Goal: Task Accomplishment & Management: Manage account settings

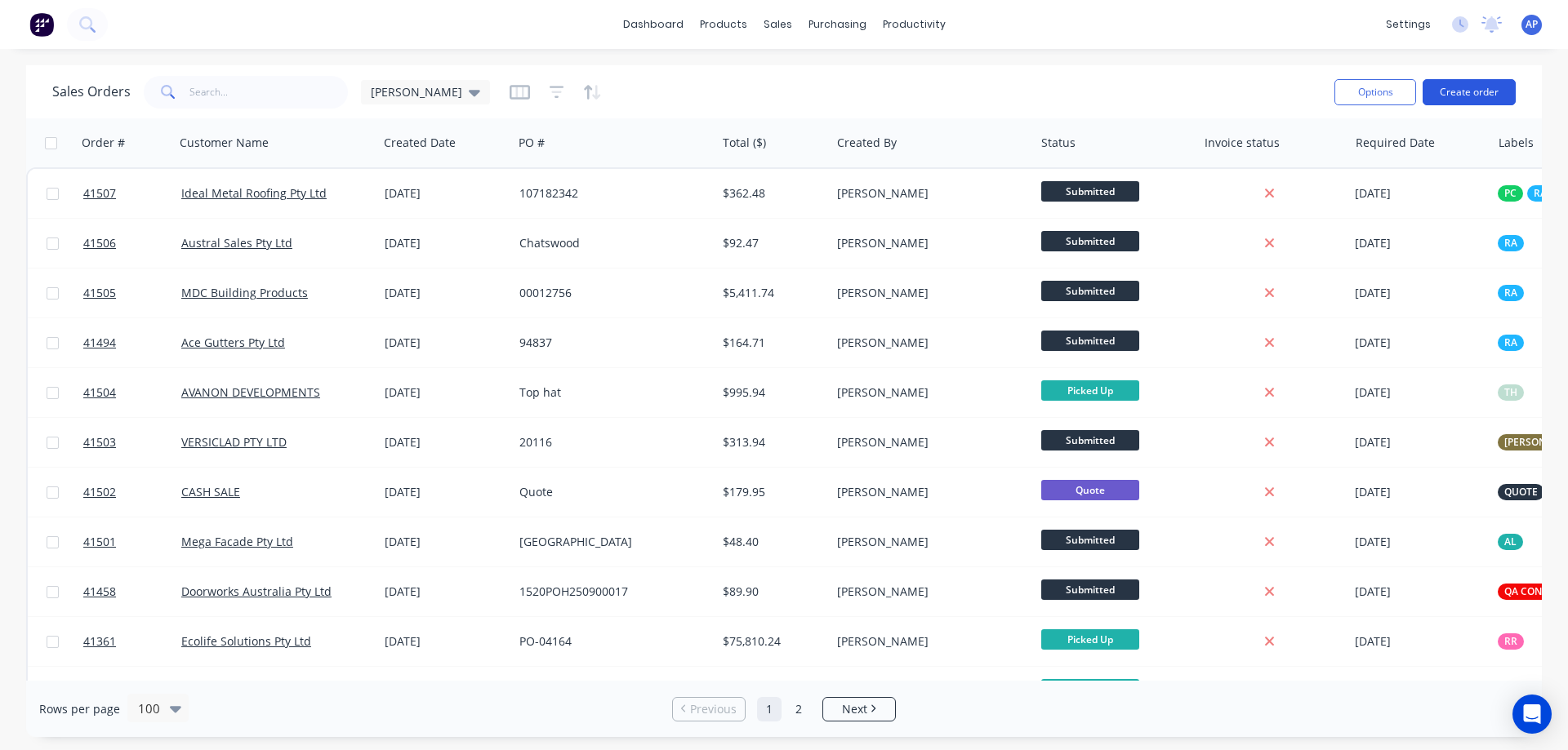
click at [1492, 90] on button "Create order" at bounding box center [1468, 92] width 93 height 26
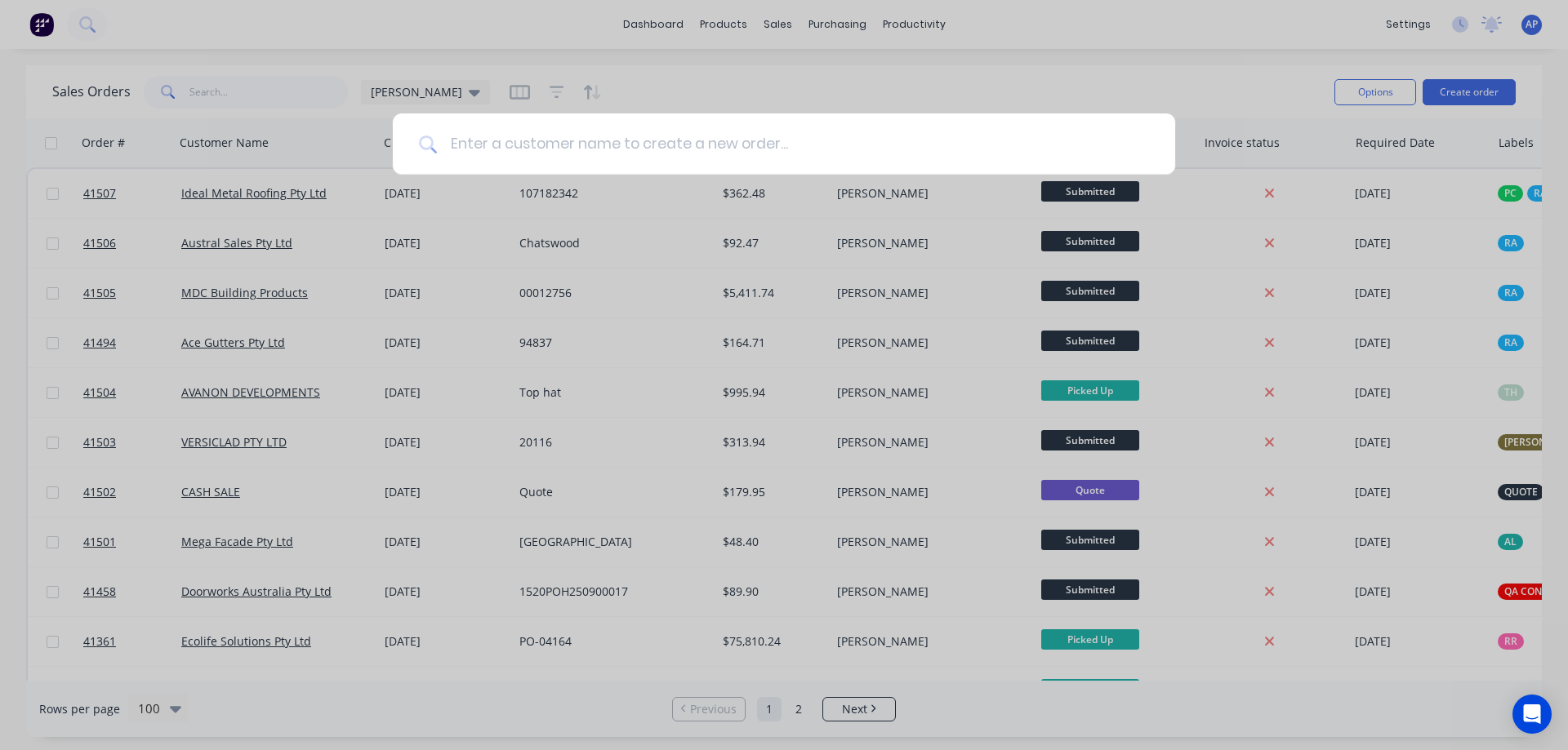
click at [665, 155] on input at bounding box center [793, 144] width 712 height 61
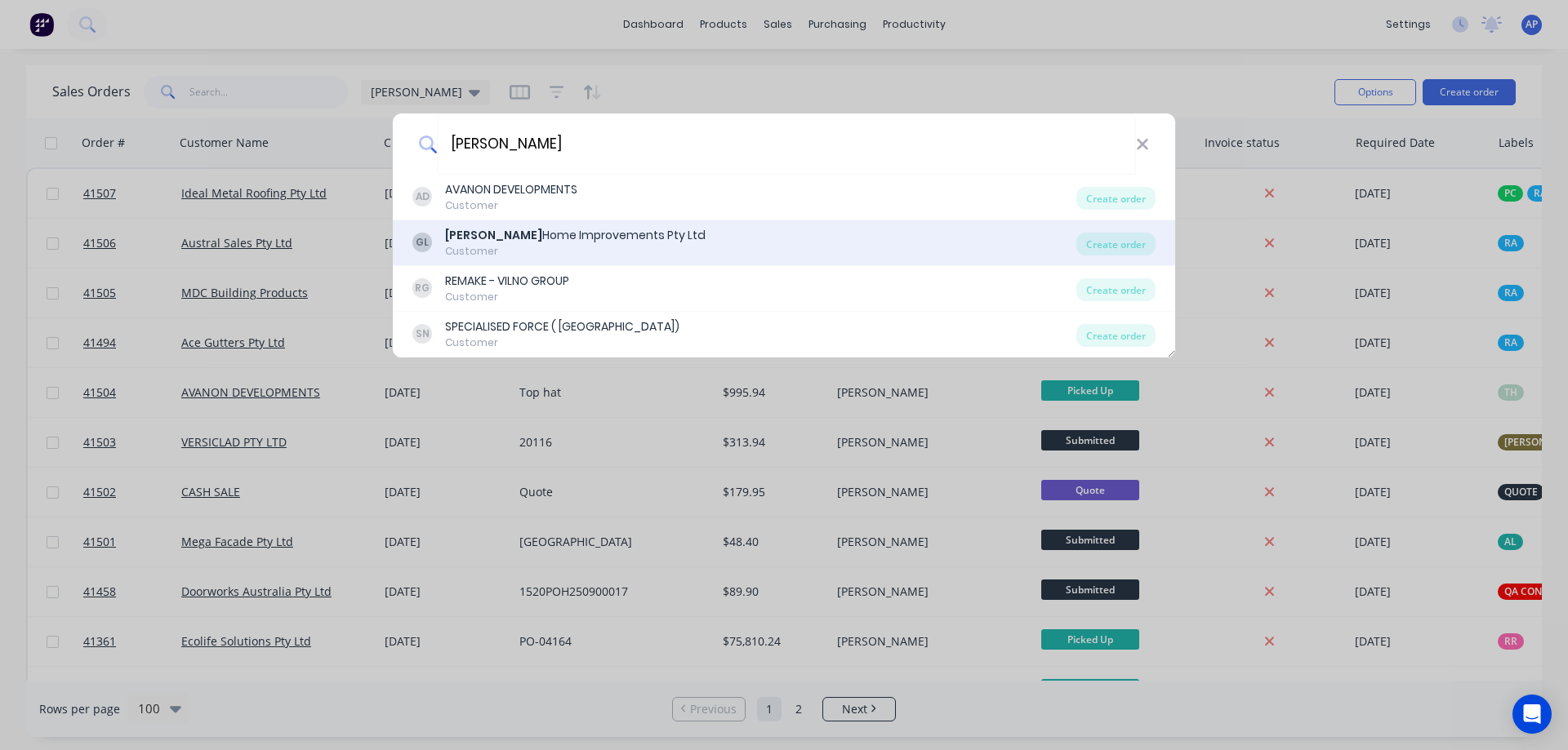
type input "gordon"
click at [575, 235] on div "Gordon Home Improvements Pty Ltd" at bounding box center [576, 235] width 261 height 17
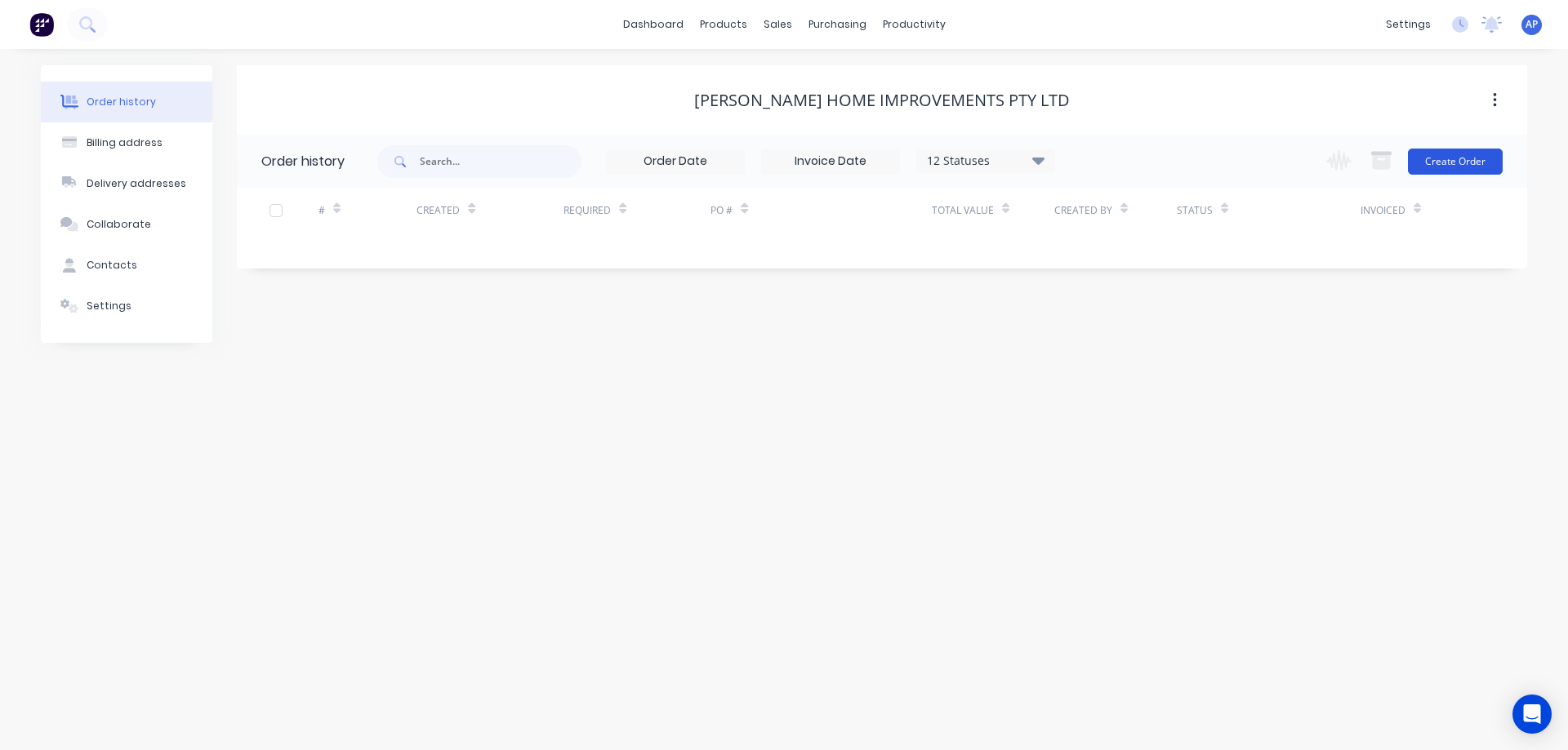
click at [1422, 161] on button "Create Order" at bounding box center [1455, 161] width 94 height 26
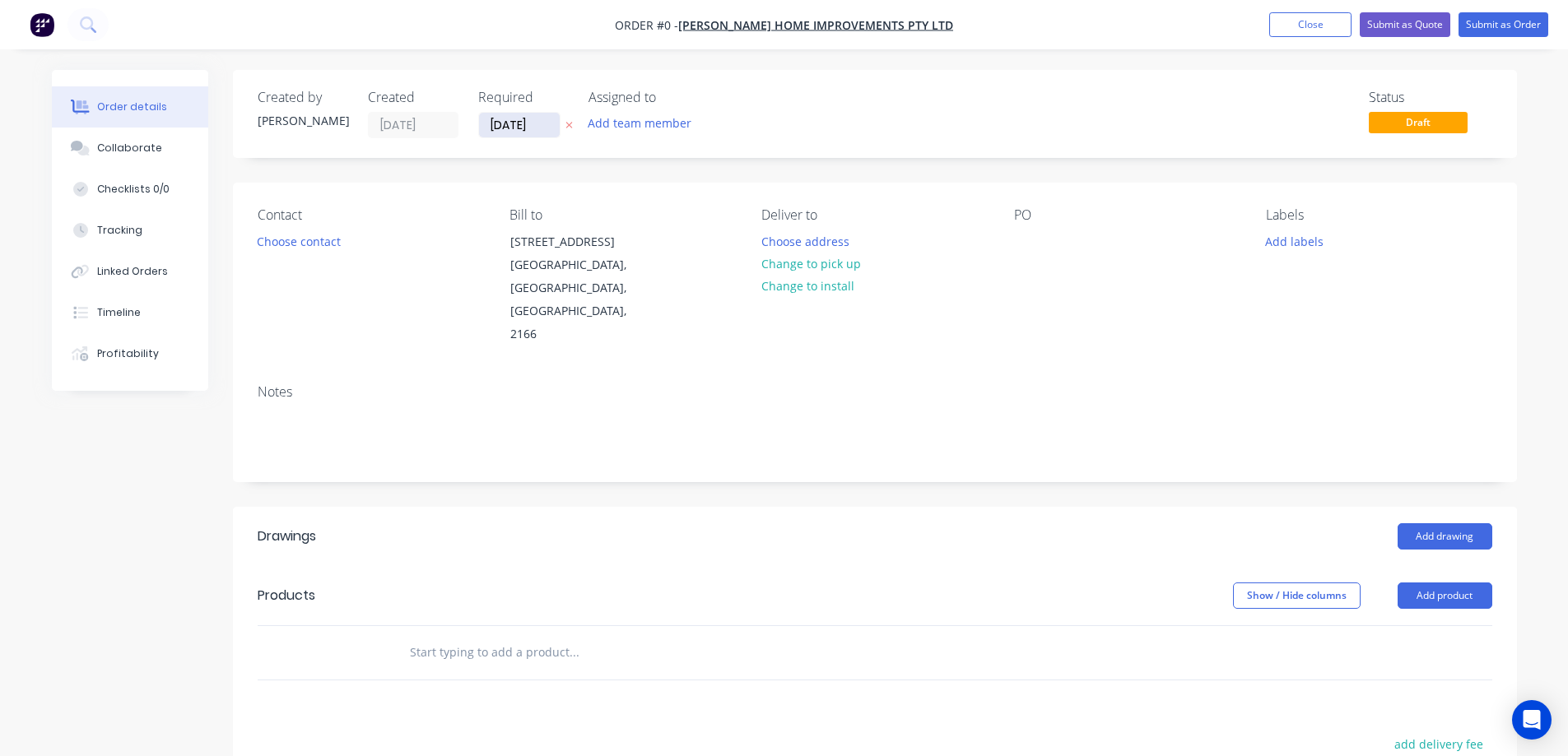
click at [503, 124] on input "[DATE]" at bounding box center [519, 124] width 81 height 24
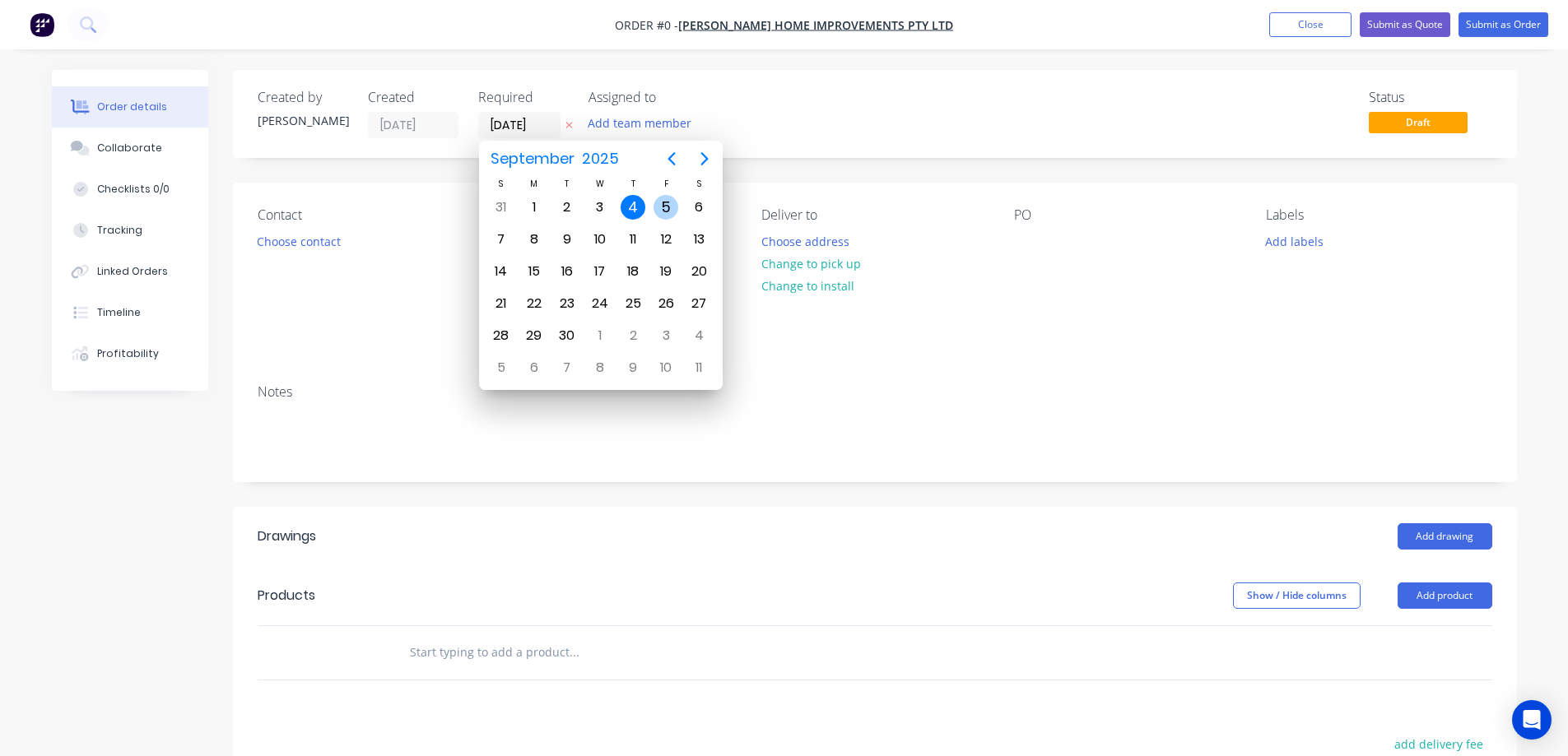
click at [662, 204] on div "5" at bounding box center [666, 207] width 24 height 24
type input "[DATE]"
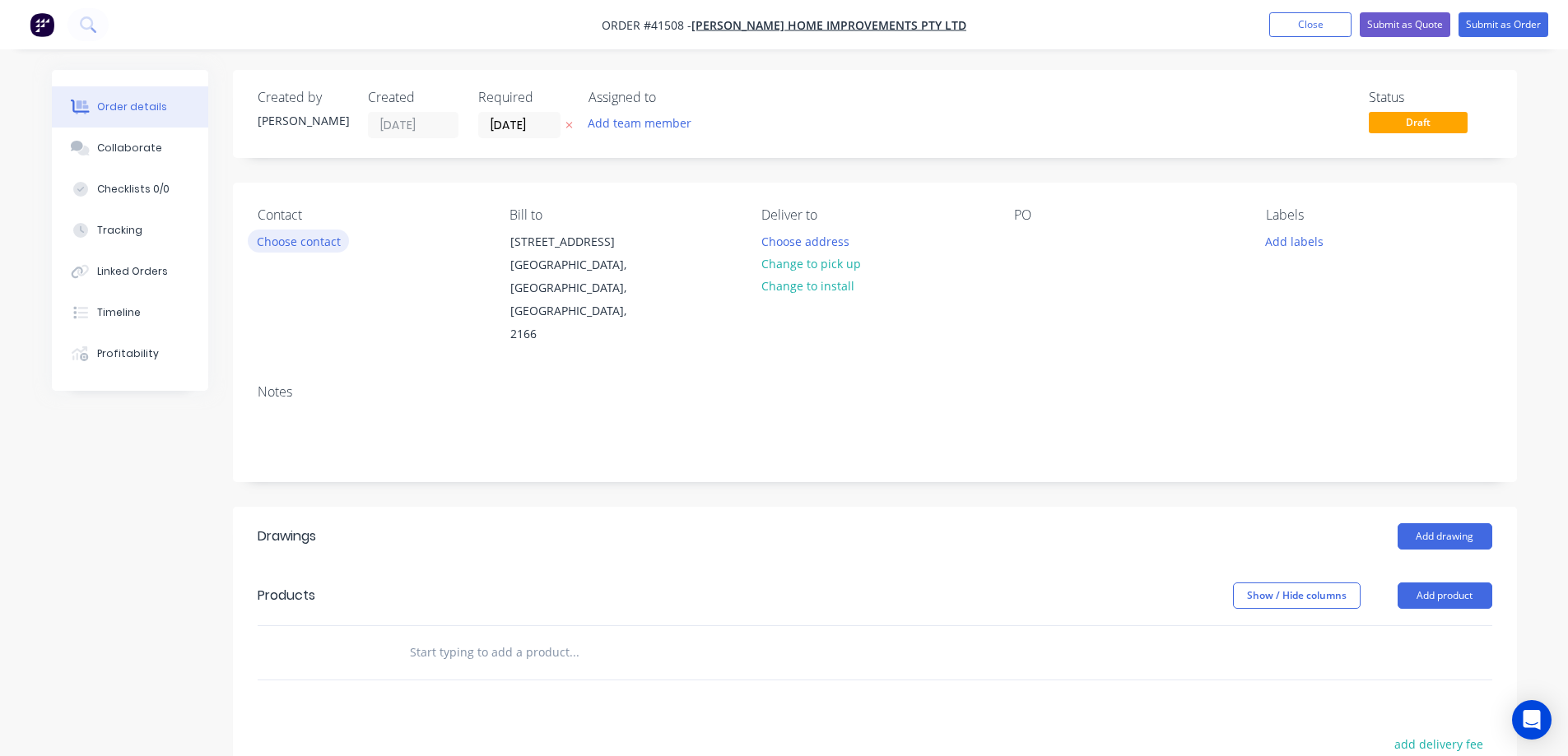
click at [317, 243] on button "Choose contact" at bounding box center [298, 240] width 102 height 23
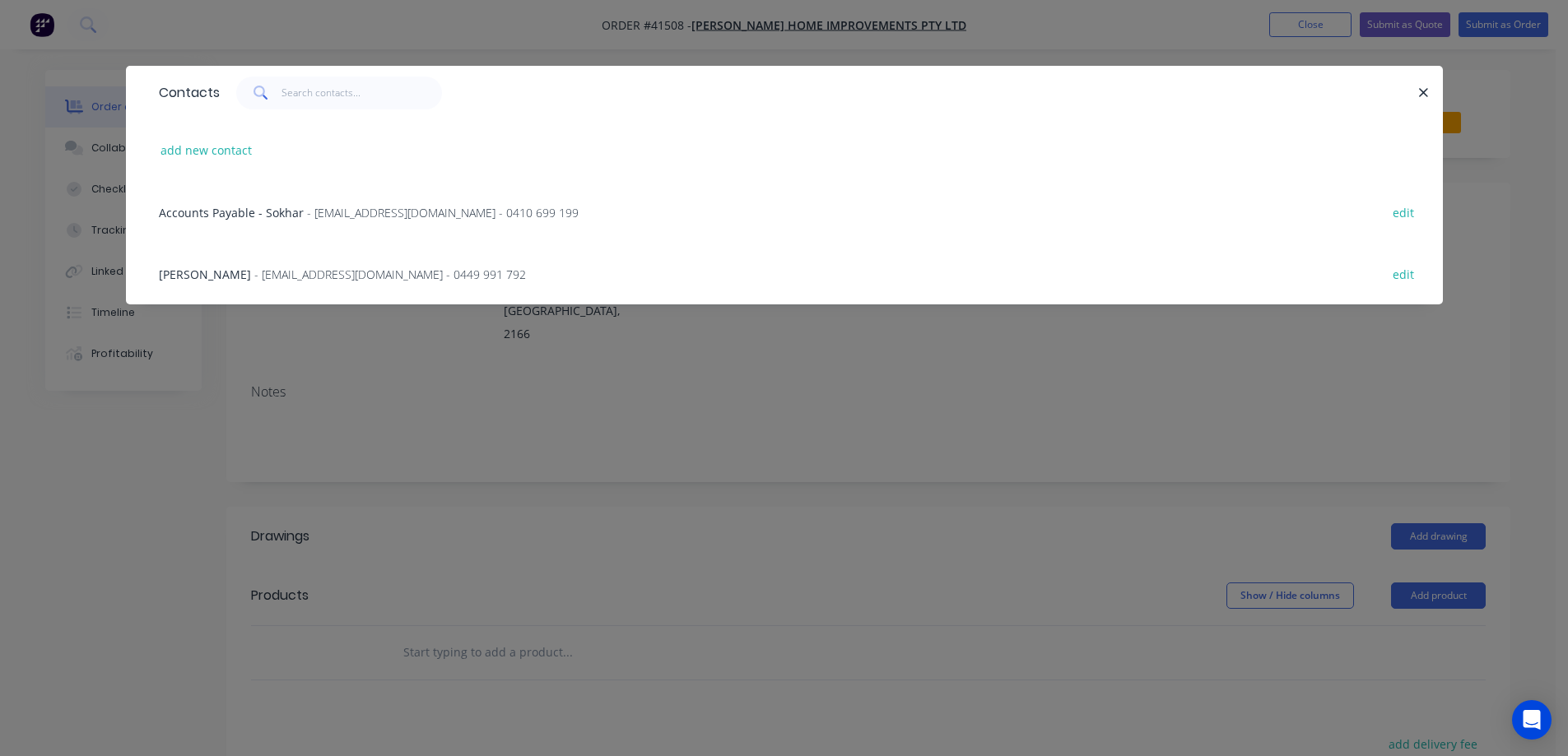
click at [342, 273] on span "- admin@gordonhomeimprovements.com - 0449 991 792" at bounding box center [390, 274] width 272 height 15
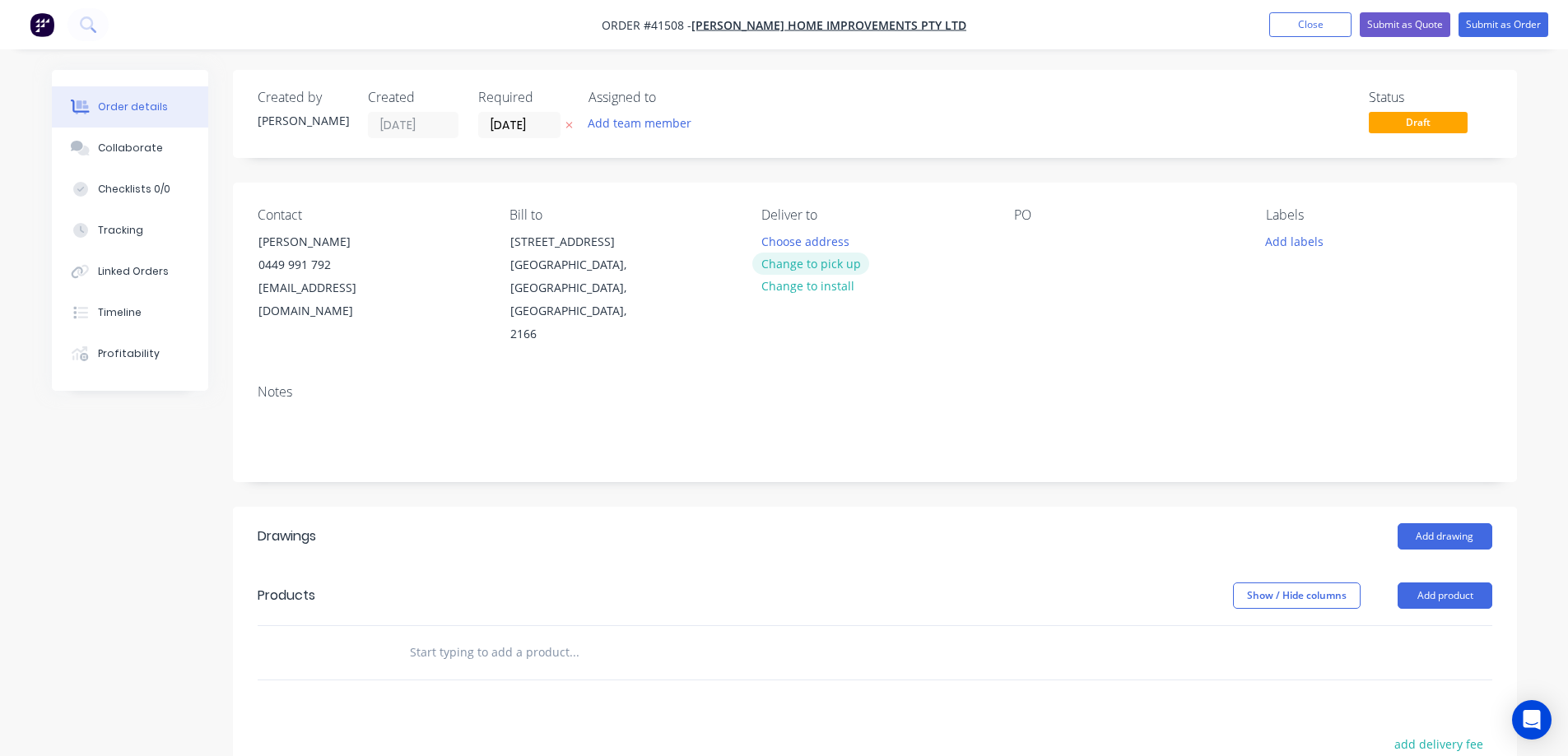
click at [843, 259] on button "Change to pick up" at bounding box center [811, 264] width 117 height 23
click at [774, 242] on div at bounding box center [774, 241] width 26 height 24
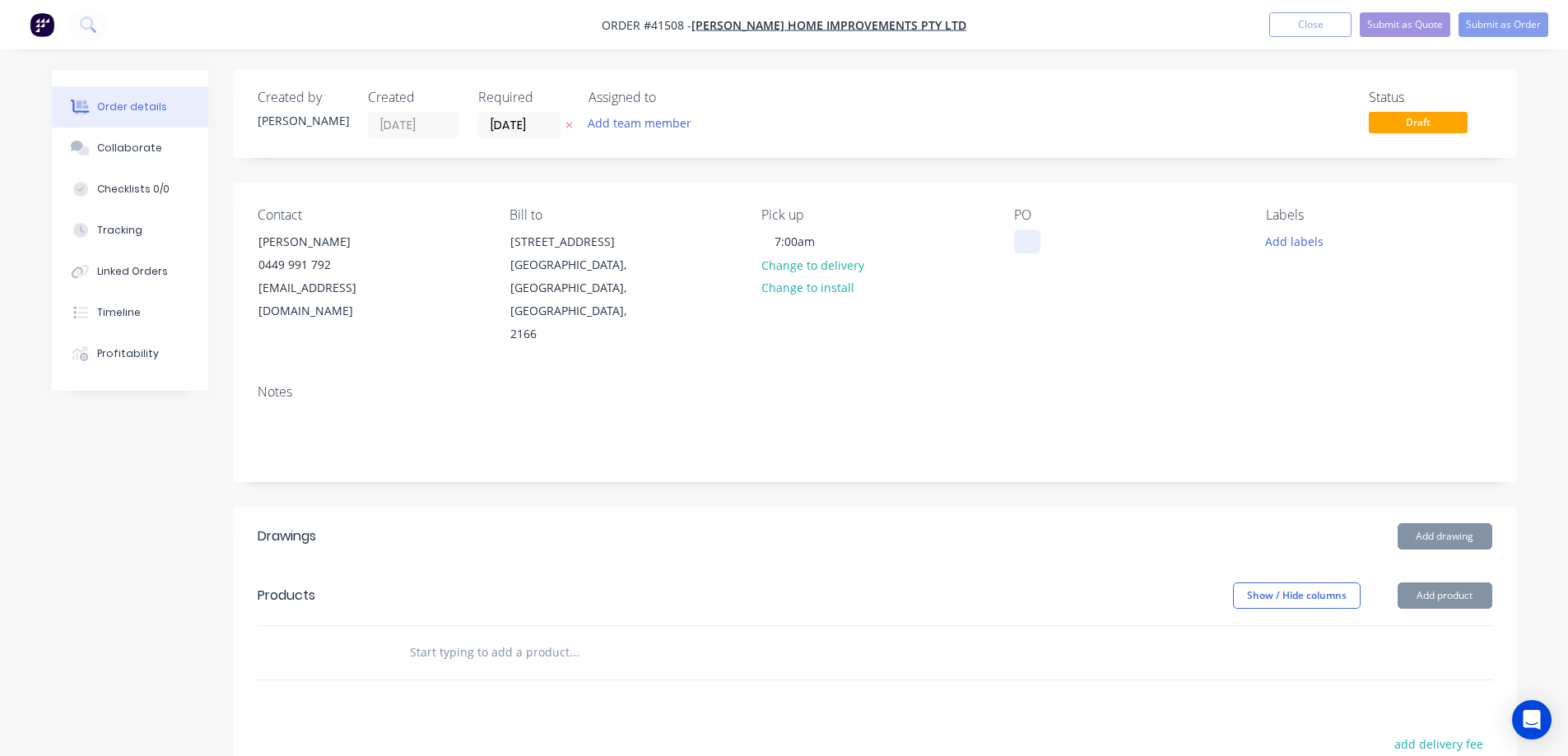
click at [1018, 241] on div at bounding box center [1027, 241] width 26 height 24
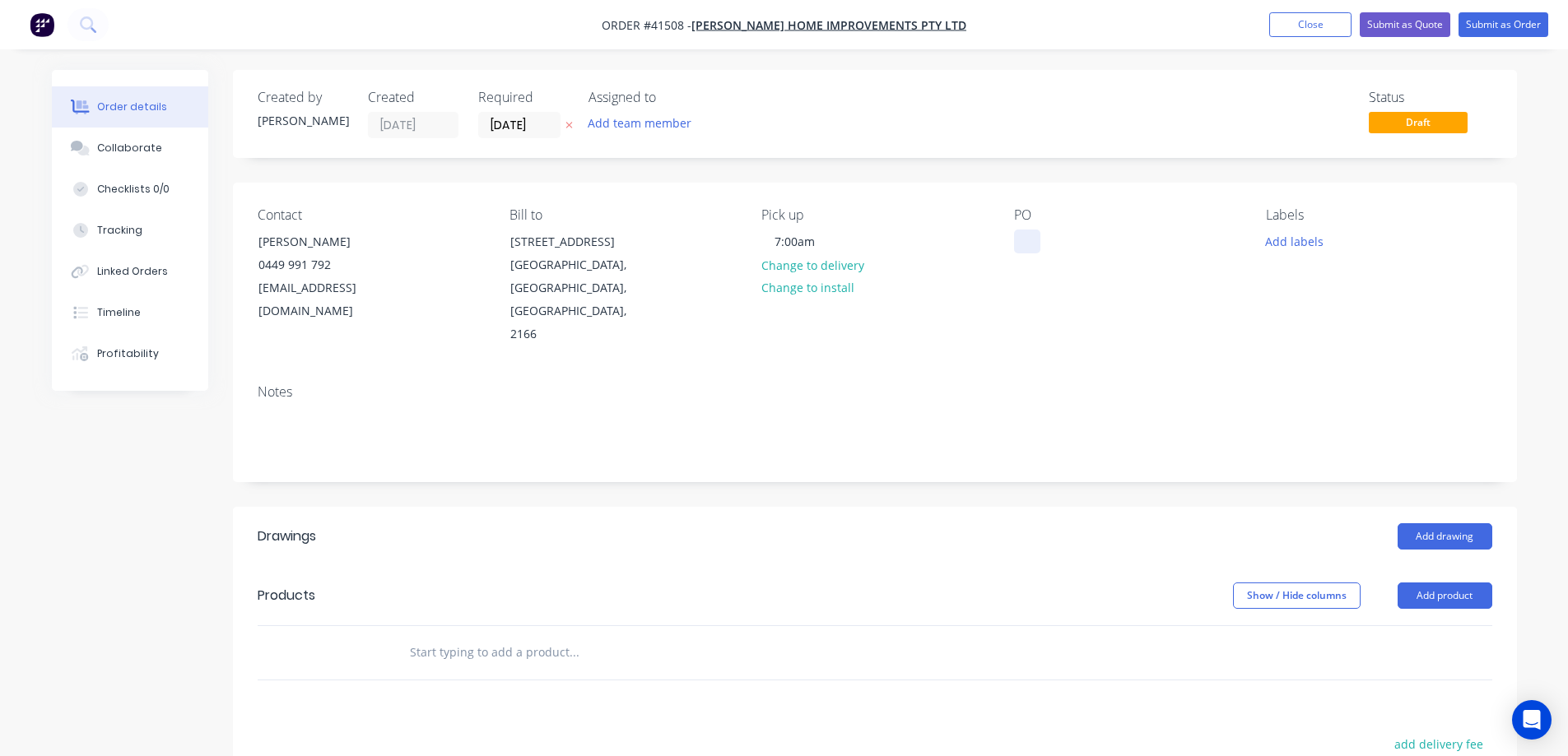
click at [1029, 243] on div at bounding box center [1027, 241] width 26 height 24
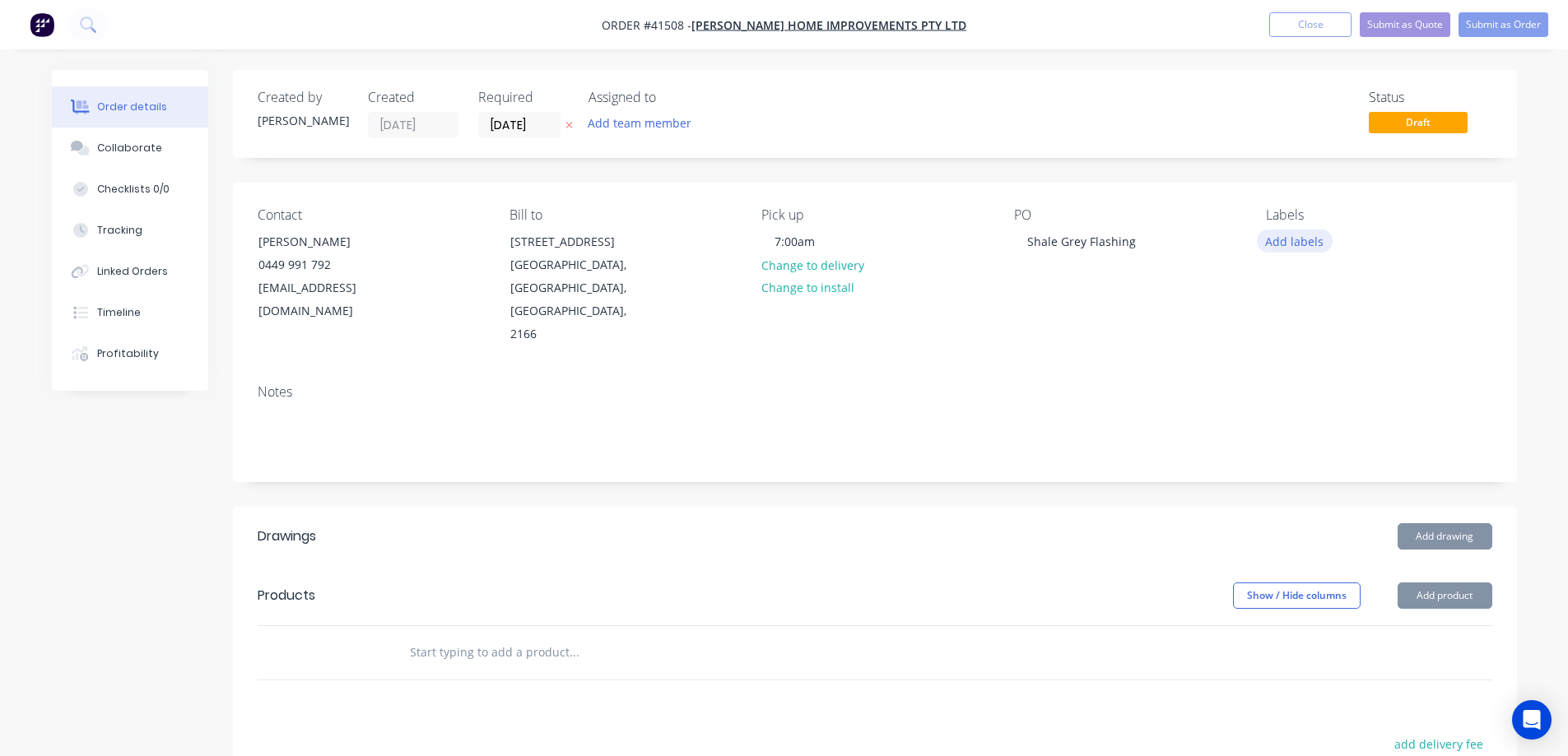
click at [1300, 239] on button "Add labels" at bounding box center [1295, 240] width 76 height 23
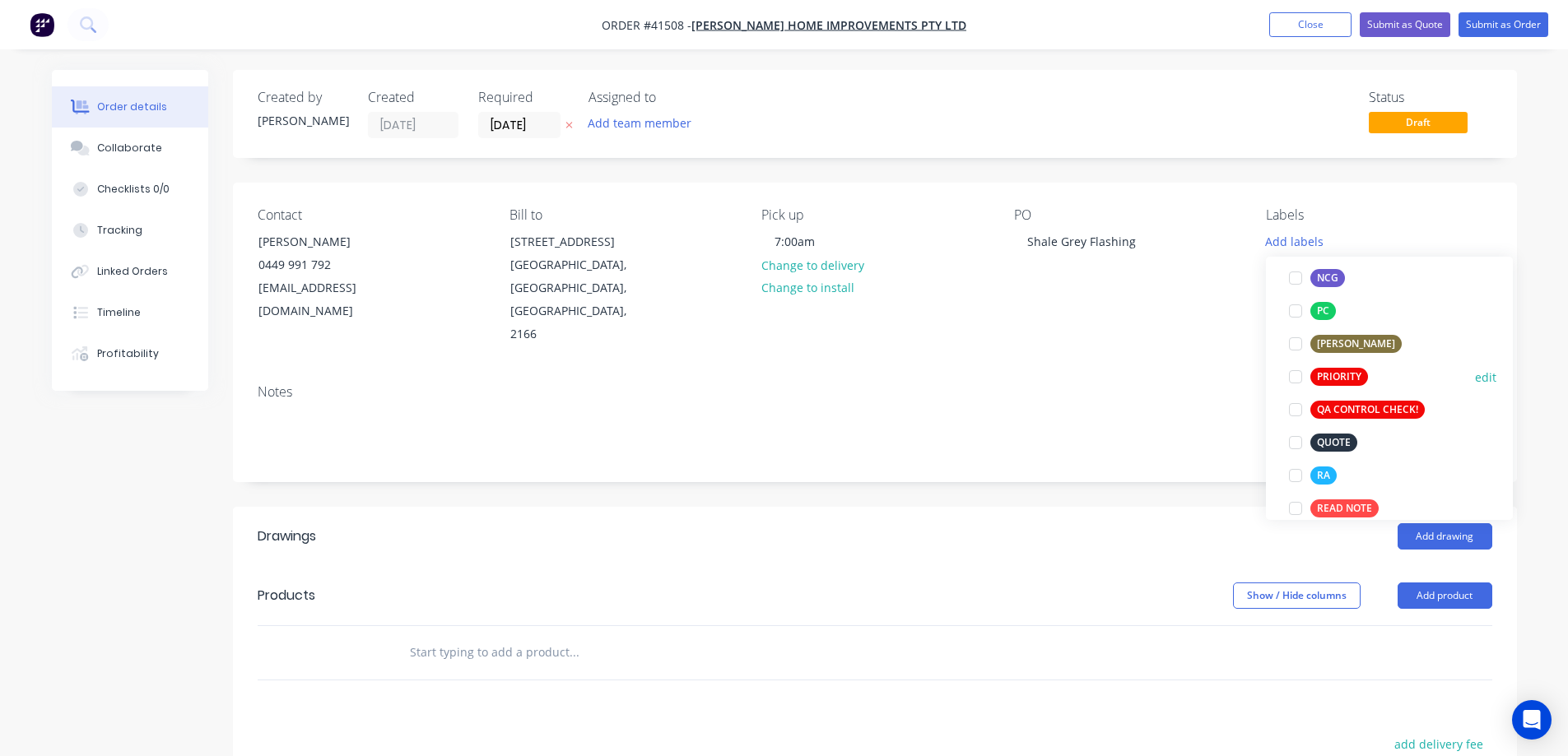
scroll to position [412, 0]
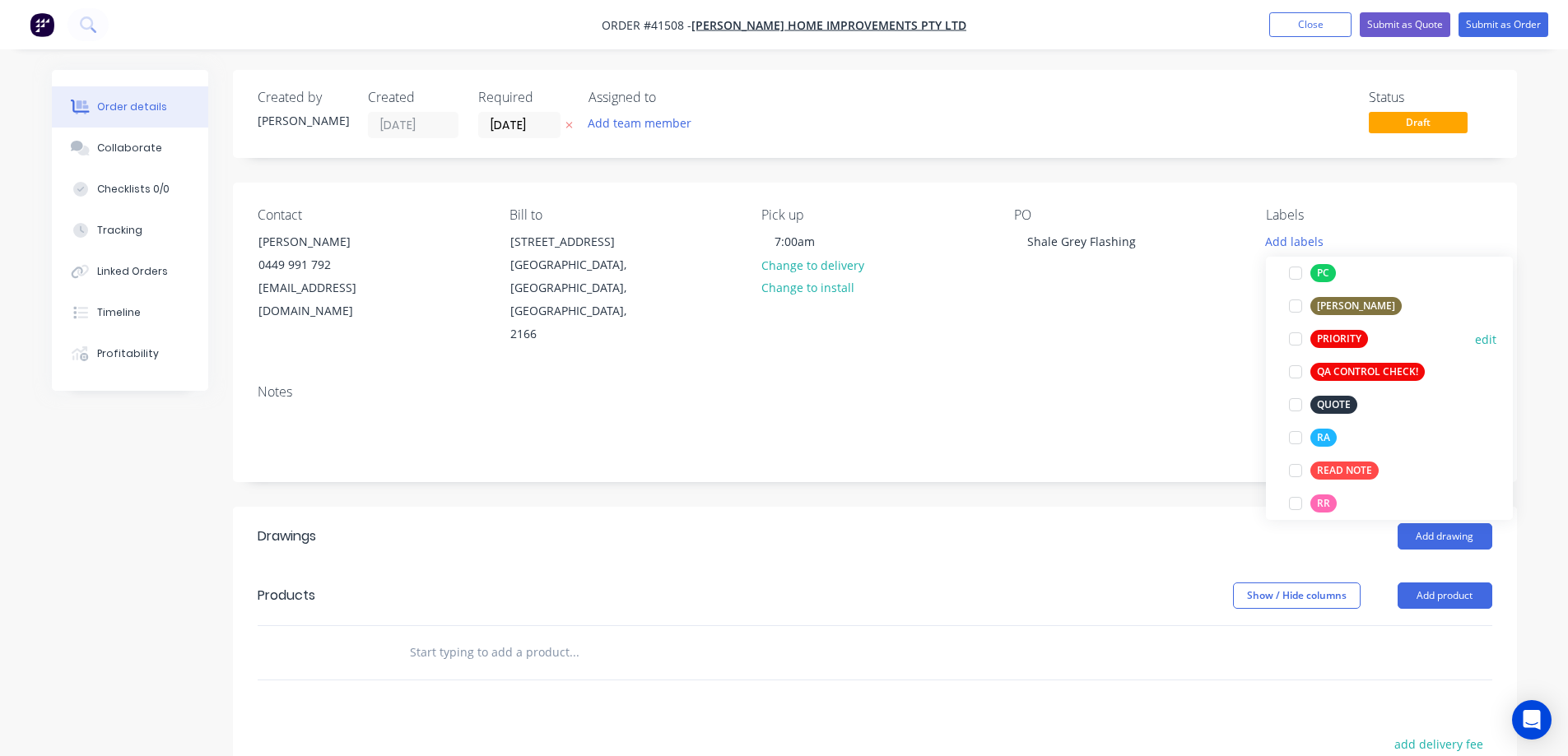
drag, startPoint x: 1290, startPoint y: 340, endPoint x: 1306, endPoint y: 337, distance: 16.3
click at [1292, 337] on div at bounding box center [1296, 339] width 33 height 33
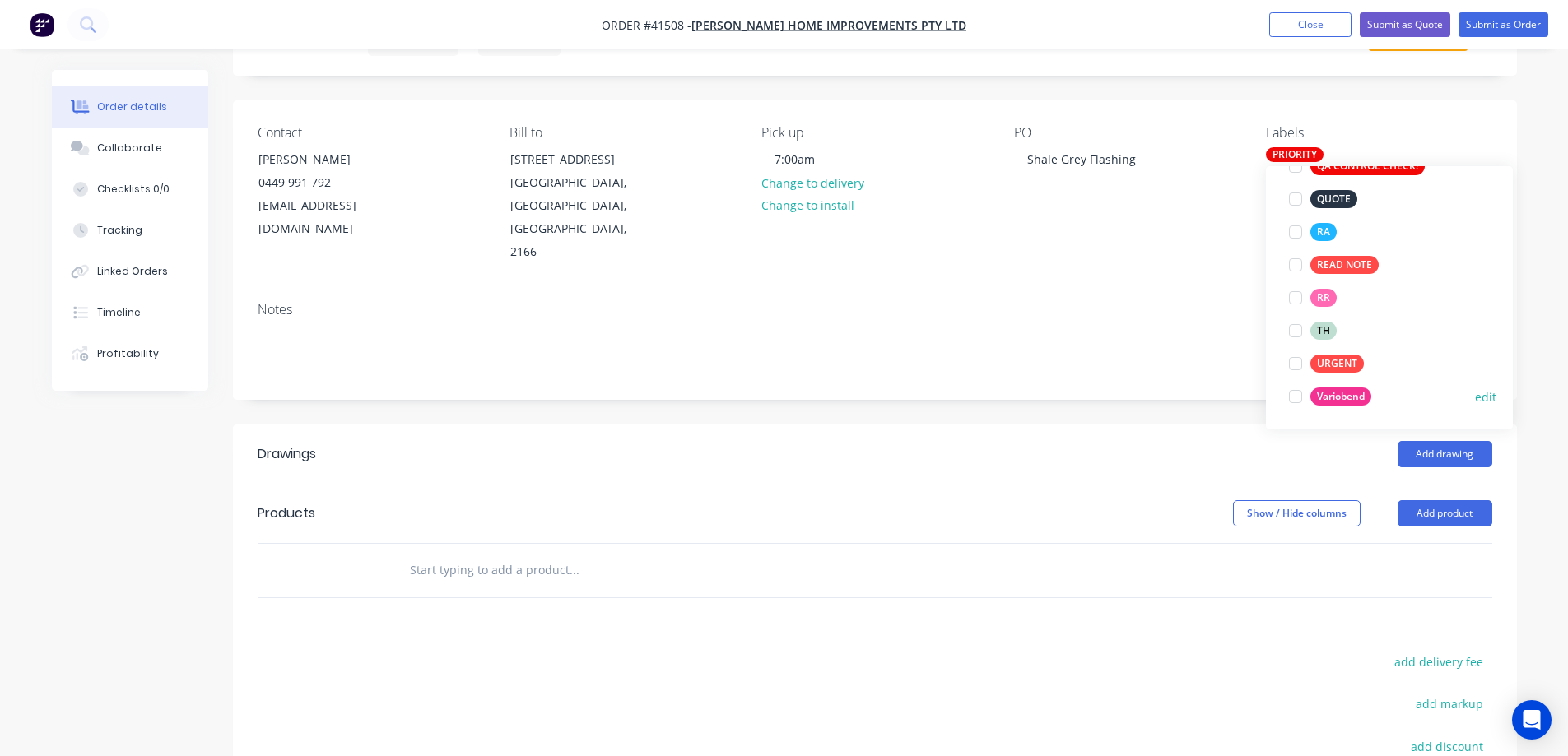
scroll to position [444, 0]
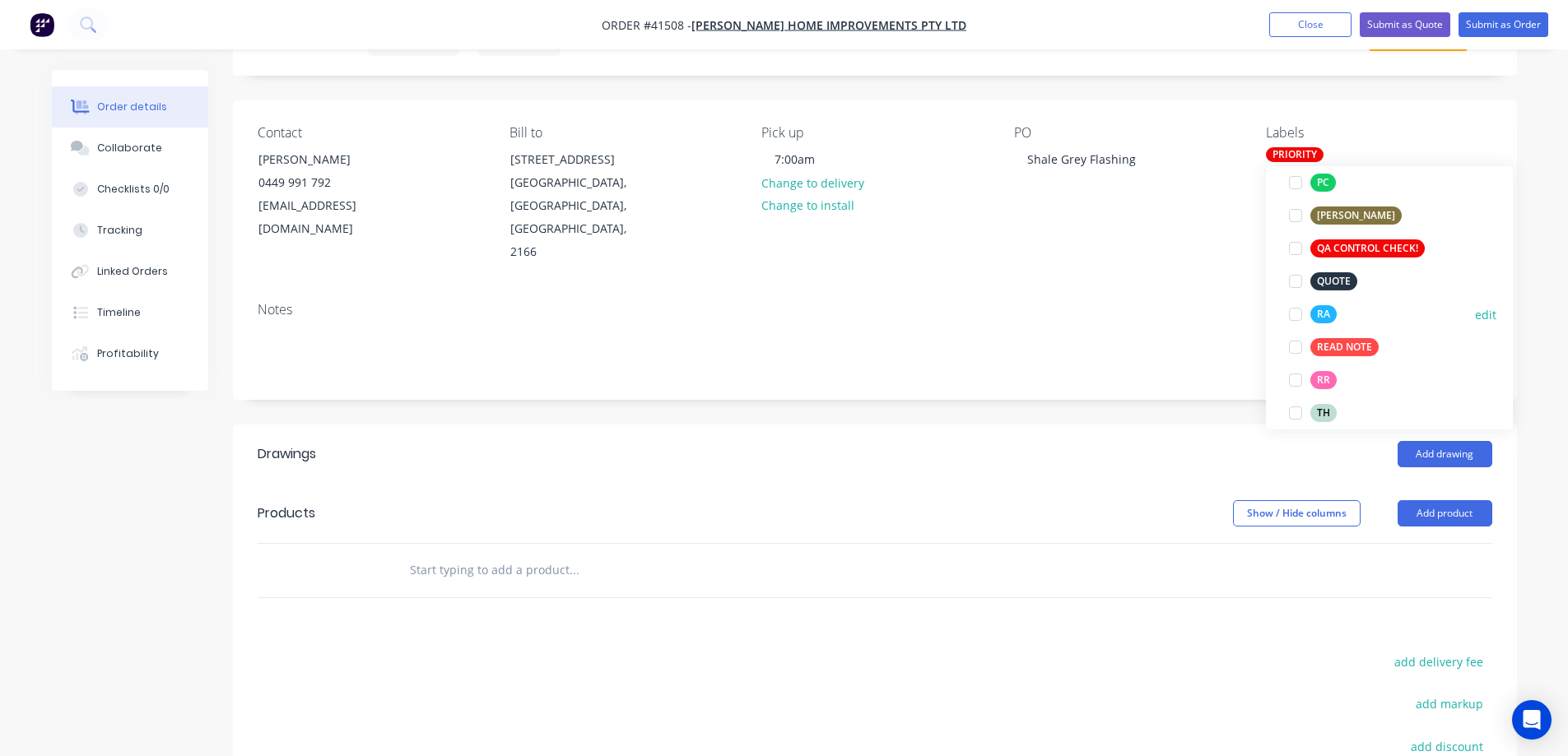
click at [1299, 315] on div at bounding box center [1296, 315] width 33 height 33
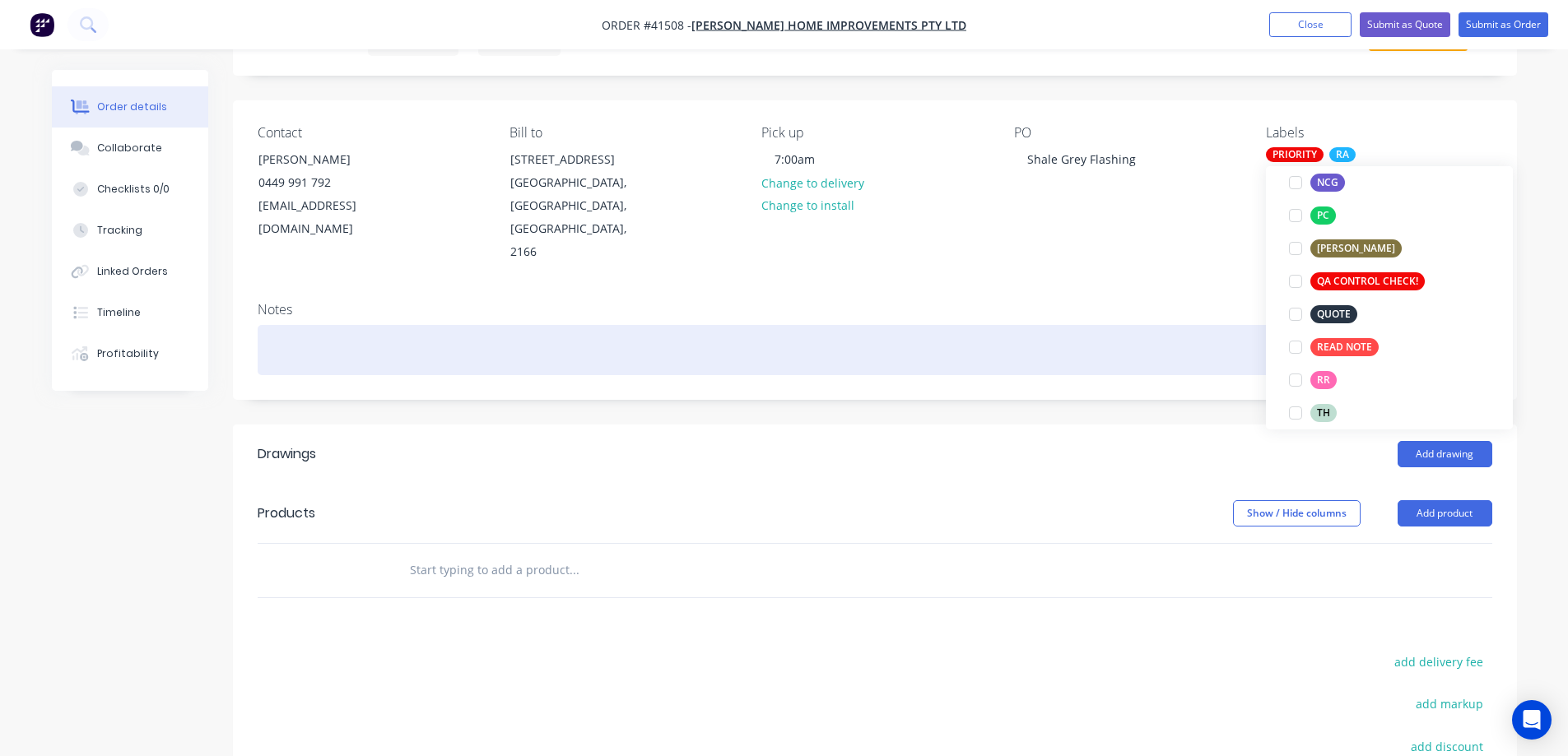
scroll to position [16, 0]
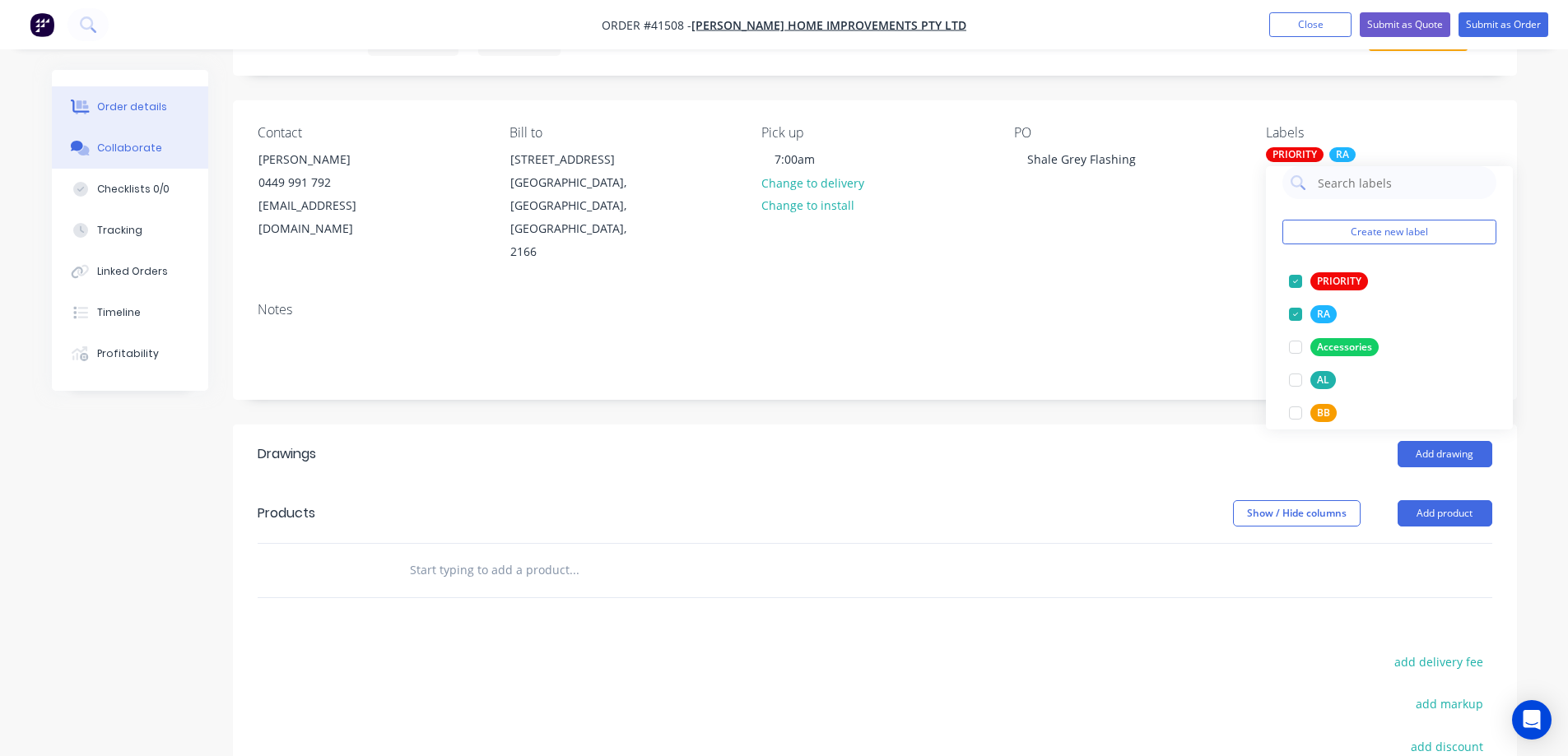
click at [151, 156] on button "Collaborate" at bounding box center [130, 148] width 156 height 41
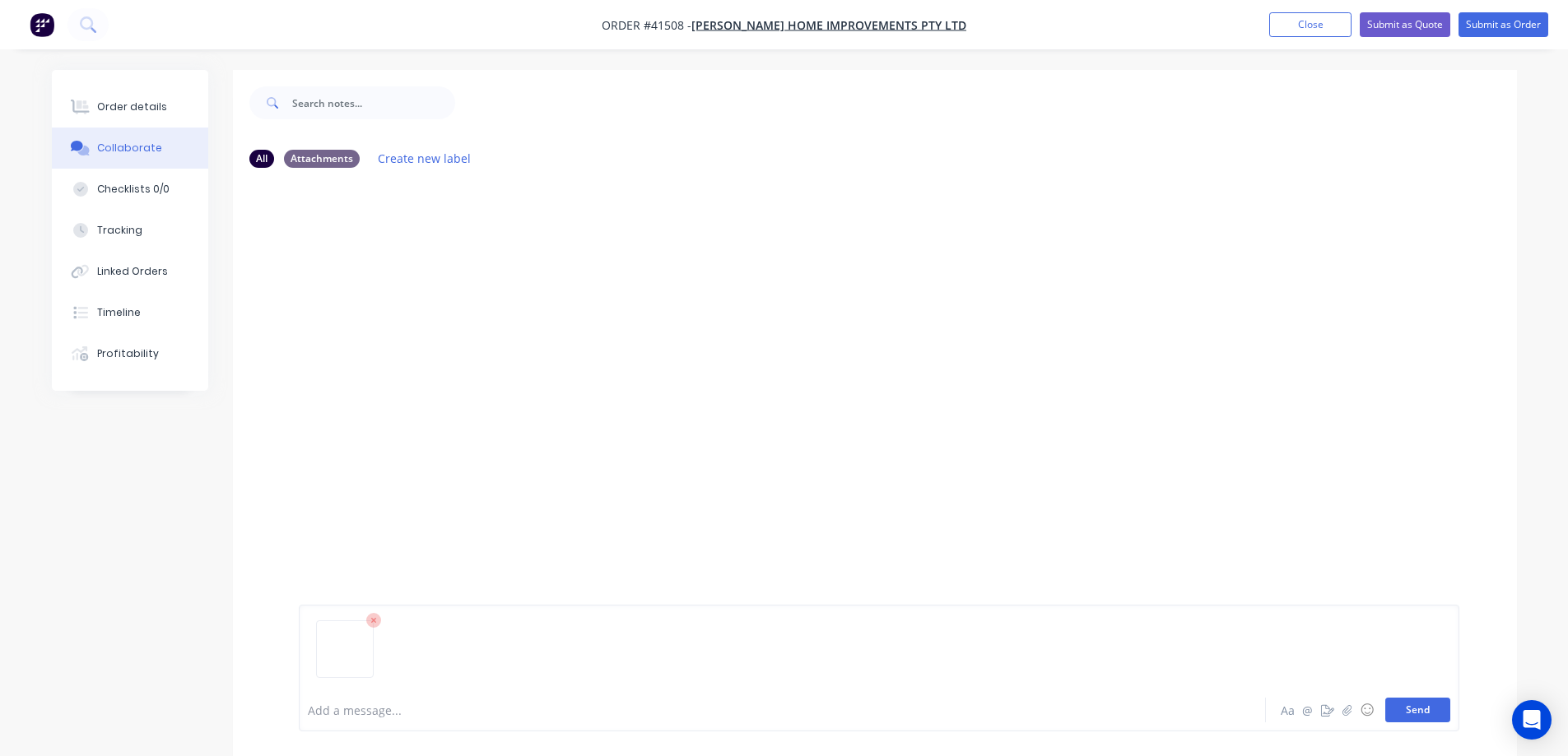
click at [1417, 715] on button "Send" at bounding box center [1418, 710] width 65 height 24
click at [145, 102] on div "Order details" at bounding box center [131, 107] width 70 height 15
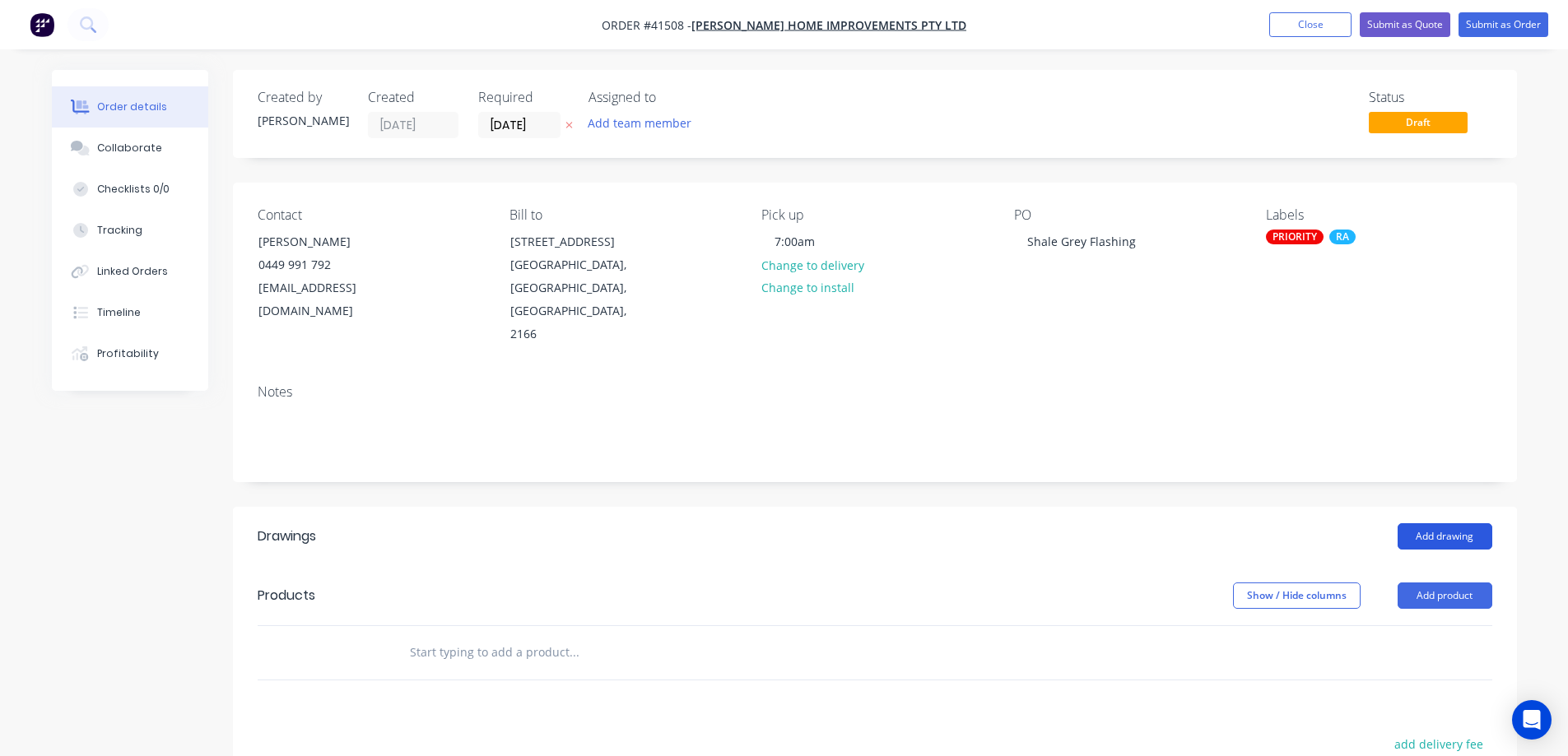
click at [1442, 523] on button "Add drawing" at bounding box center [1445, 536] width 94 height 26
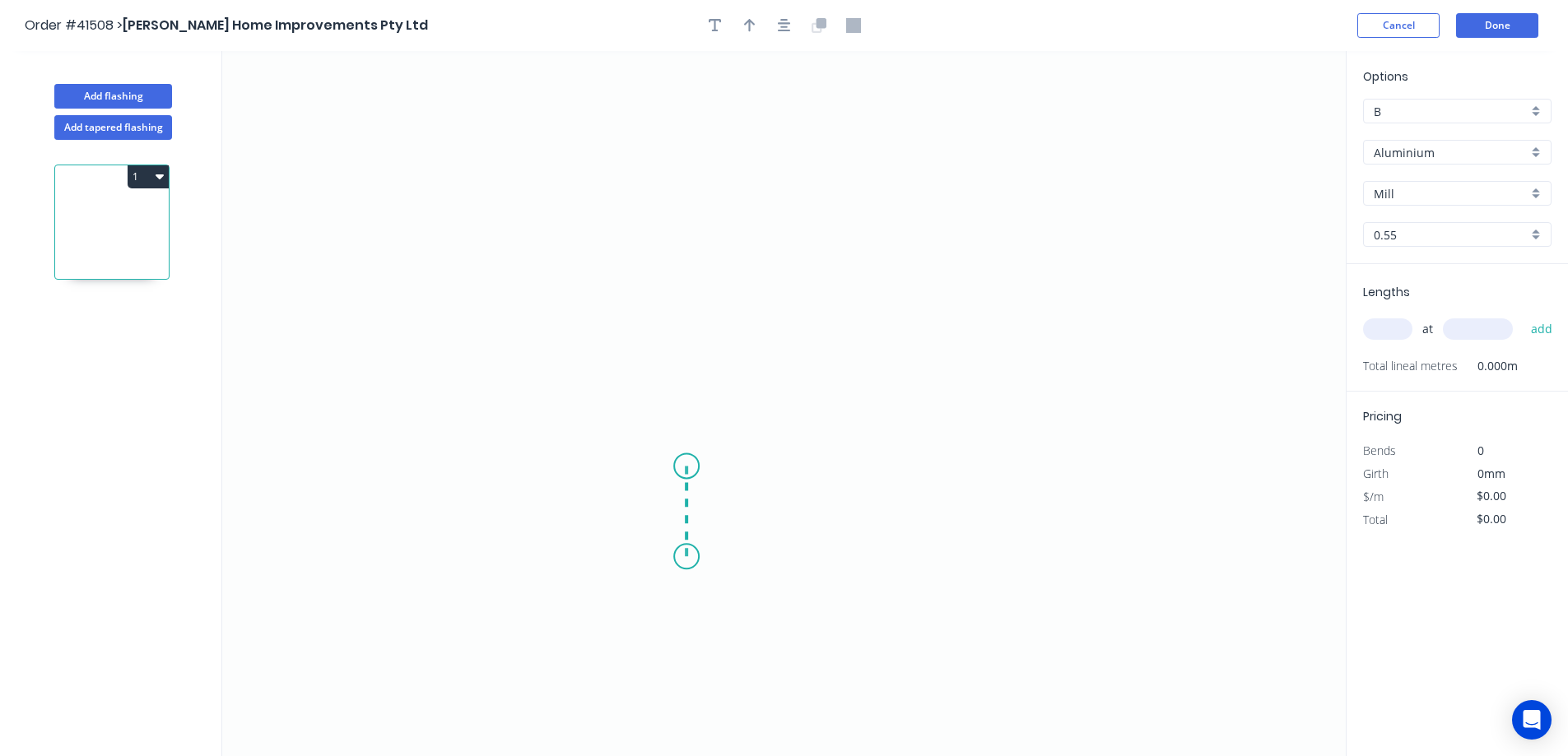
drag, startPoint x: 687, startPoint y: 557, endPoint x: 682, endPoint y: 467, distance: 90.1
click at [682, 467] on icon "0" at bounding box center [784, 403] width 1124 height 705
click at [563, 459] on icon "0 ?" at bounding box center [784, 403] width 1124 height 705
drag, startPoint x: 563, startPoint y: 459, endPoint x: 569, endPoint y: 292, distance: 167.1
click at [569, 292] on icon "0 ? ?" at bounding box center [784, 403] width 1124 height 705
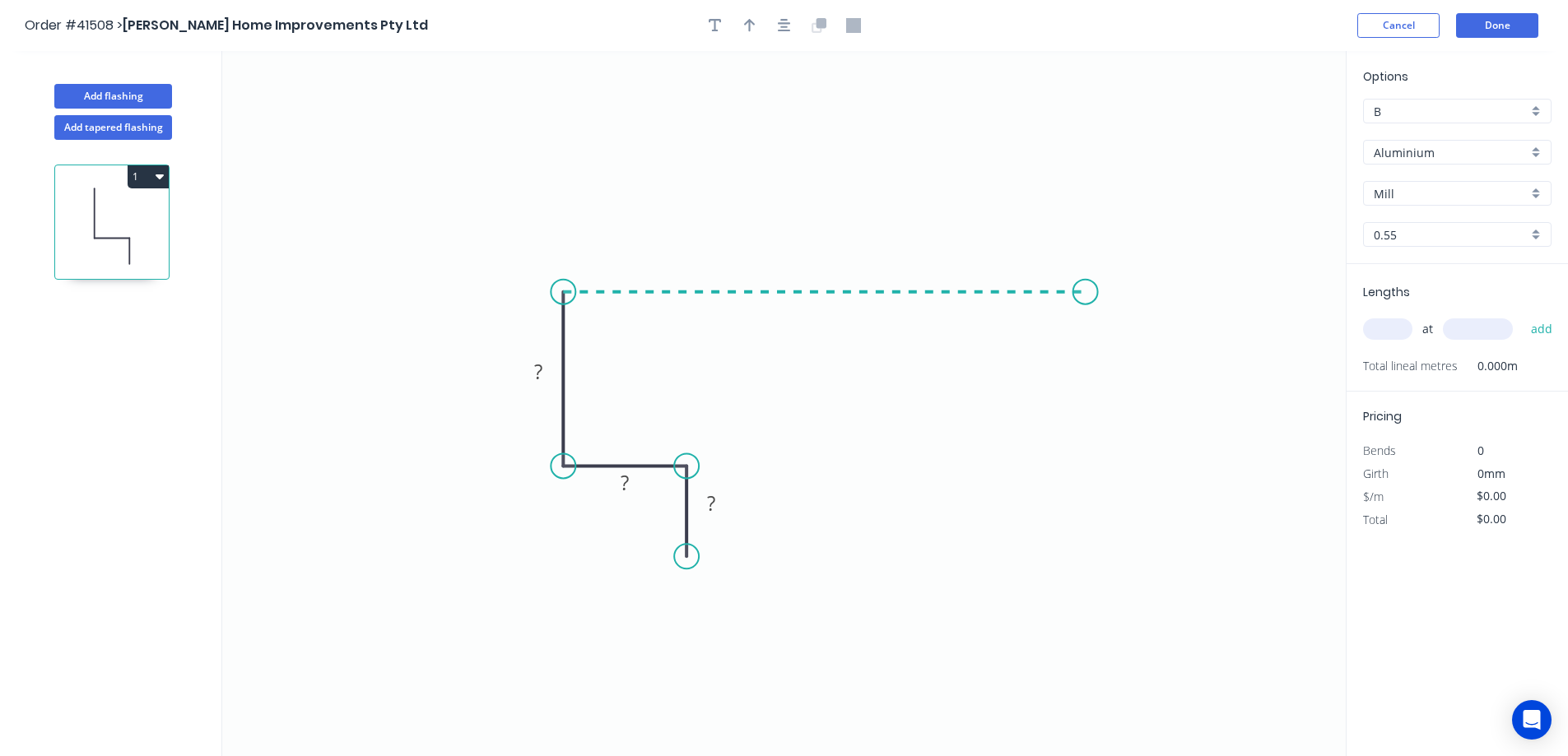
drag, startPoint x: 569, startPoint y: 292, endPoint x: 1087, endPoint y: 315, distance: 518.5
click at [1087, 316] on icon "0 ? ? ?" at bounding box center [784, 403] width 1124 height 705
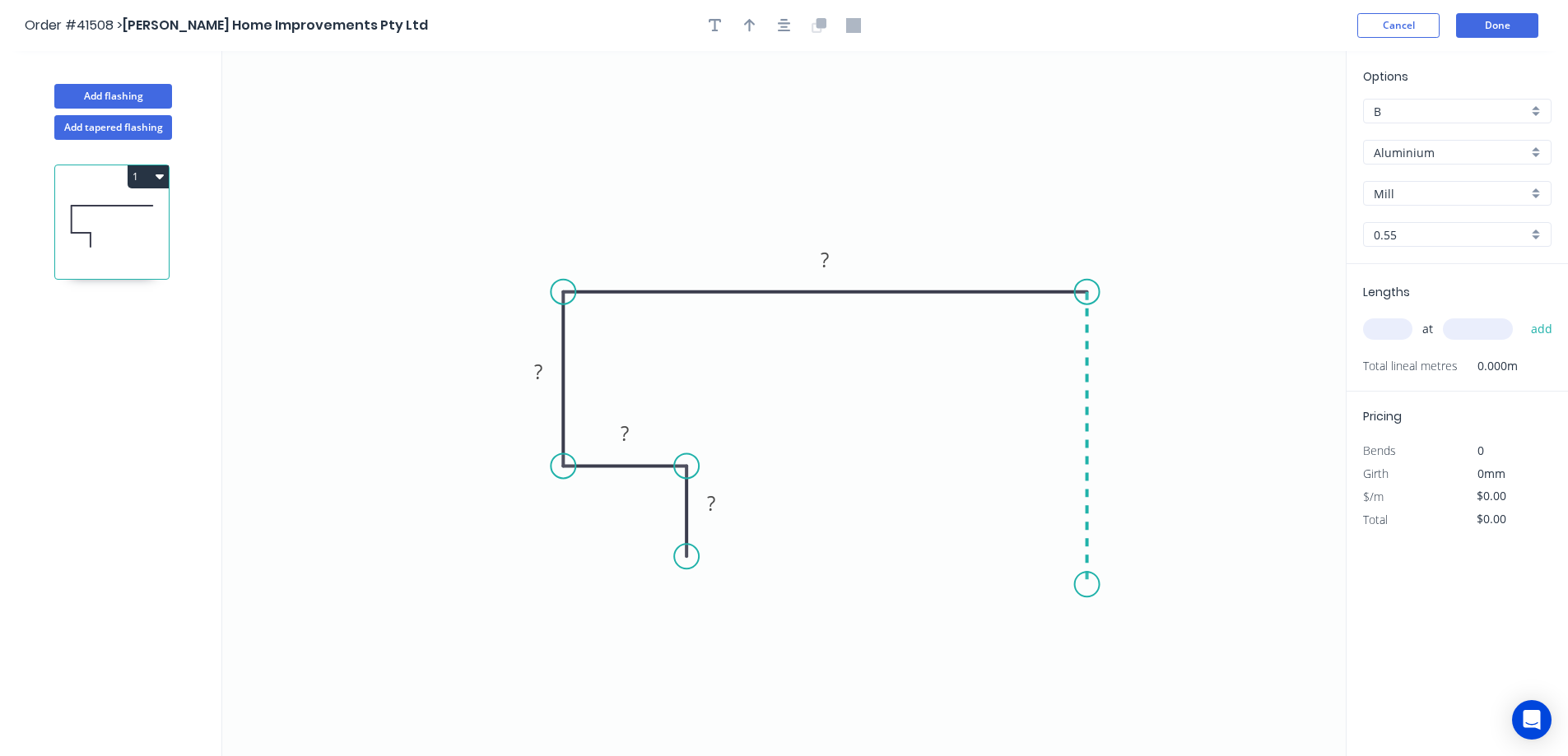
drag, startPoint x: 1087, startPoint y: 315, endPoint x: 1091, endPoint y: 585, distance: 270.0
click at [1091, 585] on icon "0 ? ? ? ?" at bounding box center [784, 403] width 1124 height 705
click at [1125, 702] on div "Feather" at bounding box center [1174, 707] width 165 height 34
click at [715, 502] on tspan "?" at bounding box center [711, 503] width 8 height 27
type input "$23.58"
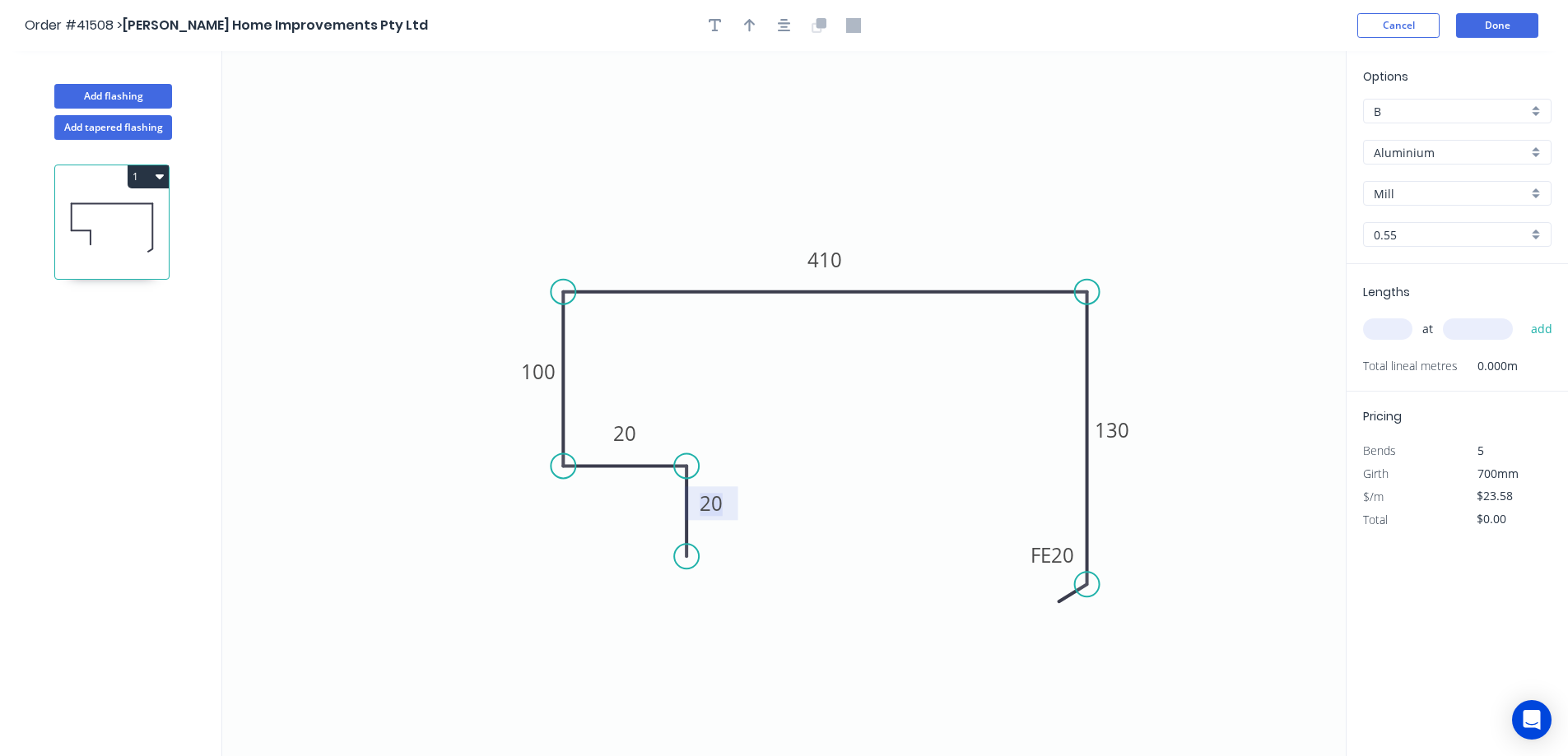
drag, startPoint x: 752, startPoint y: 24, endPoint x: 813, endPoint y: 28, distance: 61.1
click at [753, 23] on icon "button" at bounding box center [750, 25] width 12 height 15
drag, startPoint x: 1261, startPoint y: 131, endPoint x: 998, endPoint y: 192, distance: 270.0
click at [998, 192] on icon at bounding box center [998, 173] width 15 height 53
click at [1533, 152] on div "Aluminium" at bounding box center [1457, 151] width 189 height 24
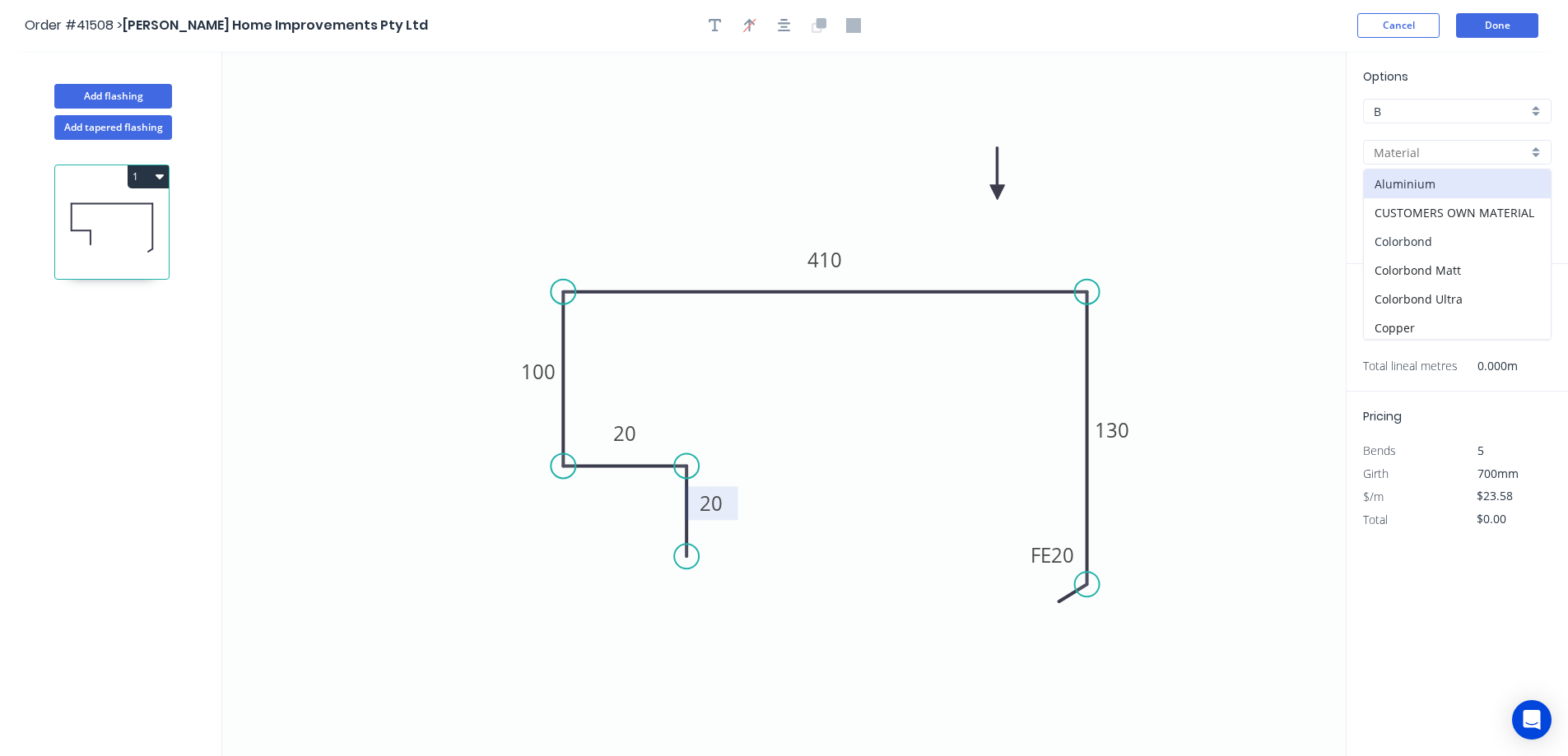
click at [1466, 237] on div "Colorbond" at bounding box center [1457, 242] width 187 height 29
type input "Colorbond"
type input "Basalt"
type input "$19.84"
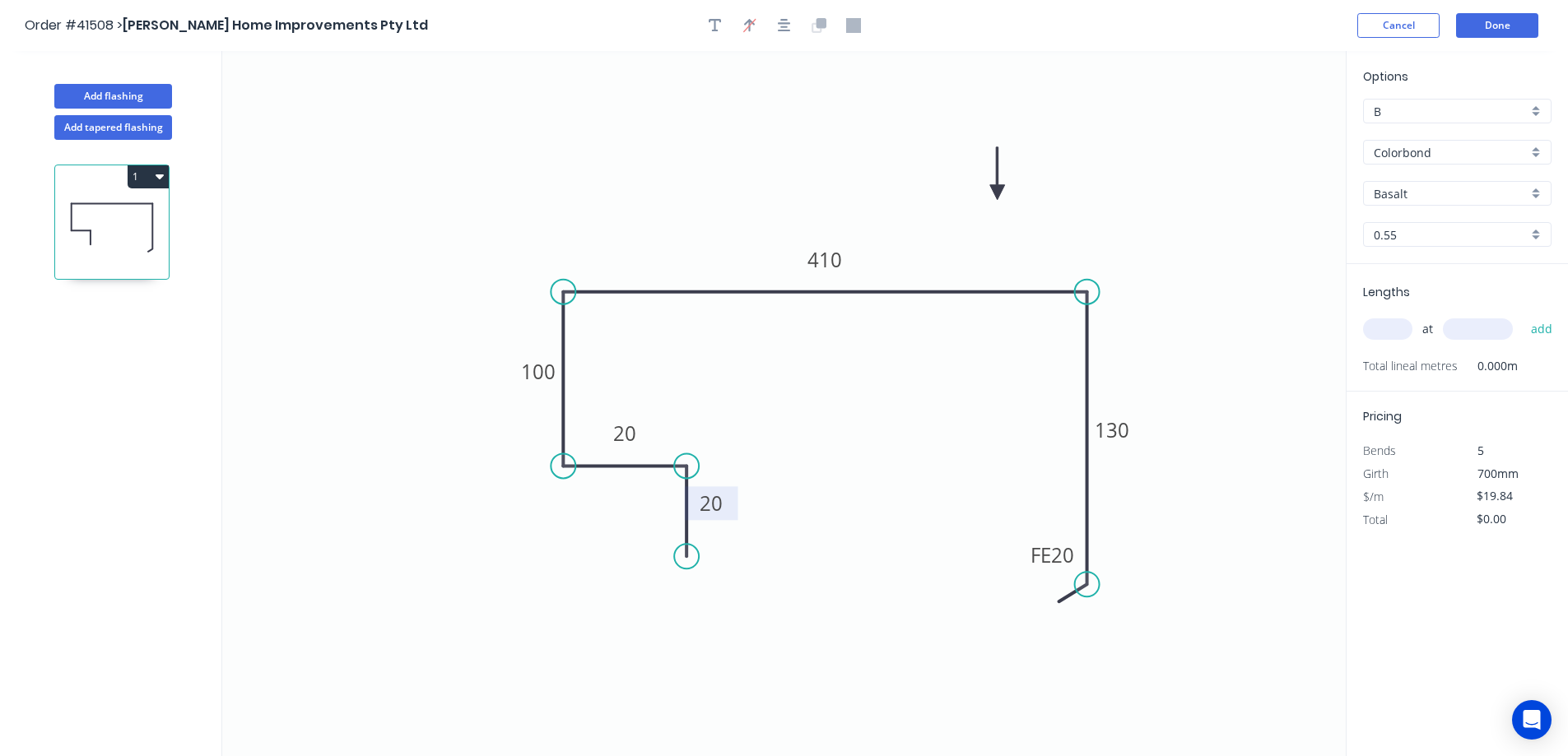
click at [1538, 191] on div "Basalt" at bounding box center [1457, 193] width 189 height 24
click at [1426, 267] on div "Shale Grey" at bounding box center [1457, 275] width 187 height 29
type input "Shale Grey"
click at [1386, 332] on input "text" at bounding box center [1388, 329] width 49 height 22
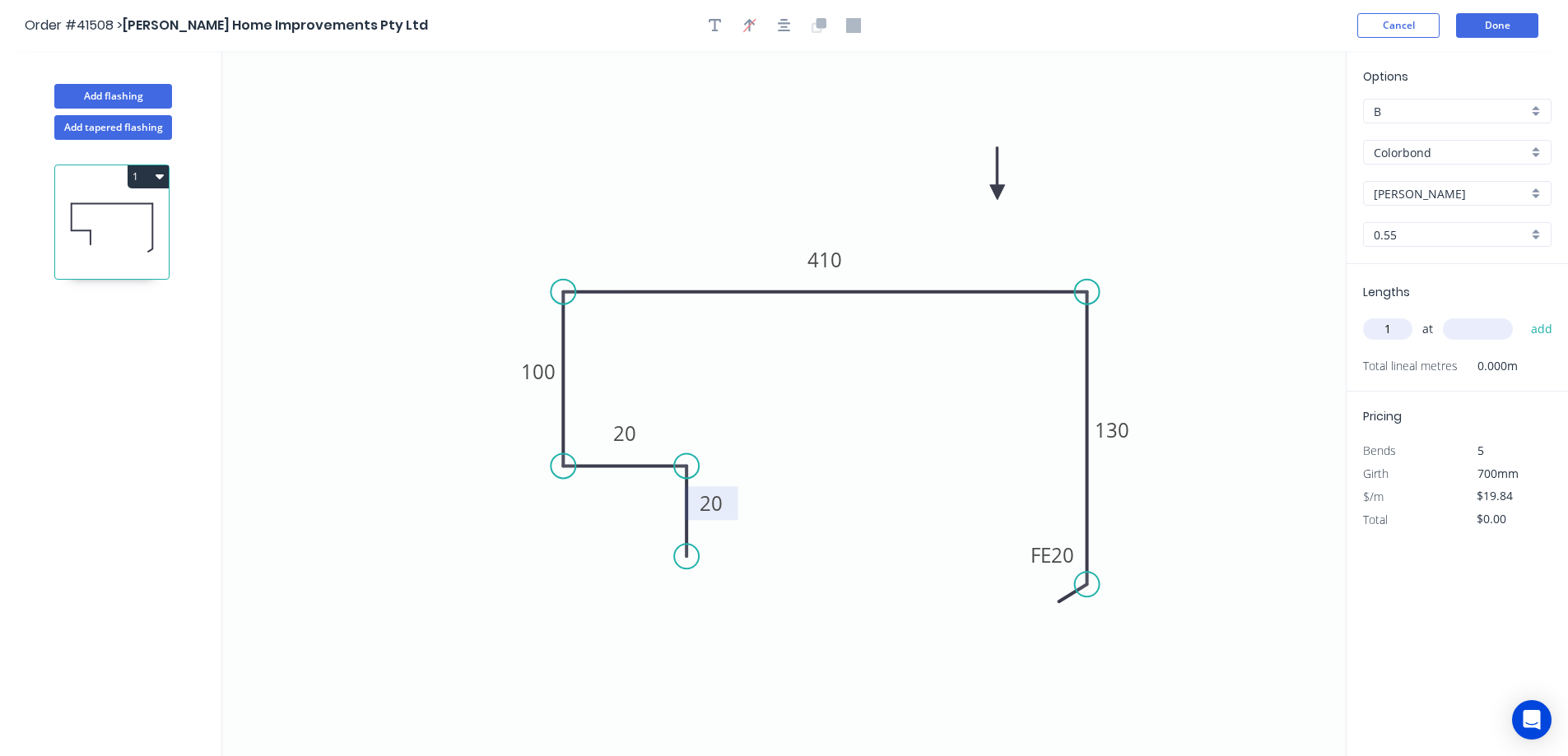
type input "1"
type input "6700"
click at [1523, 315] on button "add" at bounding box center [1542, 329] width 39 height 28
type input "$132.93"
type input "1"
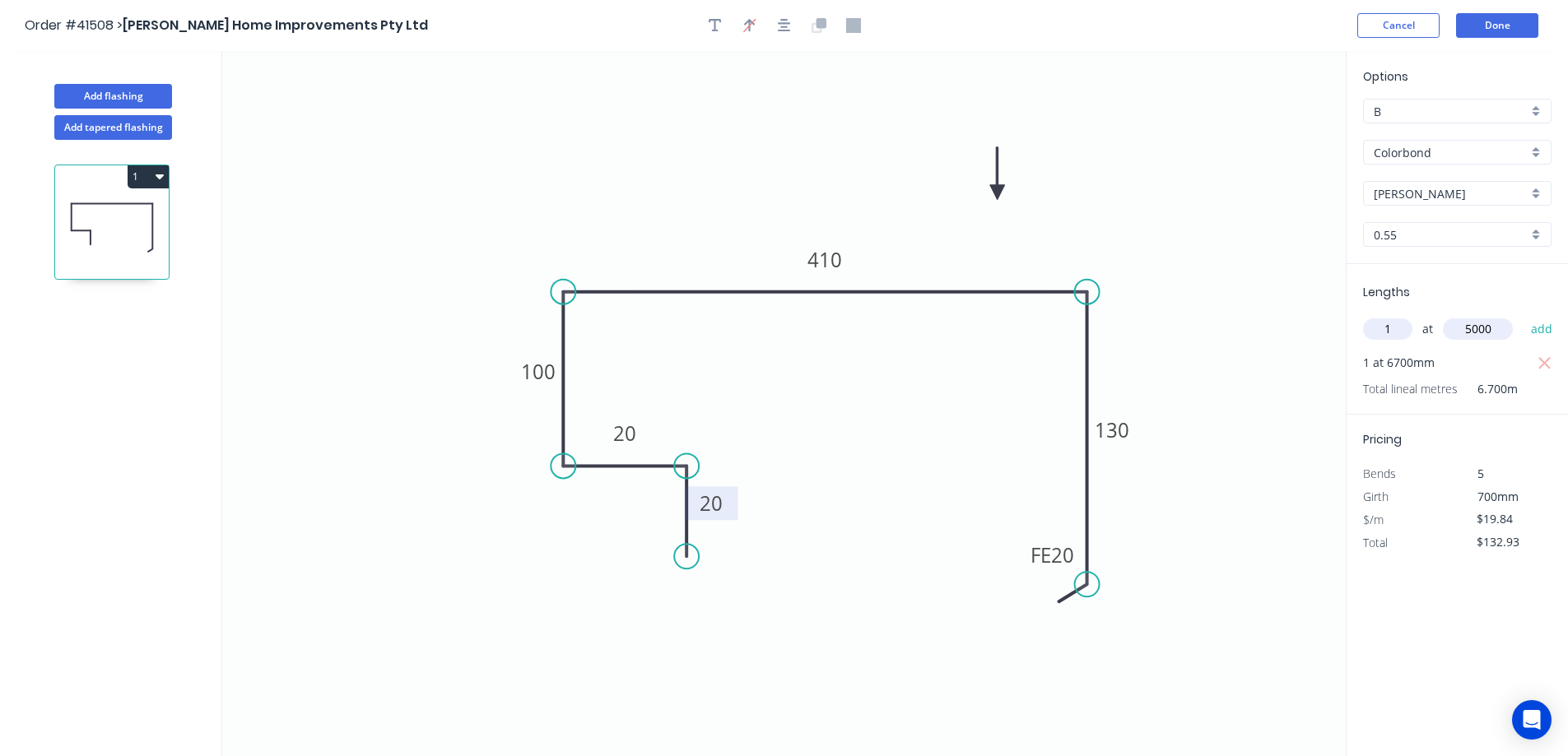
type input "5000"
click at [1523, 315] on button "add" at bounding box center [1542, 329] width 39 height 28
type input "$232.13"
click at [1504, 26] on button "Done" at bounding box center [1497, 25] width 83 height 24
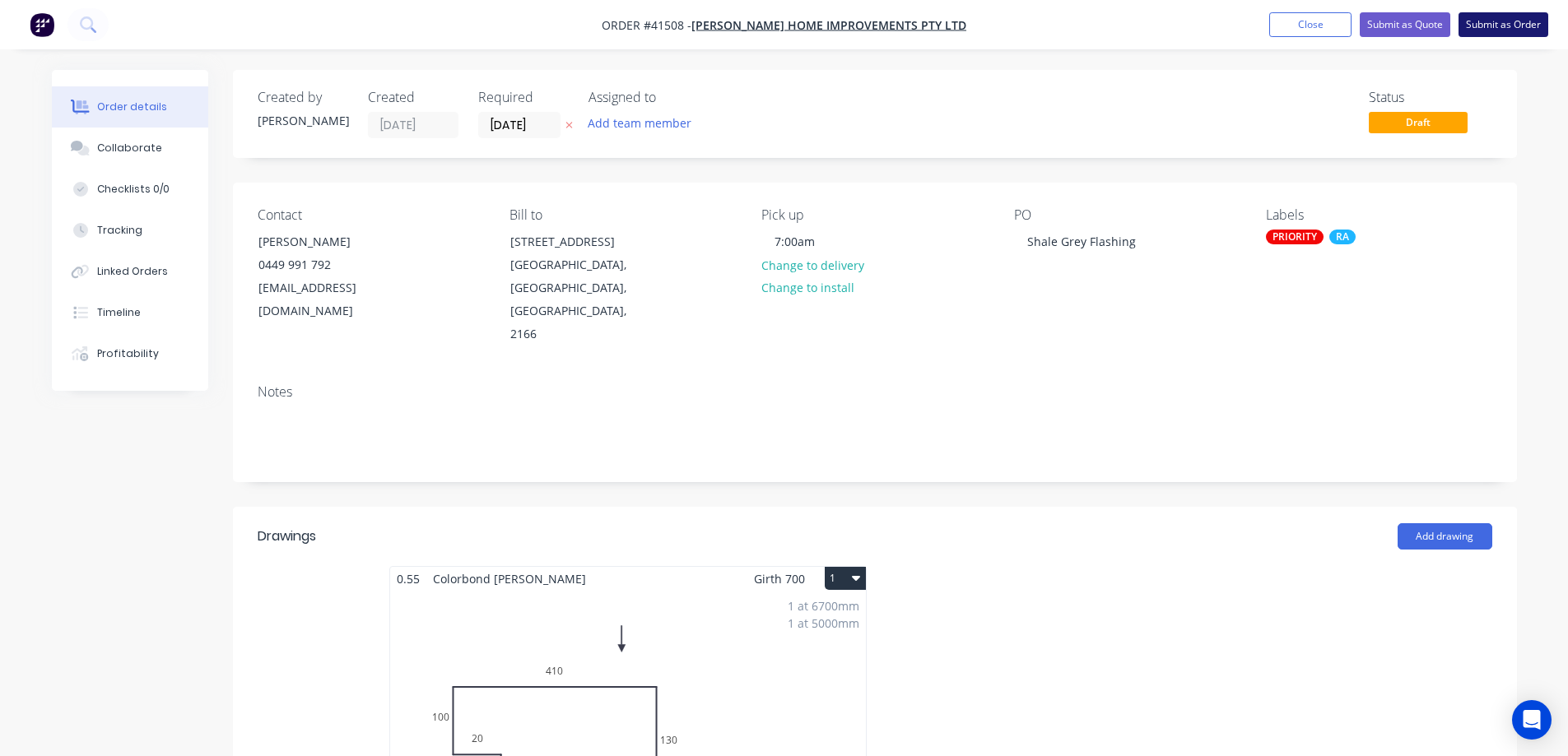
click at [1485, 26] on button "Submit as Order" at bounding box center [1503, 24] width 90 height 24
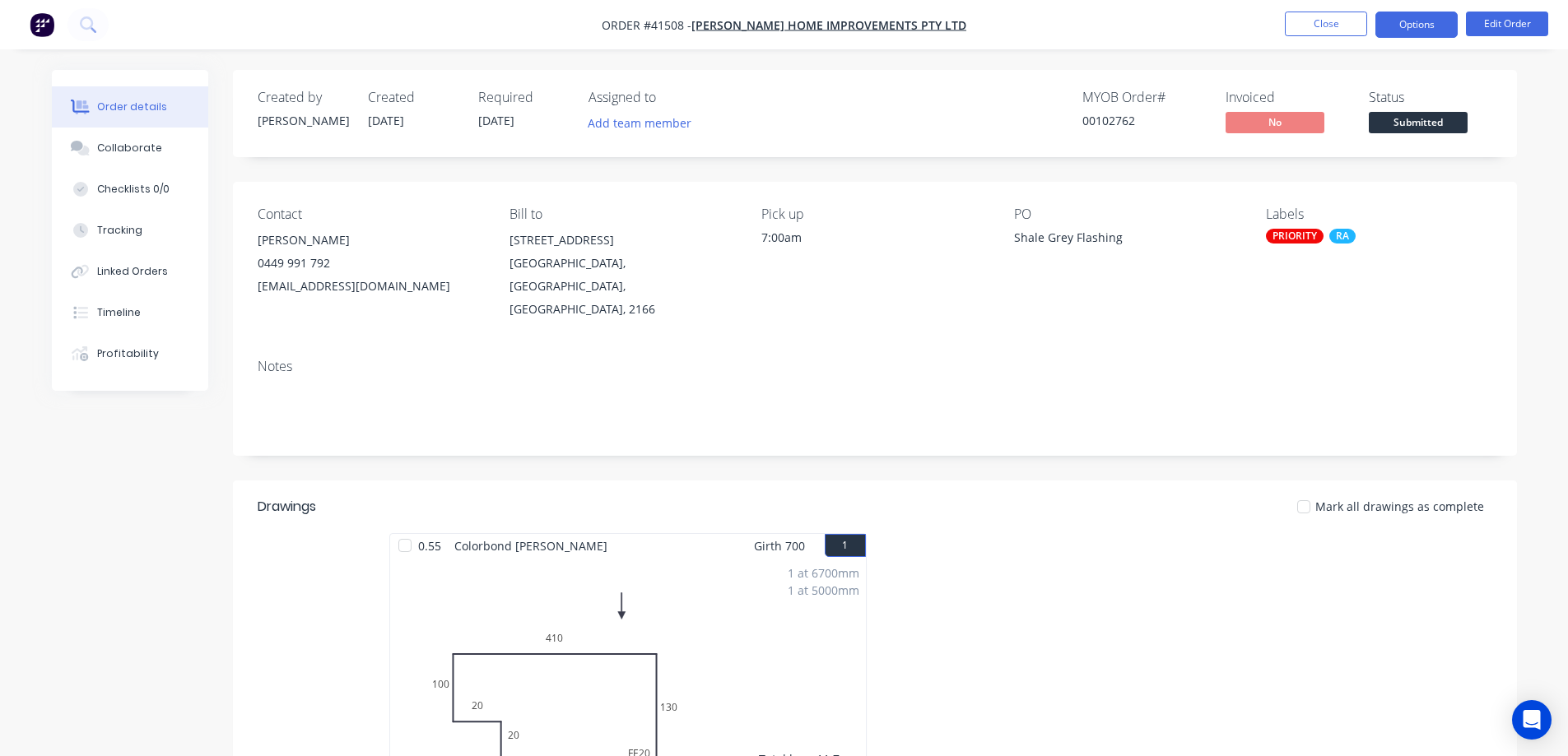
drag, startPoint x: 1391, startPoint y: 28, endPoint x: 1400, endPoint y: 23, distance: 10.3
click at [1391, 27] on button "Options" at bounding box center [1417, 24] width 83 height 26
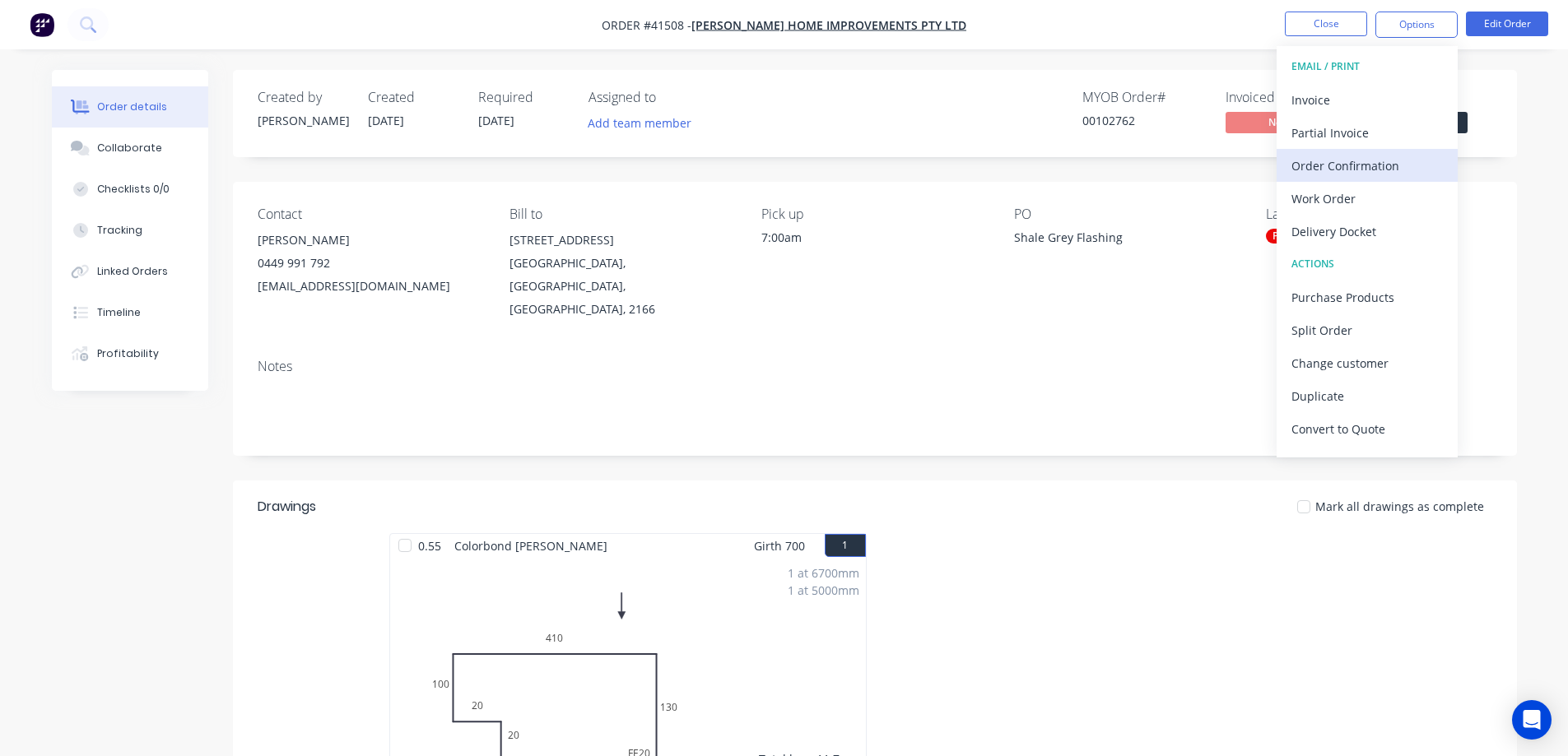
click at [1343, 169] on div "Order Confirmation" at bounding box center [1367, 166] width 151 height 24
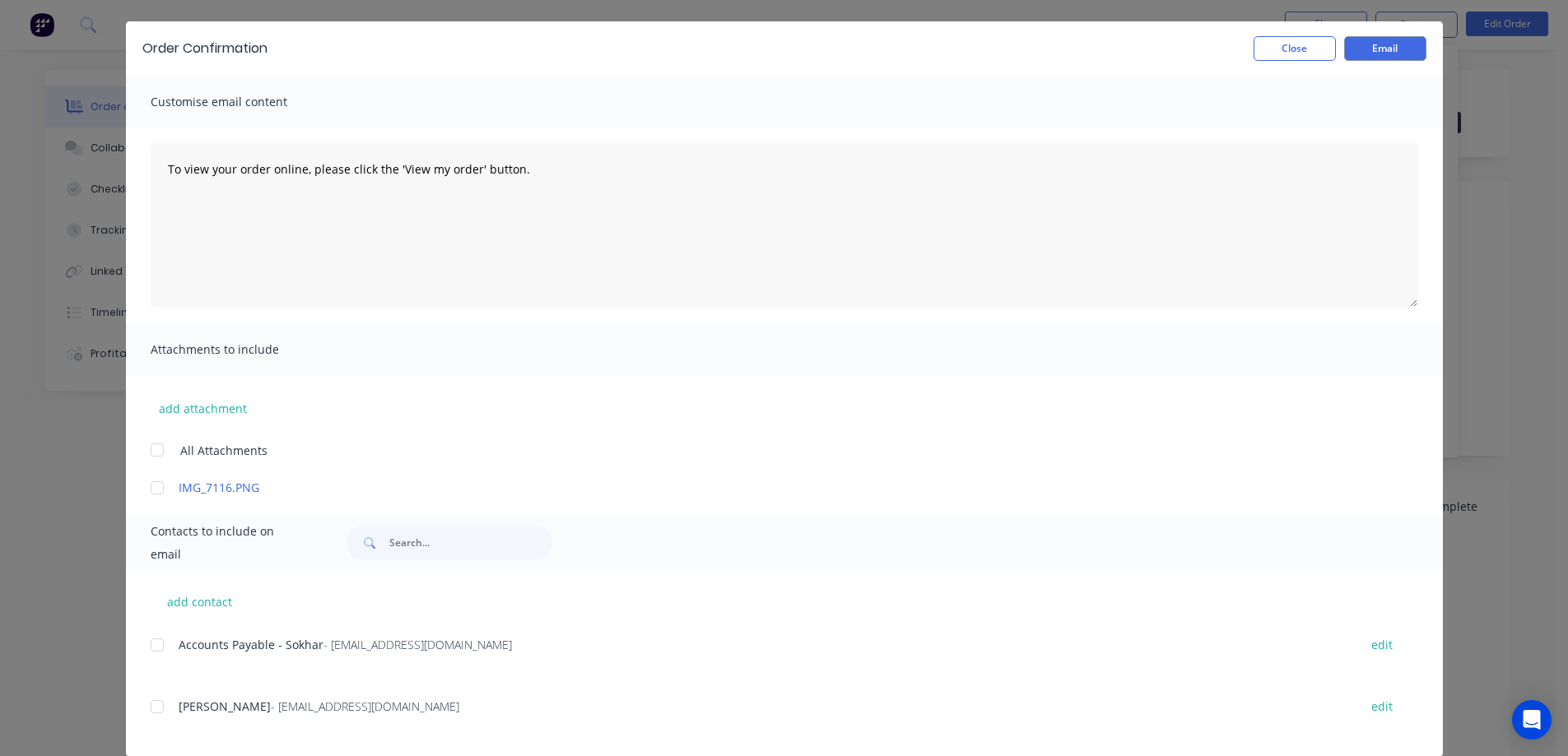
scroll to position [68, 0]
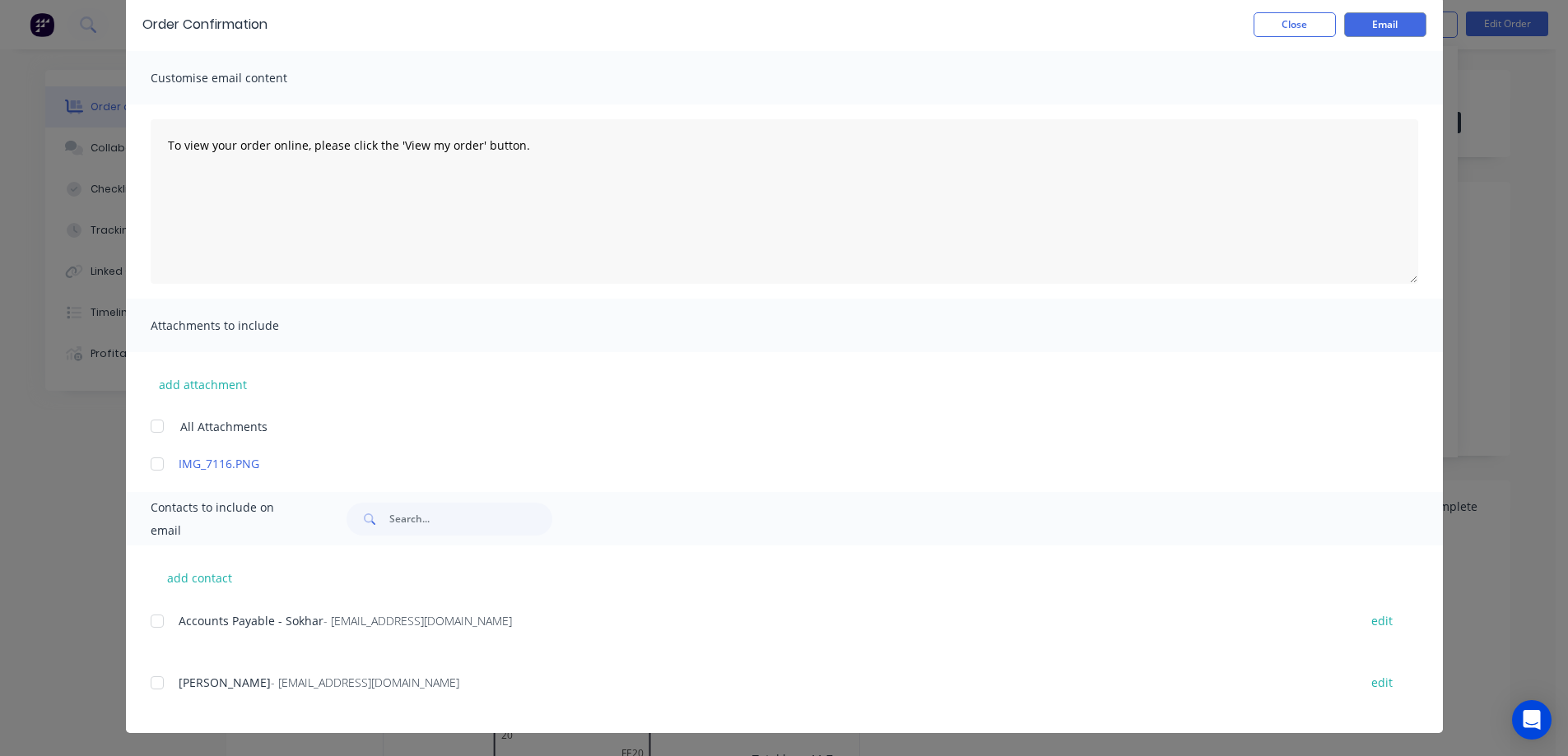
click at [152, 686] on div at bounding box center [157, 683] width 33 height 33
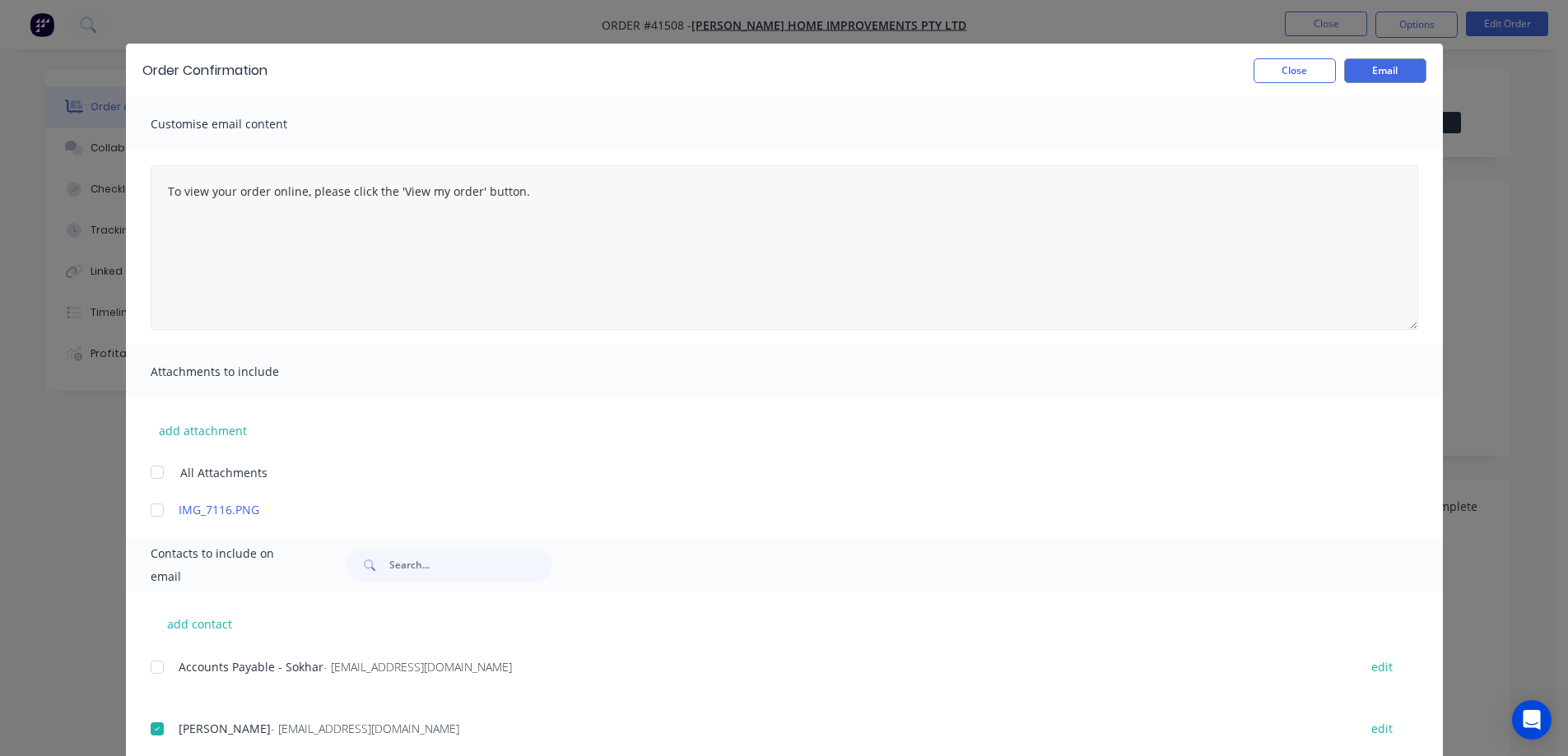
scroll to position [0, 0]
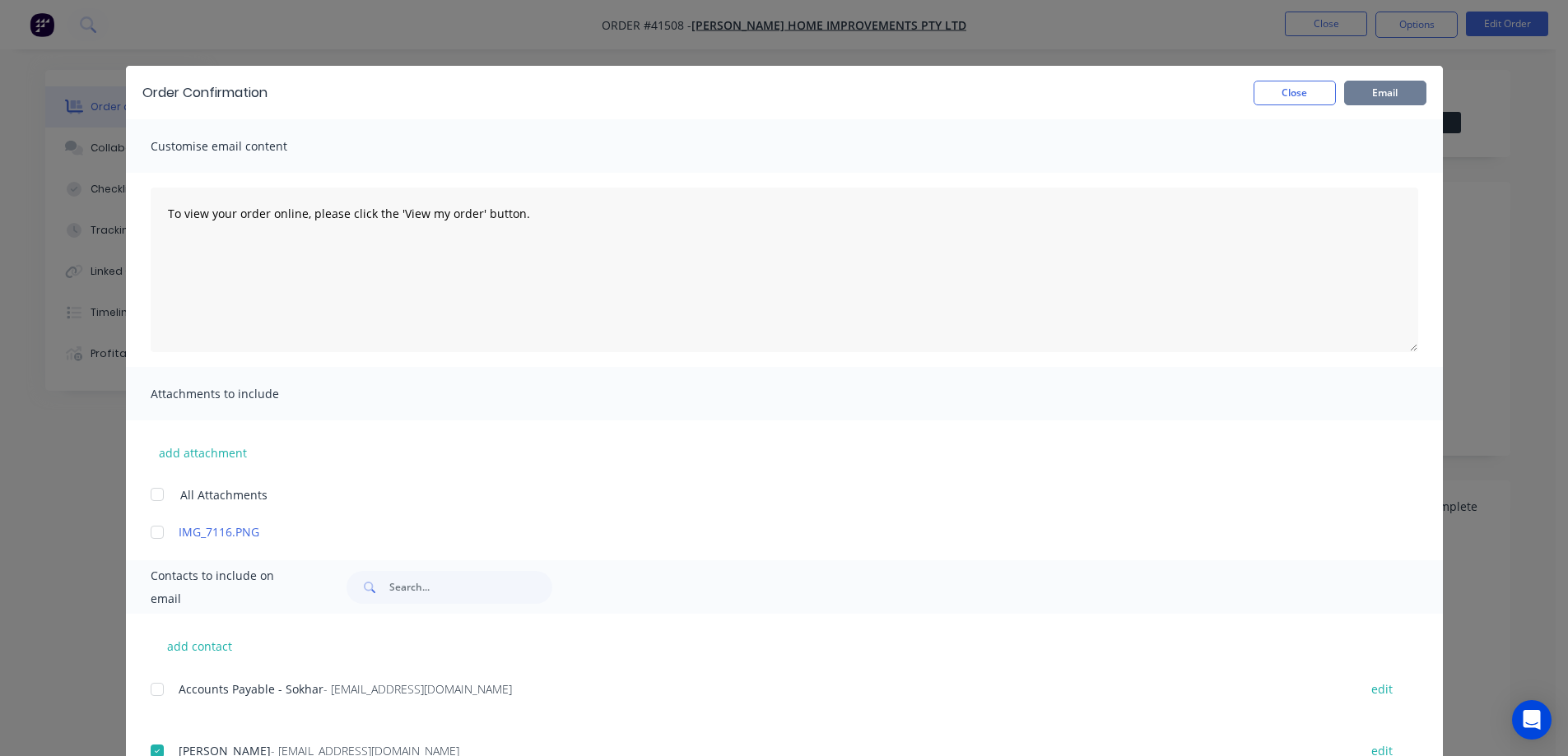
click at [1359, 96] on button "Email" at bounding box center [1385, 92] width 83 height 24
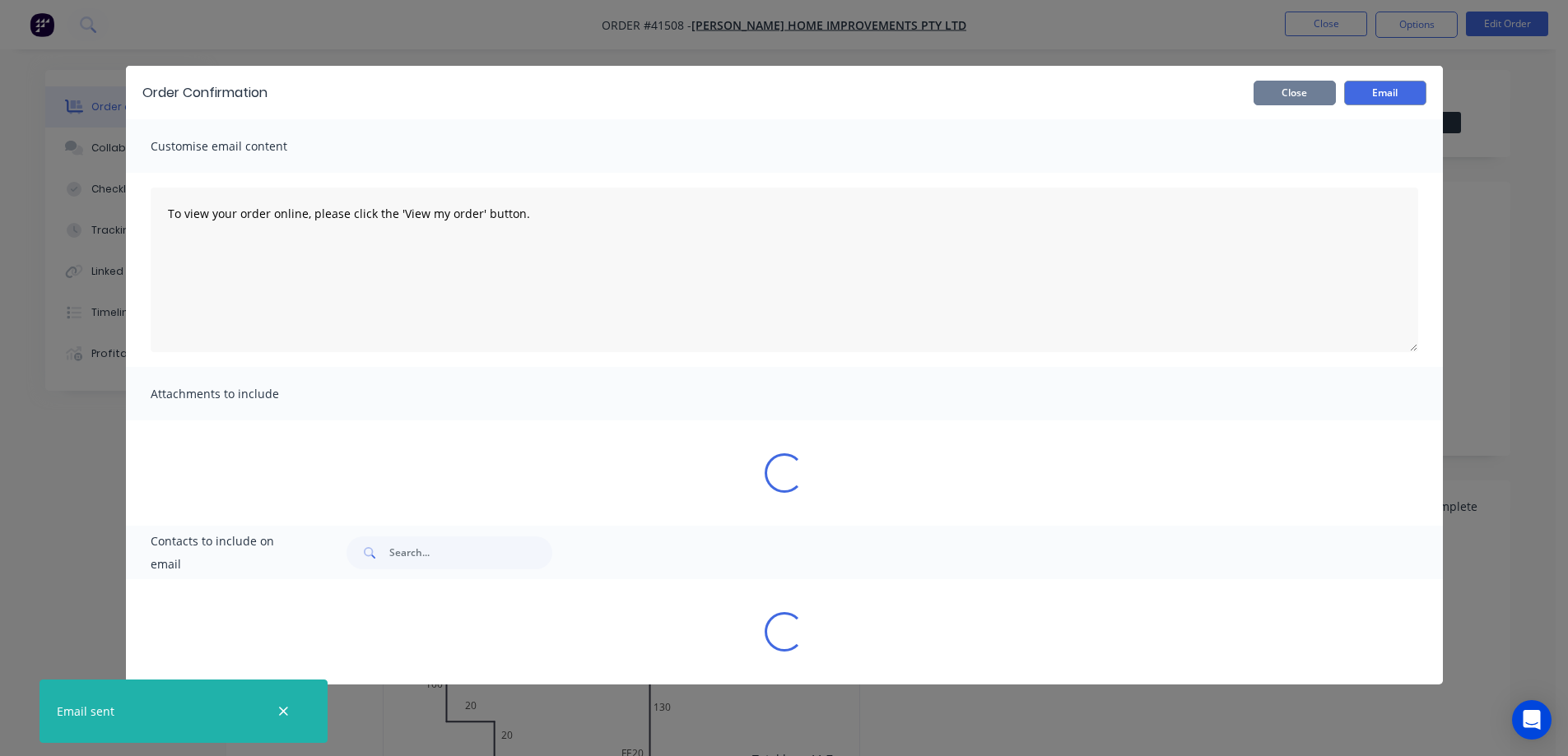
click at [1315, 94] on button "Close" at bounding box center [1294, 92] width 83 height 24
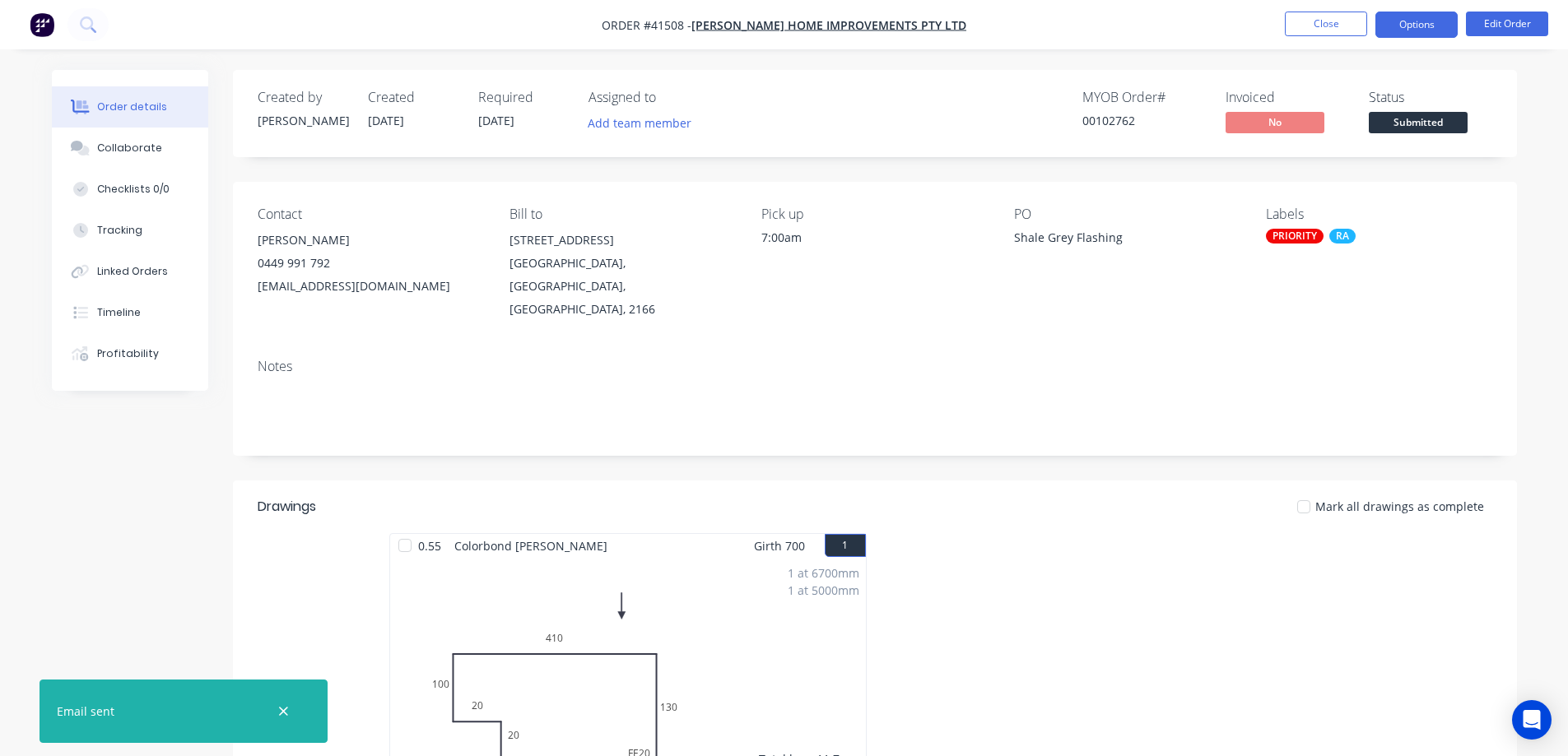
click at [1394, 23] on button "Options" at bounding box center [1417, 24] width 83 height 26
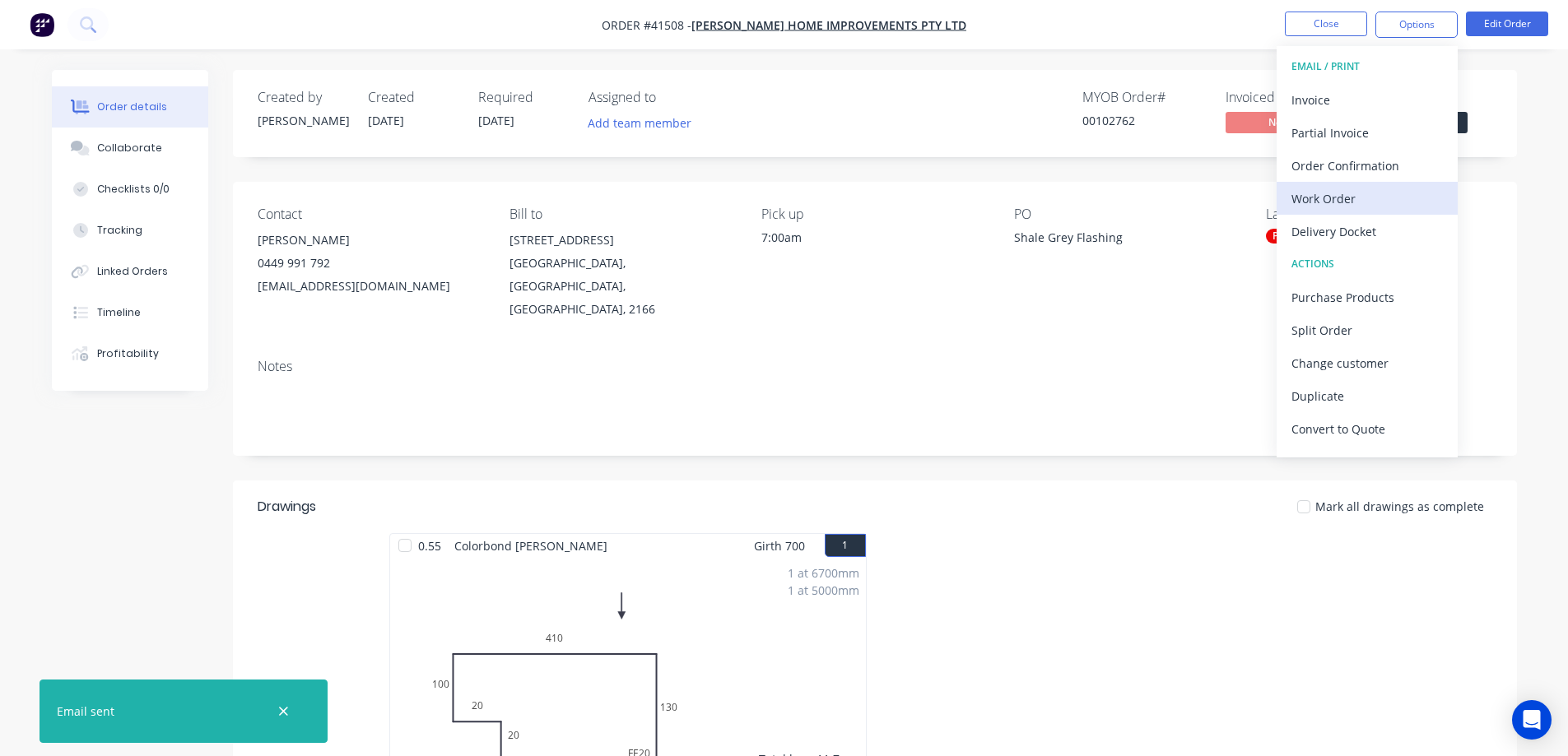
click at [1347, 195] on div "Work Order" at bounding box center [1367, 199] width 151 height 24
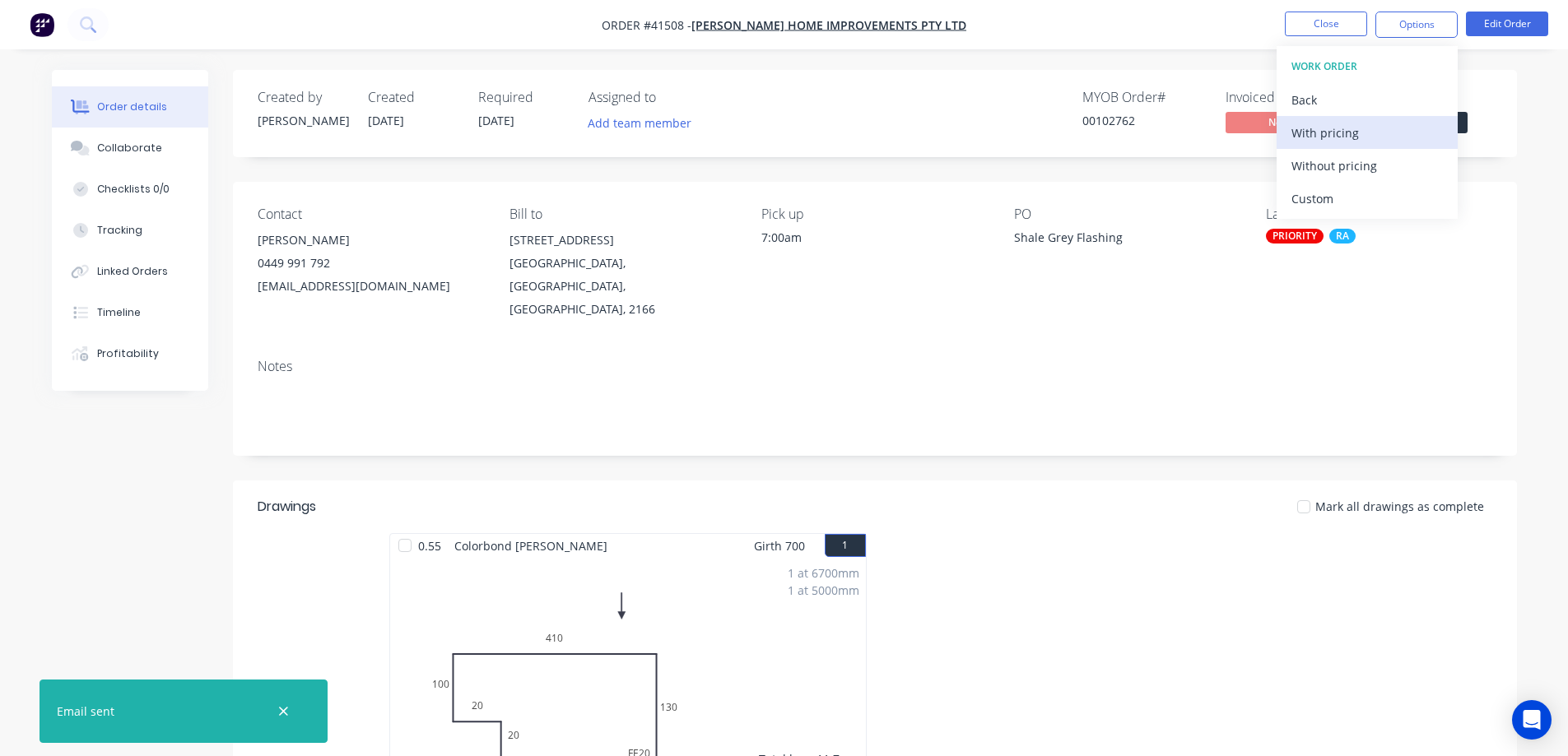
click at [1367, 132] on div "With pricing" at bounding box center [1367, 132] width 151 height 24
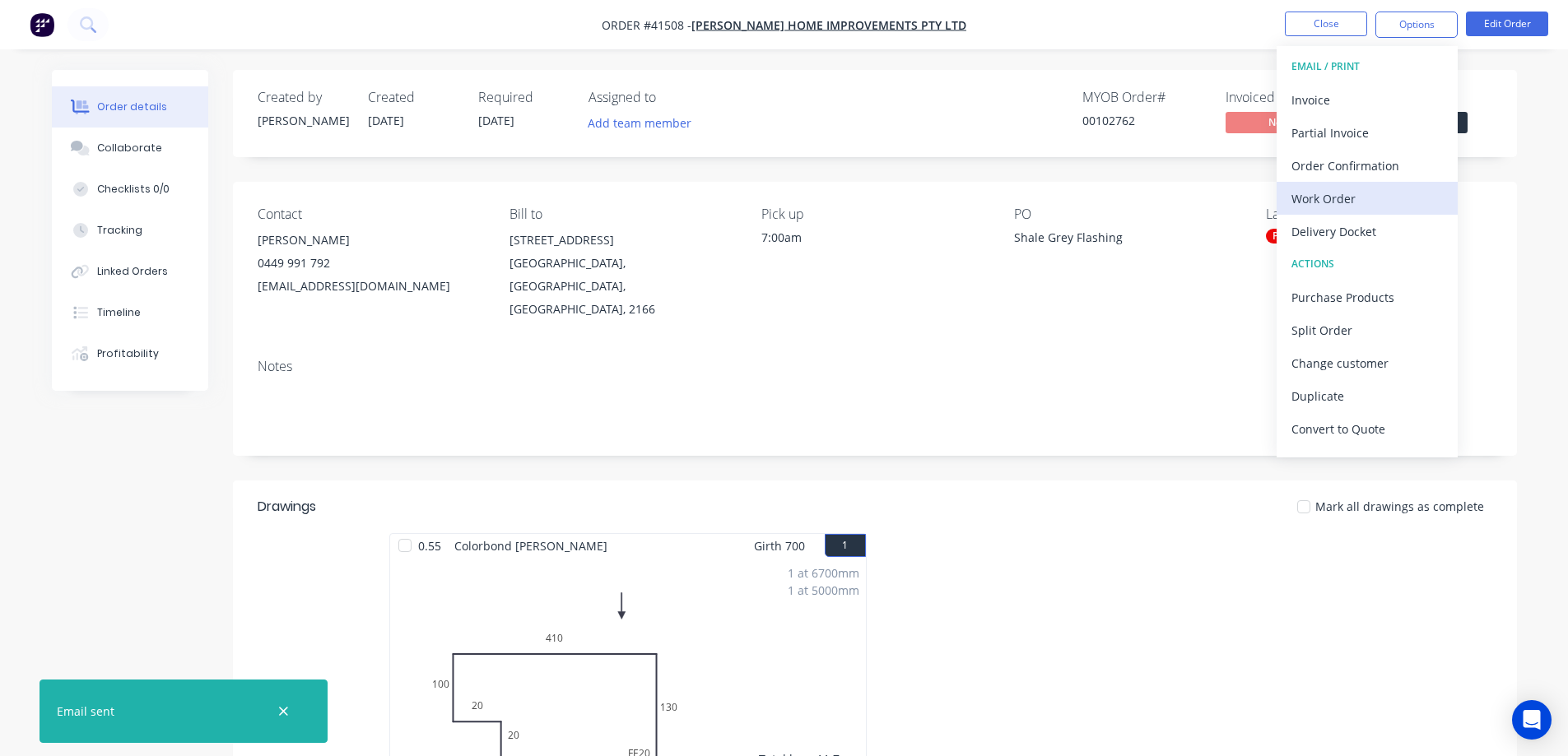
click at [1333, 197] on div "Work Order" at bounding box center [1367, 199] width 151 height 24
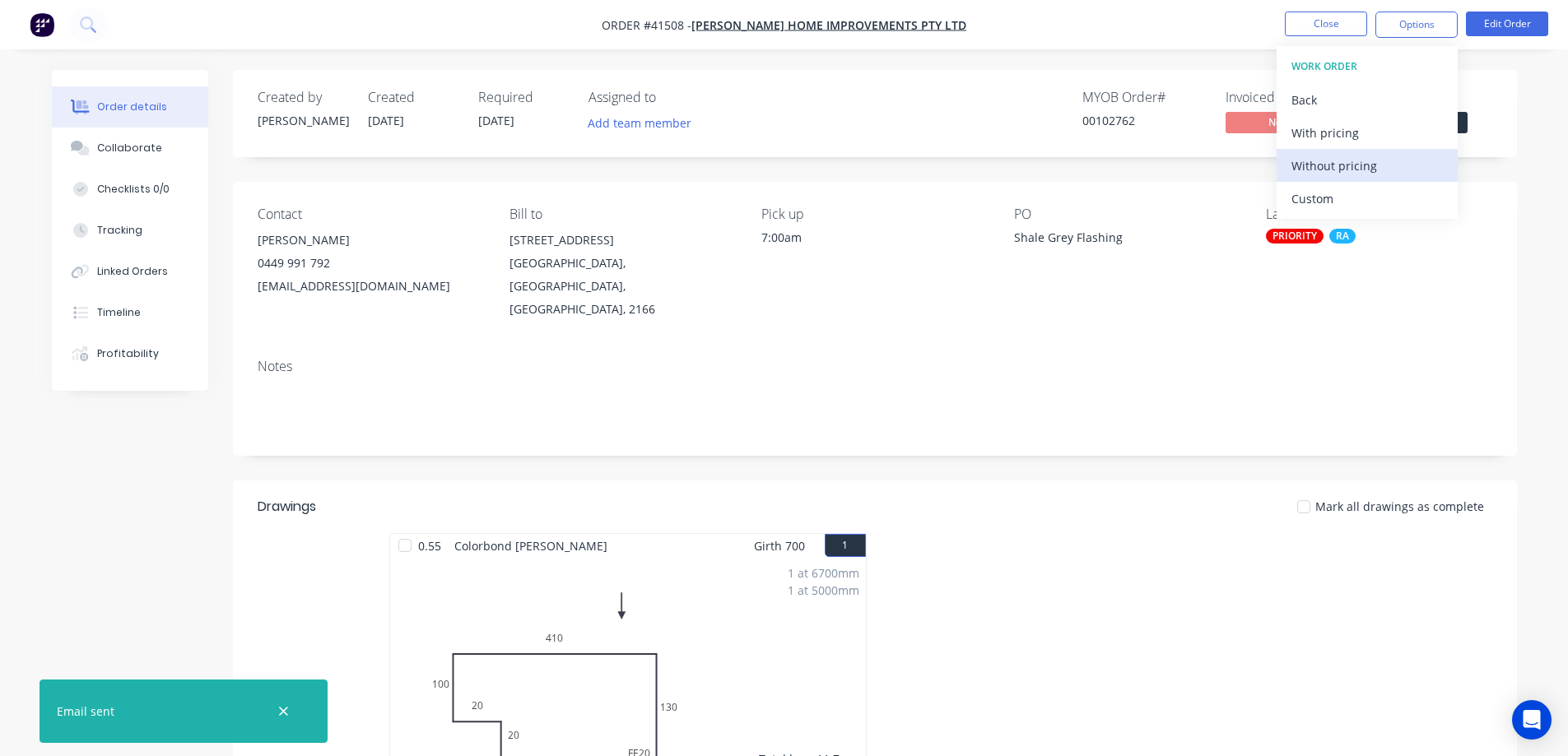
click at [1351, 168] on div "Without pricing" at bounding box center [1367, 166] width 151 height 24
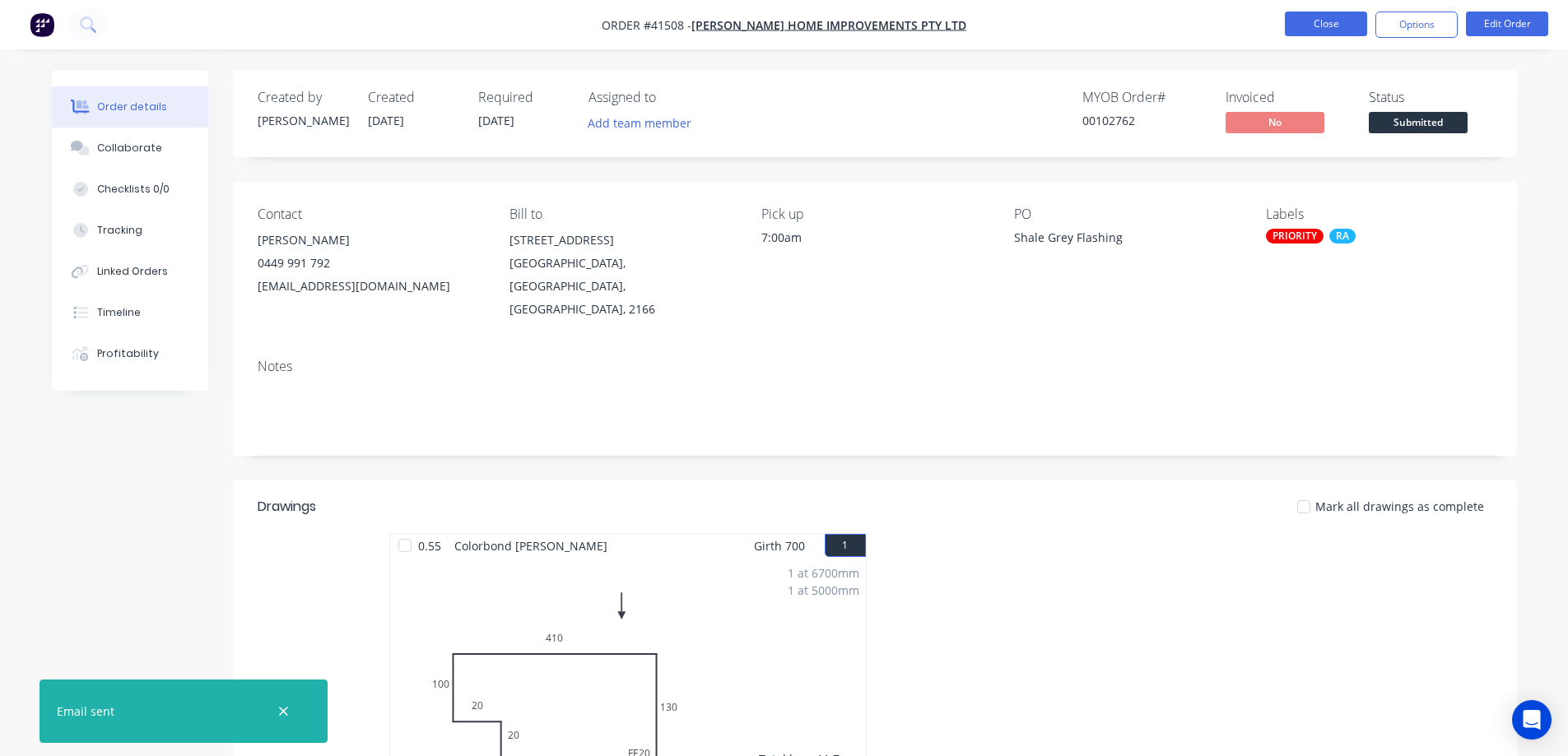
click at [1309, 24] on button "Close" at bounding box center [1326, 24] width 83 height 24
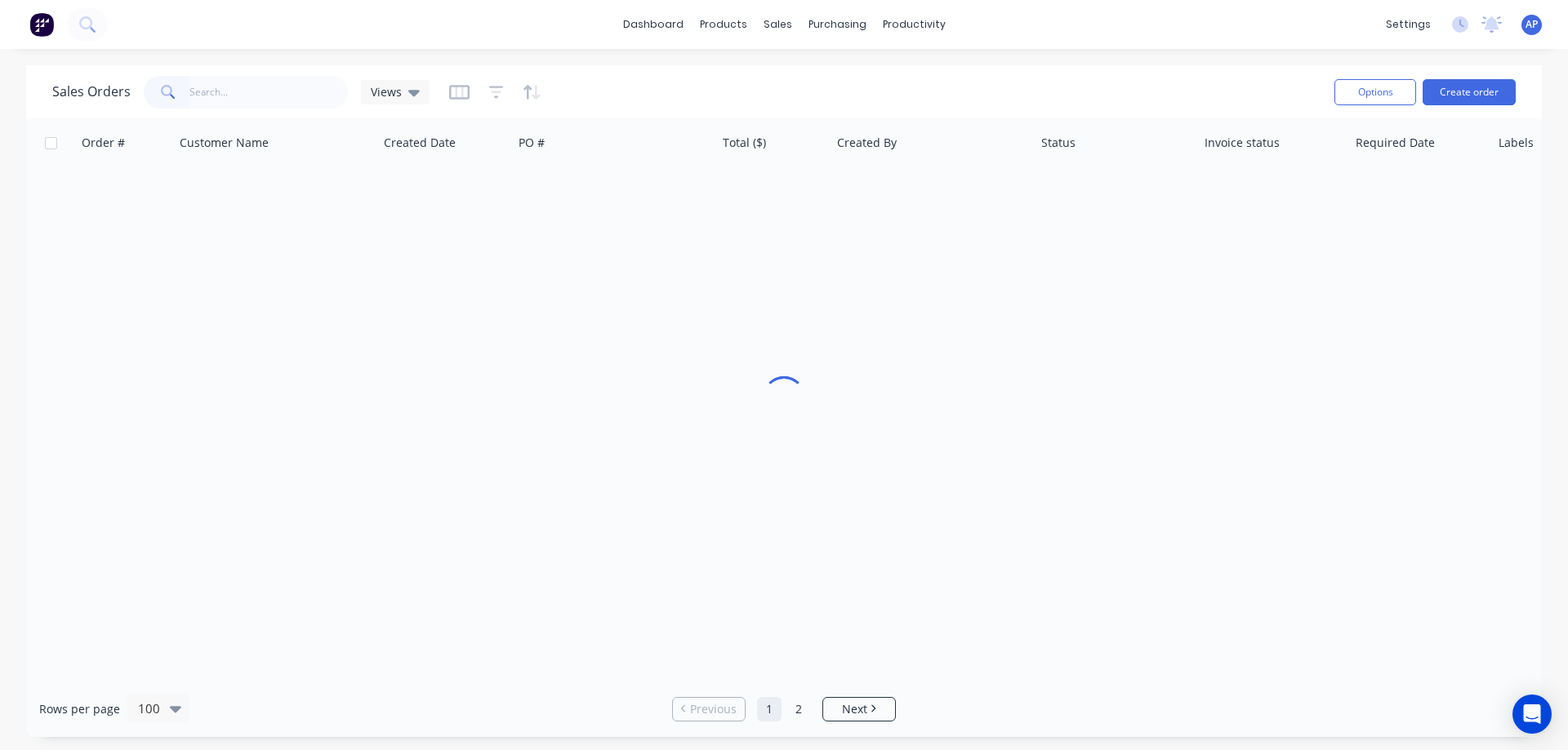
click at [255, 99] on input "text" at bounding box center [269, 92] width 159 height 32
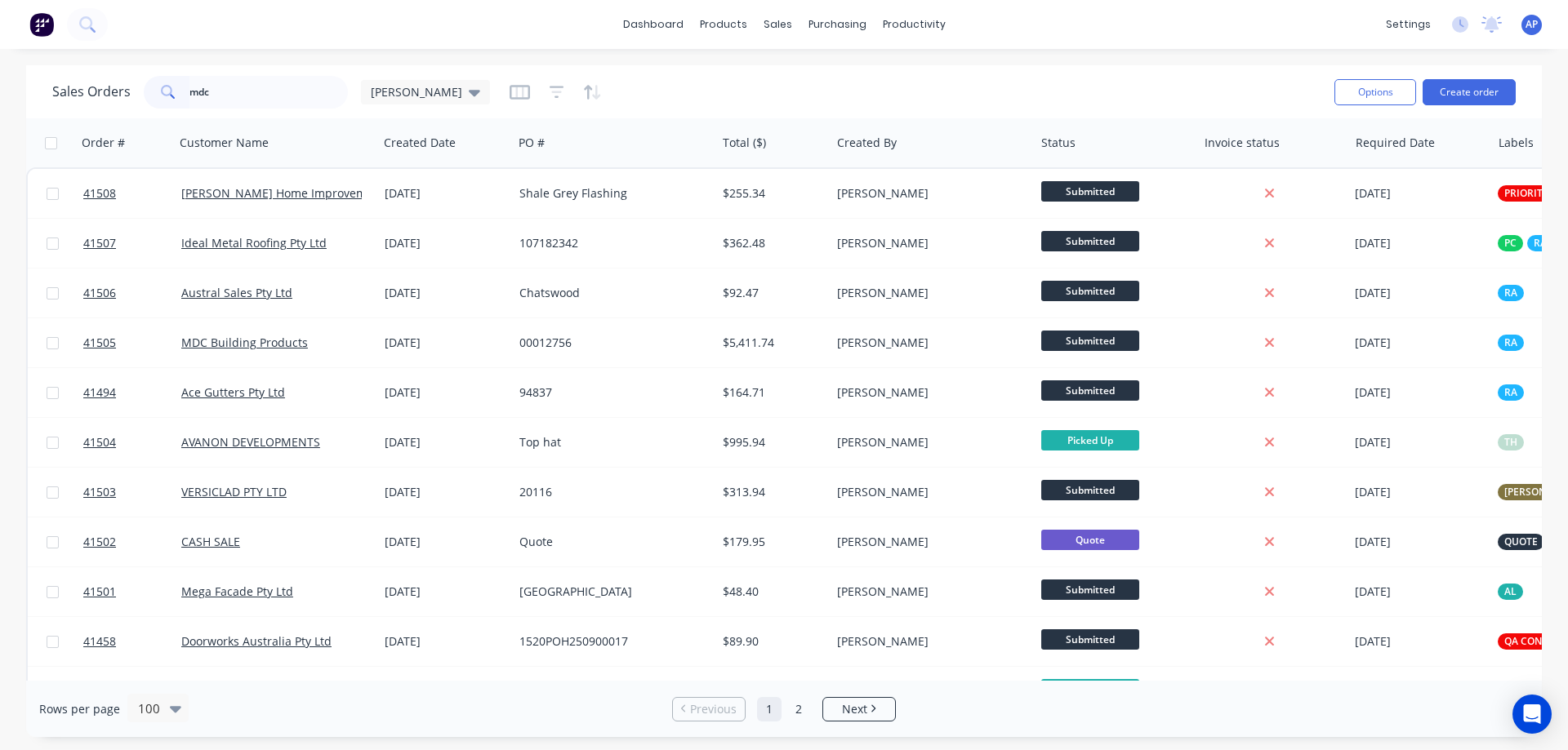
type input "mdc"
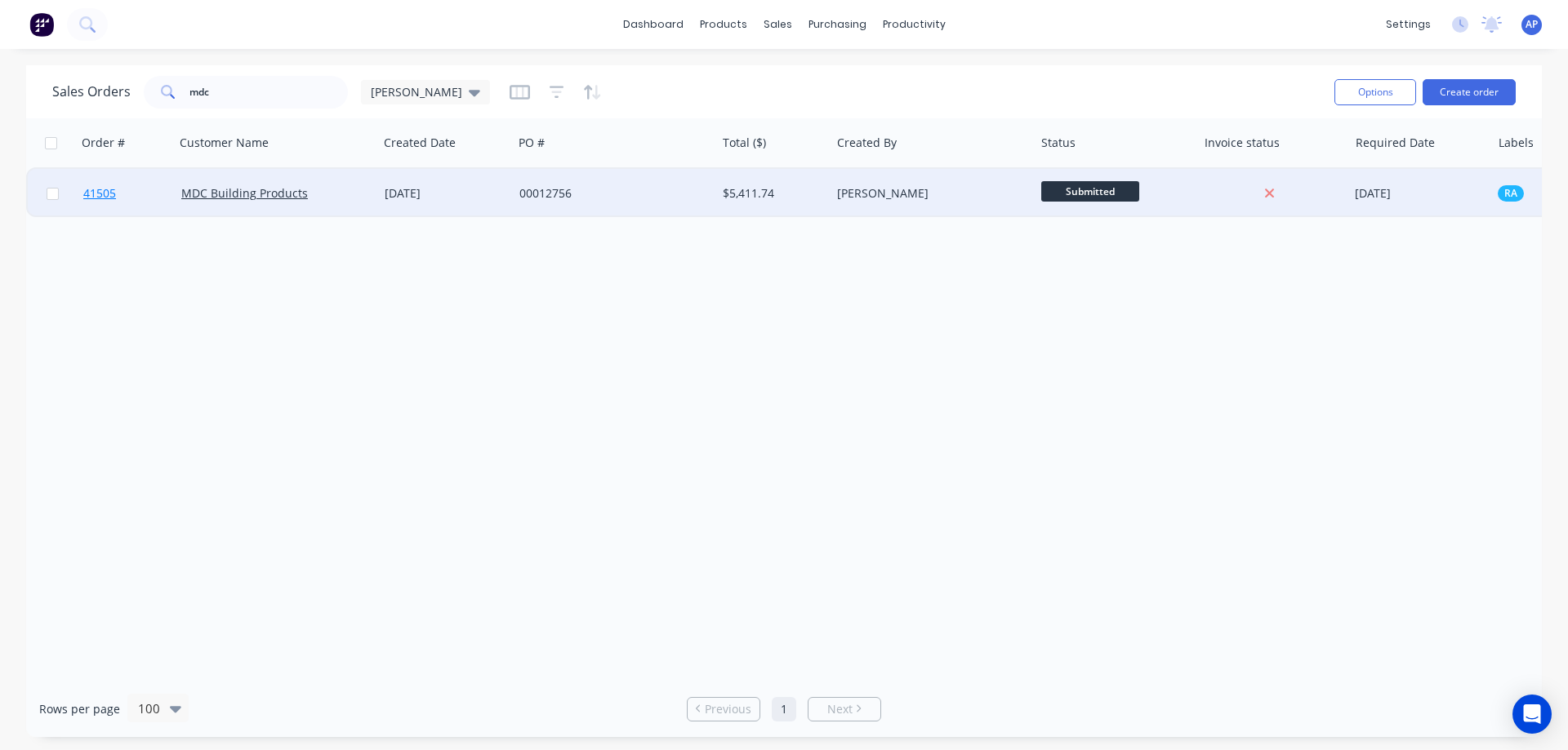
click at [112, 194] on span "41505" at bounding box center [100, 193] width 32 height 16
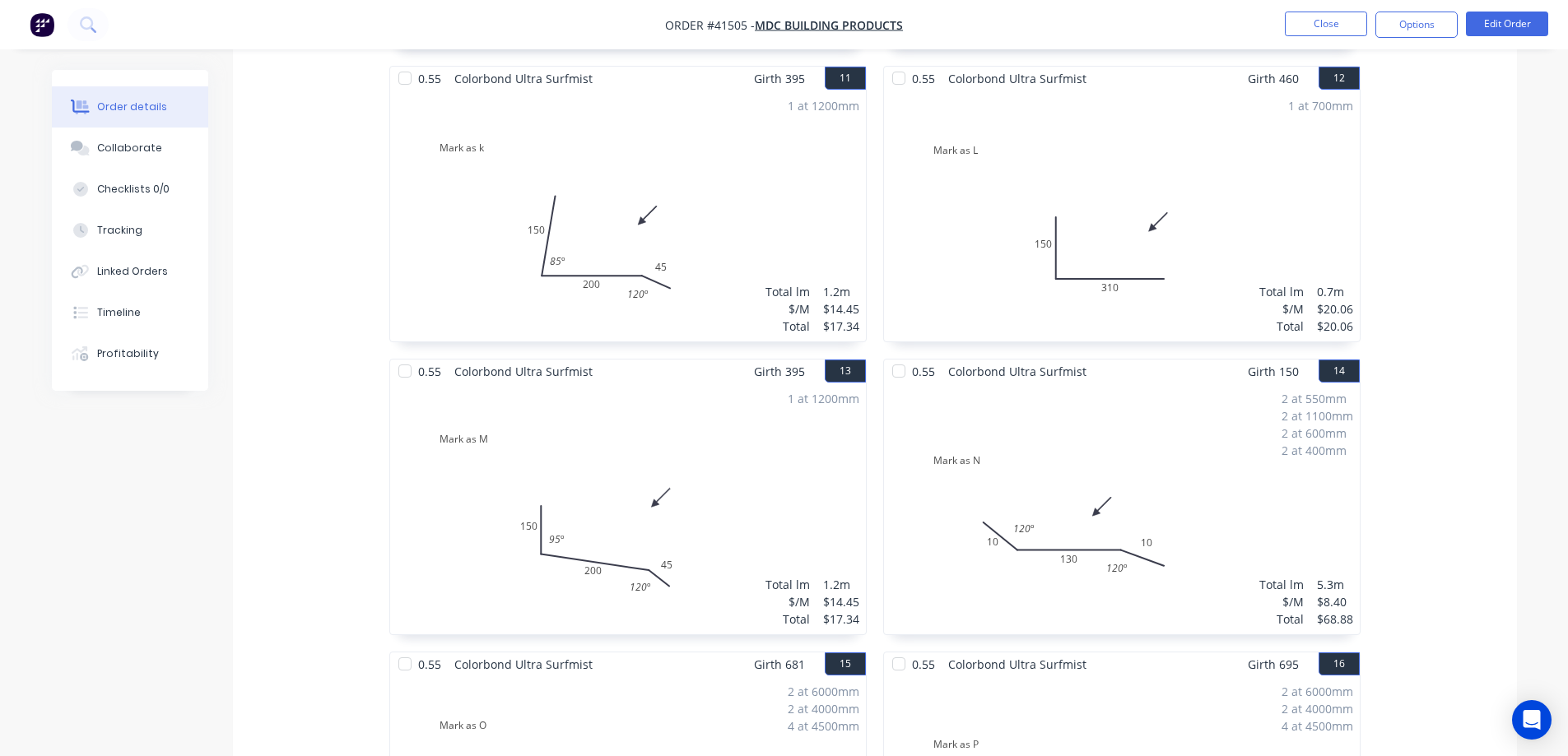
scroll to position [1672, 0]
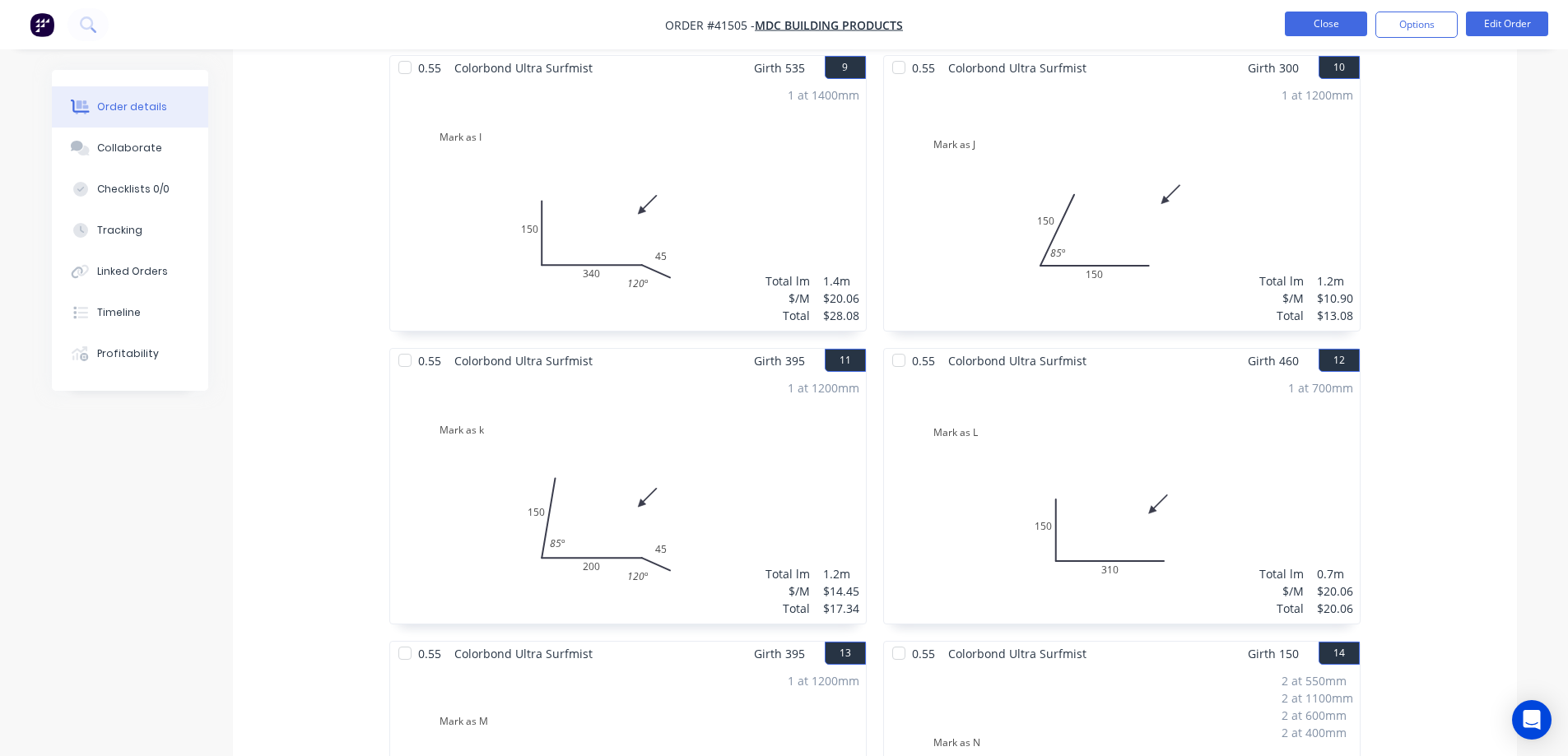
click at [1310, 28] on button "Close" at bounding box center [1326, 24] width 83 height 24
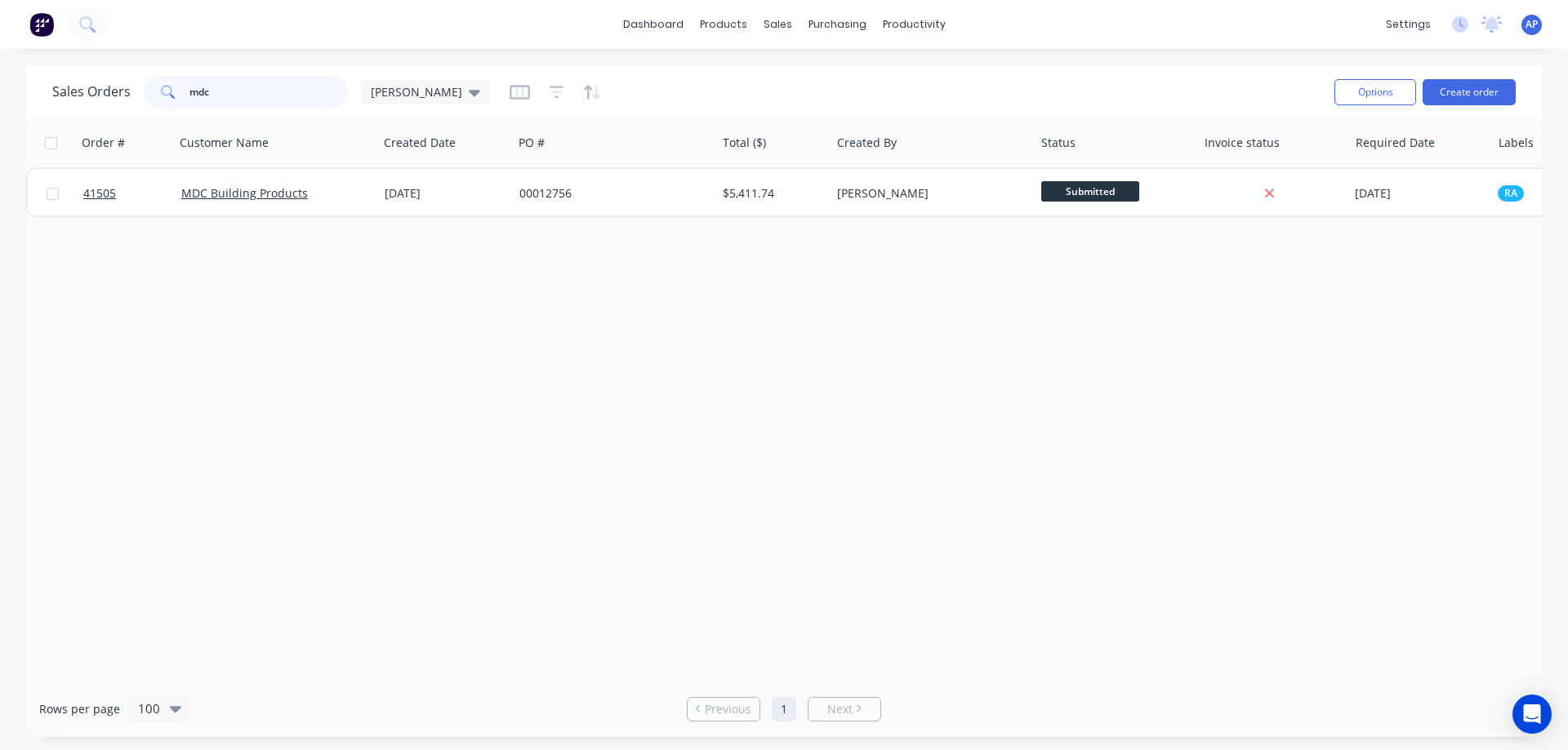
drag, startPoint x: 217, startPoint y: 100, endPoint x: 169, endPoint y: 108, distance: 48.7
click at [169, 108] on div "mdc" at bounding box center [246, 92] width 204 height 32
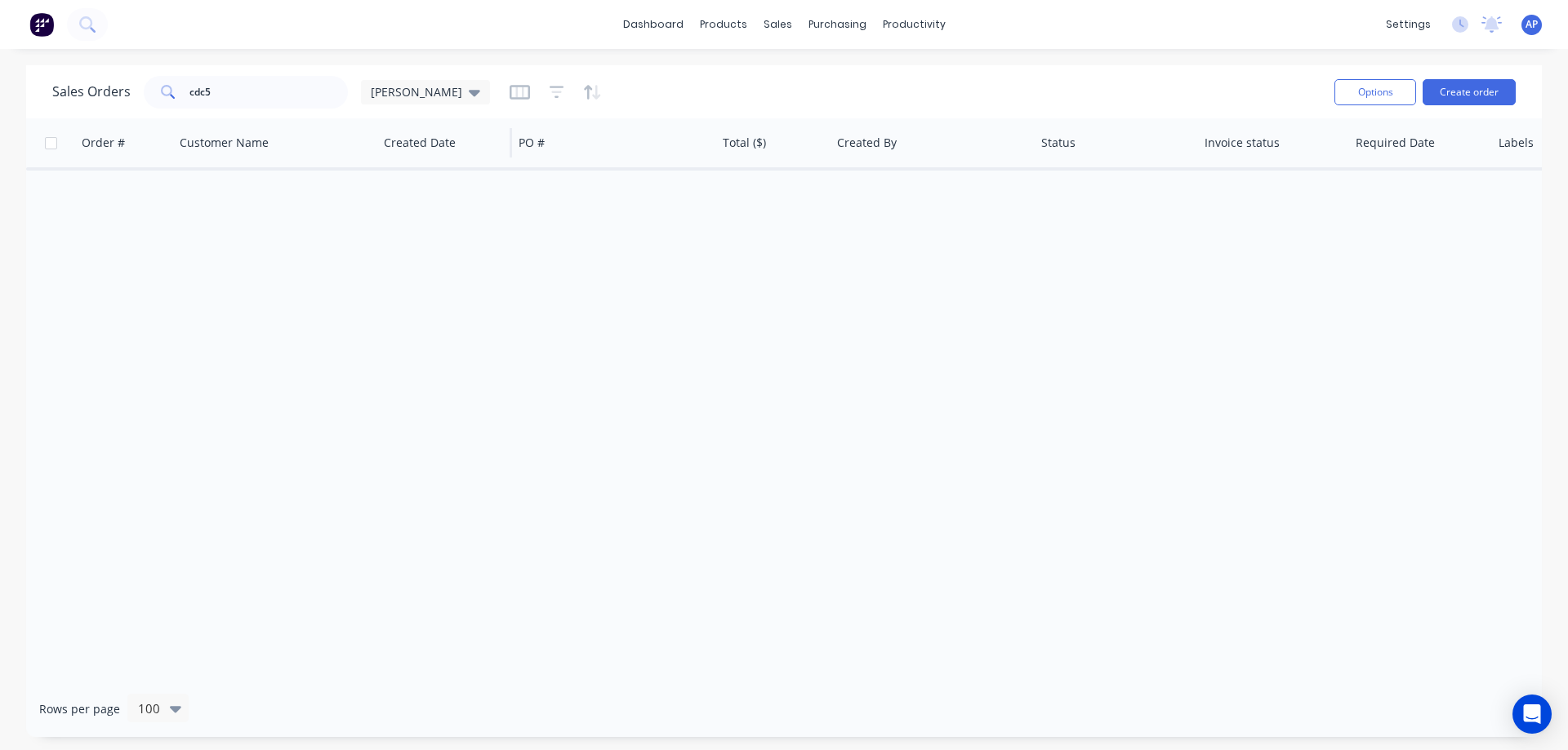
drag, startPoint x: 419, startPoint y: 100, endPoint x: 417, endPoint y: 121, distance: 21.1
click at [419, 99] on div "[PERSON_NAME]" at bounding box center [425, 92] width 129 height 24
click at [426, 298] on button "Archived" at bounding box center [459, 297] width 186 height 19
click at [728, 388] on div at bounding box center [784, 399] width 1516 height 562
click at [226, 95] on input "cdc5" at bounding box center [269, 92] width 159 height 32
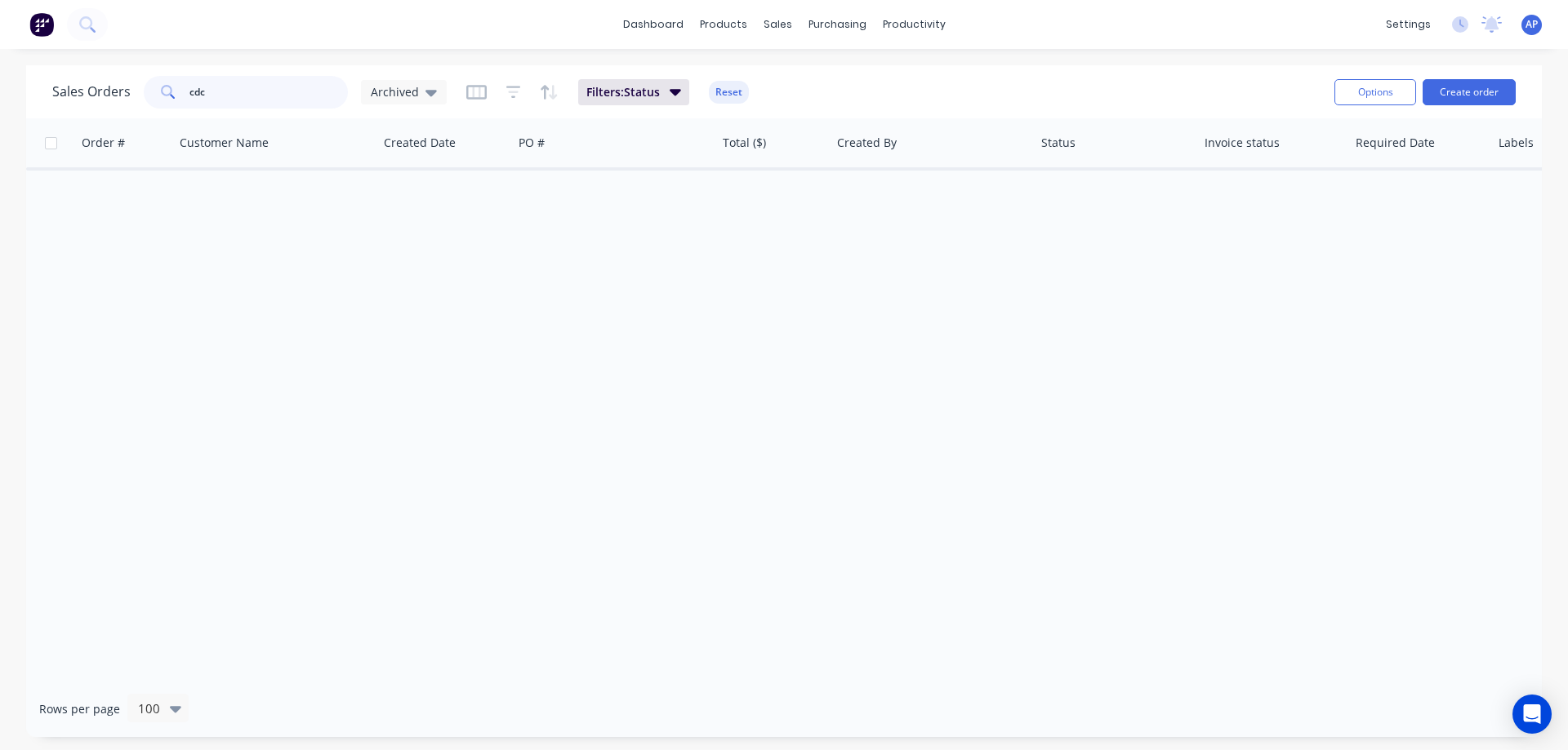
type input "cdc"
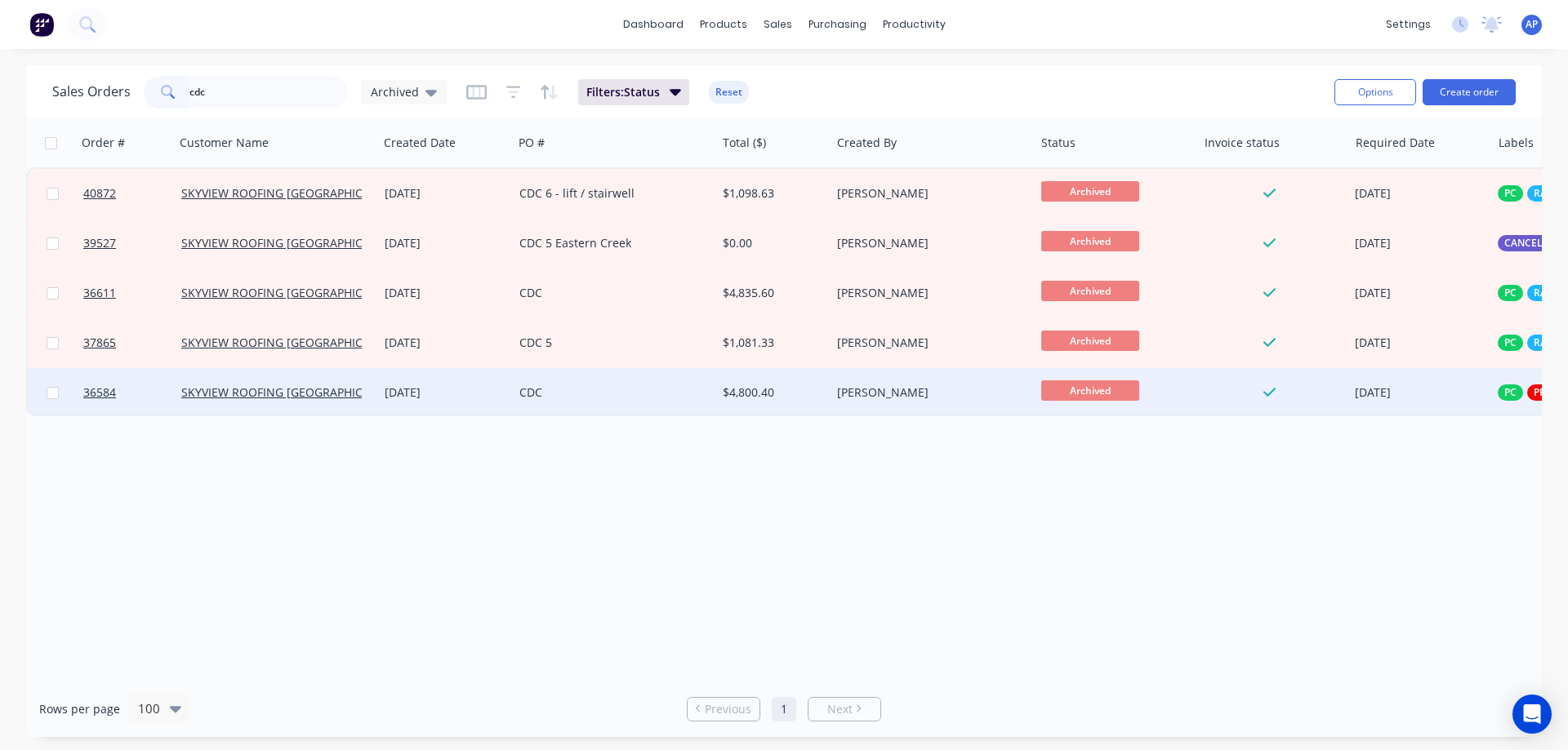
click at [569, 393] on div "CDC" at bounding box center [610, 393] width 182 height 16
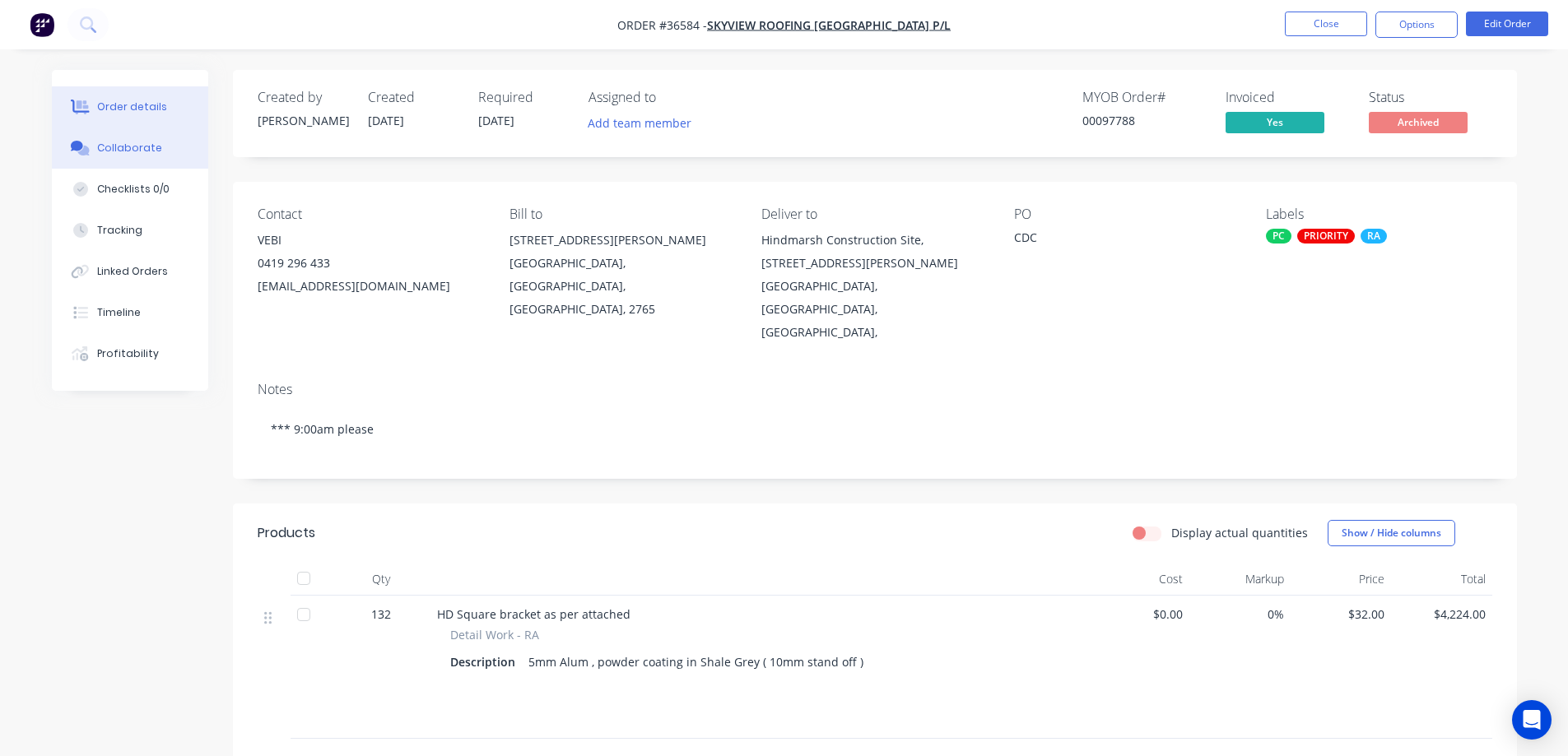
click at [145, 141] on div "Collaborate" at bounding box center [130, 148] width 65 height 15
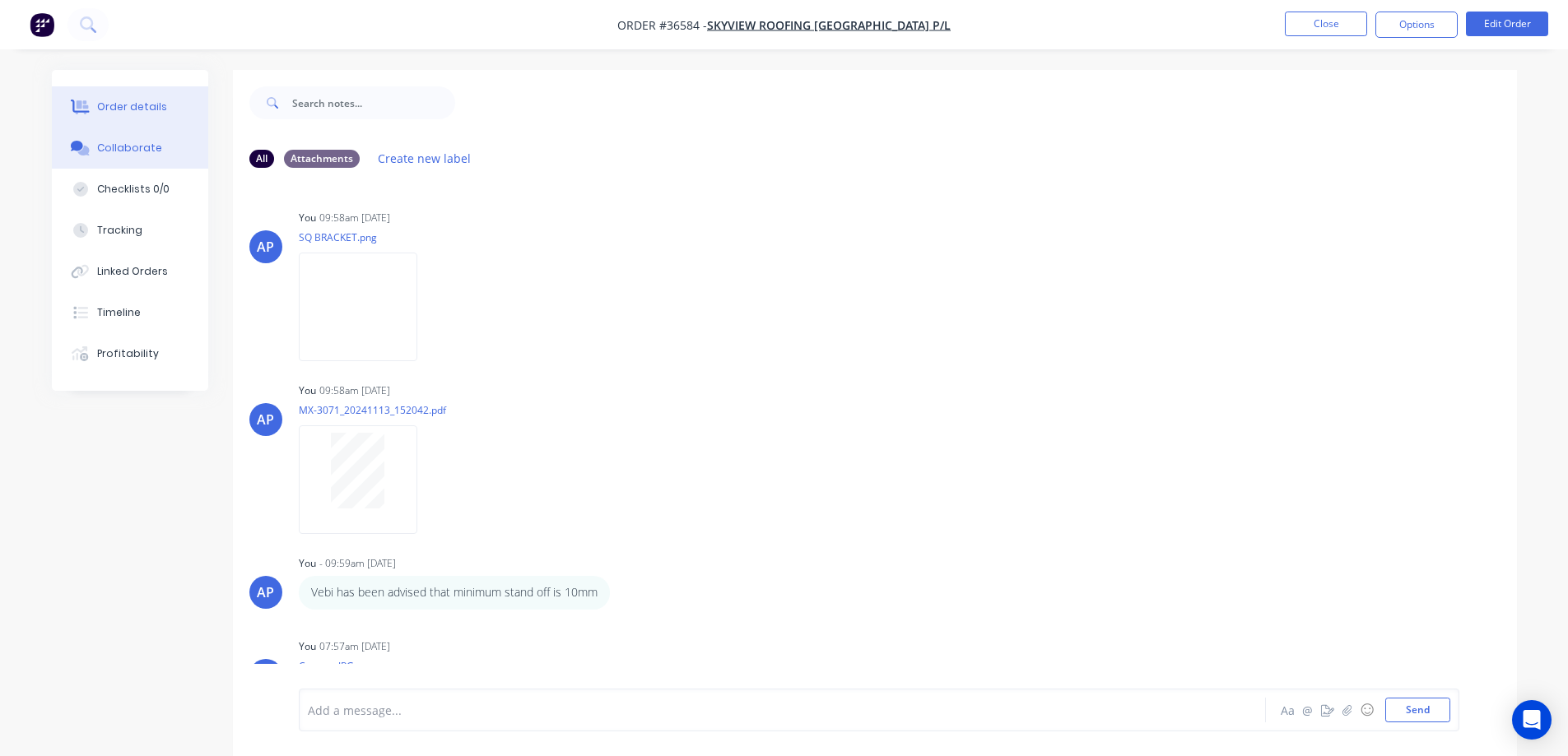
click at [151, 107] on div "Order details" at bounding box center [131, 107] width 70 height 15
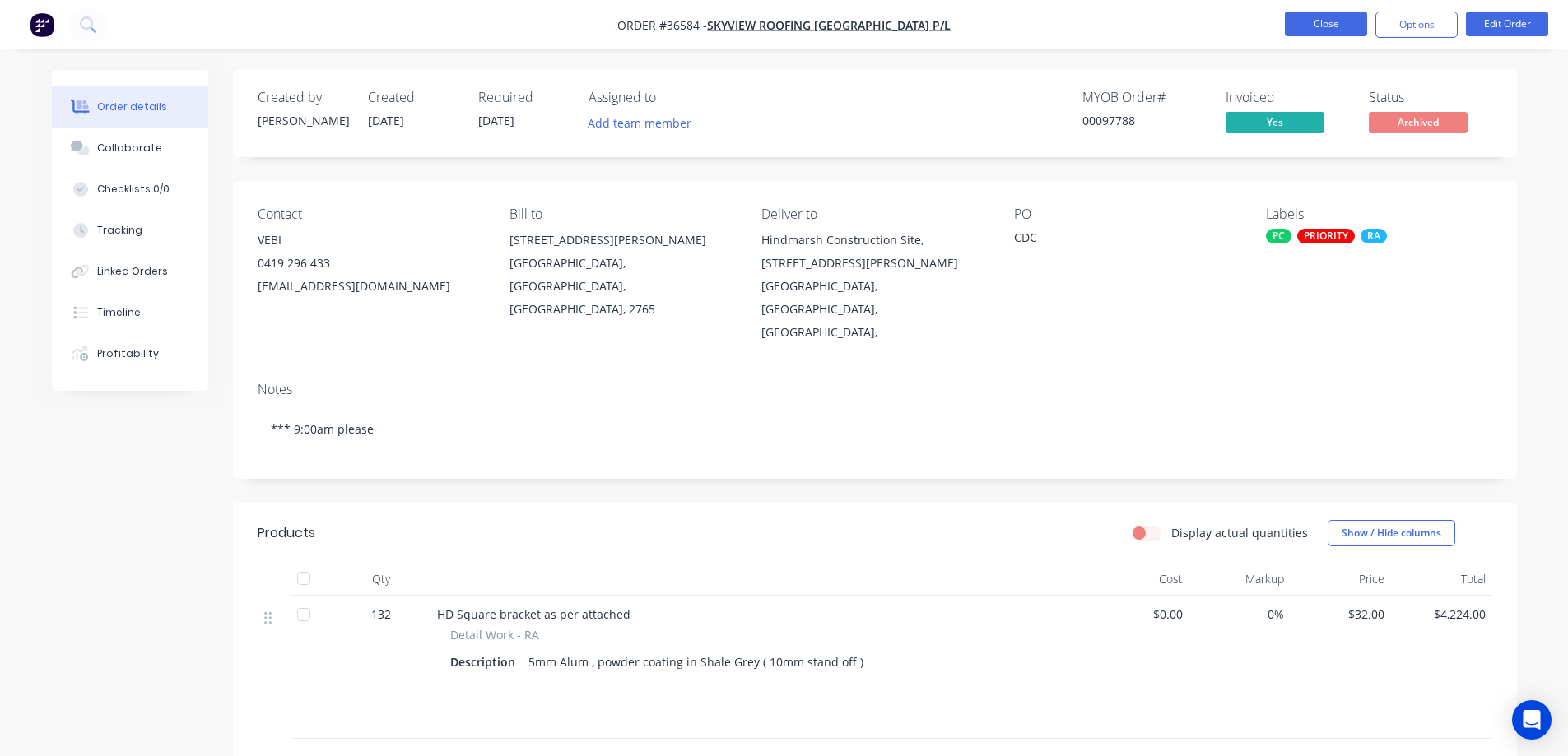
click at [1301, 25] on button "Close" at bounding box center [1326, 24] width 83 height 24
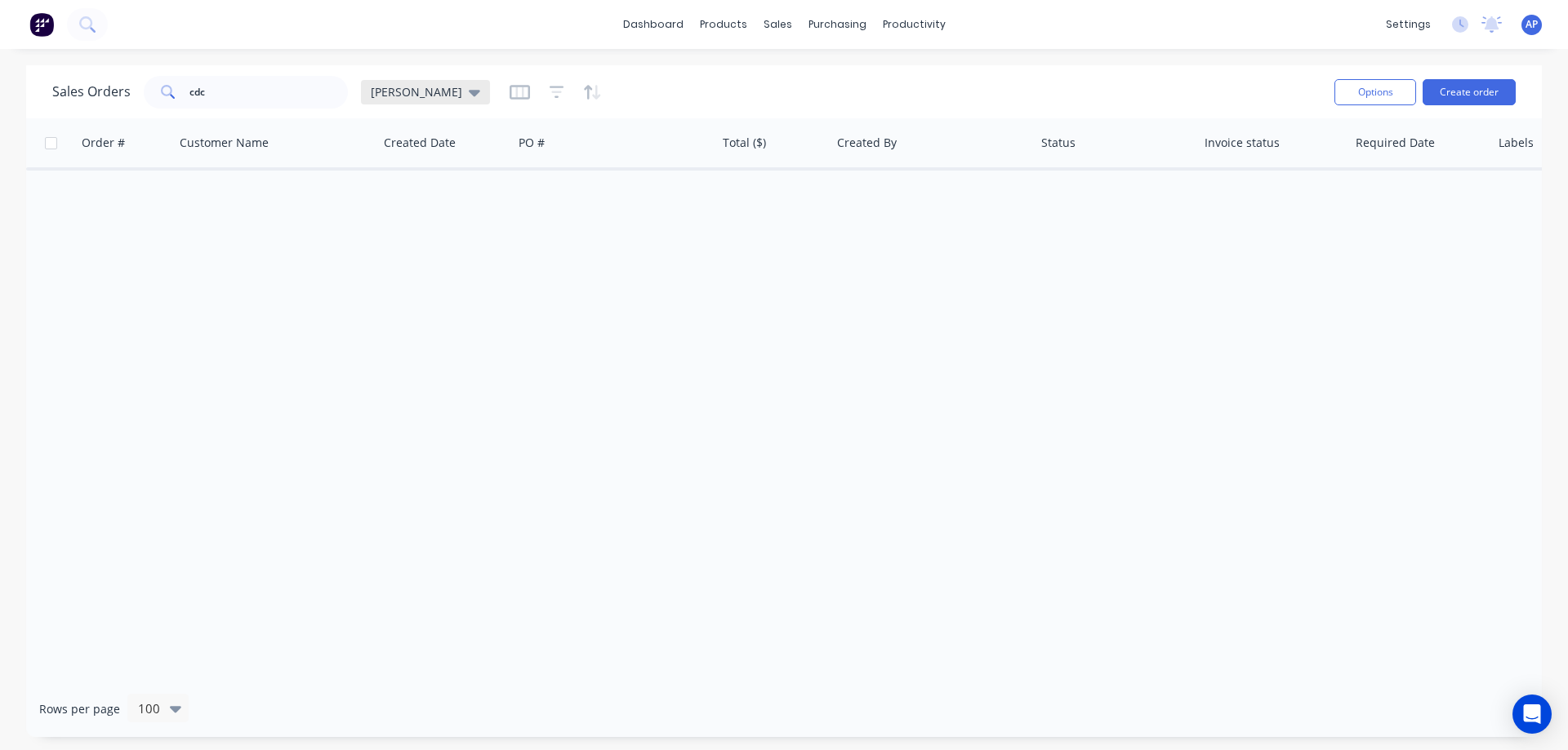
click at [411, 94] on div "[PERSON_NAME]" at bounding box center [426, 92] width 110 height 14
click at [421, 297] on button "Archived" at bounding box center [459, 297] width 186 height 19
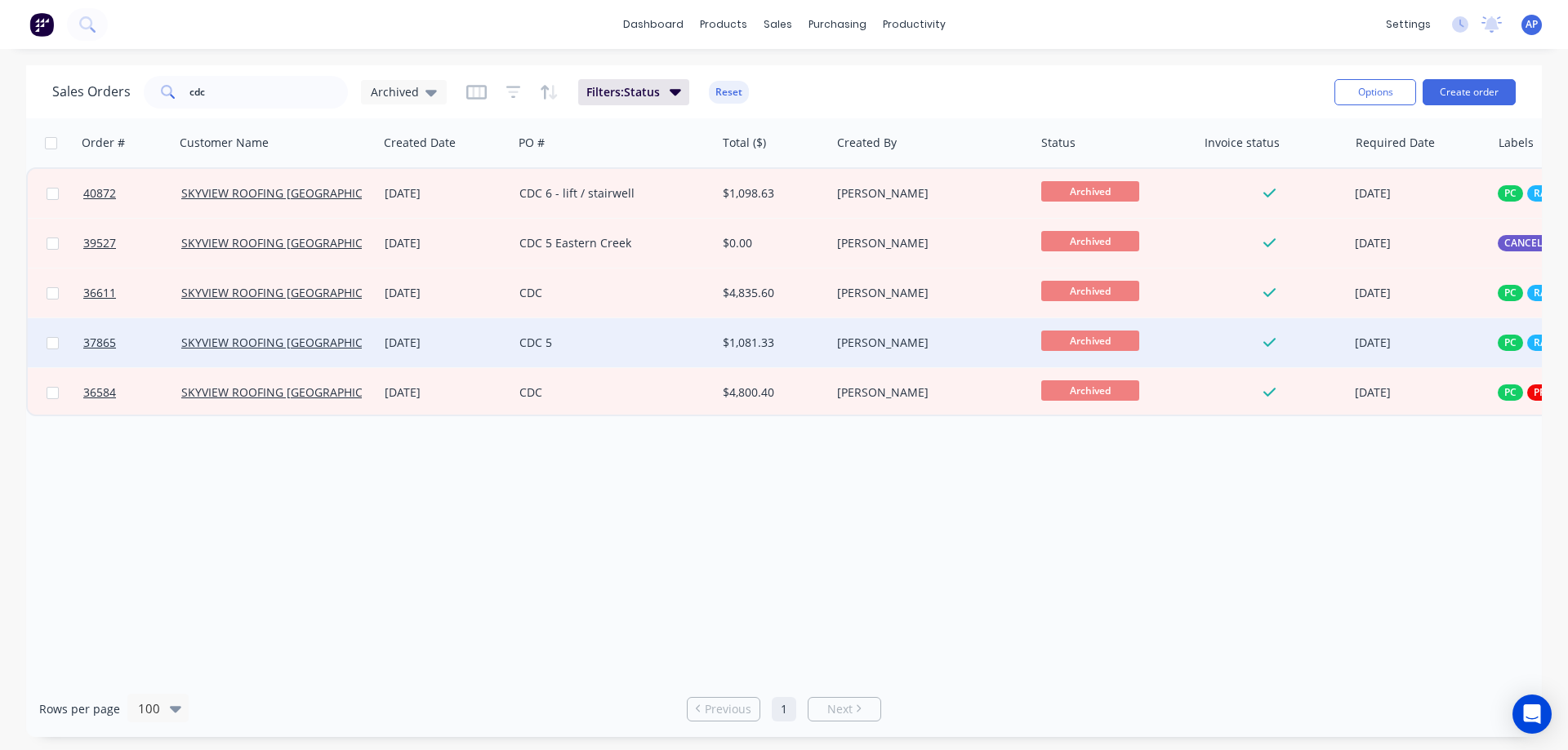
click at [554, 342] on div "CDC 5" at bounding box center [610, 343] width 182 height 16
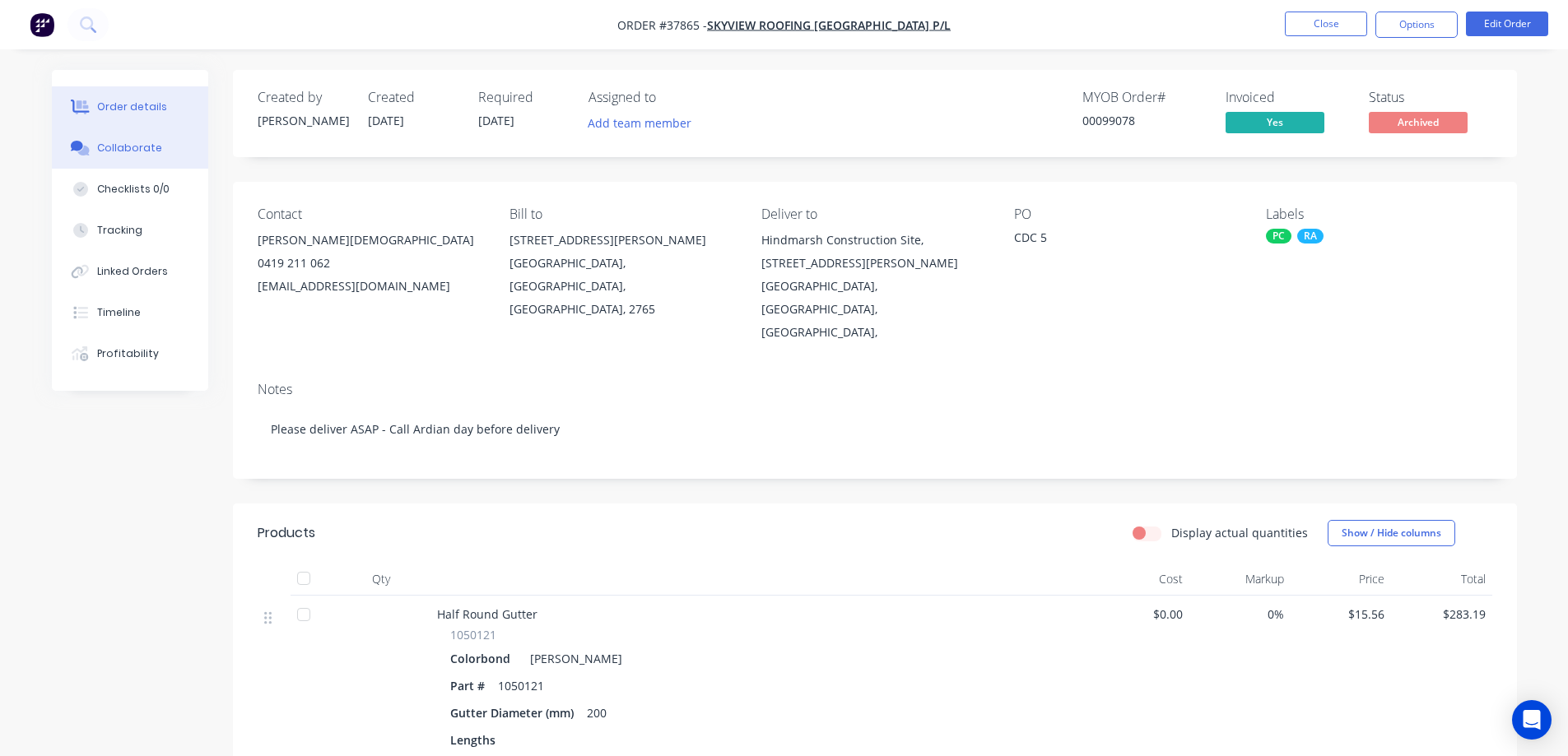
click at [151, 147] on div "Collaborate" at bounding box center [130, 148] width 65 height 15
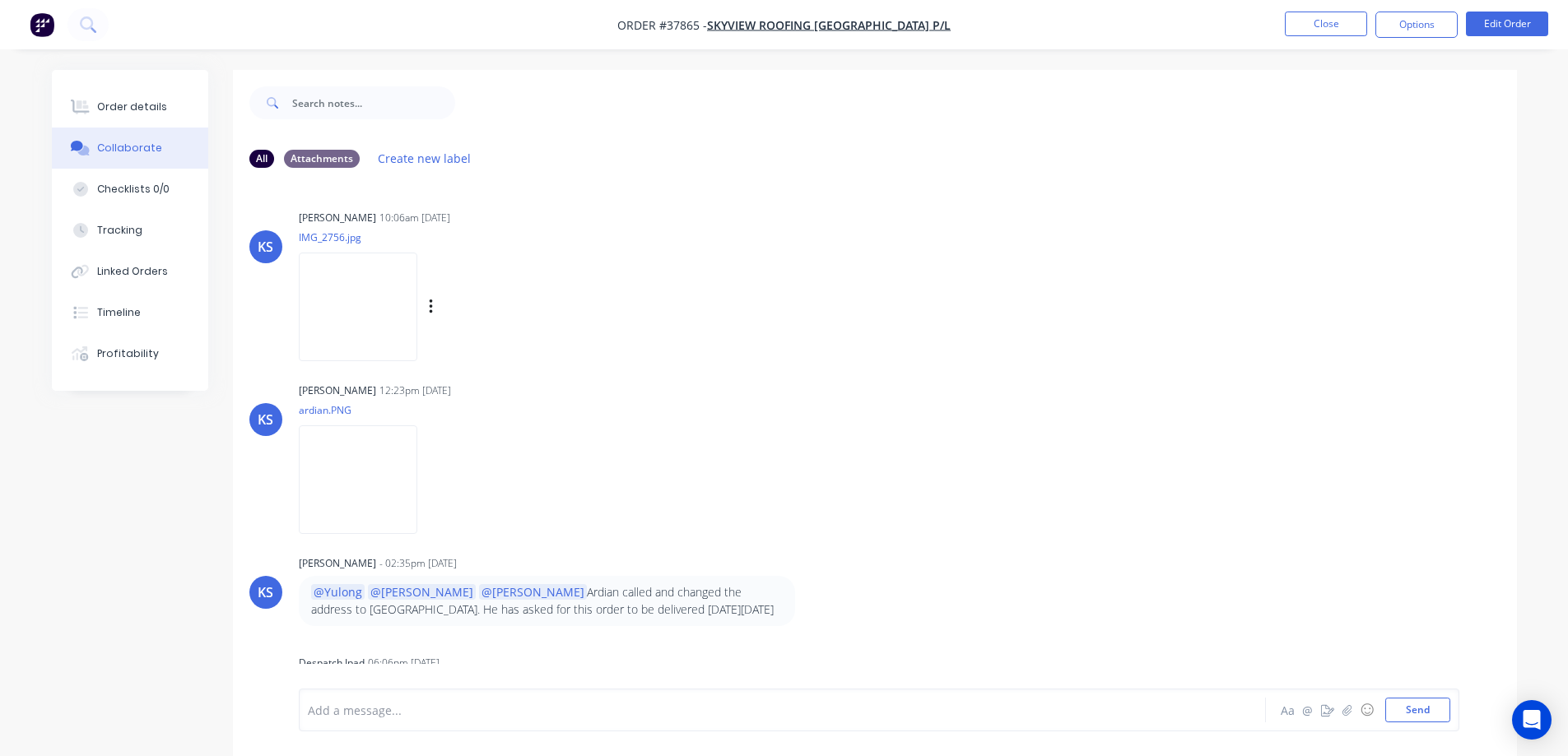
click at [385, 308] on img at bounding box center [357, 306] width 119 height 108
click at [159, 106] on div "Order details" at bounding box center [131, 107] width 70 height 15
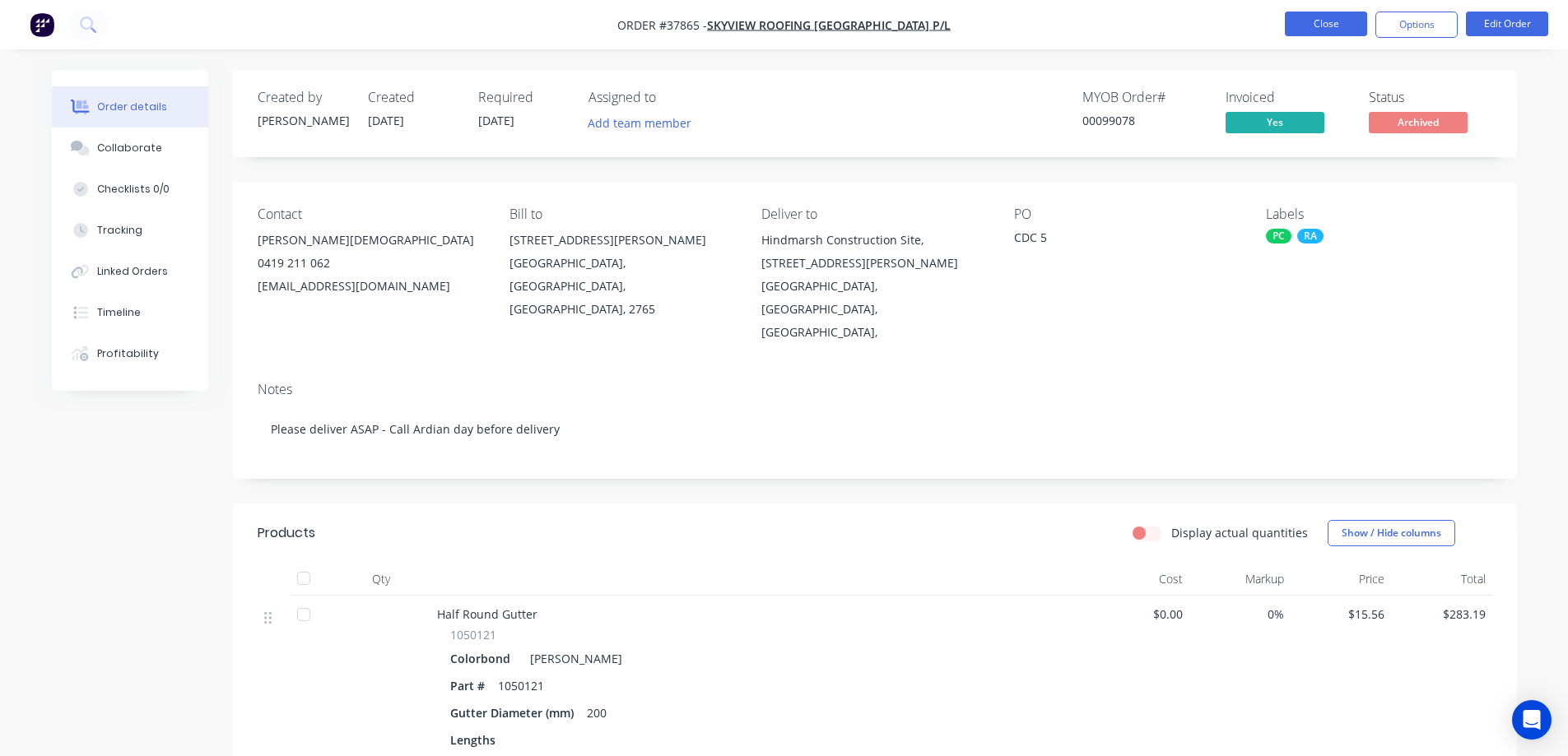
click at [1298, 24] on button "Close" at bounding box center [1326, 24] width 83 height 24
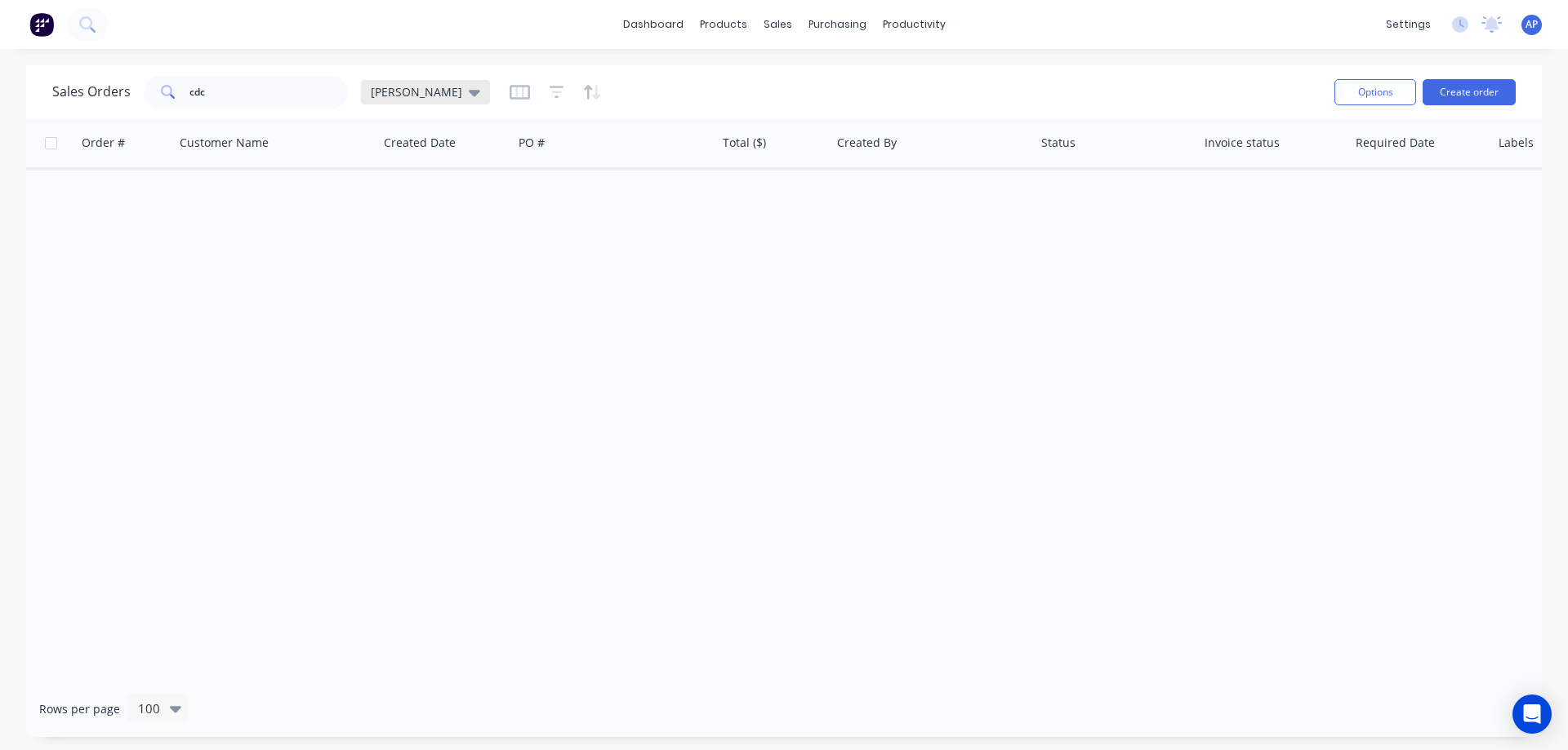
click at [415, 101] on div "[PERSON_NAME]" at bounding box center [425, 92] width 129 height 24
click at [429, 298] on button "Archived" at bounding box center [459, 297] width 186 height 19
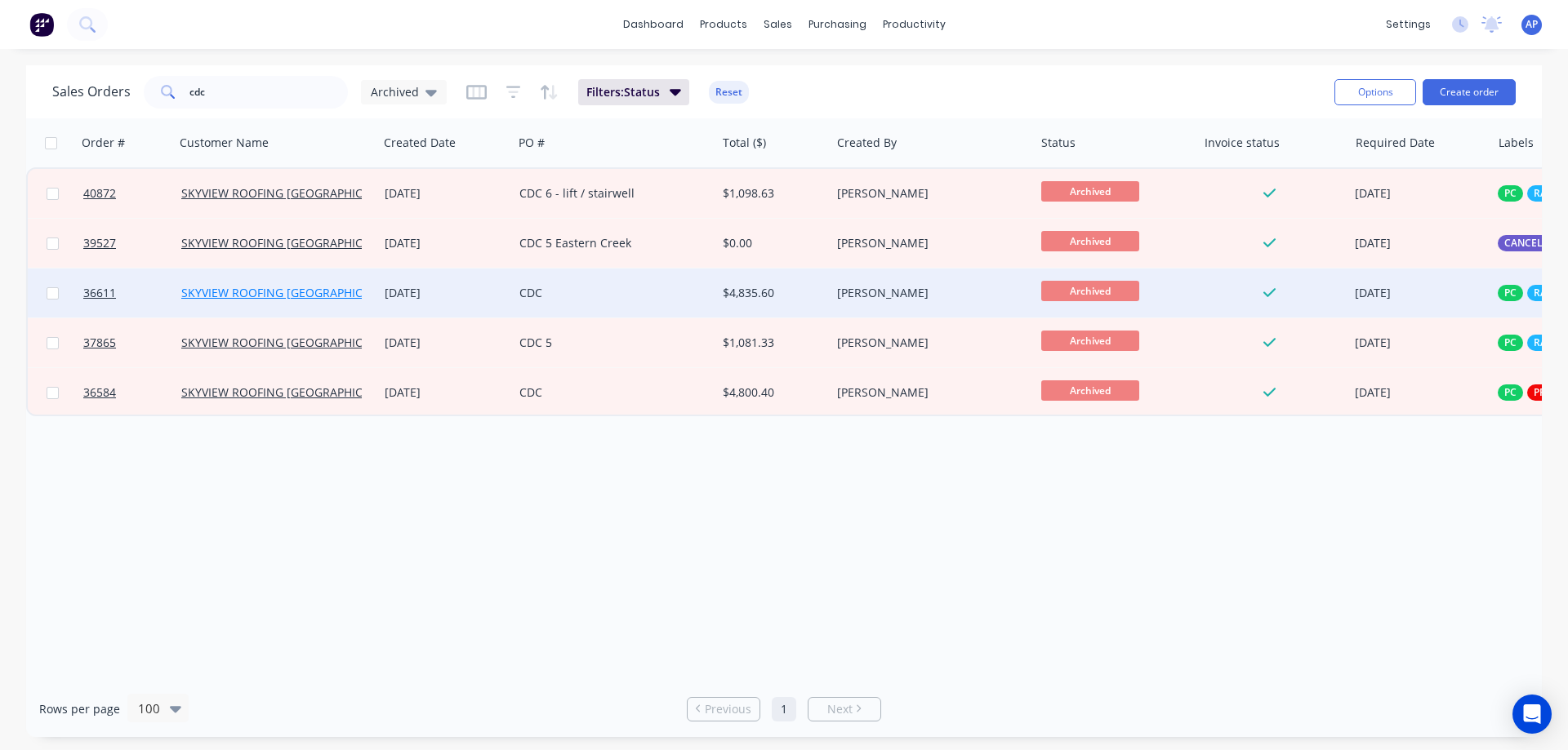
click at [338, 293] on link "SKYVIEW ROOFING [GEOGRAPHIC_DATA] P/L" at bounding box center [300, 292] width 237 height 15
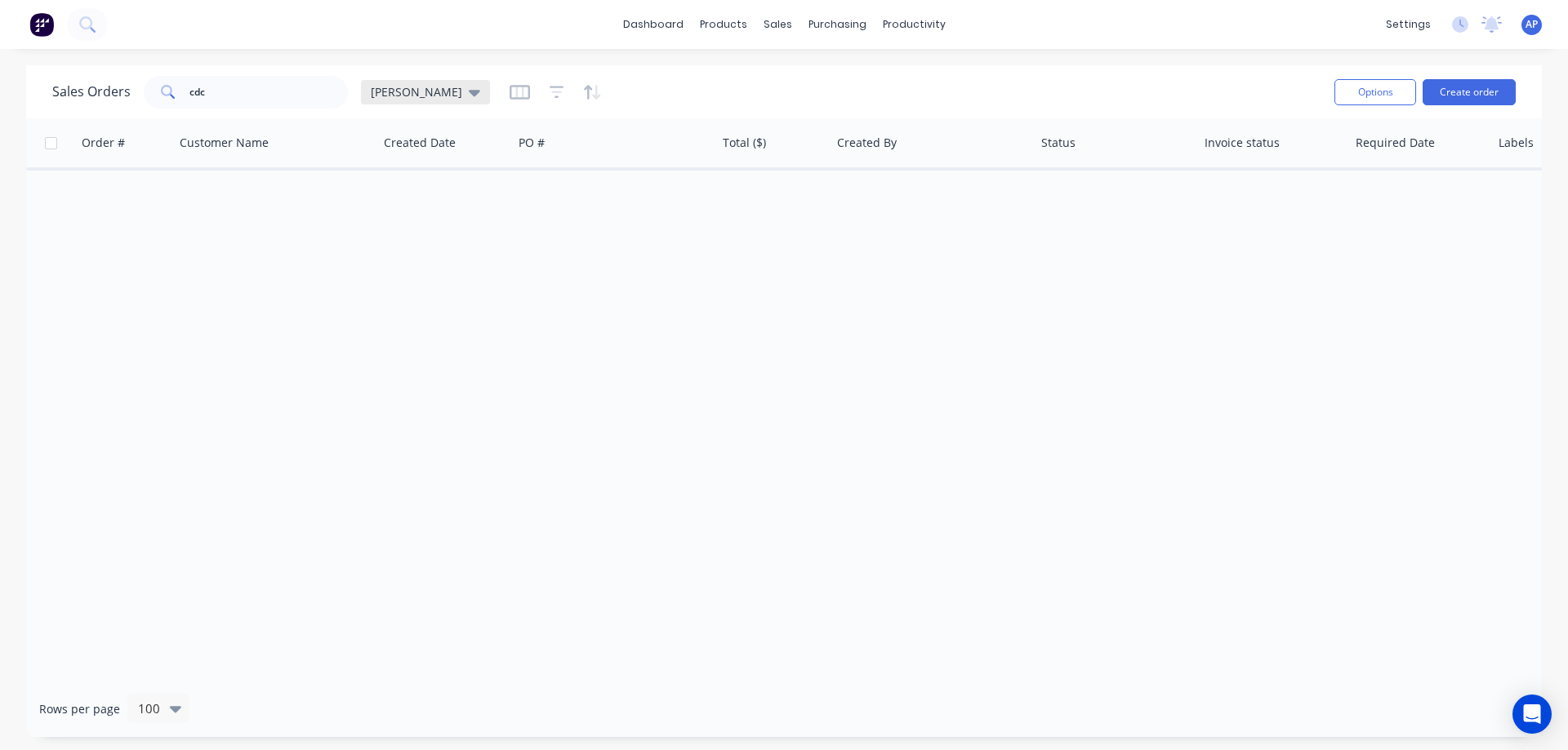
click at [469, 93] on icon at bounding box center [474, 93] width 12 height 6
click at [426, 299] on button "Archived" at bounding box center [459, 297] width 186 height 19
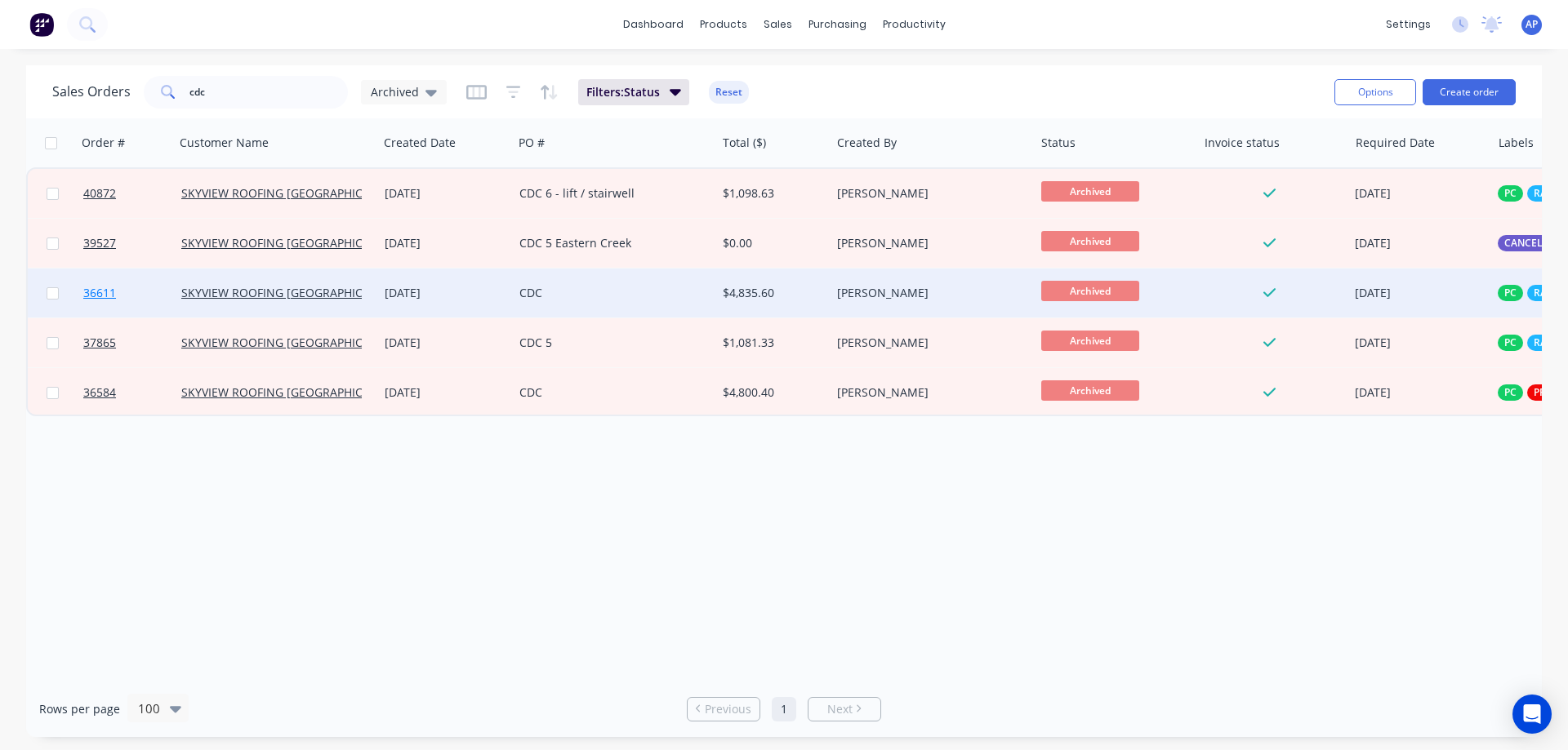
click at [91, 294] on span "36611" at bounding box center [100, 293] width 32 height 16
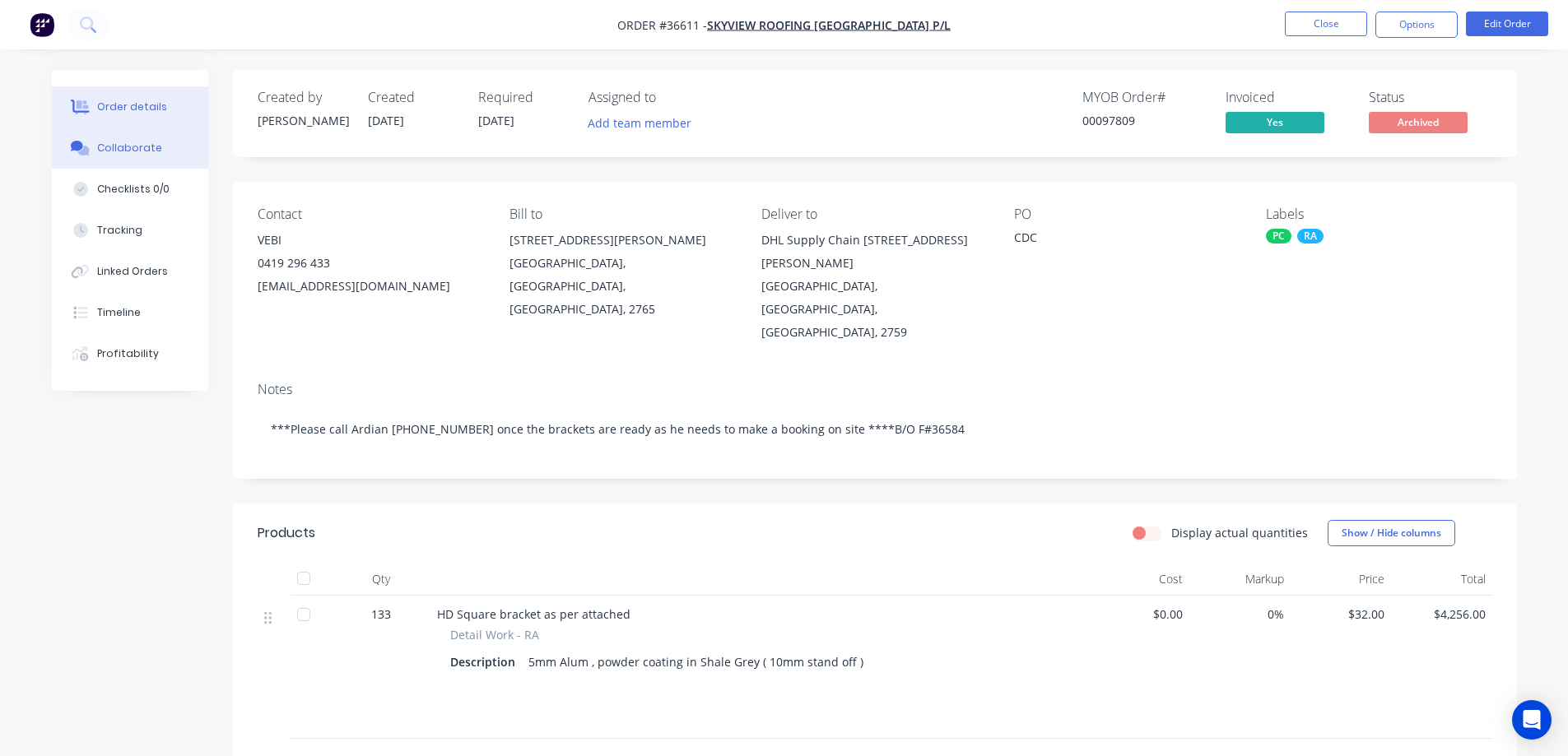
click at [136, 147] on div "Collaborate" at bounding box center [130, 148] width 65 height 15
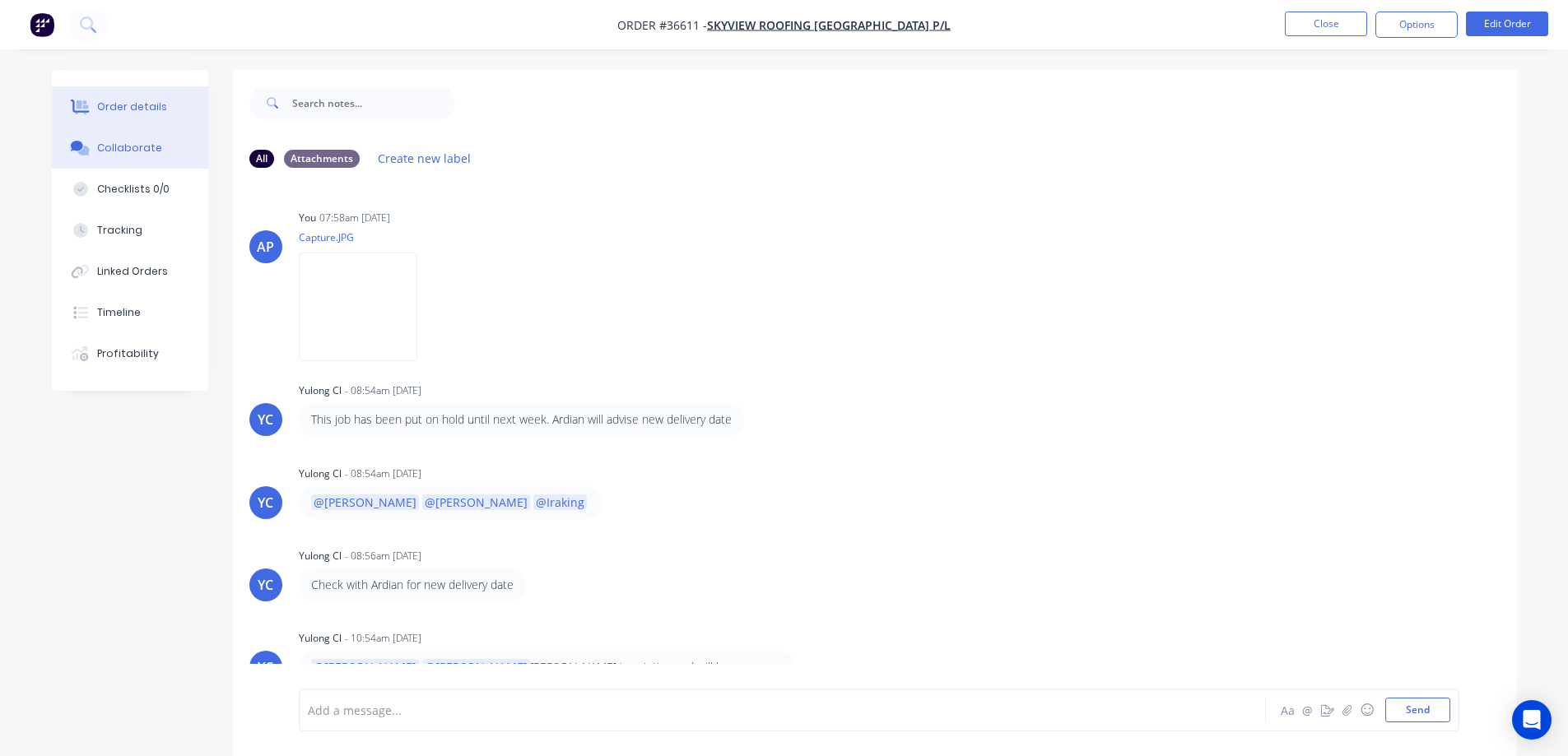
click at [130, 104] on div "Order details" at bounding box center [131, 107] width 70 height 15
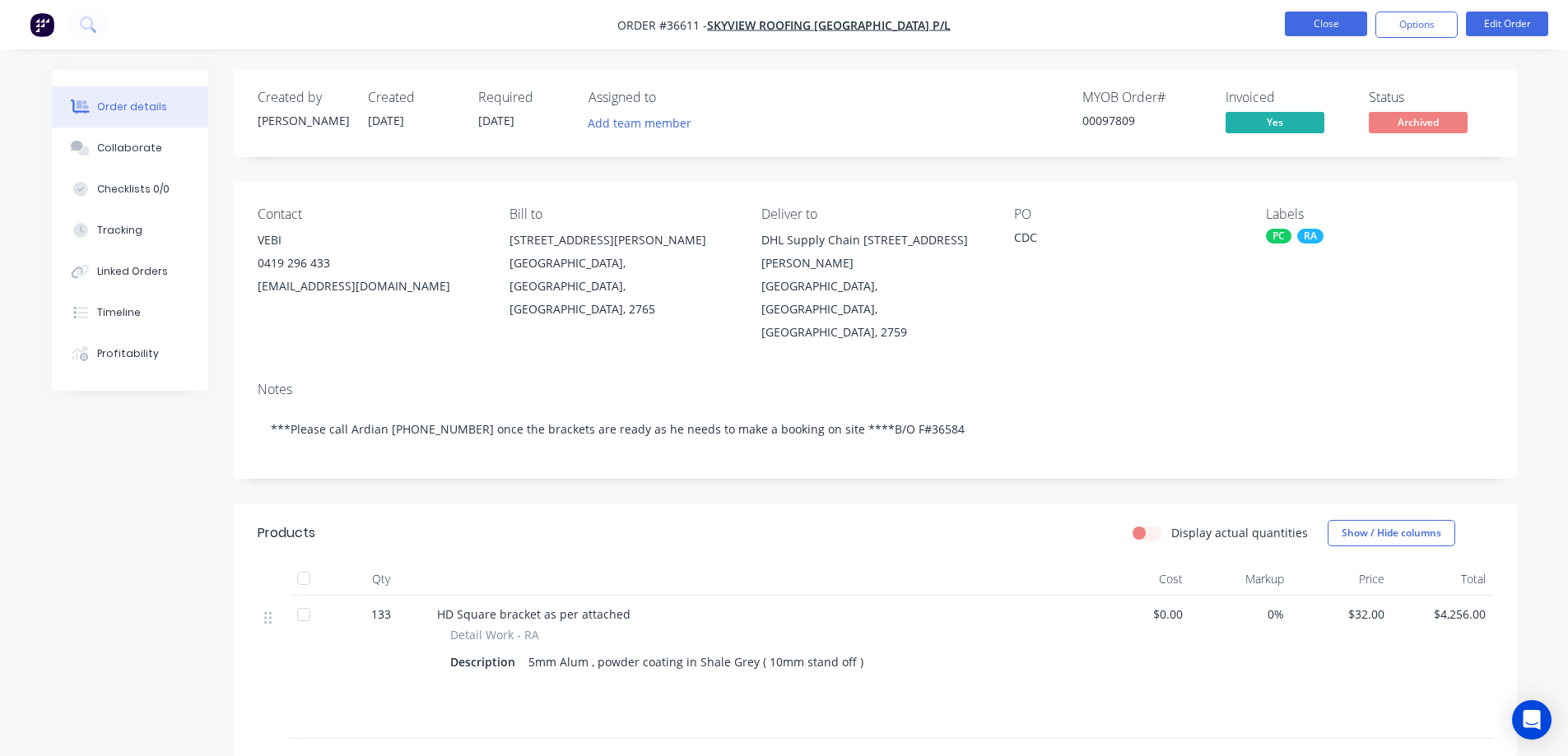
click at [1306, 20] on button "Close" at bounding box center [1326, 24] width 83 height 24
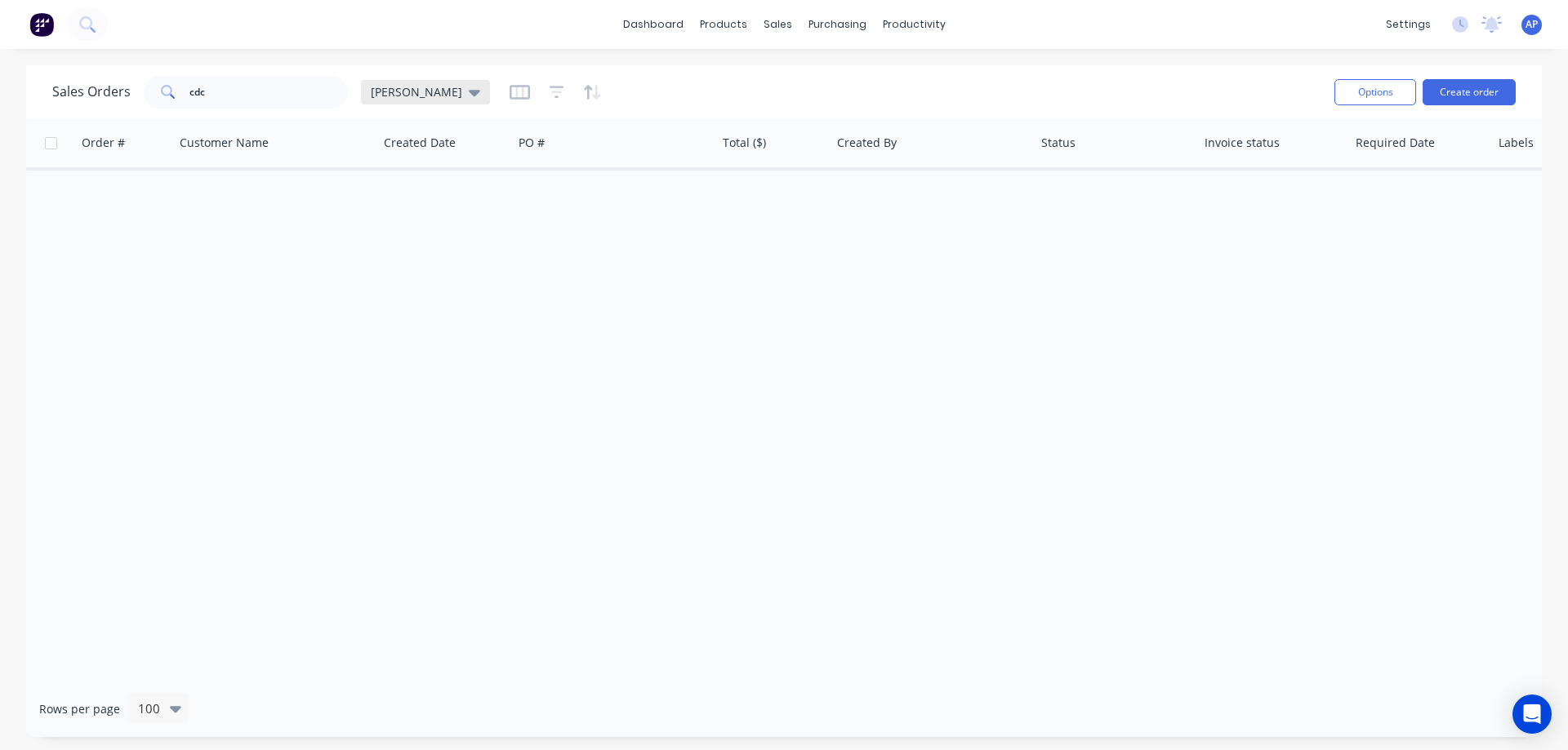
click at [469, 87] on icon at bounding box center [474, 93] width 12 height 18
click at [419, 295] on button "Archived" at bounding box center [459, 297] width 186 height 19
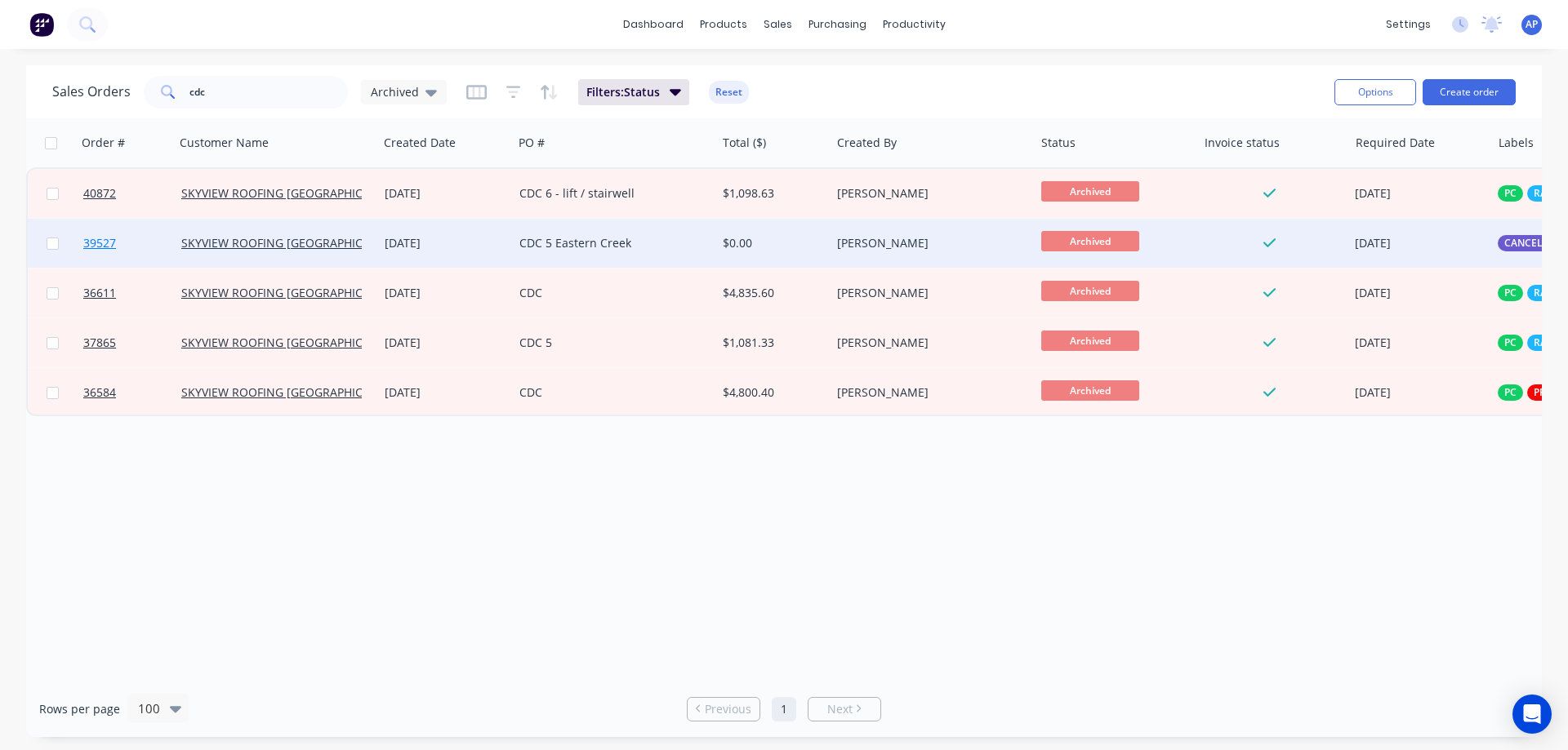
click at [105, 242] on span "39527" at bounding box center [100, 243] width 32 height 16
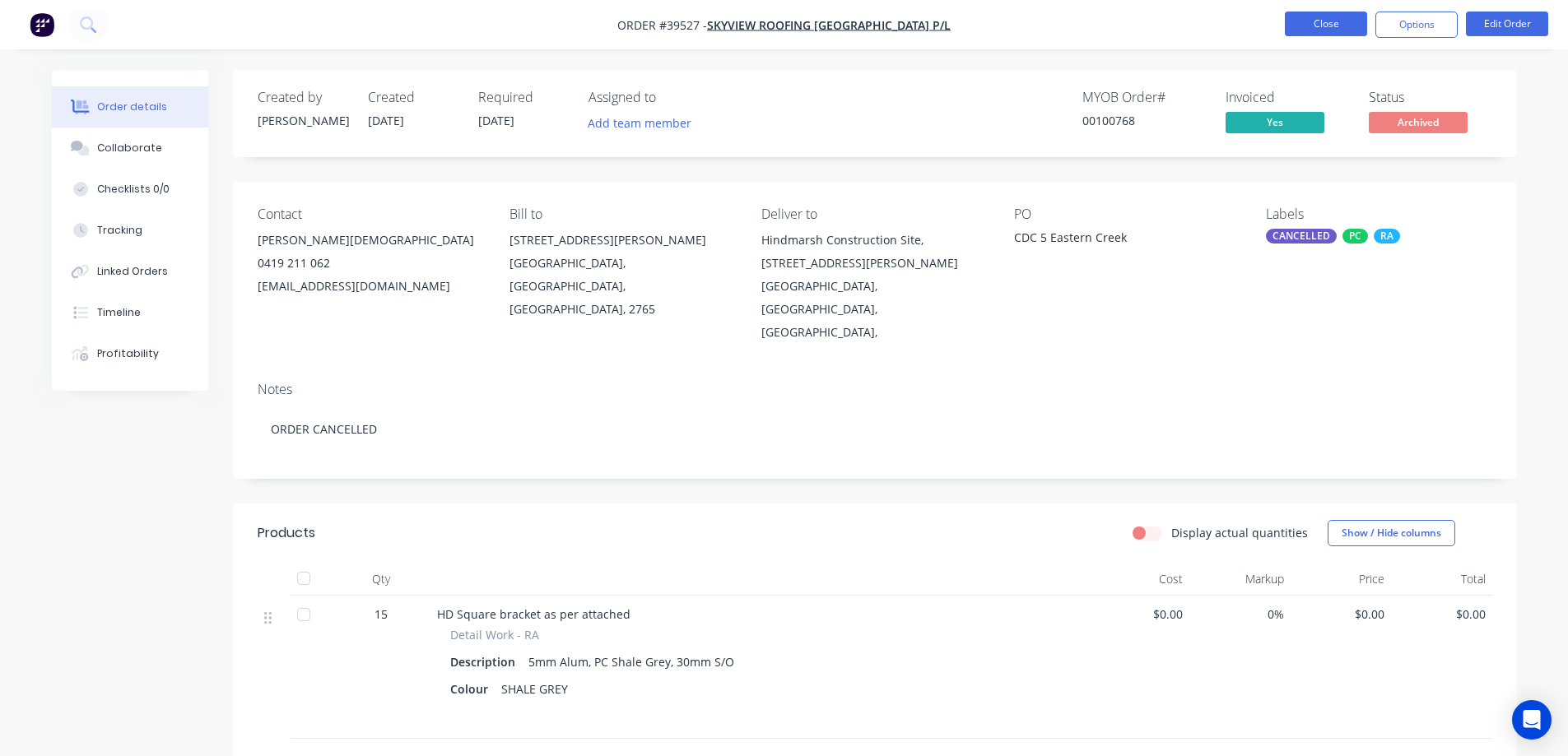
click at [1314, 19] on button "Close" at bounding box center [1326, 24] width 83 height 24
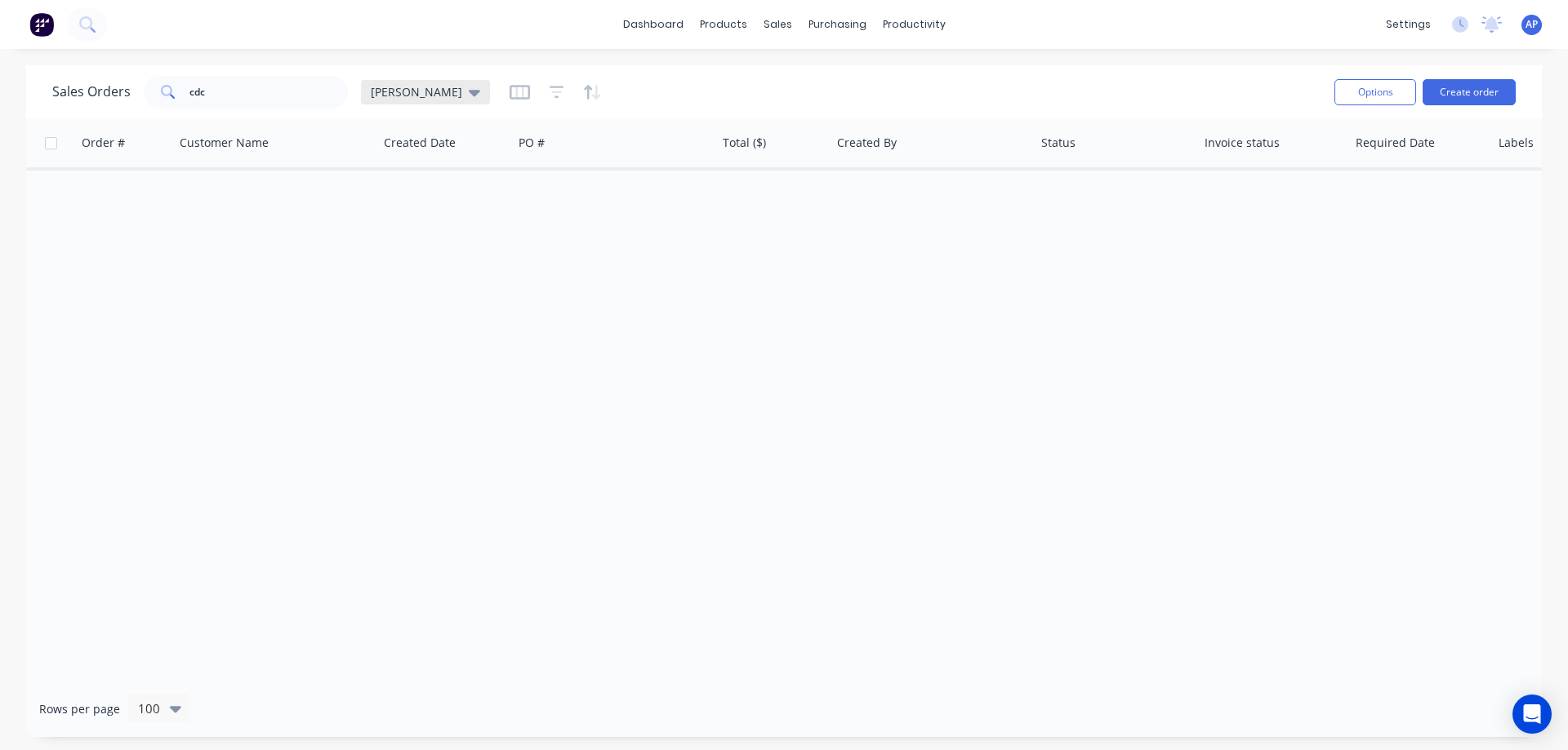
click at [469, 91] on icon at bounding box center [474, 93] width 12 height 6
click at [397, 301] on button "Archived" at bounding box center [459, 297] width 186 height 19
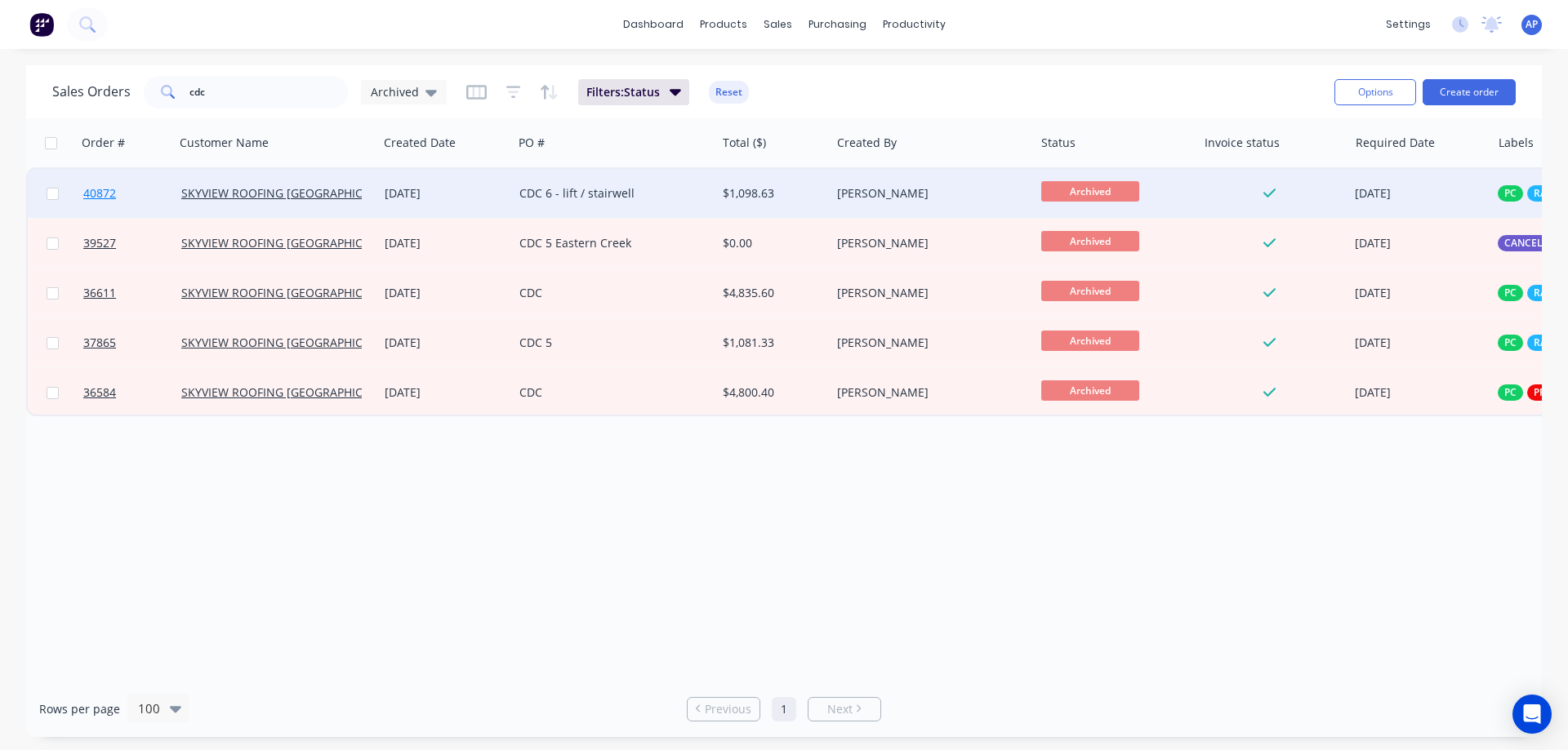
click at [100, 190] on span "40872" at bounding box center [100, 193] width 32 height 16
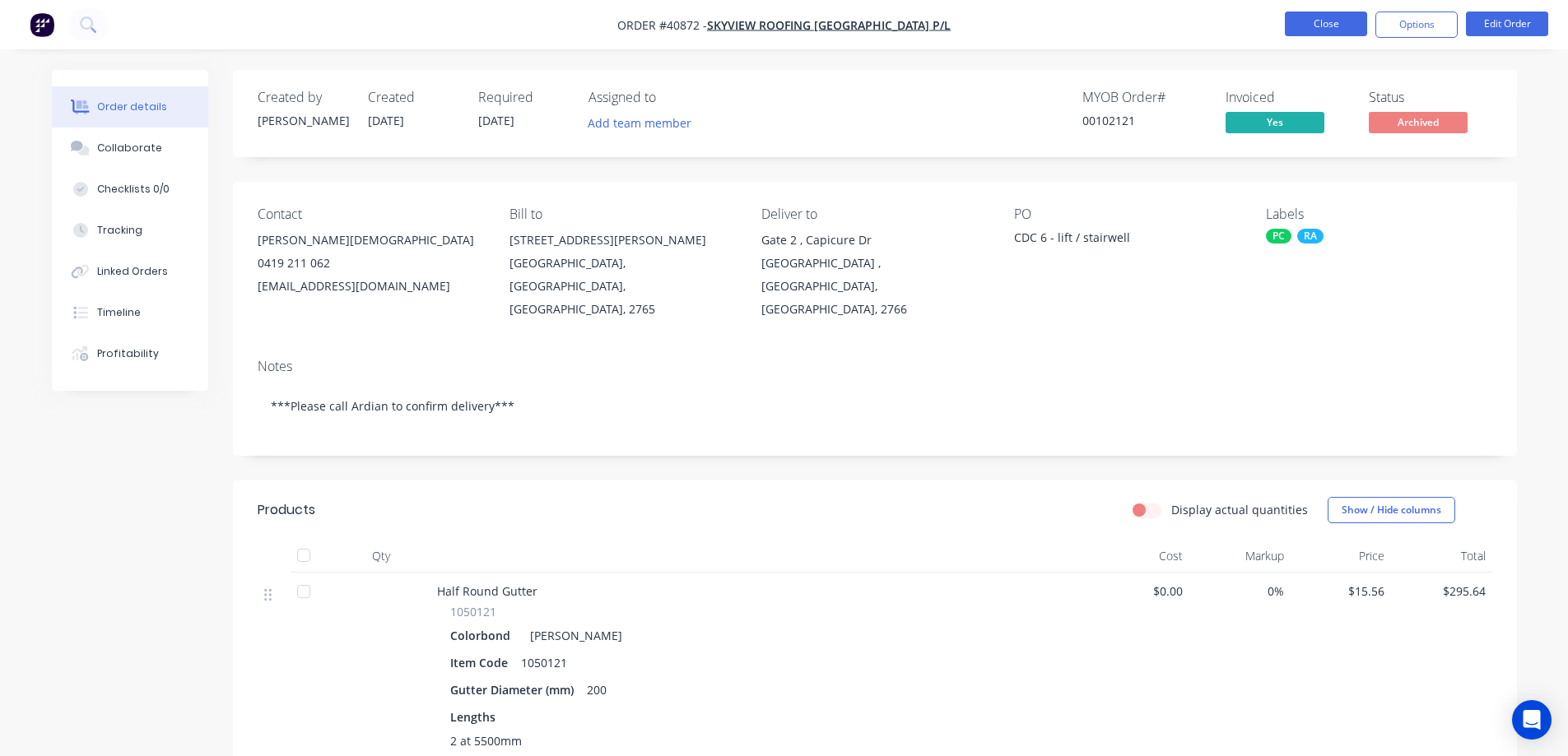
click at [1315, 18] on button "Close" at bounding box center [1326, 24] width 83 height 24
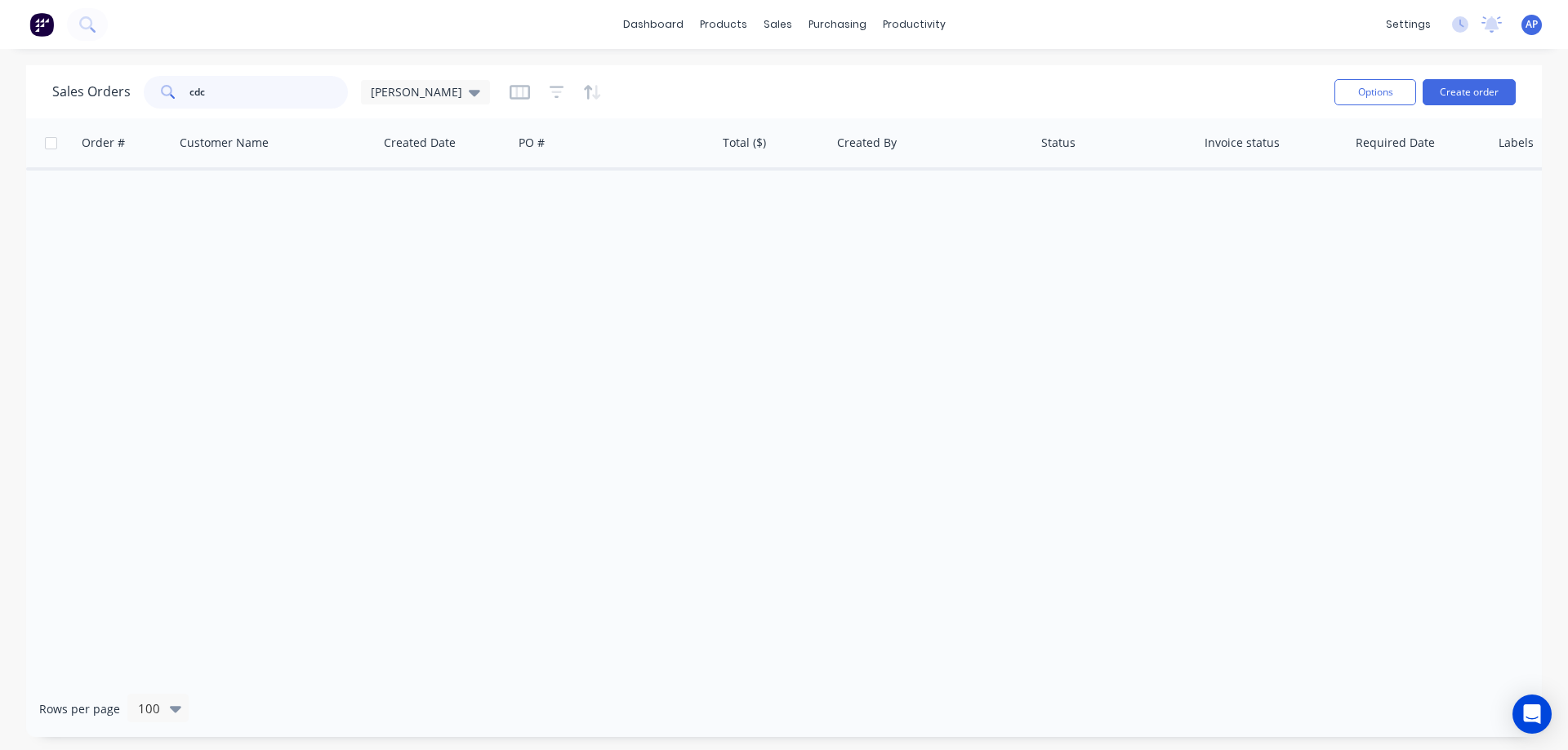
drag, startPoint x: 218, startPoint y: 98, endPoint x: 178, endPoint y: 102, distance: 40.2
click at [178, 102] on div "cdc" at bounding box center [246, 92] width 204 height 32
drag, startPoint x: 228, startPoint y: 85, endPoint x: 171, endPoint y: 100, distance: 58.9
click at [171, 100] on div "366611" at bounding box center [246, 92] width 204 height 32
type input "36611"
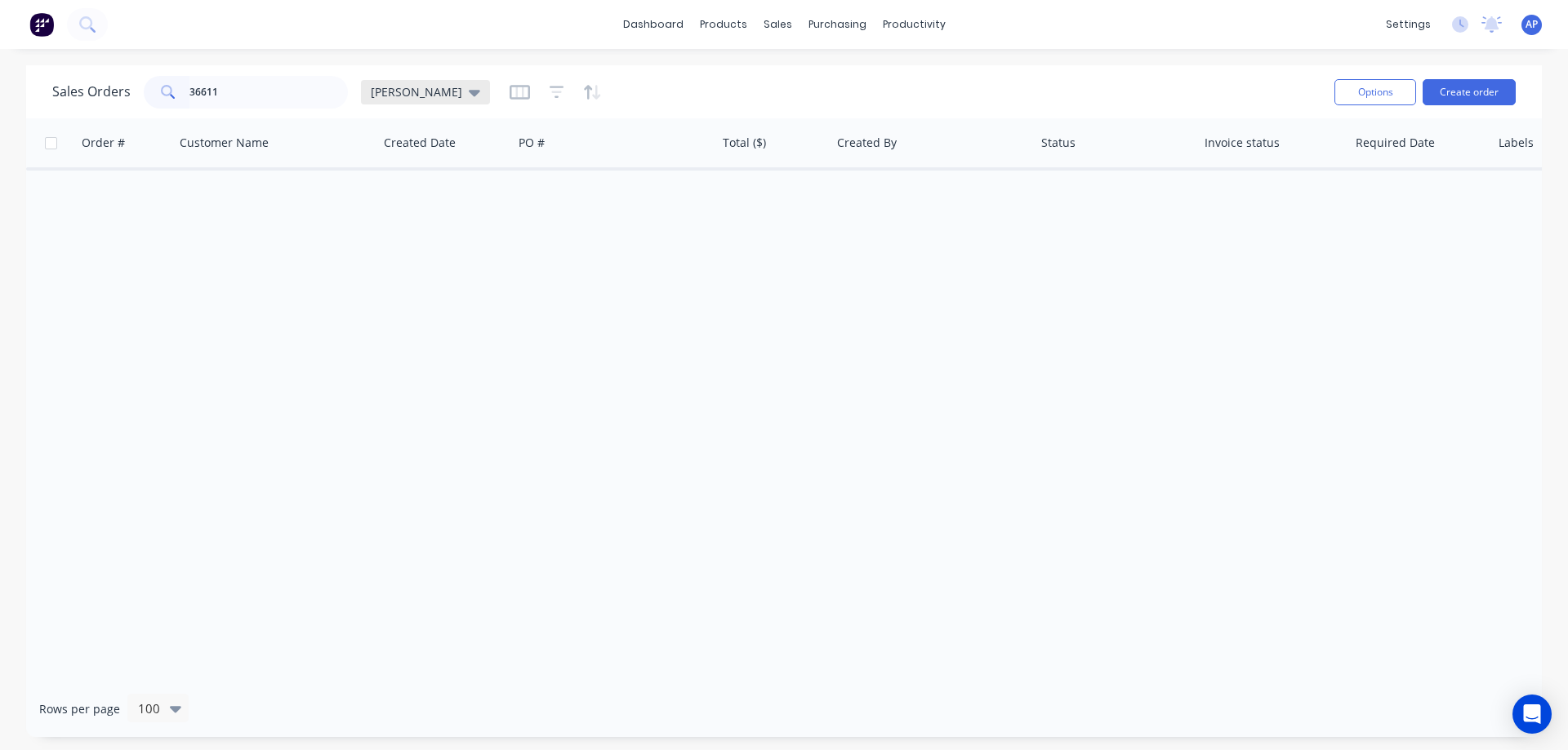
click at [407, 92] on div "[PERSON_NAME]" at bounding box center [426, 92] width 110 height 14
click at [398, 296] on button "Archived" at bounding box center [459, 297] width 186 height 19
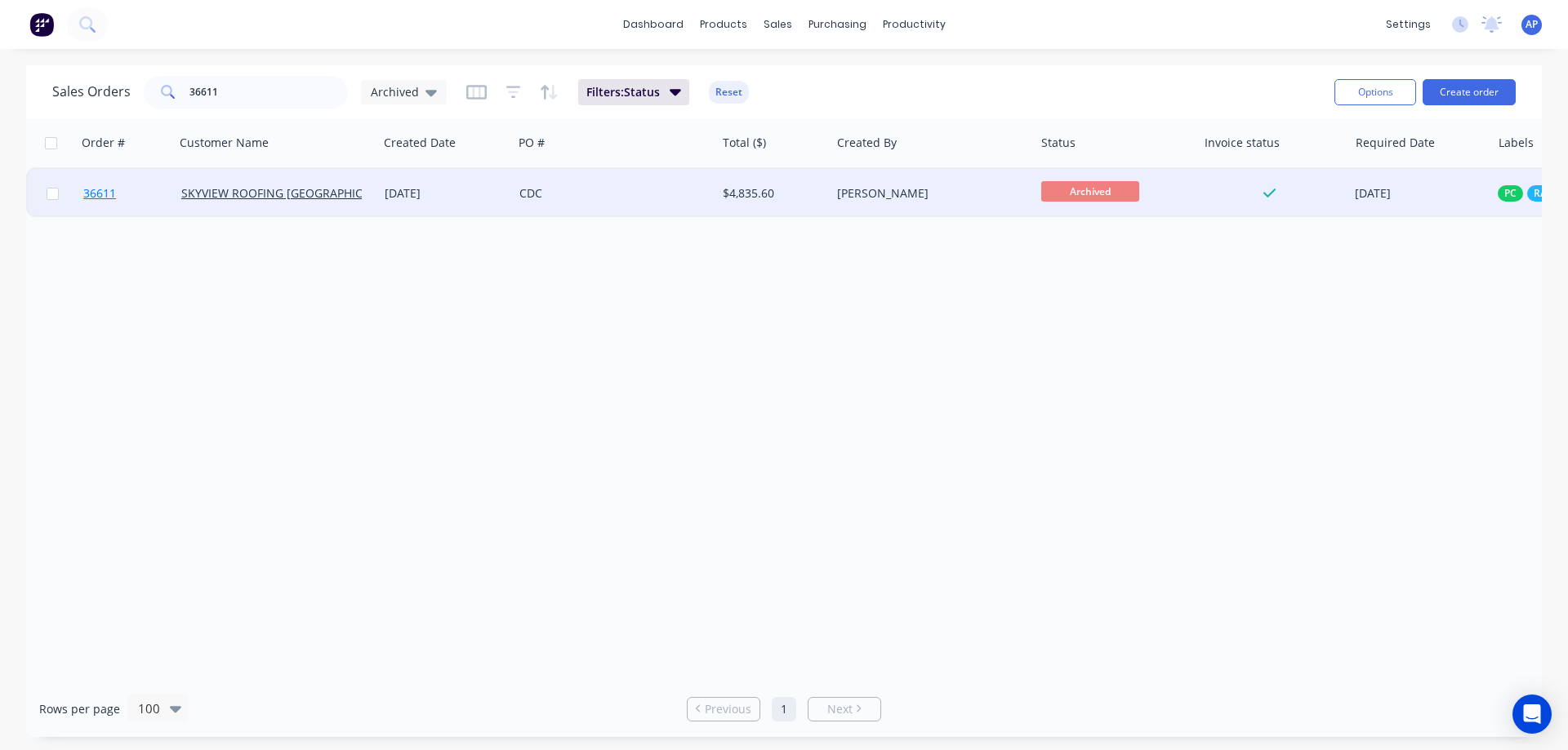
click at [89, 194] on span "36611" at bounding box center [100, 193] width 32 height 16
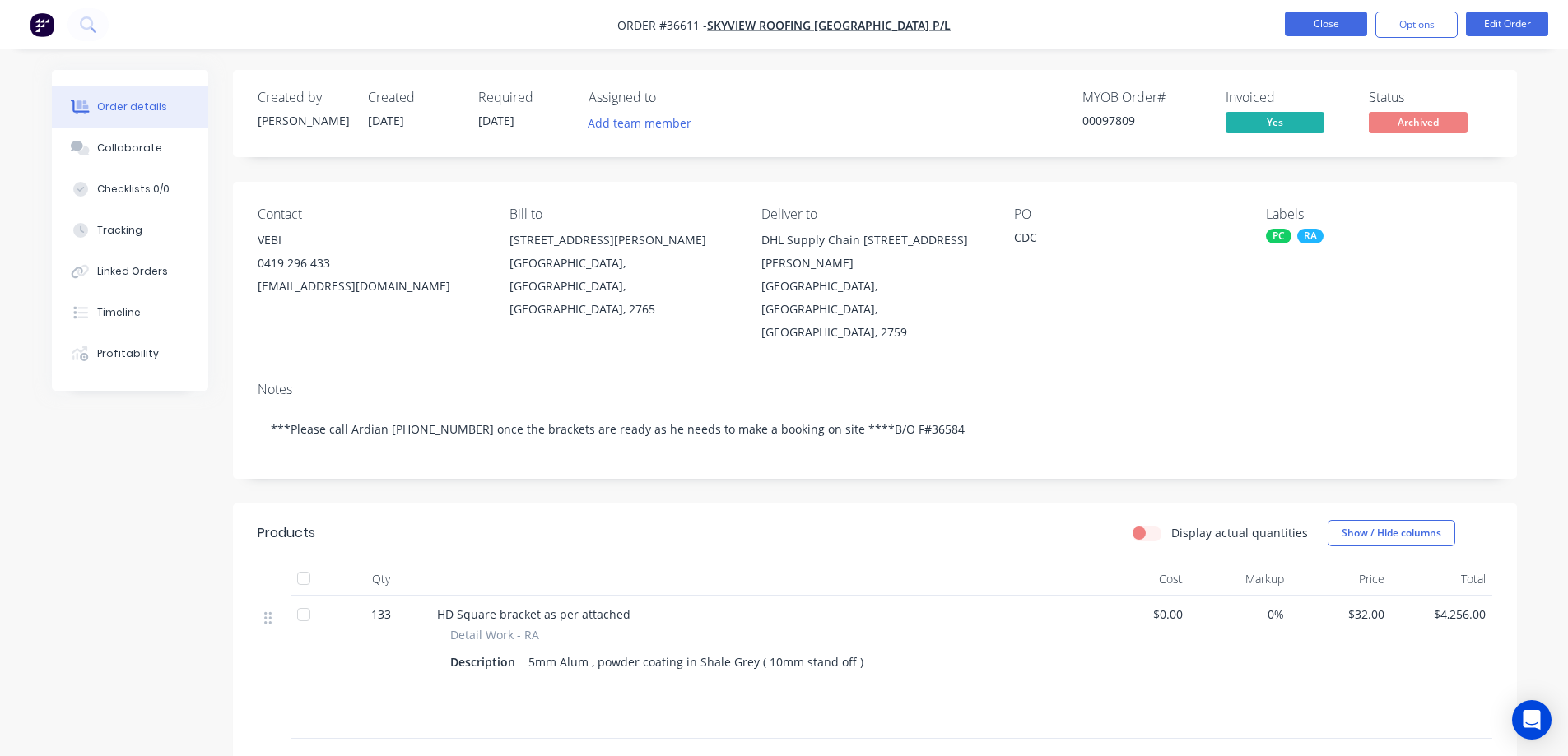
click at [1337, 20] on button "Close" at bounding box center [1326, 24] width 83 height 24
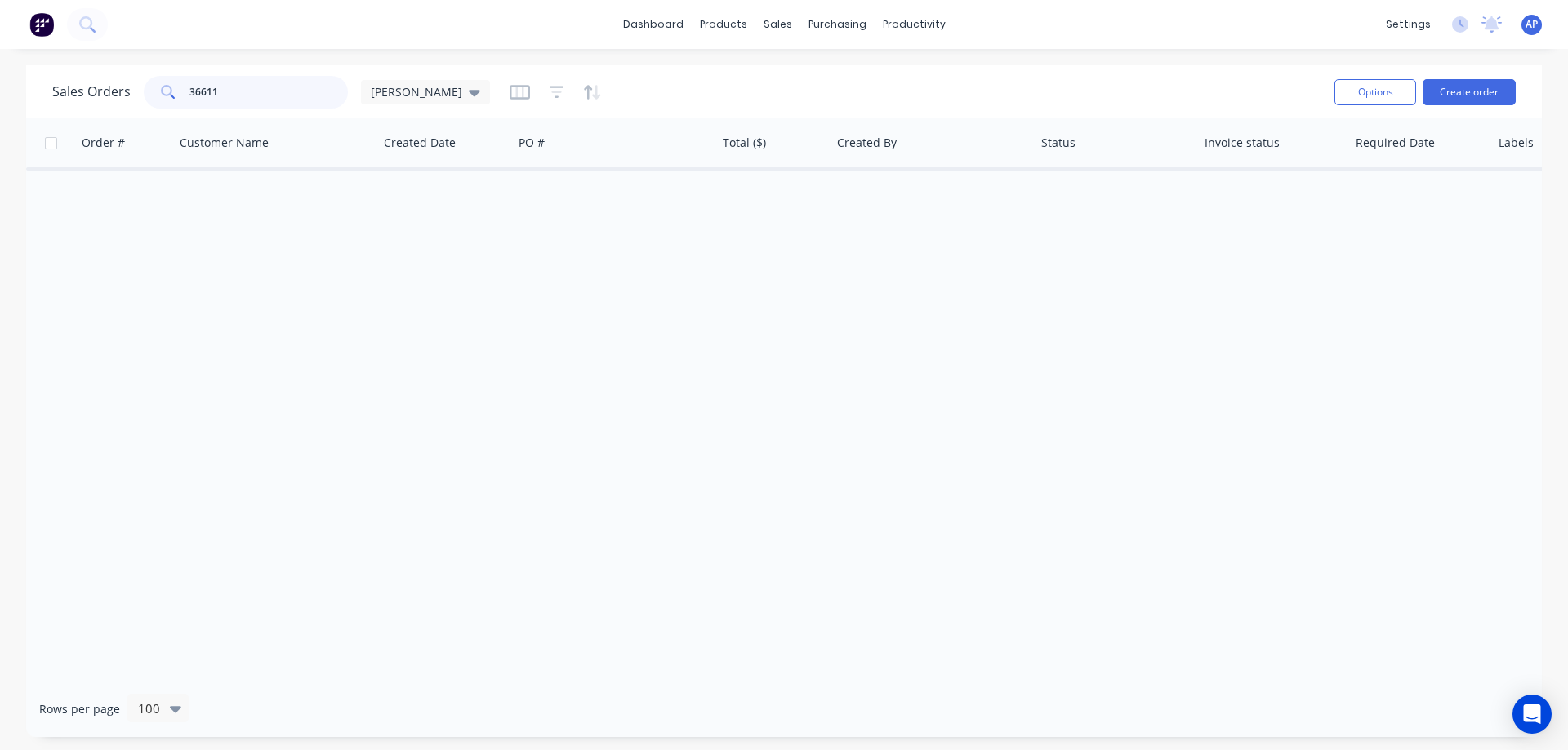
drag, startPoint x: 227, startPoint y: 89, endPoint x: 144, endPoint y: 103, distance: 84.2
click at [144, 103] on div "36611" at bounding box center [246, 92] width 204 height 32
type input "36584"
click at [469, 92] on icon at bounding box center [474, 93] width 12 height 6
click at [392, 295] on button "Archived" at bounding box center [459, 297] width 186 height 19
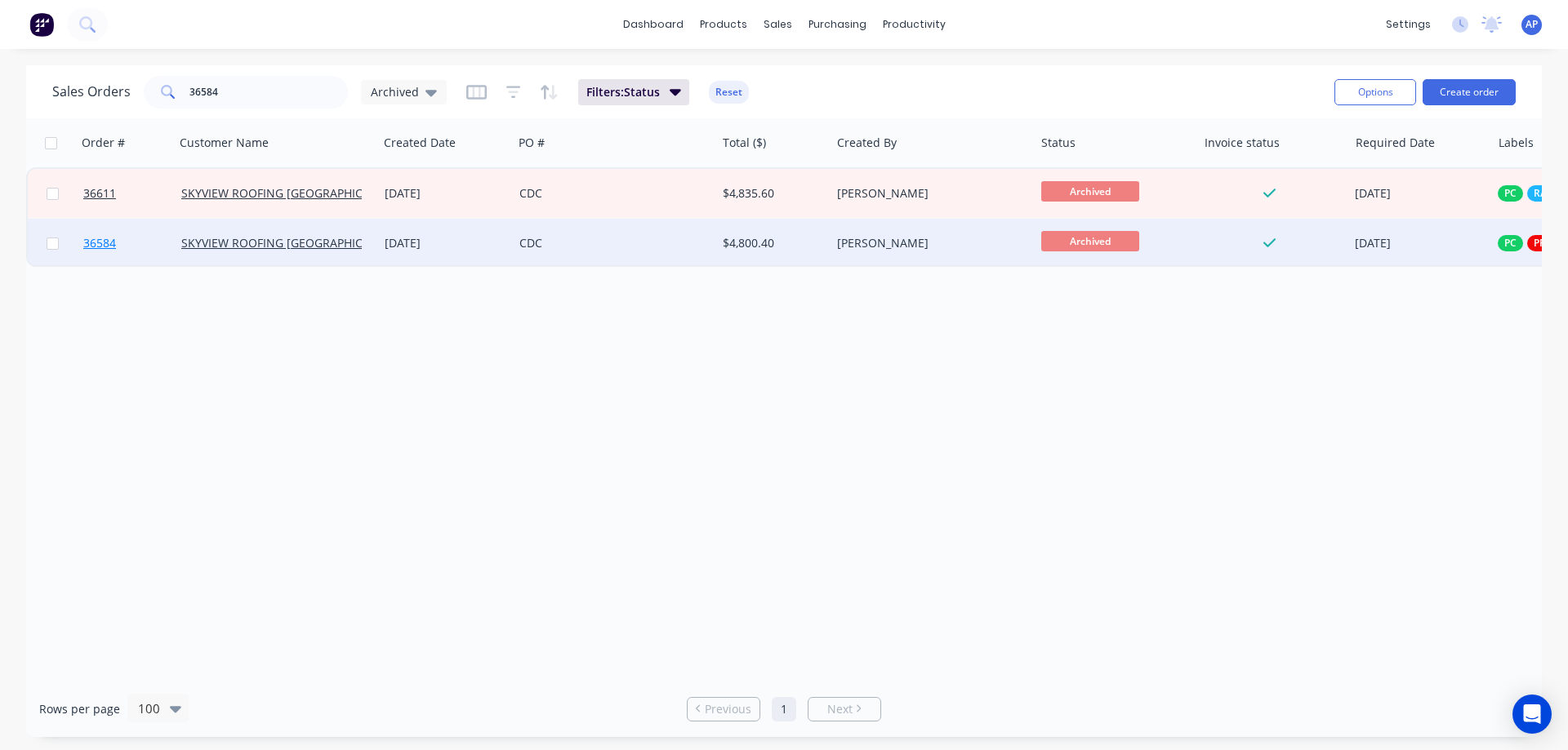
click at [105, 241] on span "36584" at bounding box center [100, 243] width 32 height 16
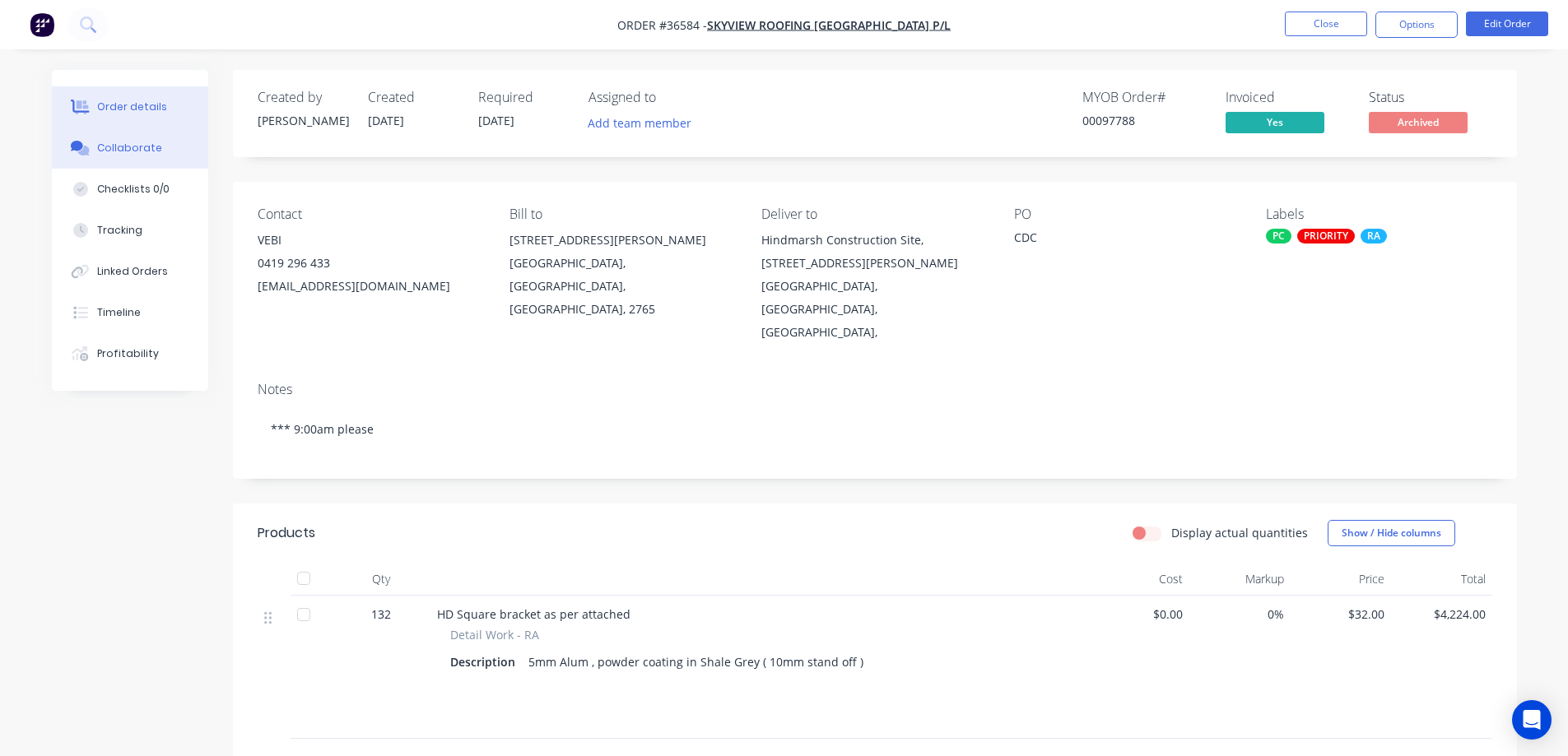
click at [124, 149] on div "Collaborate" at bounding box center [130, 148] width 65 height 15
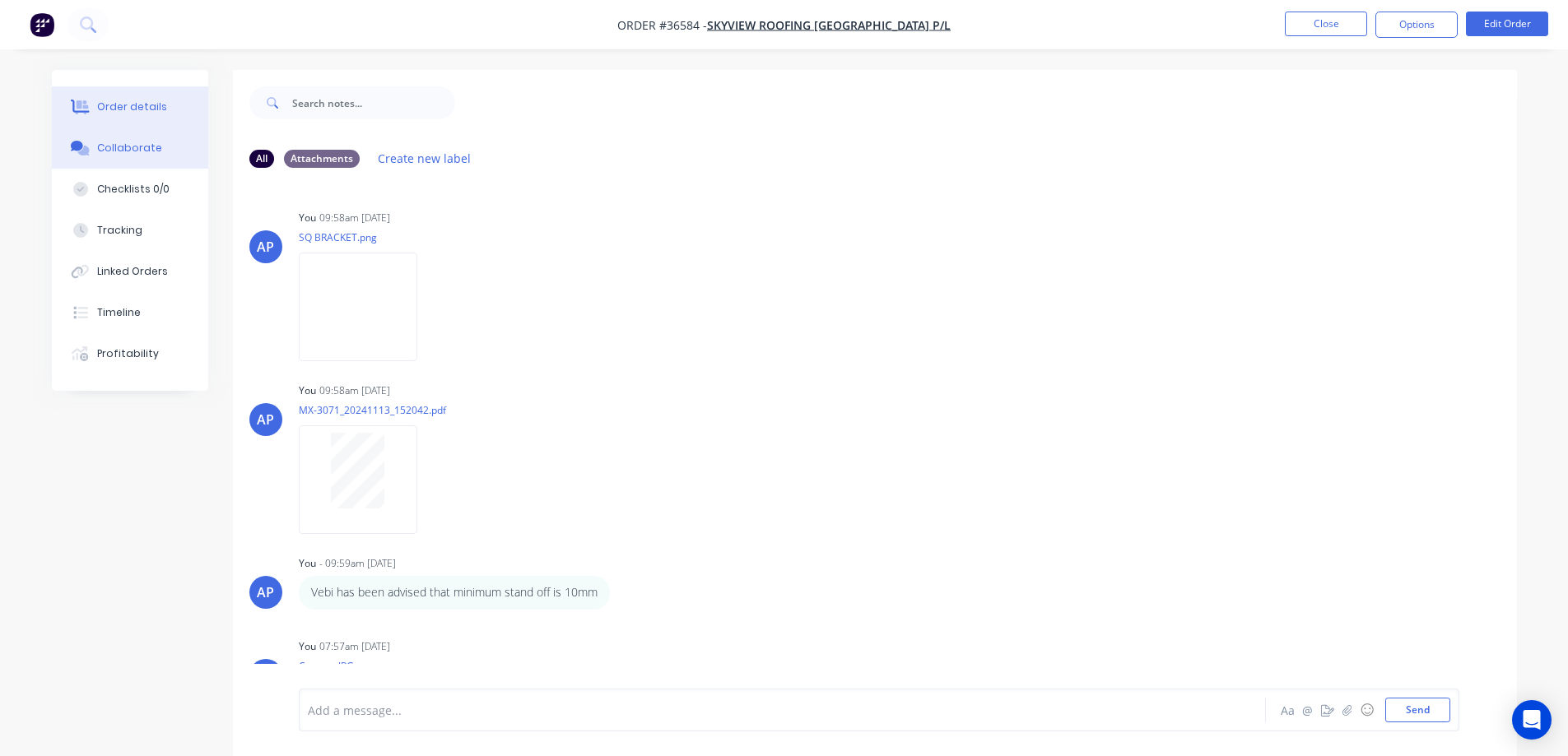
click at [155, 111] on div "Order details" at bounding box center [131, 107] width 70 height 15
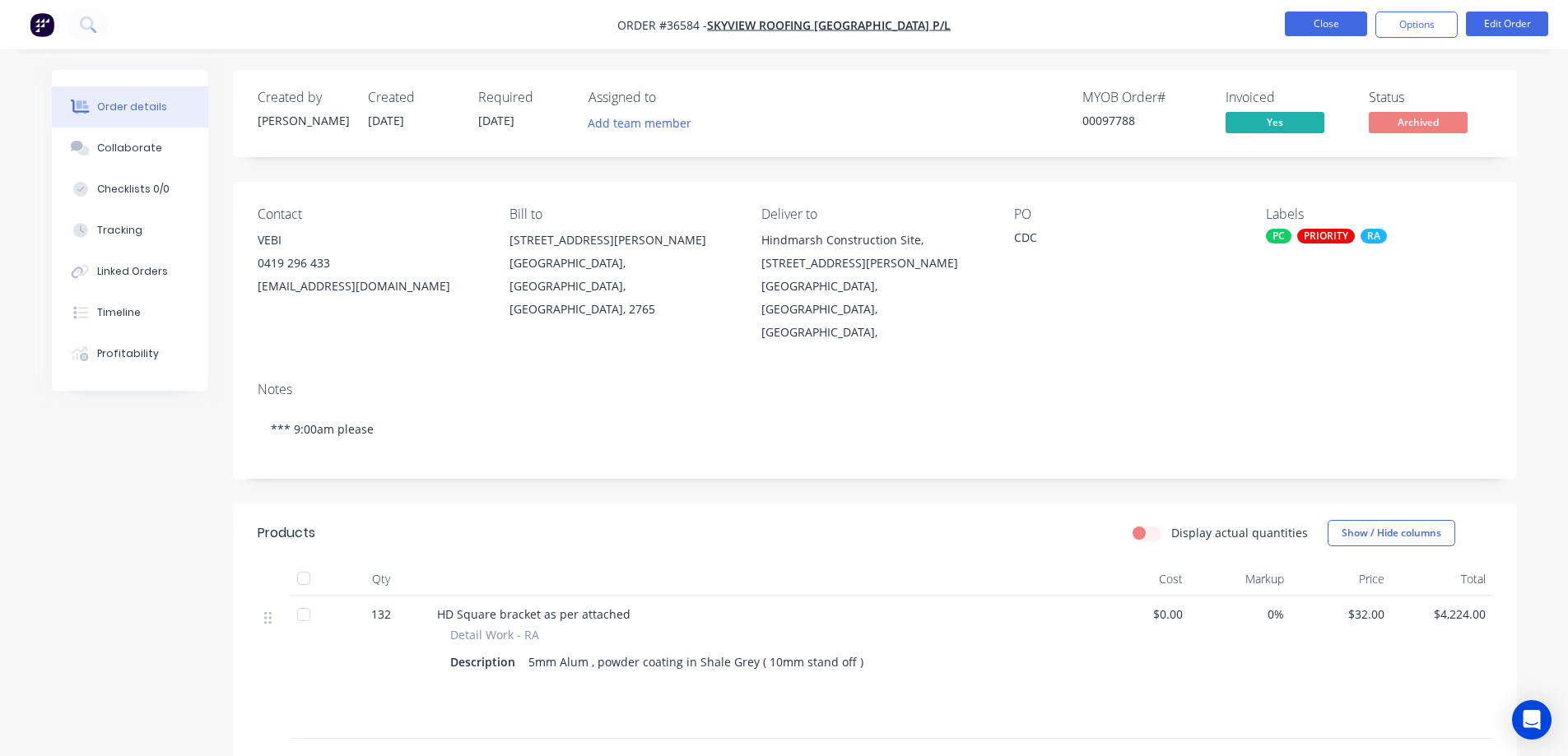
click at [1302, 24] on button "Close" at bounding box center [1326, 24] width 83 height 24
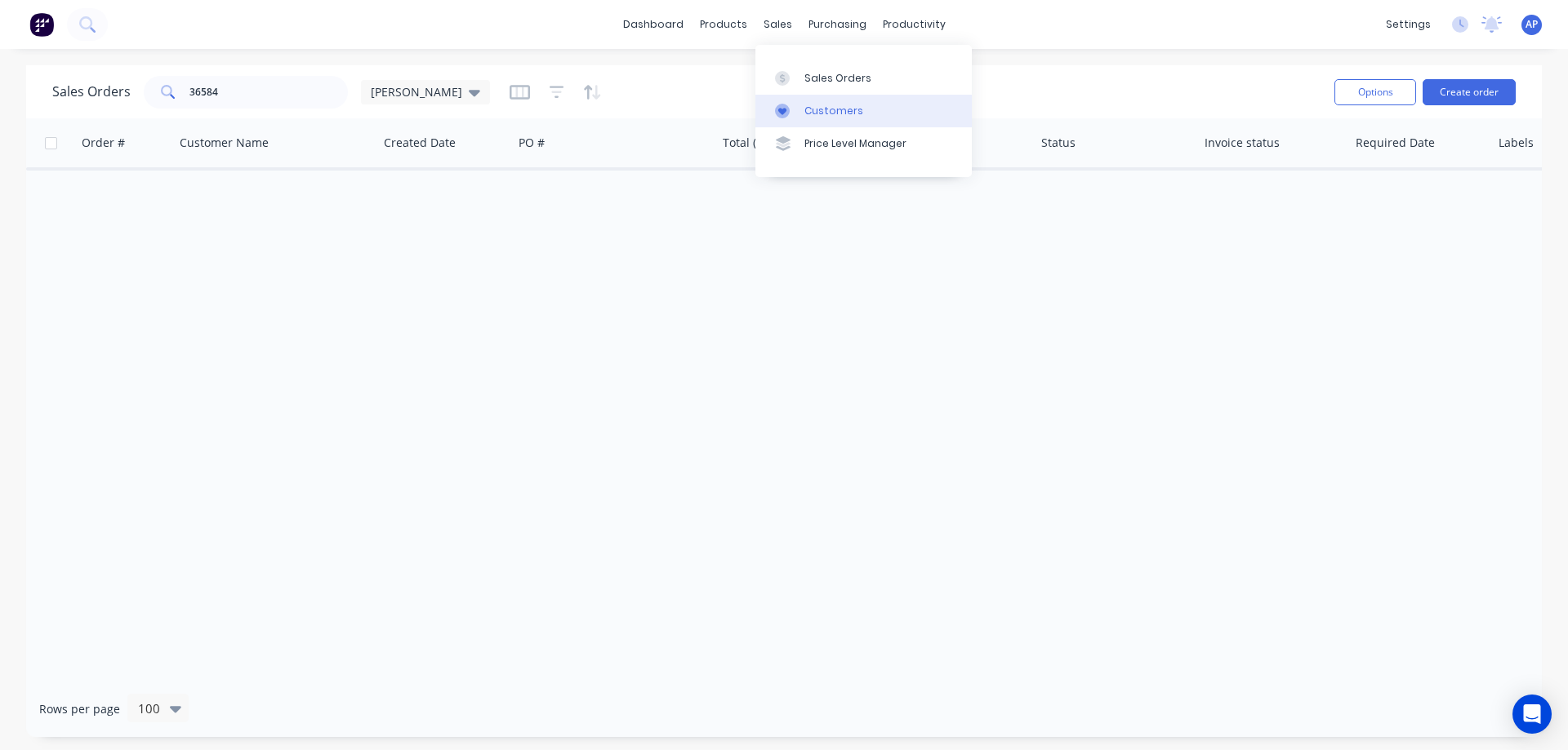
click at [829, 107] on div "Customers" at bounding box center [833, 111] width 58 height 14
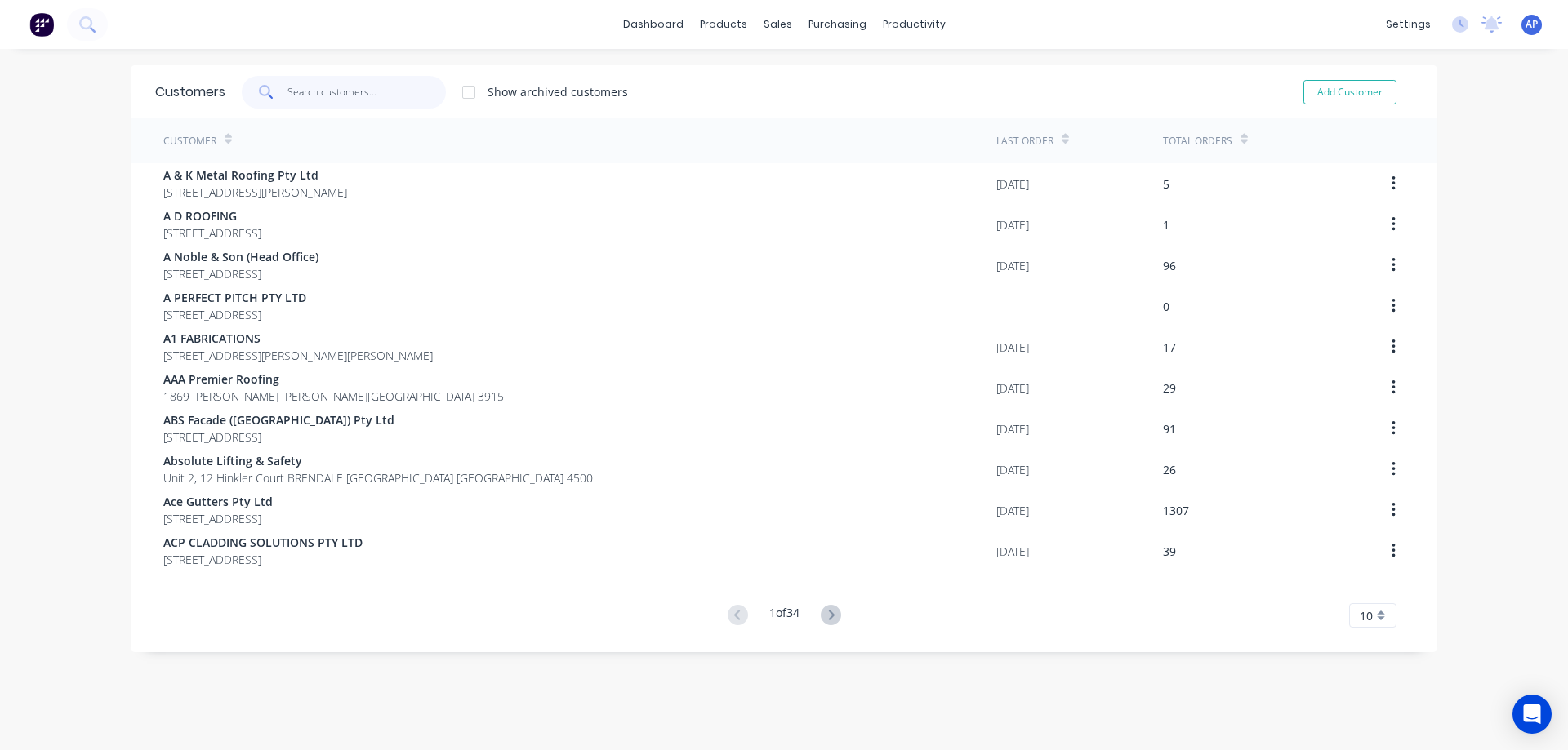
click at [304, 87] on input "text" at bounding box center [367, 92] width 159 height 32
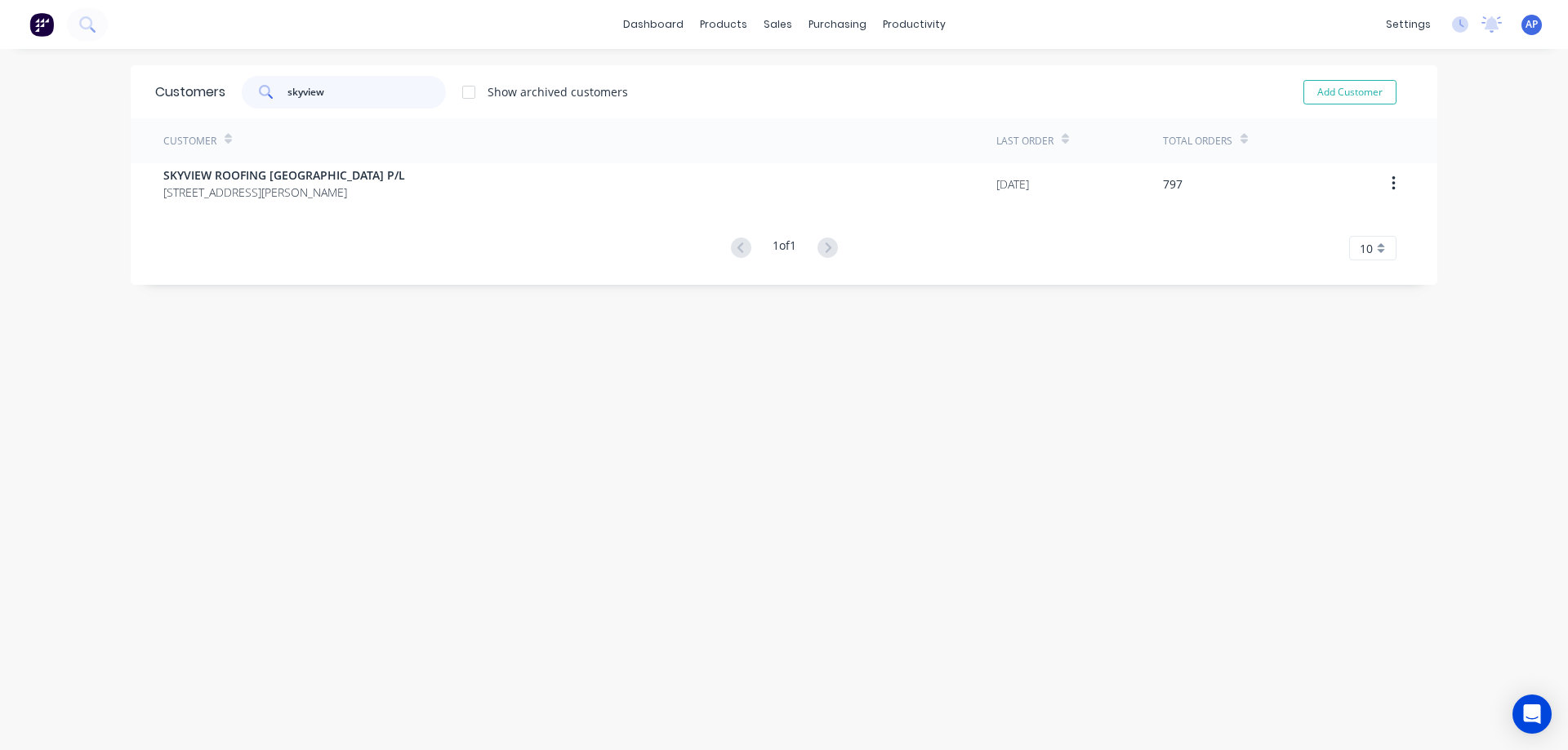
type input "skyview"
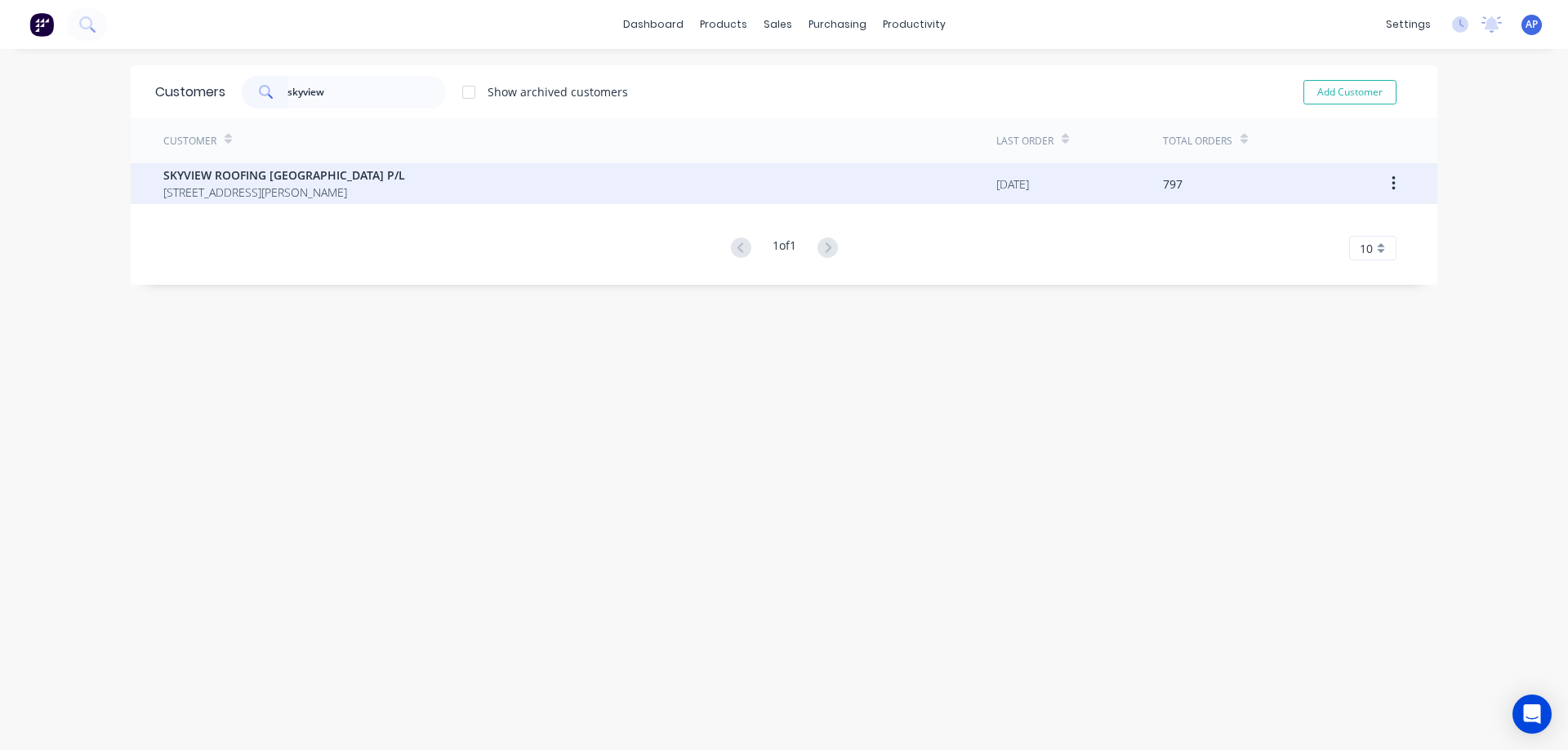
click at [299, 182] on span "SKYVIEW ROOFING [GEOGRAPHIC_DATA] P/L" at bounding box center [284, 174] width 242 height 17
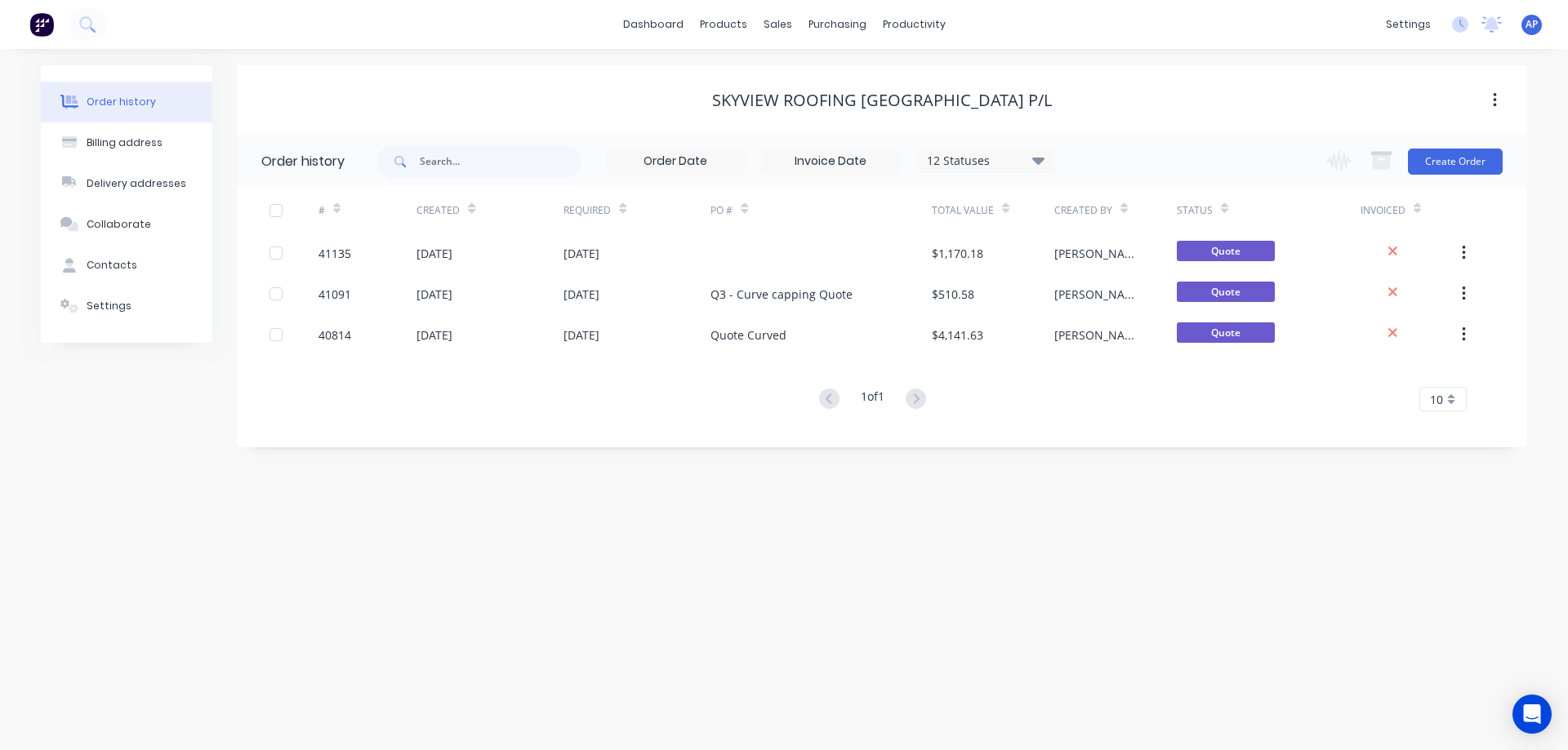
click at [1035, 155] on icon at bounding box center [1038, 160] width 13 height 20
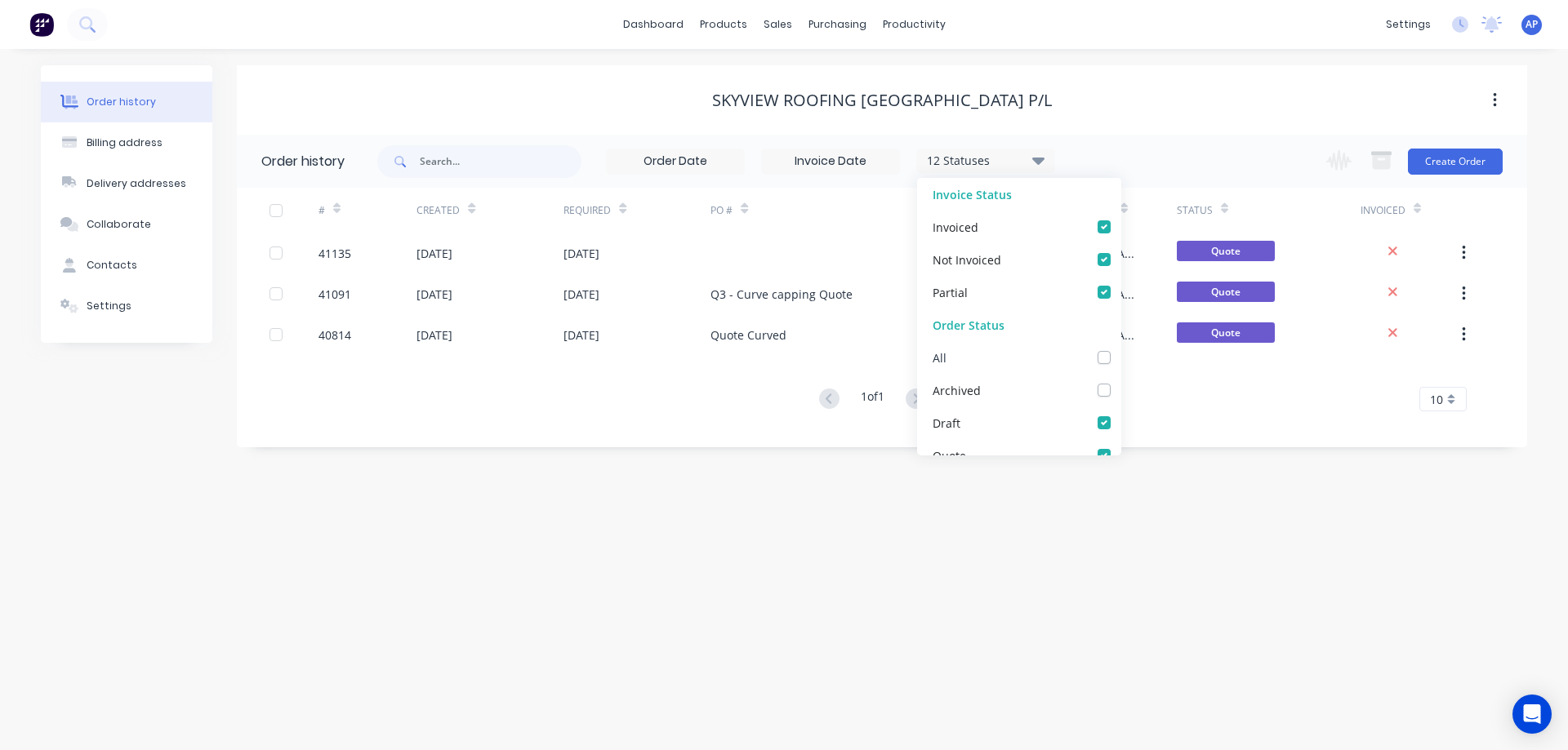
click at [1120, 349] on label at bounding box center [1120, 349] width 0 height 0
click at [1120, 358] on input "checkbox" at bounding box center [1126, 356] width 13 height 15
checkbox input "true"
drag, startPoint x: 1241, startPoint y: 600, endPoint x: 1232, endPoint y: 594, distance: 10.8
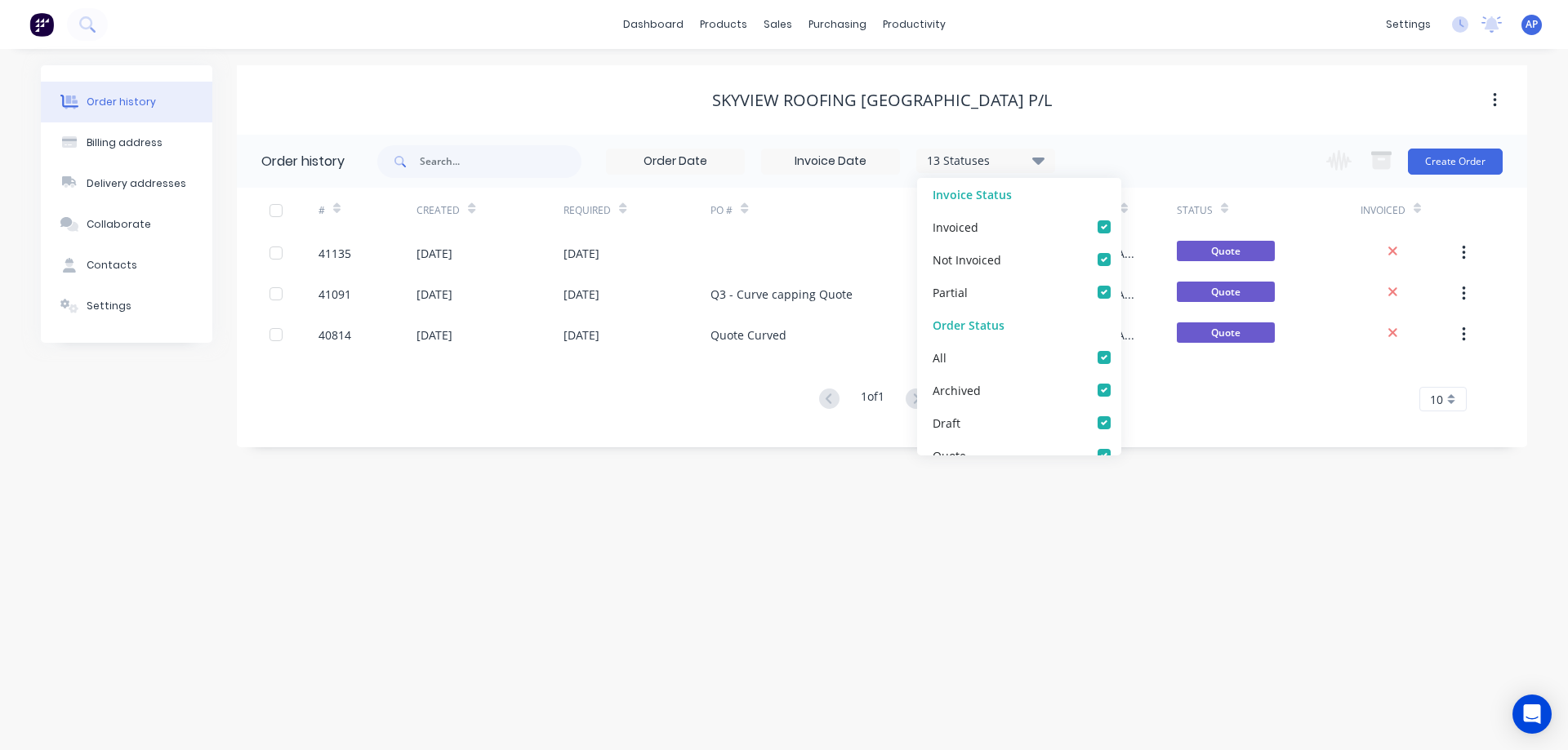
click at [1241, 599] on div "Order history Billing address Delivery addresses Collaborate Contacts Settings …" at bounding box center [784, 399] width 1568 height 701
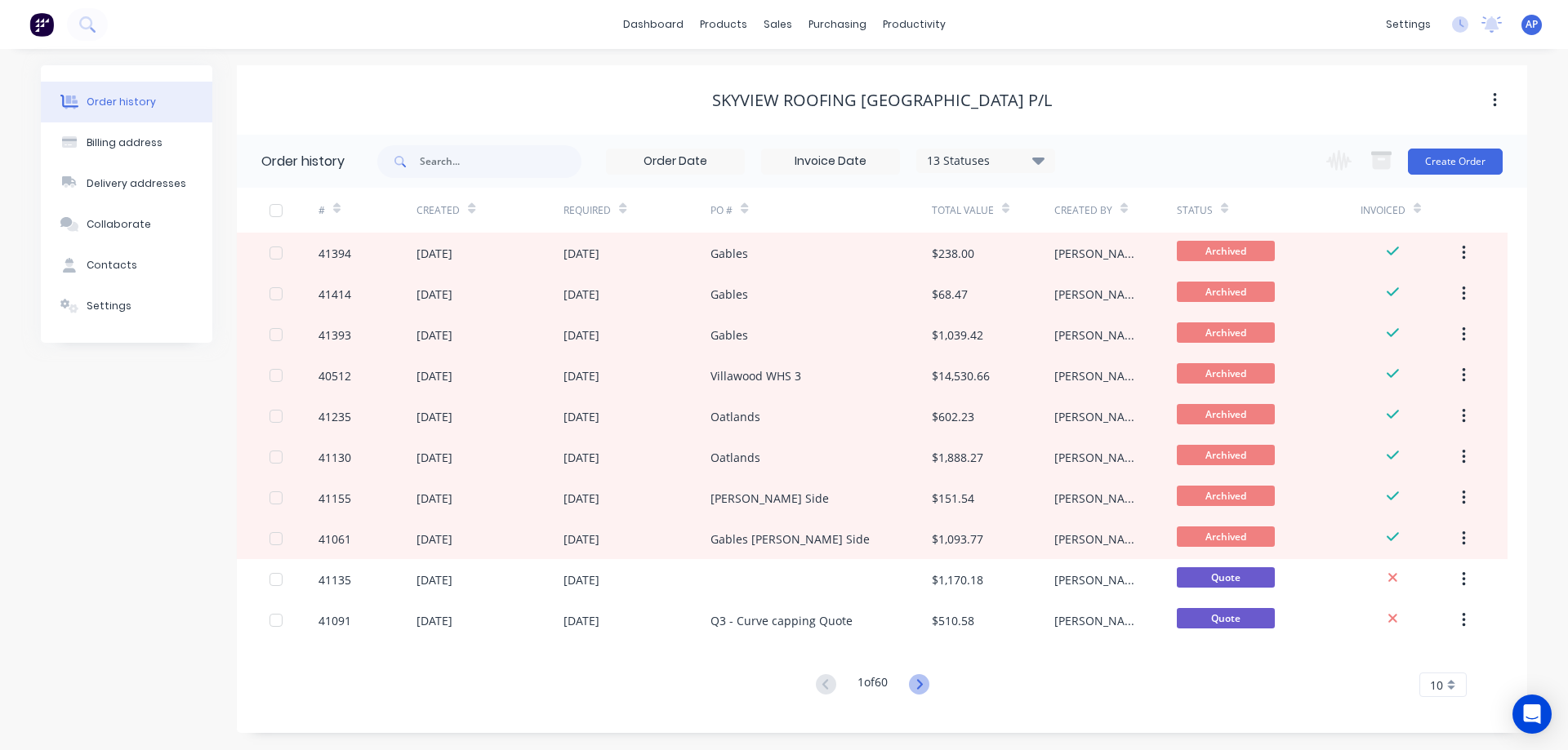
click at [922, 685] on icon at bounding box center [918, 684] width 21 height 21
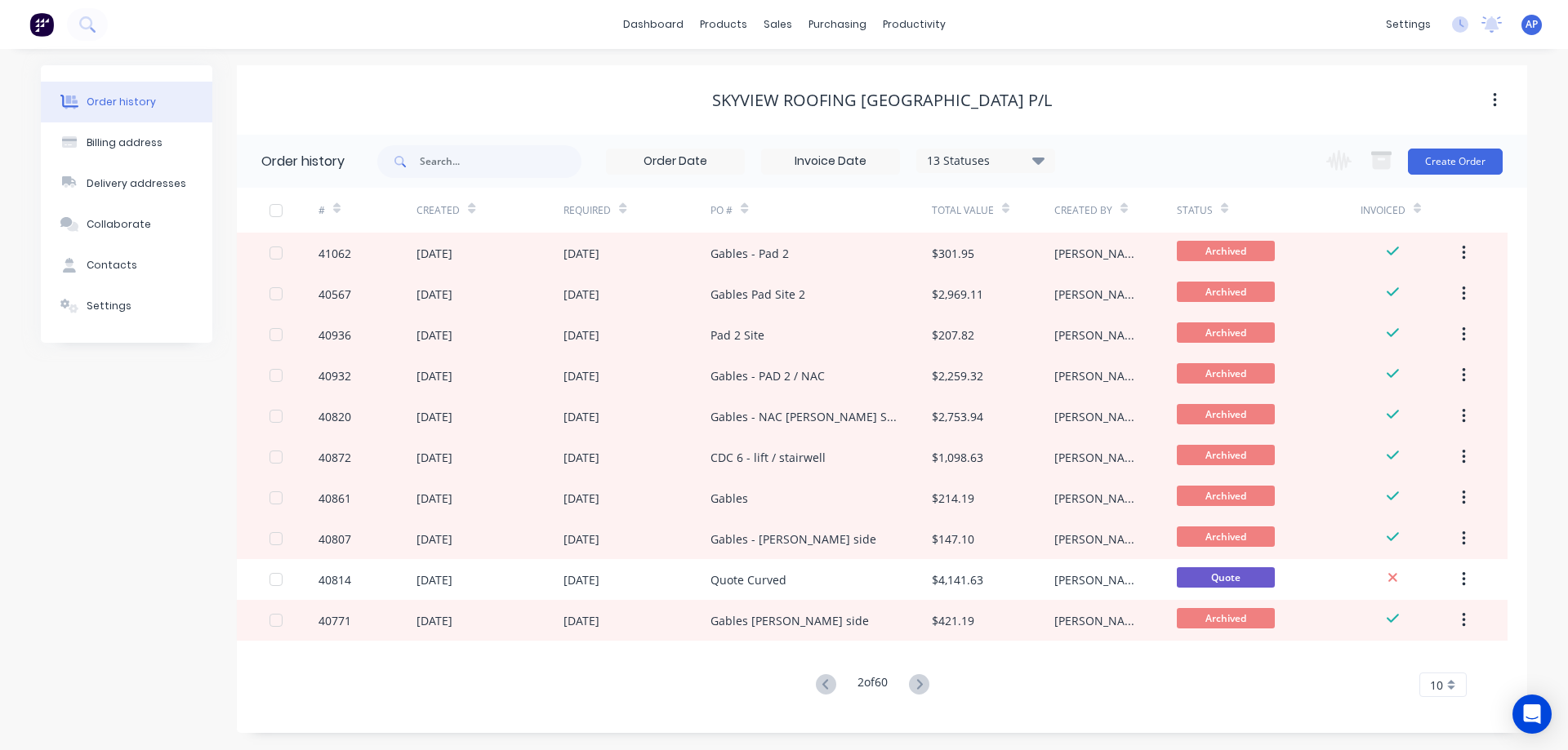
click at [922, 686] on g at bounding box center [918, 684] width 21 height 21
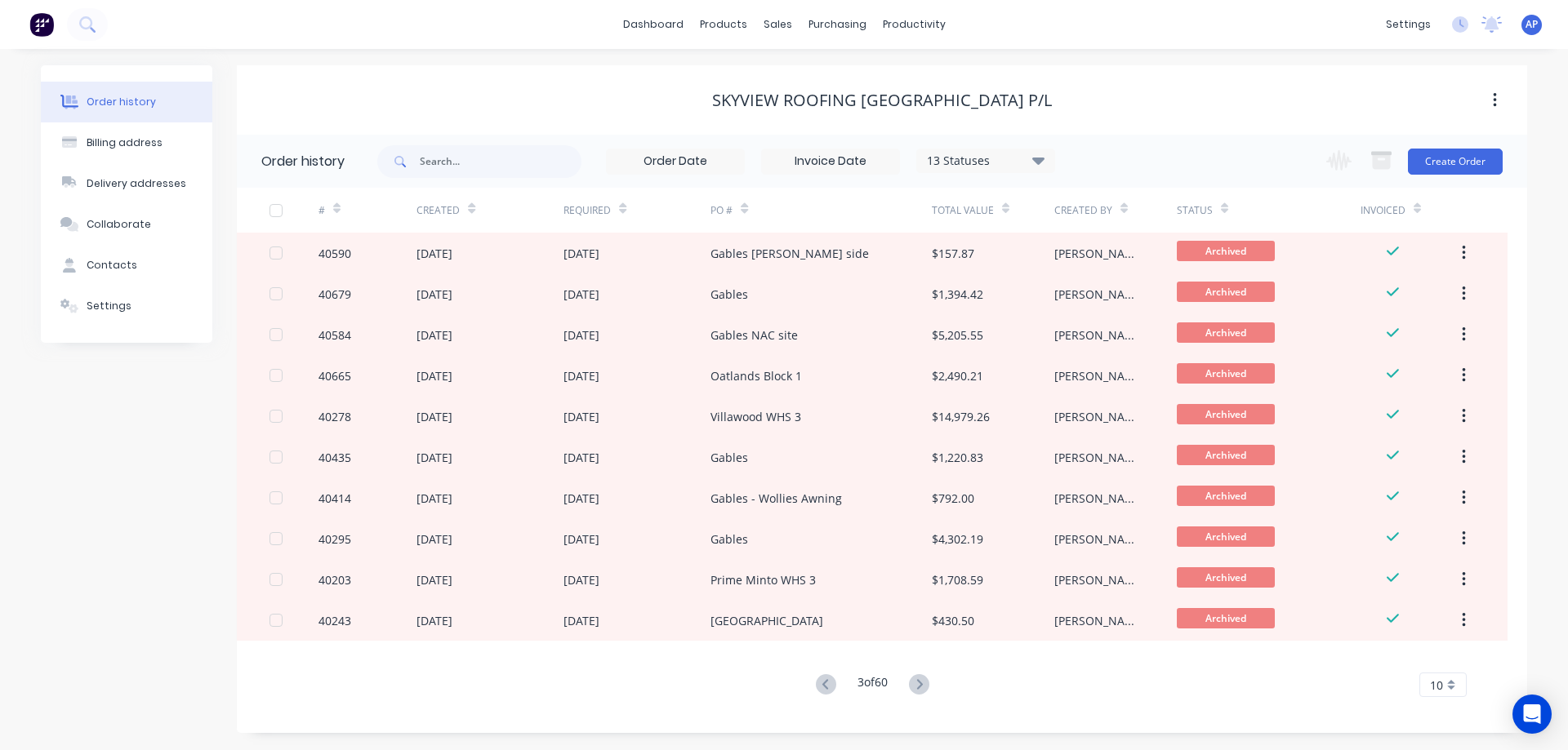
click at [922, 686] on icon at bounding box center [918, 683] width 5 height 10
click at [439, 162] on input "text" at bounding box center [501, 162] width 162 height 32
type input "36584"
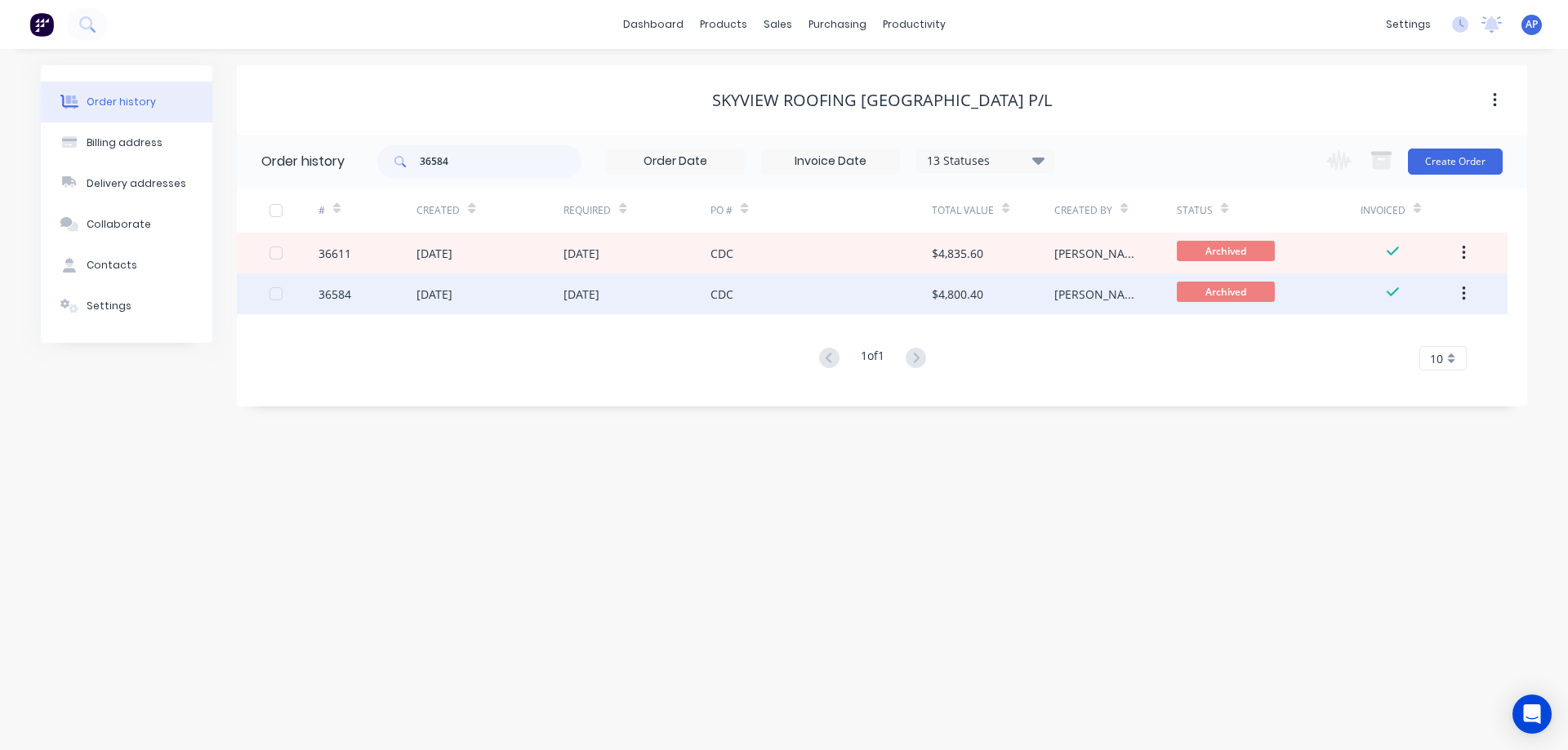
click at [371, 299] on div "36584" at bounding box center [367, 293] width 98 height 40
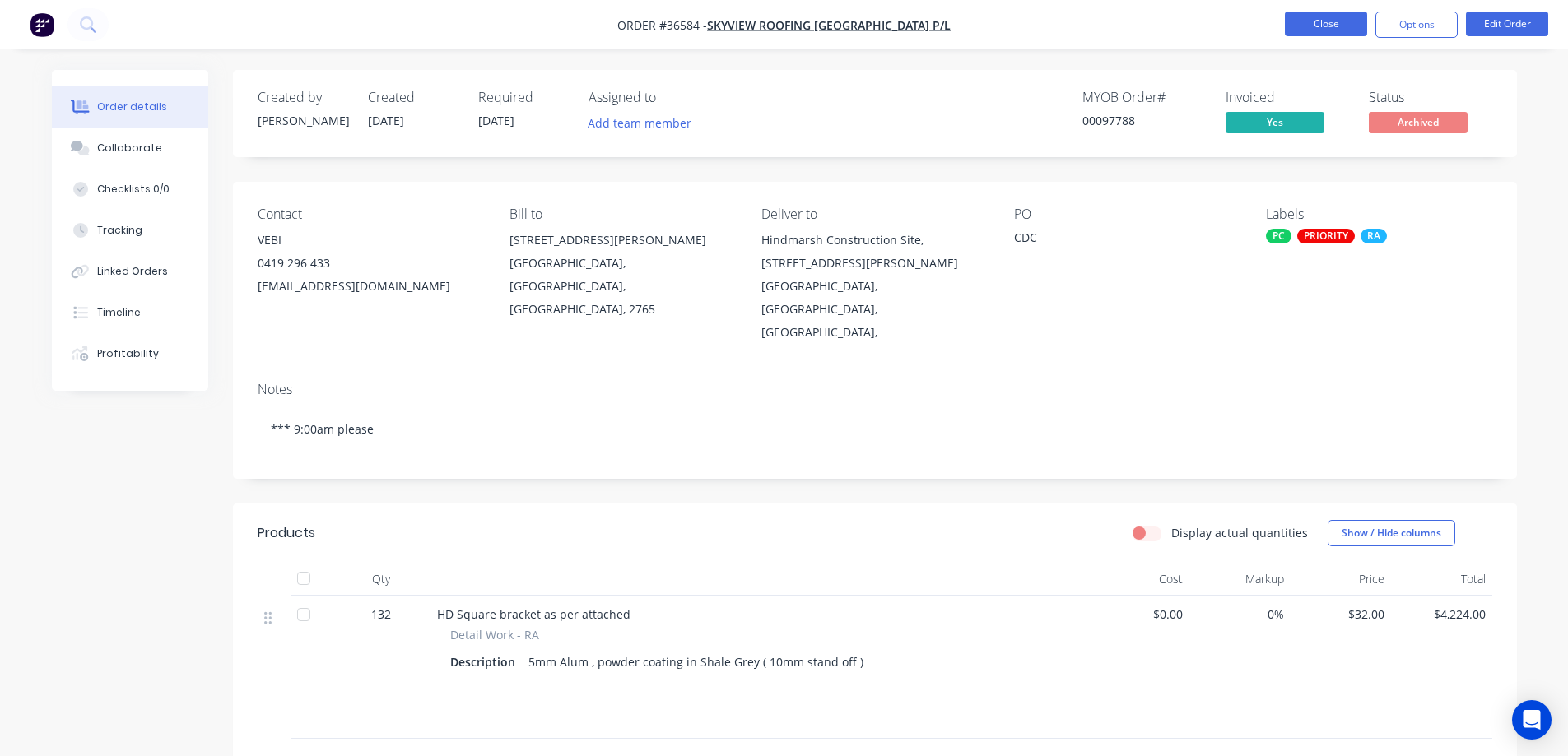
click at [1324, 24] on button "Close" at bounding box center [1326, 24] width 83 height 24
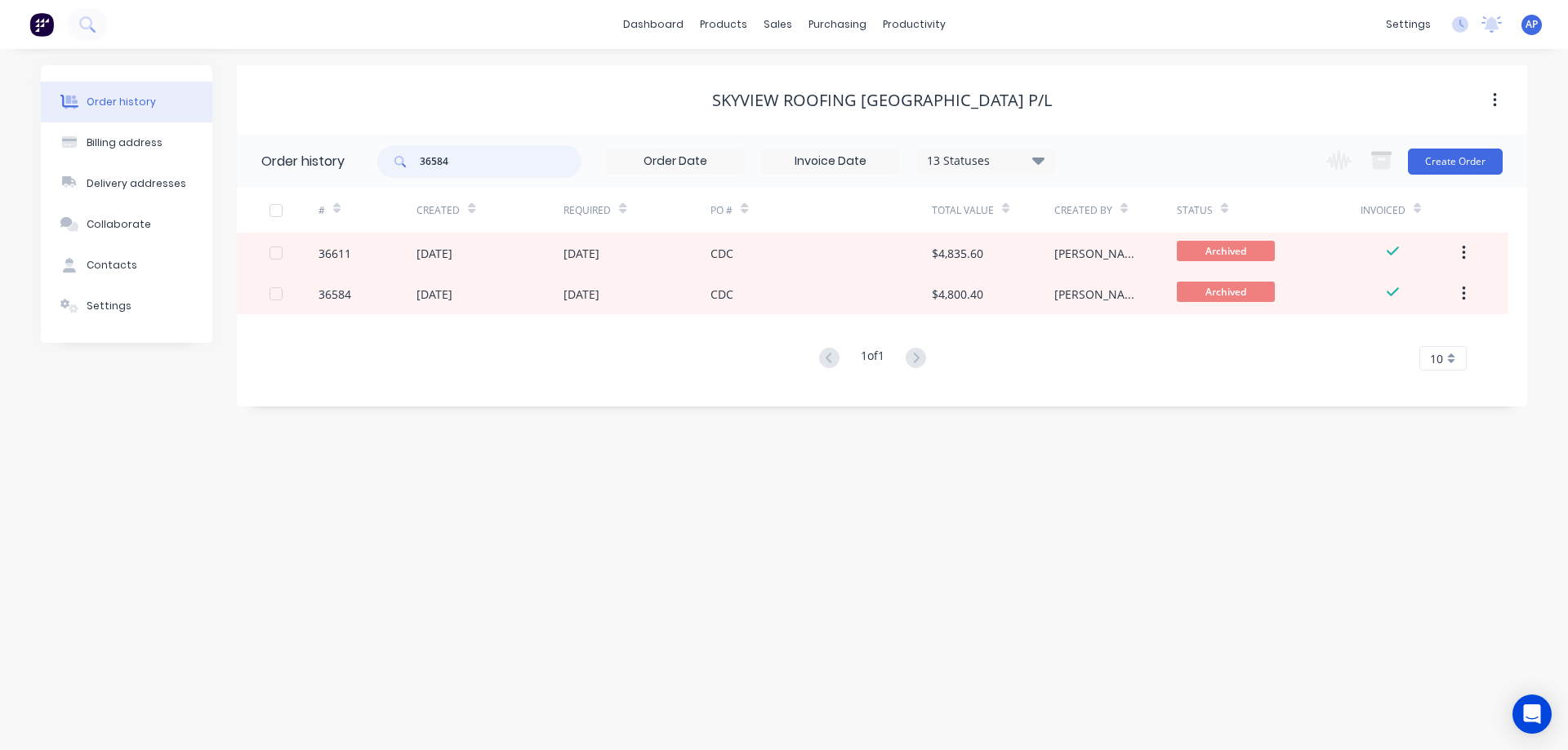
drag, startPoint x: 456, startPoint y: 162, endPoint x: 407, endPoint y: 165, distance: 49.1
click at [407, 165] on div "36584" at bounding box center [479, 162] width 204 height 32
type input "38969"
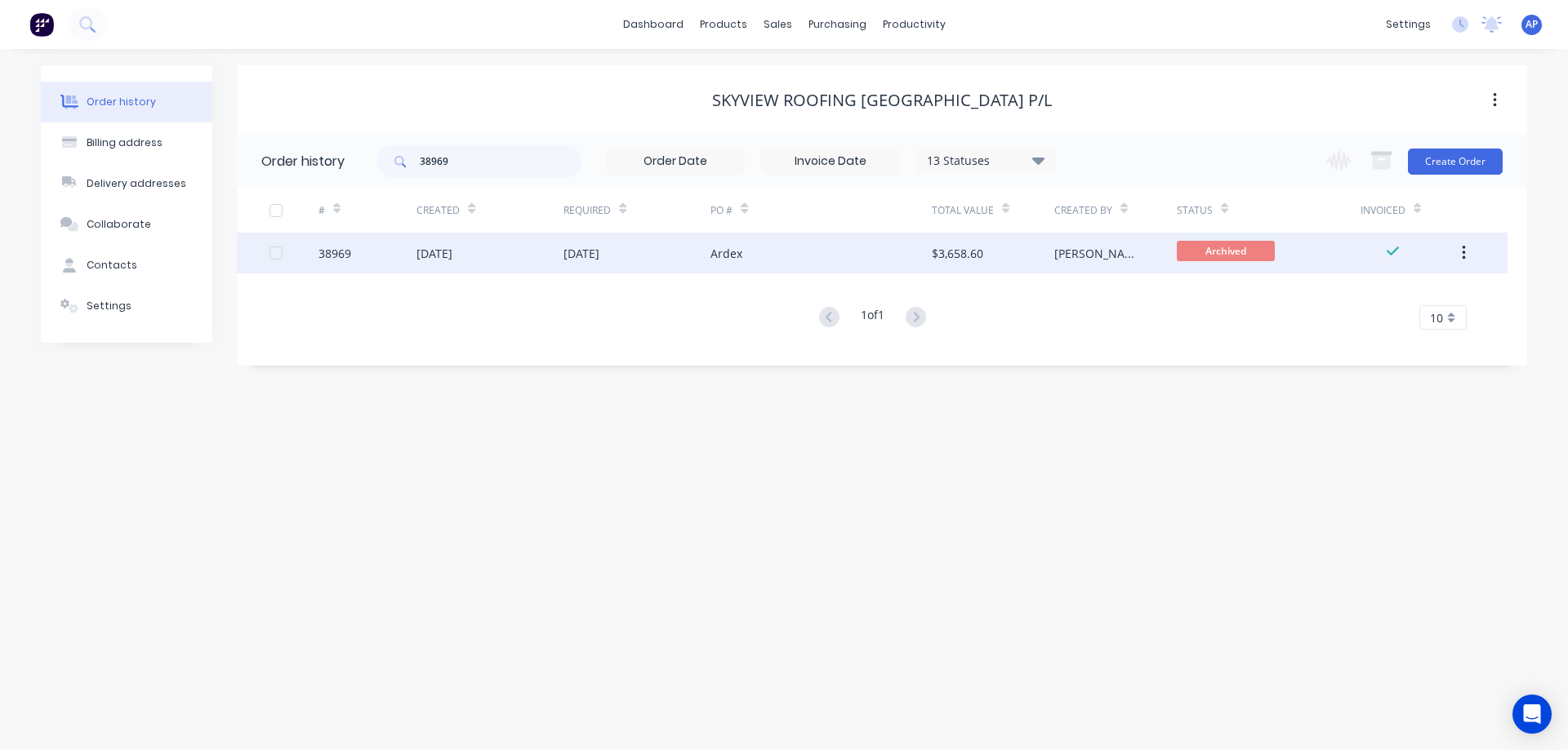
click at [345, 257] on div "38969" at bounding box center [335, 253] width 32 height 17
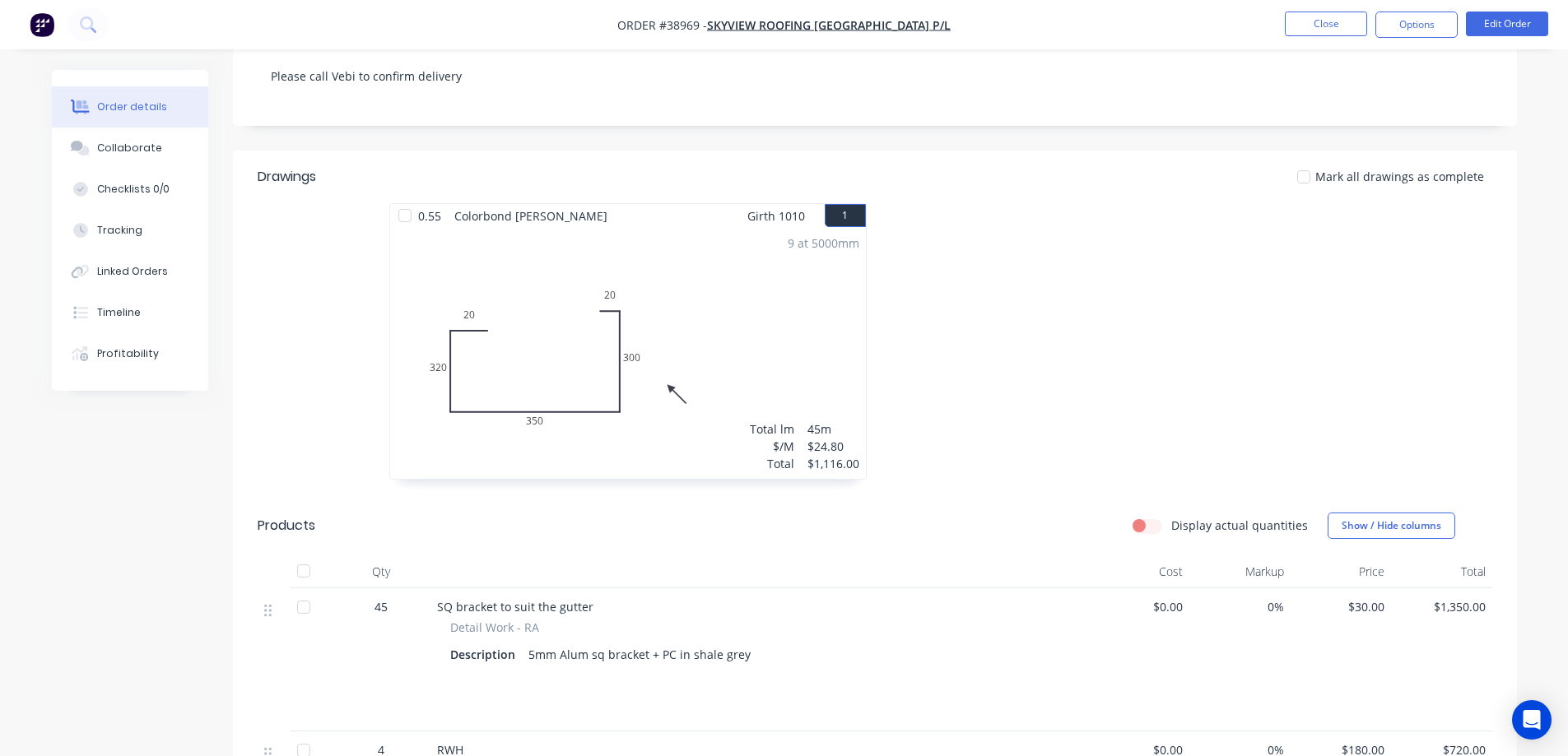
scroll to position [329, 0]
click at [156, 150] on div "Collaborate" at bounding box center [130, 148] width 65 height 15
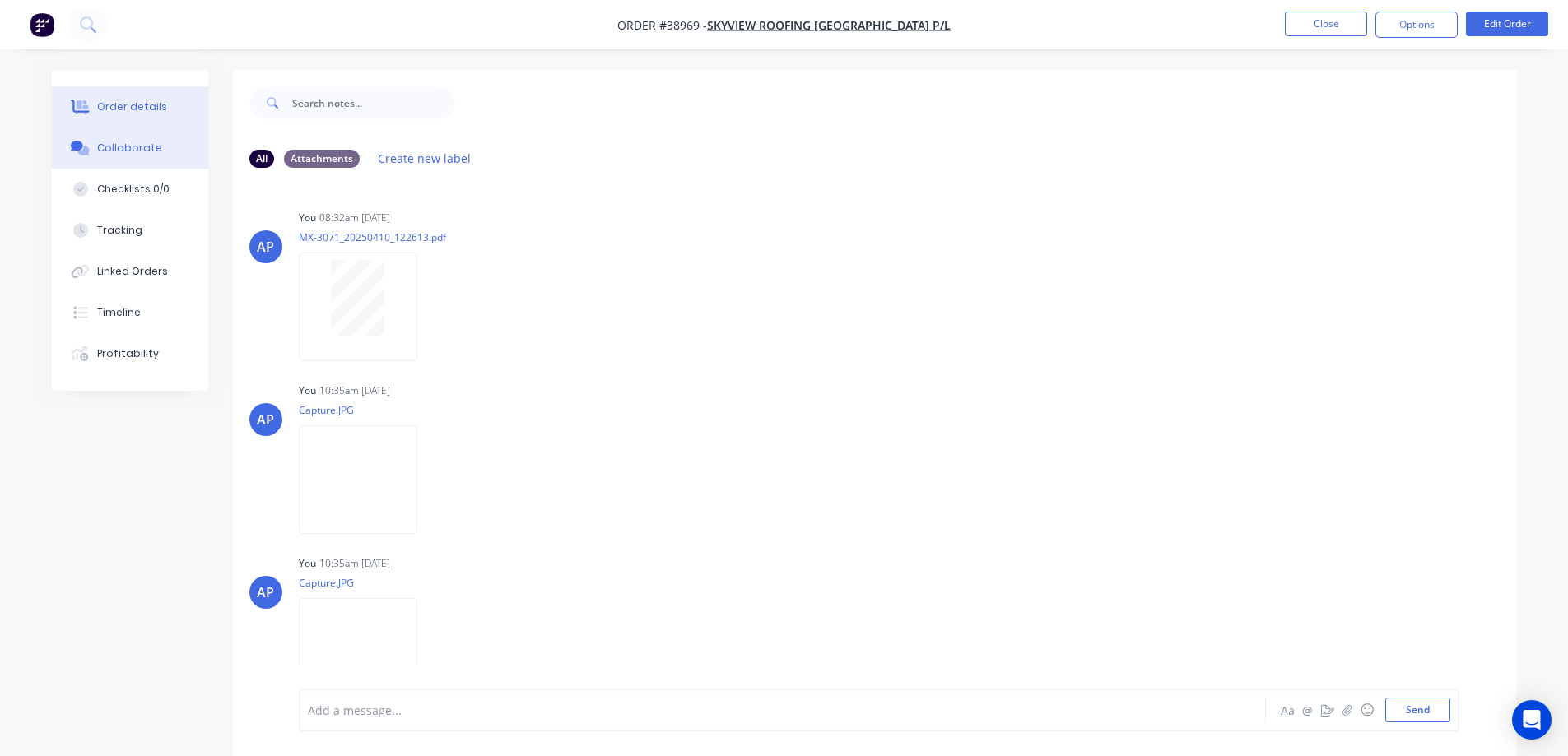
click at [156, 103] on div "Order details" at bounding box center [131, 107] width 70 height 15
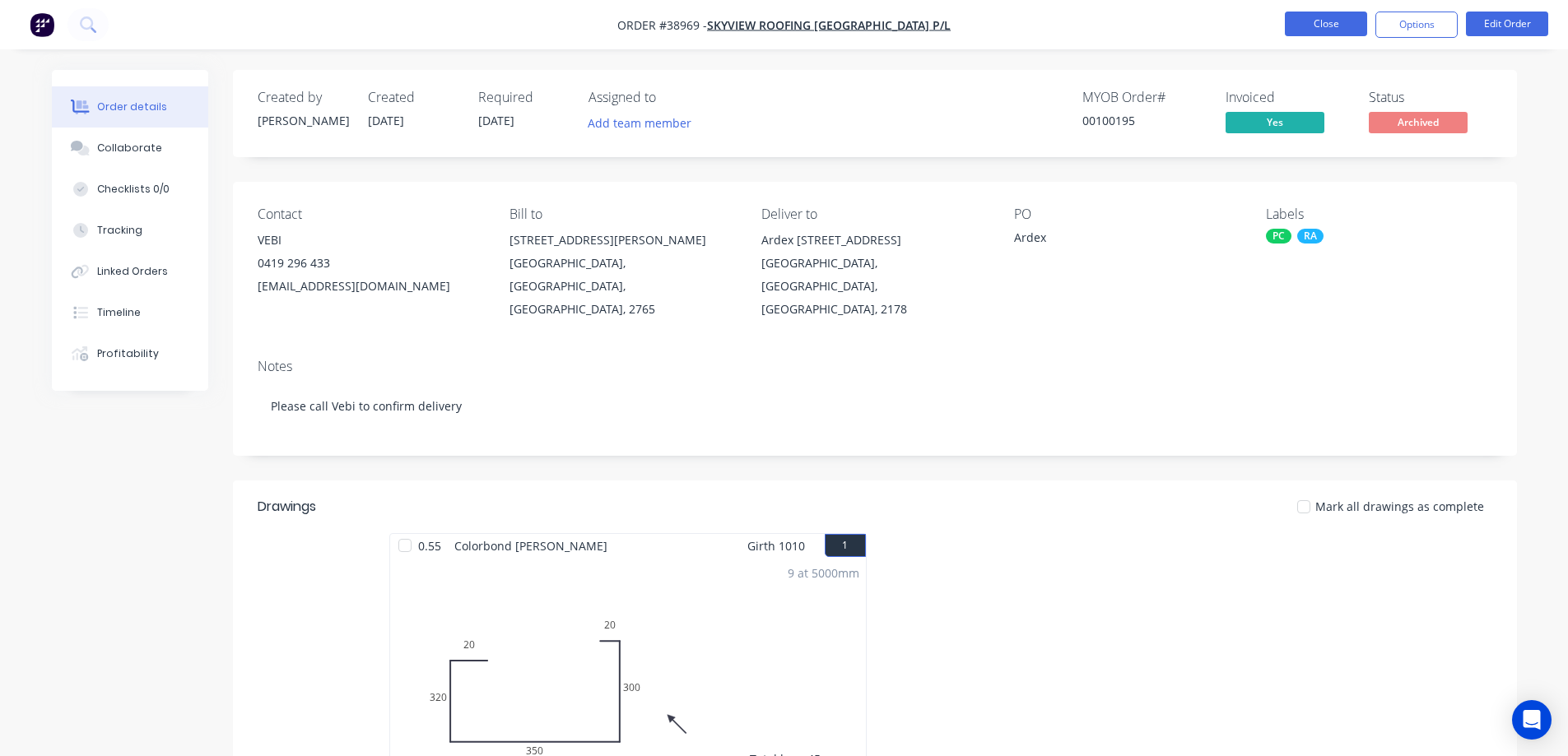
click at [1301, 26] on button "Close" at bounding box center [1326, 24] width 83 height 24
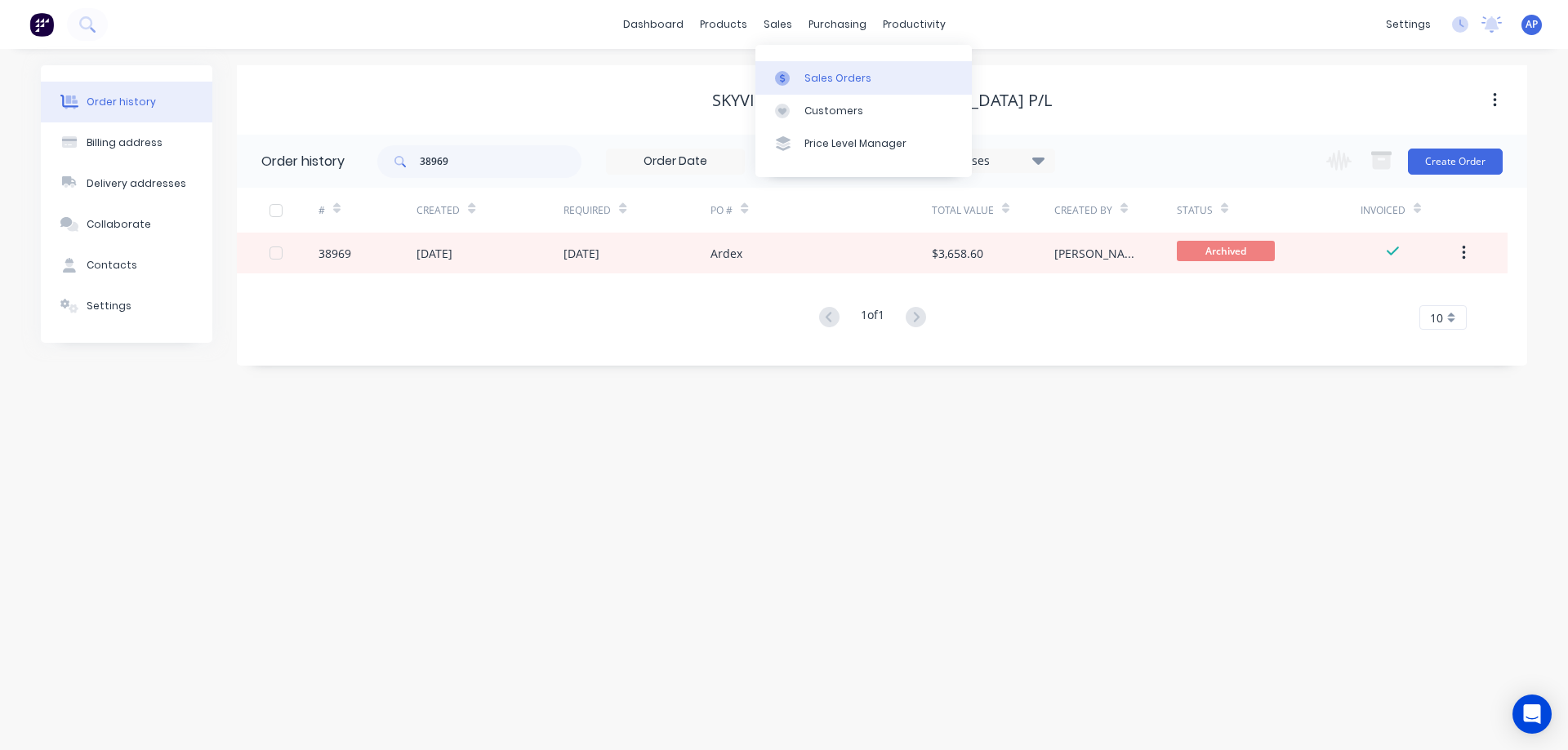
click at [823, 77] on div "Sales Orders" at bounding box center [838, 78] width 67 height 14
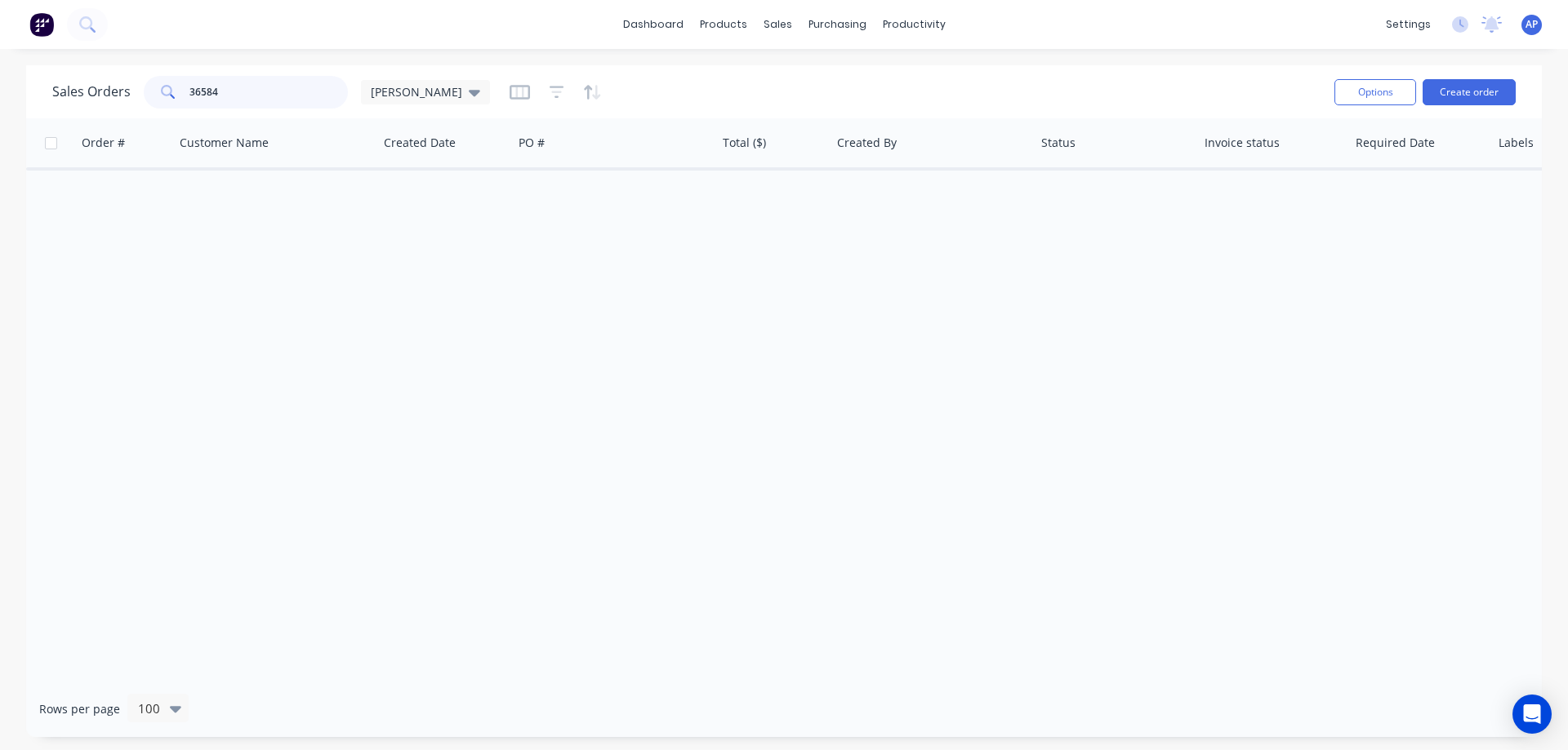
click at [190, 102] on input "36584" at bounding box center [269, 92] width 159 height 32
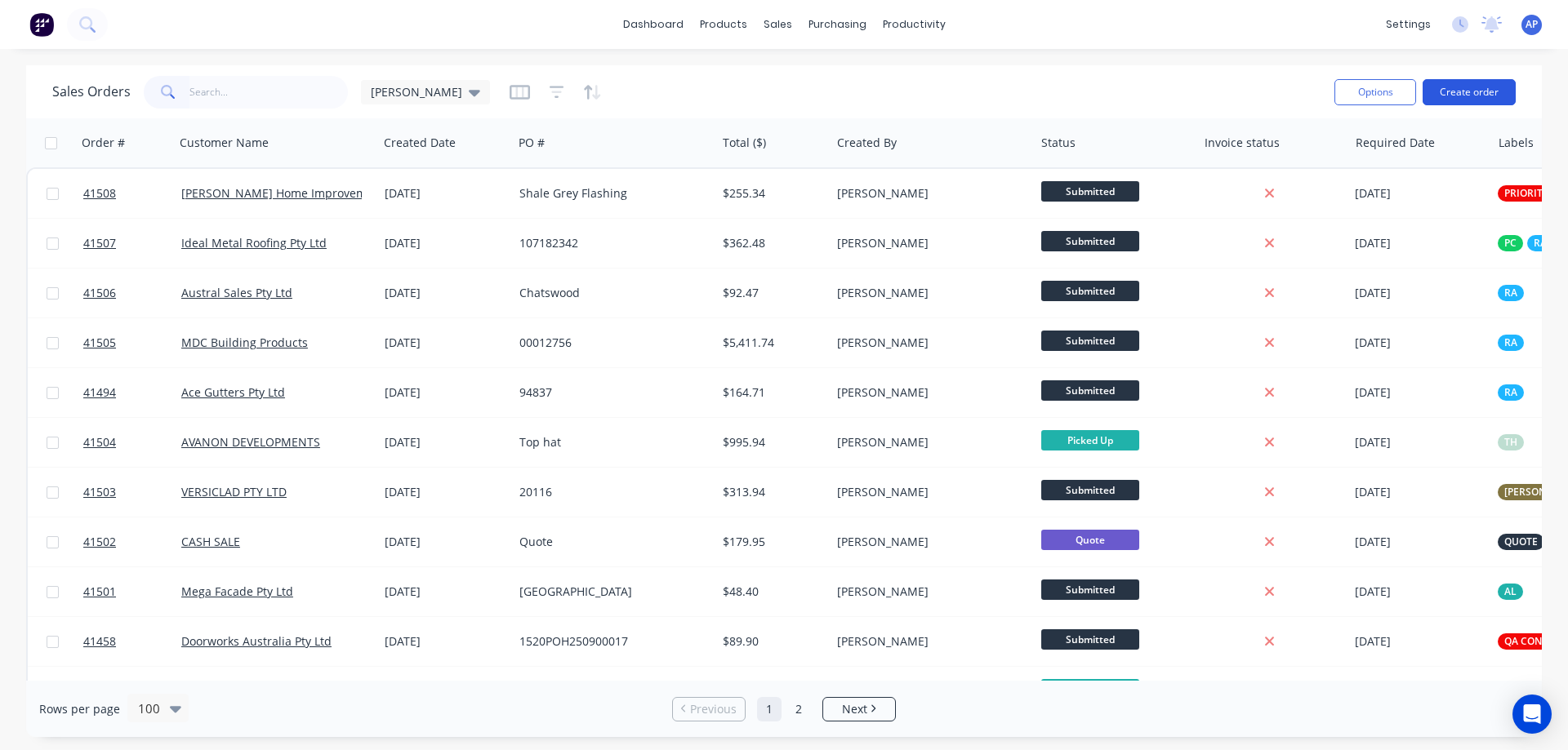
click at [1469, 93] on button "Create order" at bounding box center [1468, 92] width 93 height 26
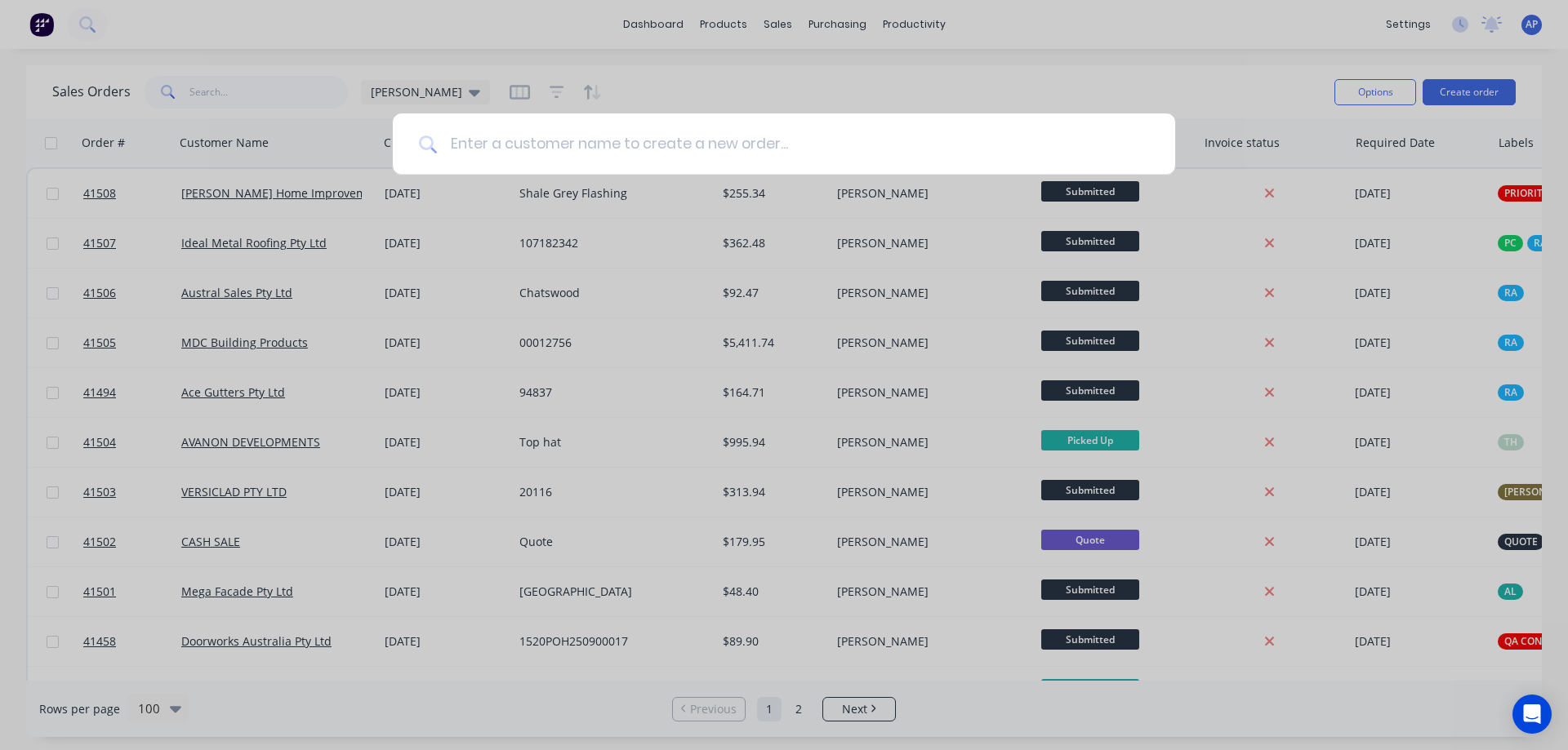
click at [710, 145] on input at bounding box center [793, 144] width 712 height 61
type input "blackwood"
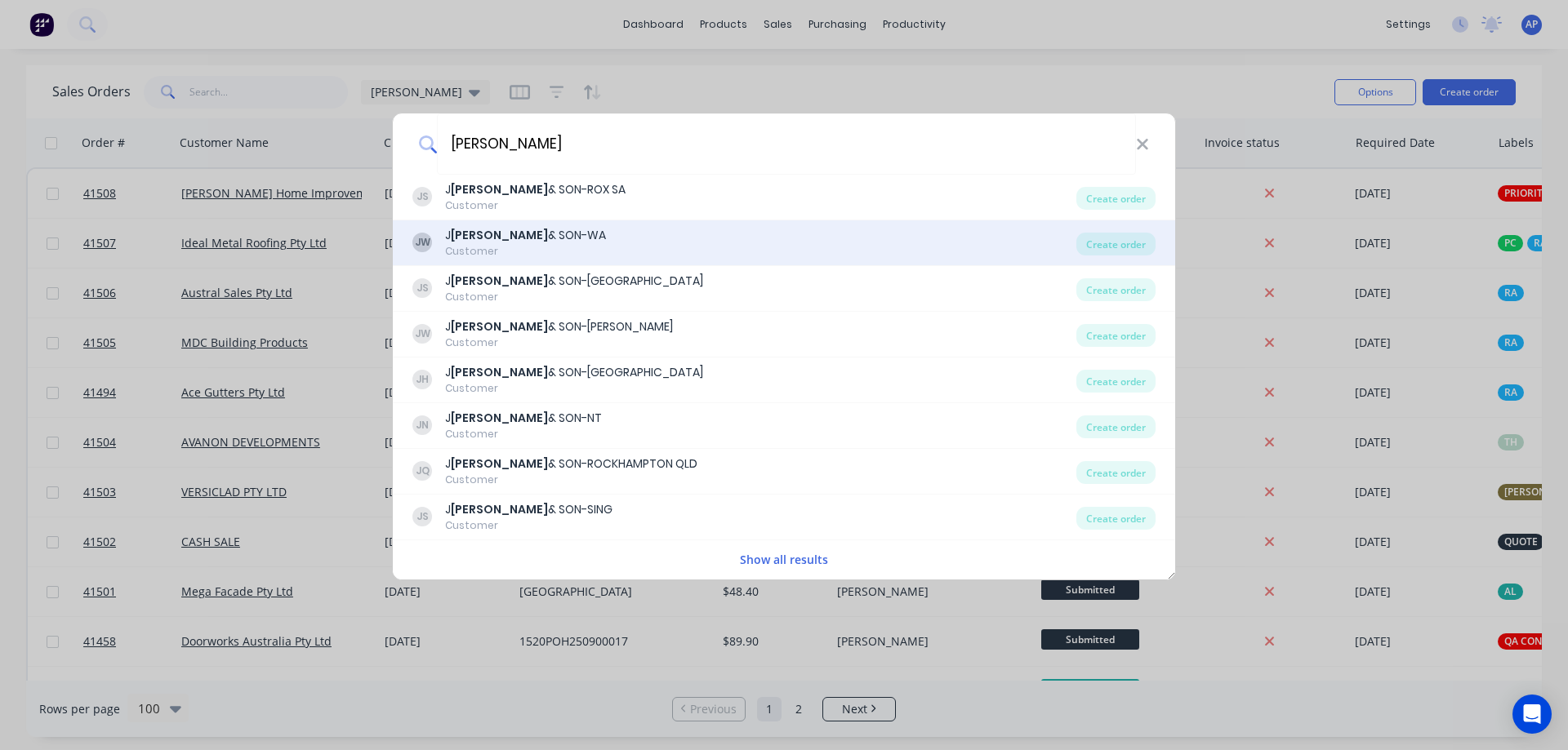
click at [518, 241] on b "BLACKWOOD" at bounding box center [499, 235] width 97 height 16
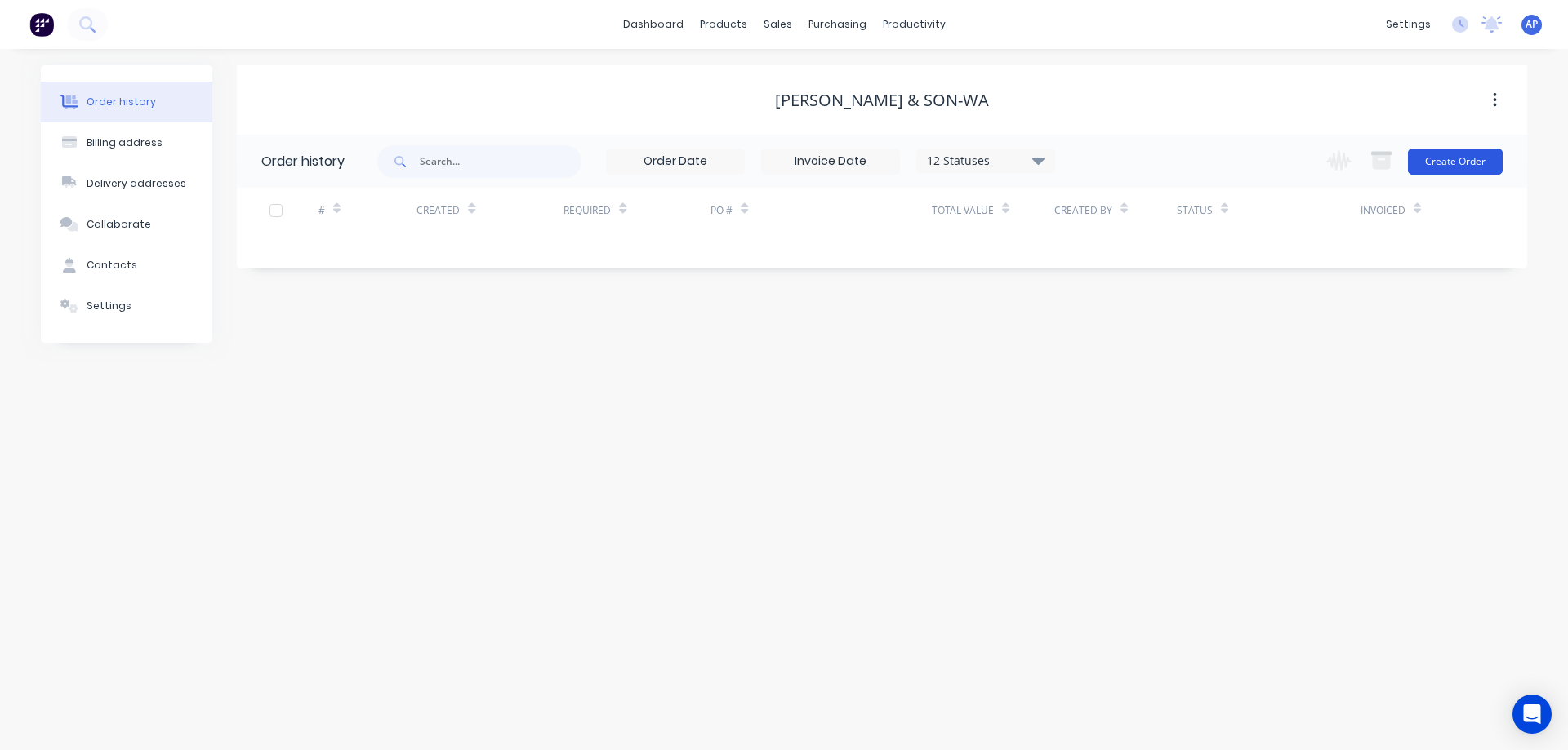
click at [1450, 157] on button "Create Order" at bounding box center [1455, 161] width 94 height 26
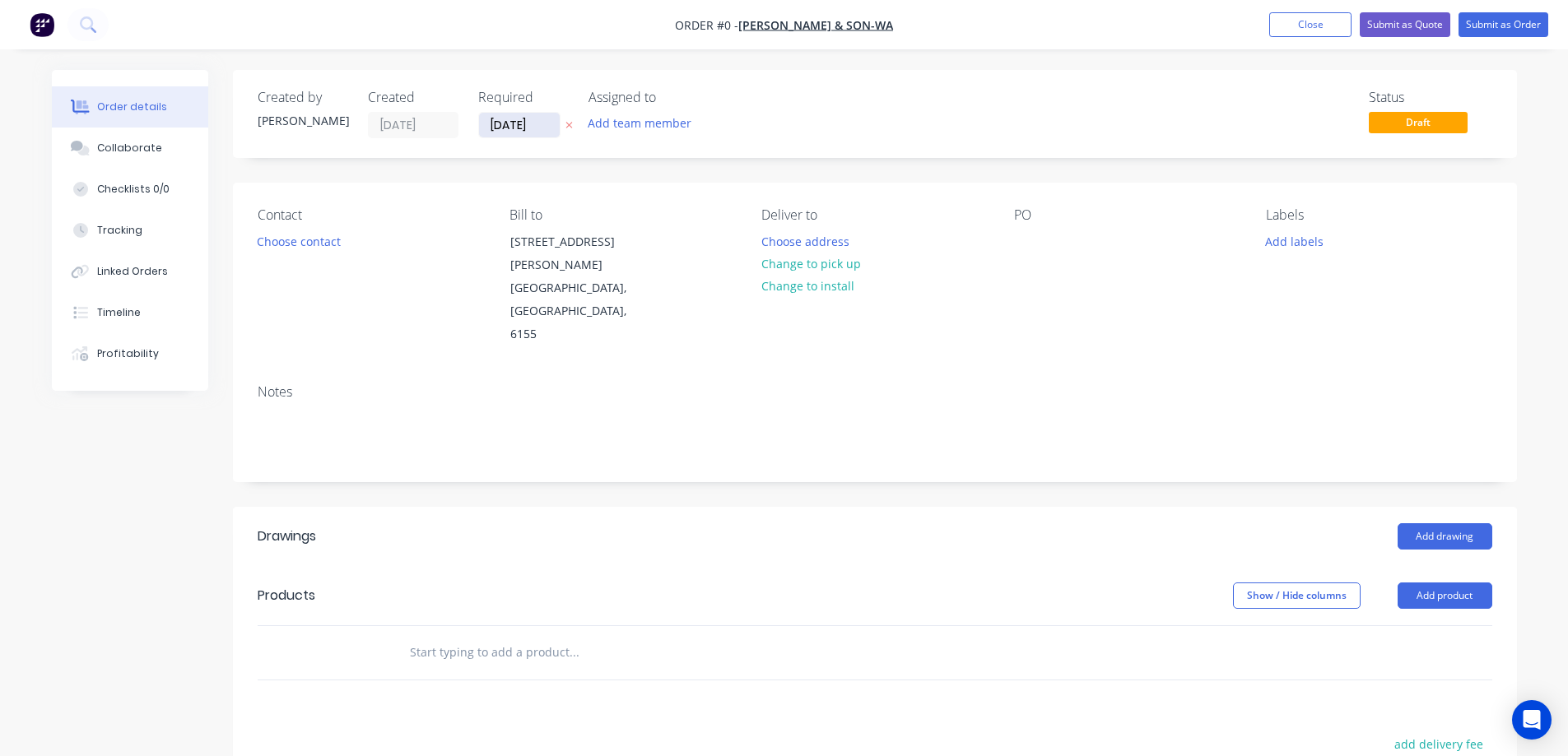
click at [504, 128] on input "[DATE]" at bounding box center [519, 124] width 81 height 24
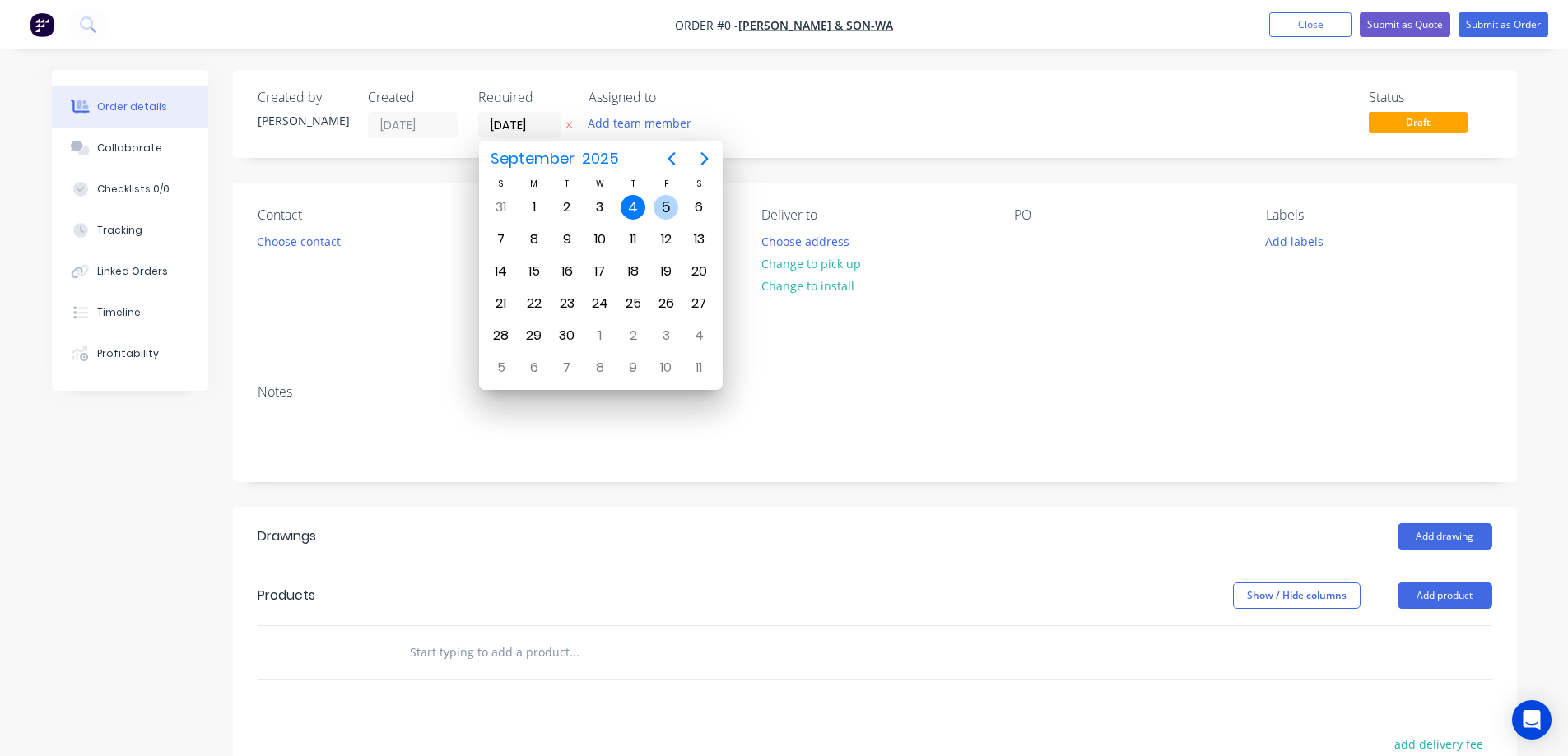
click at [665, 206] on div "5" at bounding box center [666, 207] width 24 height 24
type input "[DATE]"
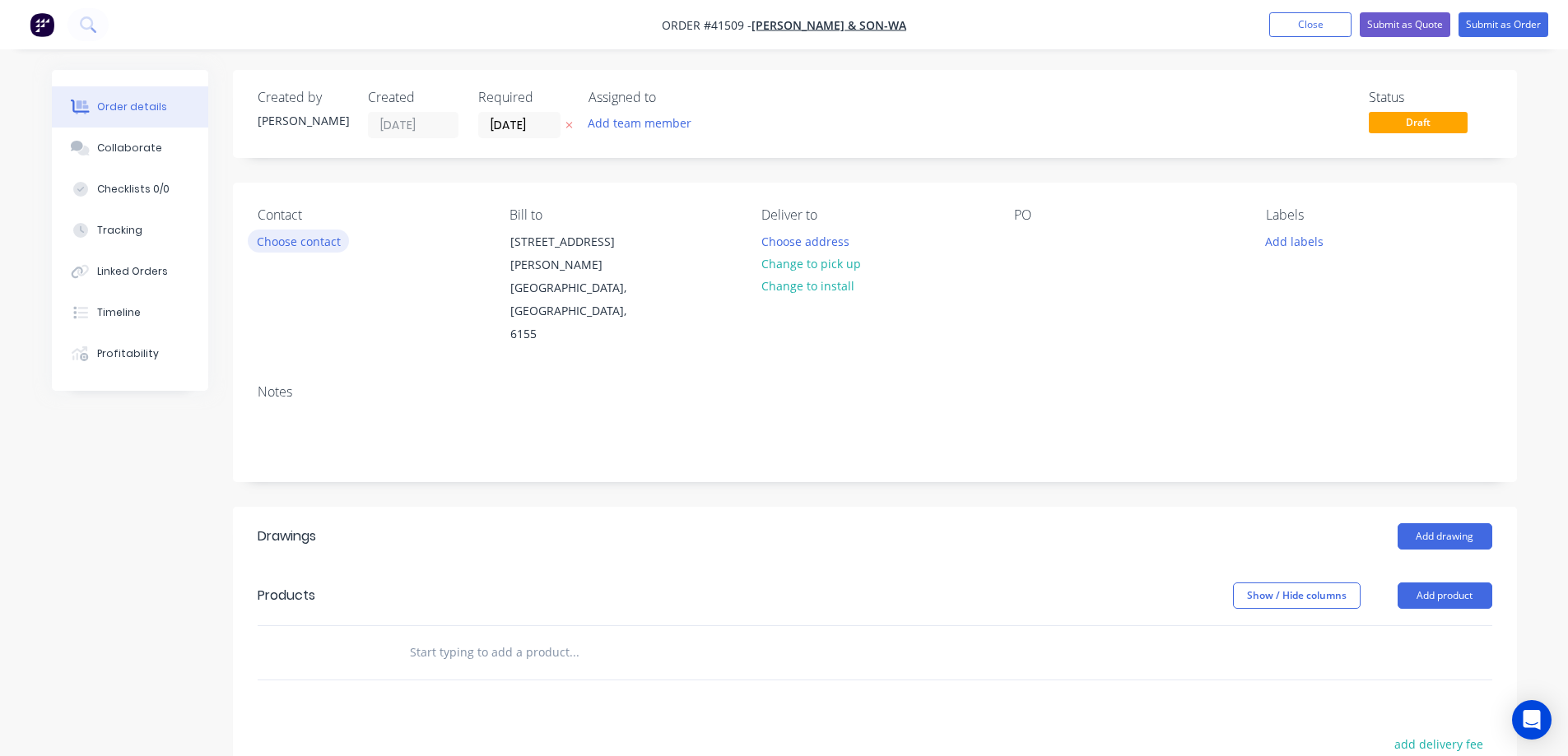
click at [316, 247] on button "Choose contact" at bounding box center [298, 240] width 102 height 23
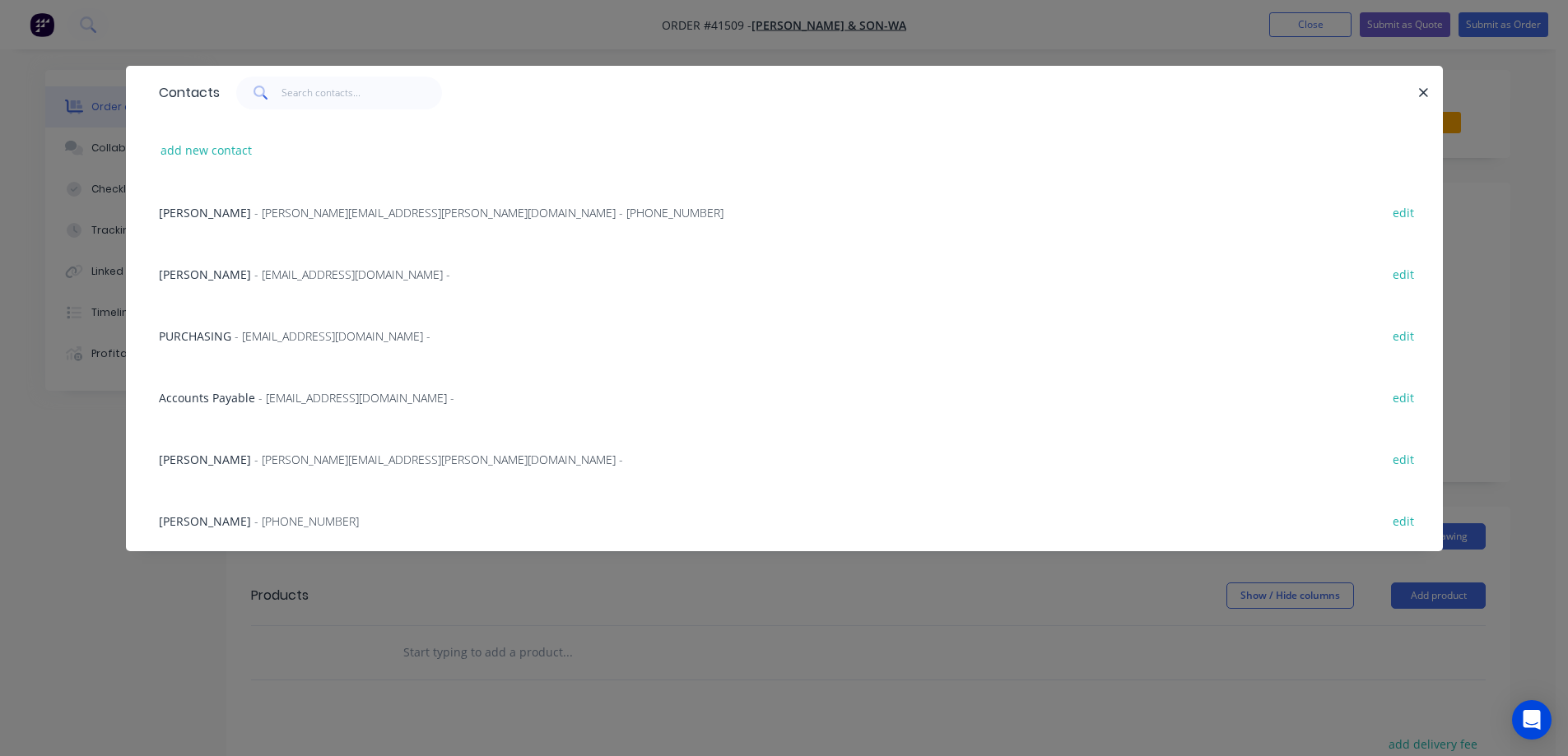
click at [331, 334] on span "- WESTERNPURCHASING@BLACKWOODS.COM.AU -" at bounding box center [333, 335] width 196 height 15
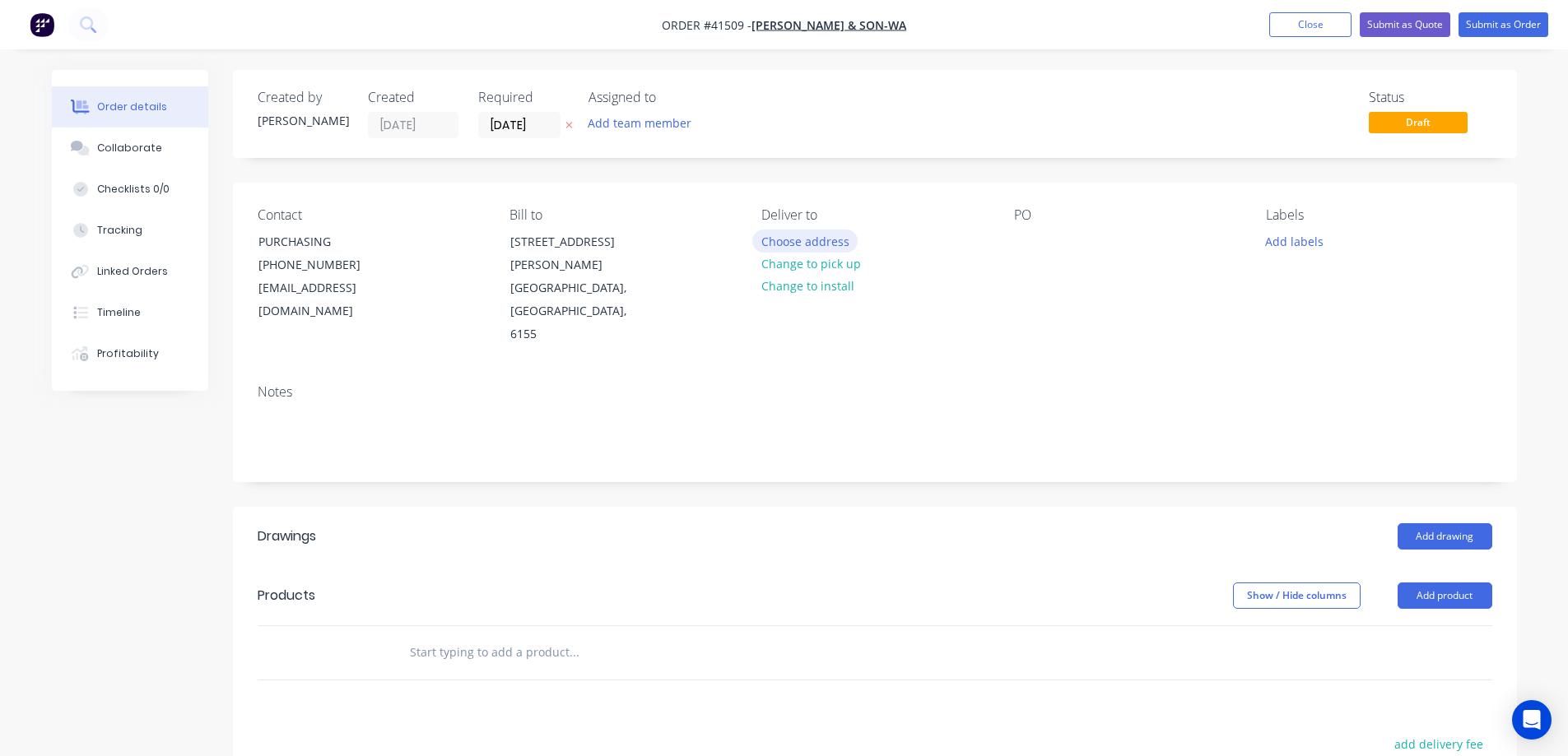
click at [786, 236] on button "Choose address" at bounding box center [805, 240] width 105 height 23
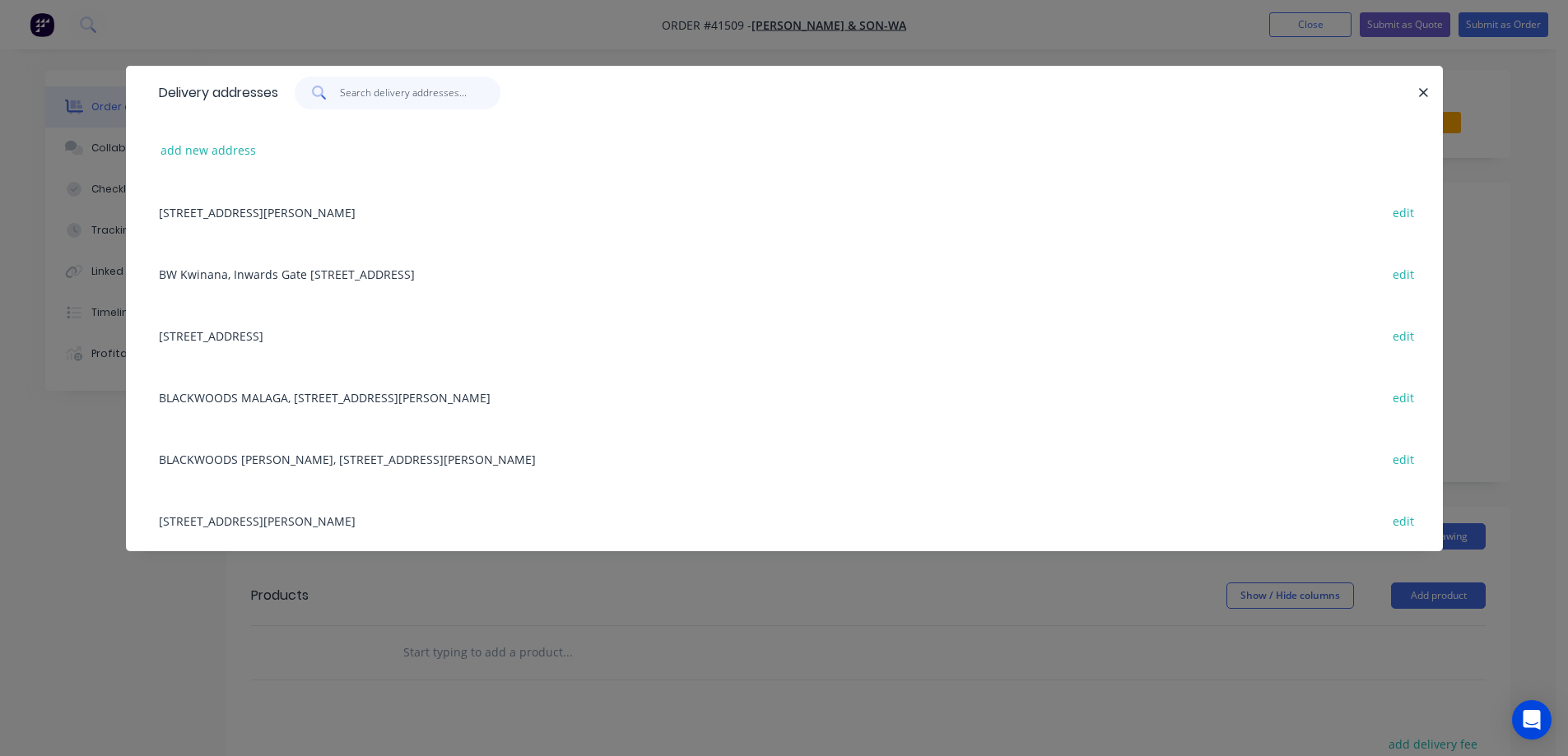
click at [385, 97] on input "text" at bounding box center [420, 92] width 161 height 33
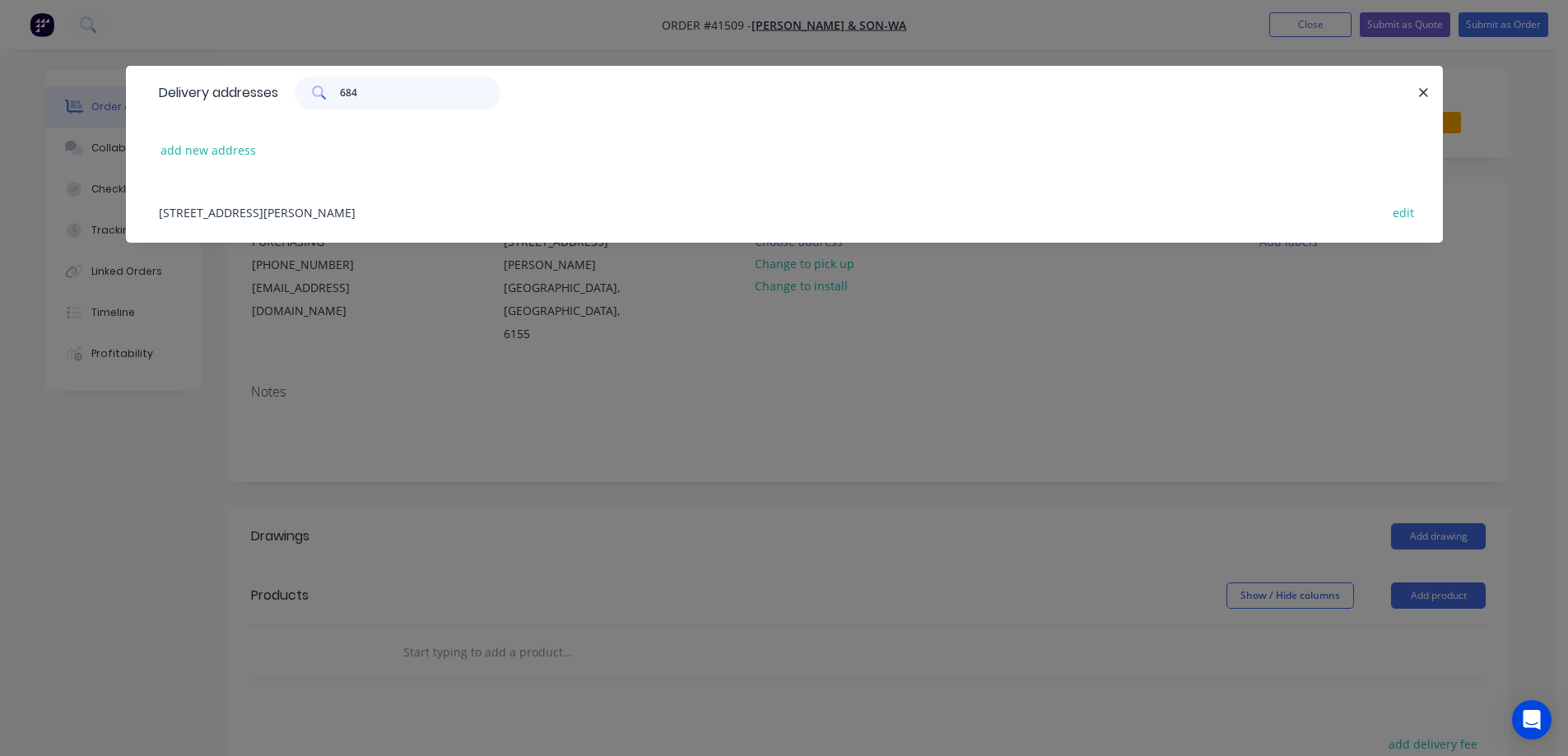
type input "684"
click at [413, 213] on div "684 Shanks Rd, ONSLOW, Western Australia, Australia, 6710 edit" at bounding box center [784, 212] width 1268 height 62
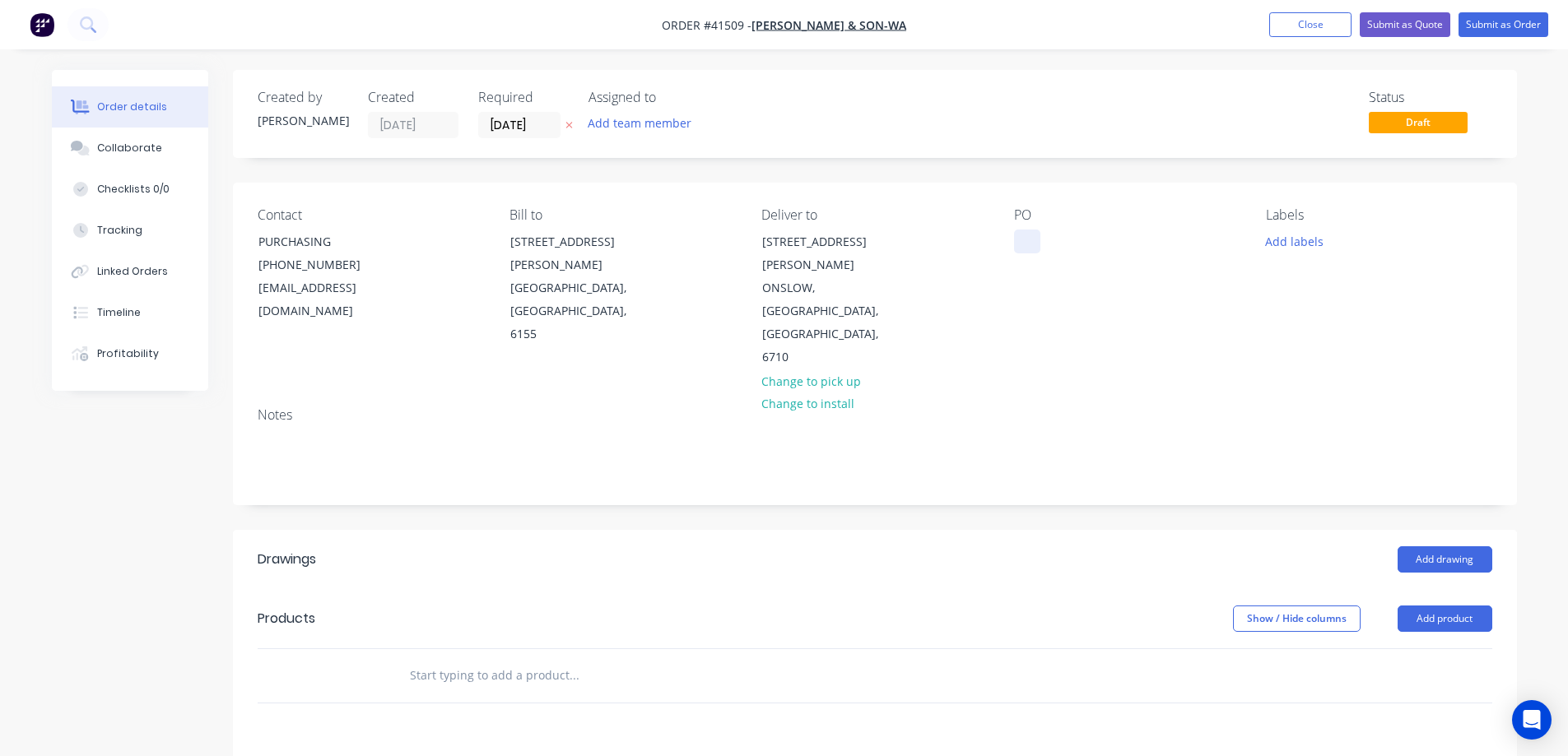
click at [1021, 239] on div at bounding box center [1027, 241] width 26 height 24
click at [1289, 250] on button "Add labels" at bounding box center [1295, 240] width 76 height 23
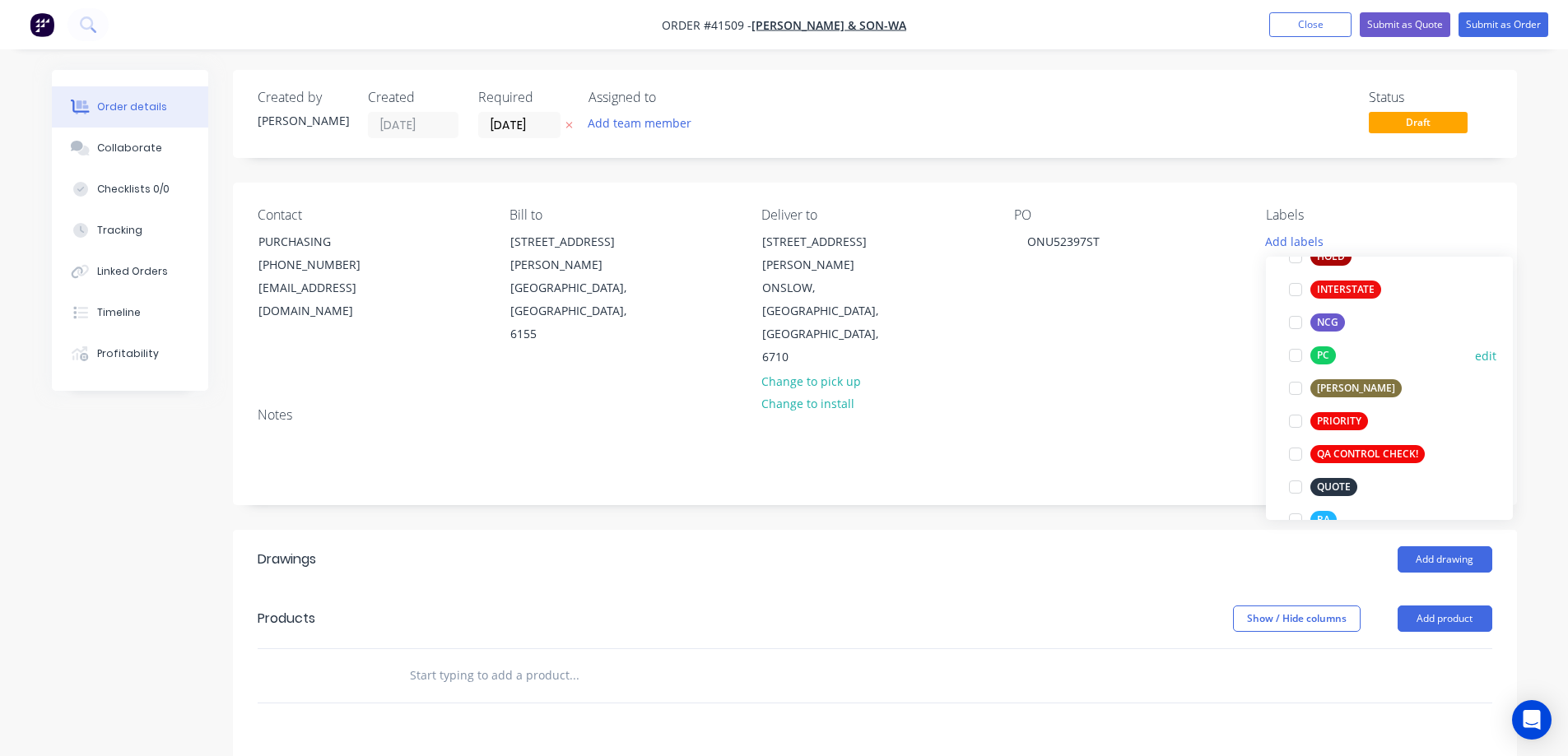
scroll to position [247, 0]
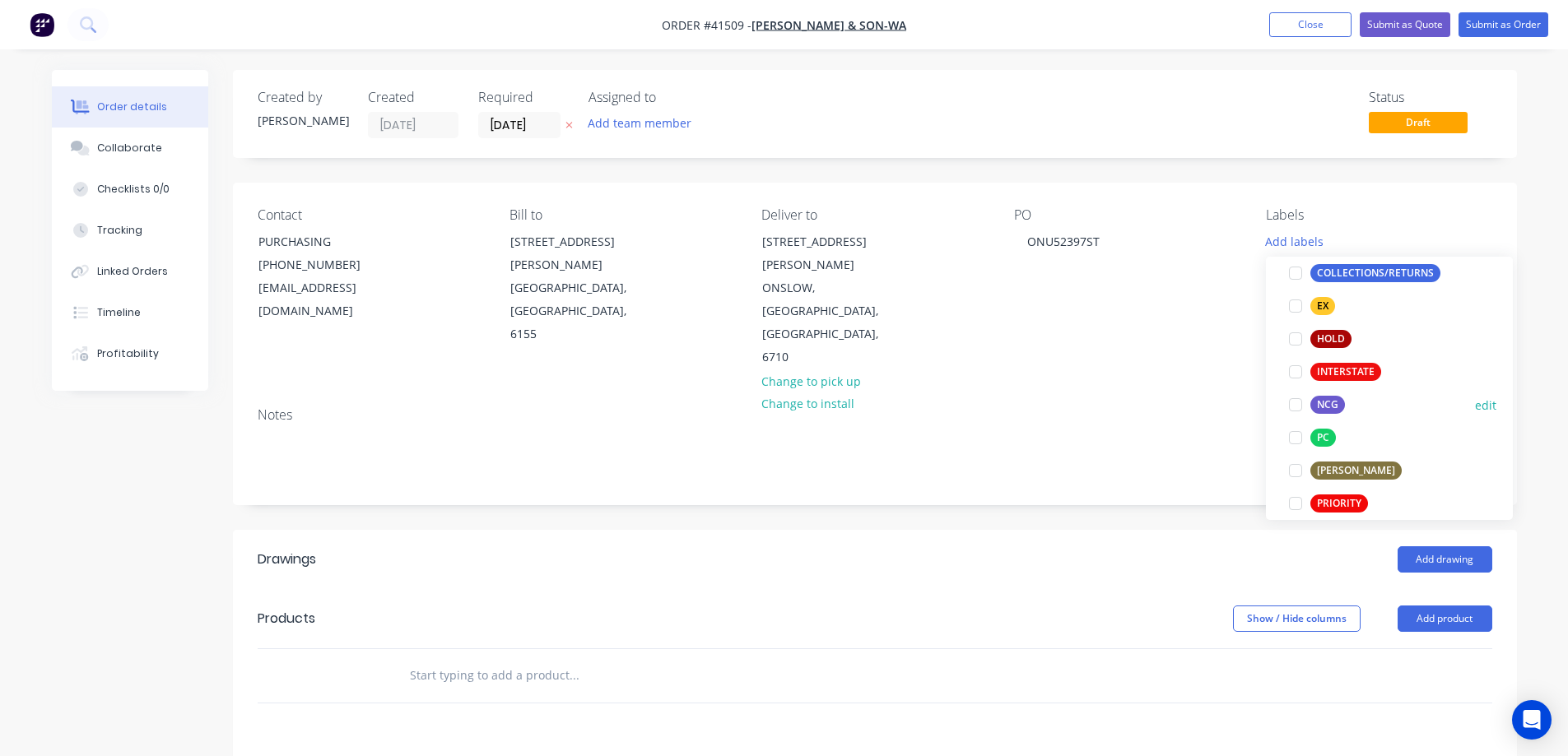
click at [1299, 407] on div at bounding box center [1296, 404] width 33 height 33
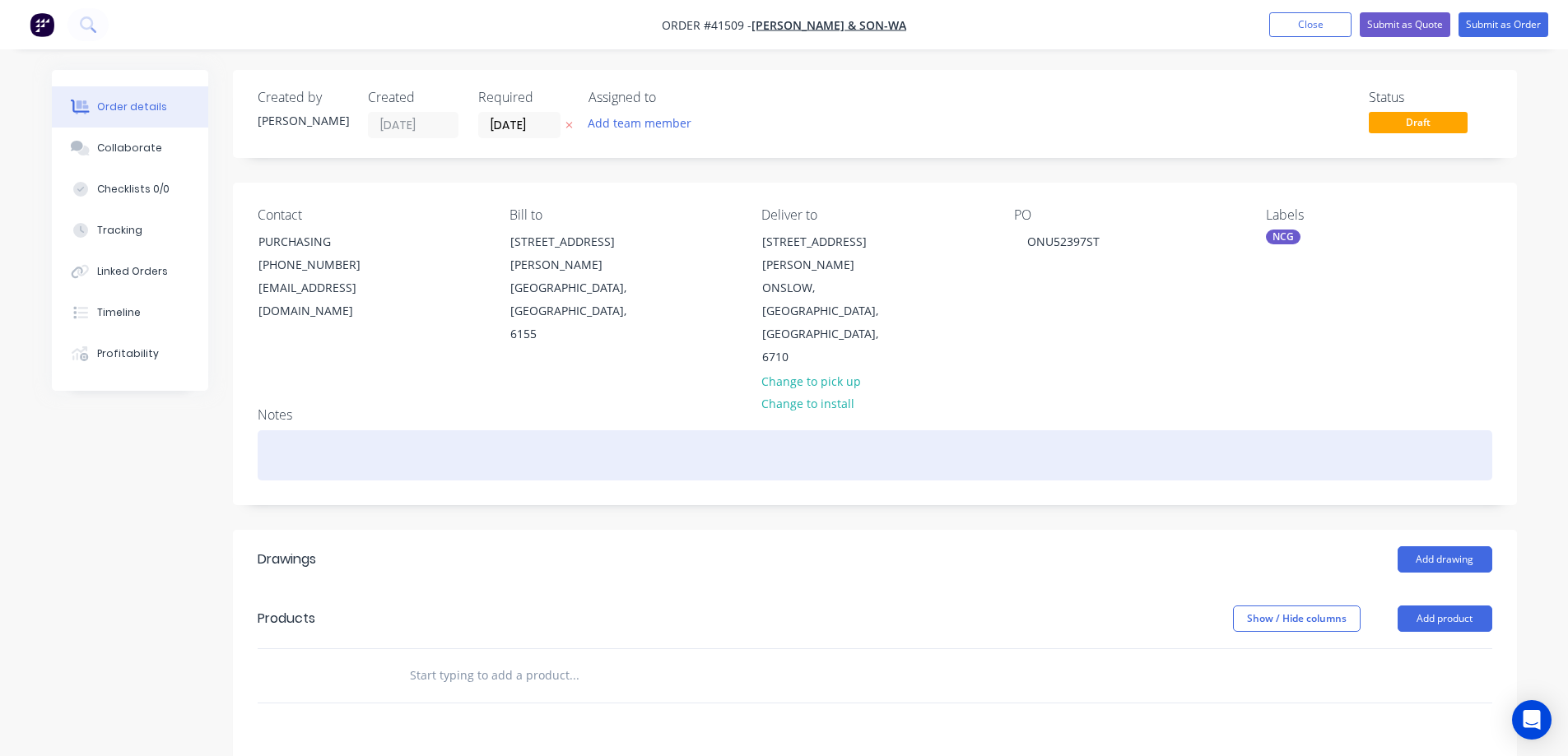
click at [1202, 431] on div at bounding box center [875, 455] width 1235 height 50
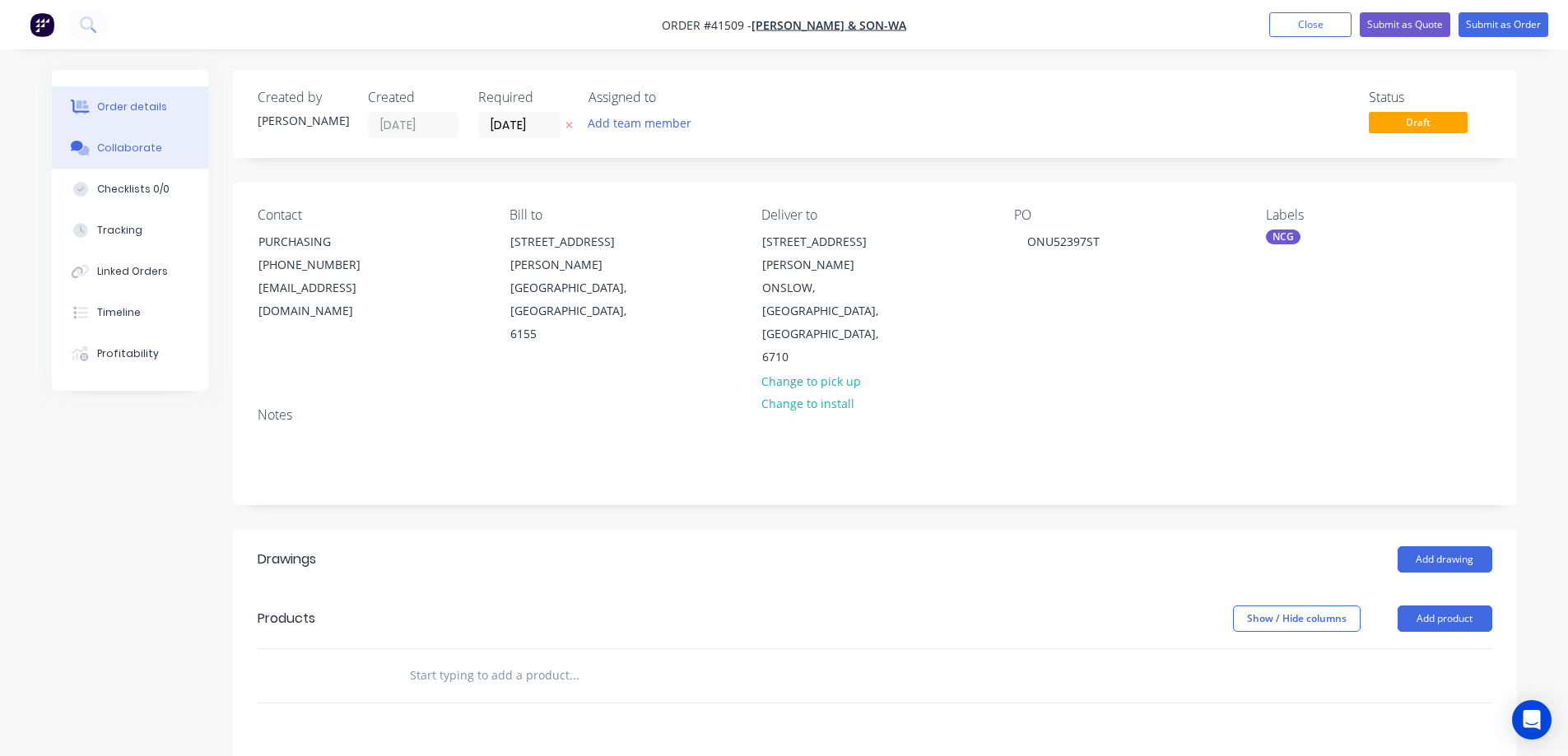
click at [144, 146] on div "Collaborate" at bounding box center [130, 148] width 65 height 15
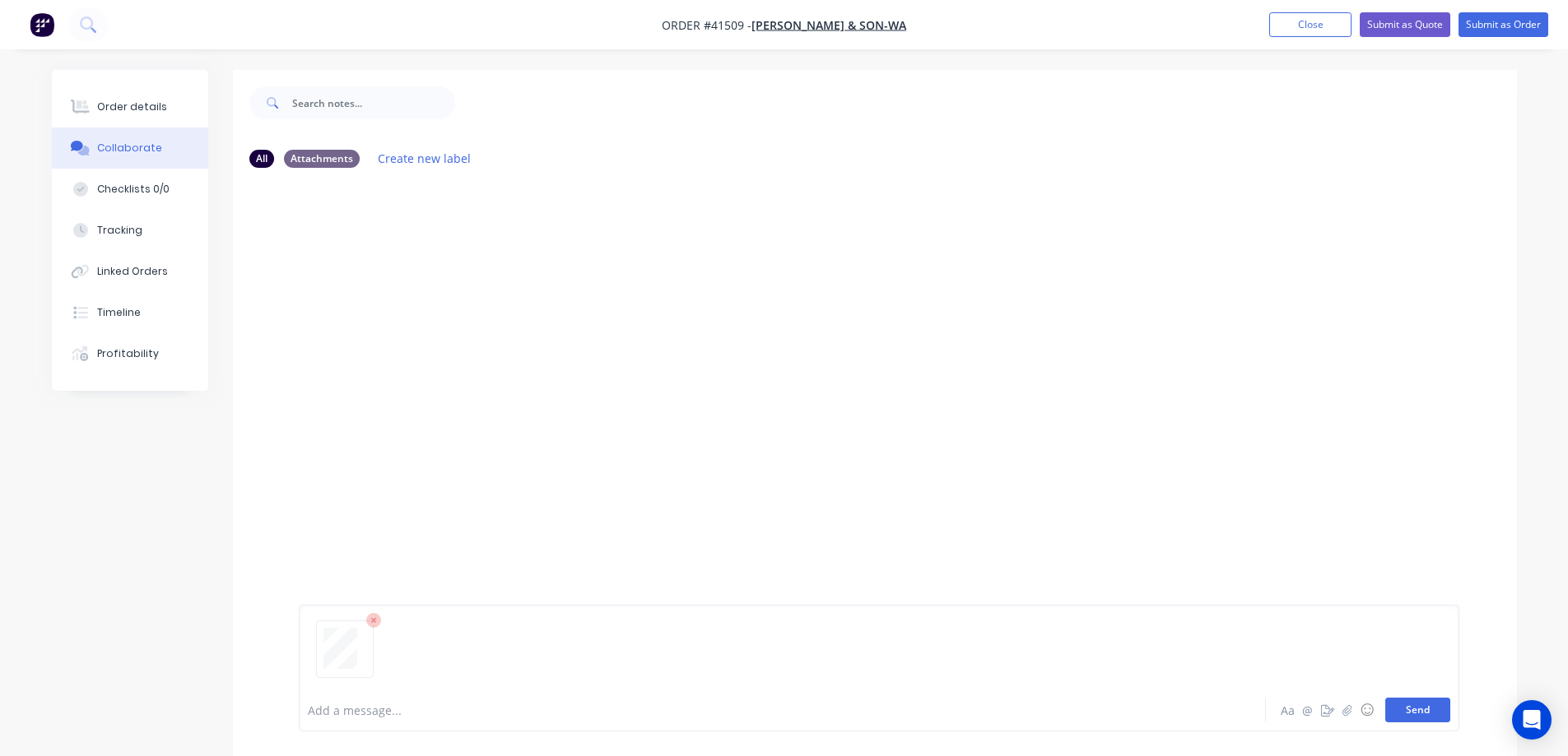
click at [1411, 708] on button "Send" at bounding box center [1418, 710] width 65 height 24
click at [140, 107] on div "Order details" at bounding box center [131, 107] width 70 height 15
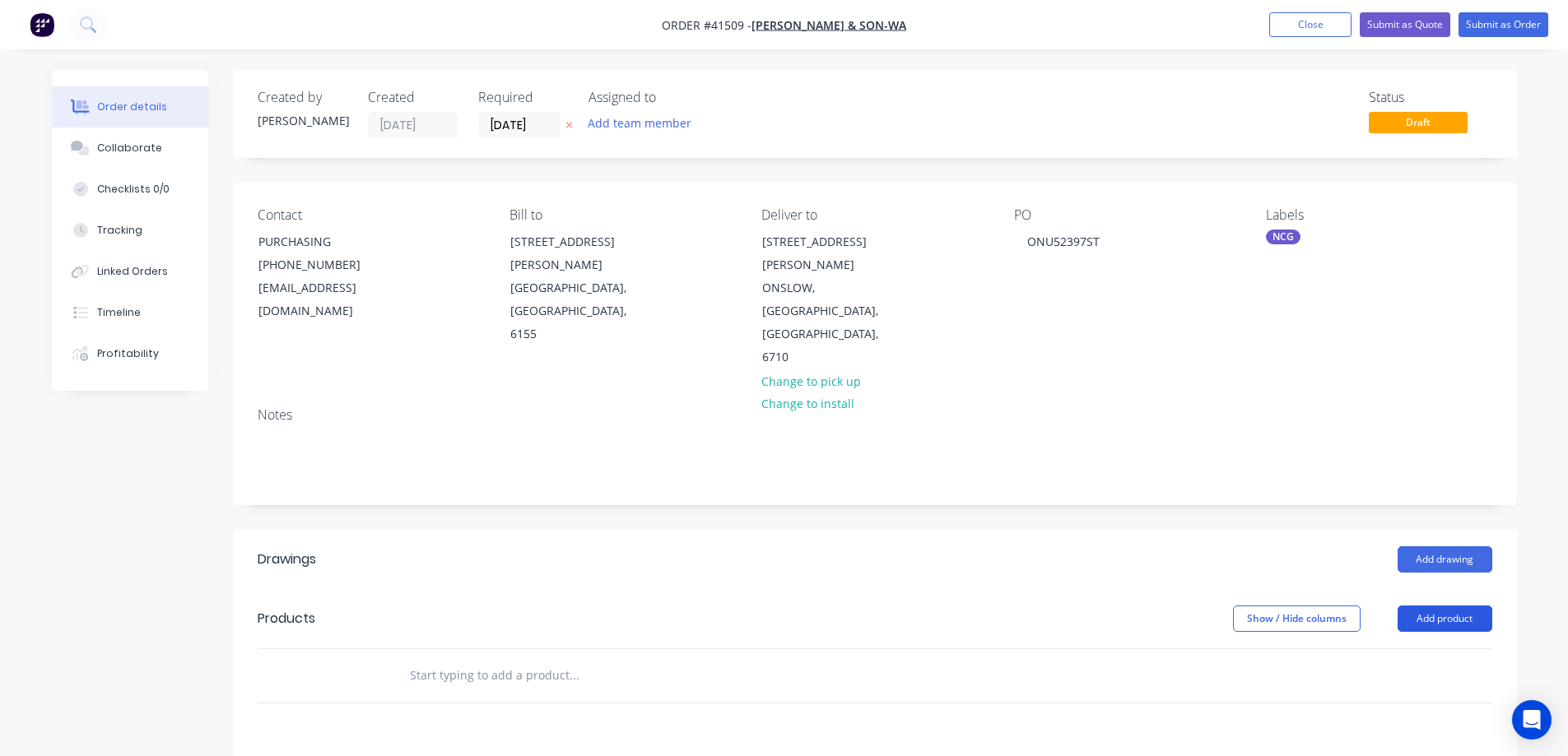
click at [1443, 606] on button "Add product" at bounding box center [1445, 618] width 94 height 26
drag, startPoint x: 1443, startPoint y: 553, endPoint x: 1429, endPoint y: 597, distance: 46.2
click at [1429, 648] on div "Product catalogue" at bounding box center [1415, 660] width 127 height 24
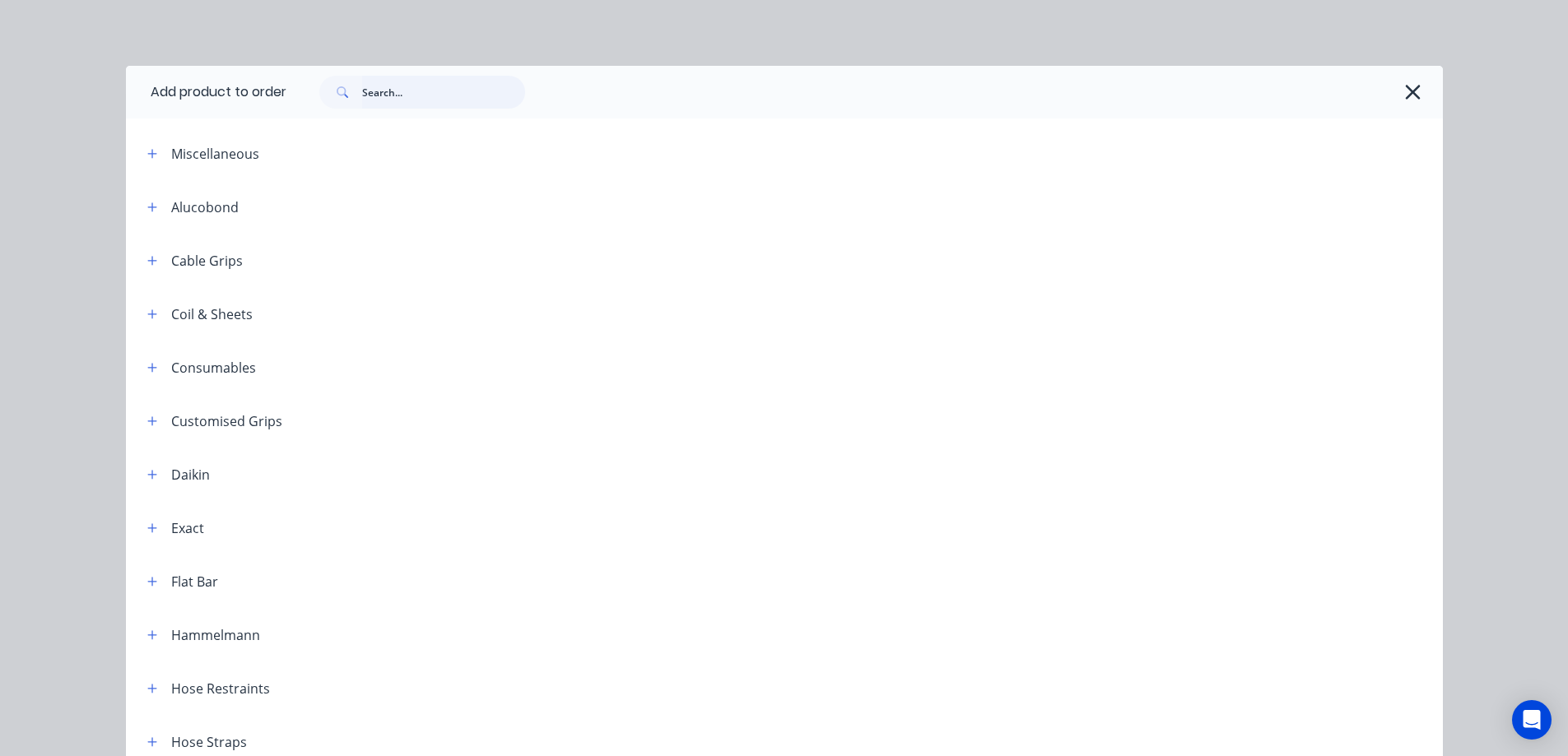
click at [421, 100] on input "text" at bounding box center [443, 92] width 163 height 33
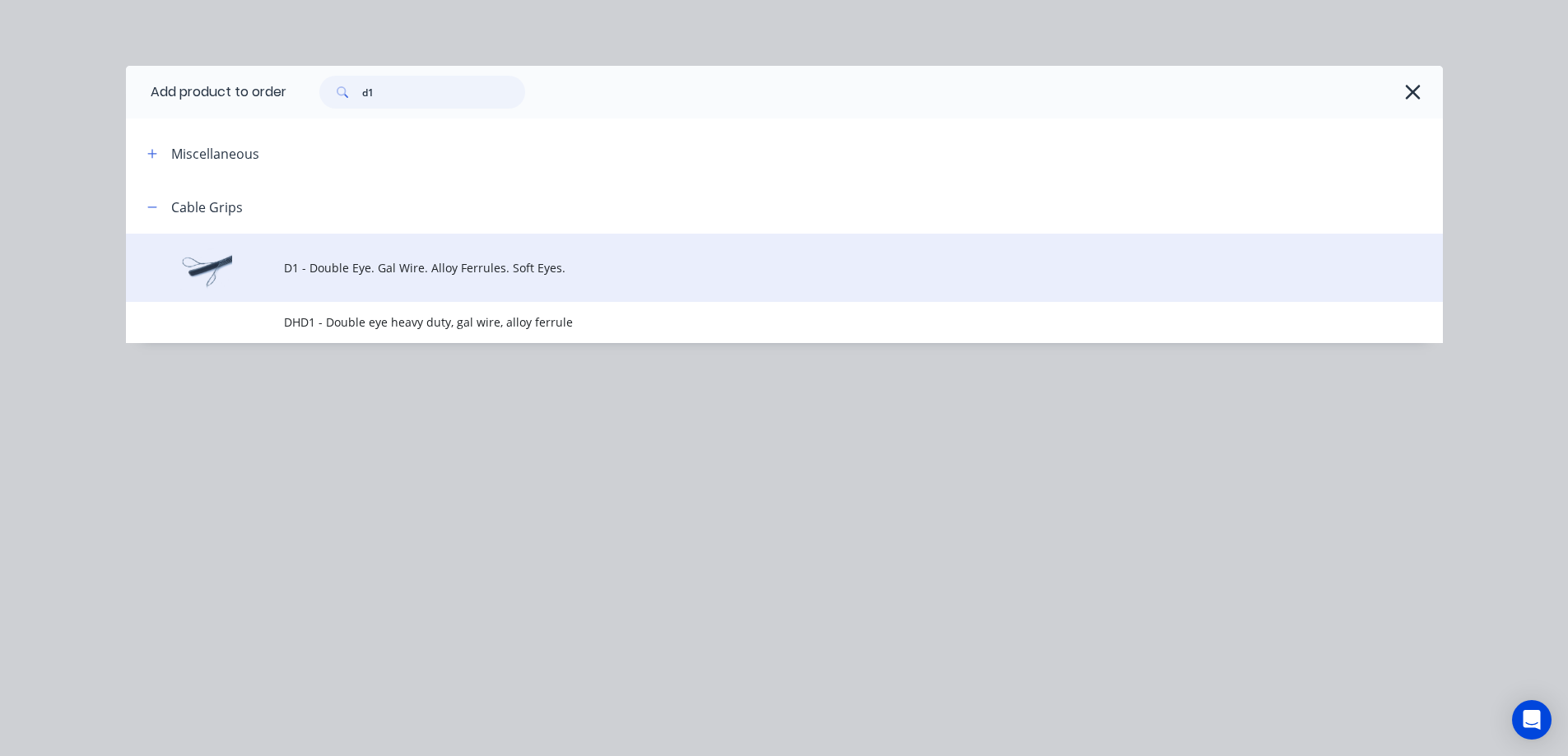
type input "d1"
click at [389, 262] on span "D1 - Double Eye. Gal Wire. Alloy Ferrules. Soft Eyes." at bounding box center [747, 267] width 927 height 17
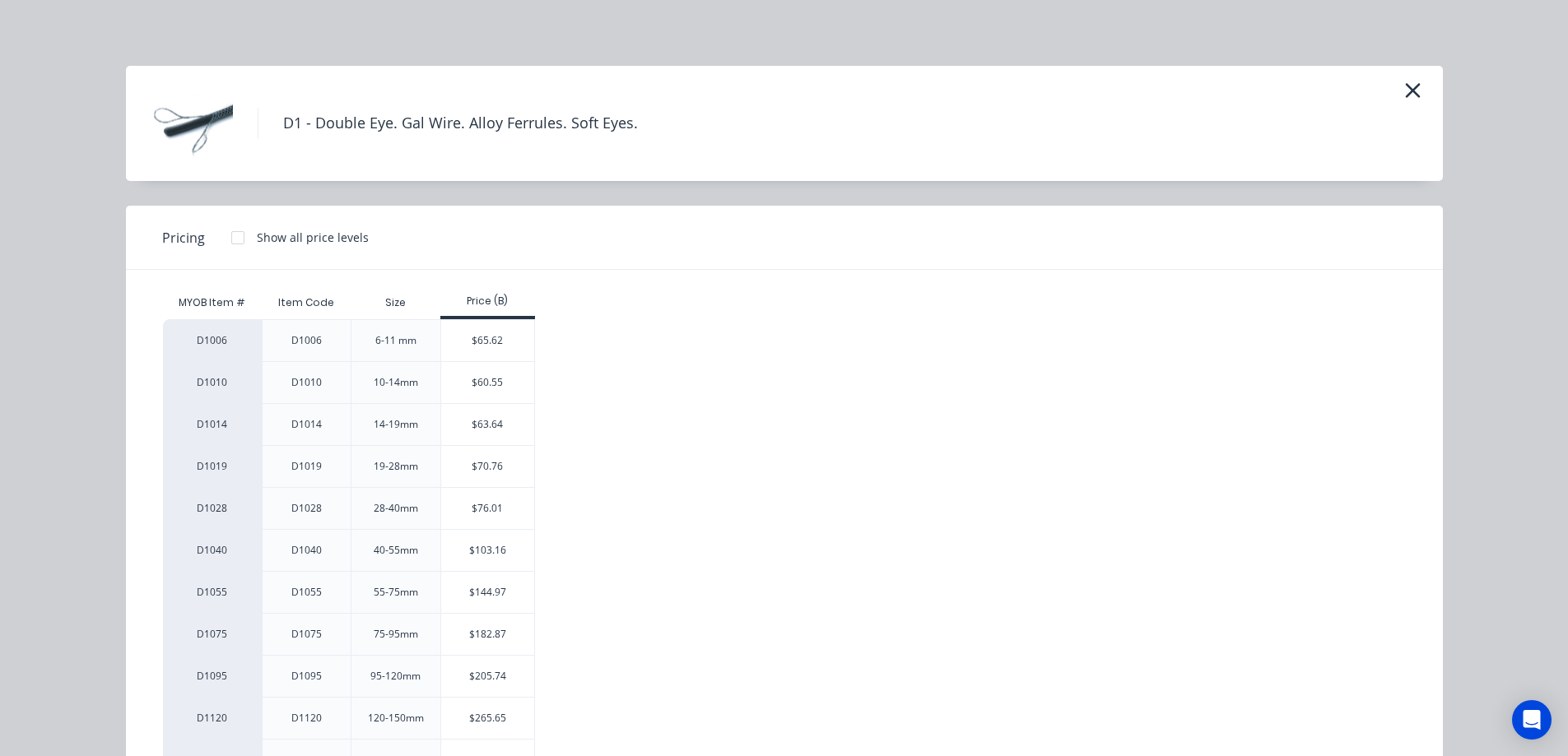
click at [486, 505] on div "$76.01" at bounding box center [488, 508] width 93 height 41
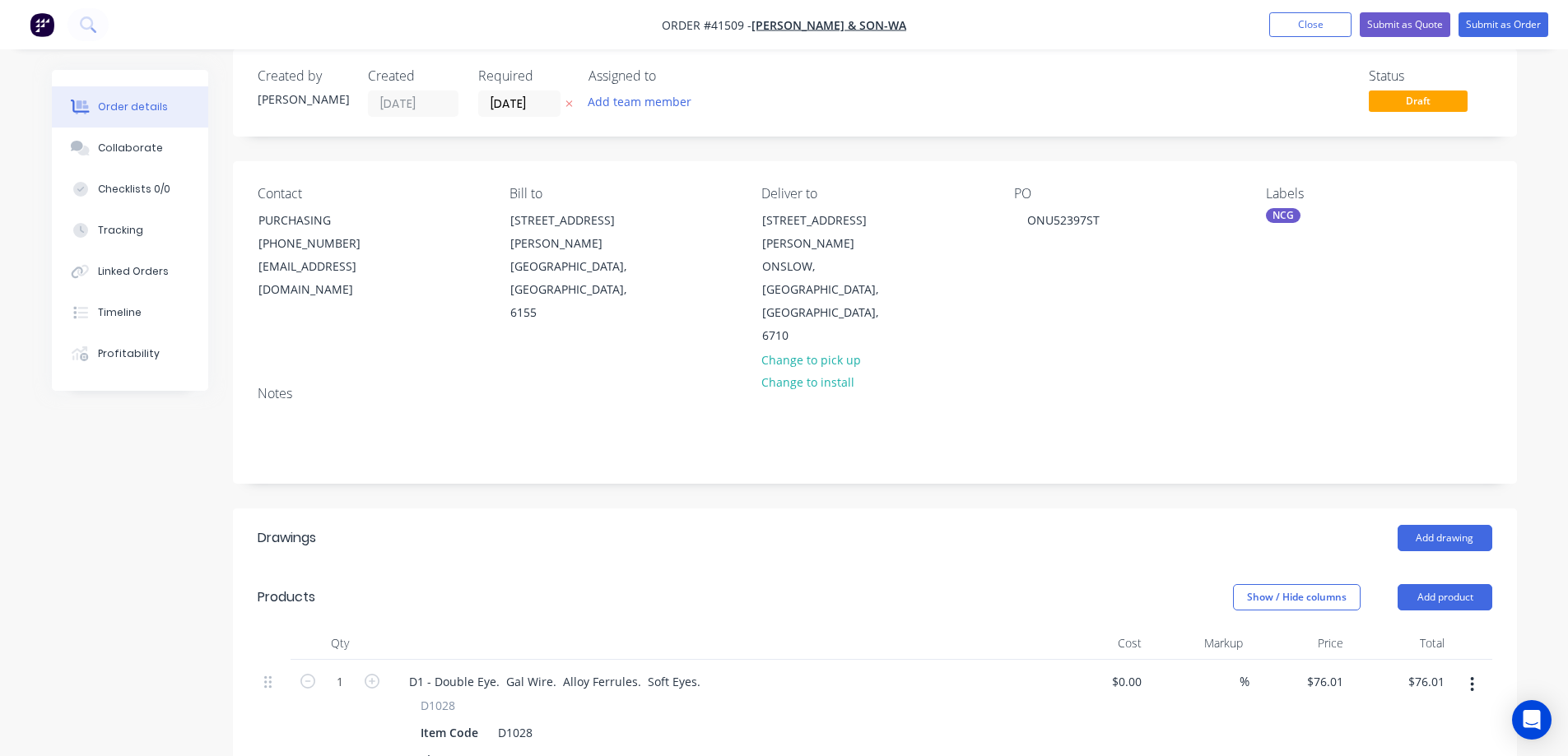
scroll to position [165, 0]
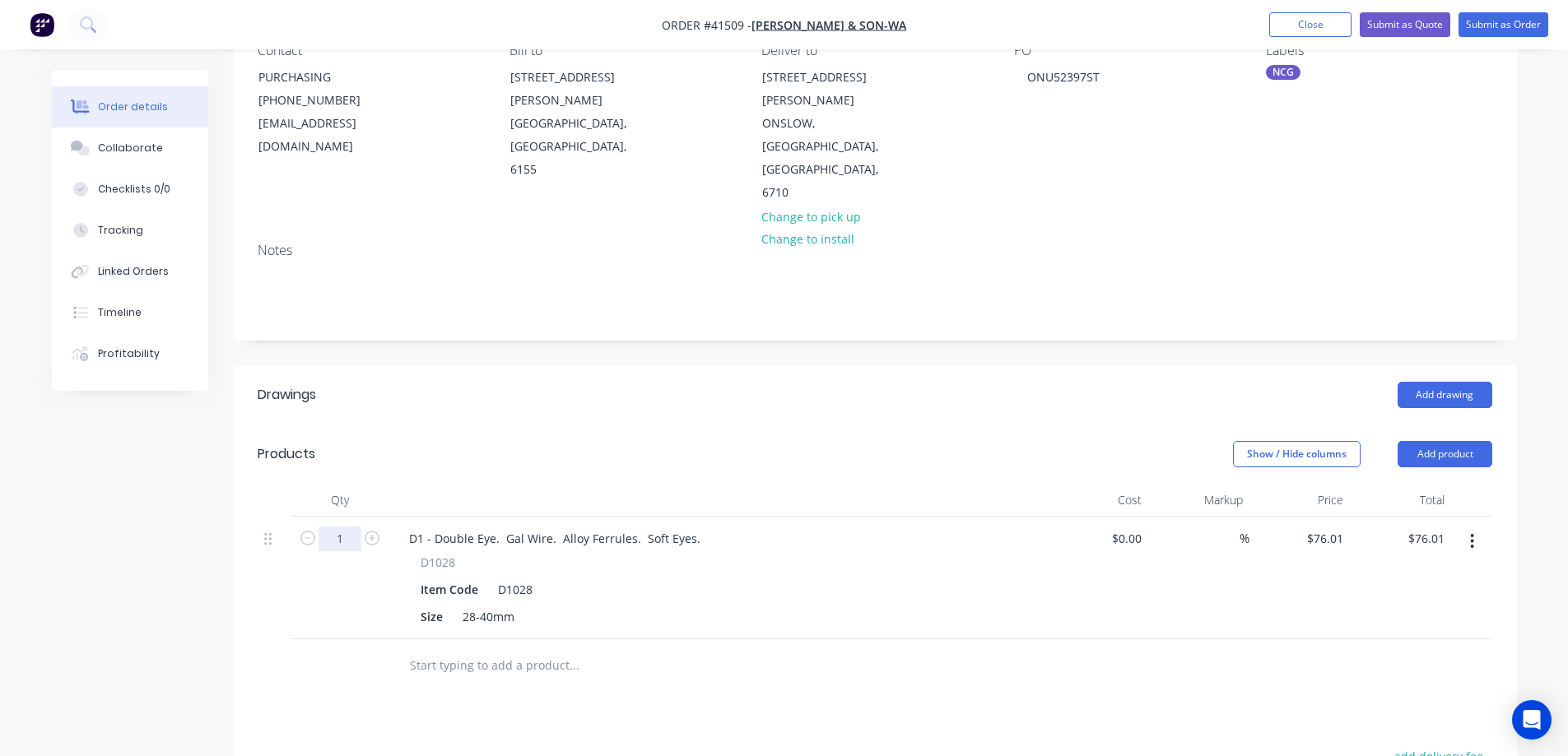
click at [346, 527] on input "1" at bounding box center [339, 538] width 43 height 24
type input "2"
type input "$152.02"
click at [466, 424] on header "Products Show / Hide columns Add product" at bounding box center [875, 453] width 1284 height 59
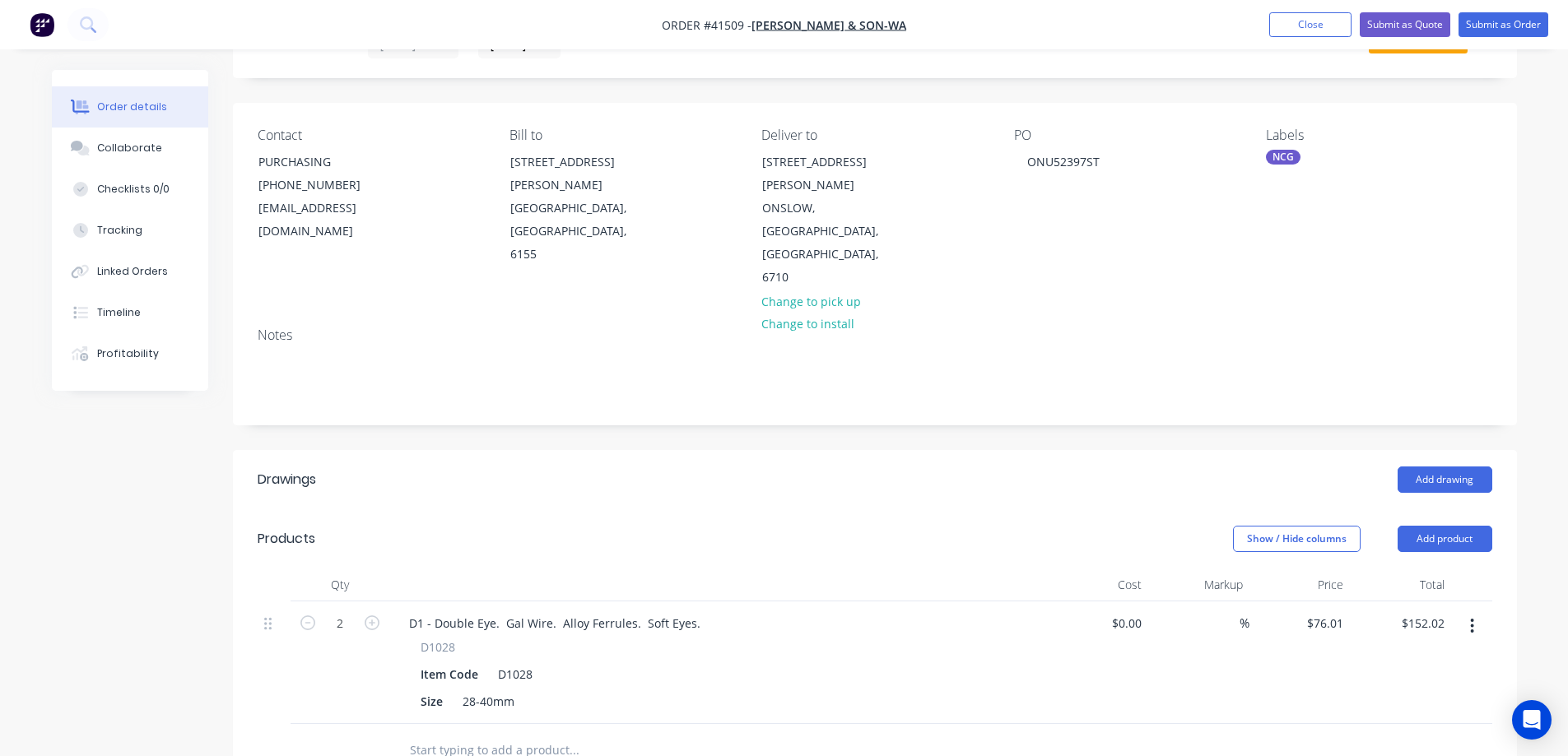
scroll to position [0, 0]
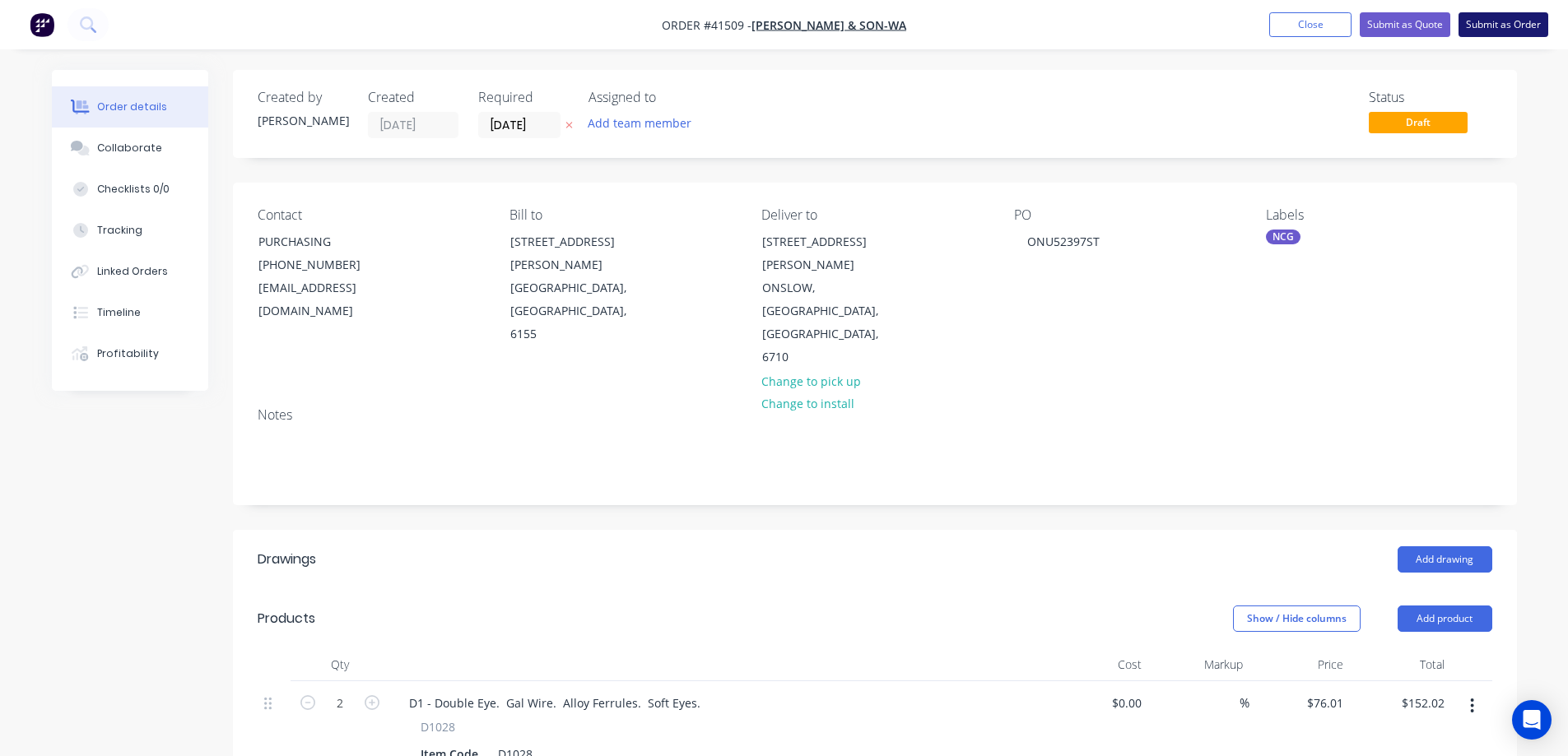
click at [1489, 23] on button "Submit as Order" at bounding box center [1503, 24] width 90 height 24
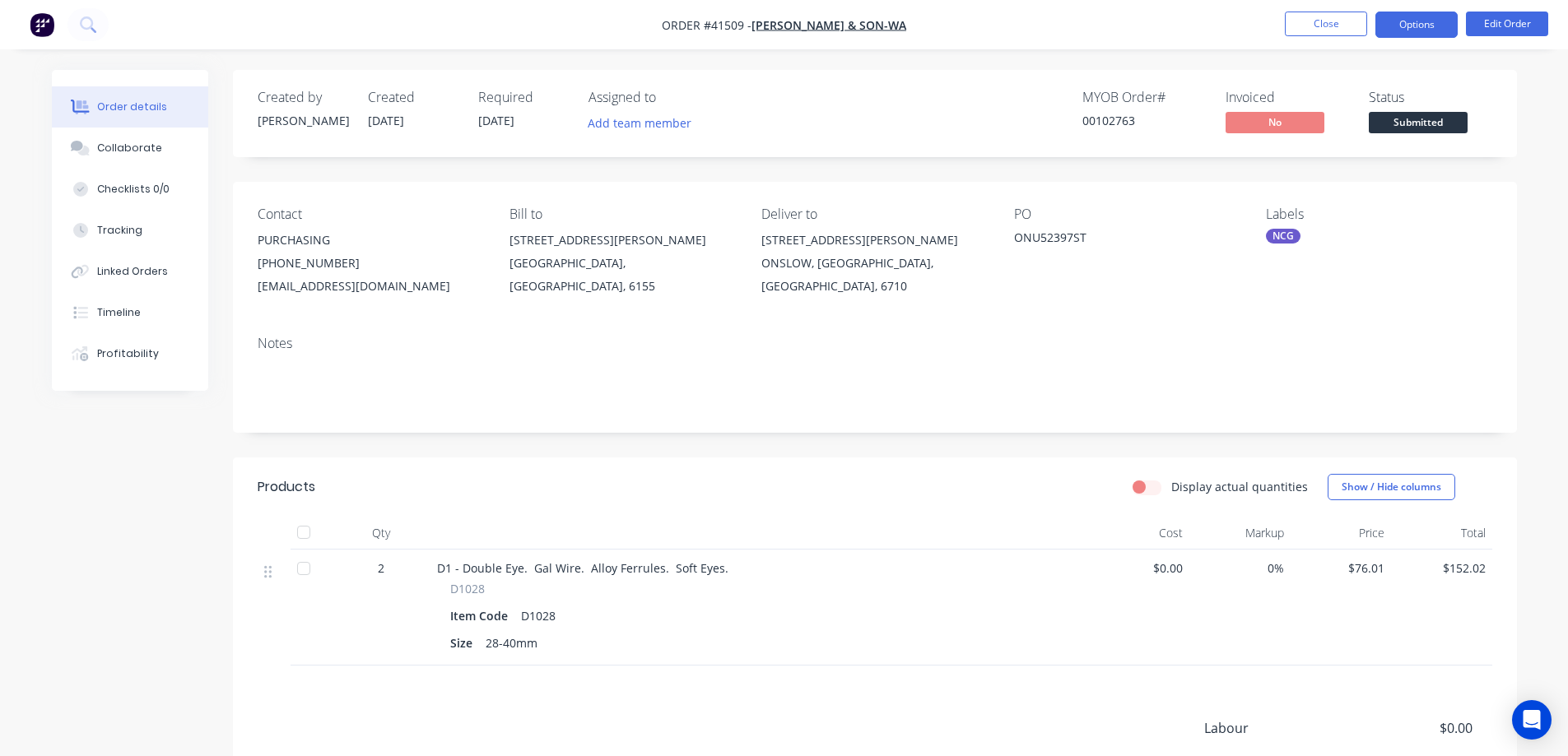
click at [1398, 22] on button "Options" at bounding box center [1417, 24] width 83 height 26
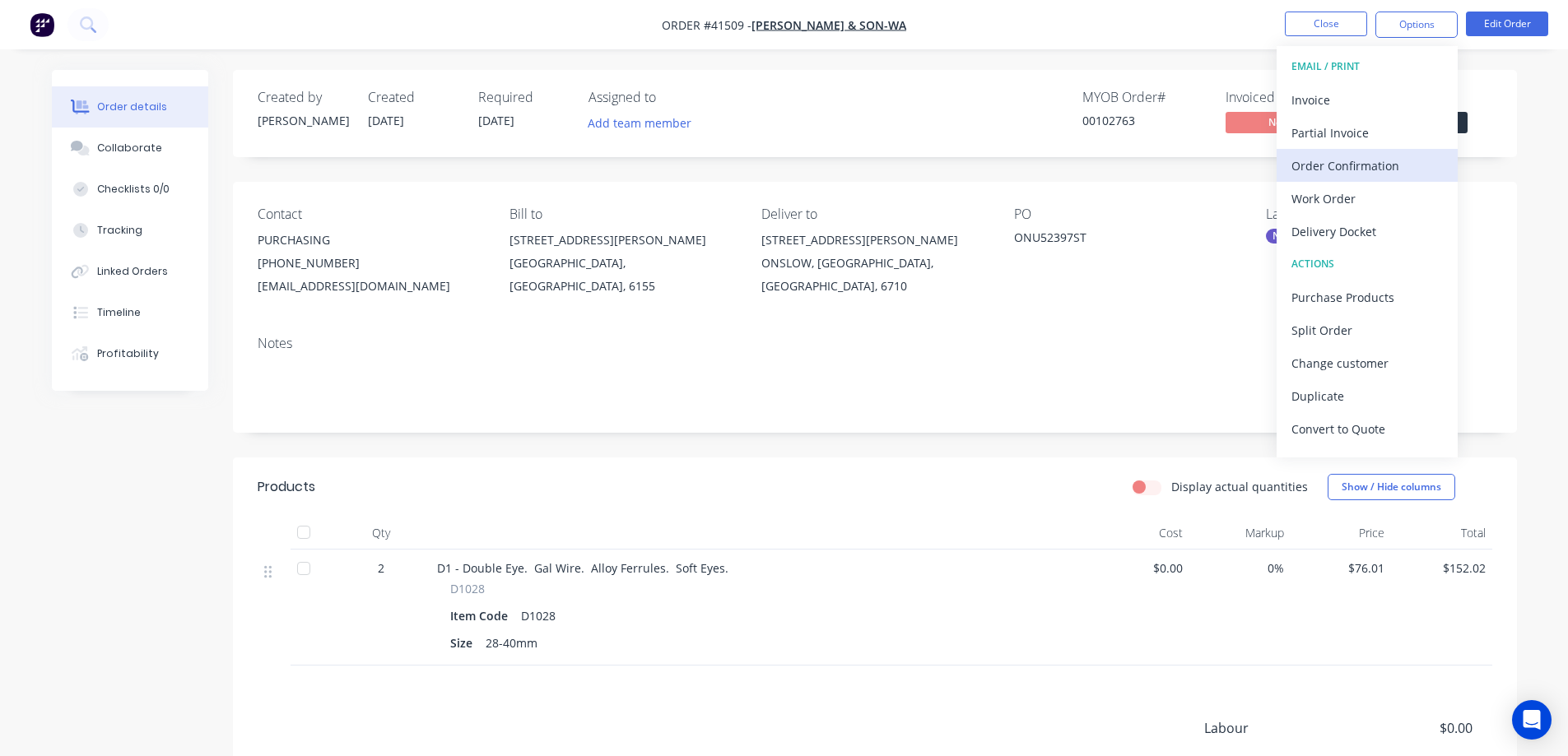
click at [1363, 164] on div "Order Confirmation" at bounding box center [1367, 166] width 151 height 24
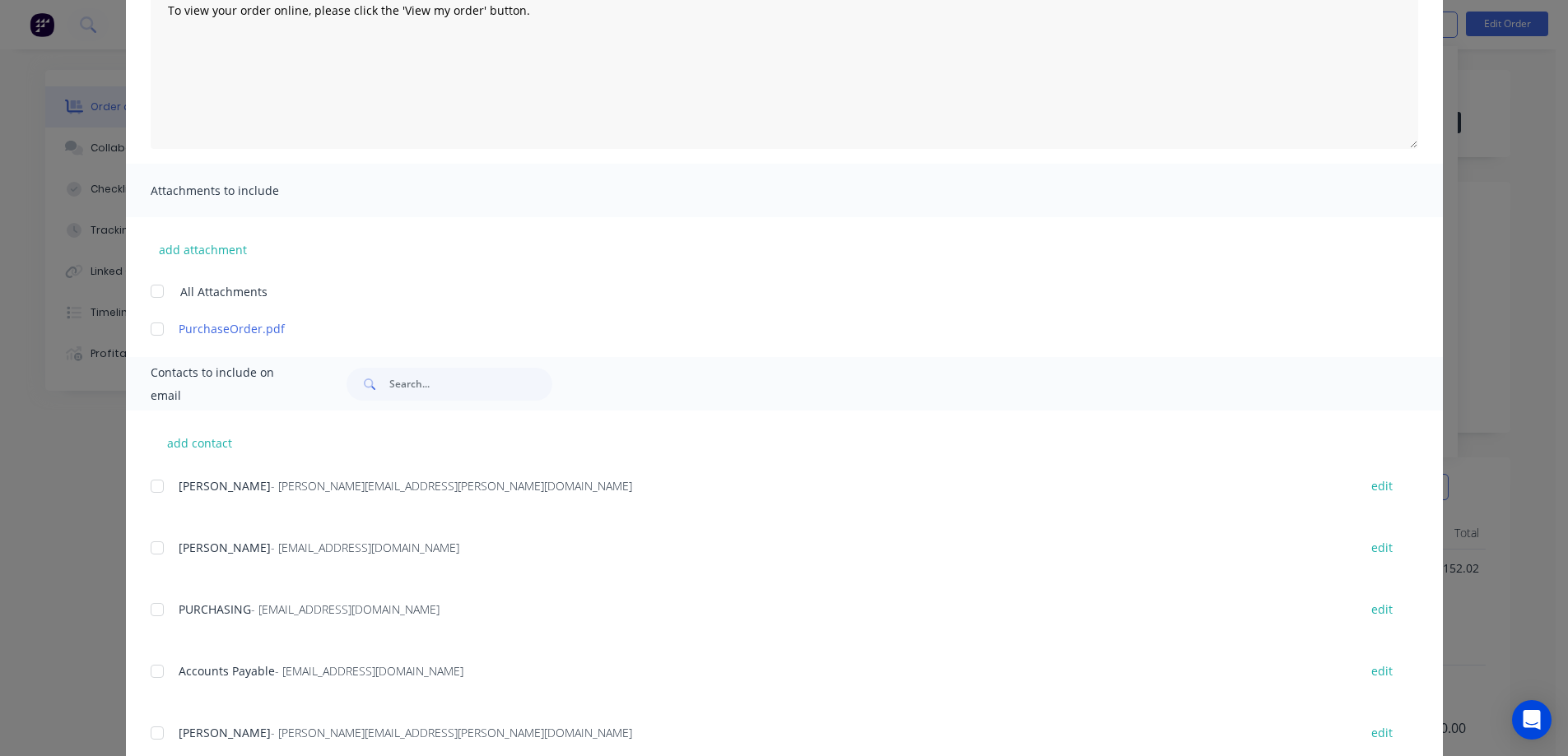
scroll to position [247, 0]
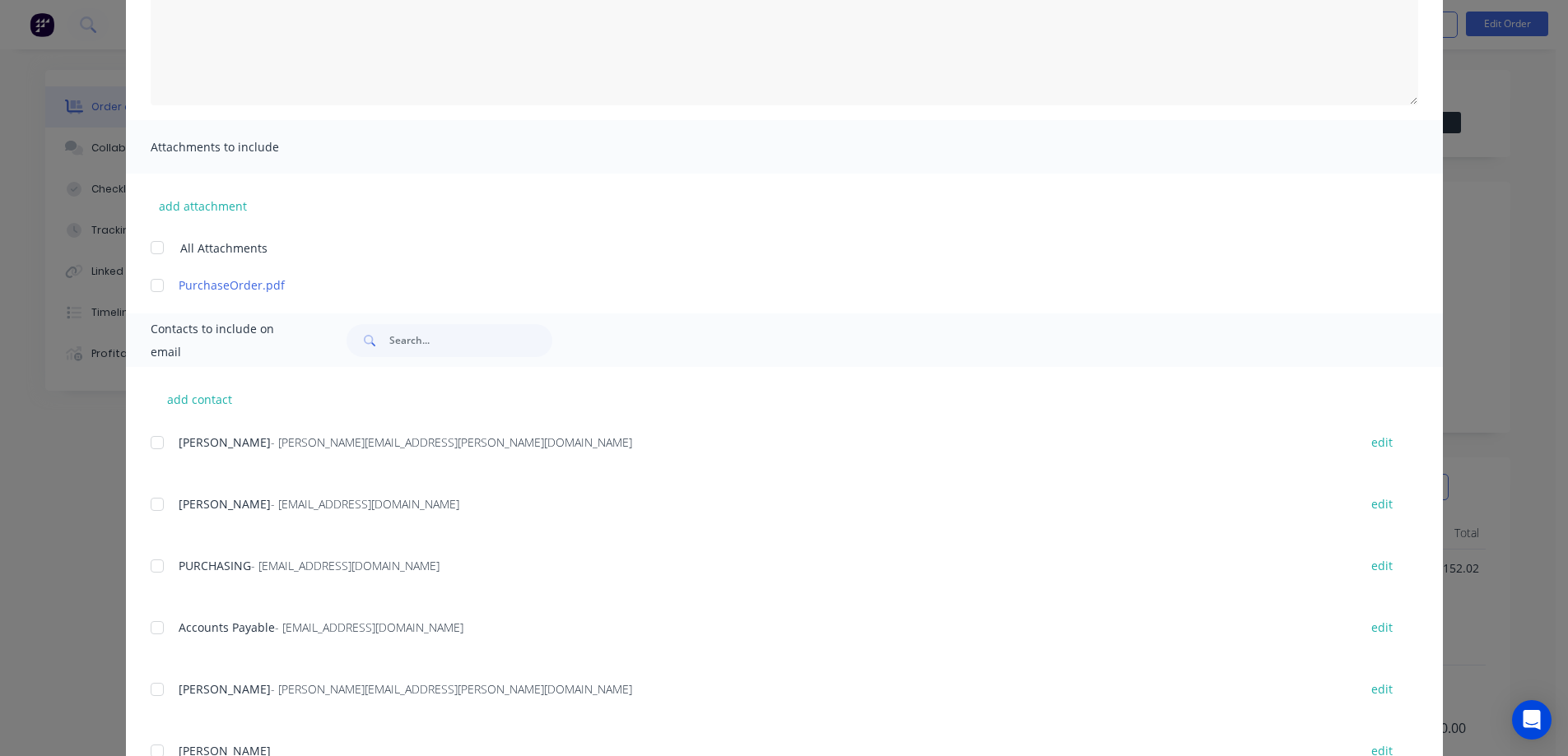
click at [149, 566] on div at bounding box center [157, 566] width 33 height 33
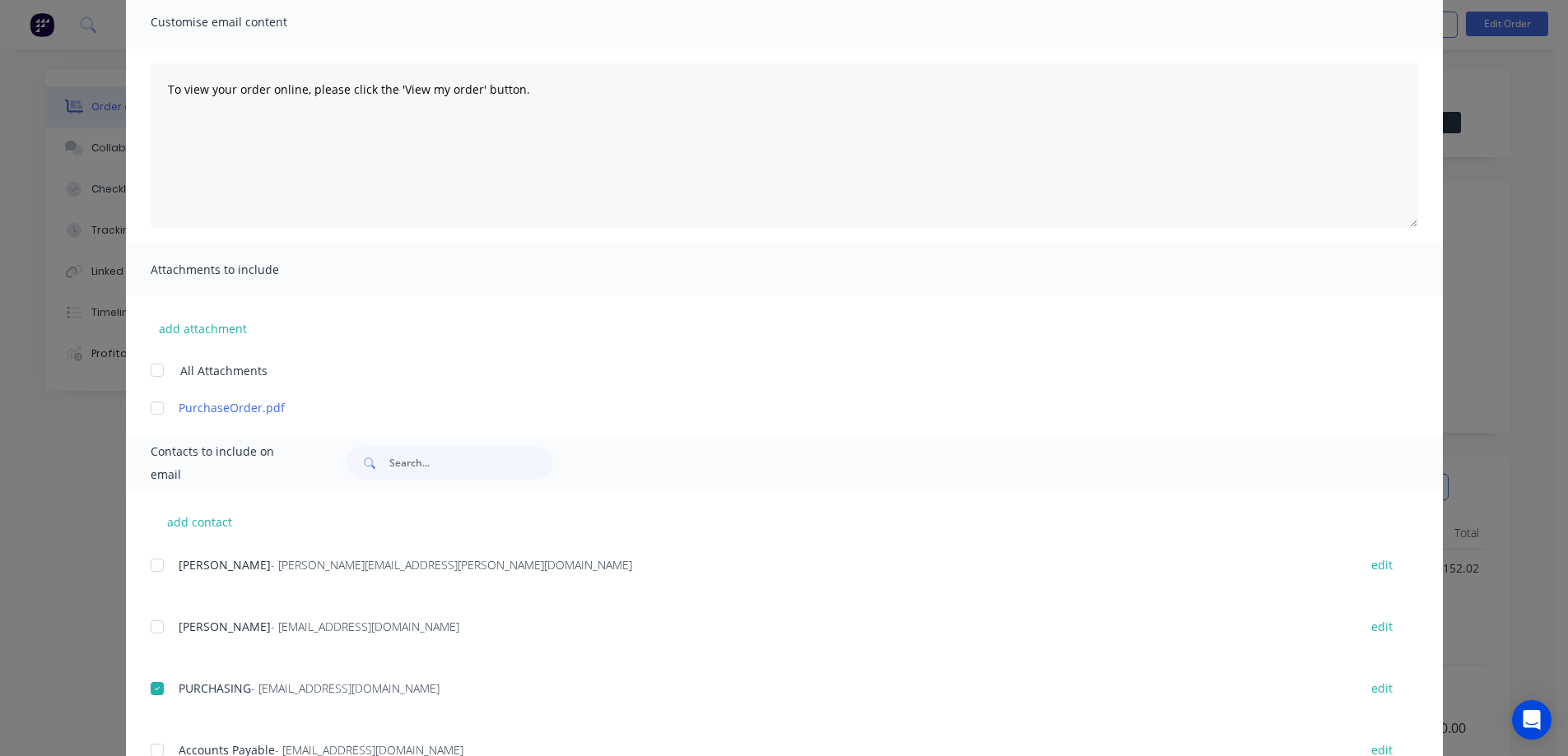
scroll to position [0, 0]
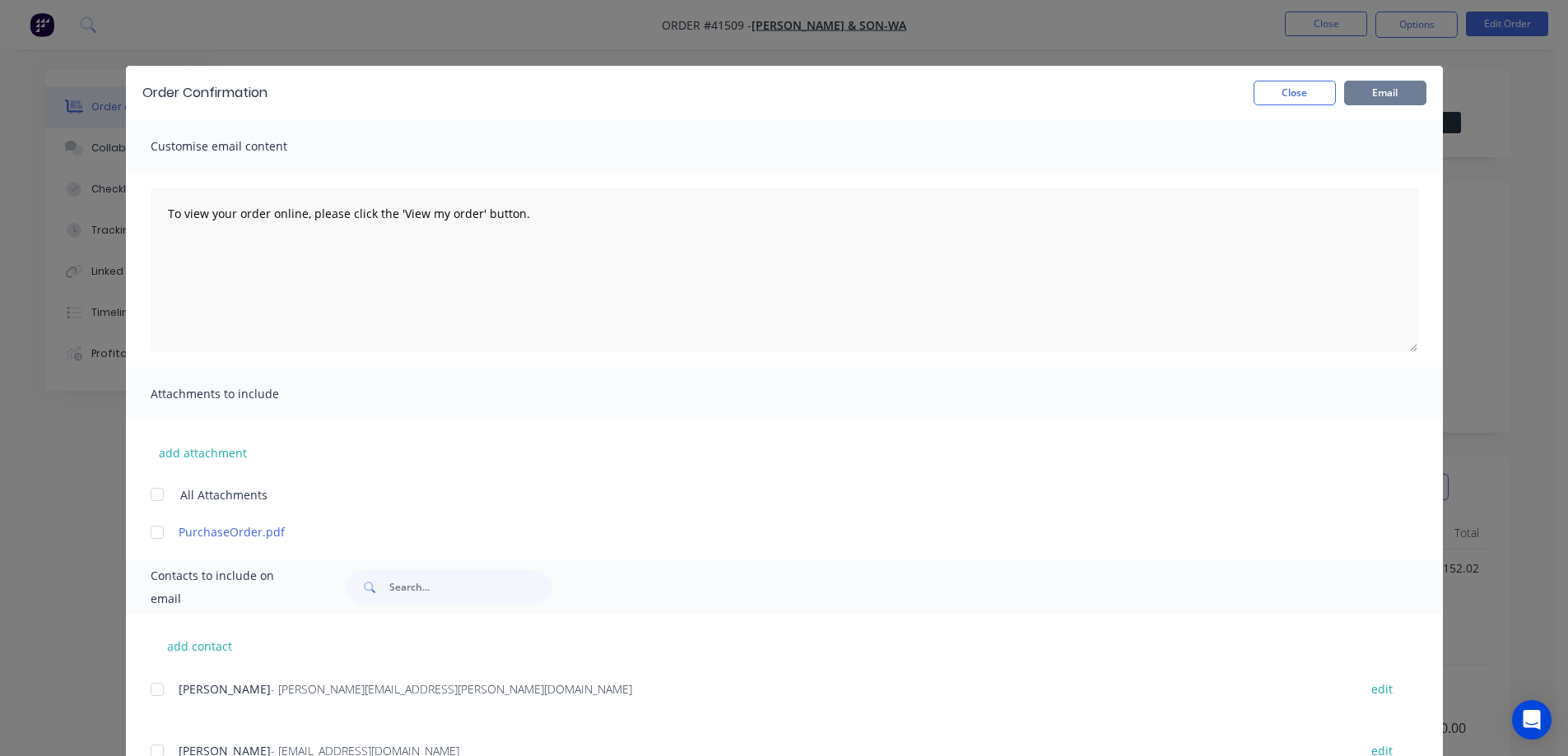
click at [1359, 86] on button "Email" at bounding box center [1385, 92] width 83 height 24
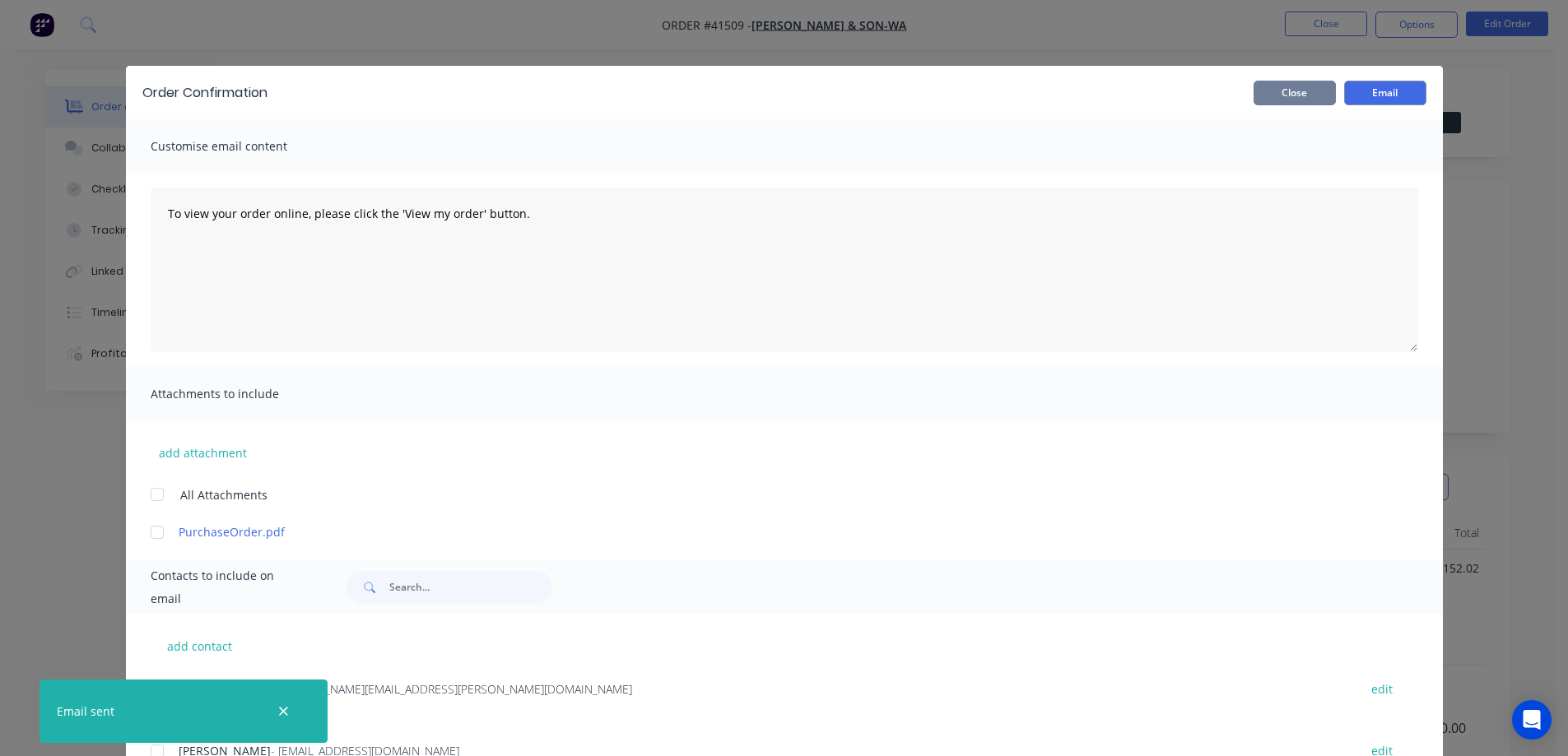
click at [1317, 93] on button "Close" at bounding box center [1294, 92] width 83 height 24
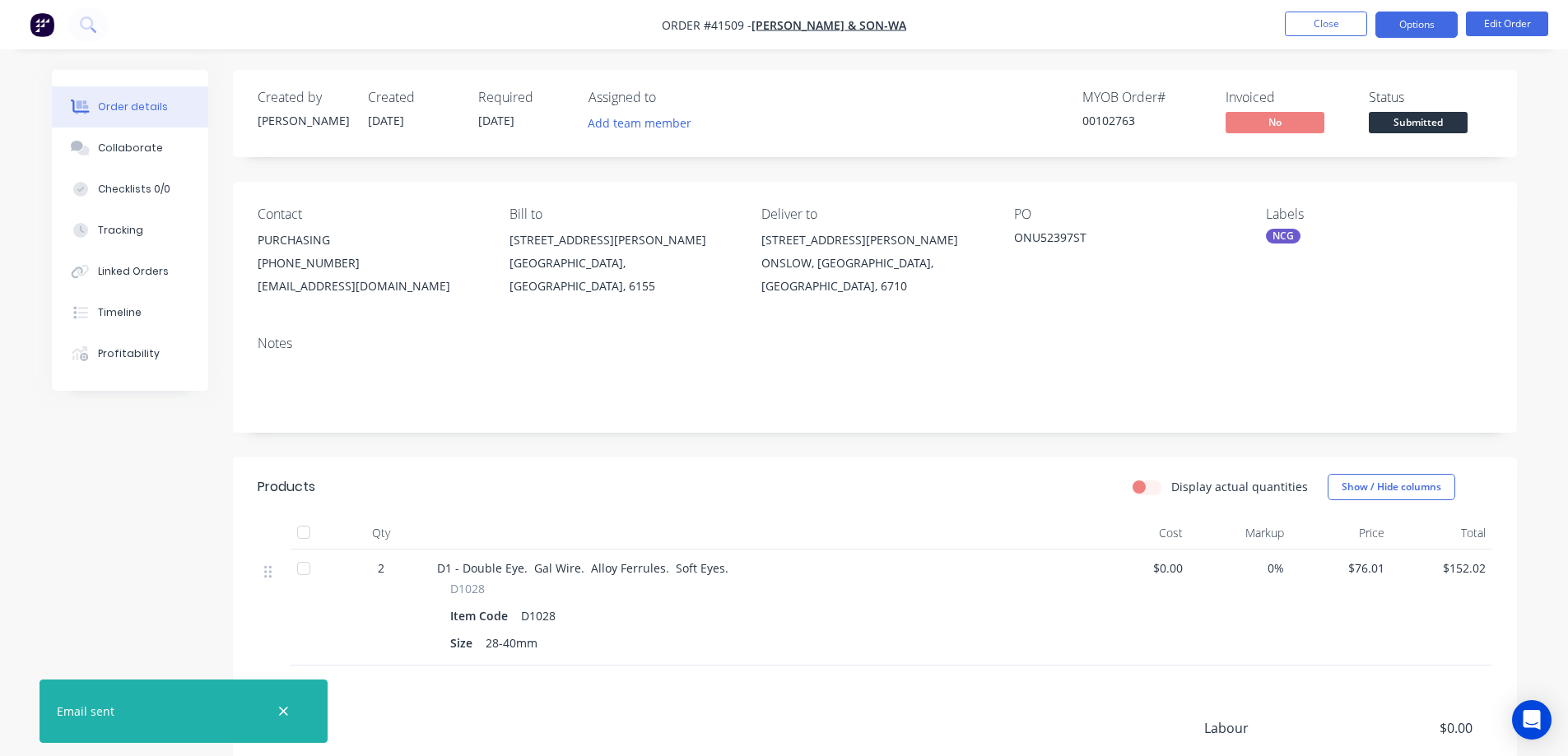
click at [1398, 23] on button "Options" at bounding box center [1417, 24] width 83 height 26
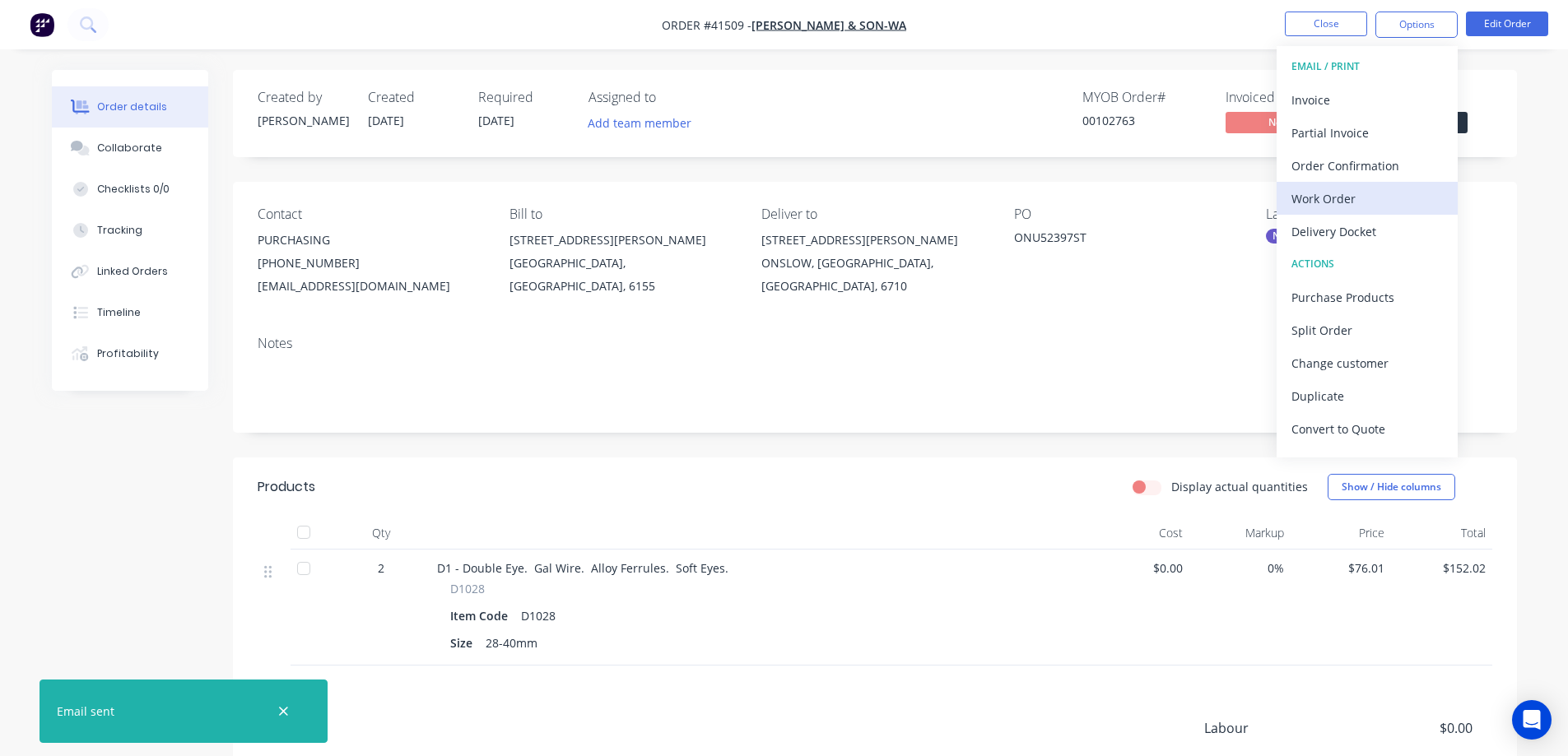
click at [1334, 197] on div "Work Order" at bounding box center [1367, 199] width 151 height 24
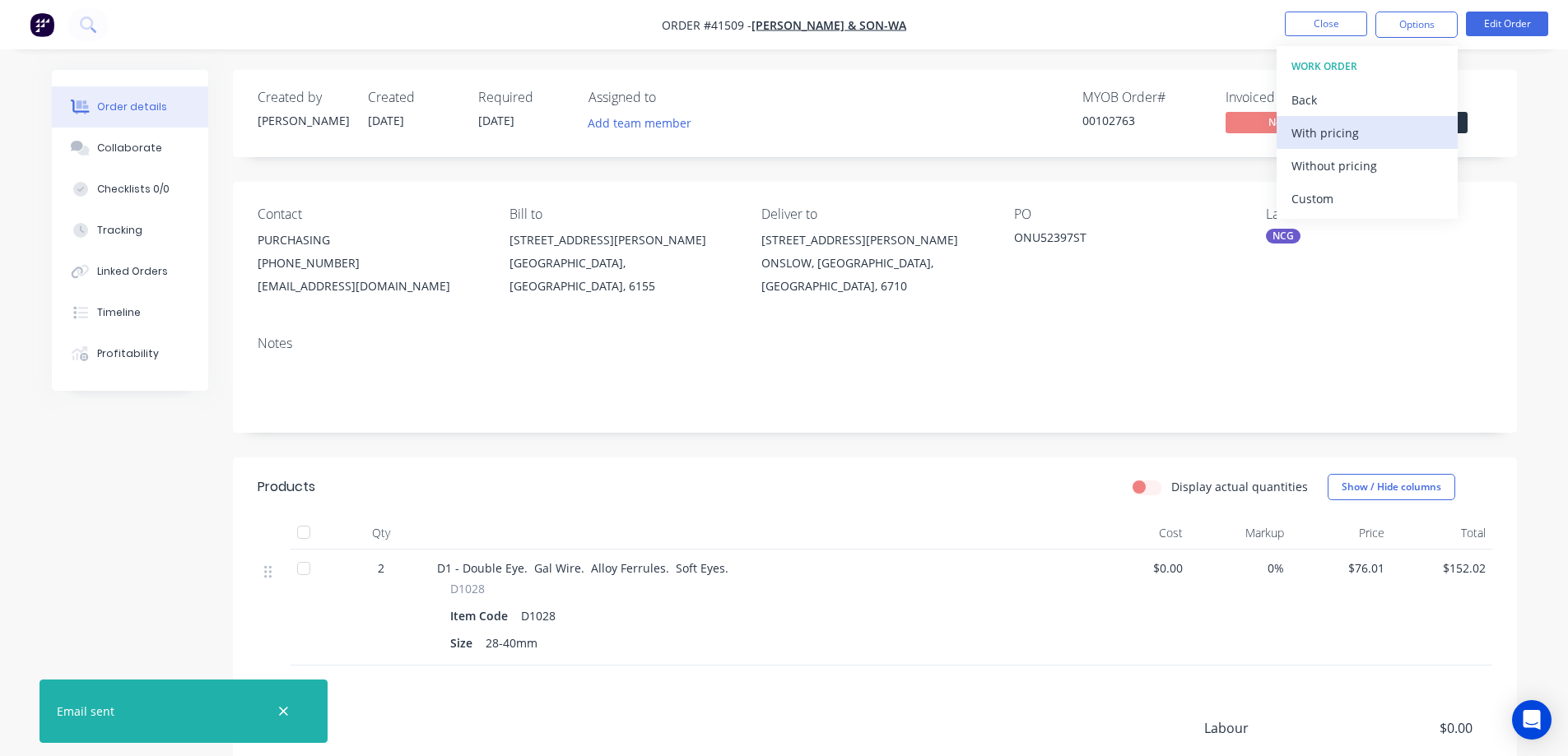
click at [1359, 121] on div "With pricing" at bounding box center [1367, 132] width 151 height 24
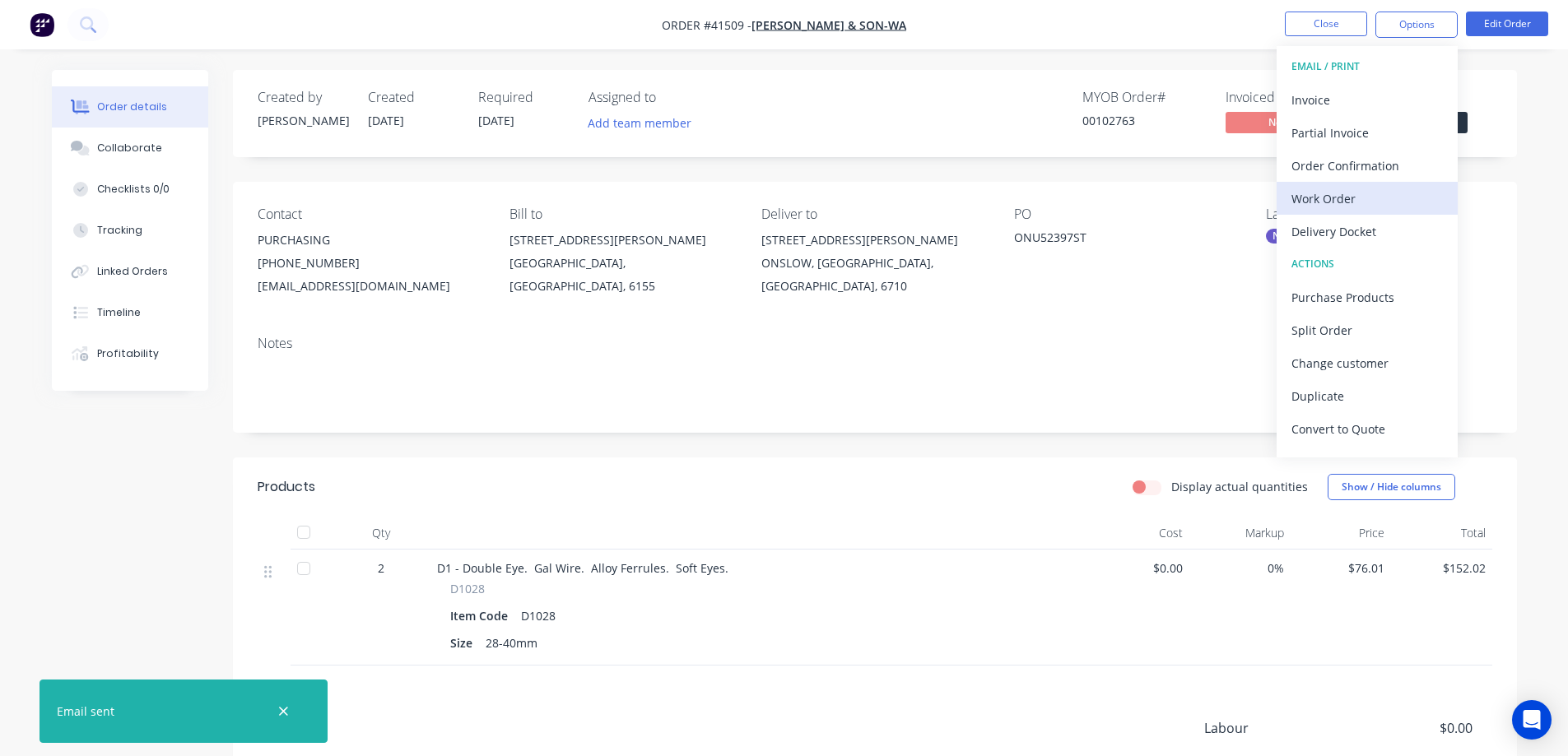
click at [1326, 197] on div "Work Order" at bounding box center [1367, 199] width 151 height 24
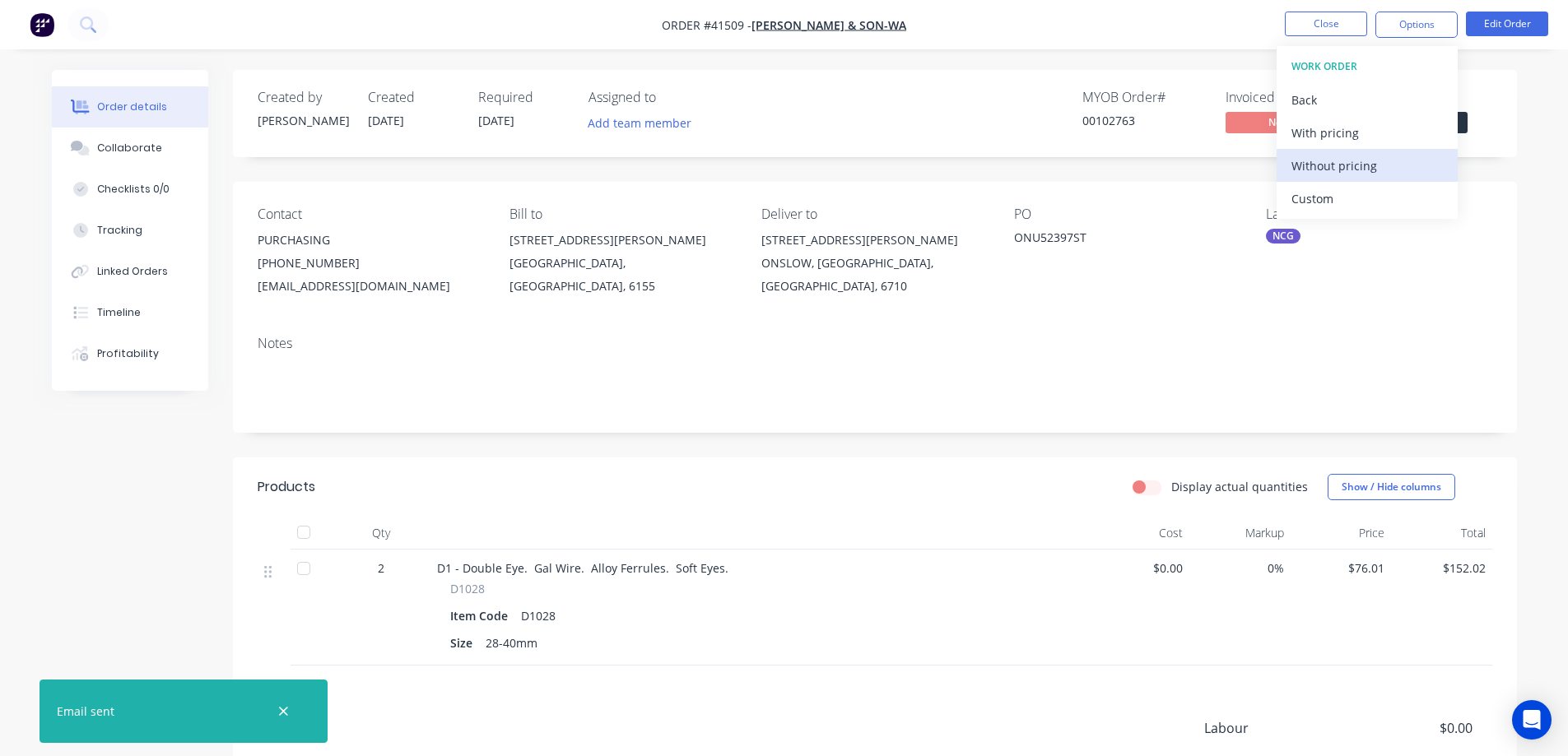
click at [1364, 169] on div "Without pricing" at bounding box center [1367, 166] width 151 height 24
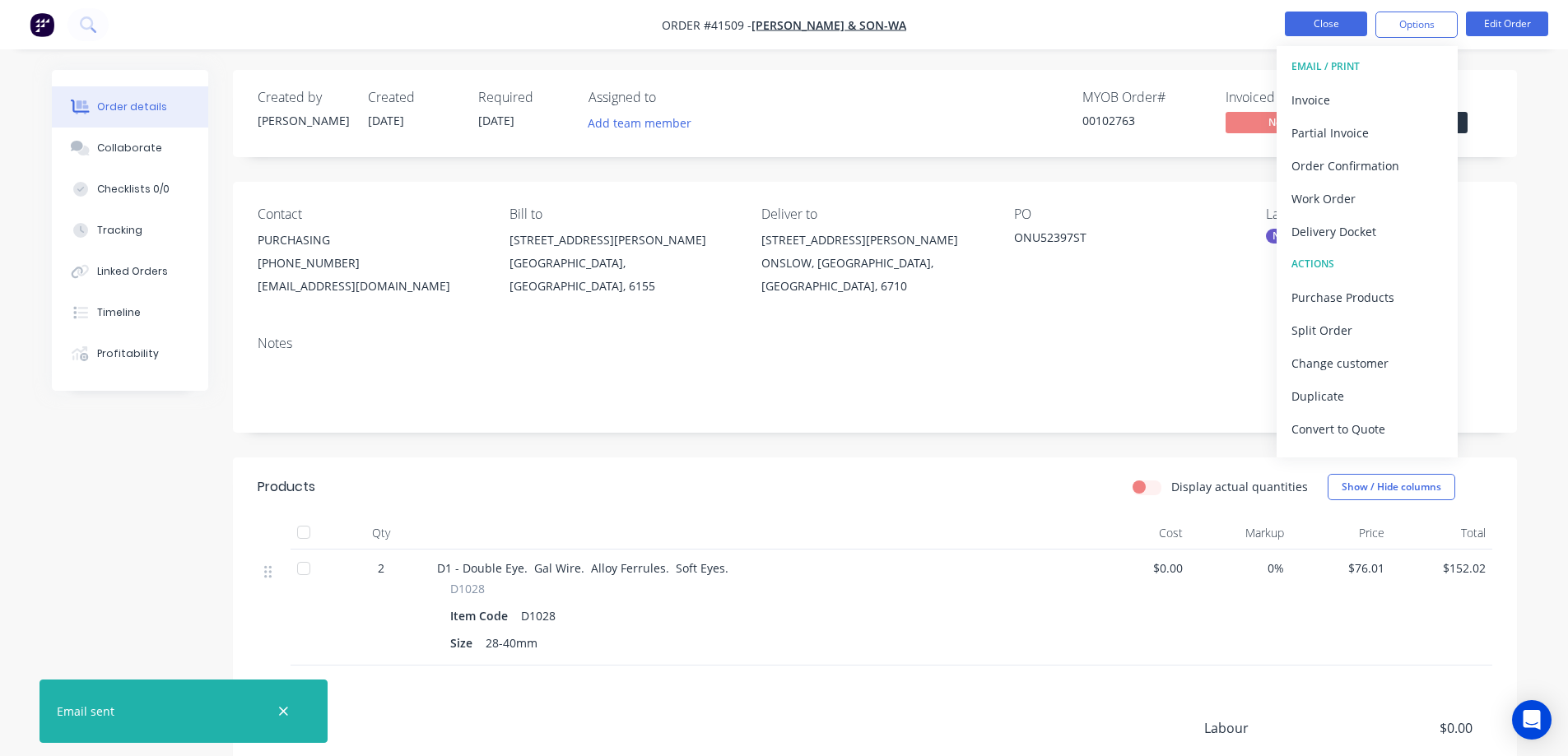
click at [1306, 22] on button "Close" at bounding box center [1326, 24] width 83 height 24
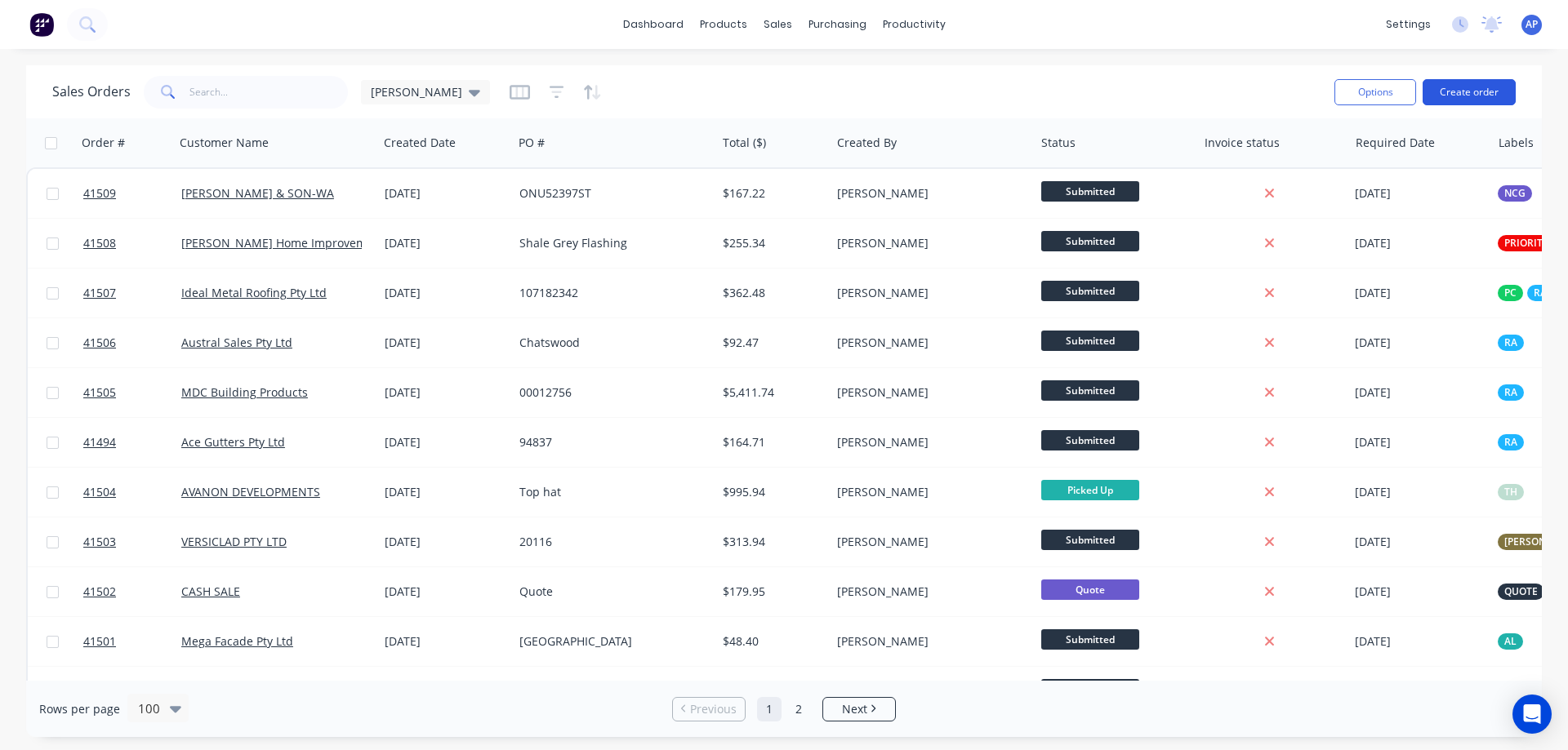
click at [1466, 91] on button "Create order" at bounding box center [1468, 92] width 93 height 26
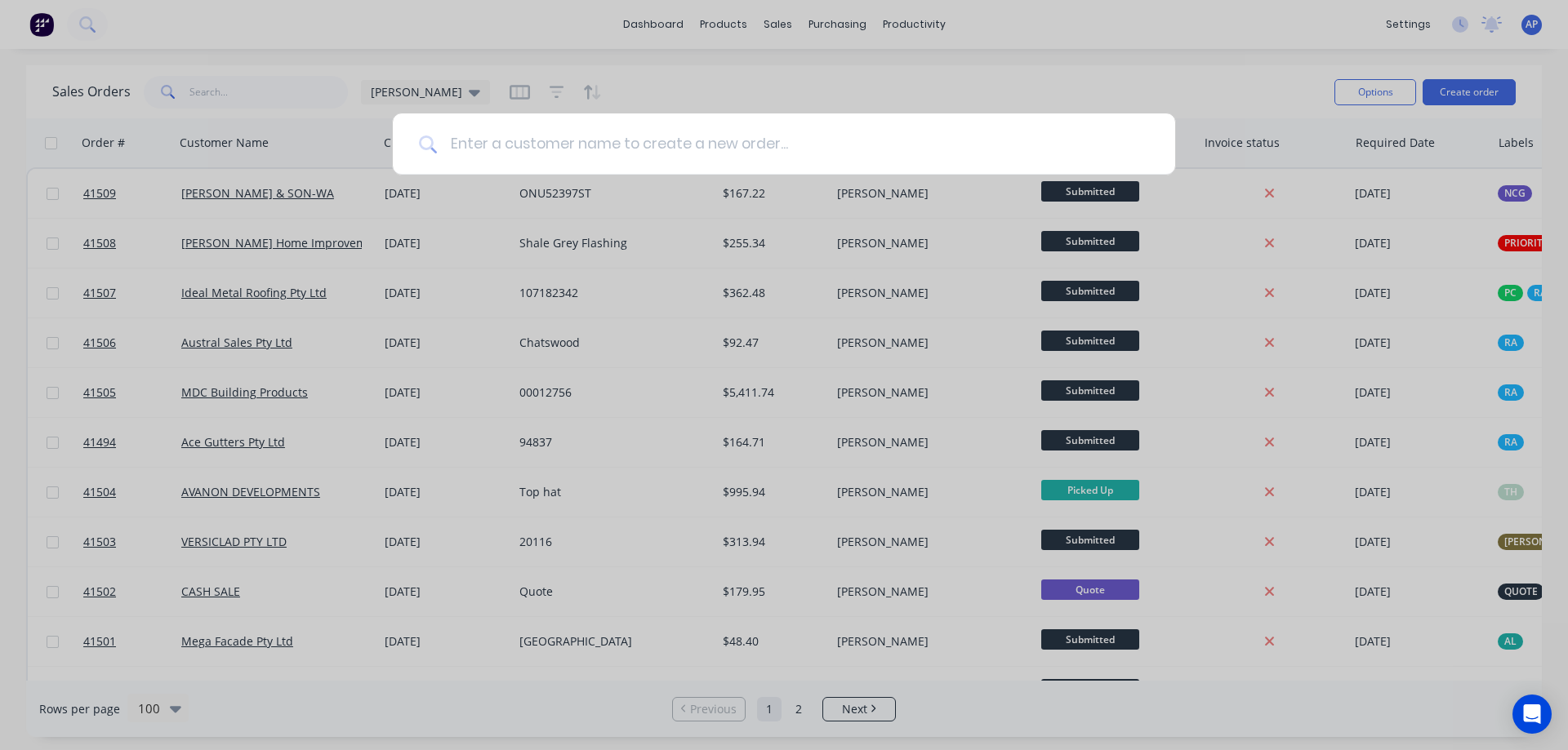
click at [663, 131] on input at bounding box center [793, 144] width 712 height 61
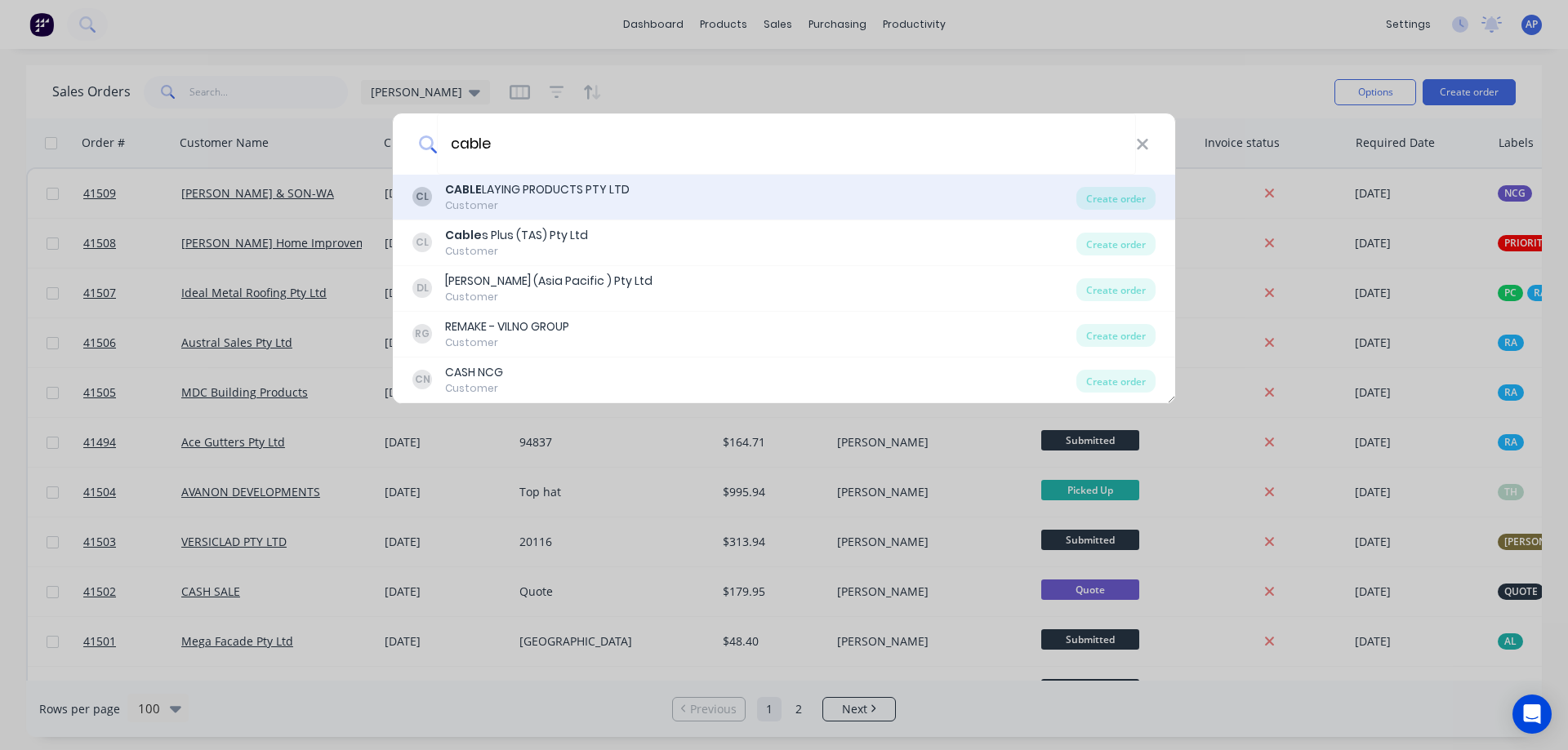
type input "cable"
click at [588, 190] on div "CABLE LAYING PRODUCTS PTY LTD" at bounding box center [537, 190] width 184 height 17
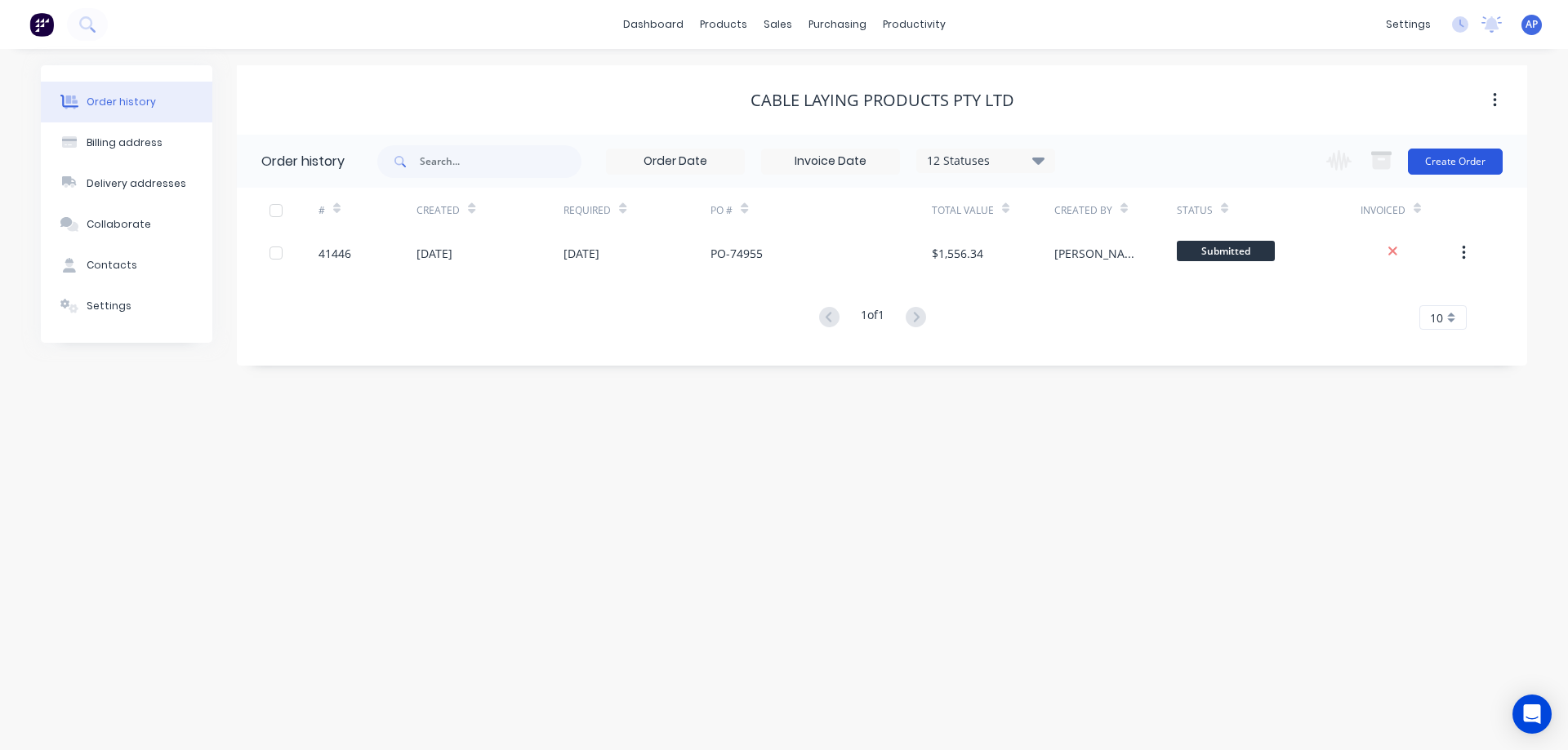
click at [1440, 163] on button "Create Order" at bounding box center [1455, 161] width 94 height 26
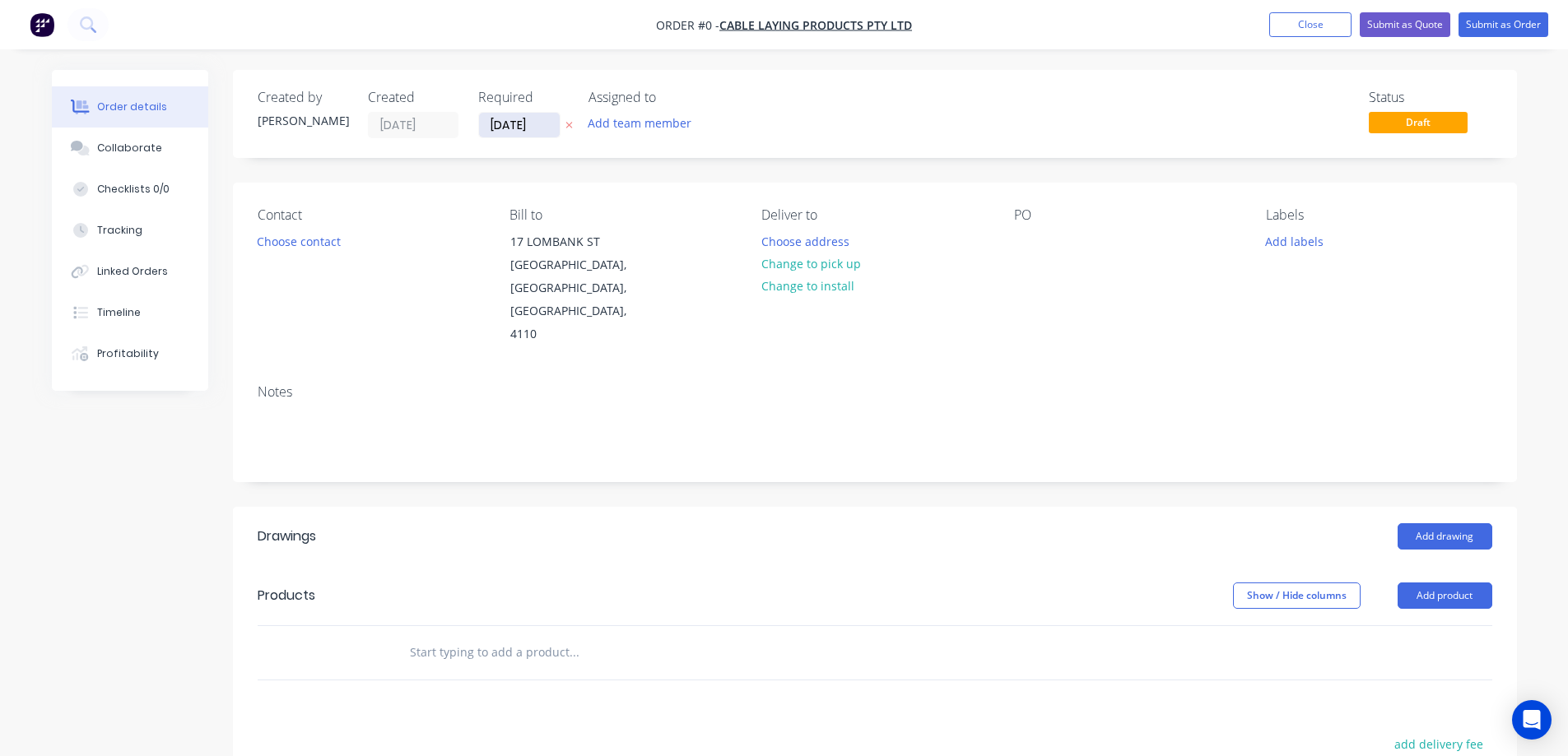
click at [512, 127] on input "[DATE]" at bounding box center [519, 124] width 81 height 24
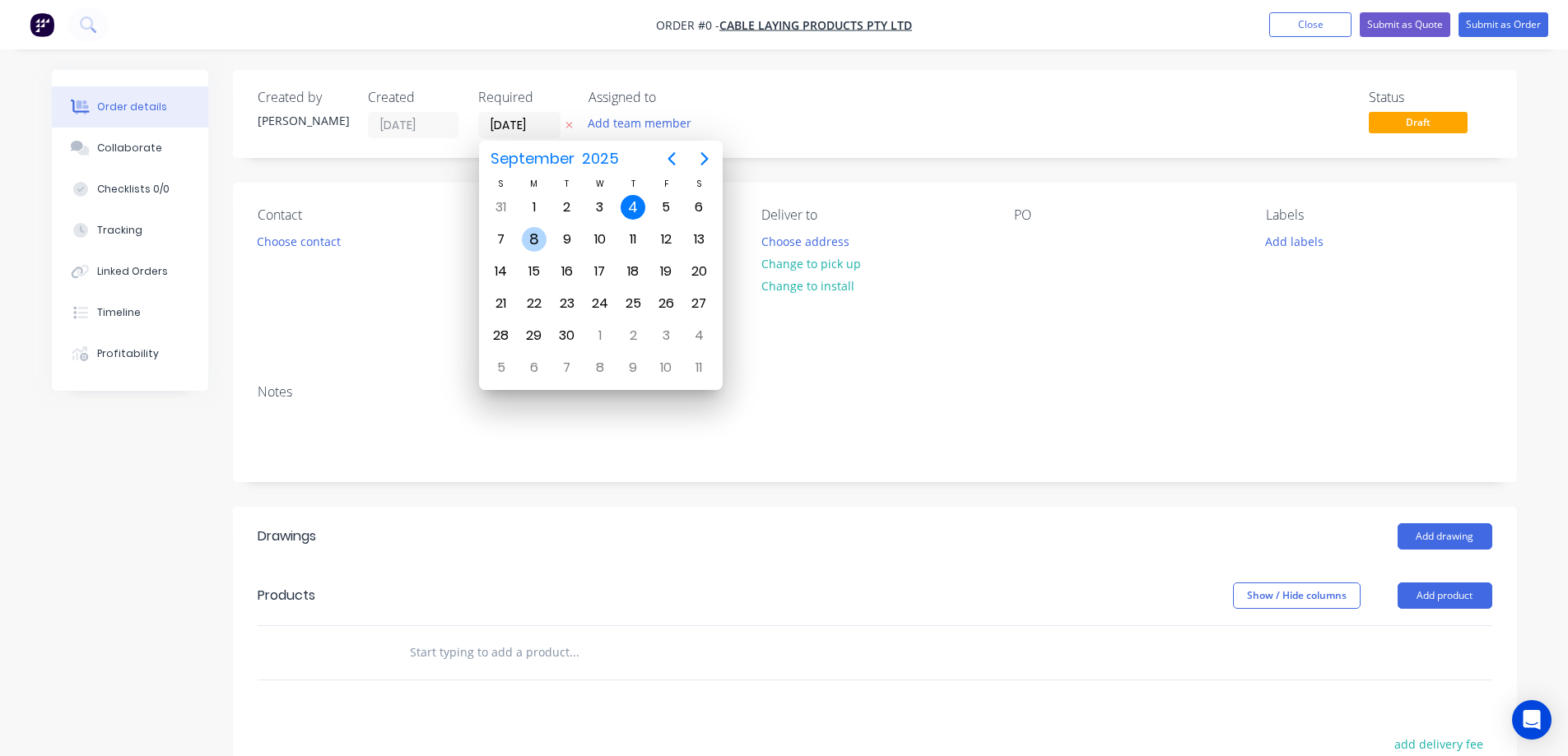
click at [538, 243] on div "8" at bounding box center [533, 239] width 24 height 24
type input "[DATE]"
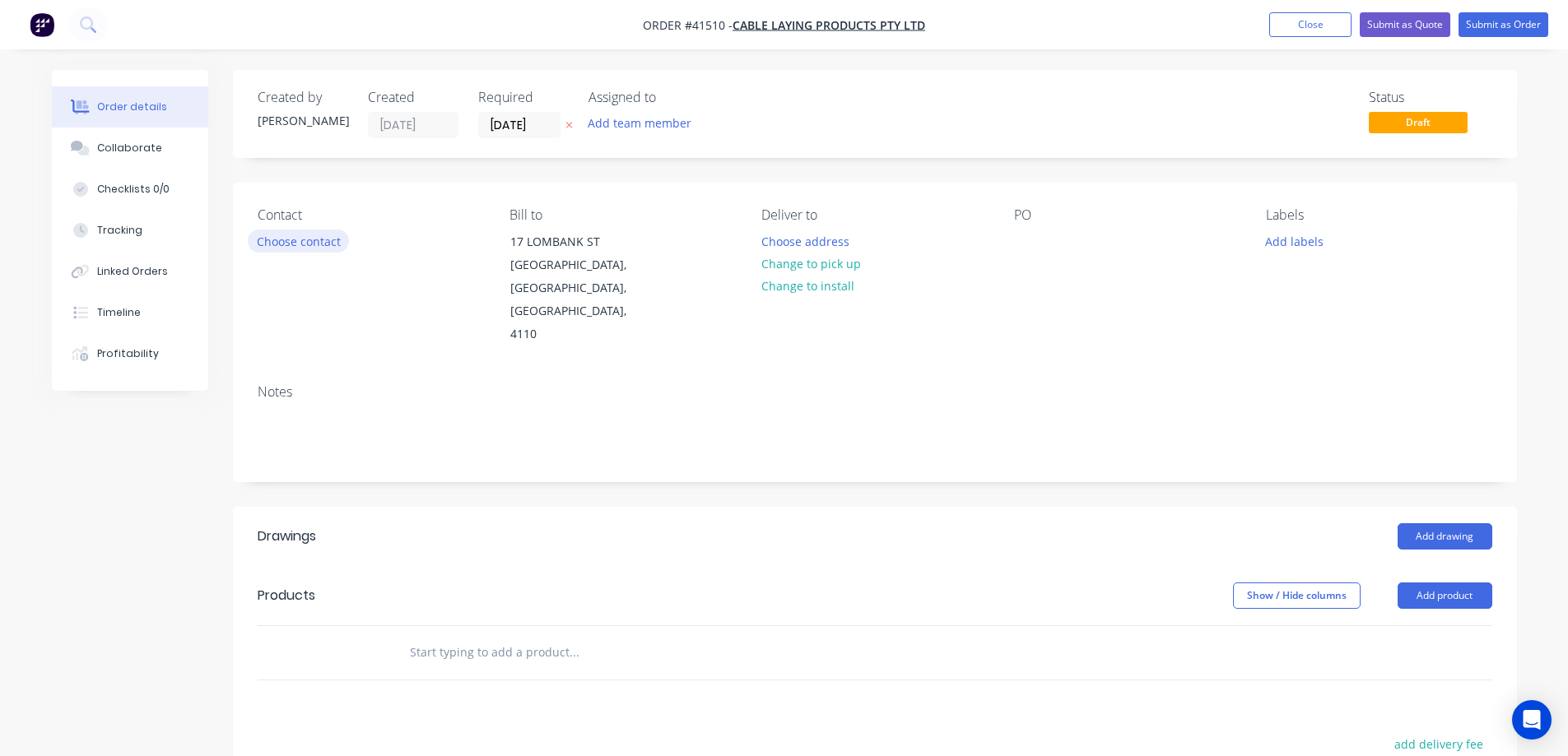
click at [306, 245] on button "Choose contact" at bounding box center [298, 240] width 102 height 23
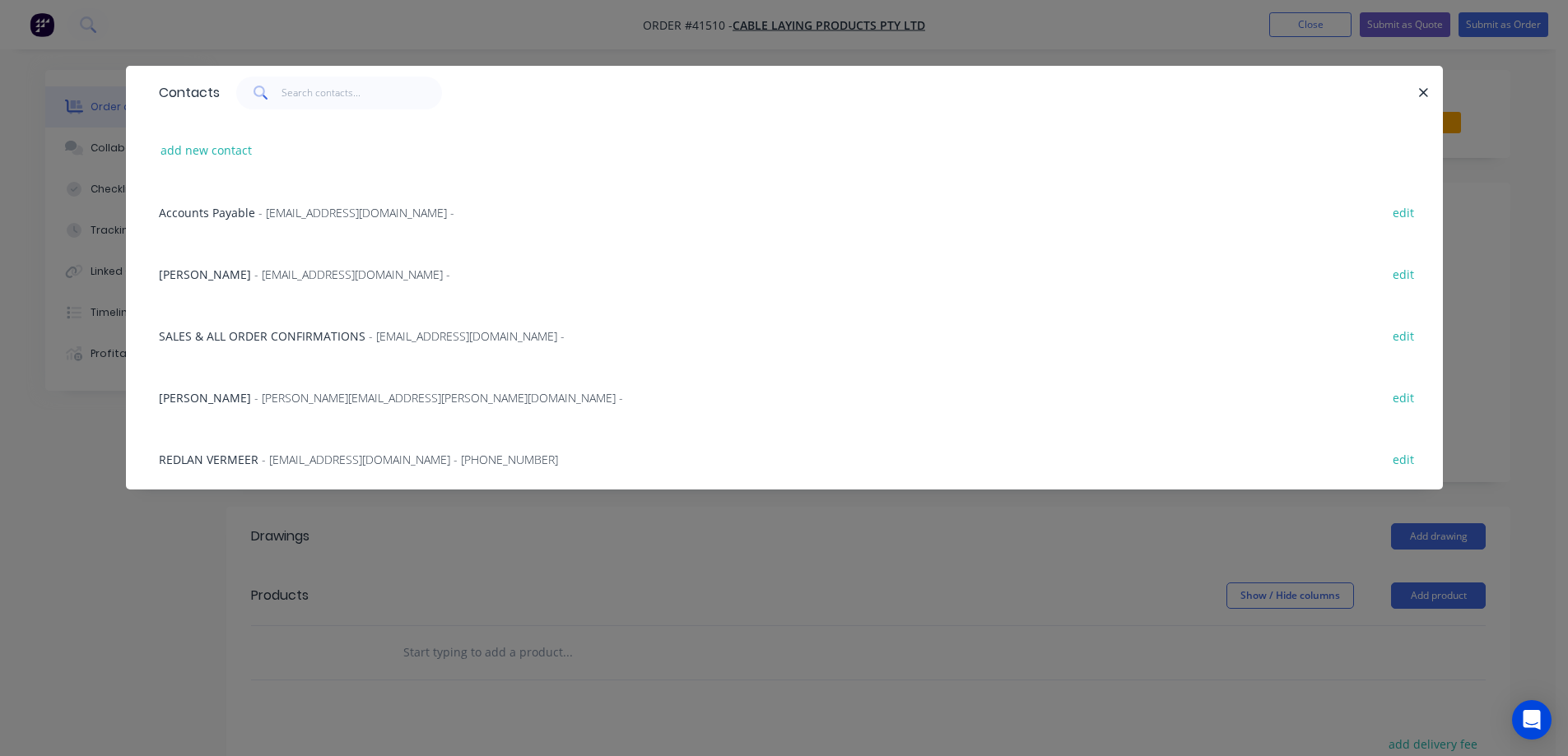
drag, startPoint x: 321, startPoint y: 334, endPoint x: 477, endPoint y: 318, distance: 156.8
click at [324, 334] on span "SALES & ALL ORDER CONFIRMATIONS" at bounding box center [262, 335] width 207 height 15
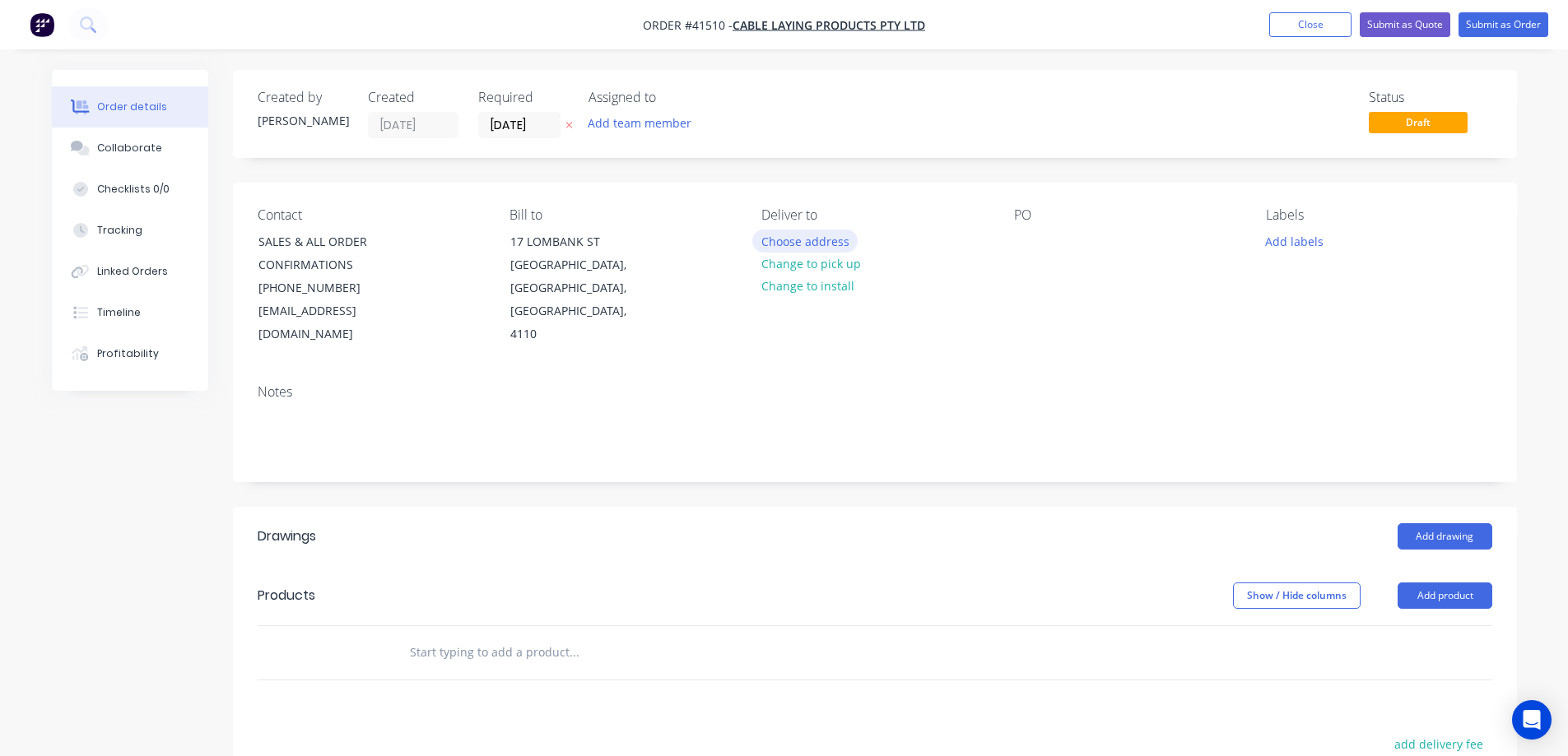
click at [806, 242] on button "Choose address" at bounding box center [805, 240] width 105 height 23
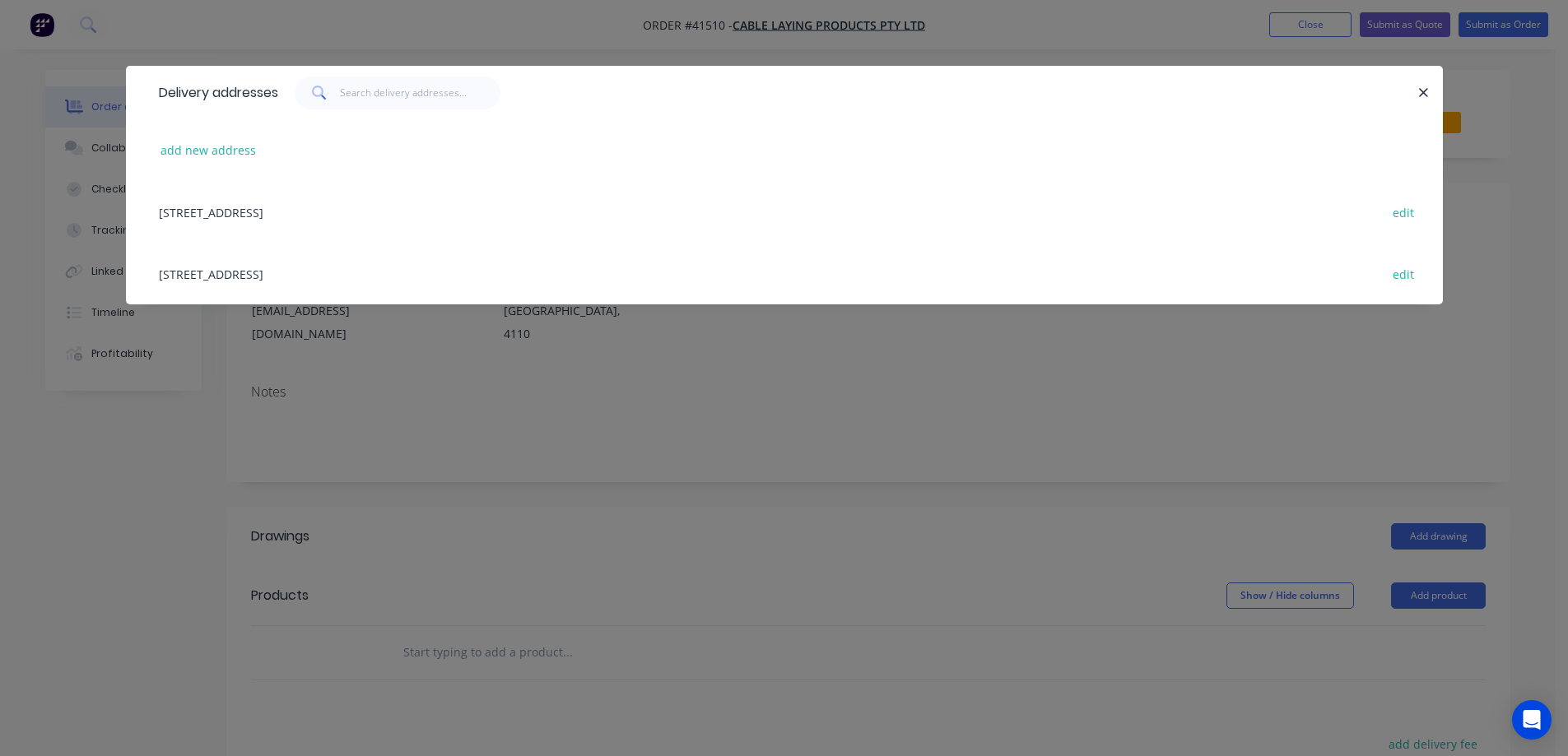
drag, startPoint x: 415, startPoint y: 218, endPoint x: 713, endPoint y: 208, distance: 298.2
click at [415, 218] on div "17 LOMBANK ST, ACACIA RIDGE, Queensland, Australia, 4110 edit" at bounding box center [784, 212] width 1268 height 62
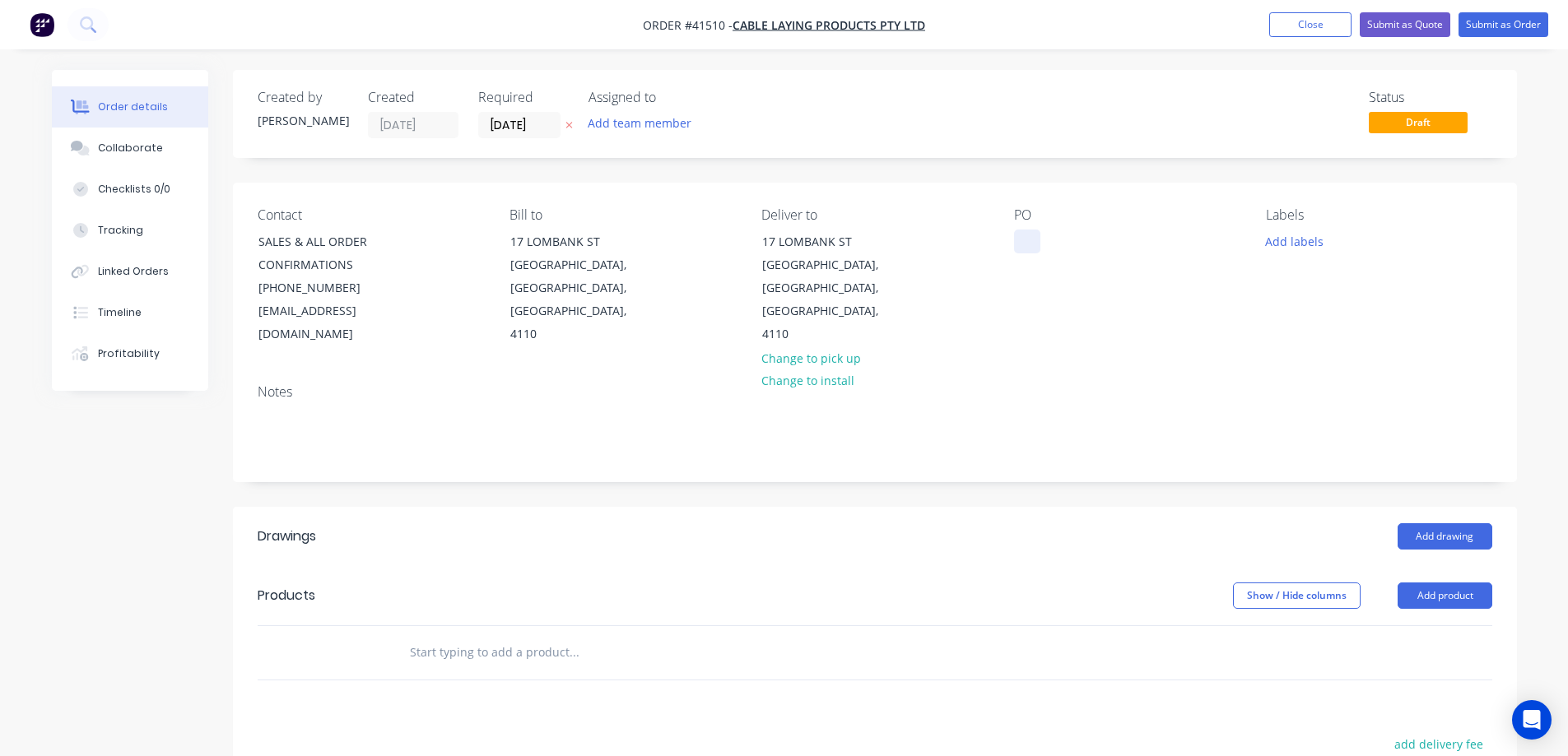
click at [1027, 240] on div at bounding box center [1027, 241] width 26 height 24
click at [1274, 243] on button "Add labels" at bounding box center [1295, 240] width 76 height 23
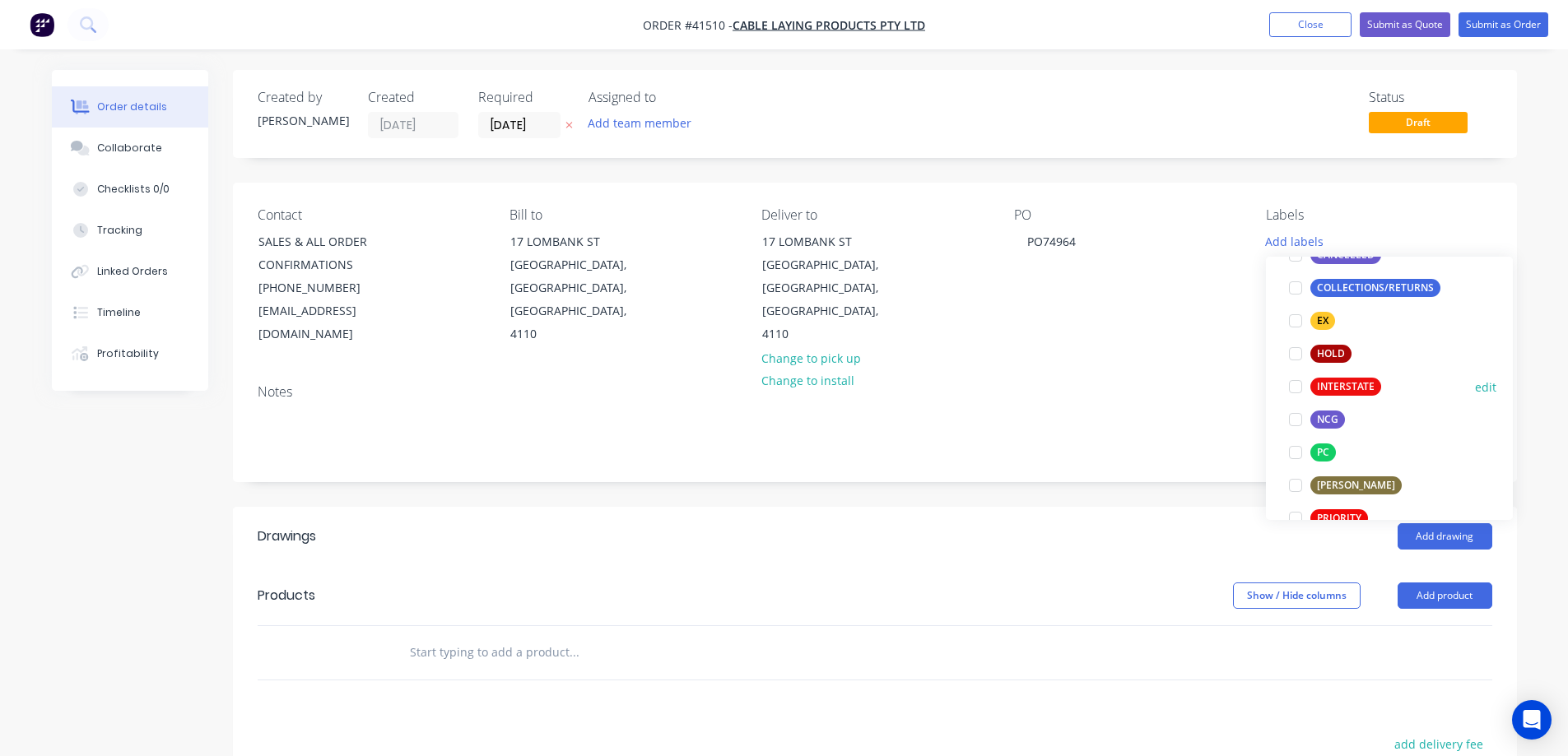
scroll to position [247, 0]
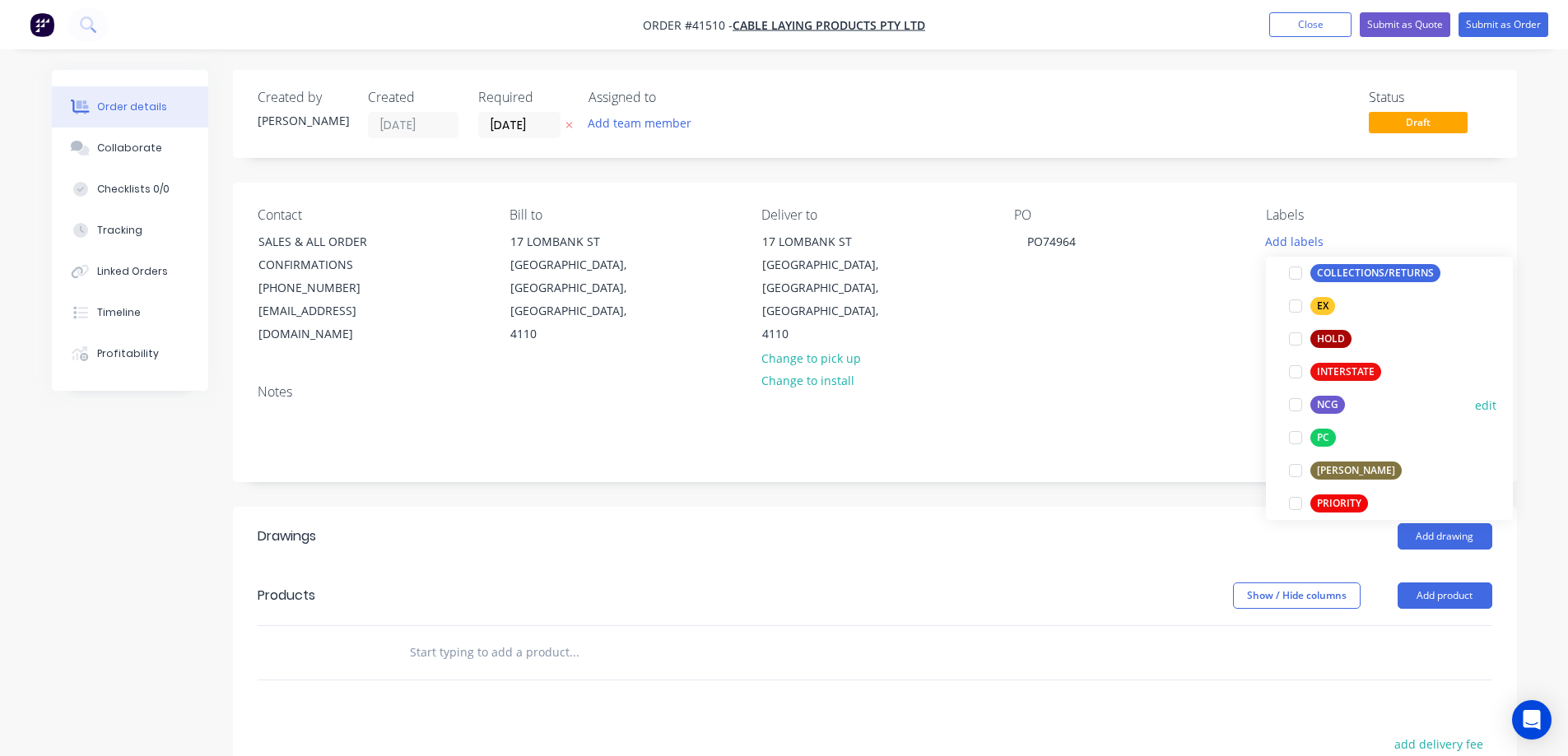
click at [1298, 405] on div at bounding box center [1296, 404] width 33 height 33
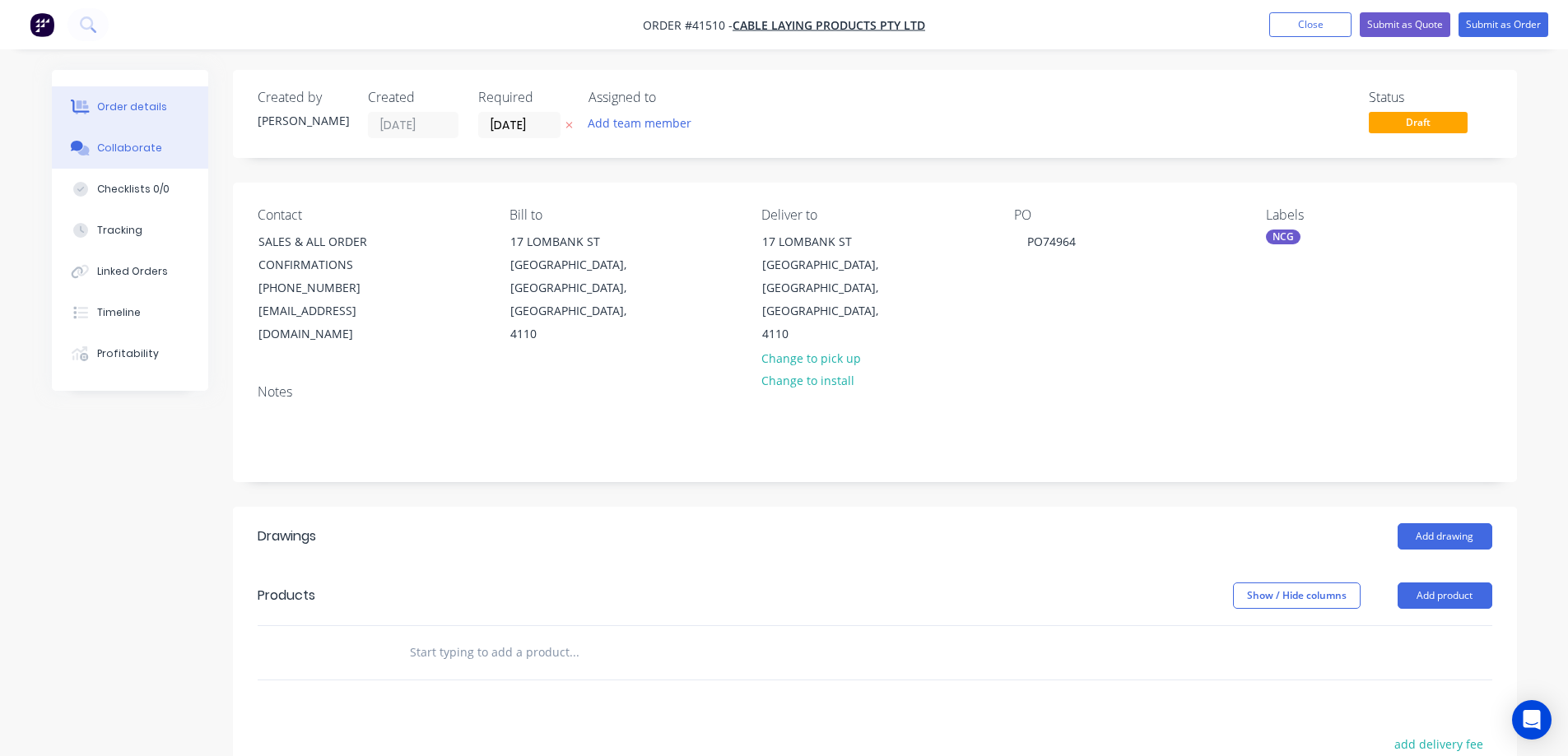
click at [165, 147] on button "Collaborate" at bounding box center [130, 148] width 156 height 41
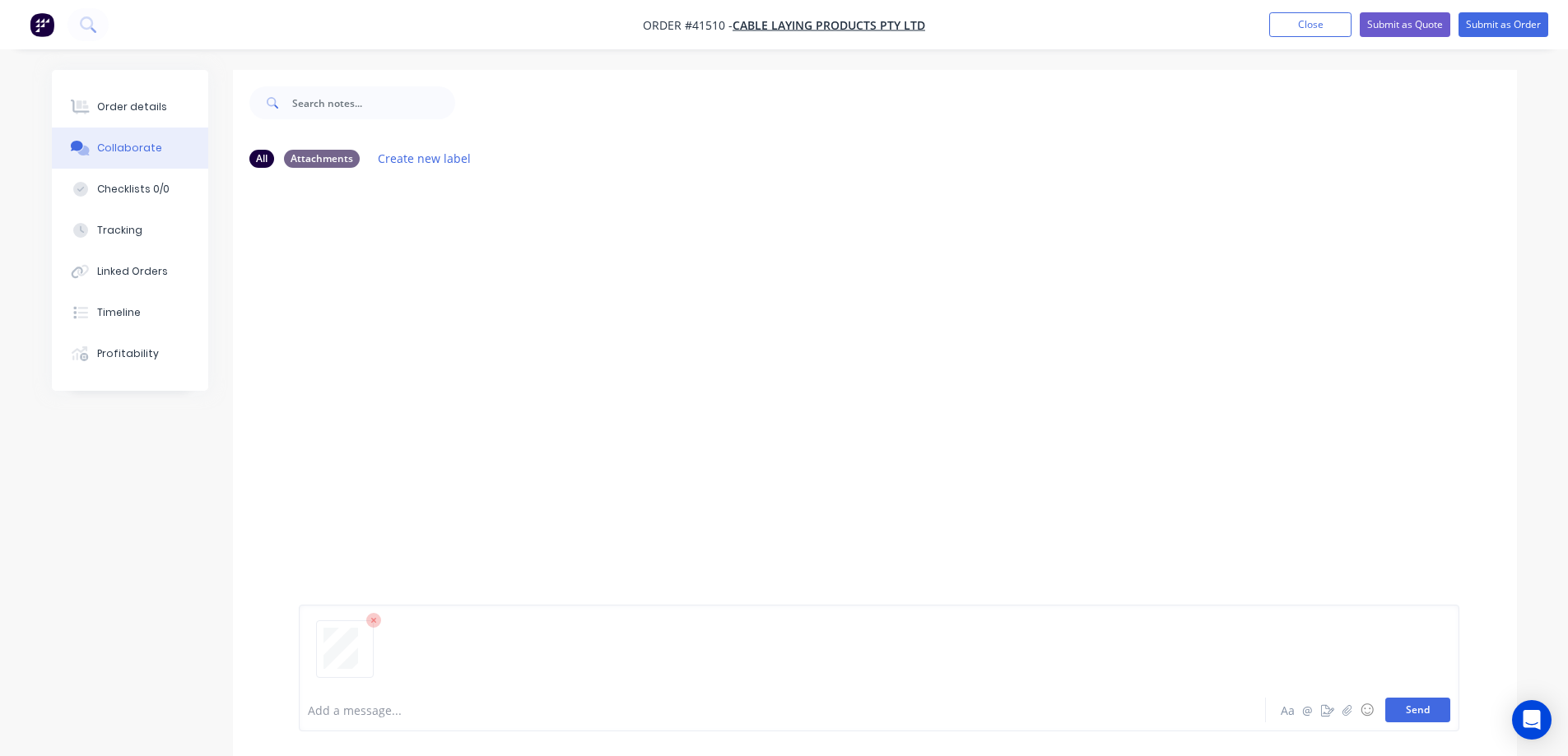
click at [1411, 707] on button "Send" at bounding box center [1418, 710] width 65 height 24
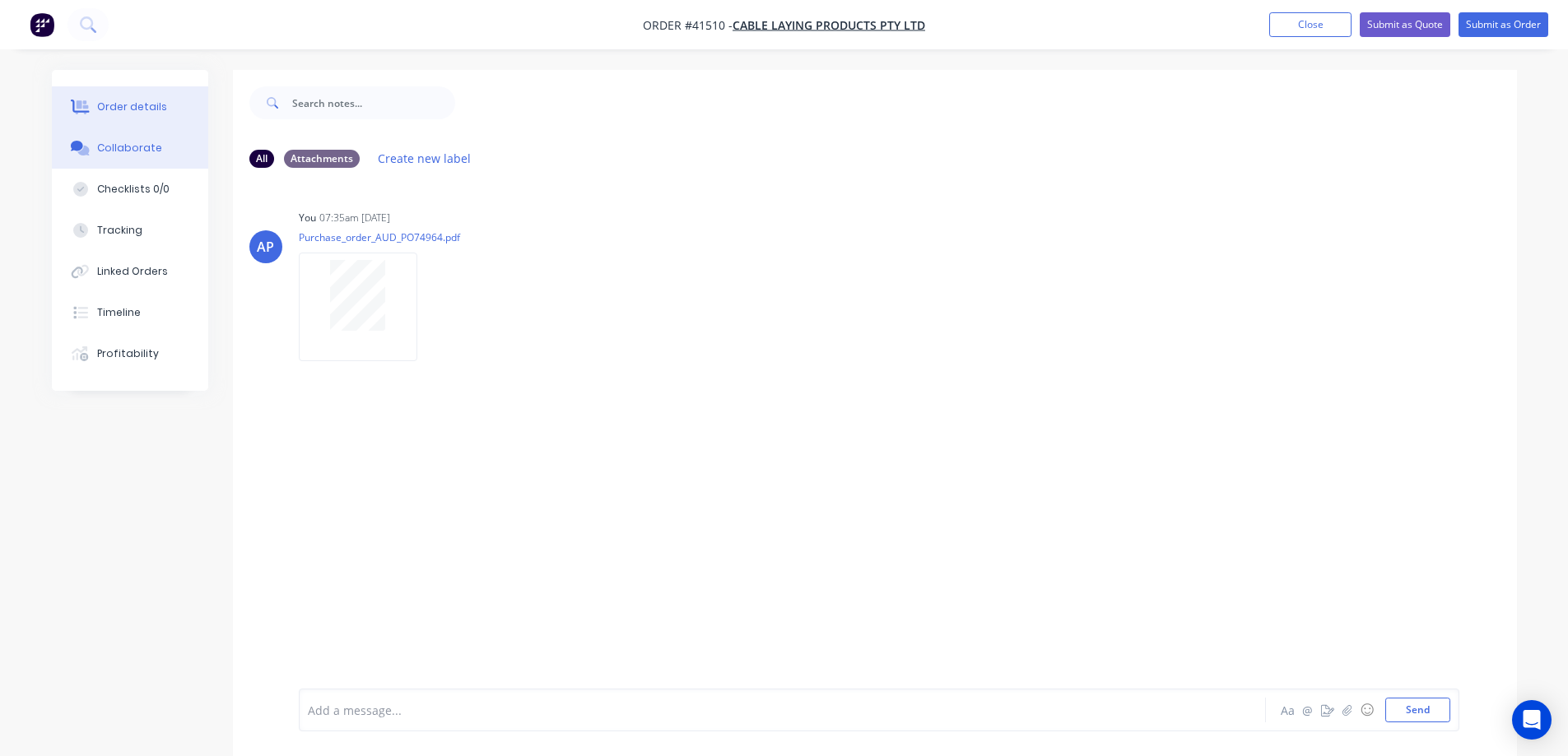
click at [143, 105] on div "Order details" at bounding box center [131, 107] width 70 height 15
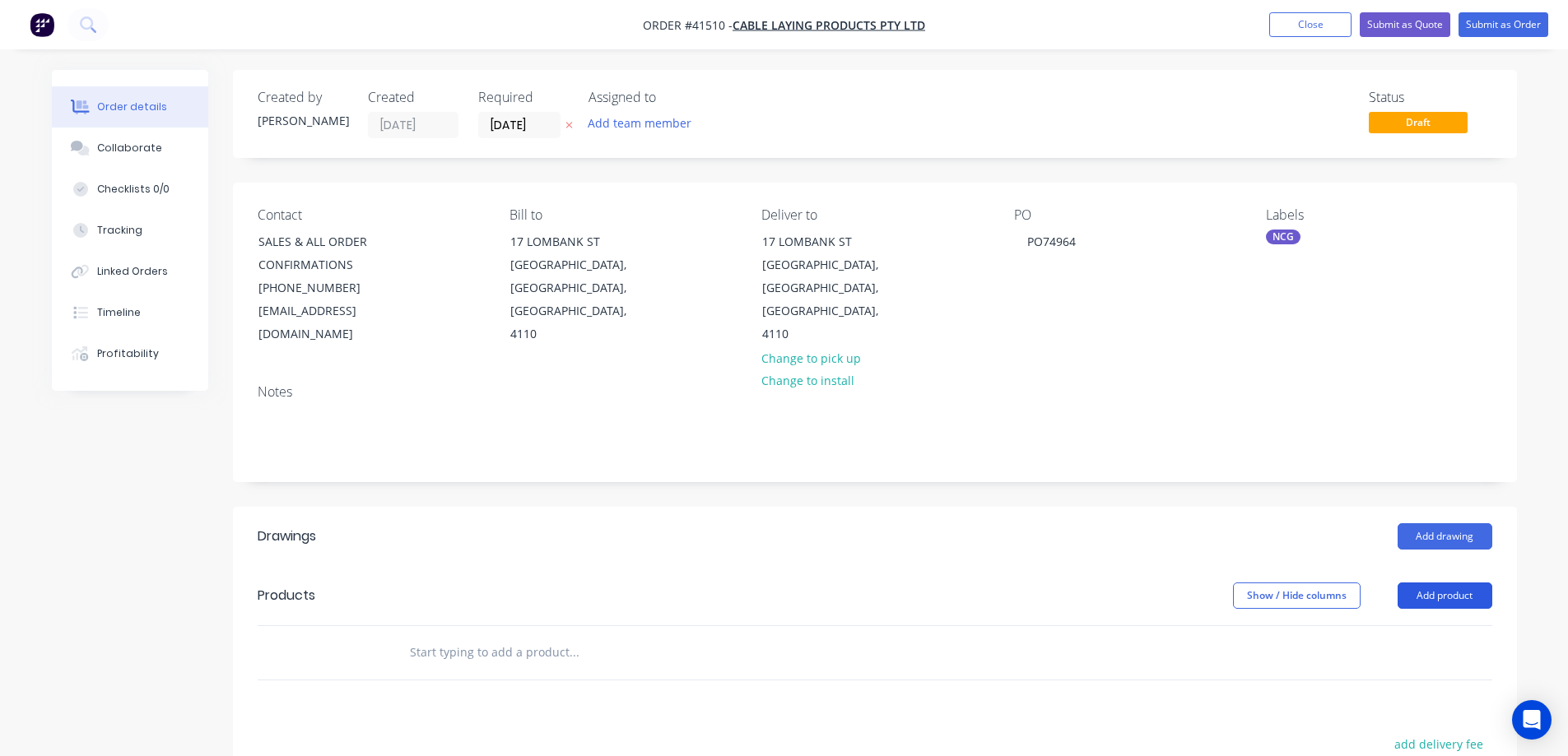
click at [1417, 583] on button "Add product" at bounding box center [1445, 596] width 94 height 26
click at [1423, 625] on div "Product catalogue" at bounding box center [1415, 637] width 127 height 24
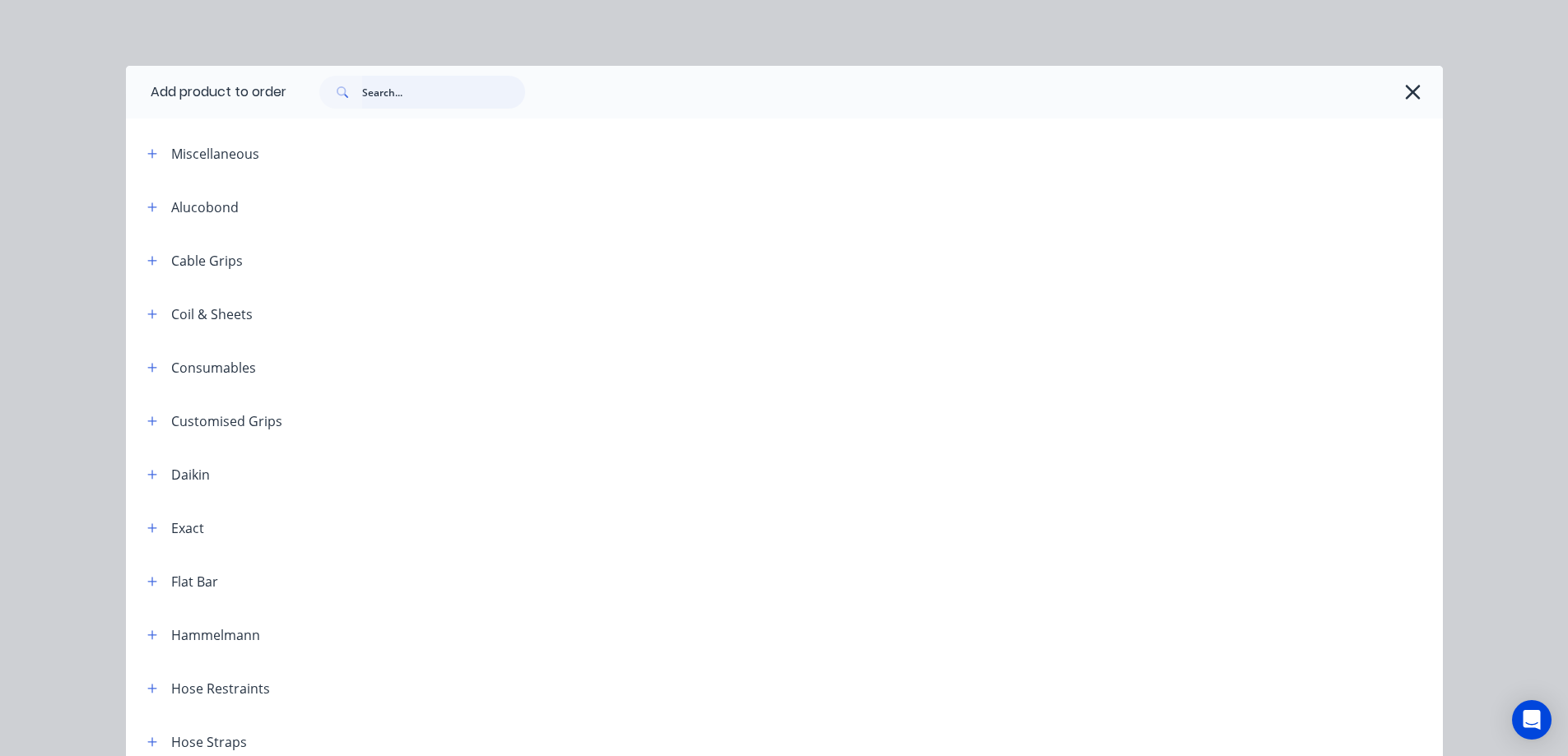
click at [433, 93] on input "text" at bounding box center [443, 92] width 163 height 33
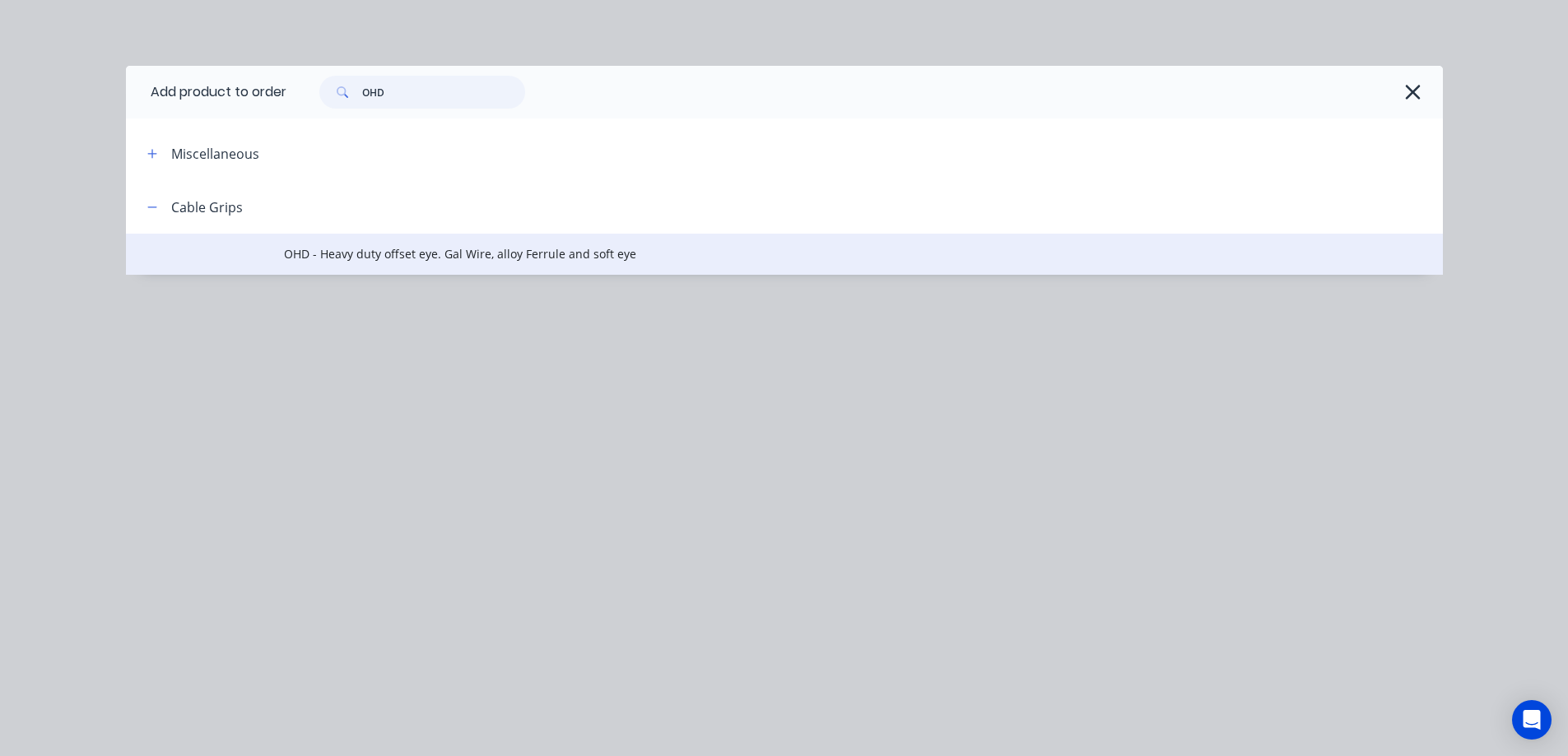
type input "OHD"
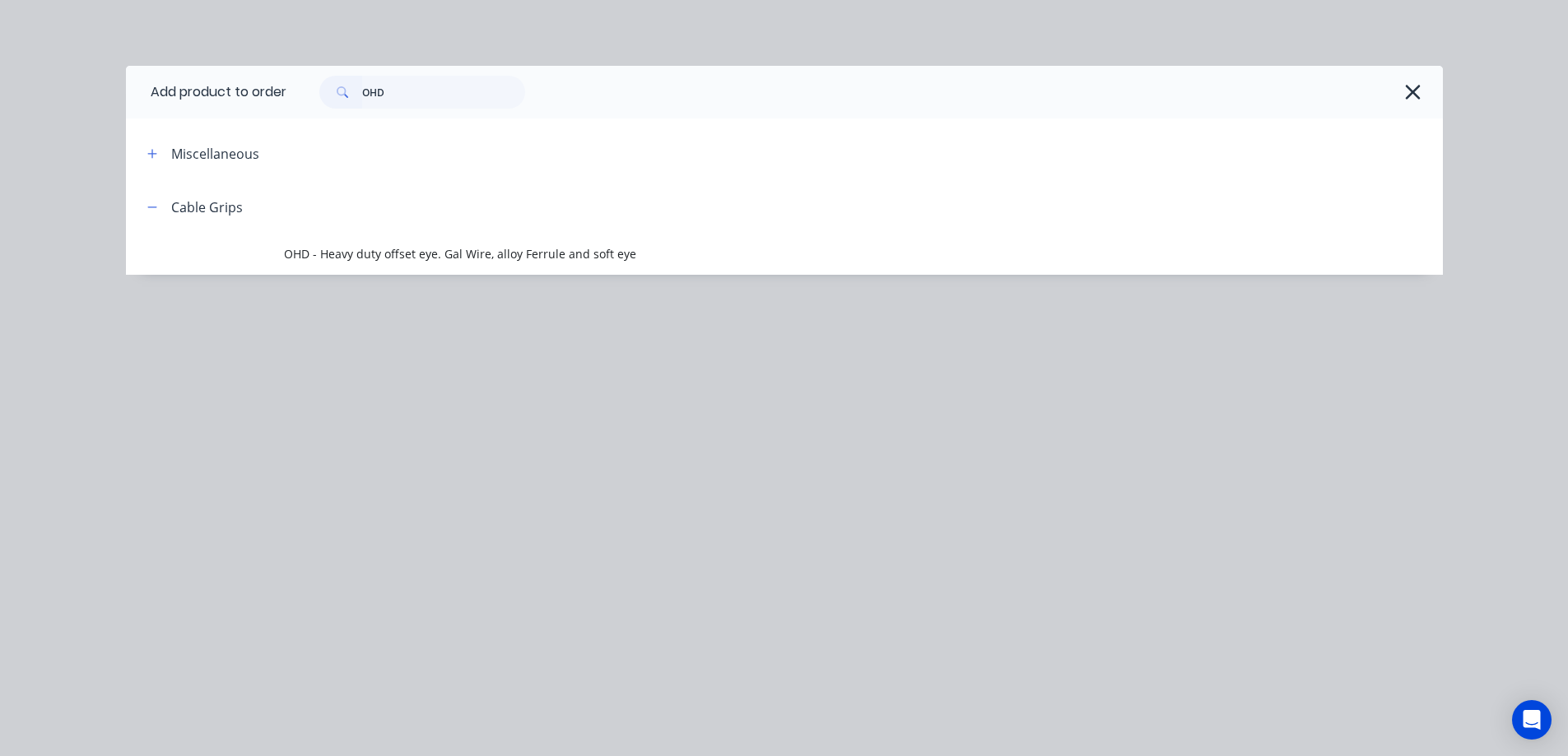
click at [463, 257] on span "OHD - Heavy duty offset eye. Gal Wire, alloy Ferrule and soft eye" at bounding box center [747, 253] width 927 height 17
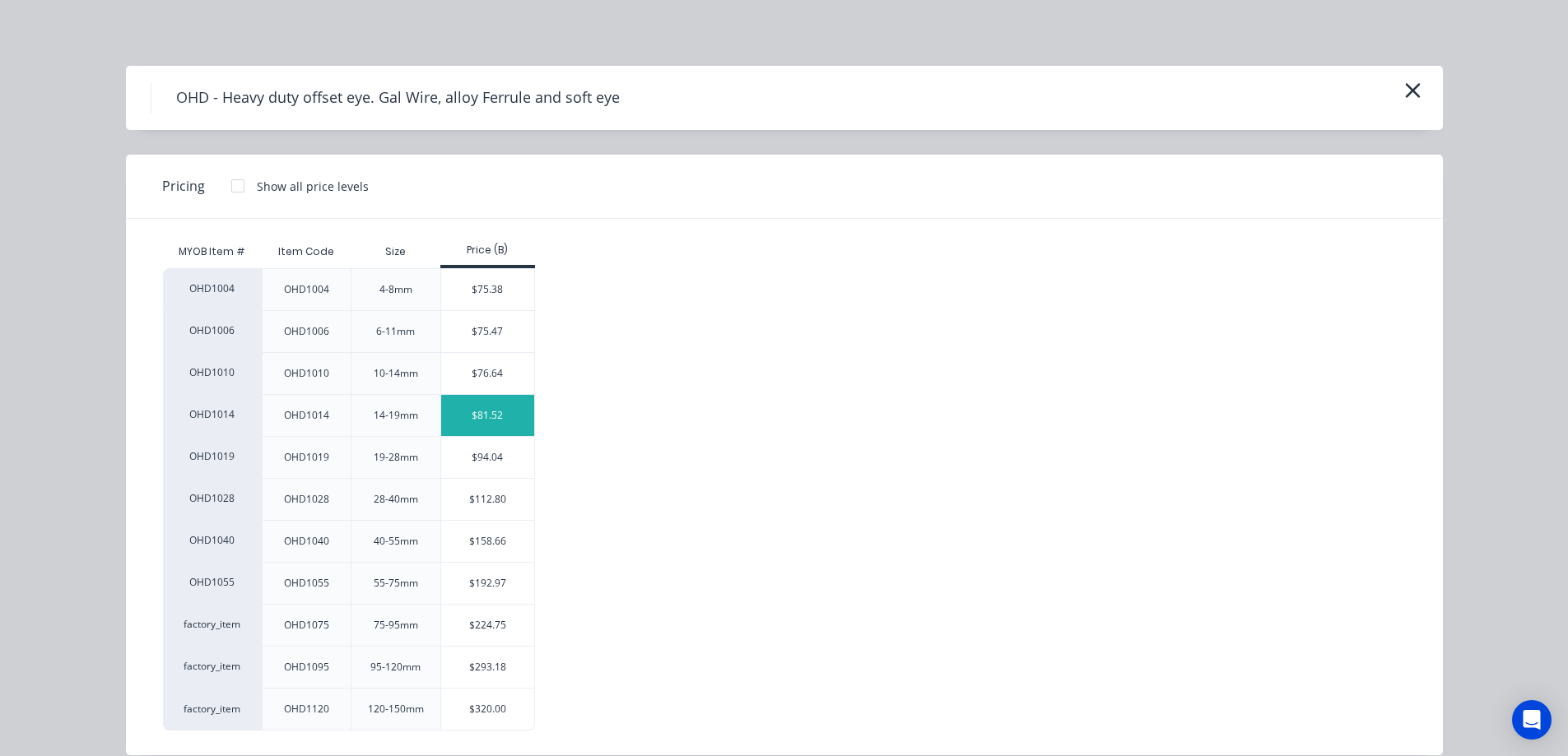
click at [495, 416] on div "$81.52" at bounding box center [488, 415] width 93 height 41
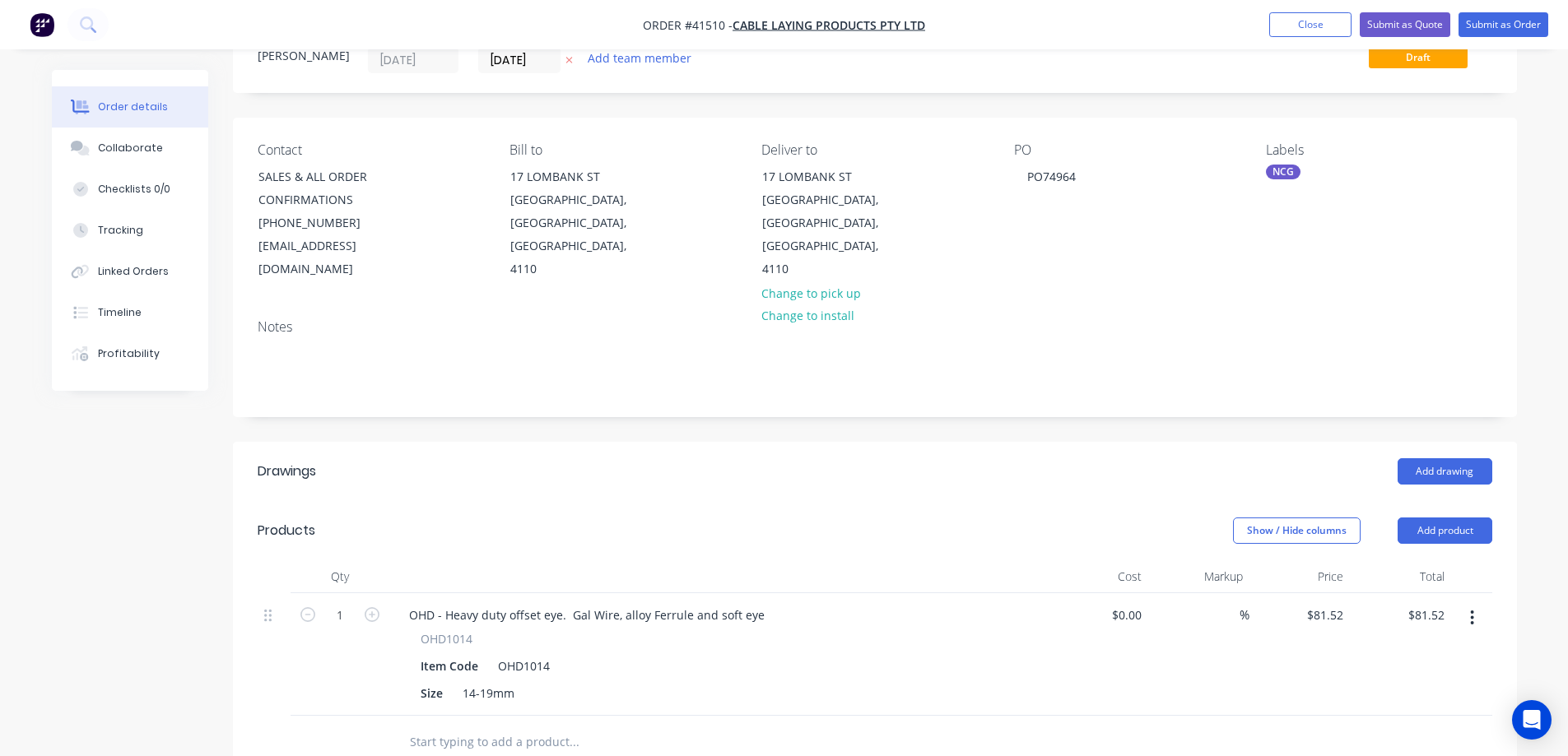
scroll to position [165, 0]
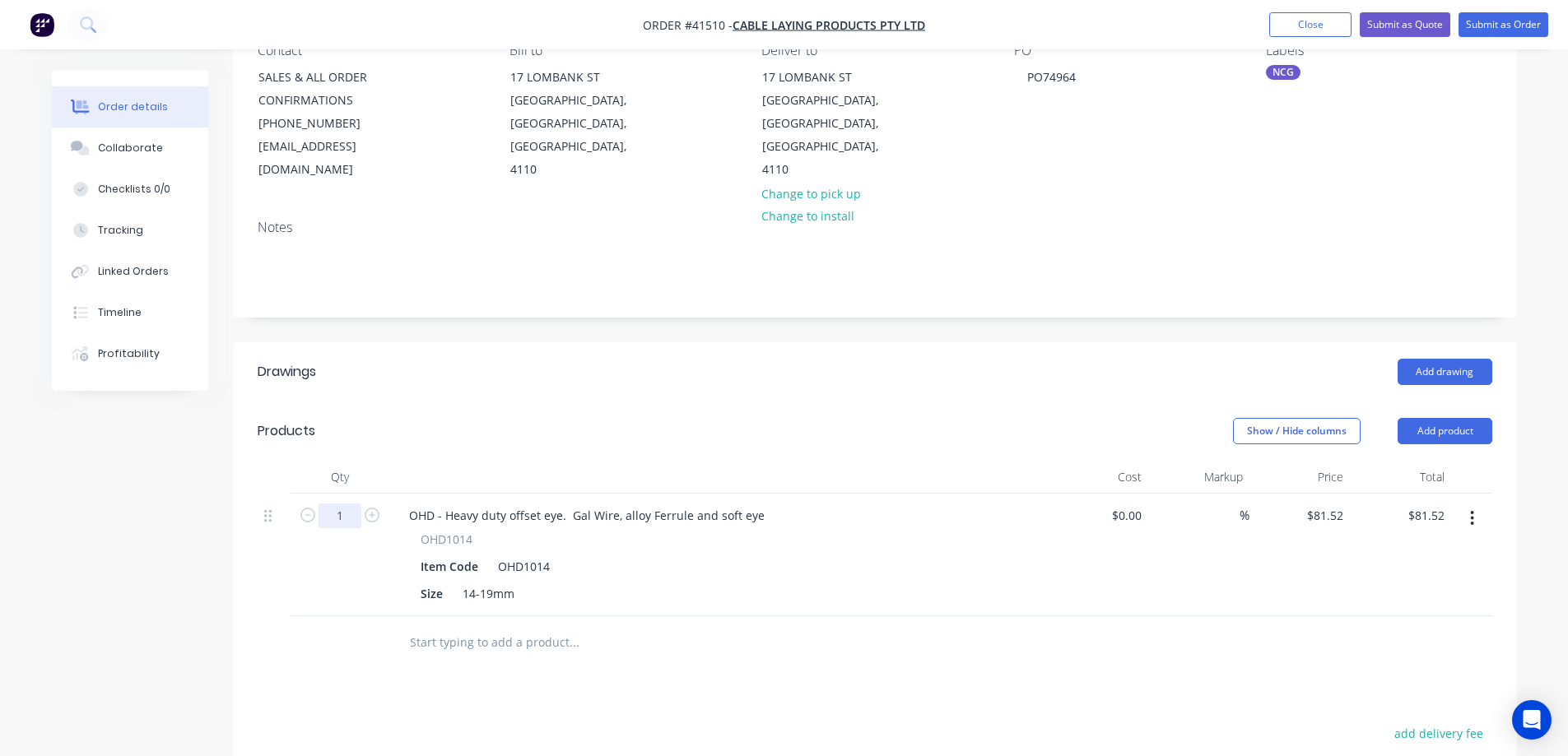
click at [339, 504] on input "1" at bounding box center [339, 516] width 43 height 24
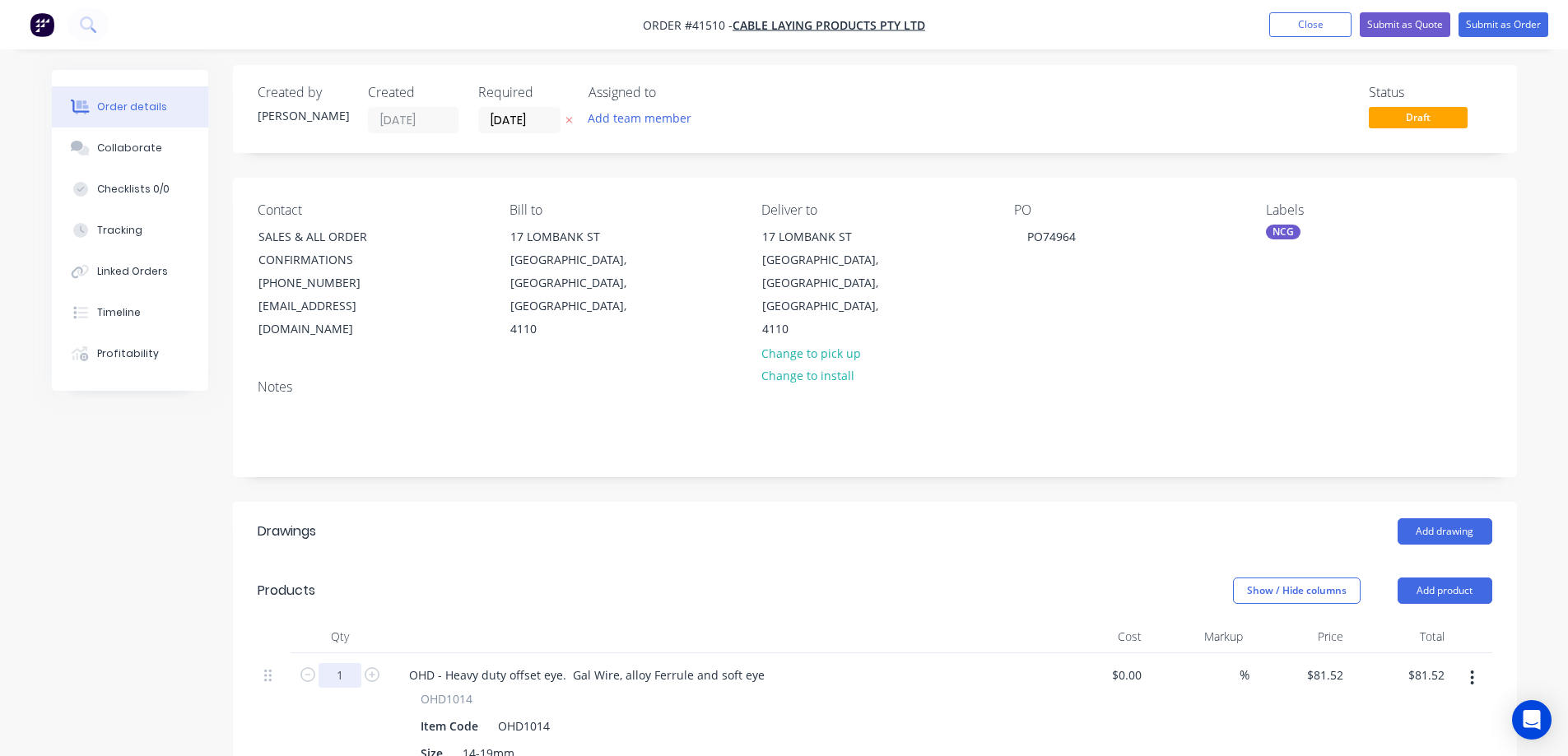
scroll to position [0, 0]
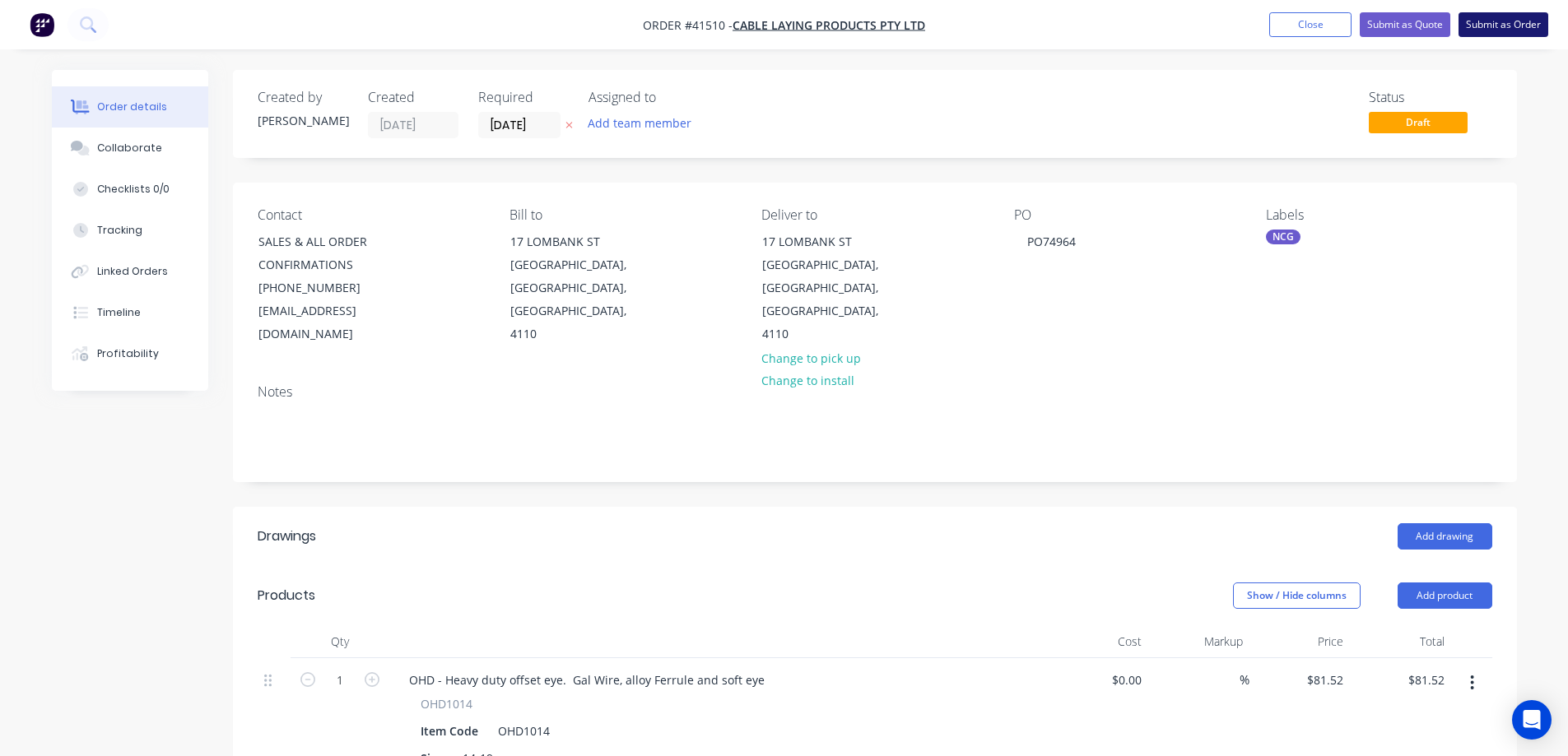
click at [1491, 20] on button "Submit as Order" at bounding box center [1503, 24] width 90 height 24
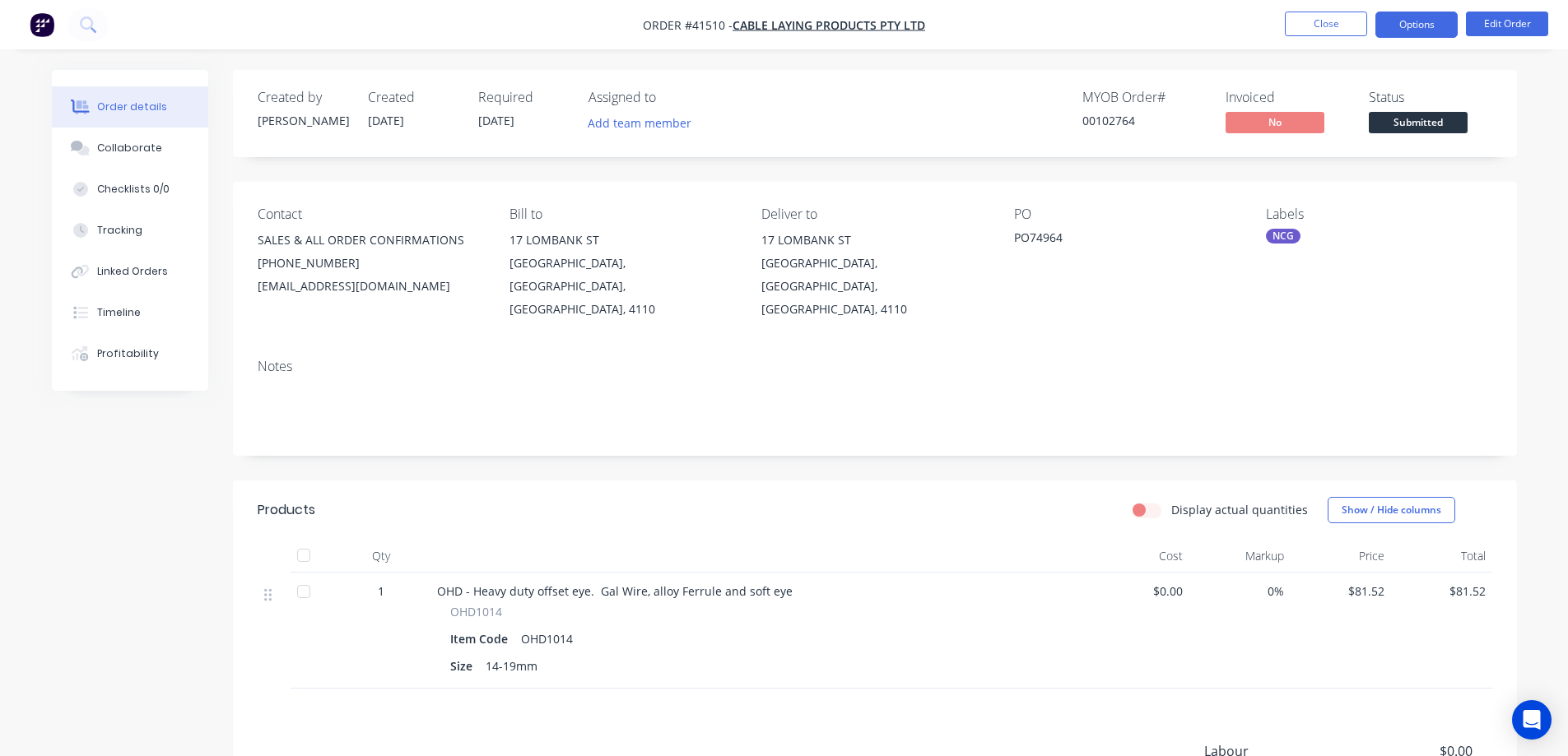
click at [1394, 19] on button "Options" at bounding box center [1417, 24] width 83 height 26
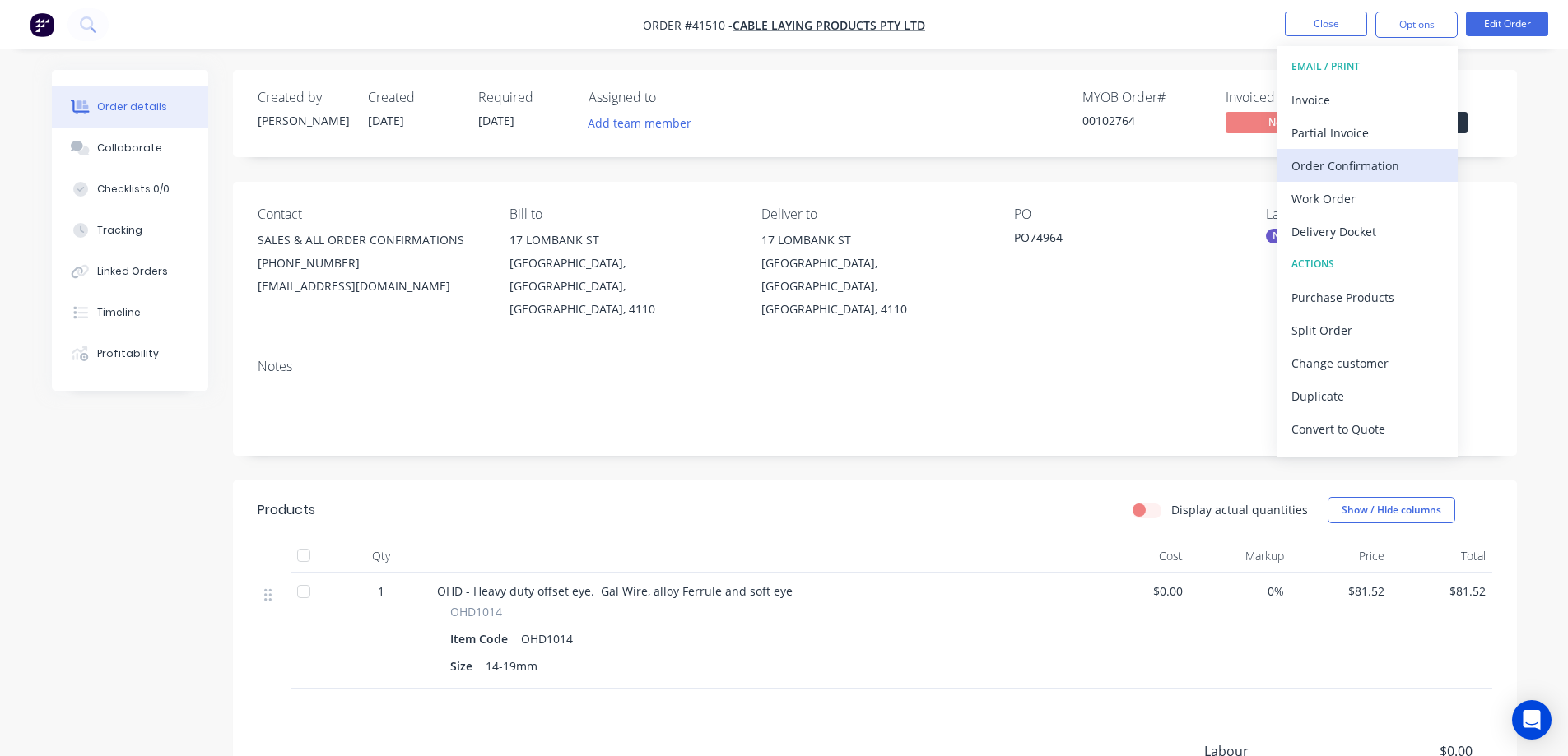
click at [1368, 154] on div "Order Confirmation" at bounding box center [1367, 166] width 151 height 24
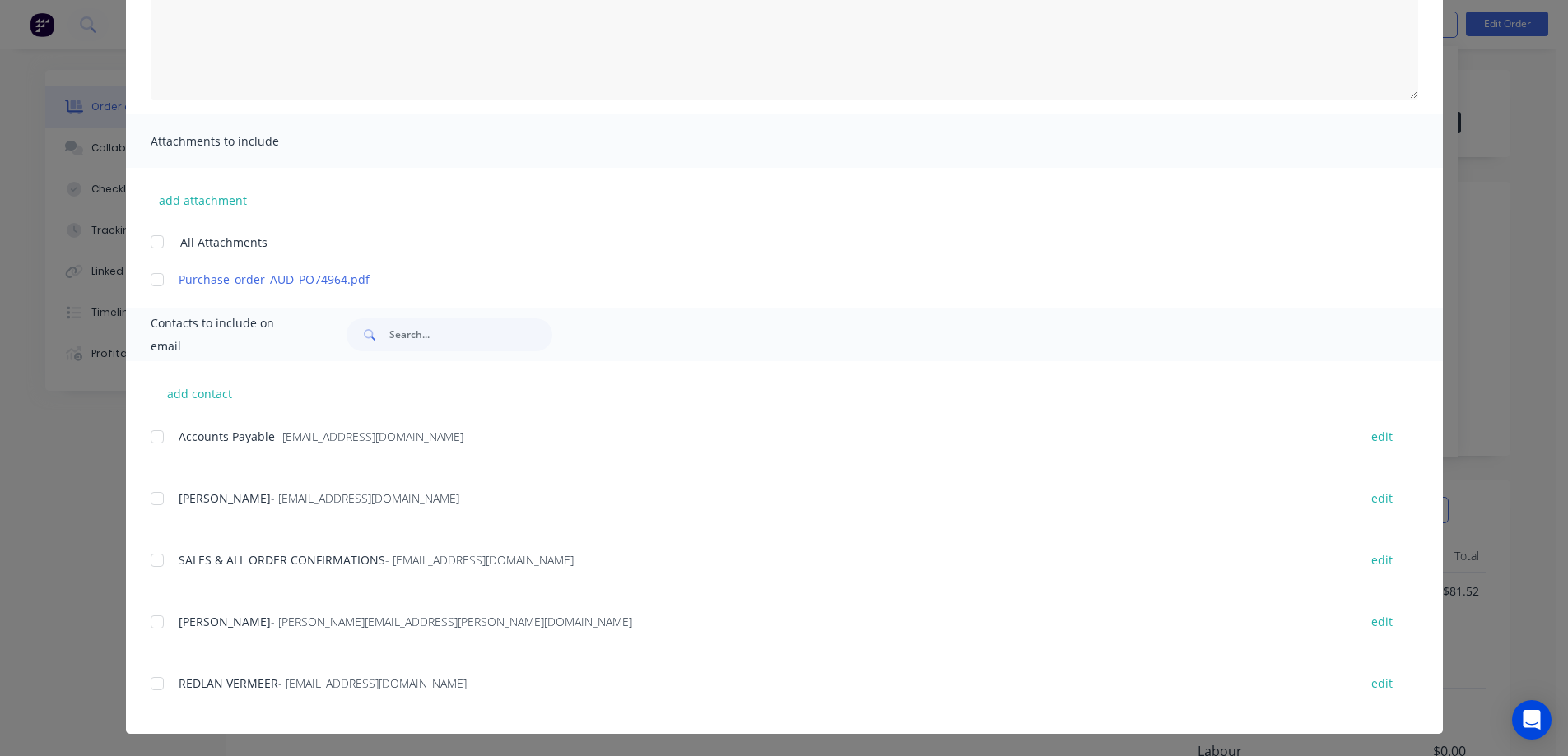
scroll to position [254, 0]
drag, startPoint x: 151, startPoint y: 562, endPoint x: 335, endPoint y: 558, distance: 184.0
click at [151, 561] on div at bounding box center [157, 559] width 33 height 33
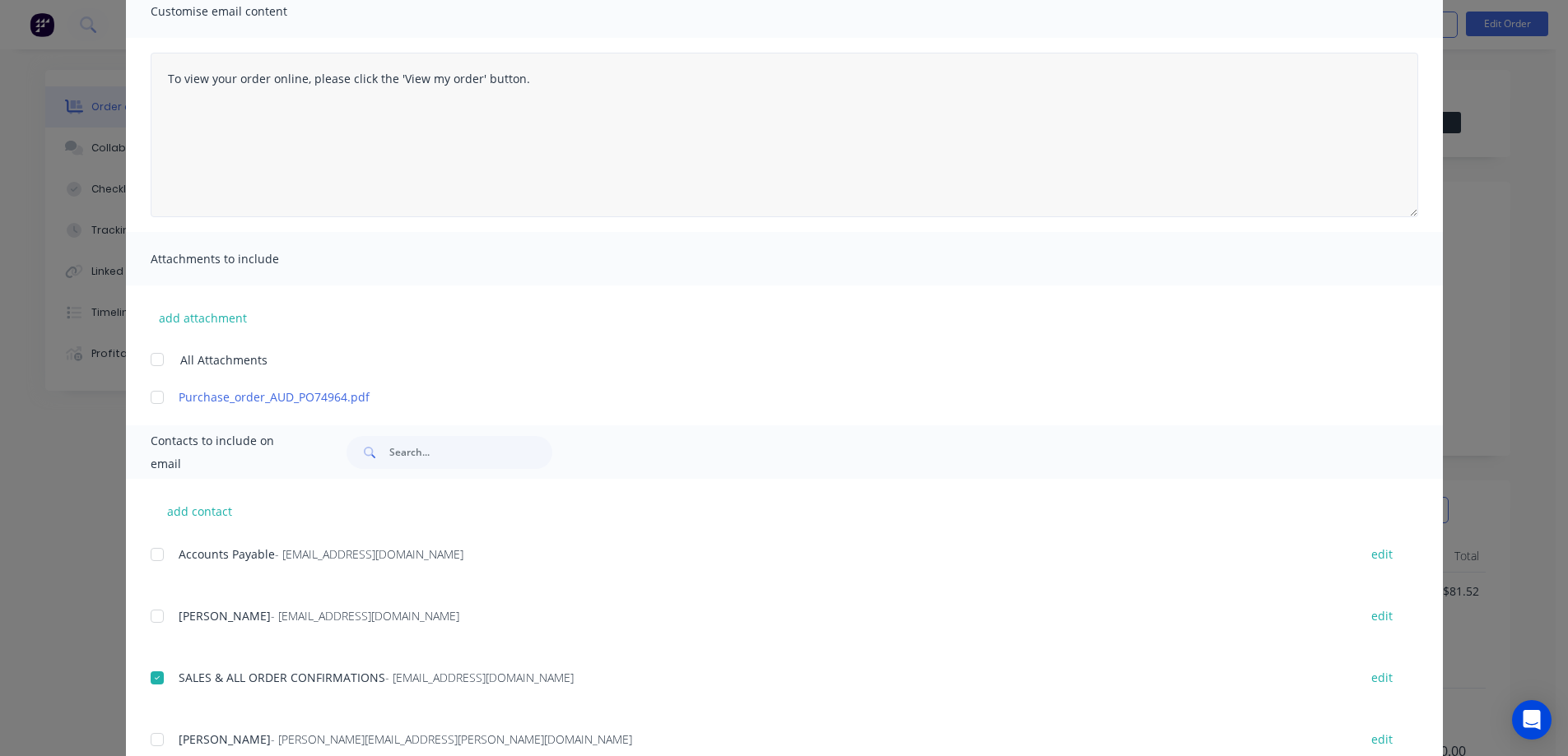
scroll to position [0, 0]
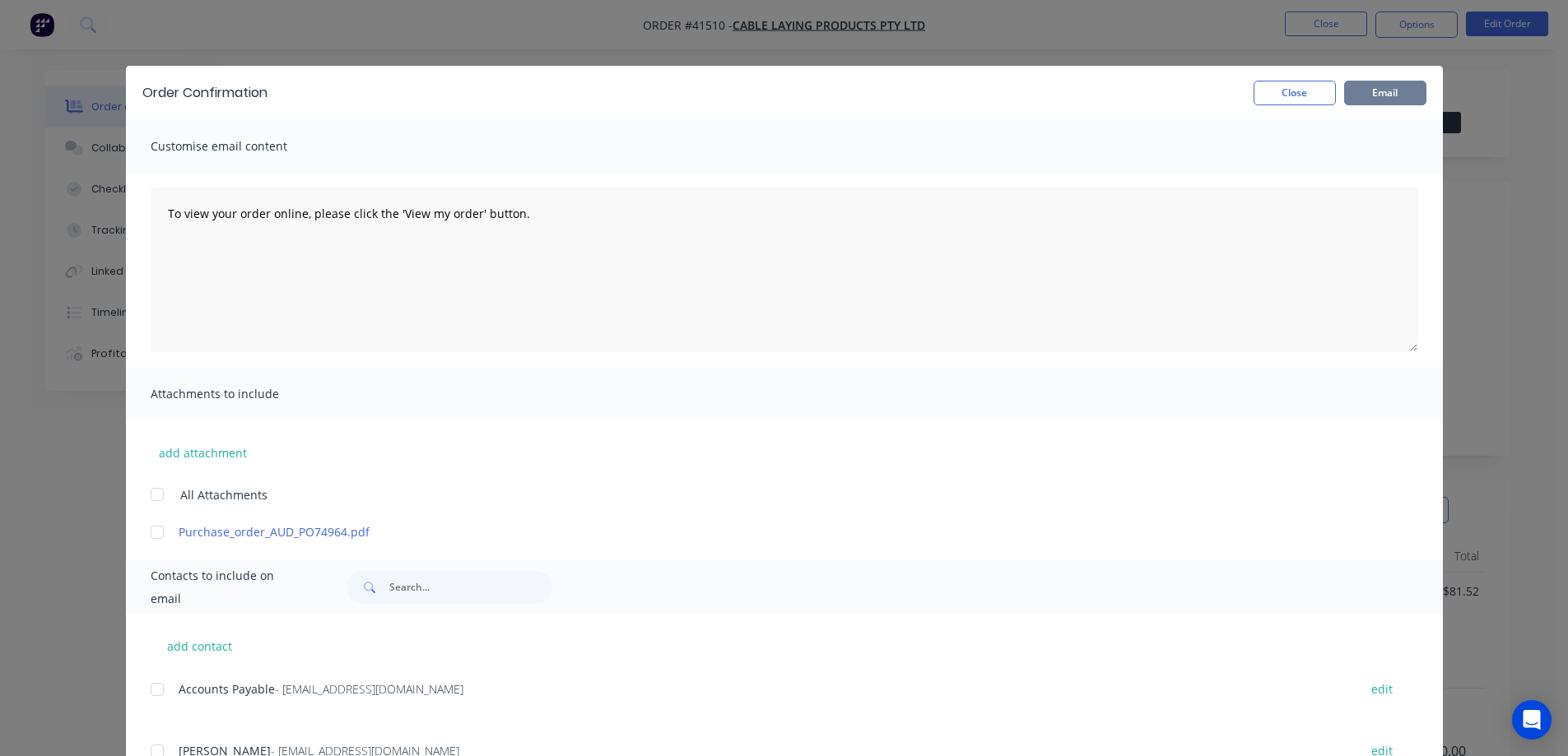
click at [1378, 93] on button "Email" at bounding box center [1385, 92] width 83 height 24
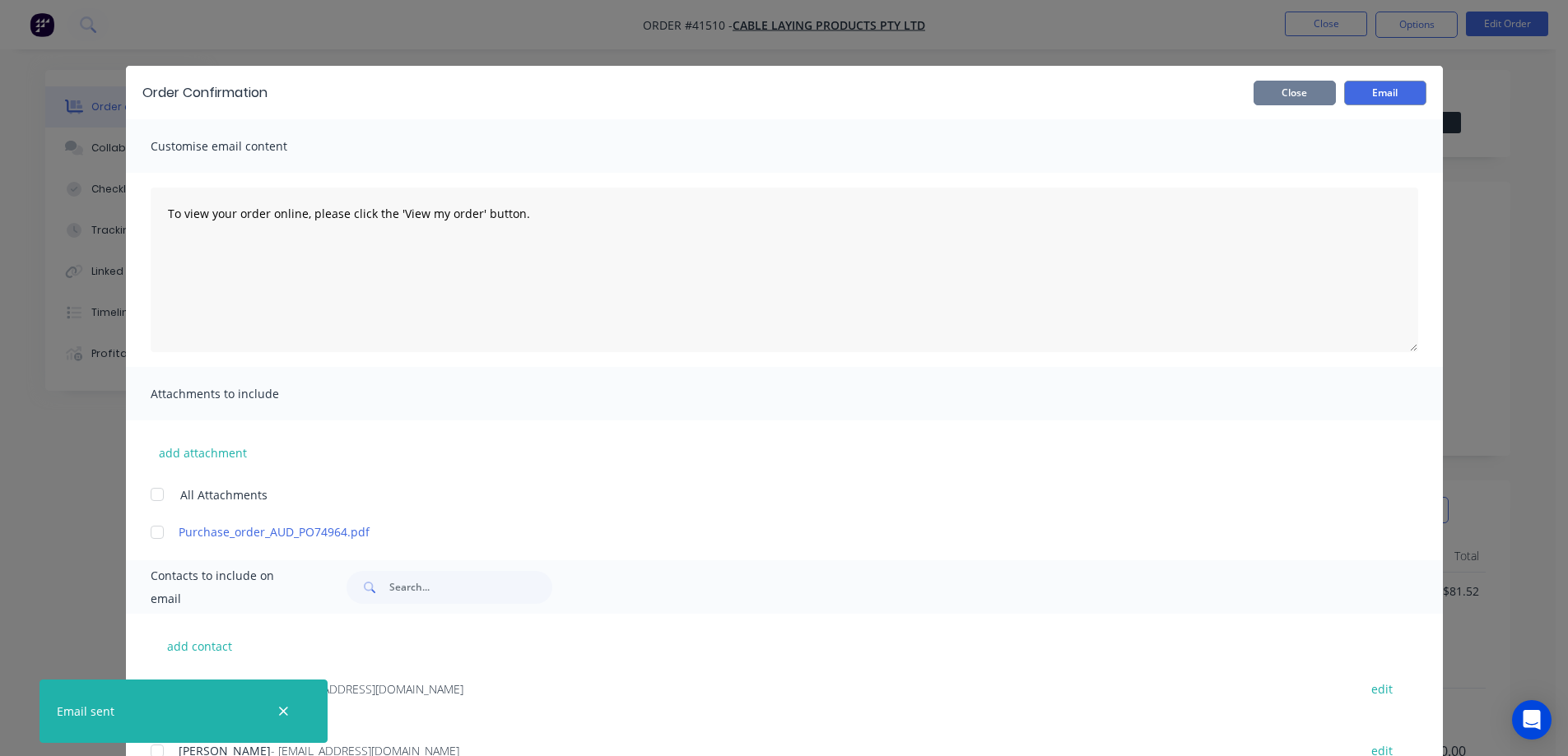
click at [1310, 97] on button "Close" at bounding box center [1294, 92] width 83 height 24
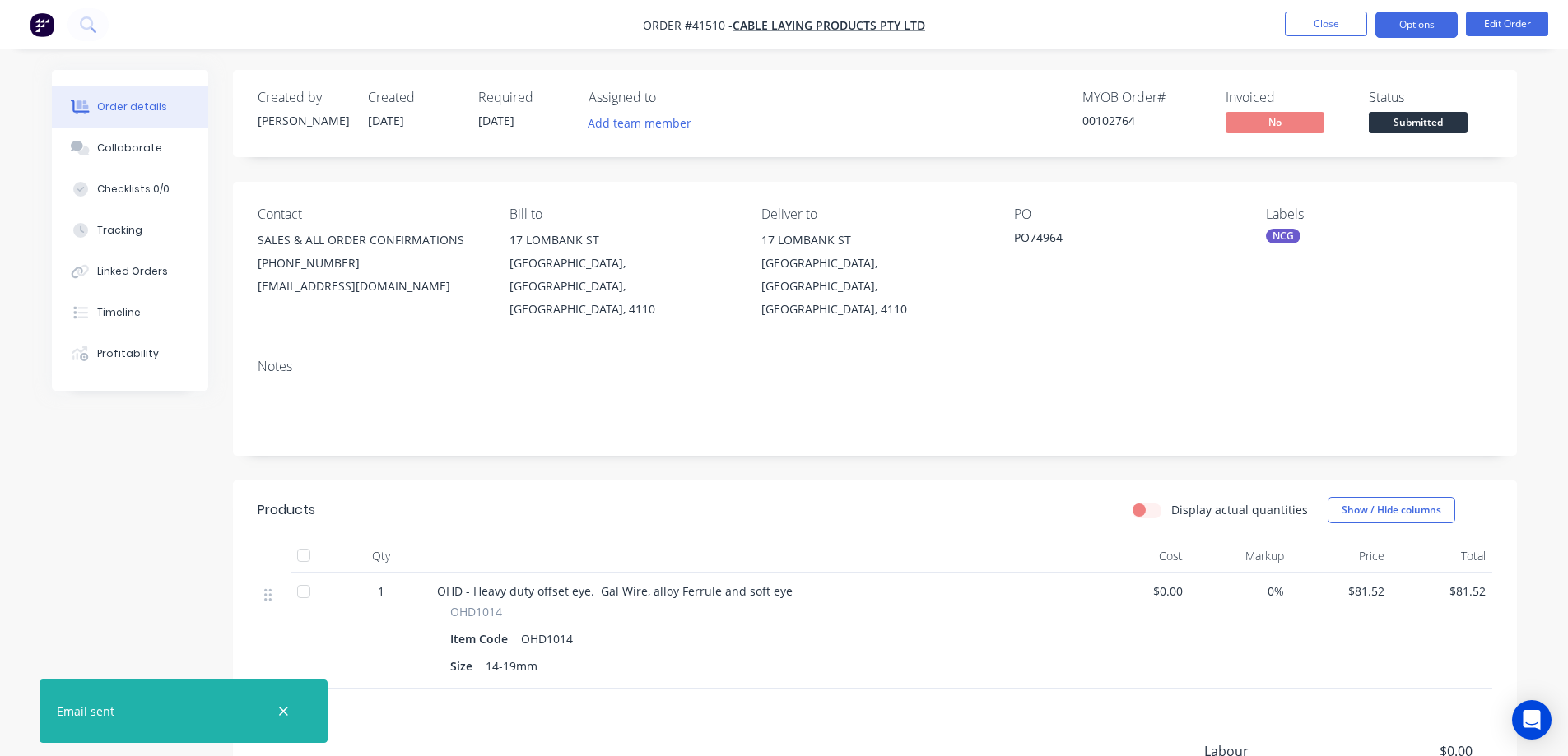
click at [1410, 24] on button "Options" at bounding box center [1417, 24] width 83 height 26
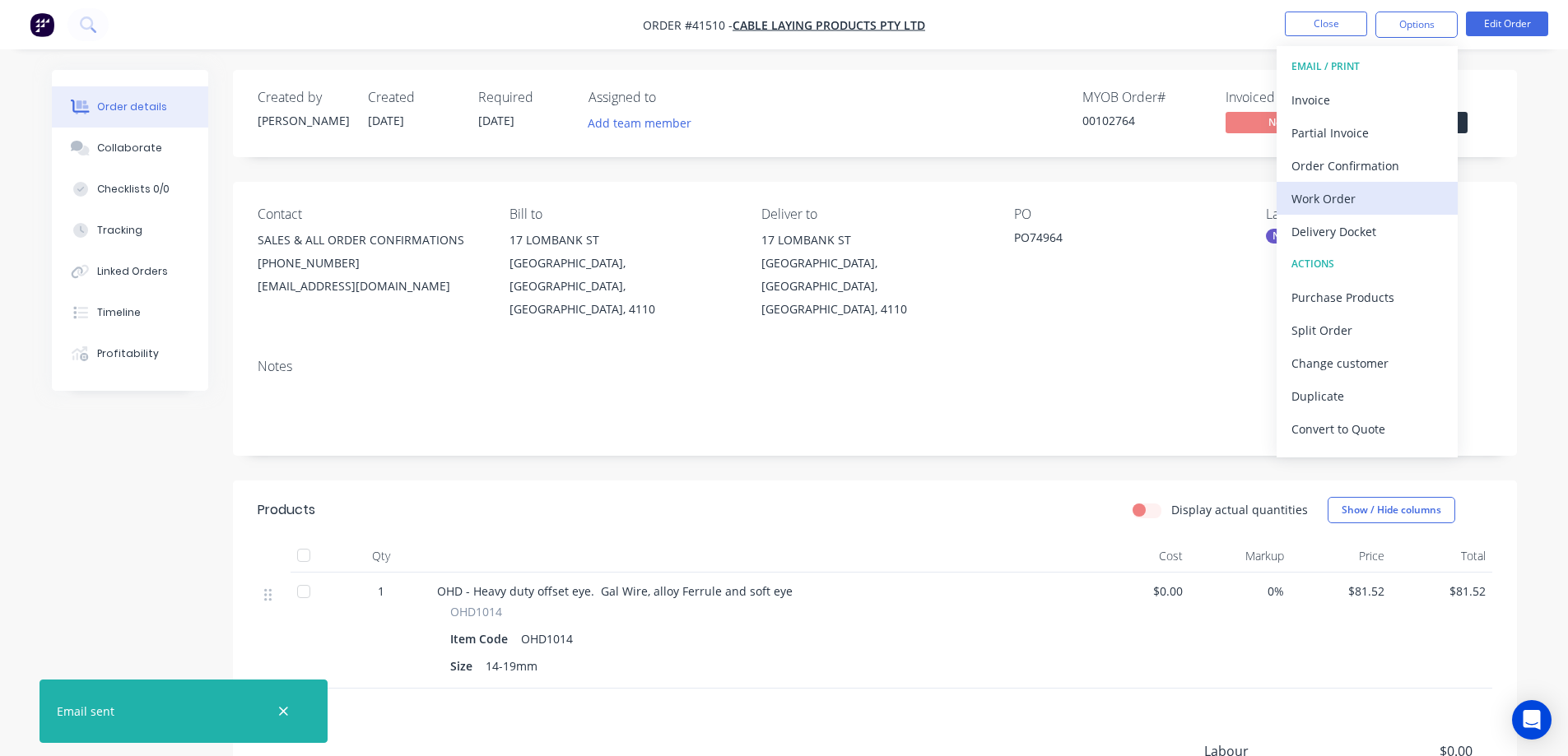
click at [1357, 197] on div "Work Order" at bounding box center [1367, 199] width 151 height 24
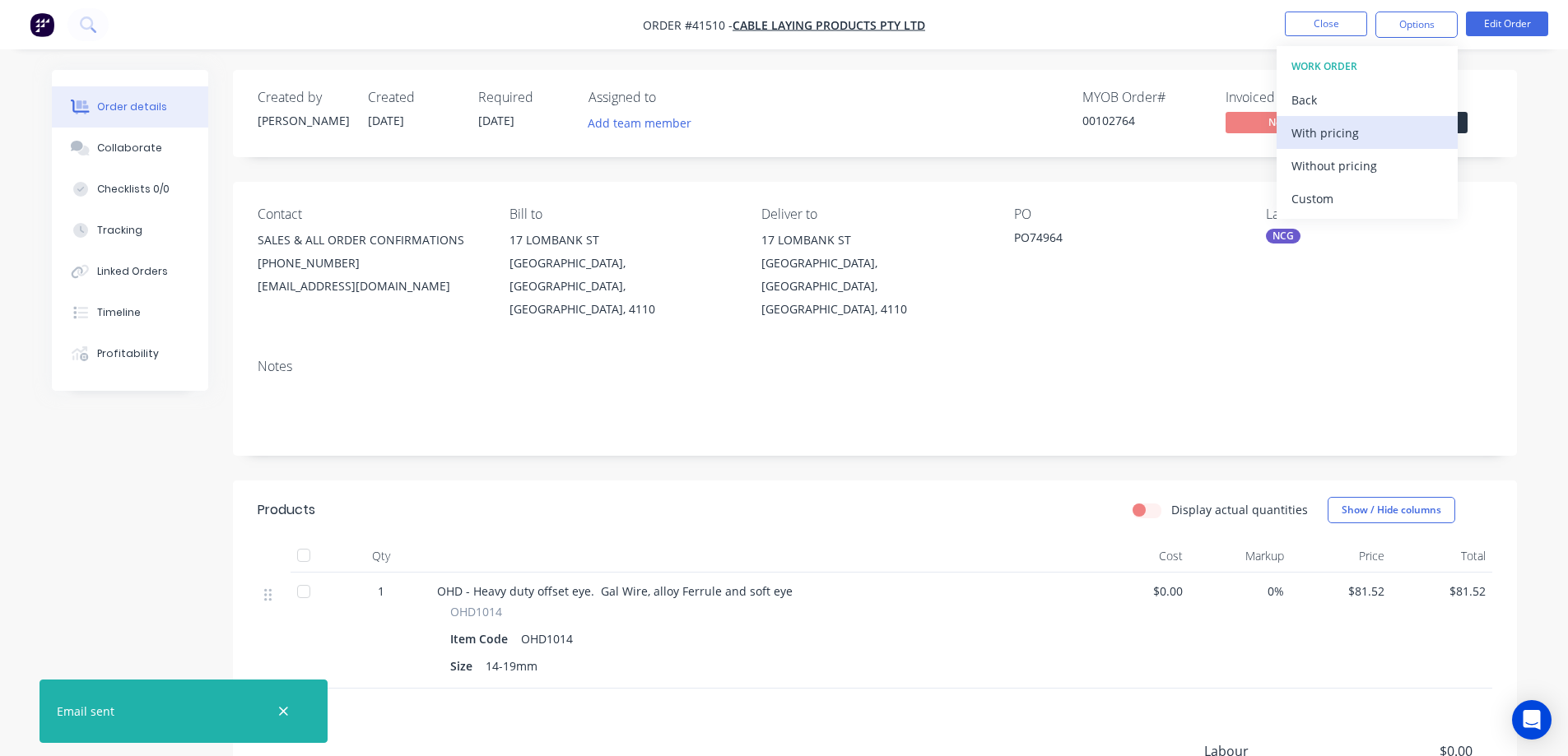
click at [1380, 125] on div "With pricing" at bounding box center [1367, 132] width 151 height 24
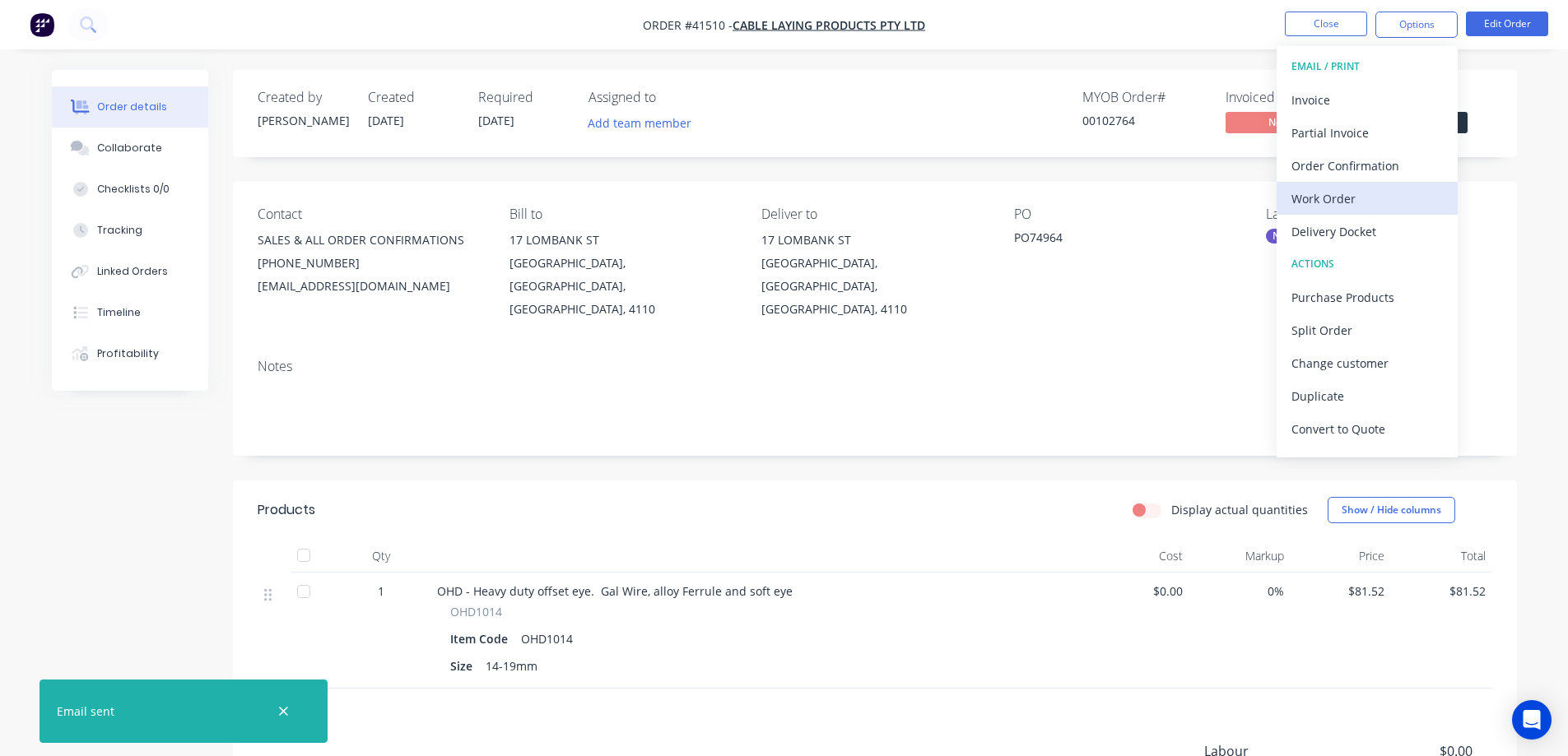
click at [1349, 196] on div "Work Order" at bounding box center [1367, 199] width 151 height 24
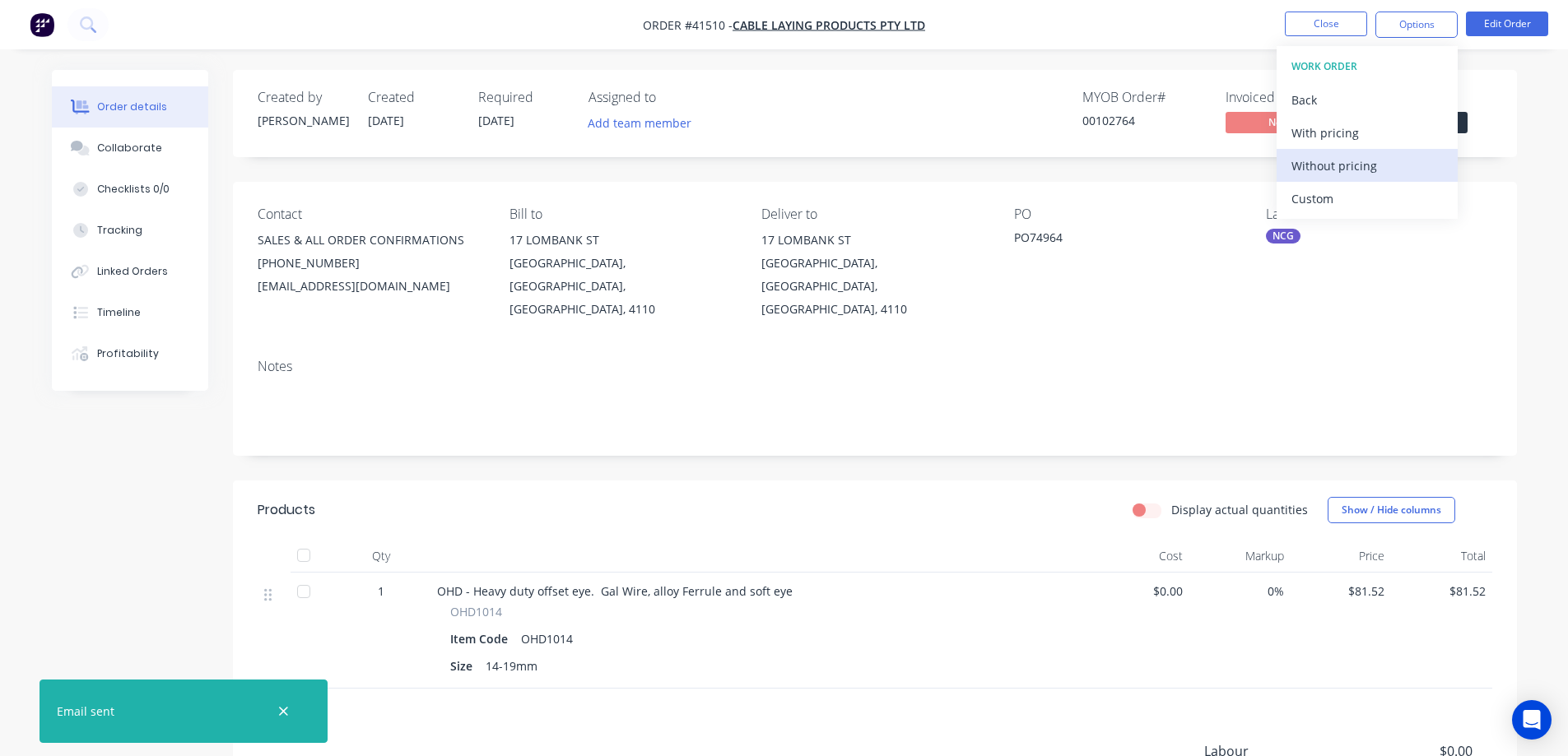
click at [1367, 171] on div "Without pricing" at bounding box center [1367, 166] width 151 height 24
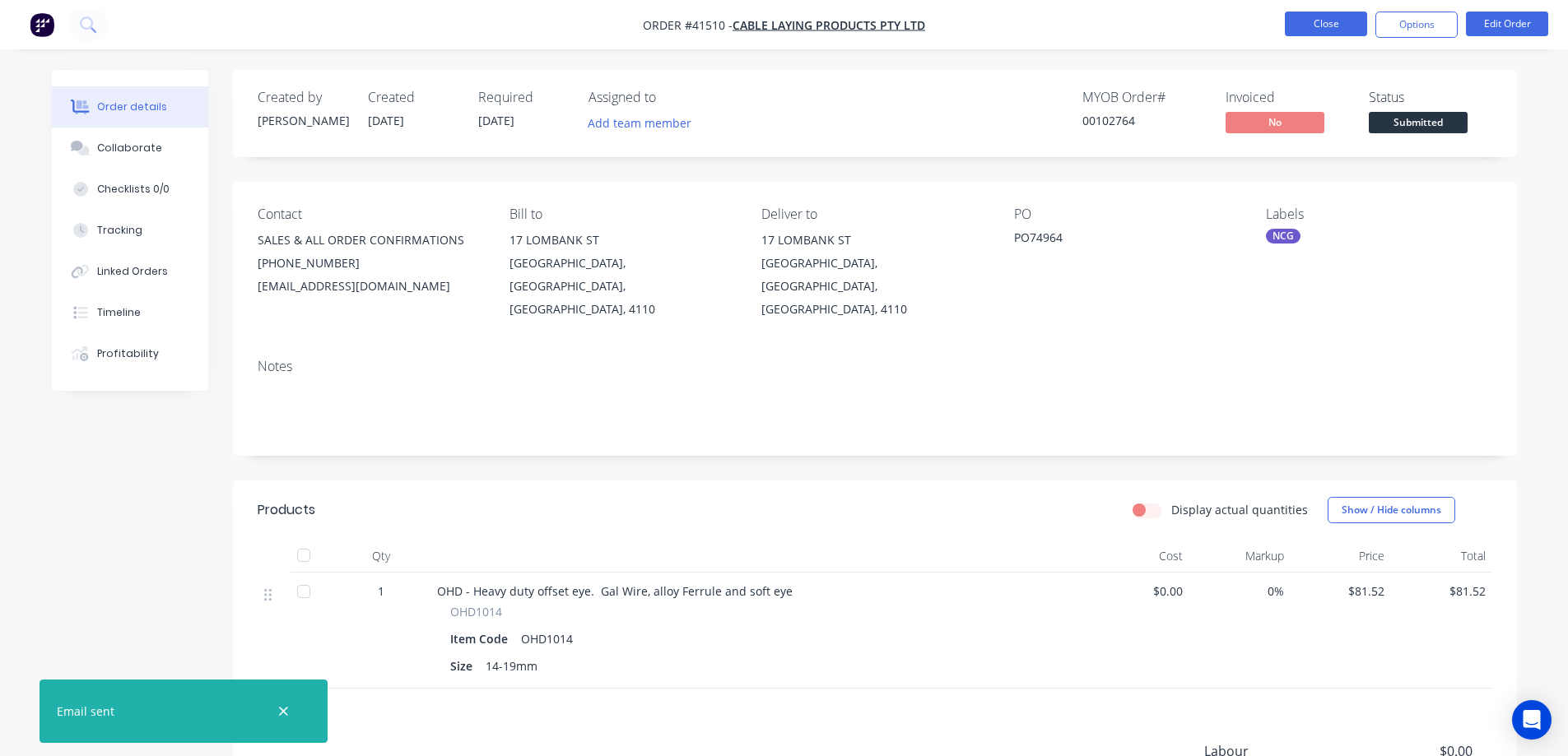
click at [1306, 31] on button "Close" at bounding box center [1326, 24] width 83 height 24
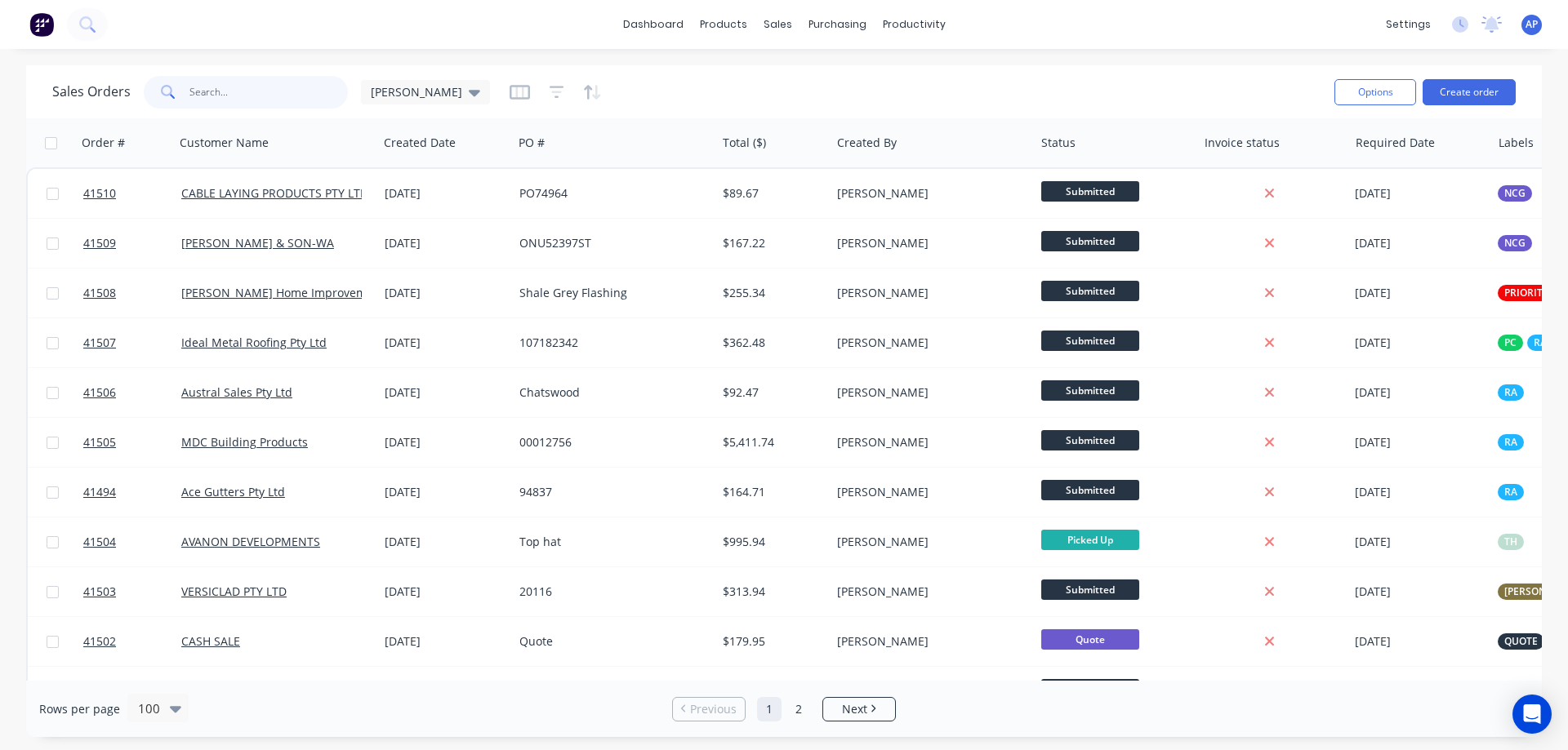
click at [255, 92] on input "text" at bounding box center [269, 92] width 159 height 32
click at [1486, 93] on button "Create order" at bounding box center [1468, 92] width 93 height 26
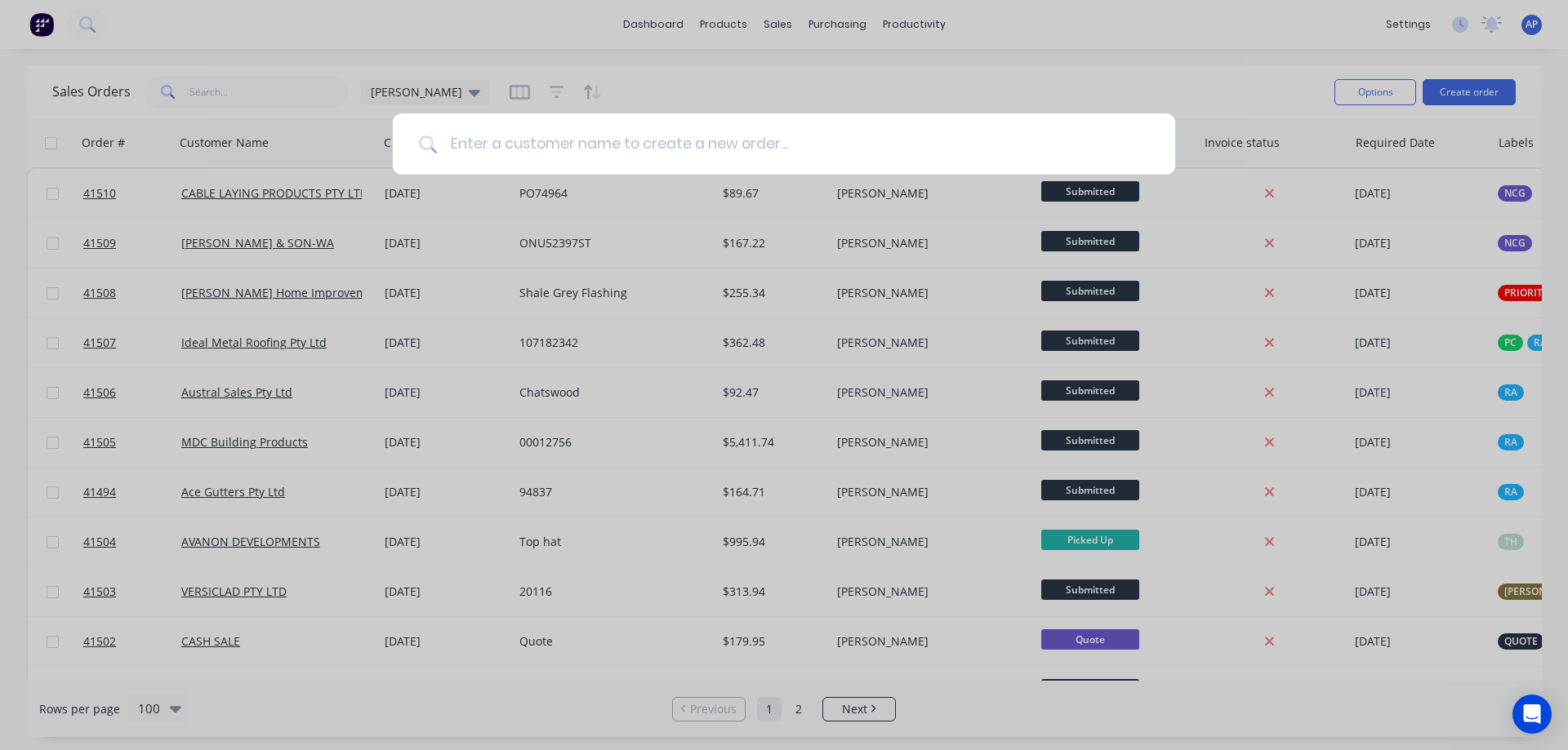
click at [500, 152] on input at bounding box center [793, 144] width 712 height 61
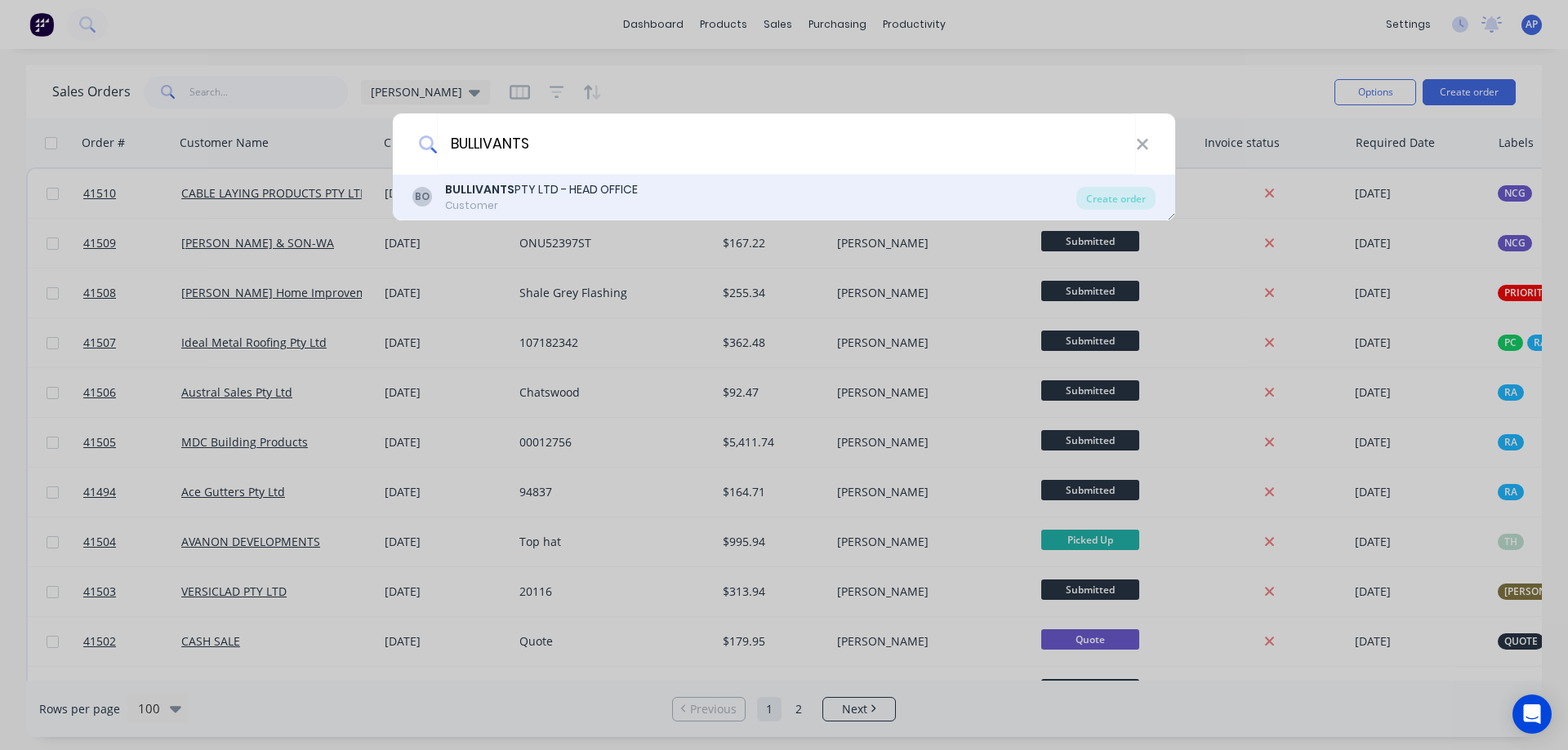
type input "BULLIVANTS"
click at [505, 191] on b "BULLIVANTS" at bounding box center [479, 190] width 69 height 16
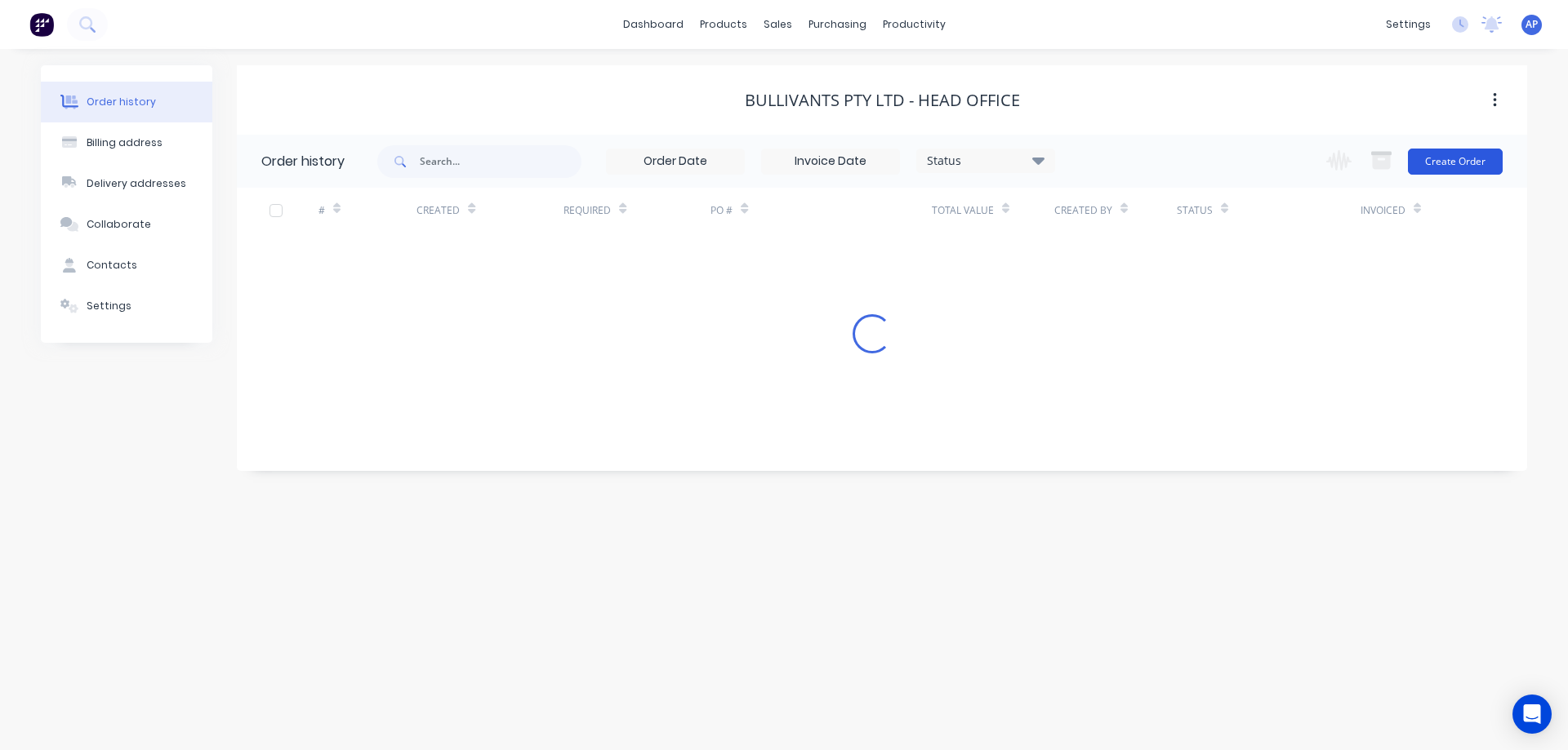
click at [1426, 169] on button "Create Order" at bounding box center [1455, 161] width 94 height 26
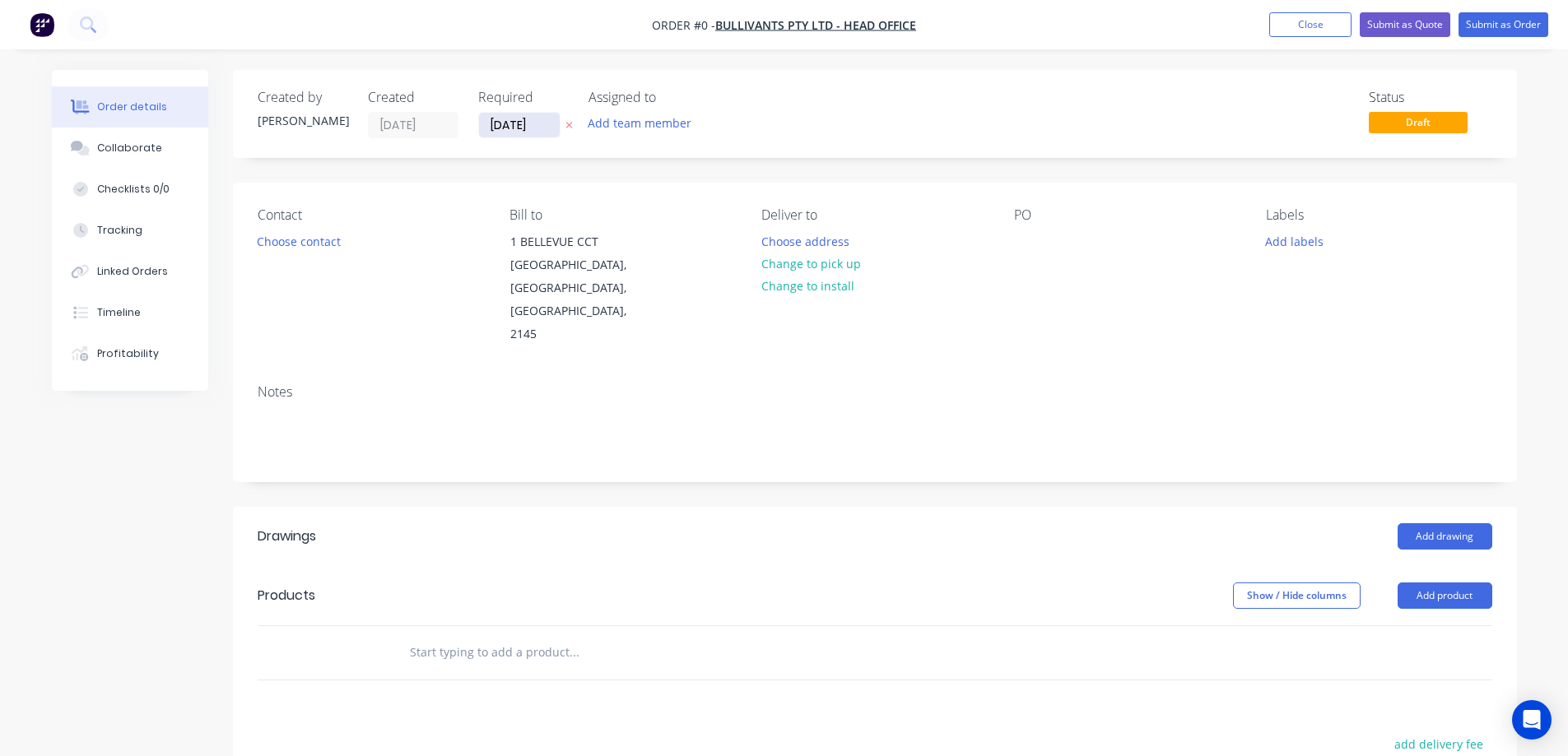
click at [530, 127] on input "[DATE]" at bounding box center [519, 124] width 81 height 24
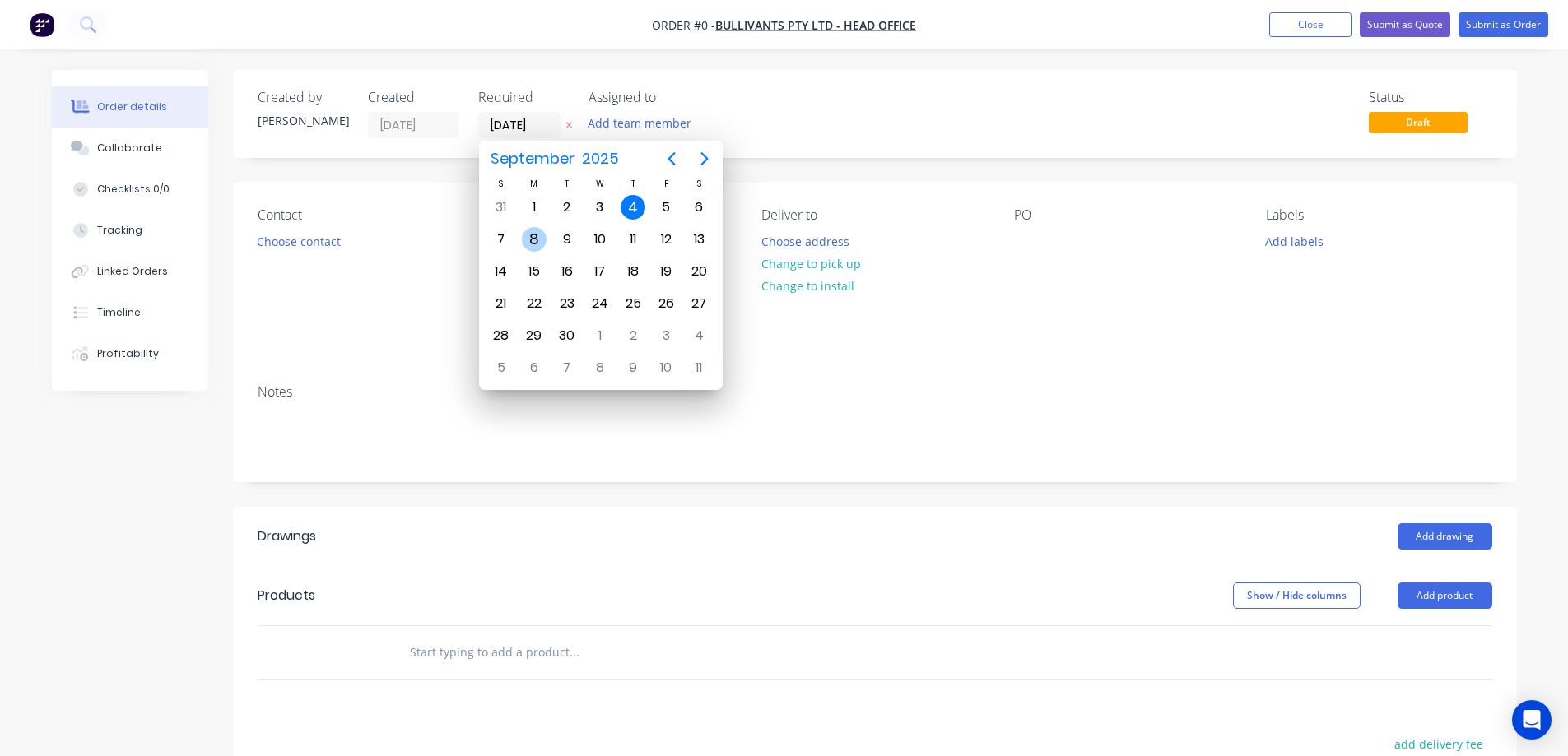
click at [532, 238] on div "8" at bounding box center [533, 239] width 24 height 24
type input "[DATE]"
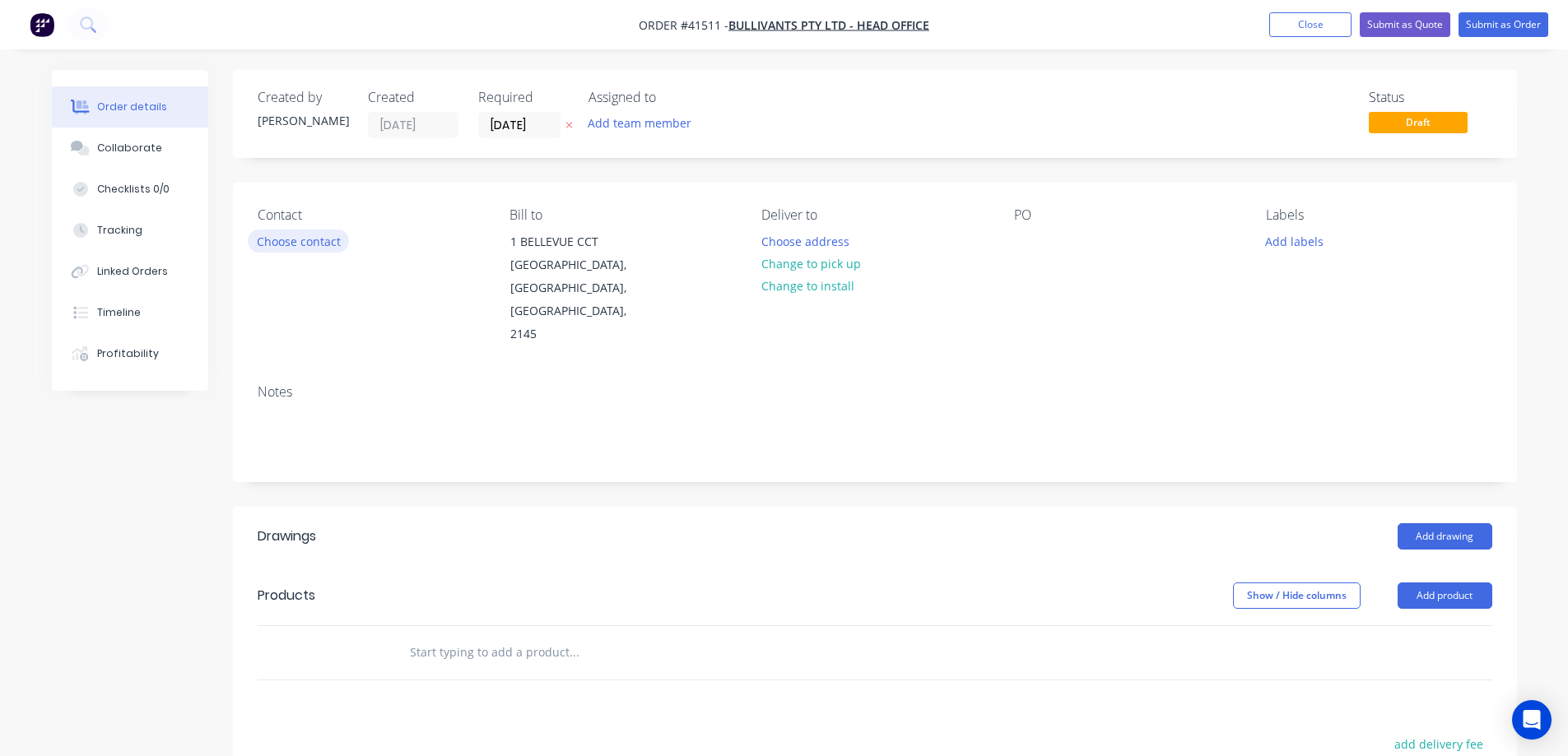
click at [326, 247] on button "Choose contact" at bounding box center [298, 240] width 102 height 23
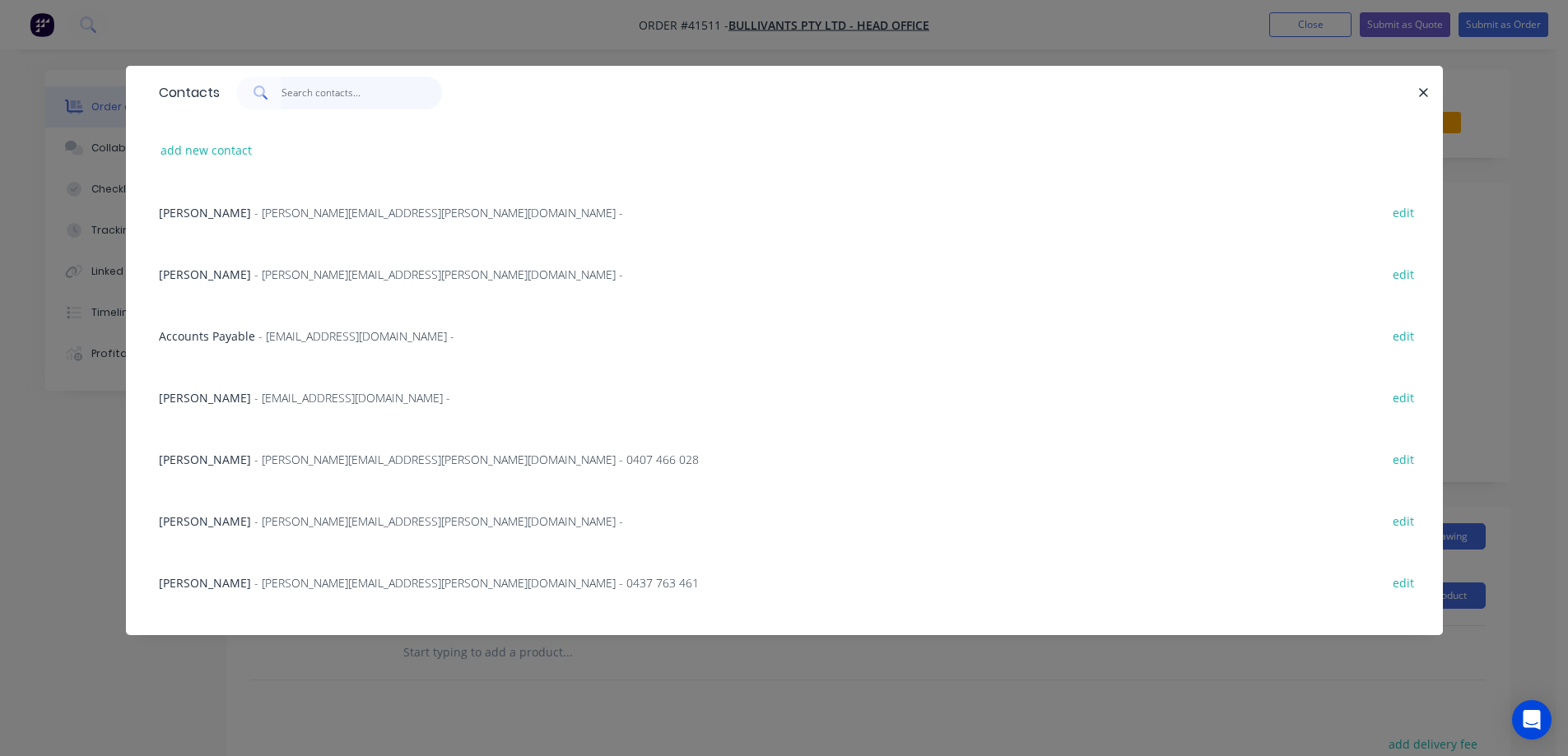
click at [317, 93] on input "text" at bounding box center [361, 92] width 161 height 33
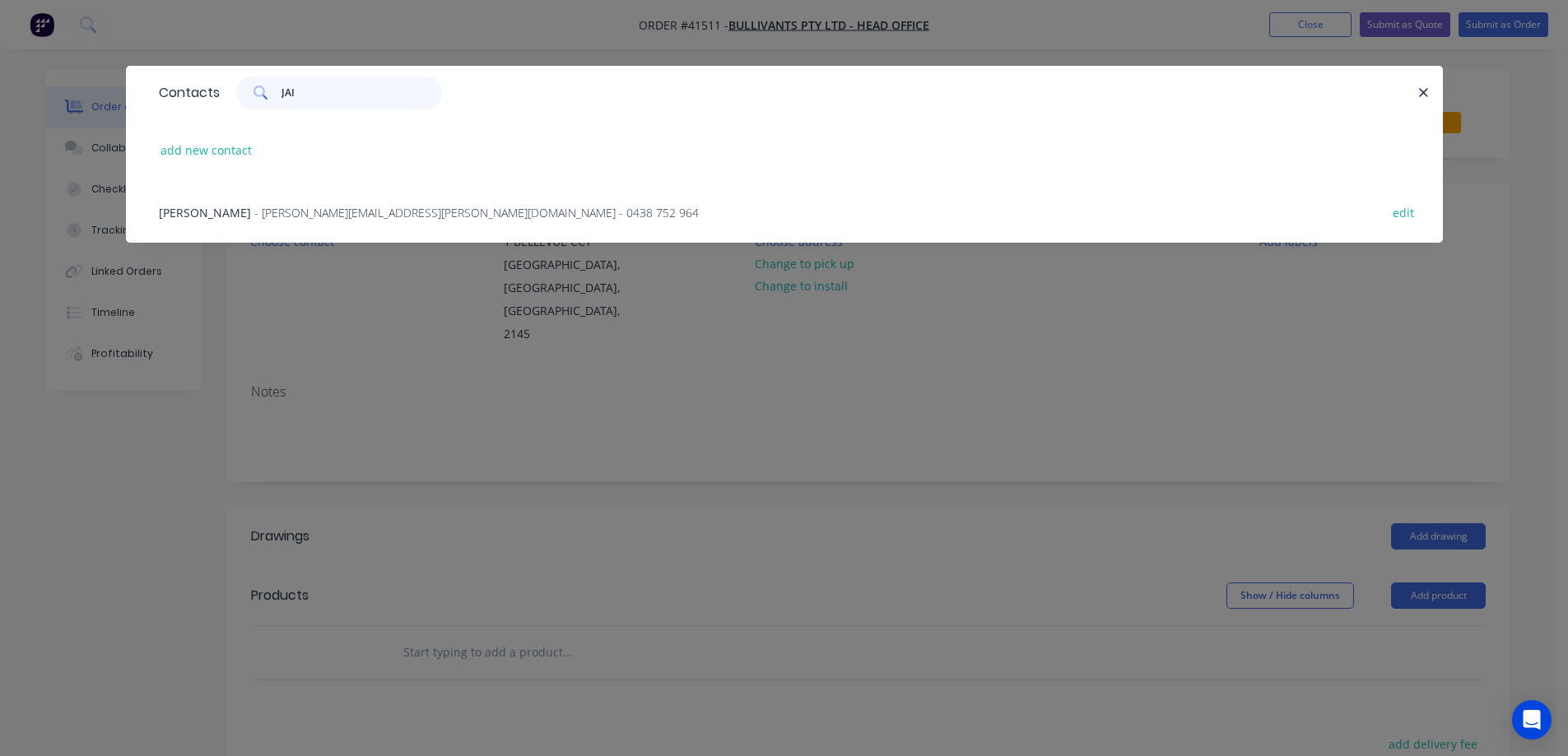
type input "JAI"
click at [350, 217] on span "- jaime.sarwary@bullivants.com - 0438 752 964" at bounding box center [476, 212] width 444 height 15
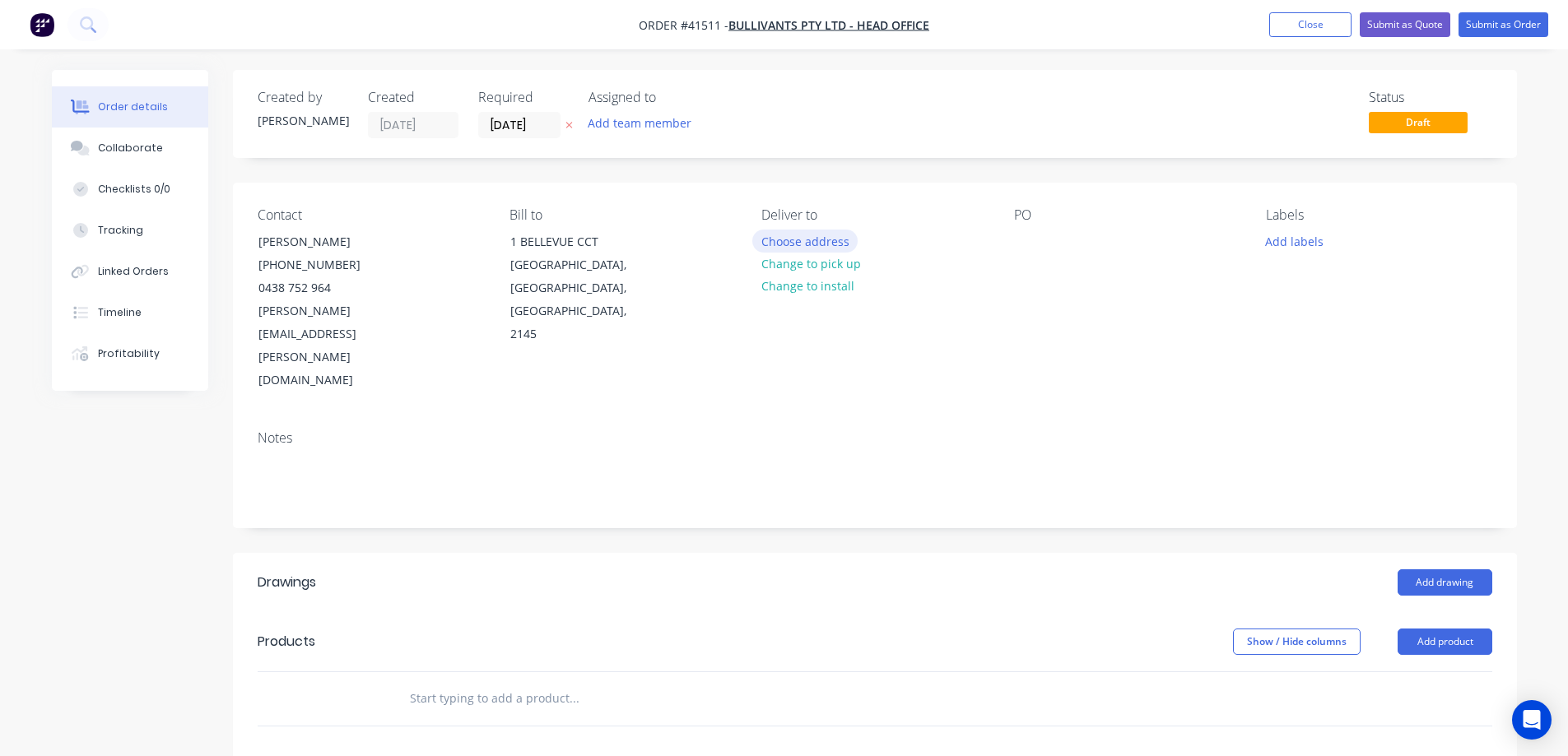
click at [774, 239] on button "Choose address" at bounding box center [805, 240] width 105 height 23
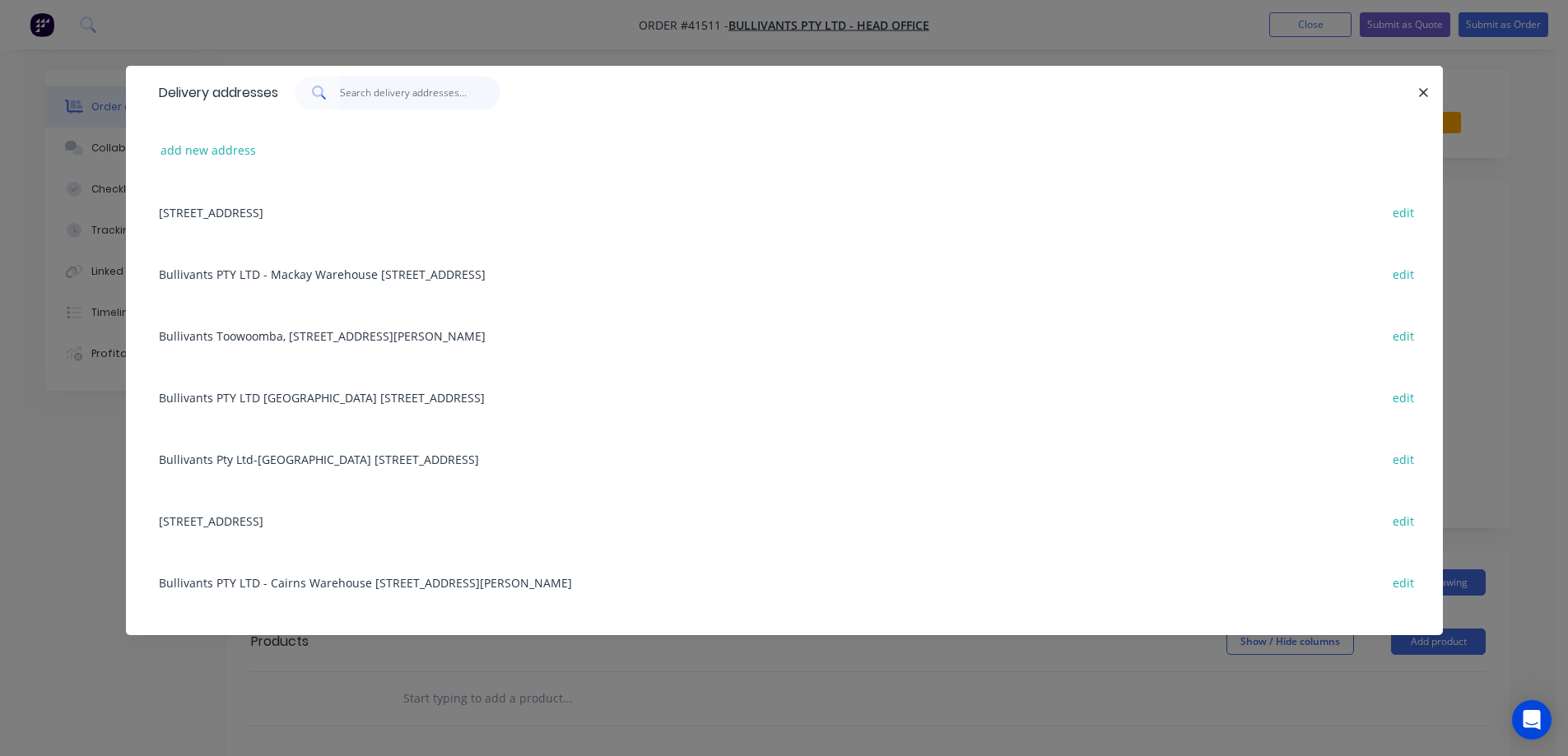
click at [424, 97] on input "text" at bounding box center [420, 92] width 161 height 33
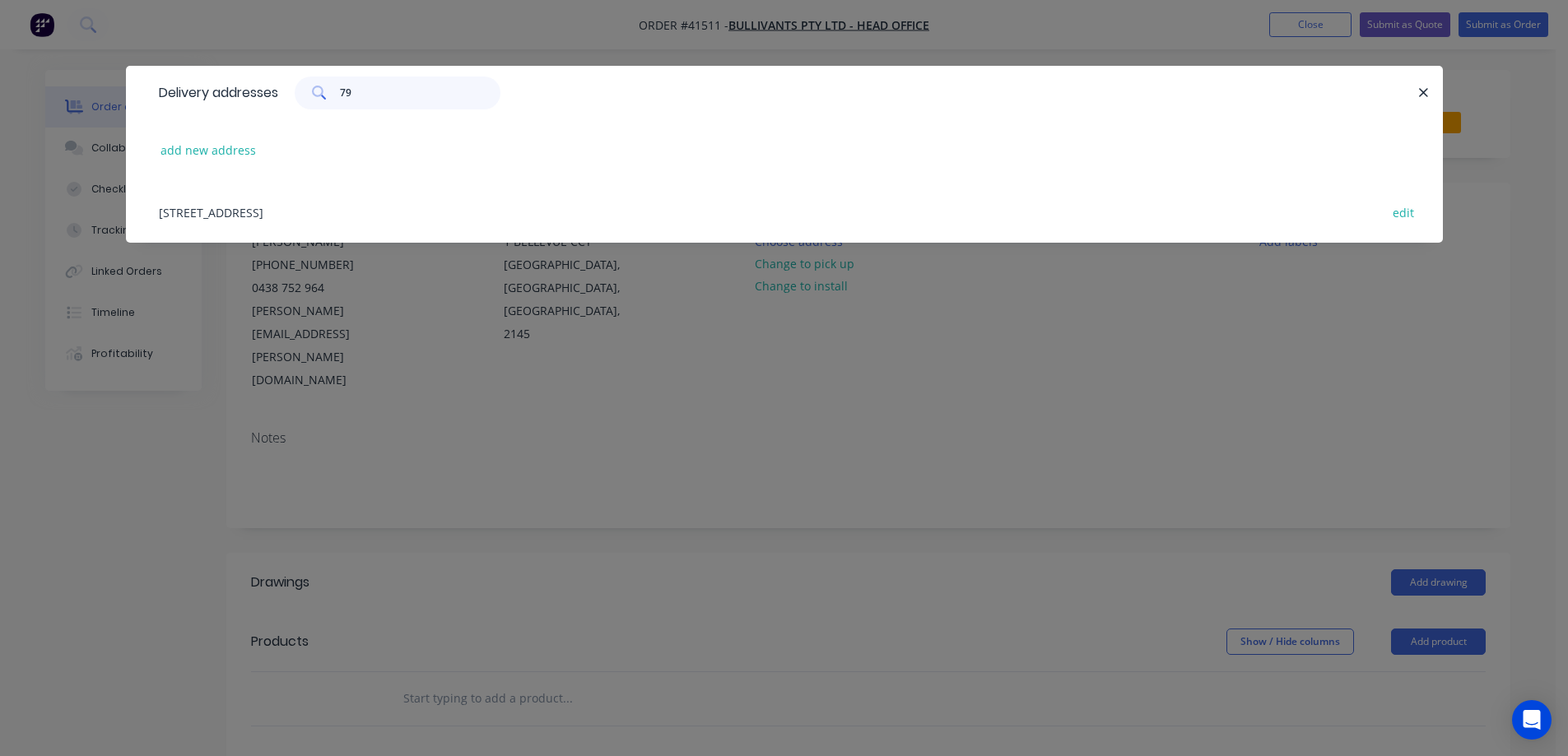
type input "79"
click at [408, 212] on div "79 Colebard St West , ACACIA RIDGE , Queensland, Australia, 4110 edit" at bounding box center [784, 212] width 1268 height 62
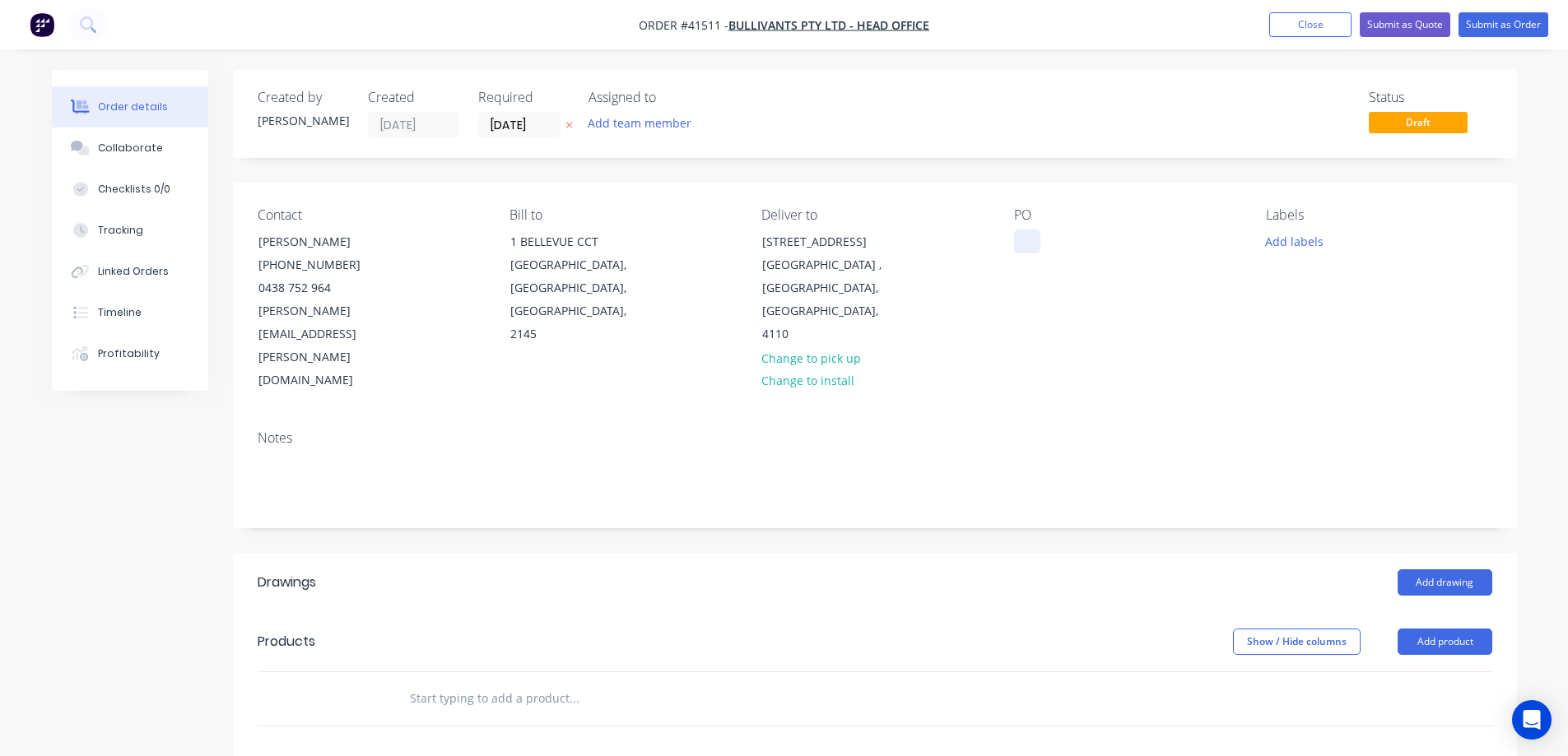
click at [1030, 237] on div at bounding box center [1027, 241] width 26 height 24
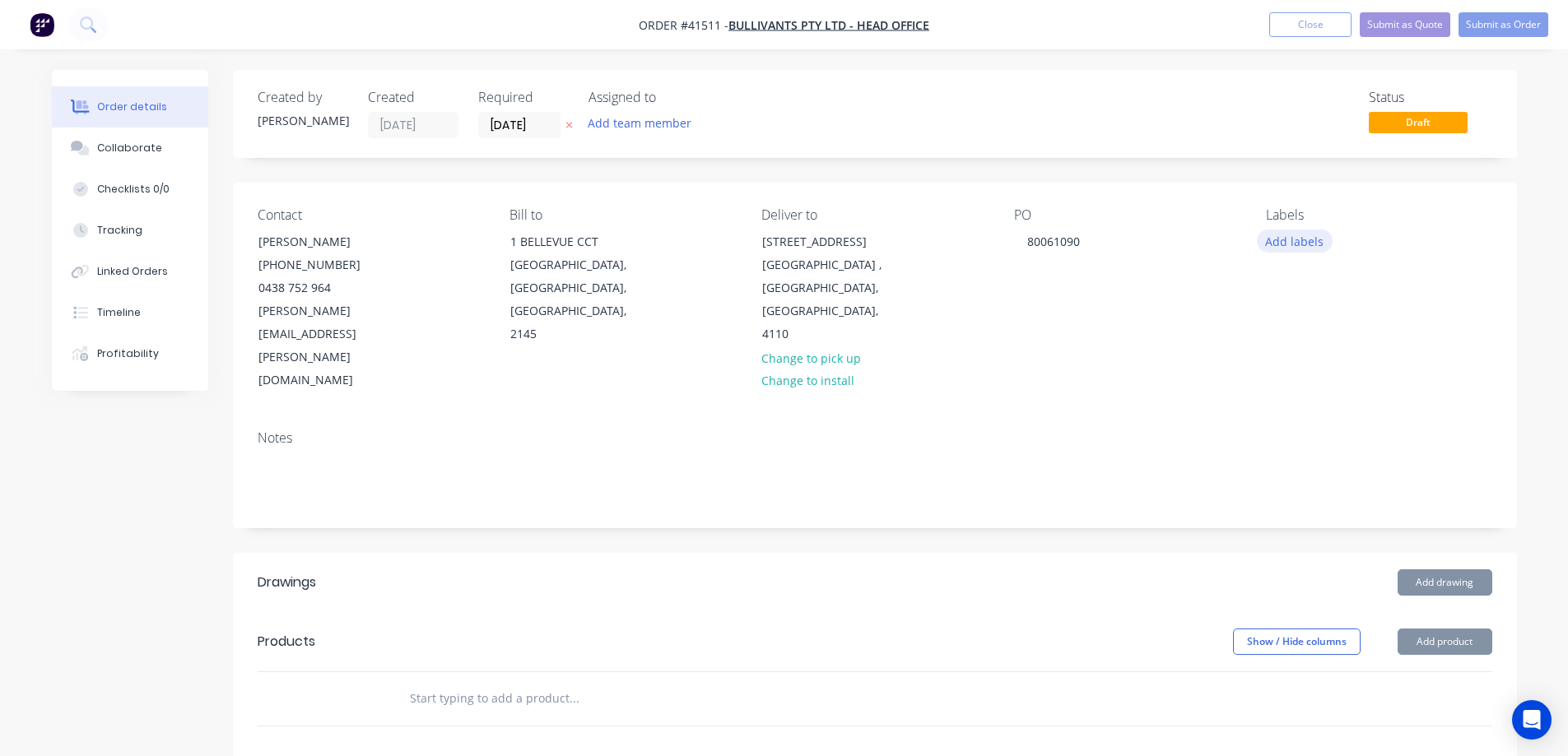
click at [1302, 231] on button "Add labels" at bounding box center [1295, 240] width 76 height 23
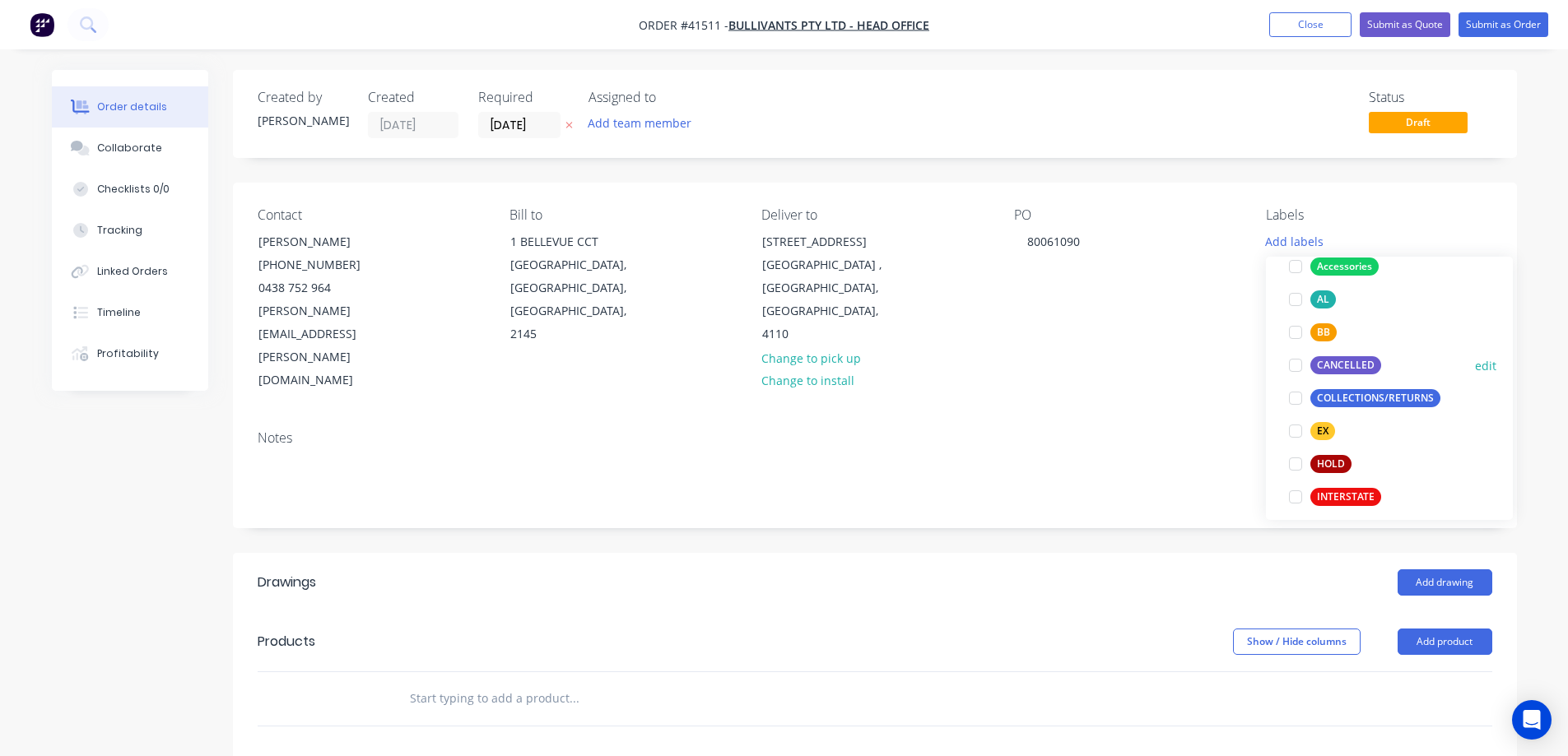
scroll to position [165, 0]
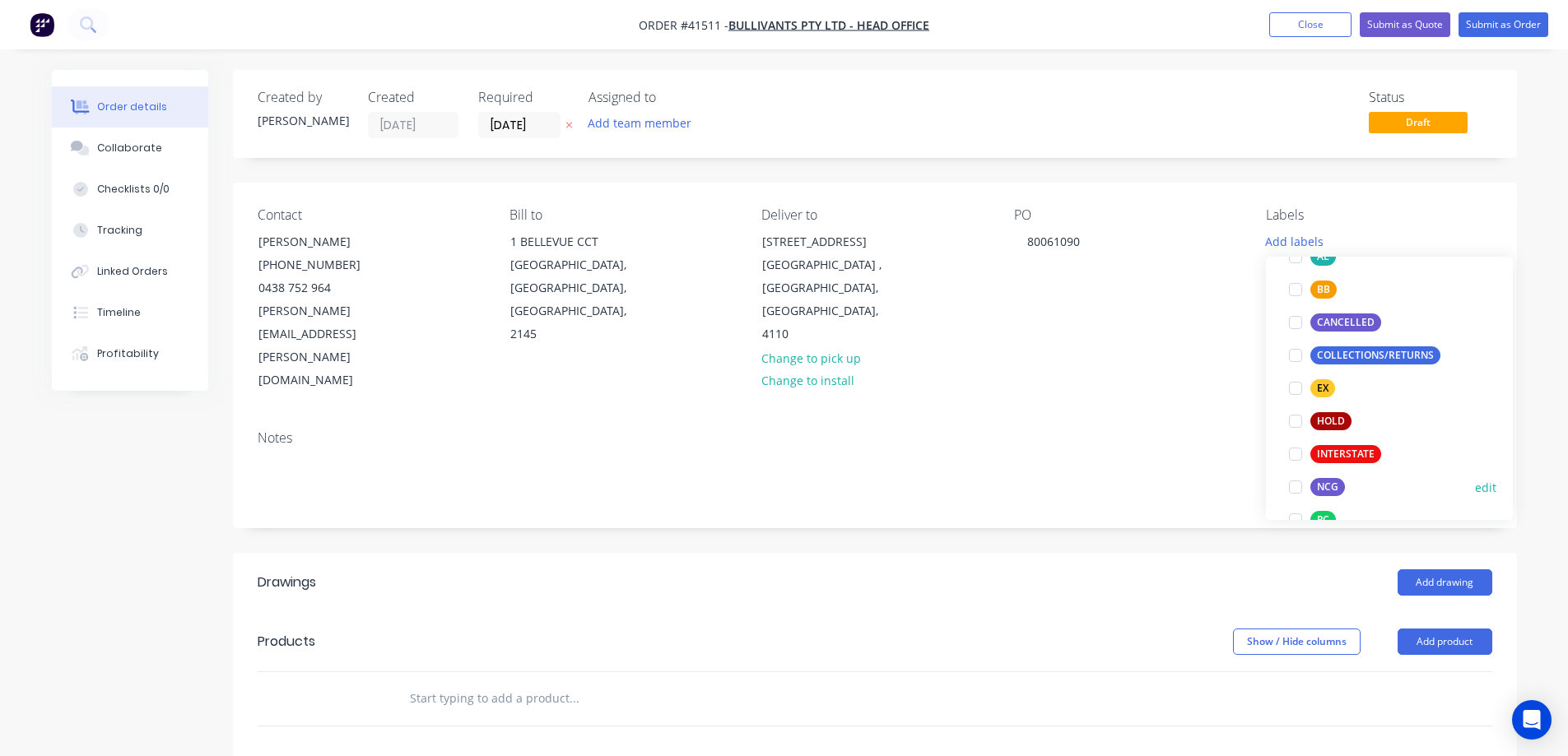
drag, startPoint x: 1297, startPoint y: 487, endPoint x: 1074, endPoint y: 447, distance: 226.6
click at [1292, 486] on div at bounding box center [1296, 487] width 33 height 33
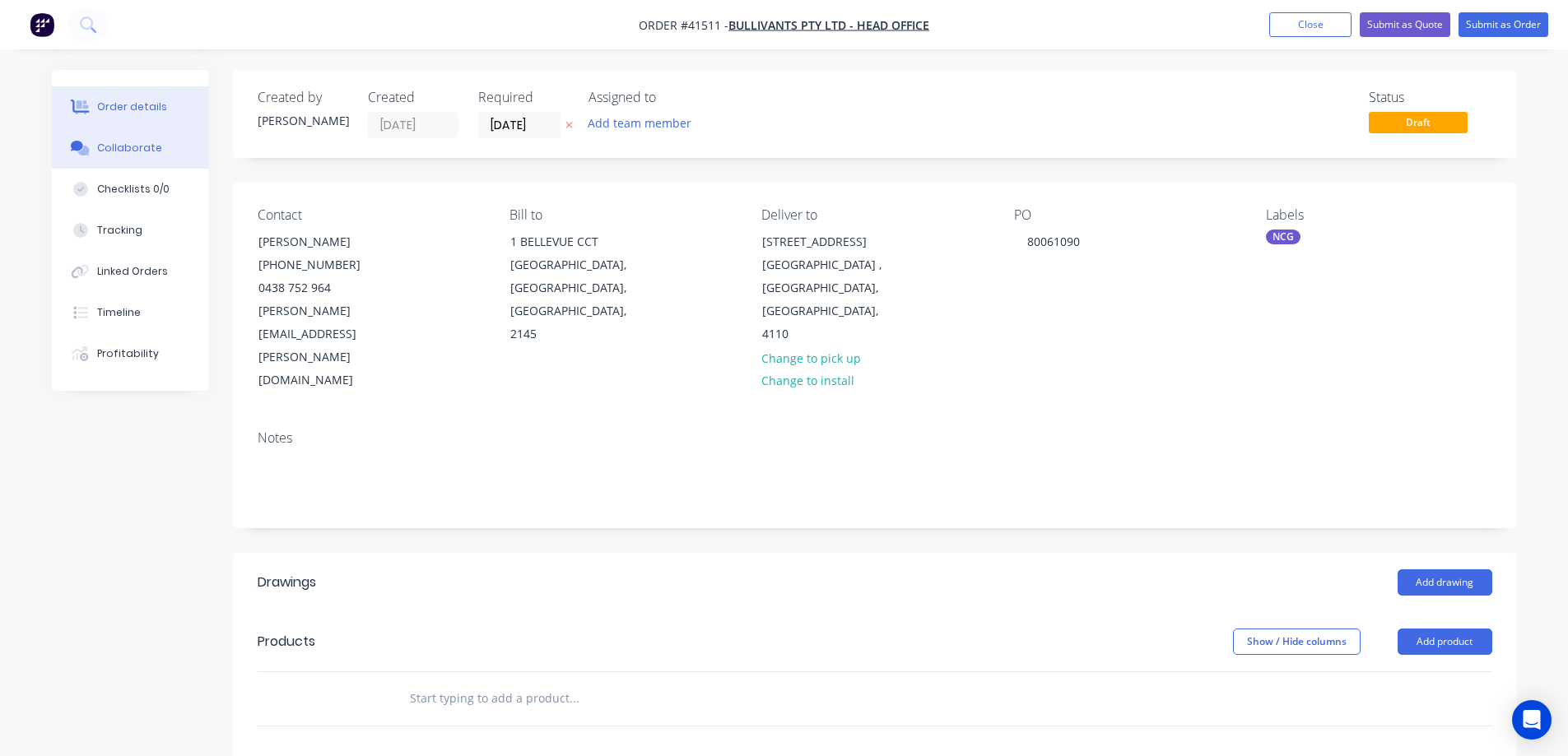
drag, startPoint x: 112, startPoint y: 147, endPoint x: 163, endPoint y: 147, distance: 51.0
click at [115, 147] on div "Collaborate" at bounding box center [130, 148] width 65 height 15
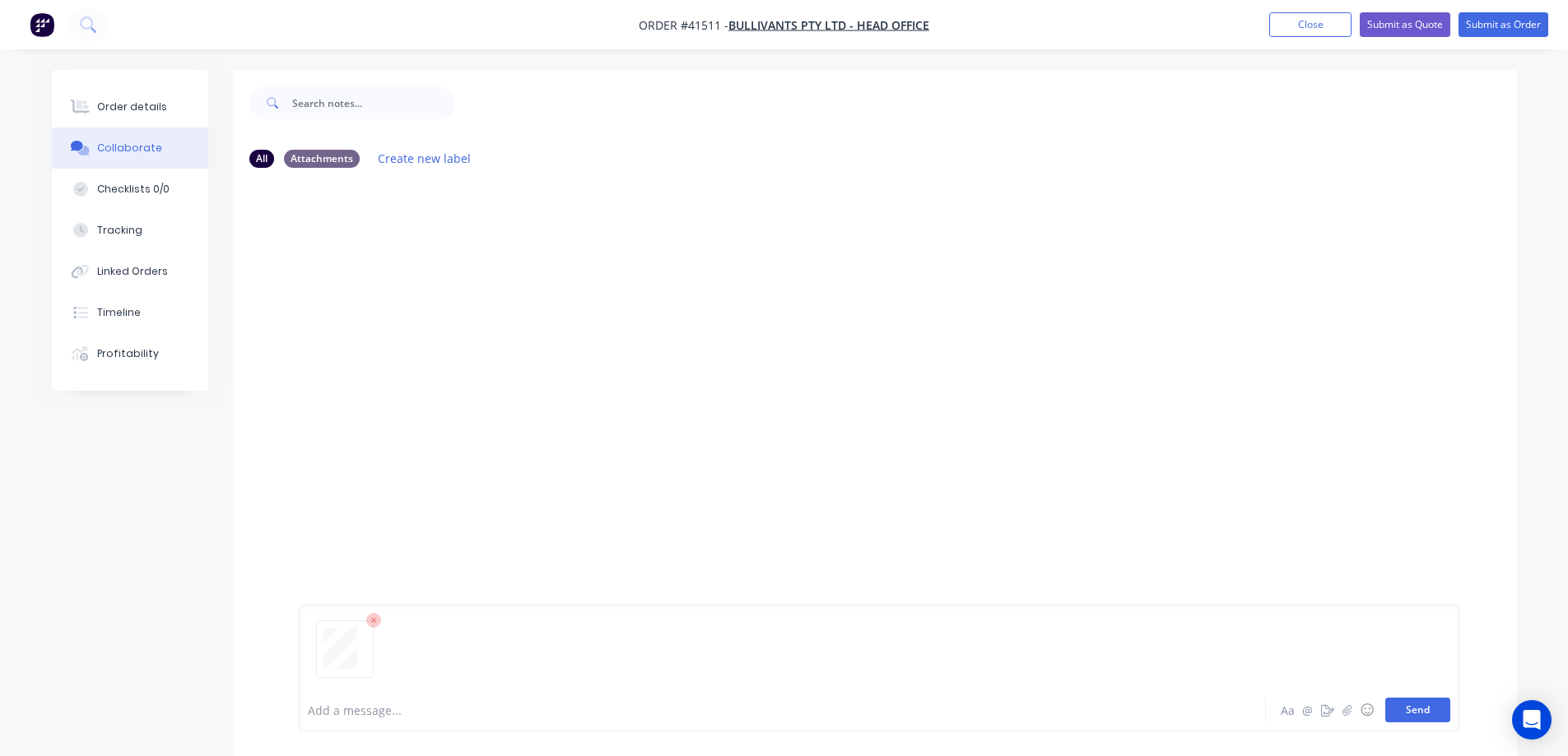
click at [1406, 711] on button "Send" at bounding box center [1418, 710] width 65 height 24
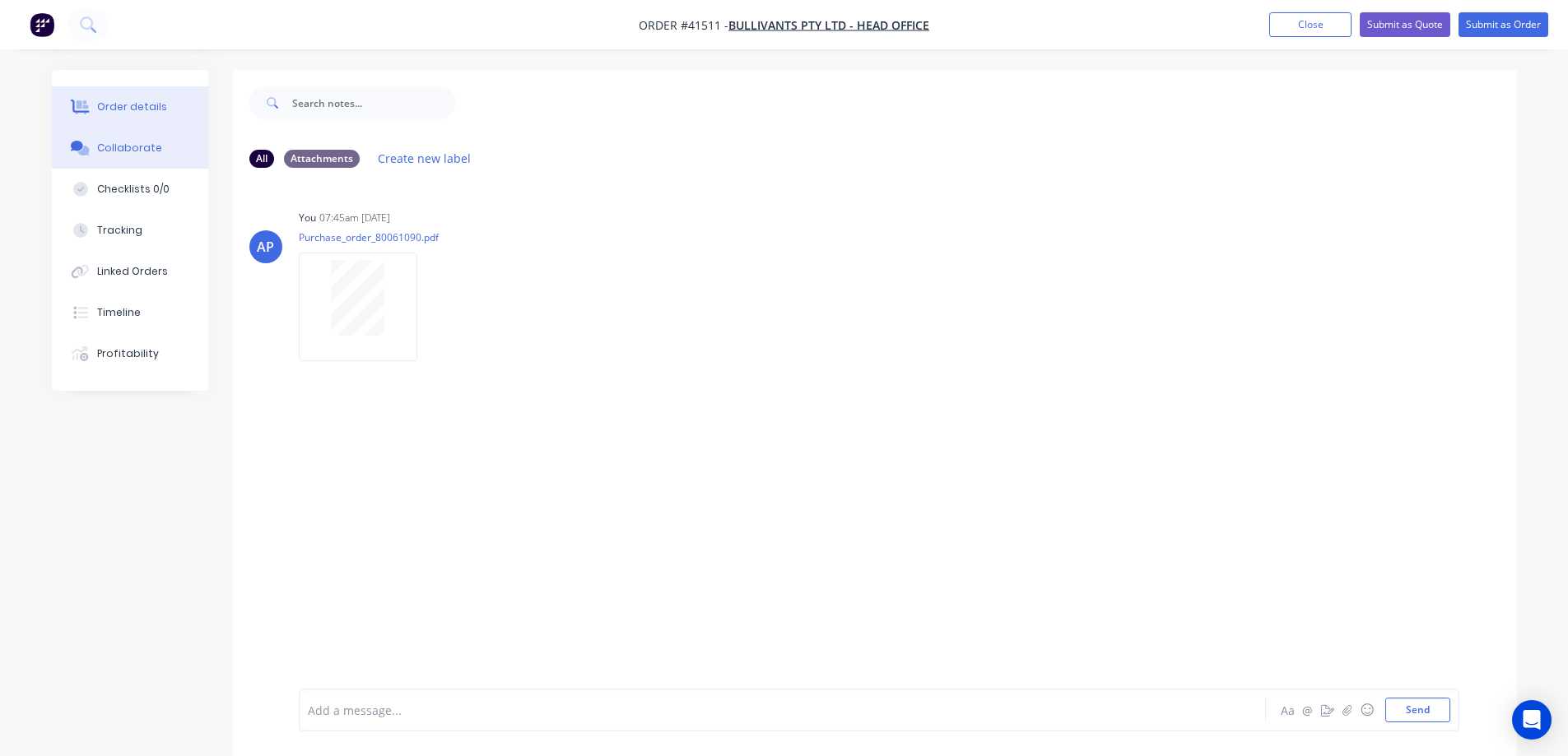
click at [159, 101] on div "Order details" at bounding box center [131, 107] width 70 height 15
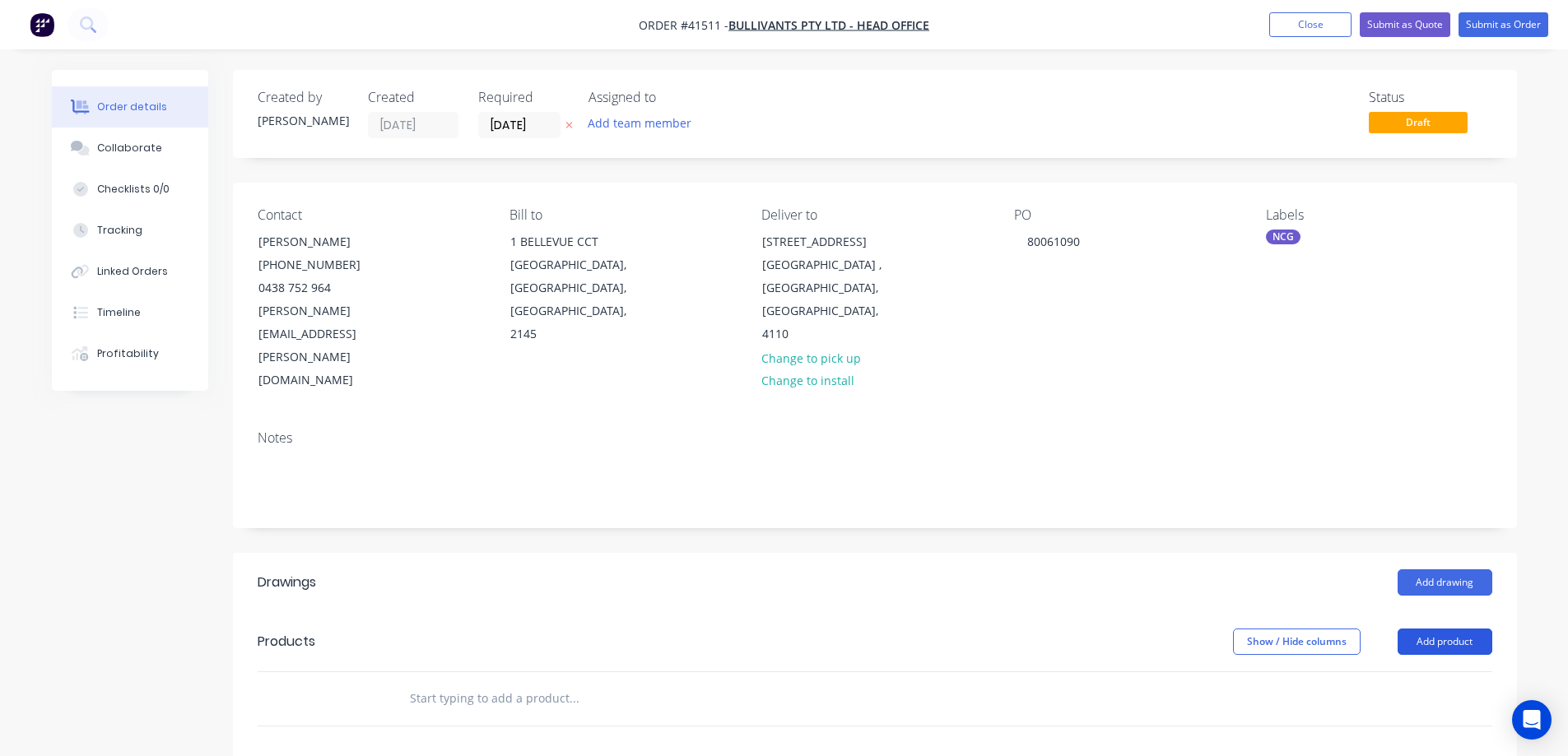
click at [1420, 628] on button "Add product" at bounding box center [1445, 641] width 94 height 26
click at [1408, 672] on div "Product catalogue" at bounding box center [1415, 683] width 127 height 24
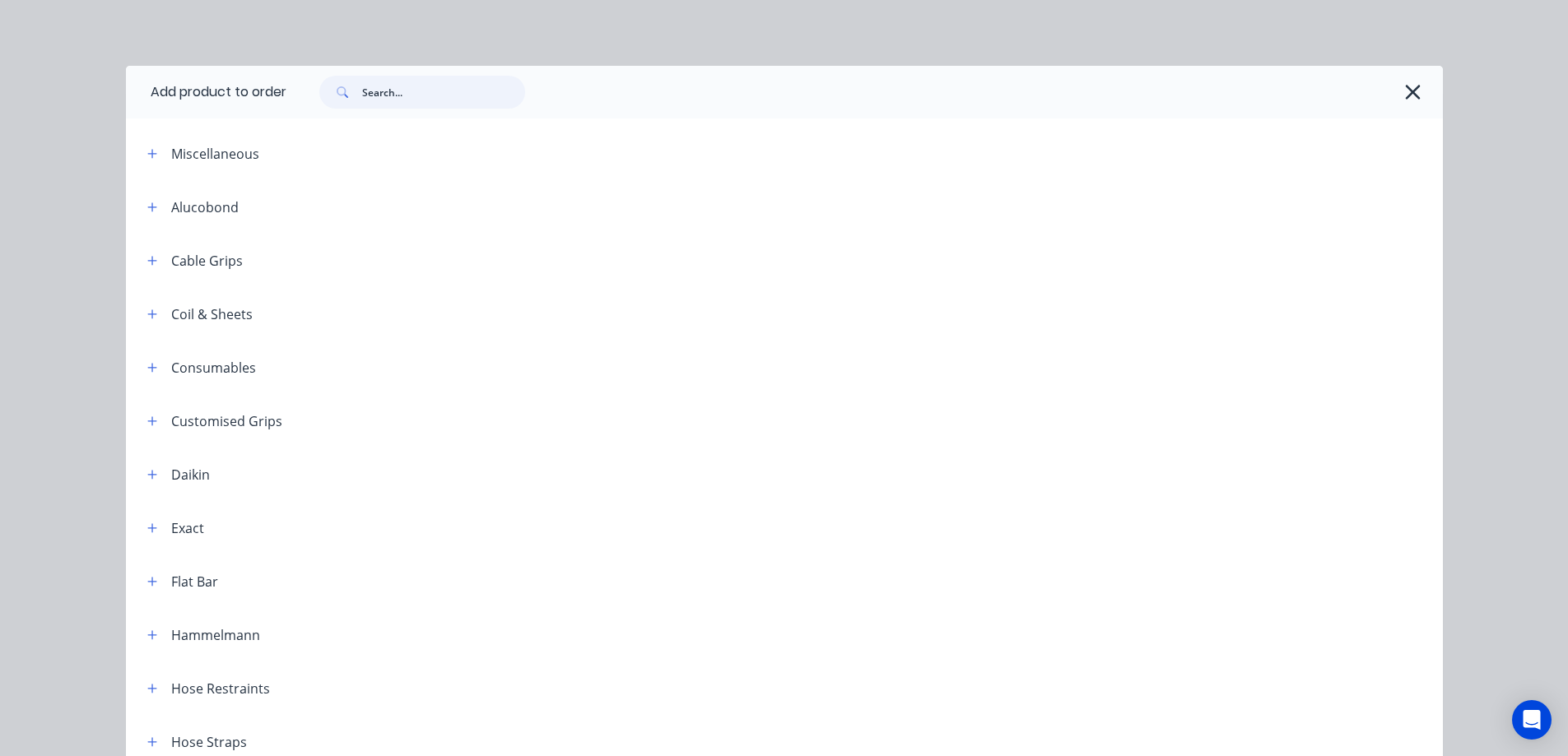
click at [423, 95] on input "text" at bounding box center [443, 92] width 163 height 33
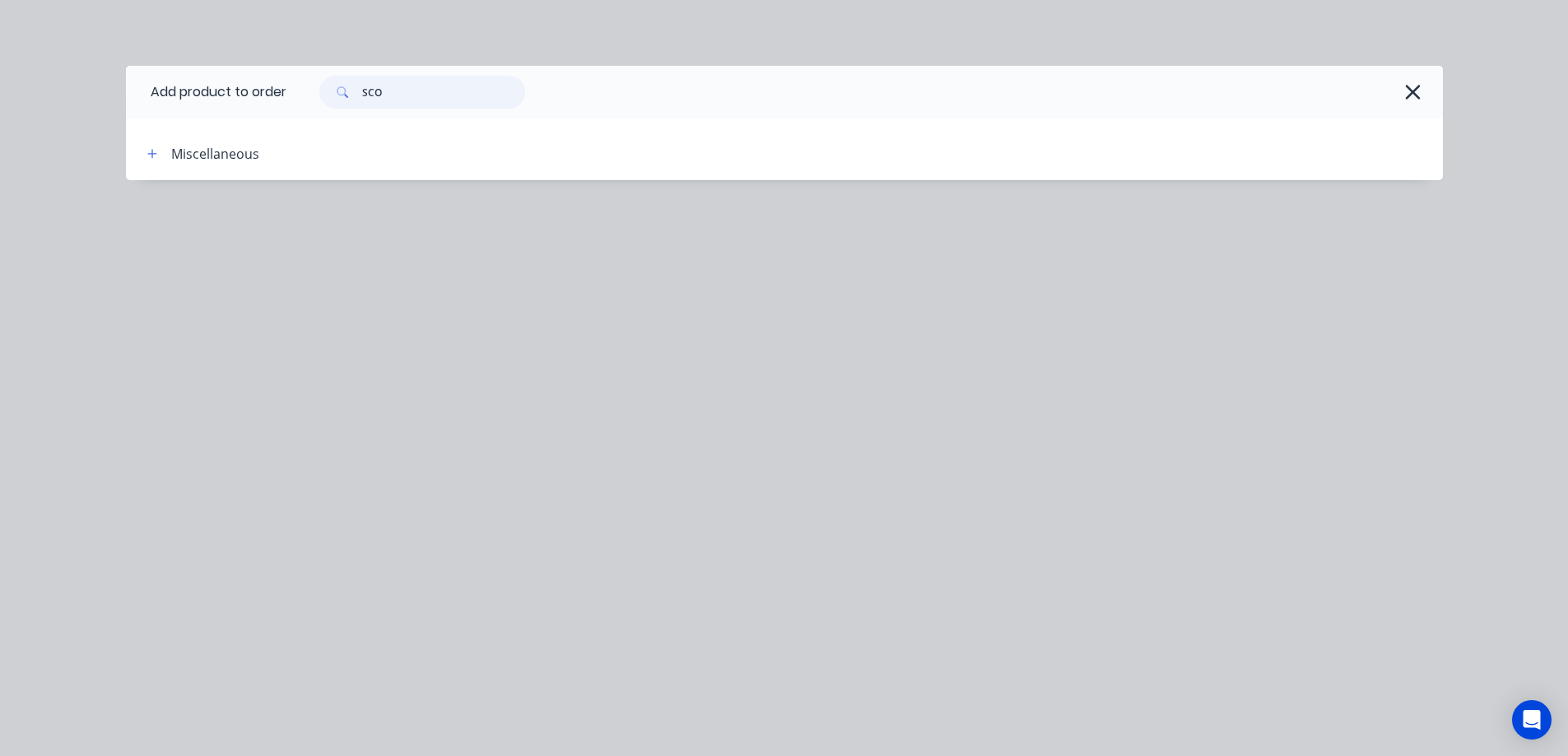
drag, startPoint x: 394, startPoint y: 100, endPoint x: 358, endPoint y: 96, distance: 36.2
click at [358, 96] on div "SCO" at bounding box center [422, 92] width 206 height 33
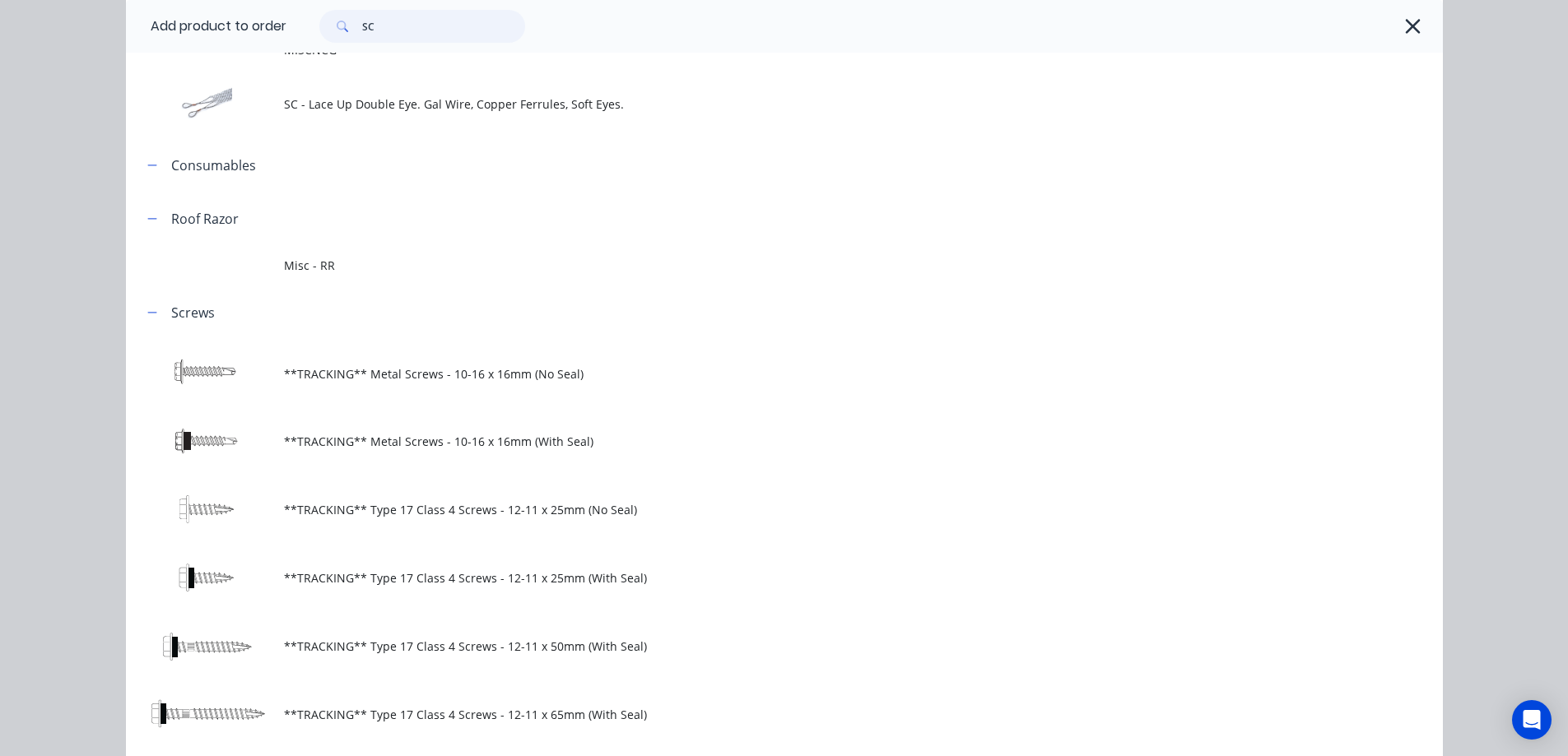
scroll to position [4361, 0]
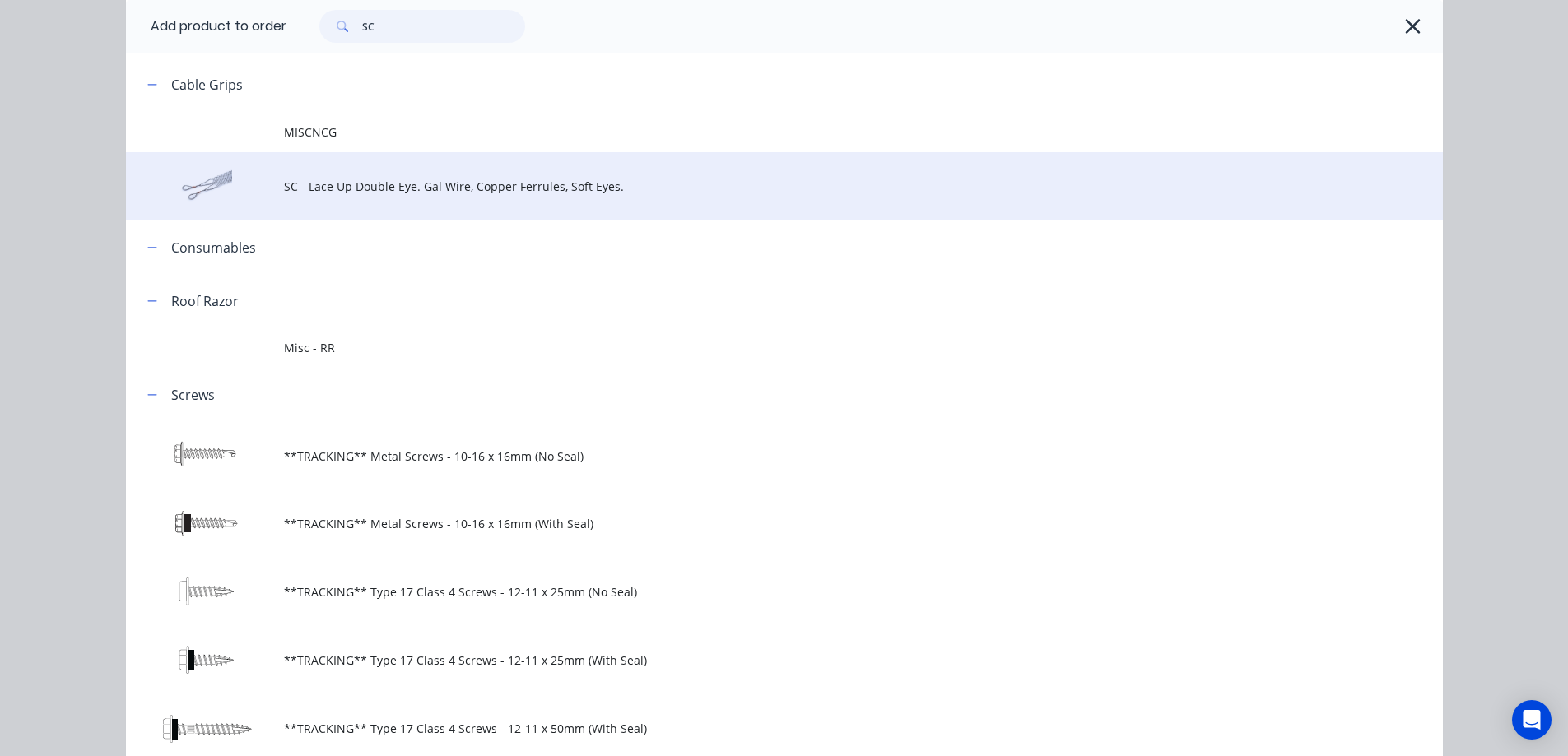
type input "SC"
click at [389, 192] on span "SC - Lace Up Double Eye. Gal Wire, Copper Ferrules, Soft Eyes." at bounding box center [747, 186] width 927 height 17
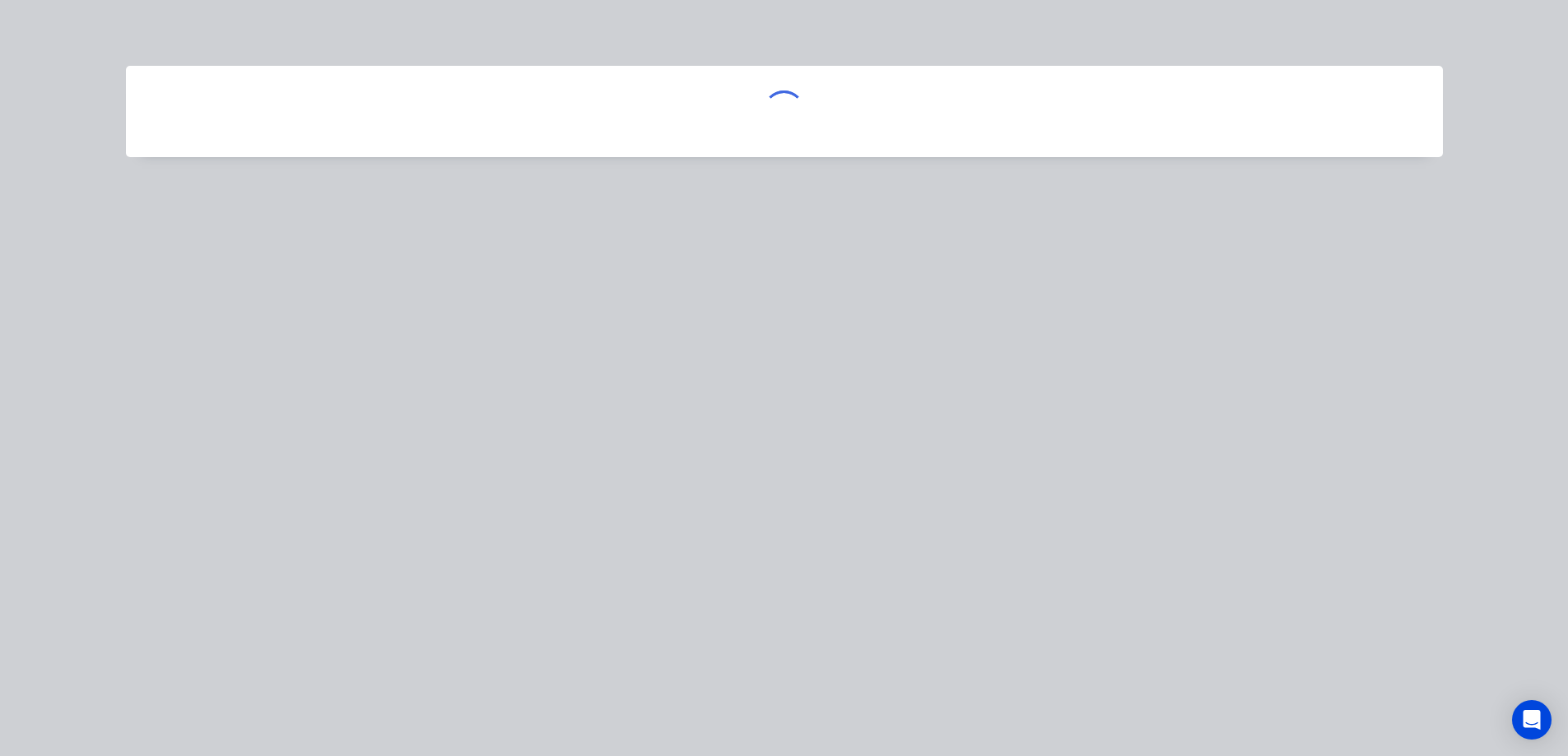
scroll to position [0, 0]
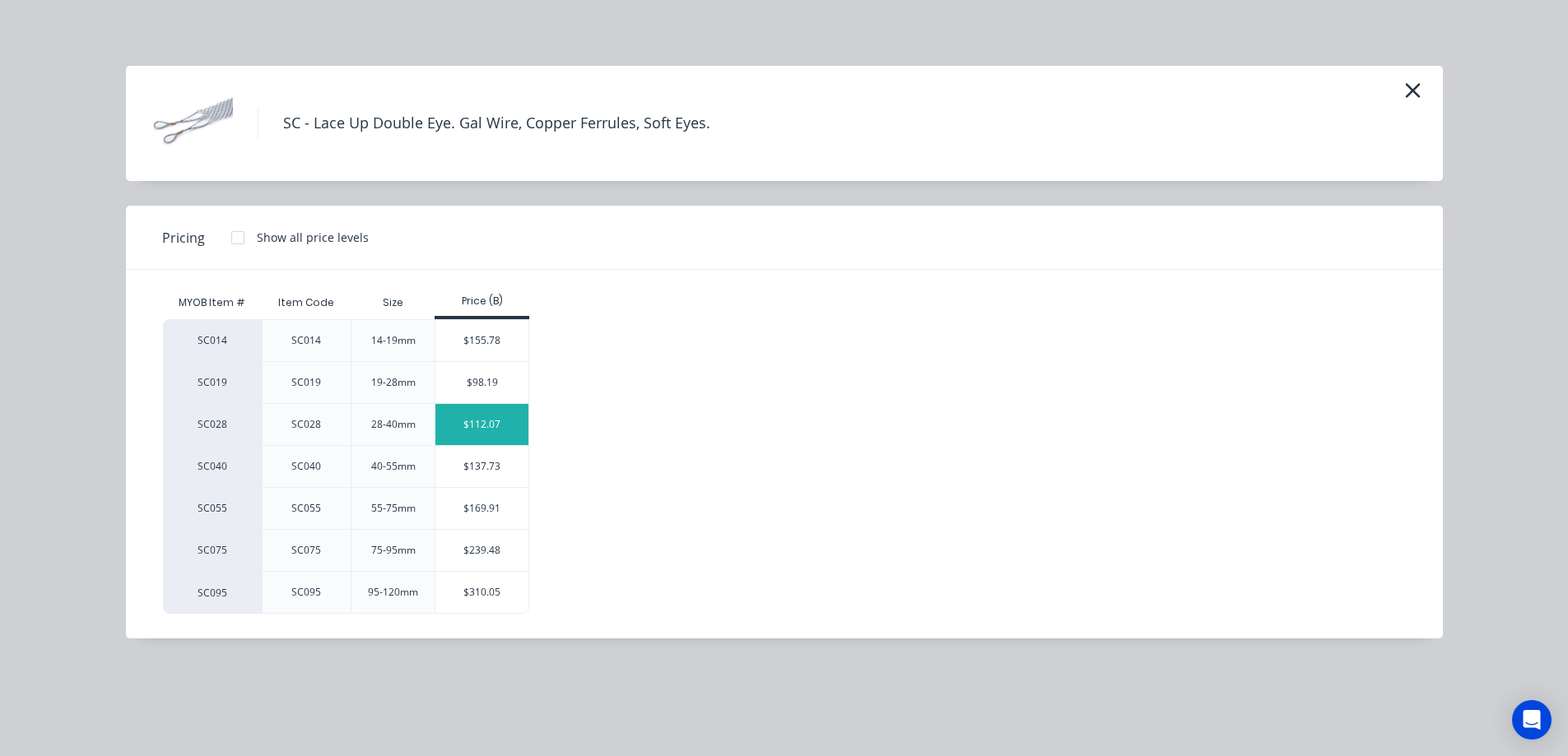
click at [502, 420] on div "$112.07" at bounding box center [482, 424] width 93 height 41
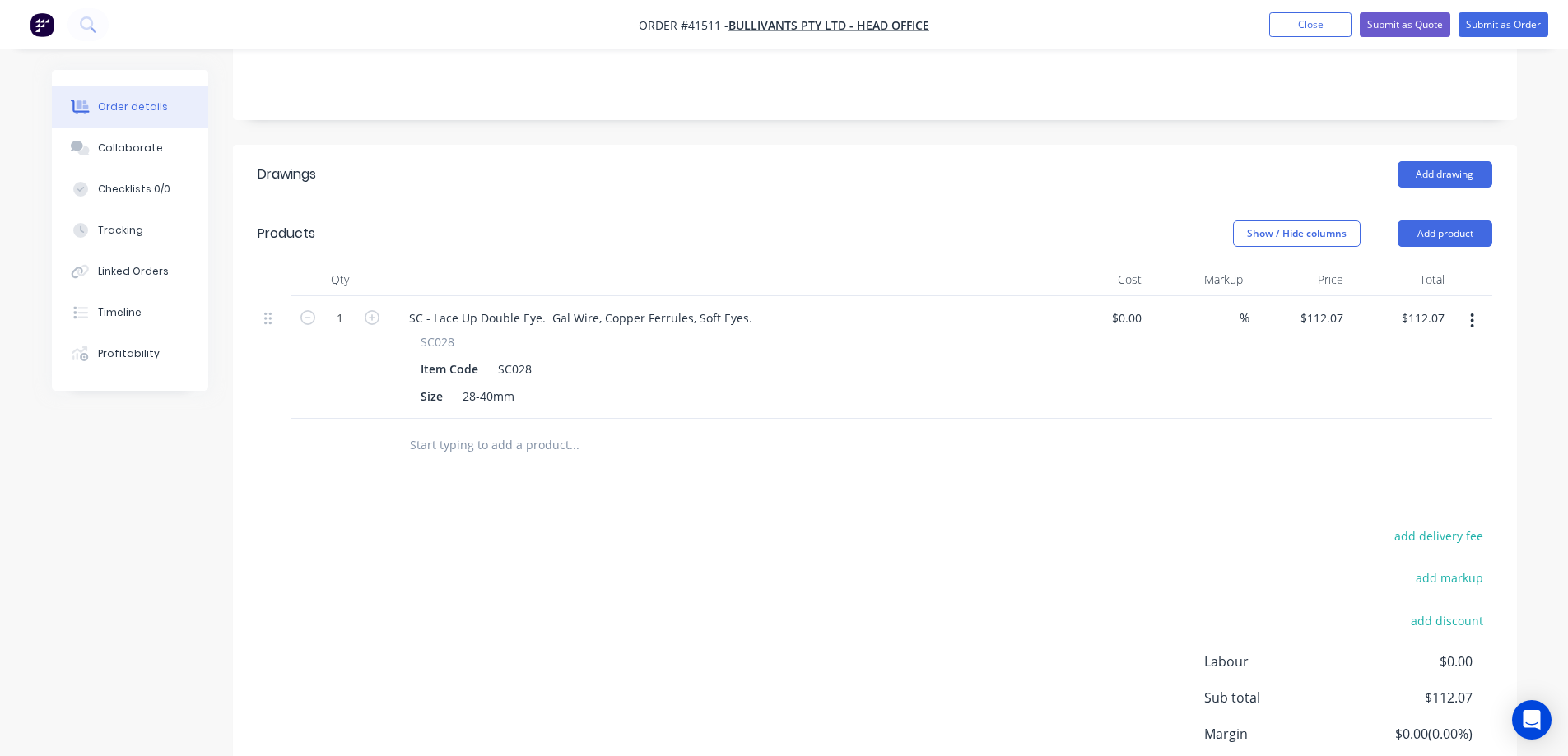
scroll to position [412, 0]
click at [342, 293] on div "1" at bounding box center [339, 354] width 99 height 122
click at [339, 303] on input "1" at bounding box center [339, 315] width 43 height 24
click at [994, 418] on div "Drawings Add drawing Products Show / Hide columns Add product Qty Cost Markup P…" at bounding box center [875, 502] width 1284 height 722
click at [153, 141] on div "Collaborate" at bounding box center [130, 148] width 65 height 15
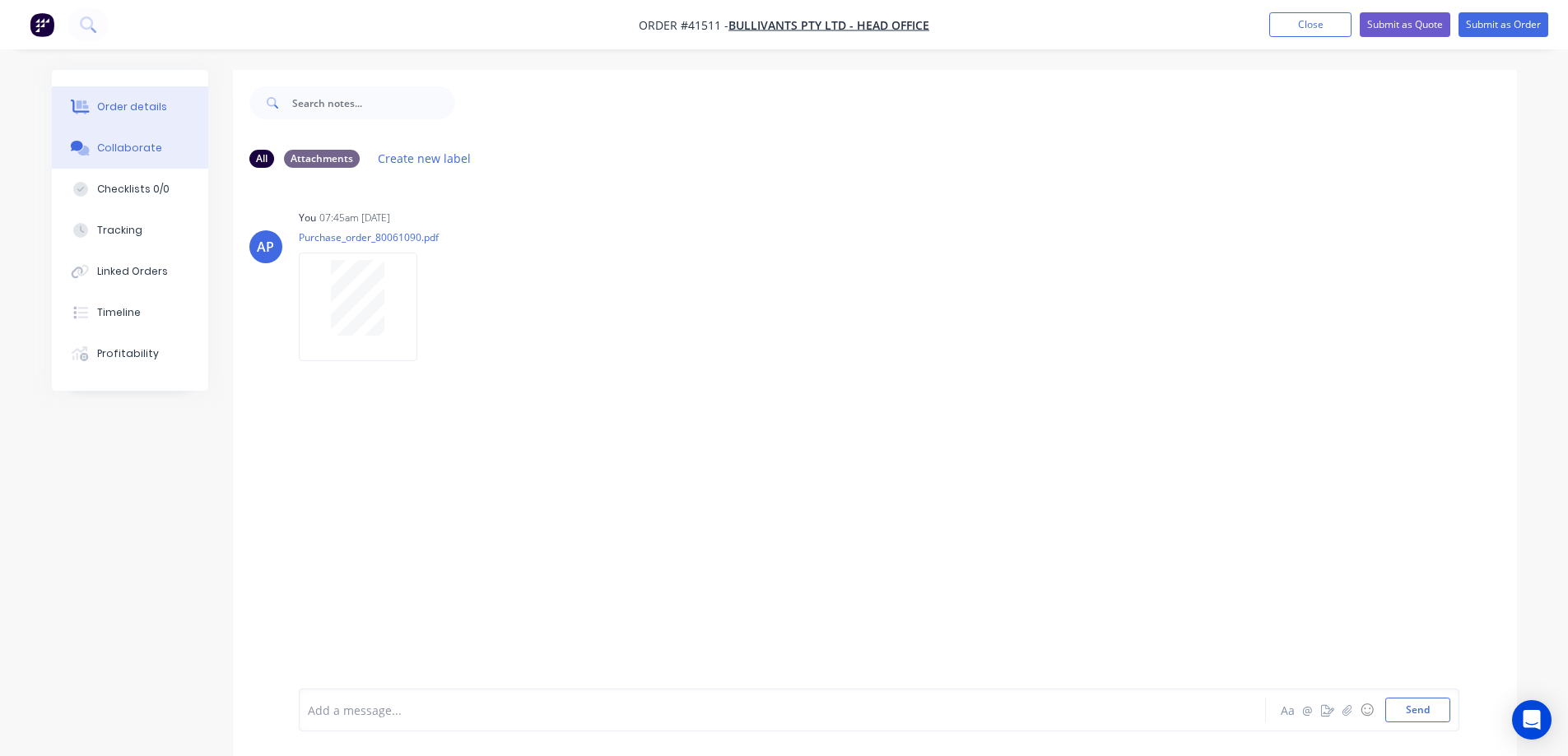
click at [145, 103] on div "Order details" at bounding box center [131, 107] width 70 height 15
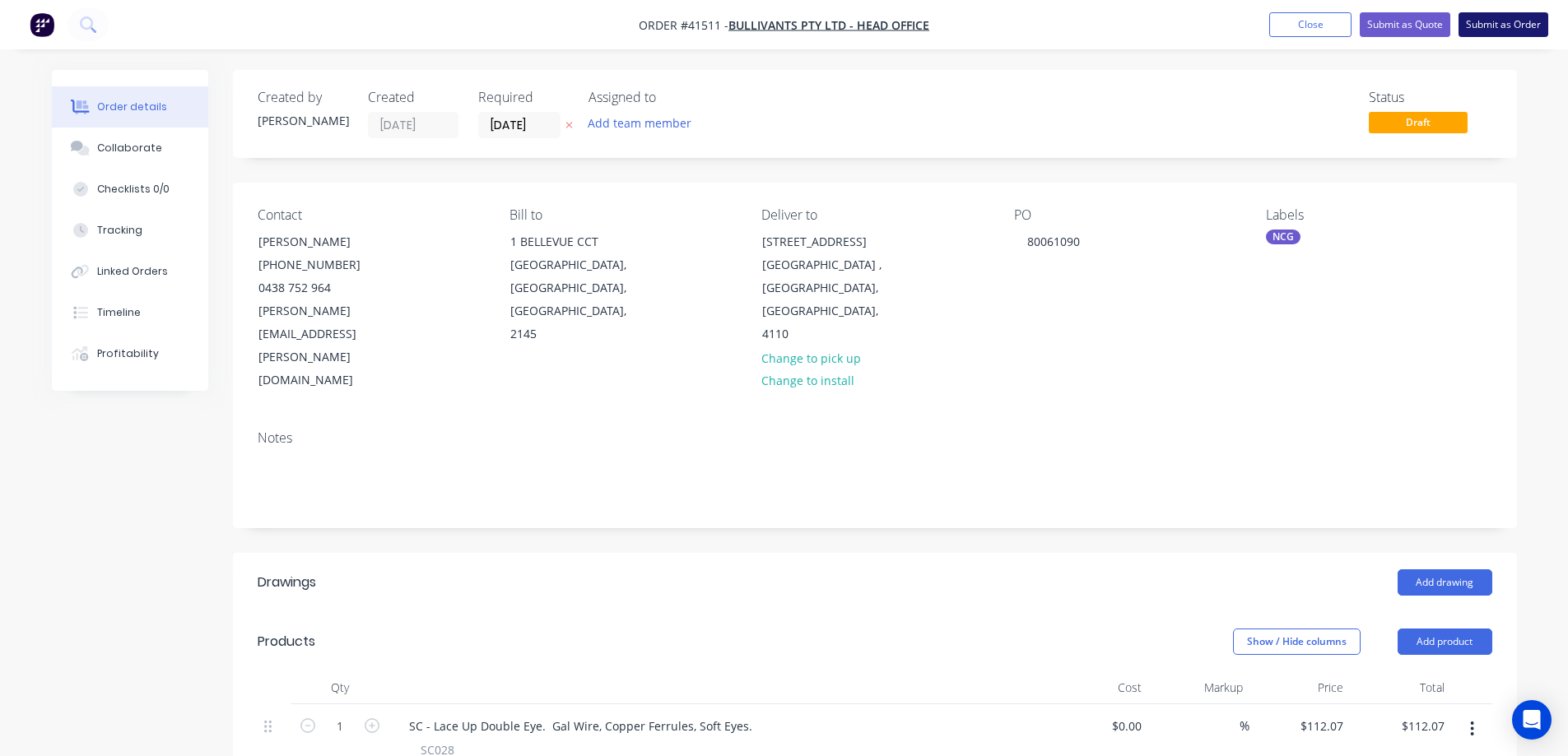
click at [1480, 17] on button "Submit as Order" at bounding box center [1503, 24] width 90 height 24
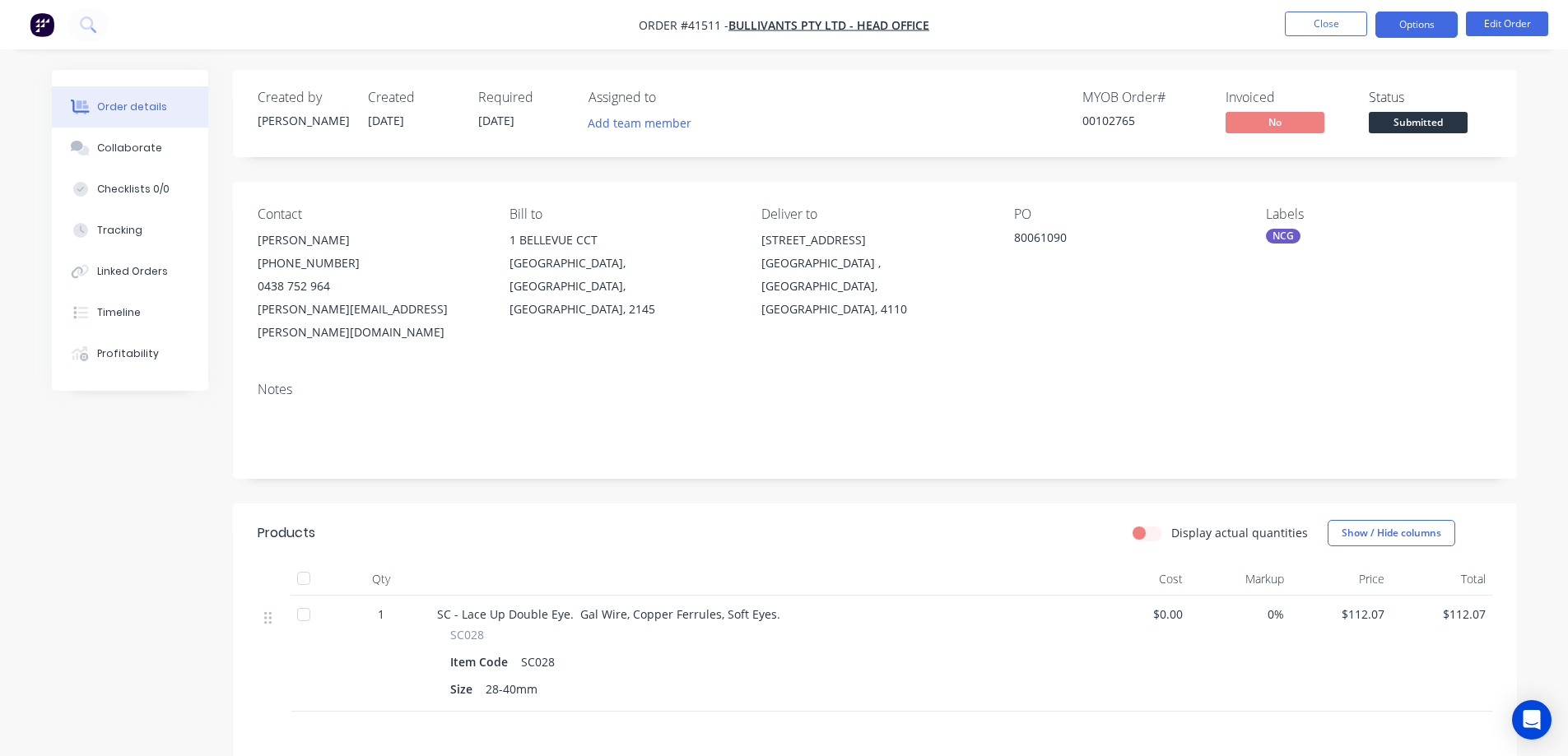
click at [1414, 21] on button "Options" at bounding box center [1417, 24] width 83 height 26
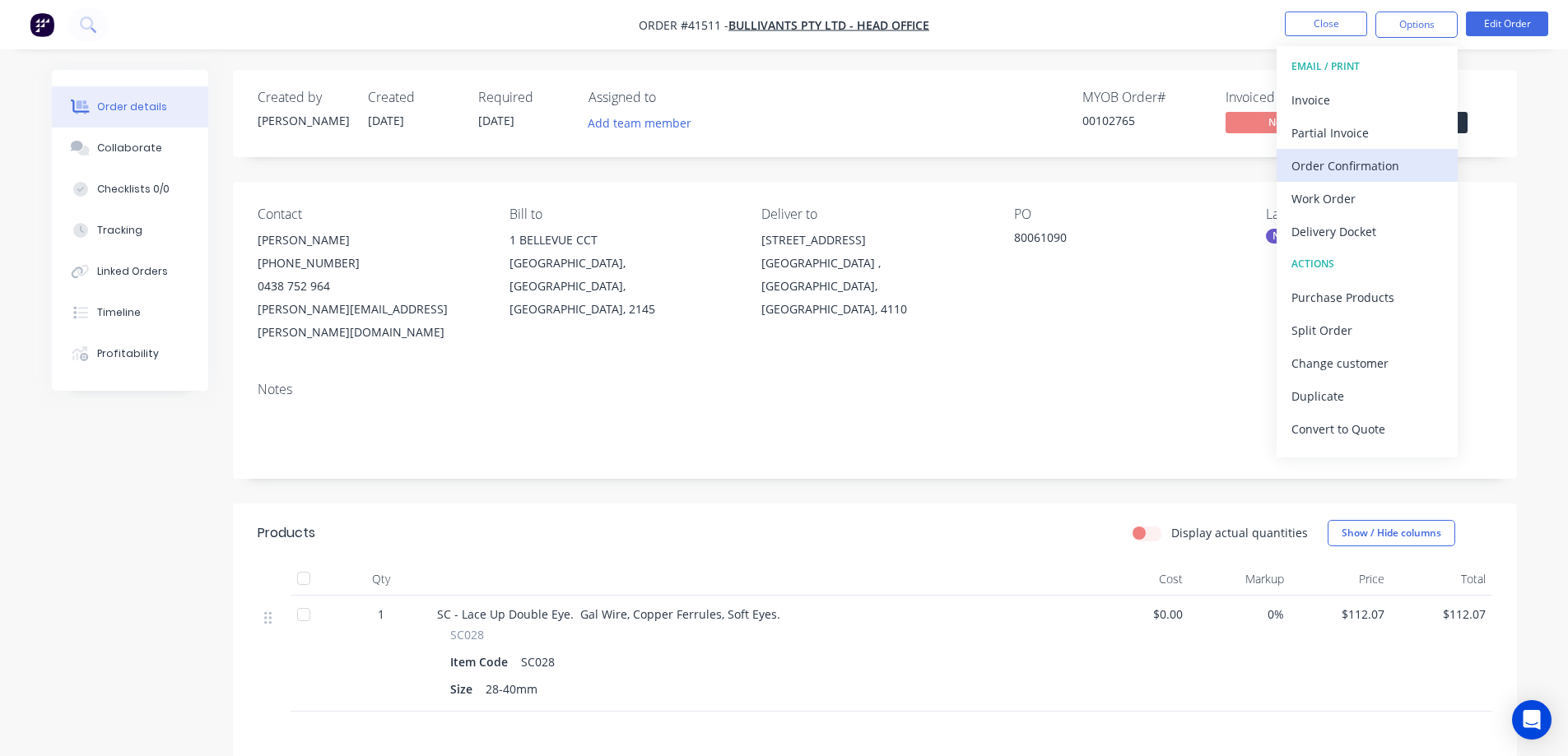
click at [1359, 165] on div "Order Confirmation" at bounding box center [1367, 166] width 151 height 24
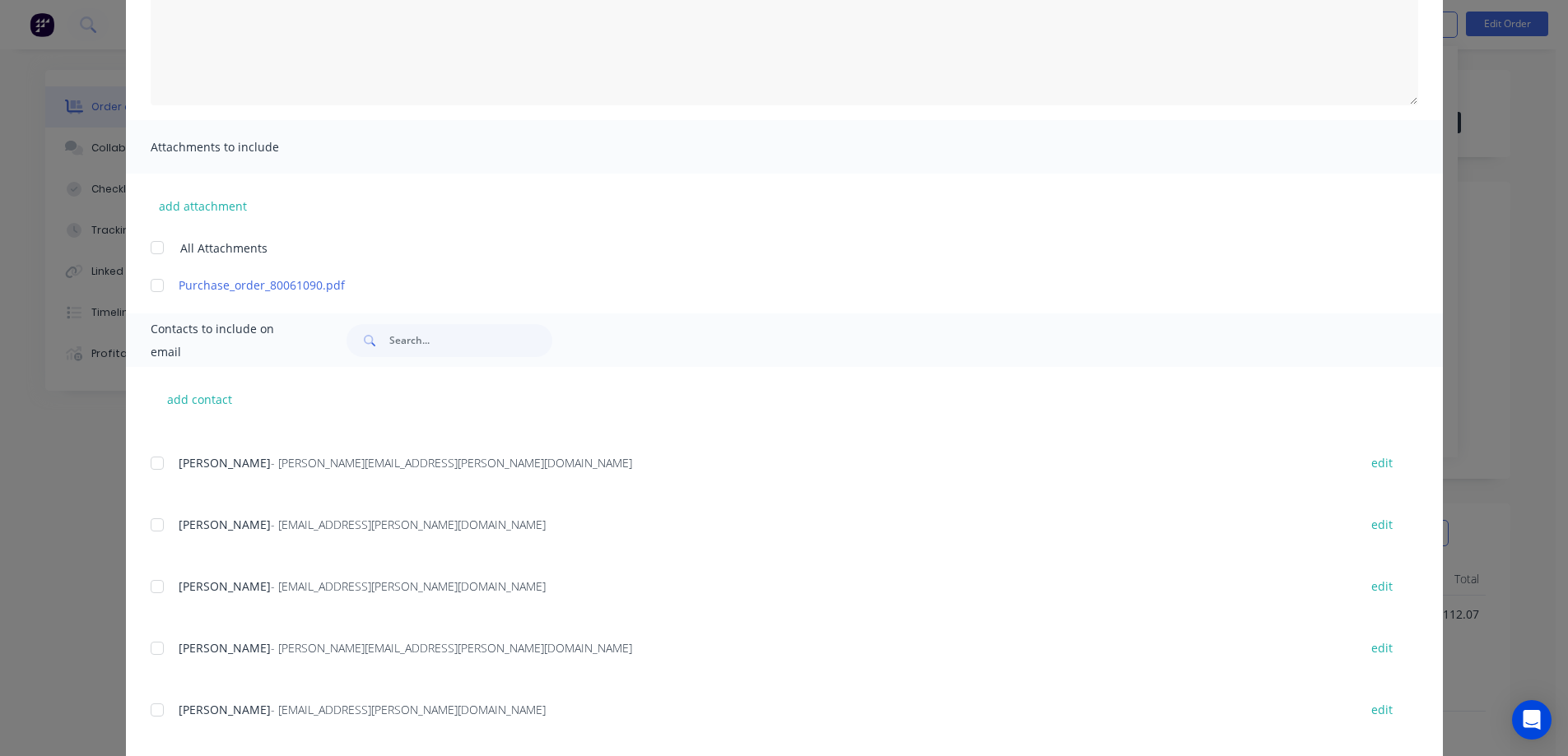
scroll to position [486, 0]
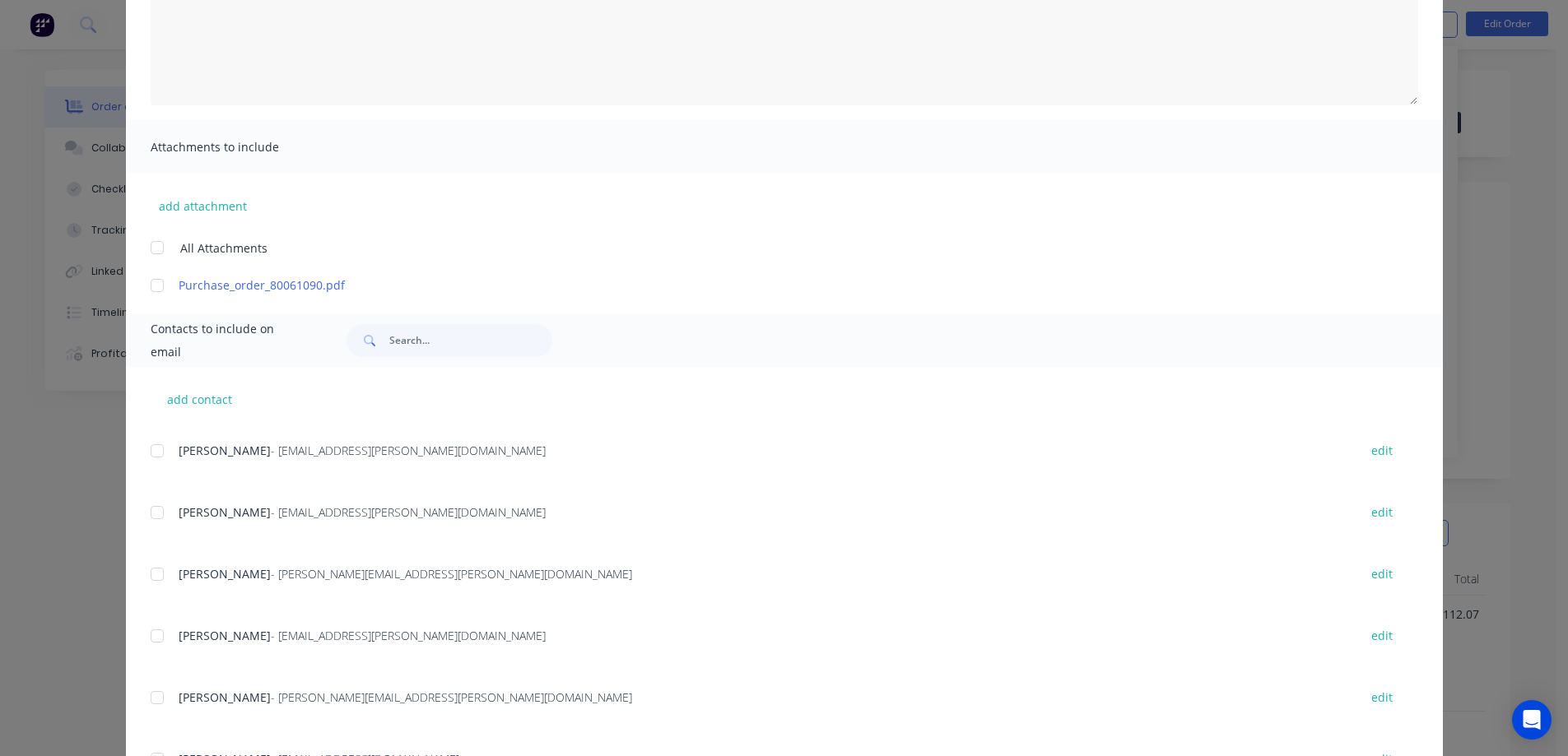
drag, startPoint x: 149, startPoint y: 575, endPoint x: 170, endPoint y: 573, distance: 21.1
click at [152, 573] on div at bounding box center [157, 574] width 33 height 33
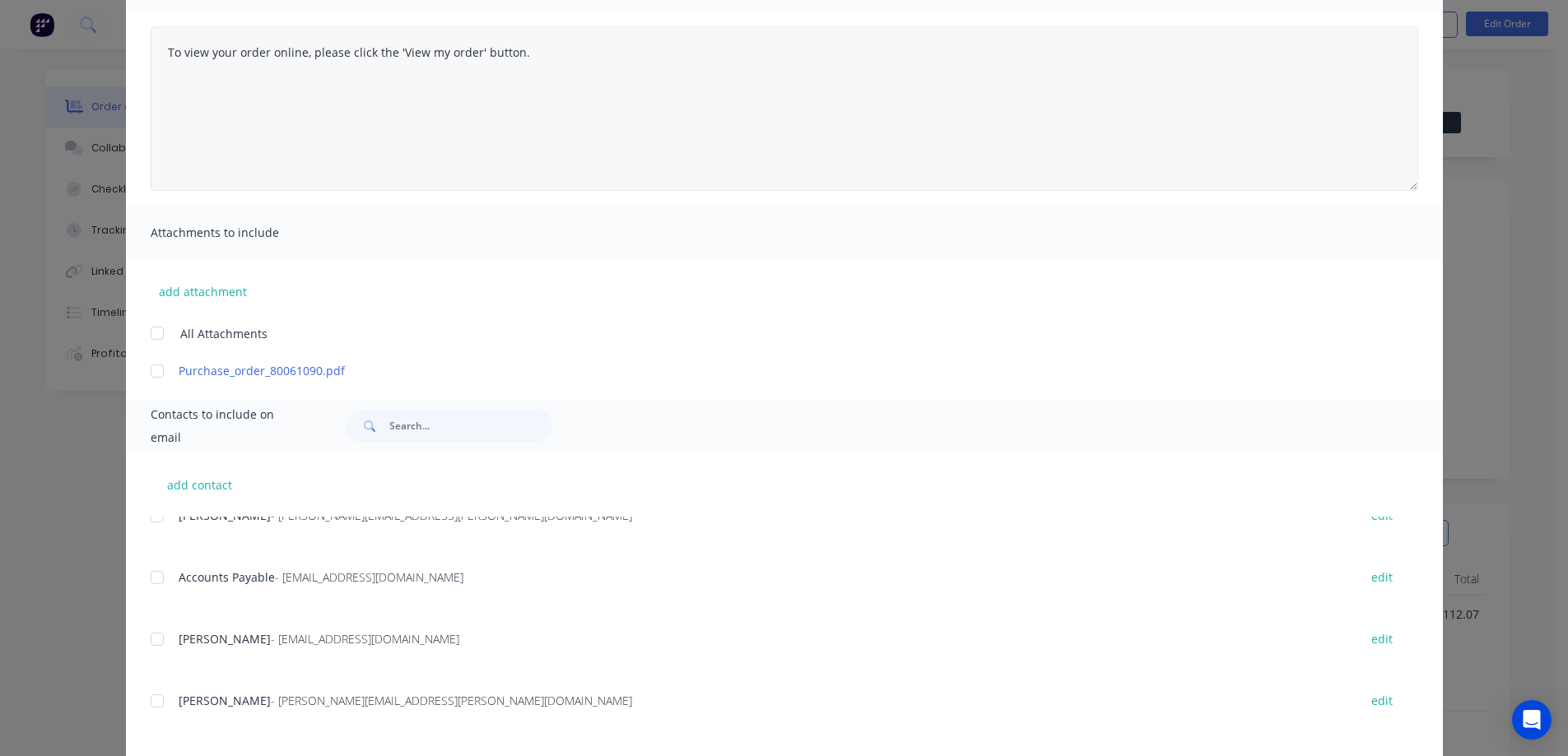
scroll to position [0, 0]
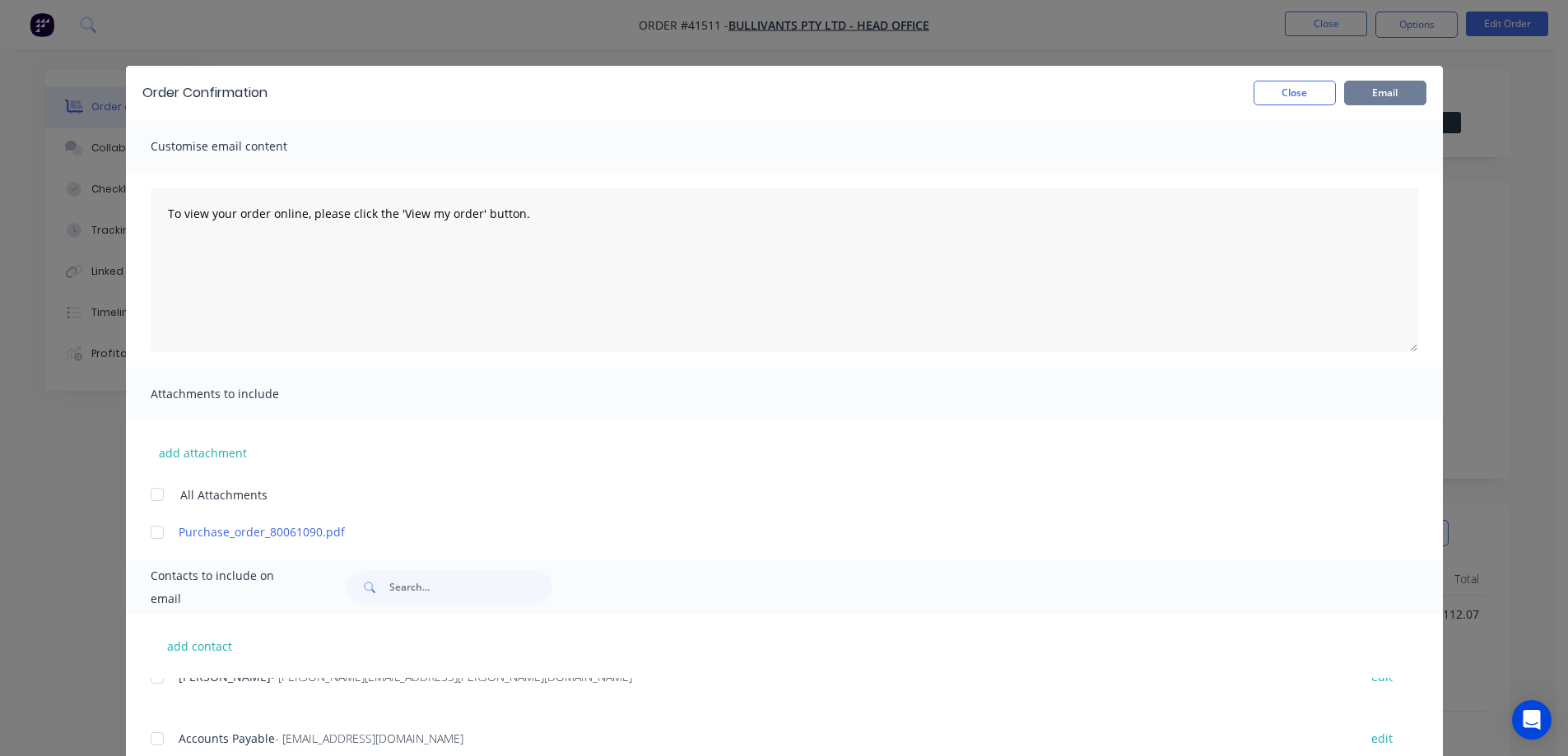
click at [1393, 94] on button "Email" at bounding box center [1385, 92] width 83 height 24
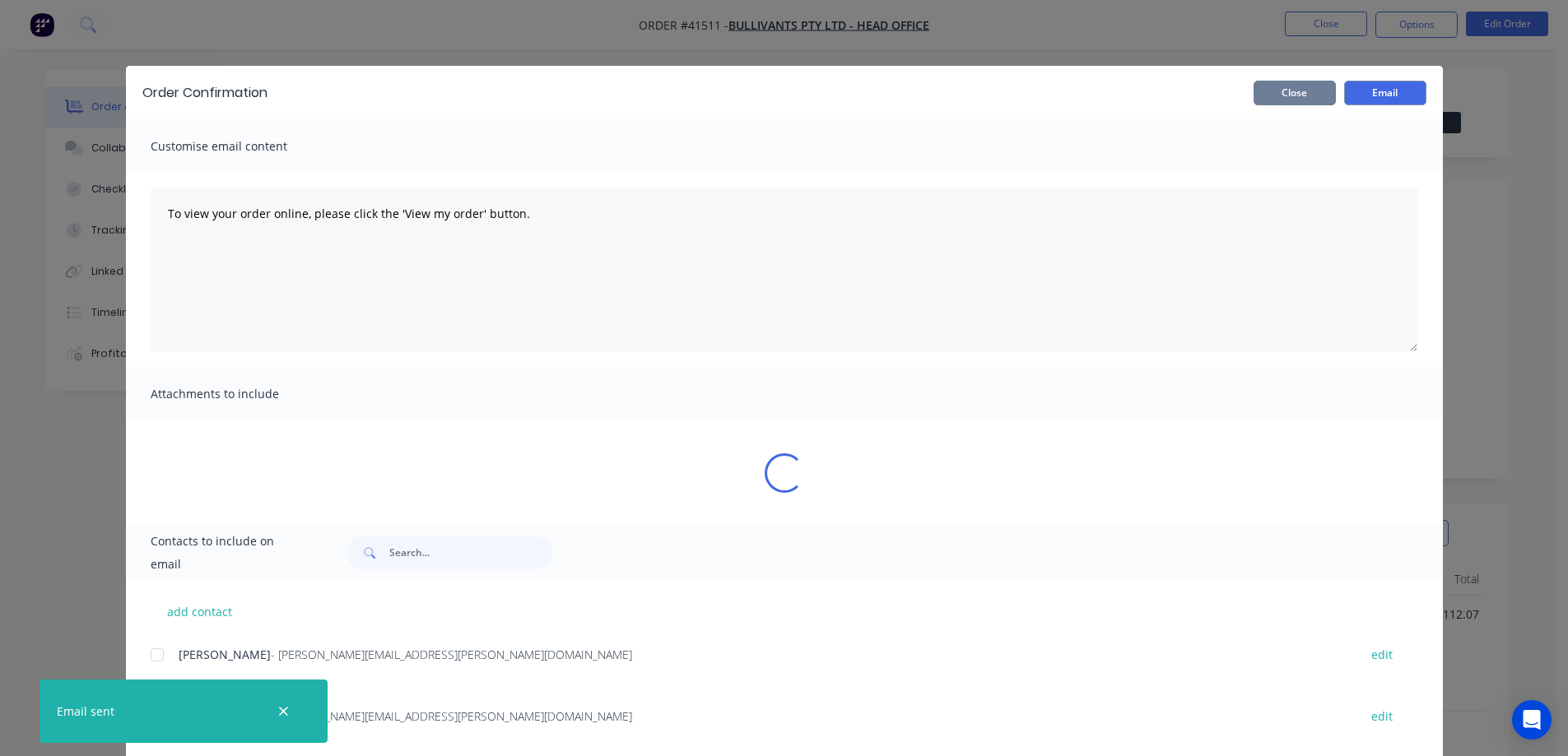
click at [1316, 95] on button "Close" at bounding box center [1294, 92] width 83 height 24
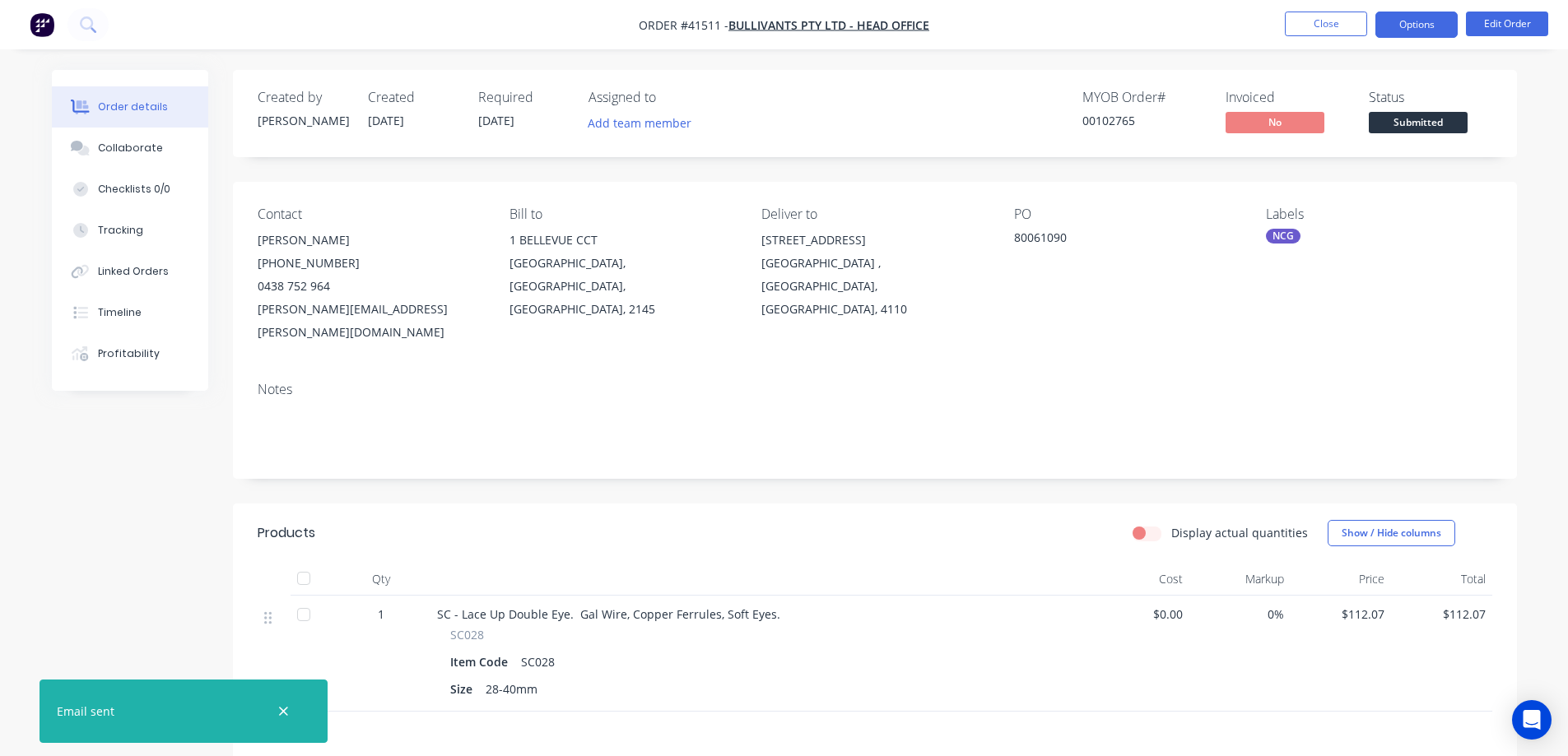
click at [1400, 21] on button "Options" at bounding box center [1417, 24] width 83 height 26
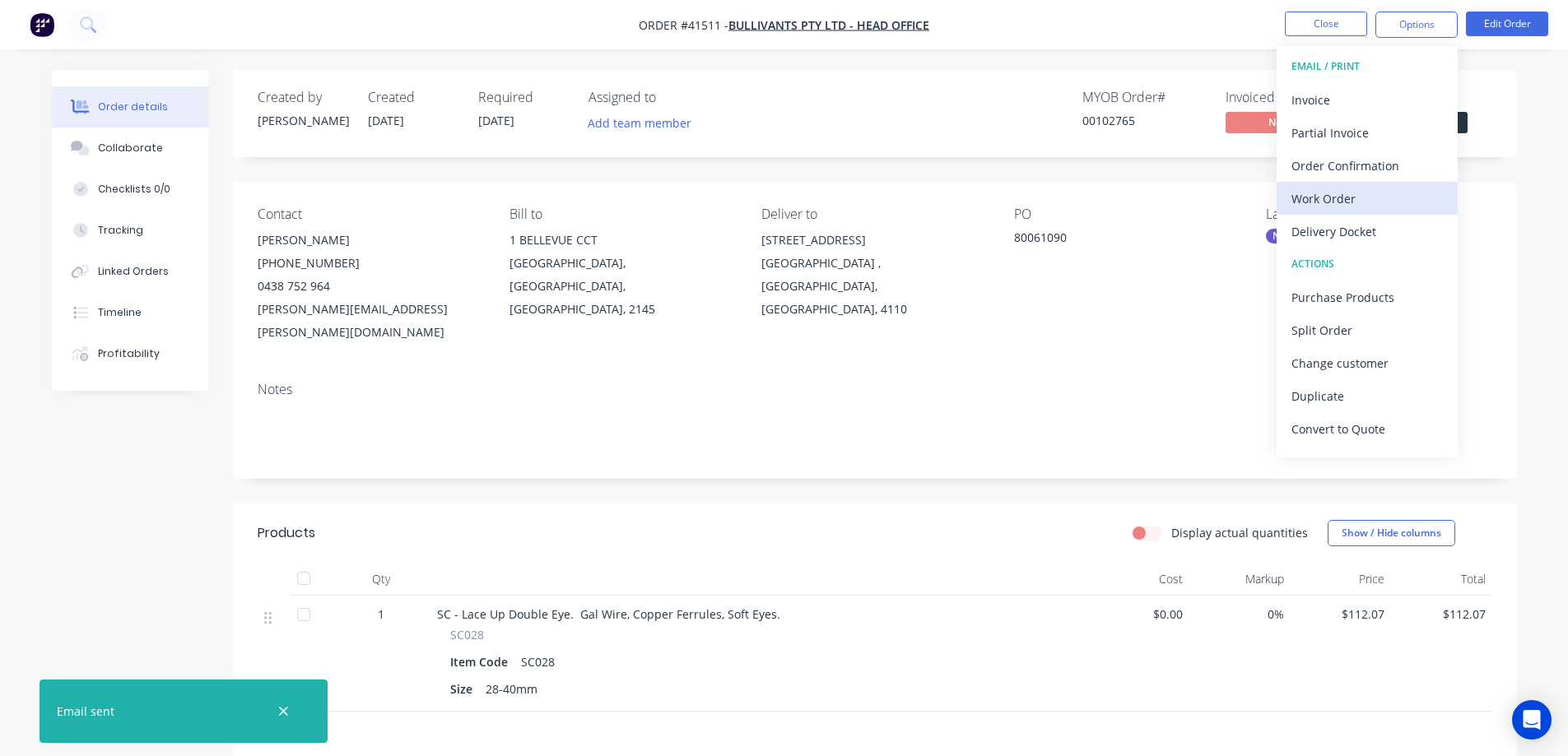
click at [1331, 200] on div "Work Order" at bounding box center [1367, 199] width 151 height 24
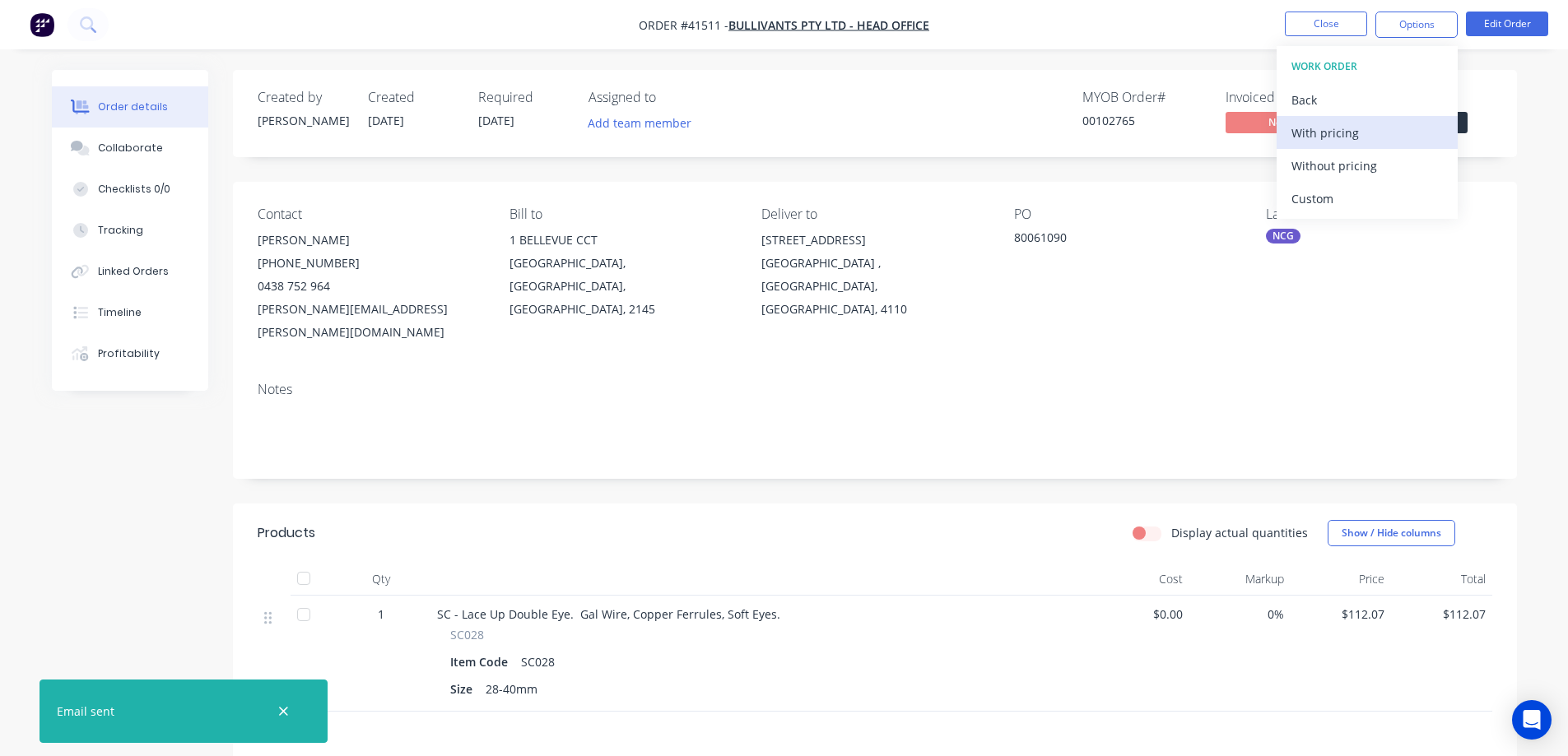
click at [1349, 131] on div "With pricing" at bounding box center [1367, 132] width 151 height 24
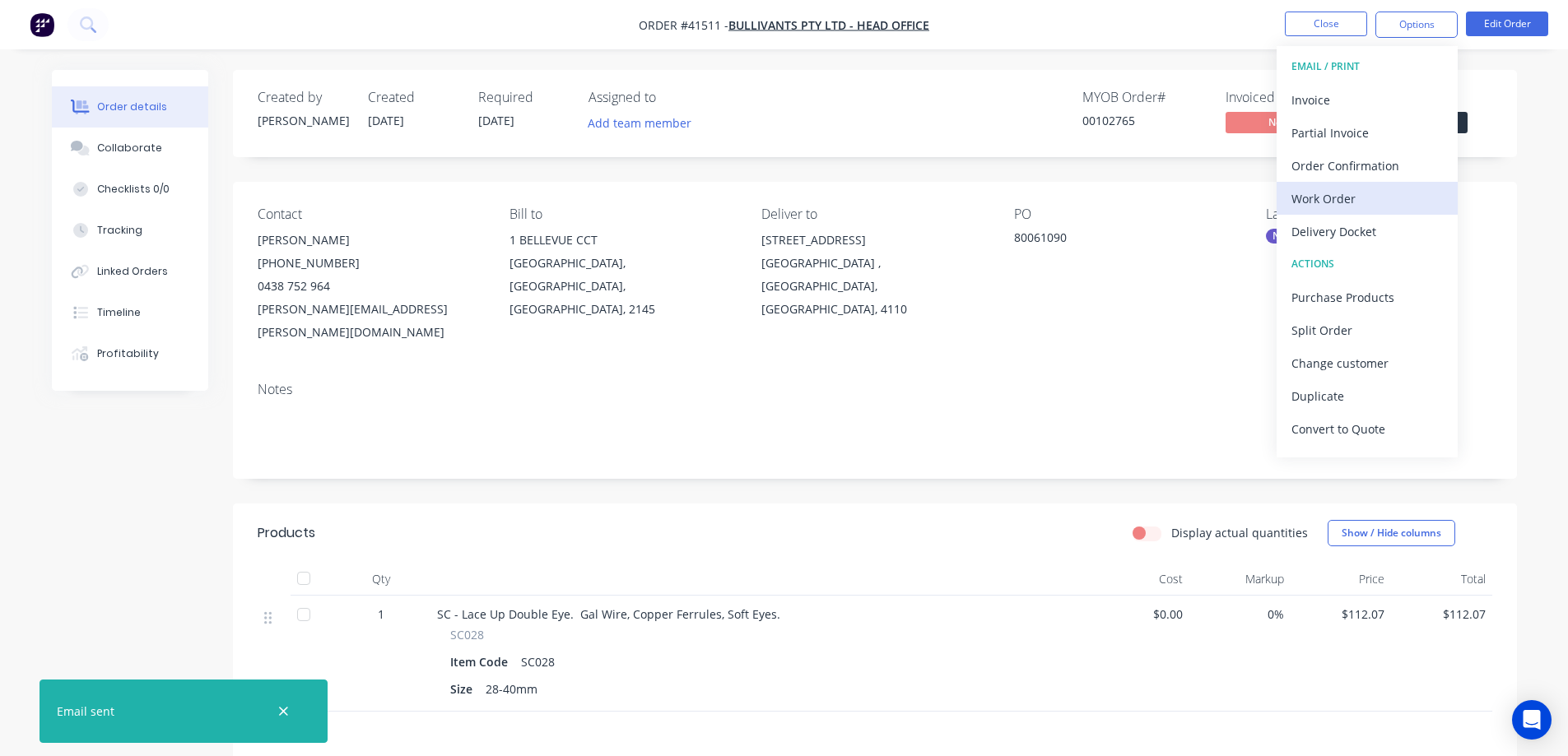
click at [1315, 195] on div "Work Order" at bounding box center [1367, 199] width 151 height 24
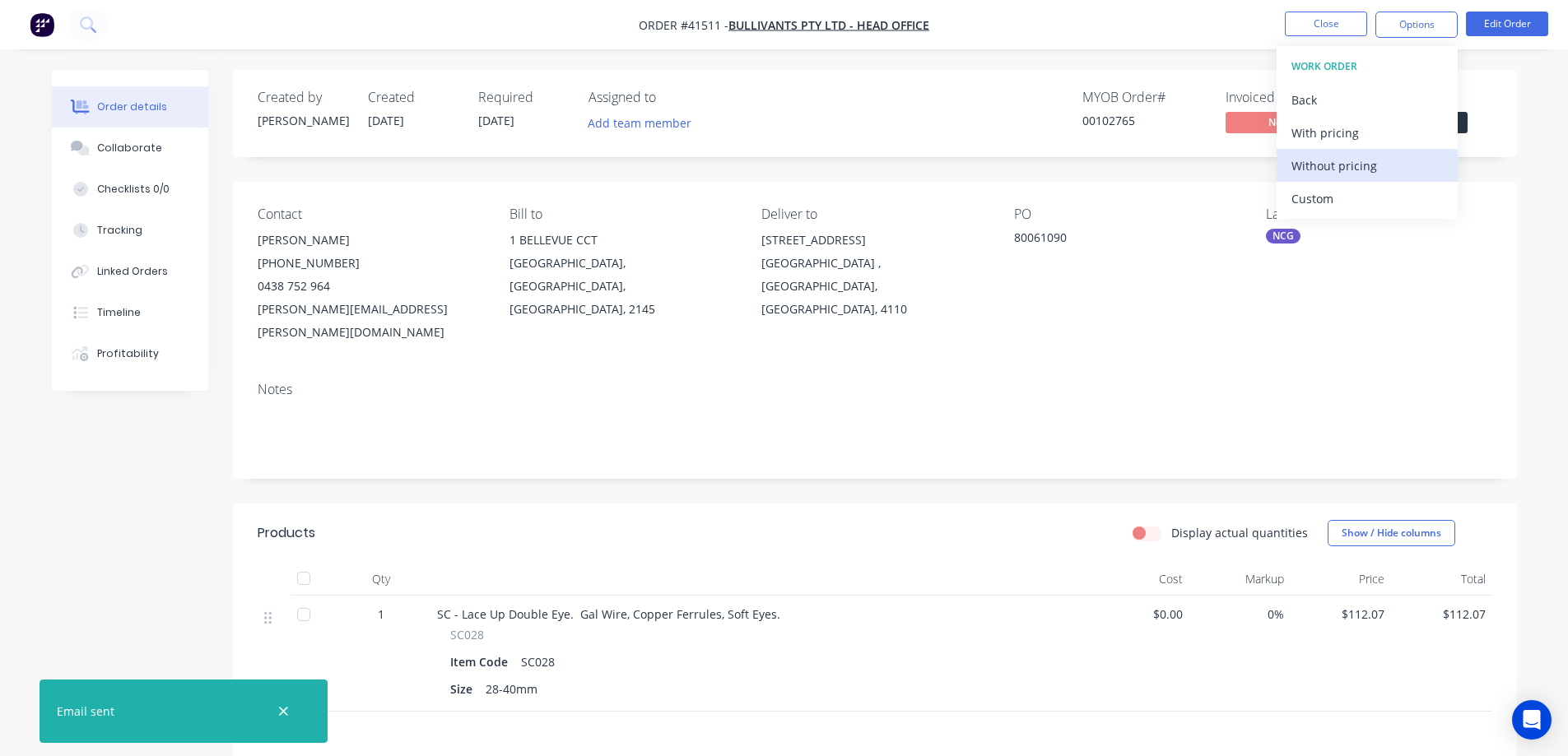
click at [1354, 164] on div "Without pricing" at bounding box center [1367, 166] width 151 height 24
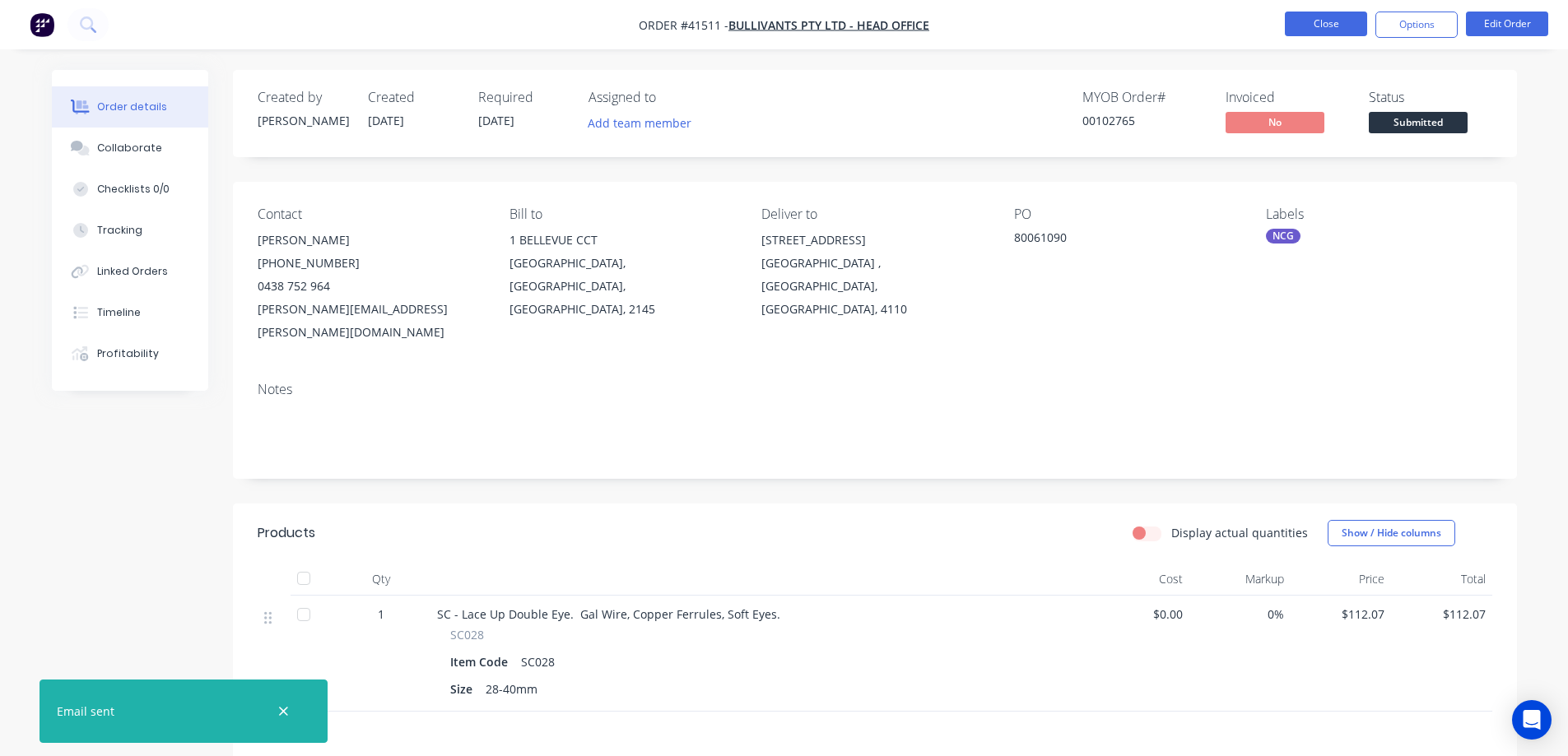
click at [1299, 23] on button "Close" at bounding box center [1326, 24] width 83 height 24
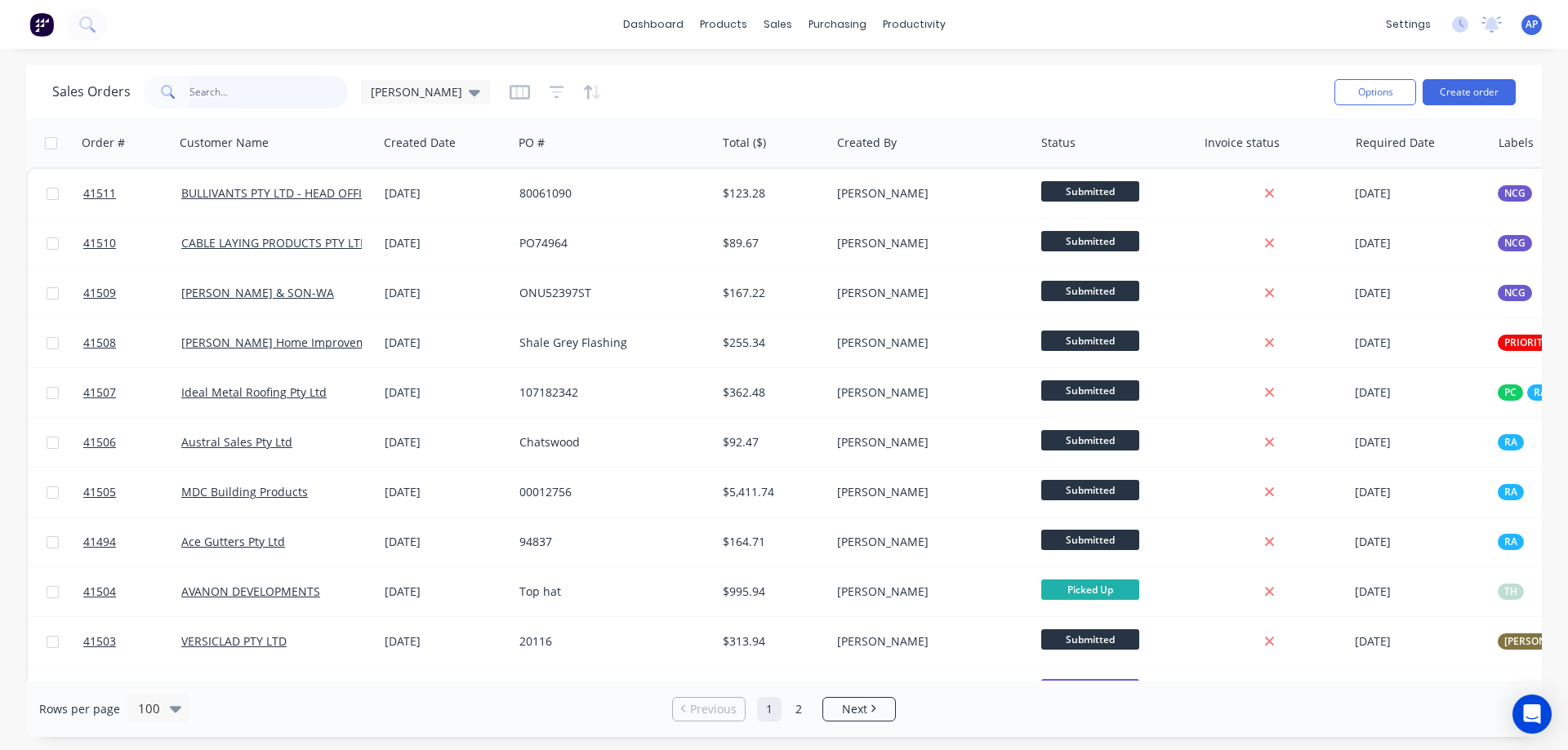
click at [249, 98] on input "text" at bounding box center [269, 92] width 159 height 32
type input "41467"
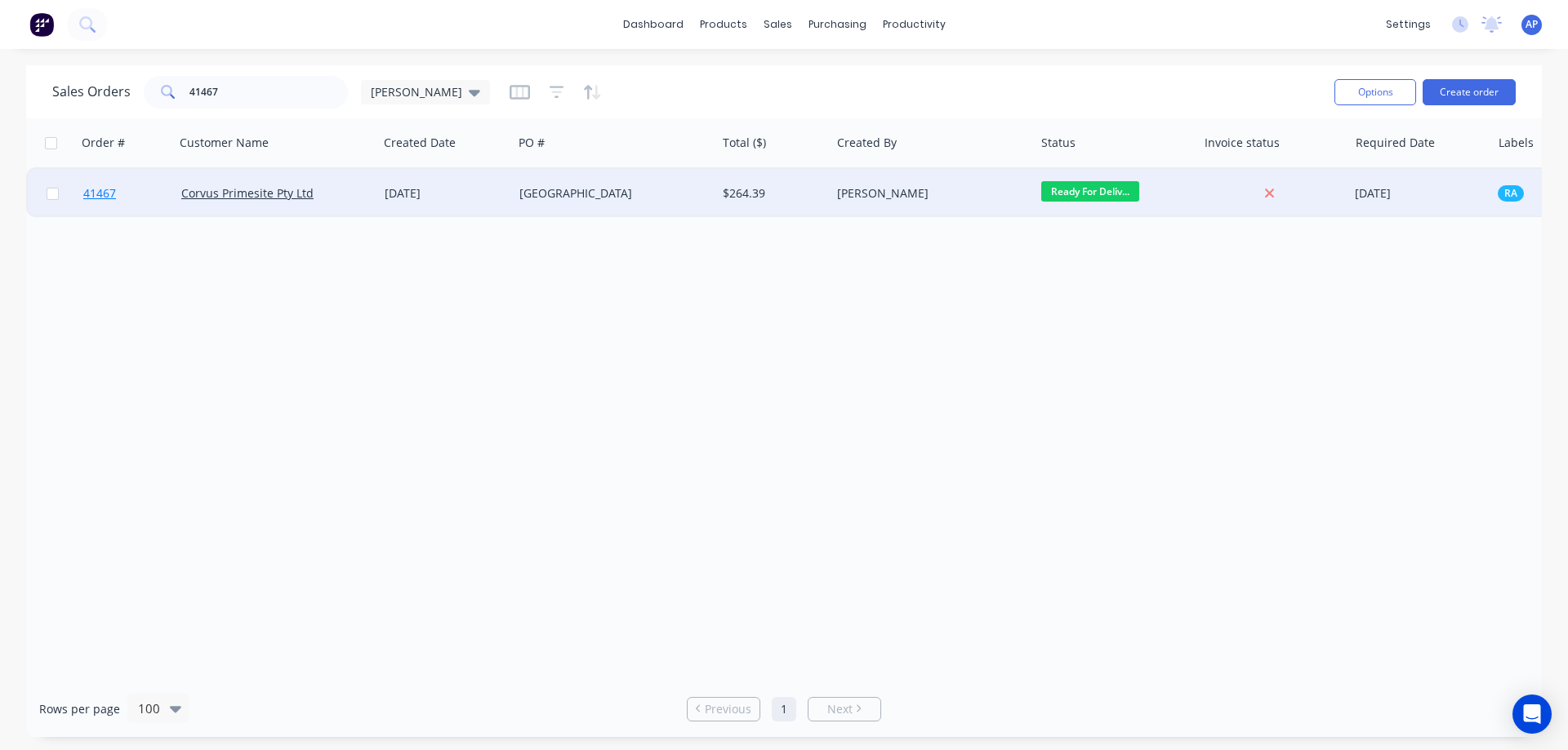
click at [103, 194] on span "41467" at bounding box center [100, 193] width 32 height 16
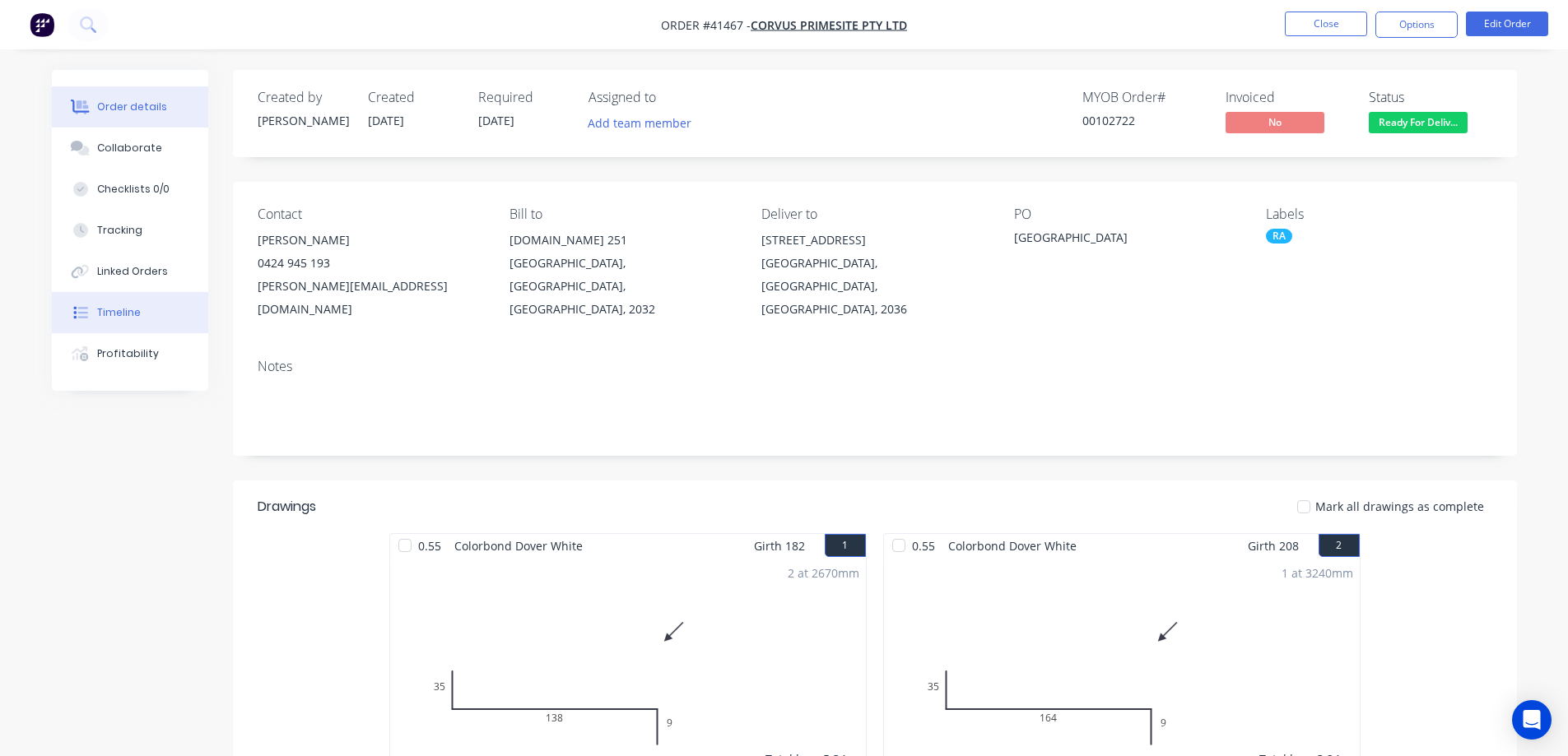
click at [149, 317] on button "Timeline" at bounding box center [130, 312] width 156 height 41
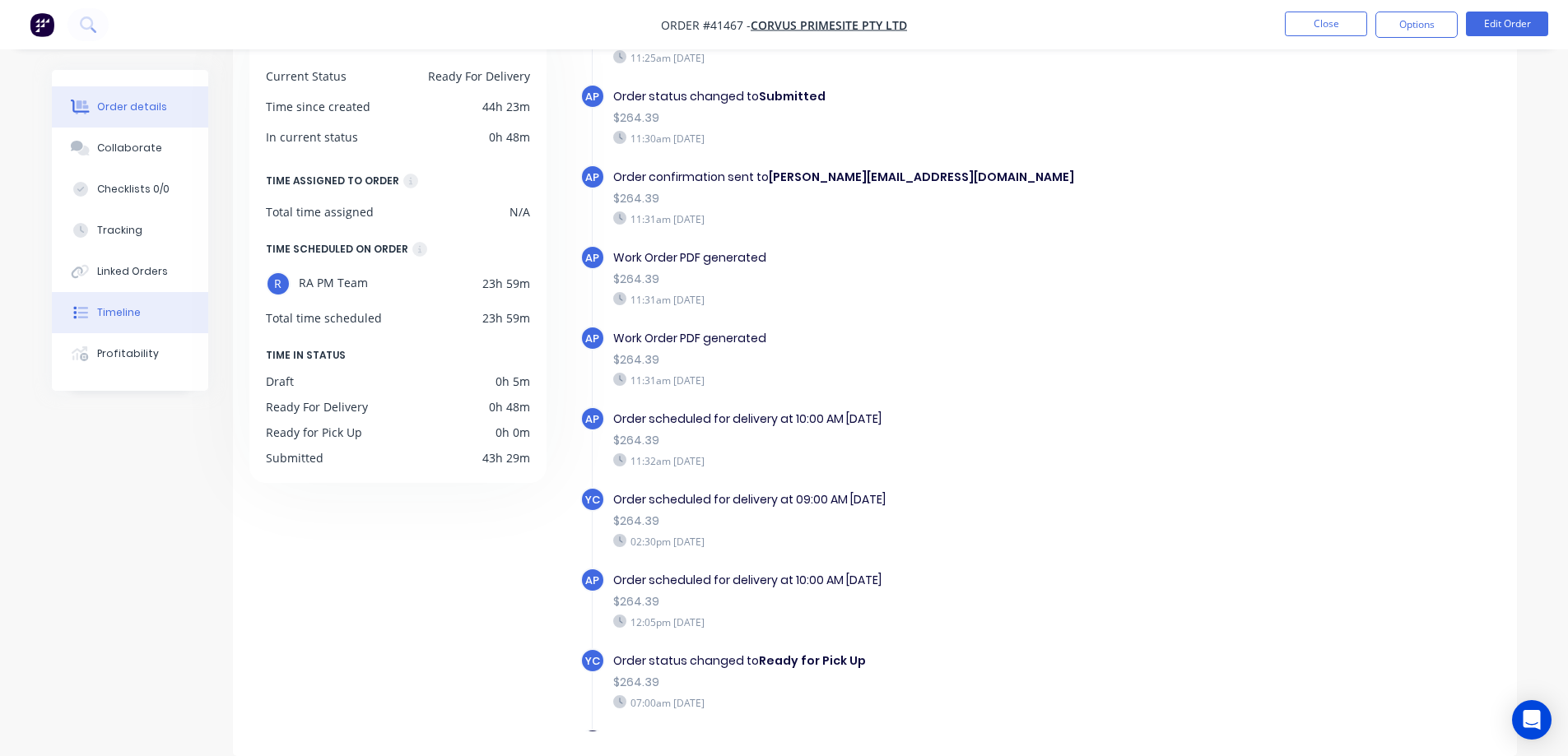
click at [140, 98] on button "Order details" at bounding box center [130, 106] width 156 height 41
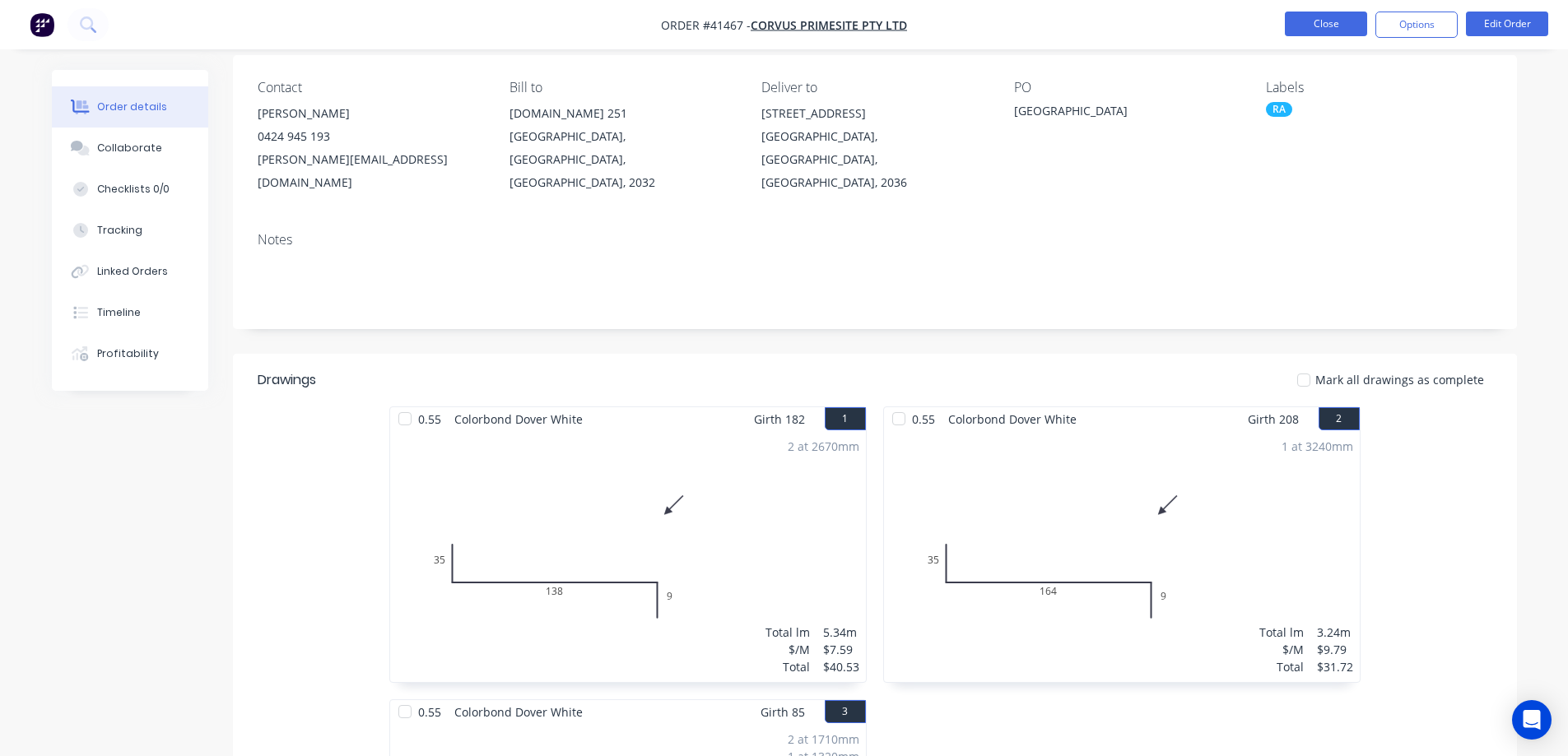
click at [1342, 20] on button "Close" at bounding box center [1326, 24] width 83 height 24
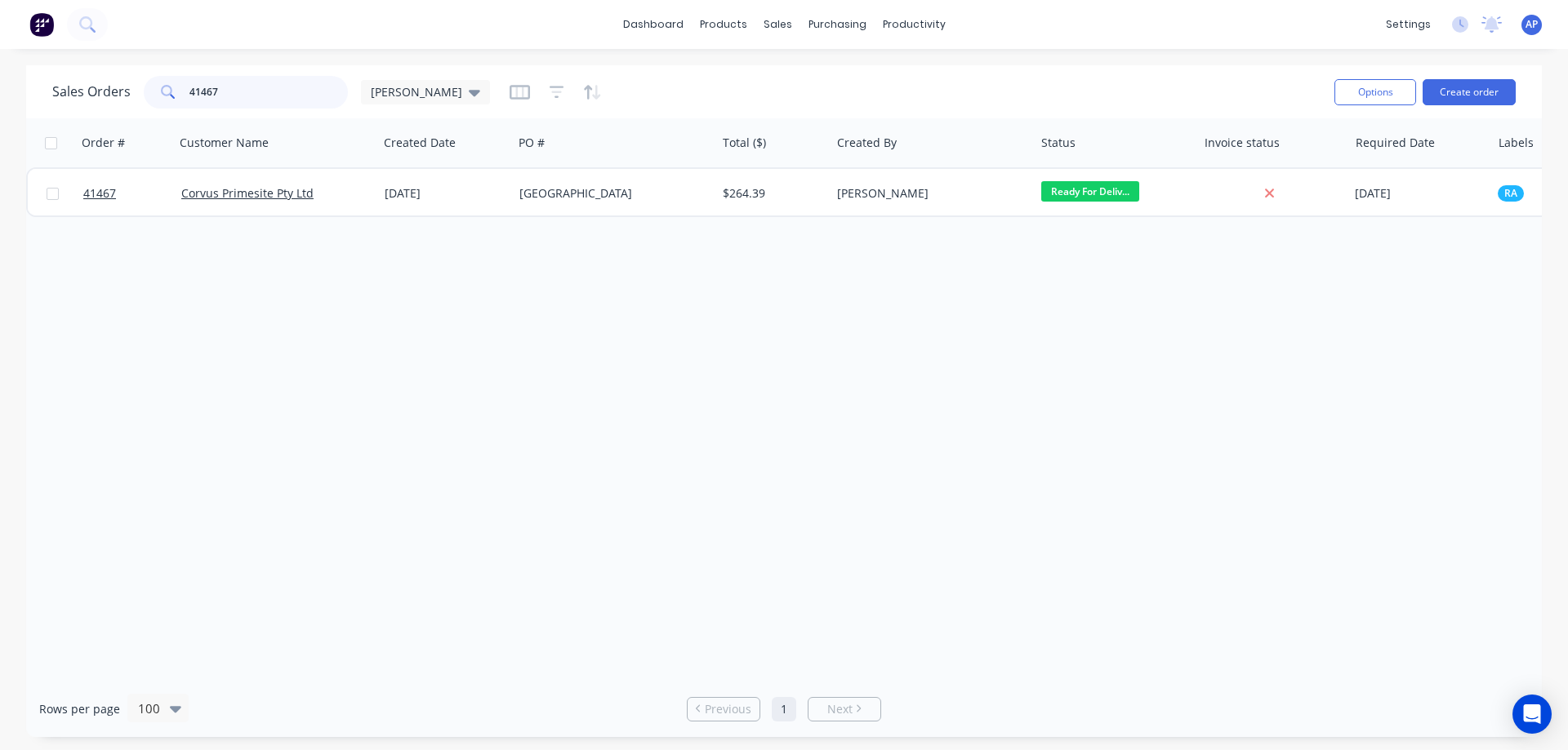
drag, startPoint x: 234, startPoint y: 91, endPoint x: 173, endPoint y: 98, distance: 61.4
click at [173, 98] on div "41467" at bounding box center [246, 92] width 204 height 32
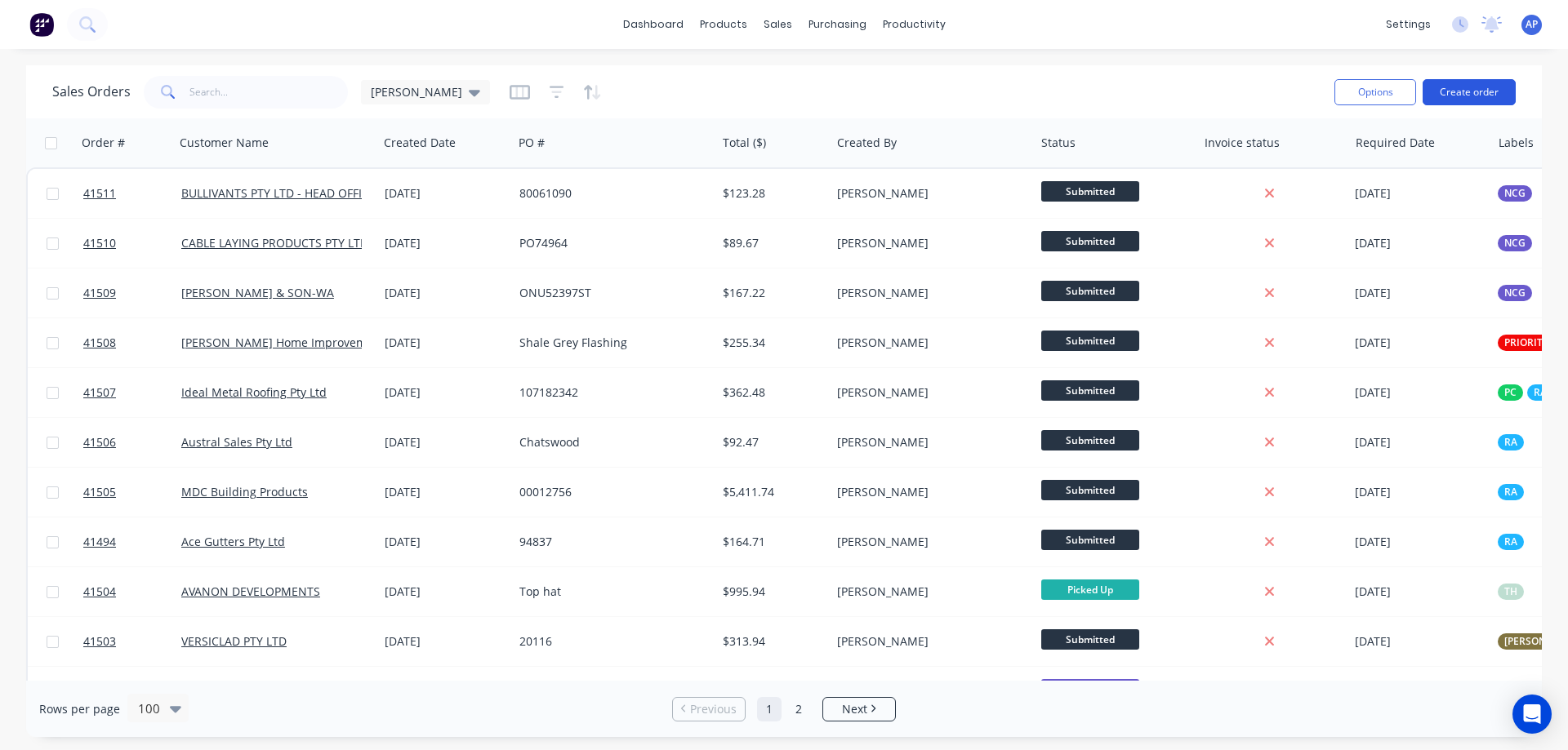
click at [1452, 93] on button "Create order" at bounding box center [1468, 92] width 93 height 26
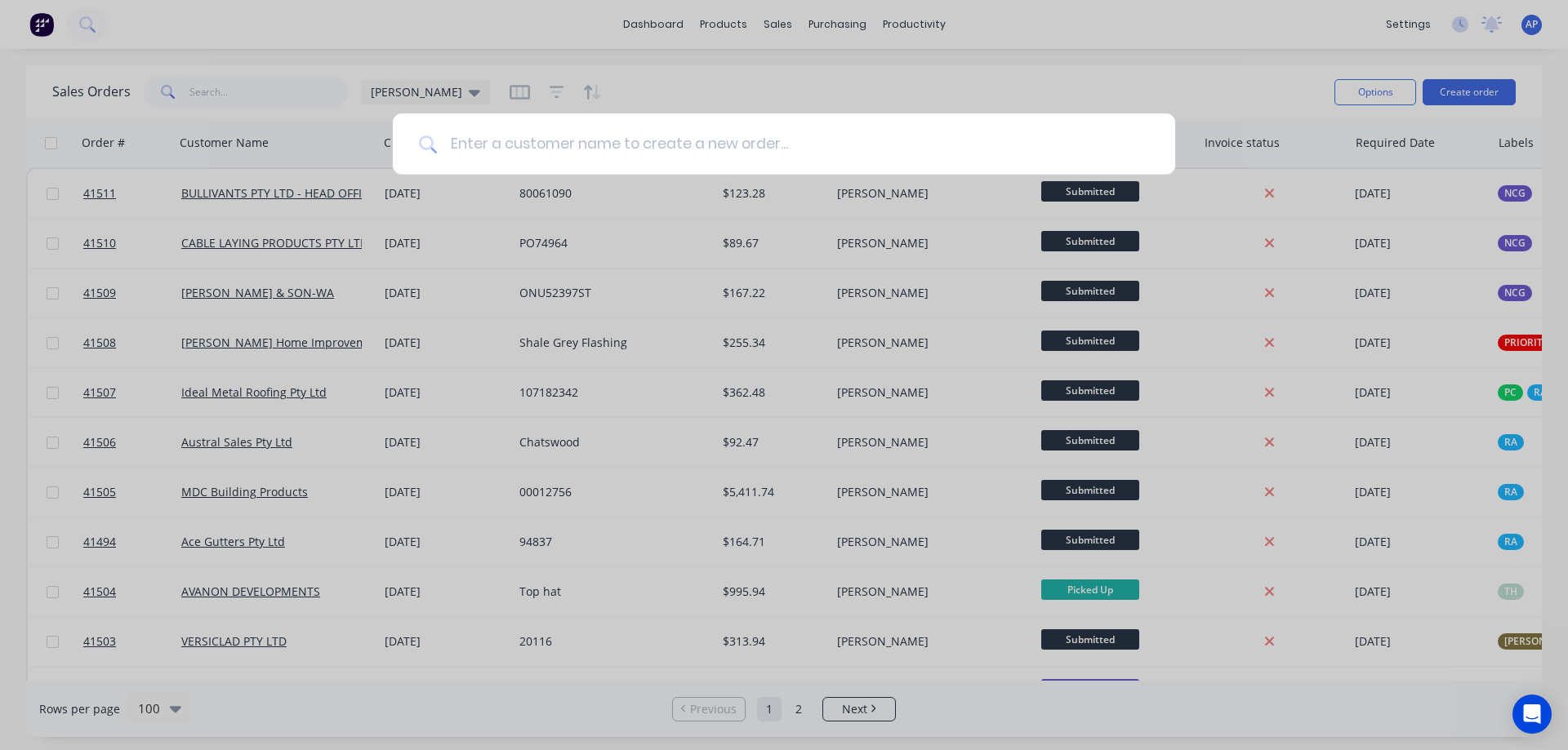
click at [669, 129] on input at bounding box center [793, 144] width 712 height 61
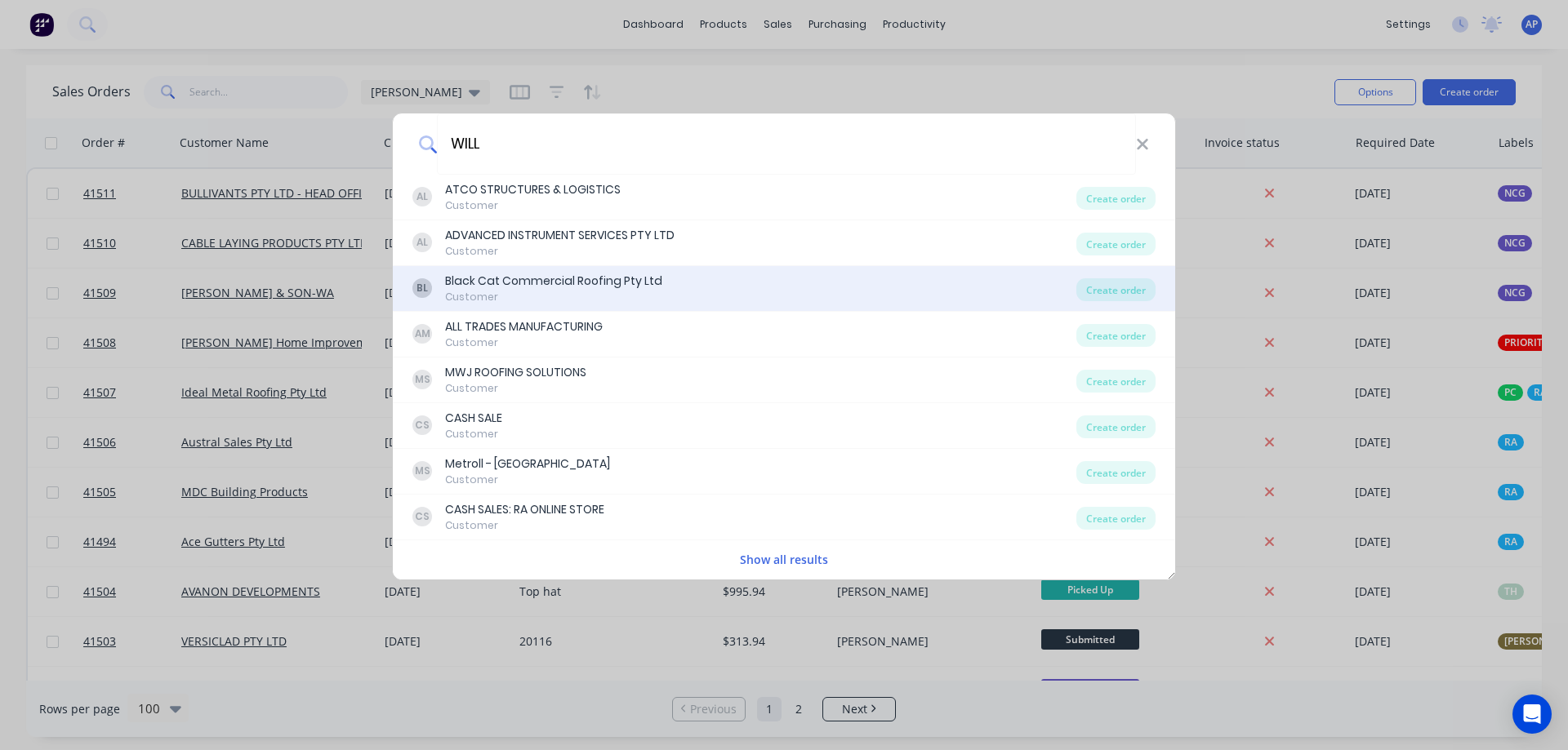
type input "WILL"
click at [576, 285] on div "Black Cat Commercial Roofing Pty Ltd" at bounding box center [553, 281] width 217 height 17
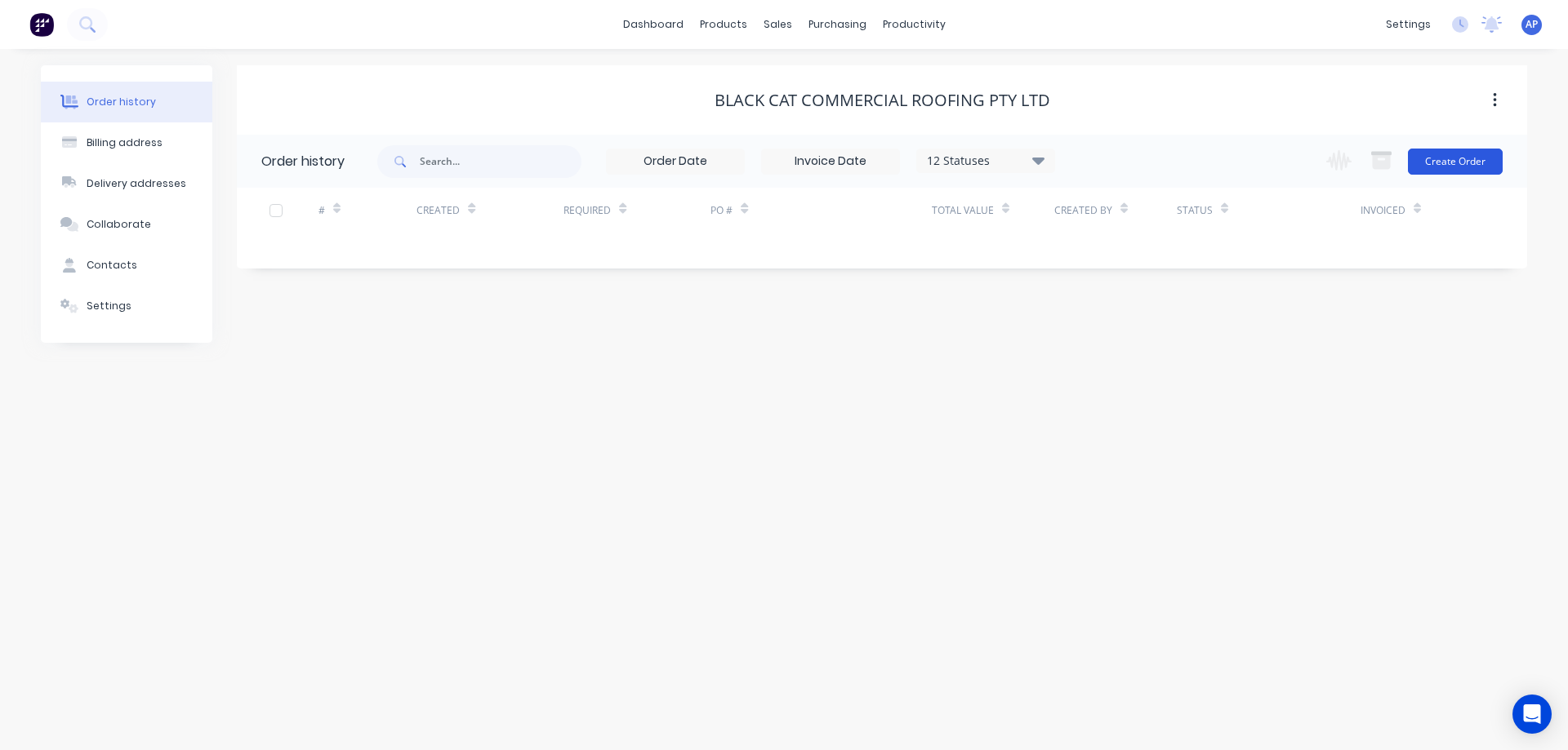
click at [1438, 153] on button "Create Order" at bounding box center [1455, 161] width 94 height 26
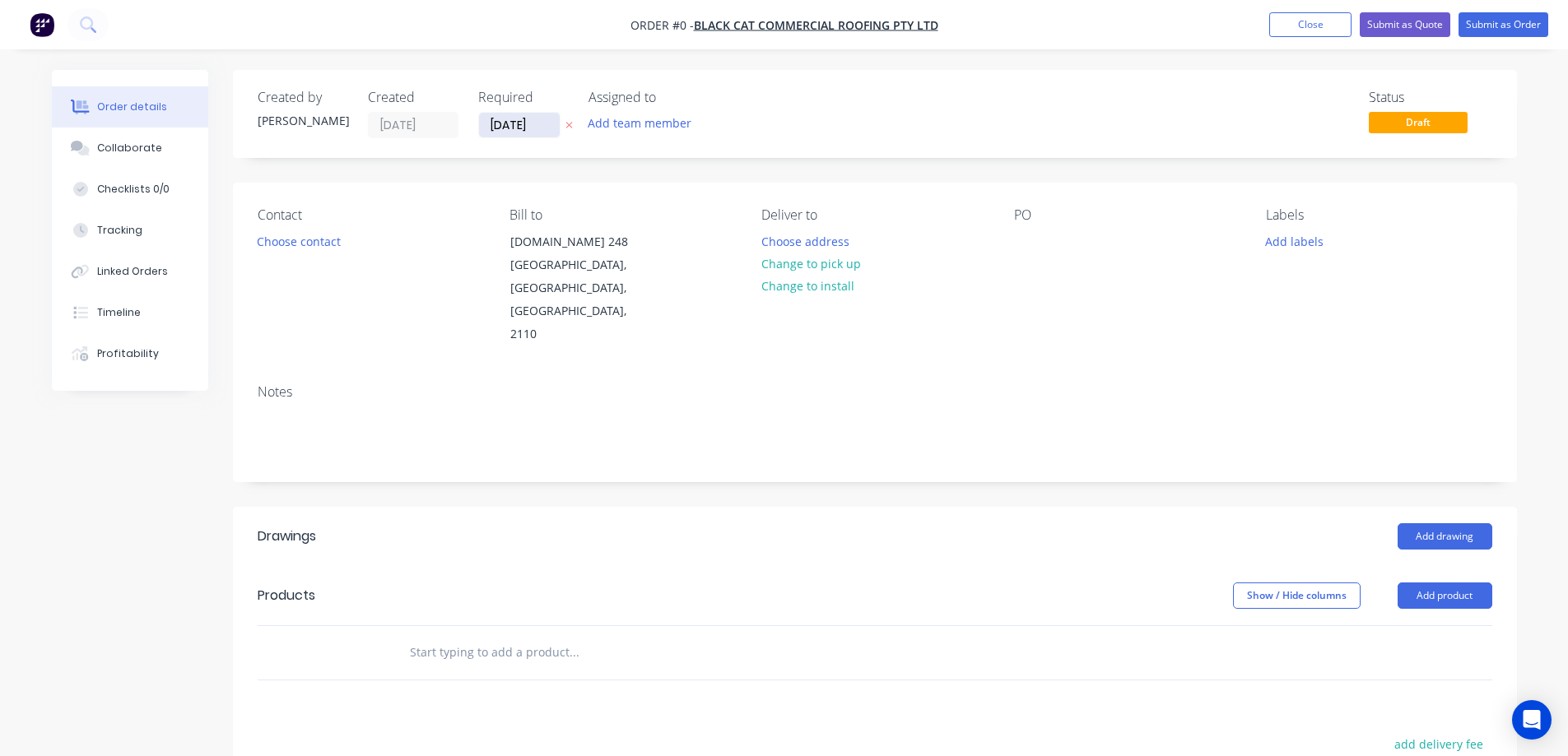
click at [506, 120] on input "[DATE]" at bounding box center [519, 124] width 81 height 24
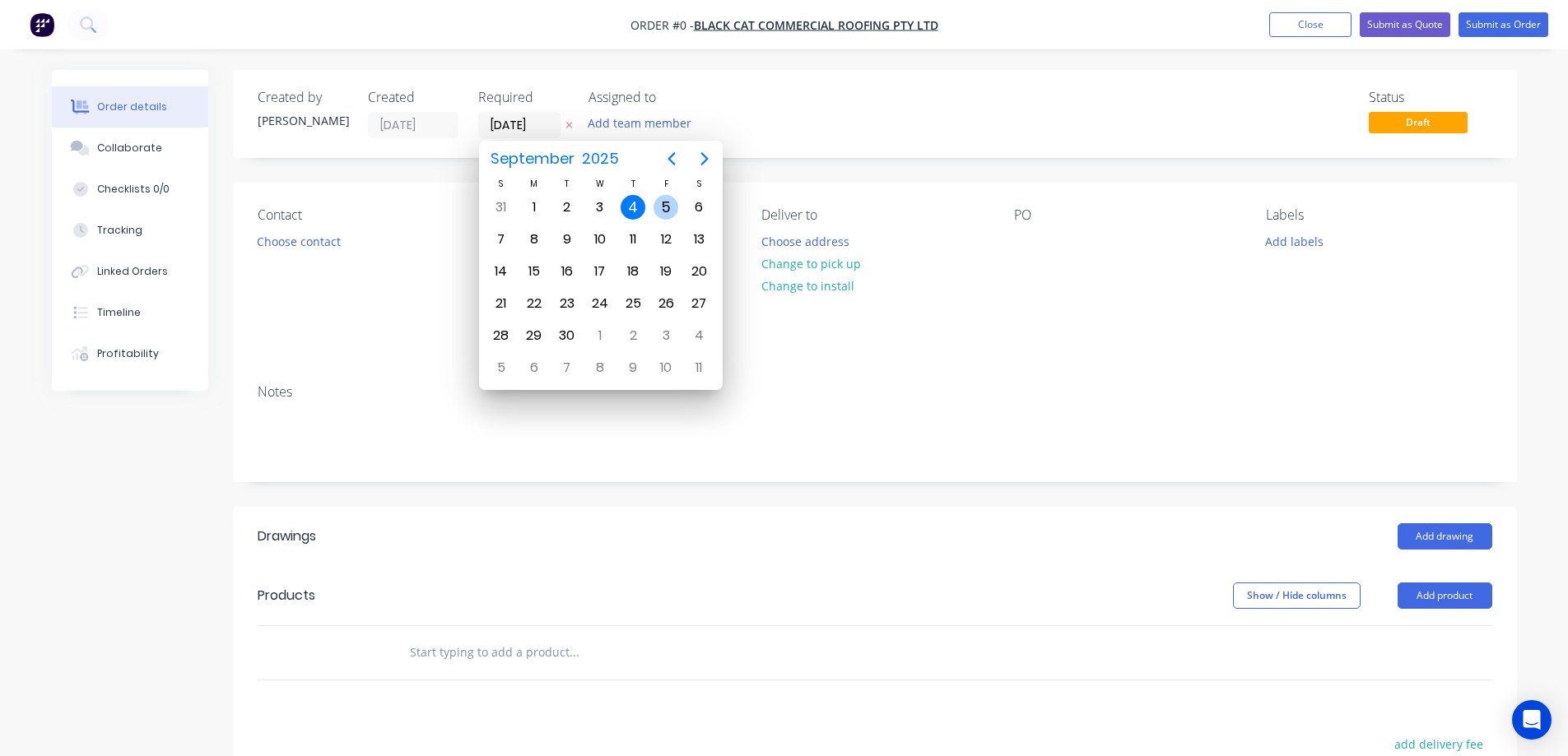
click at [665, 207] on div "5" at bounding box center [666, 207] width 24 height 24
type input "[DATE]"
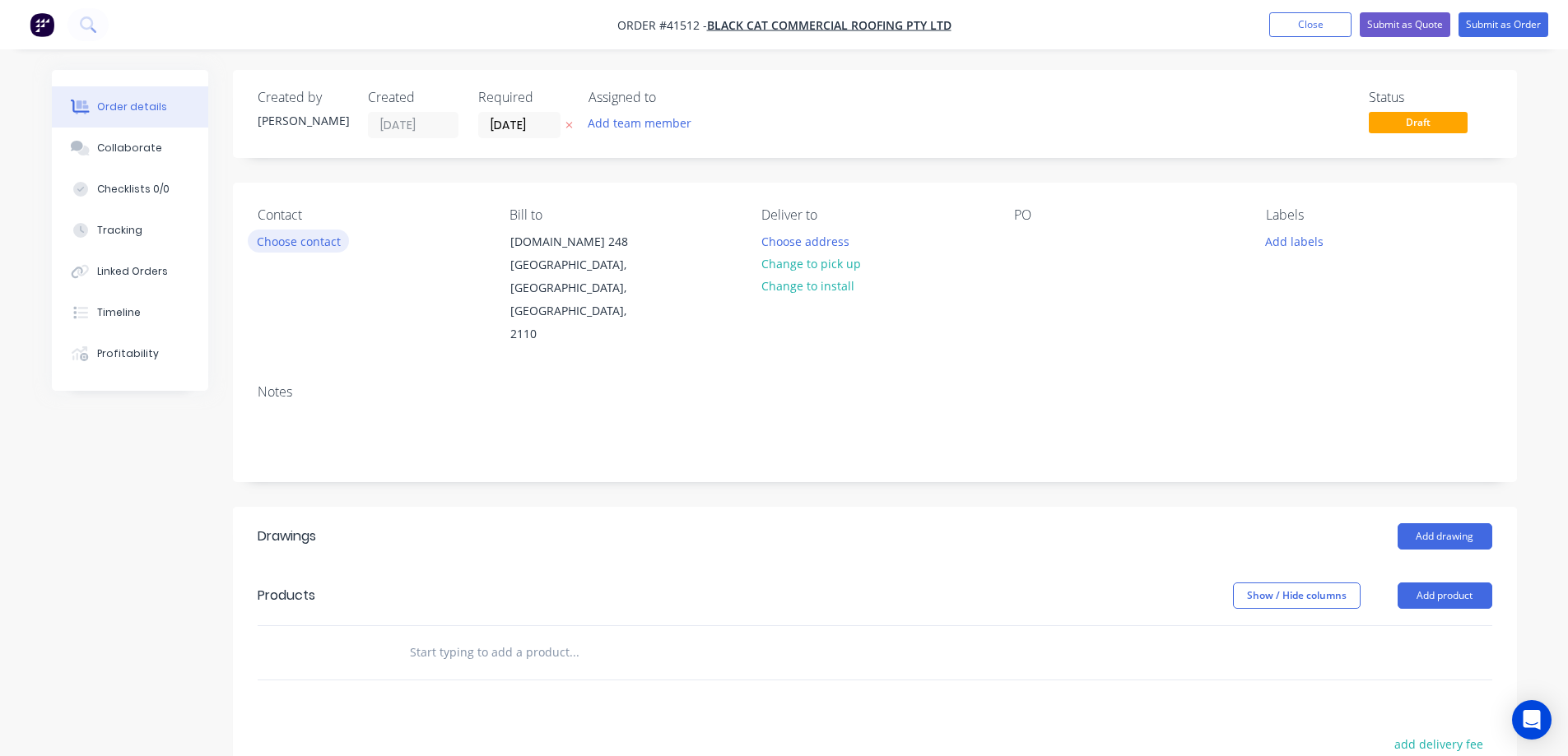
click at [321, 240] on button "Choose contact" at bounding box center [298, 240] width 102 height 23
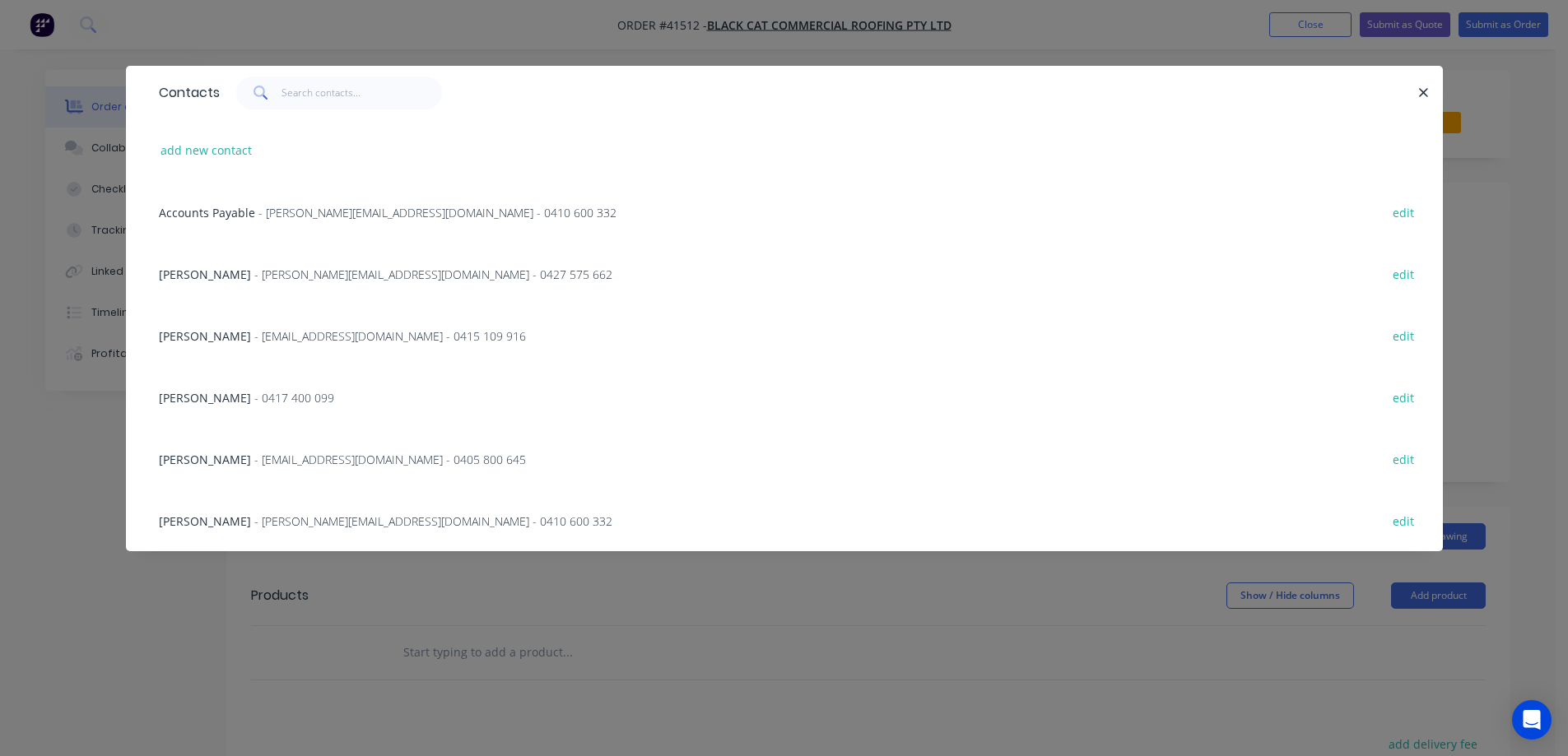
click at [277, 457] on span "- WILLTSON@GMAIL.COM - 0405 800 645" at bounding box center [390, 459] width 272 height 15
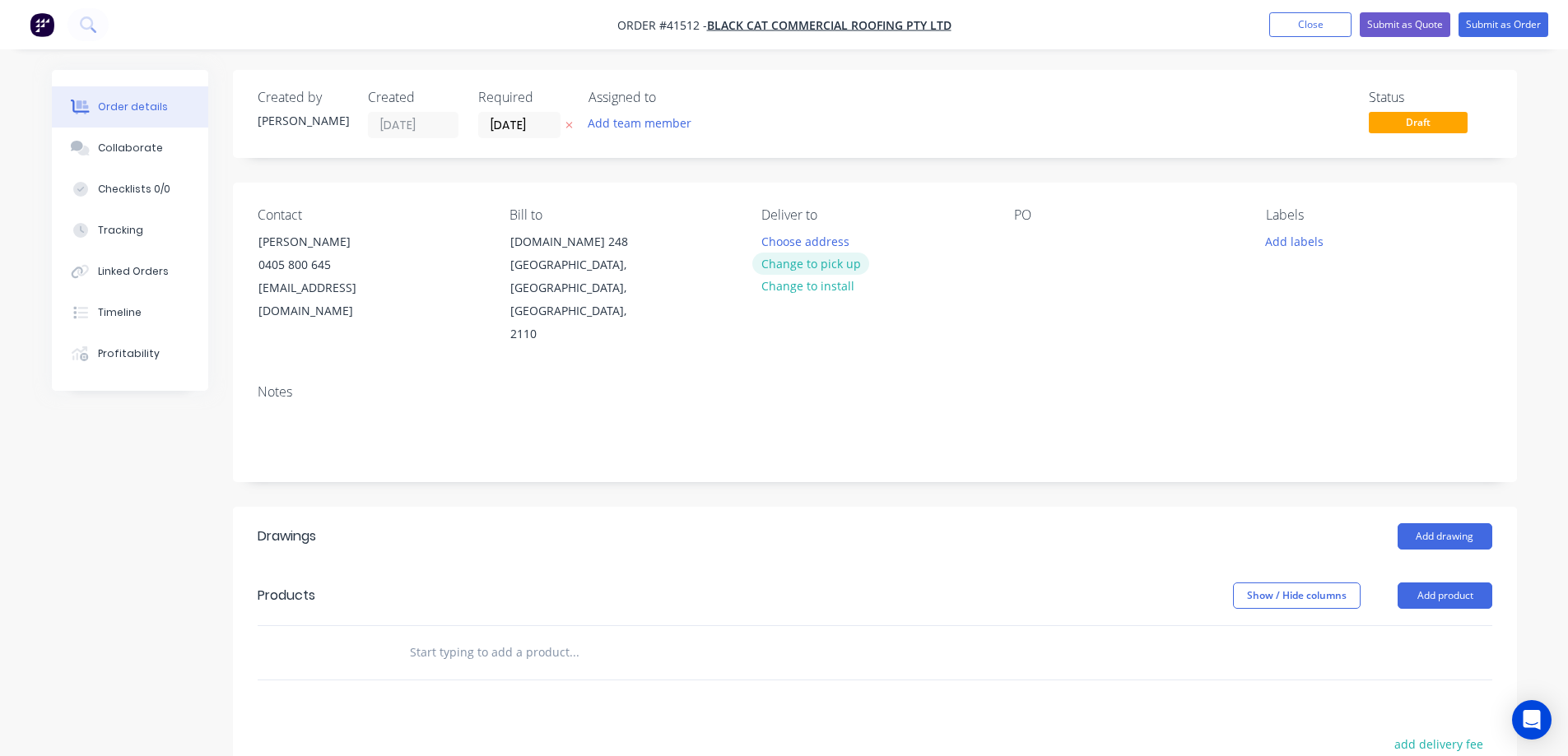
click at [795, 264] on button "Change to pick up" at bounding box center [811, 264] width 117 height 23
click at [780, 239] on div at bounding box center [774, 241] width 26 height 24
click at [1031, 237] on div at bounding box center [1027, 241] width 26 height 24
click at [1018, 242] on div at bounding box center [1027, 241] width 26 height 24
paste div
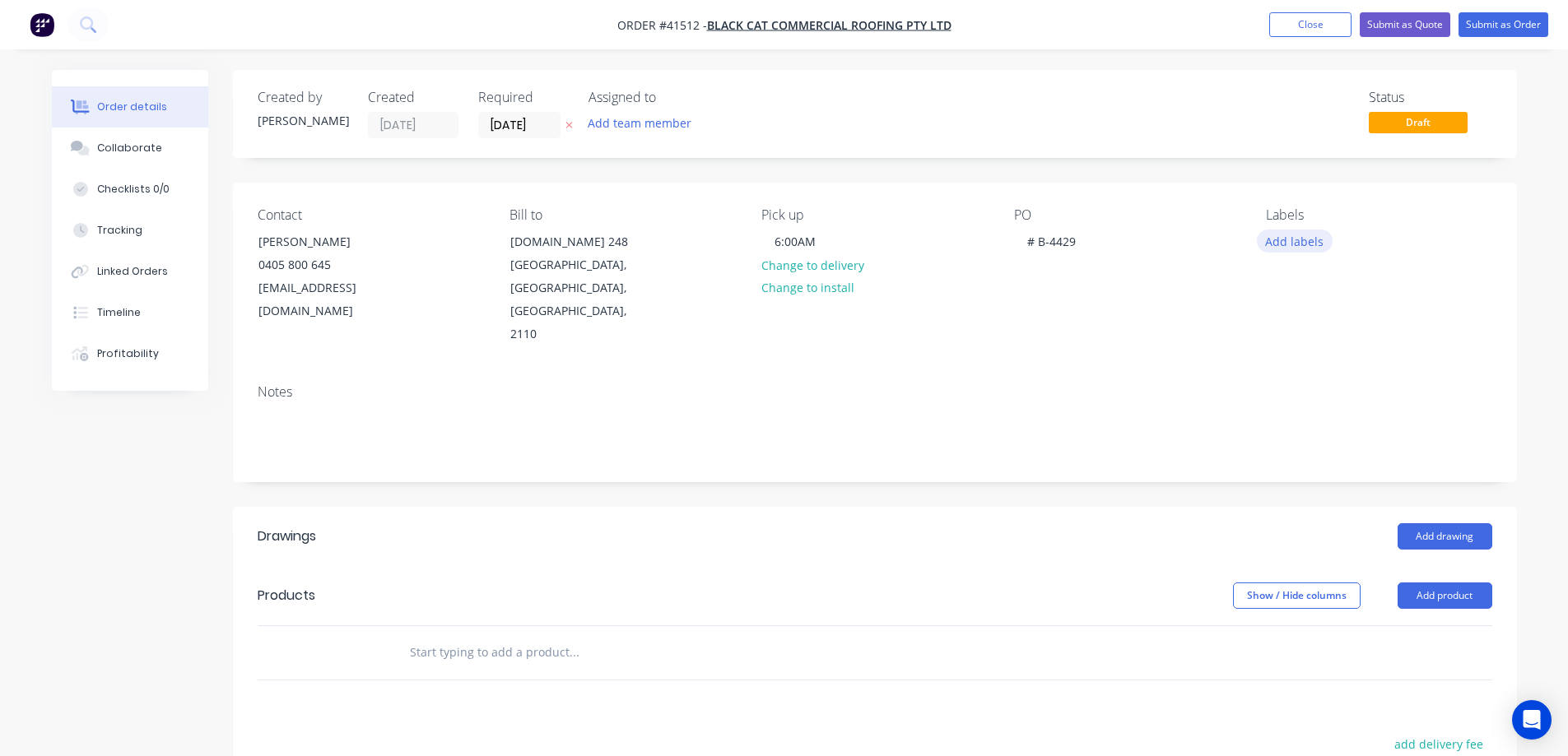
click at [1277, 241] on button "Add labels" at bounding box center [1295, 240] width 76 height 23
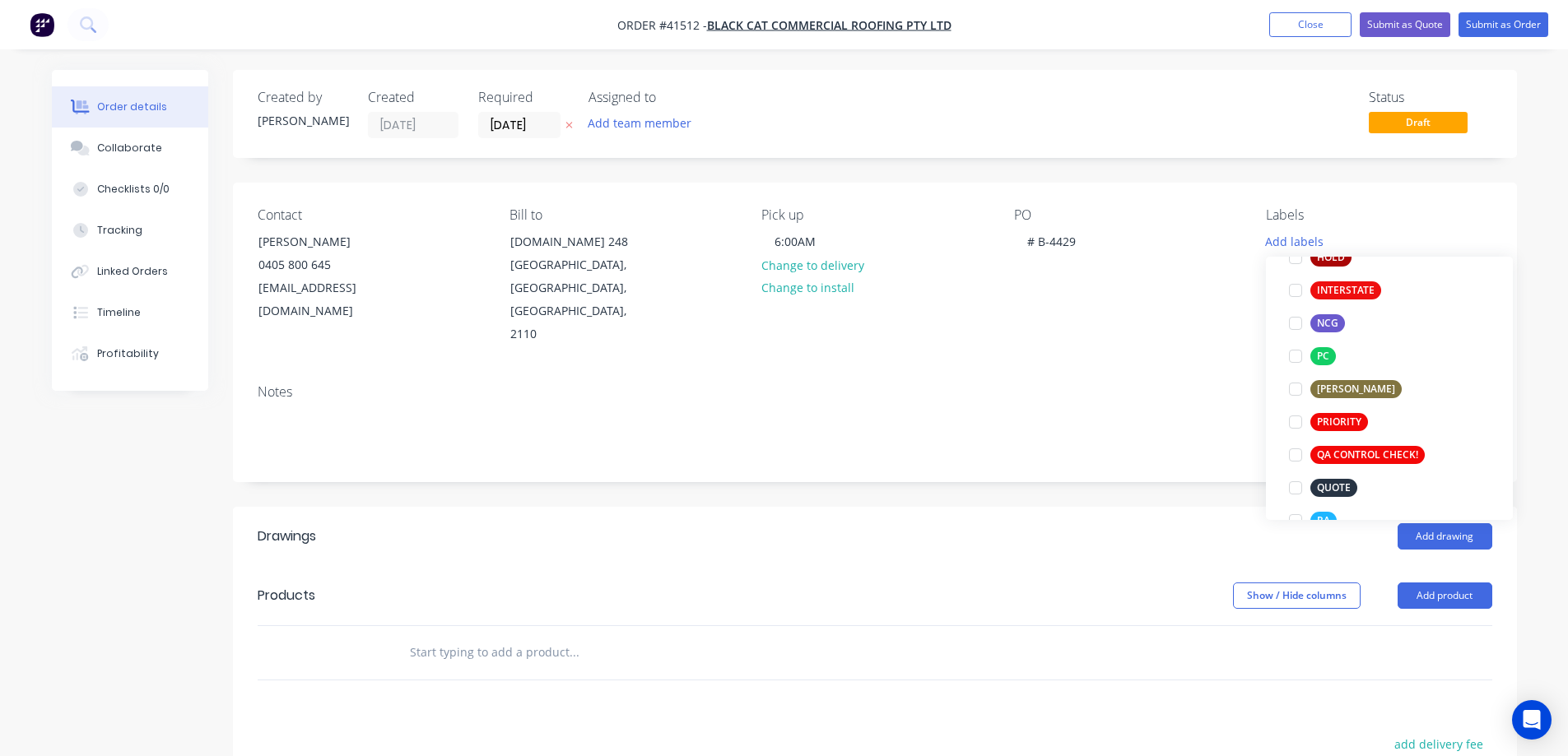
scroll to position [329, 0]
click at [1300, 421] on div at bounding box center [1296, 422] width 33 height 33
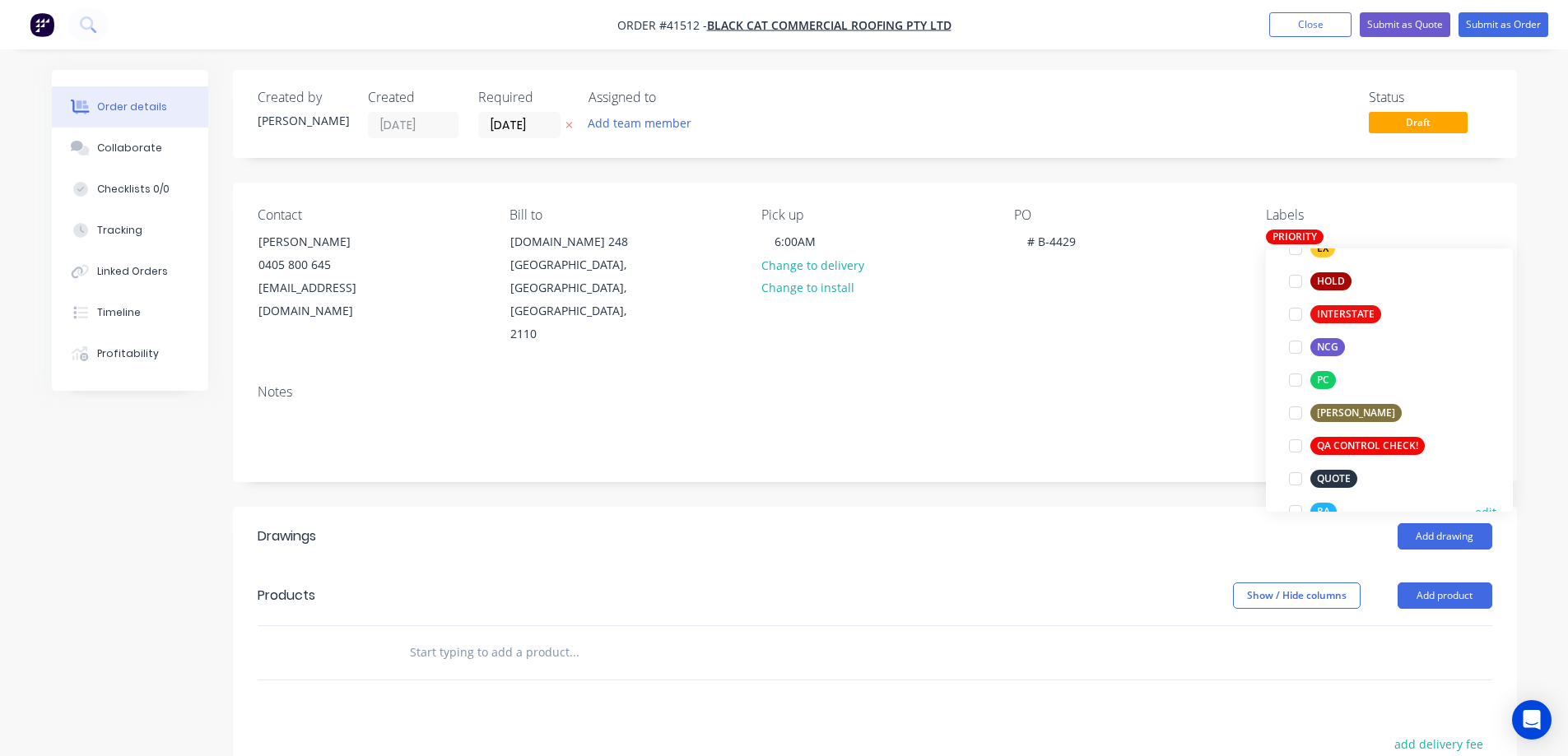
click at [1295, 509] on div at bounding box center [1296, 511] width 33 height 33
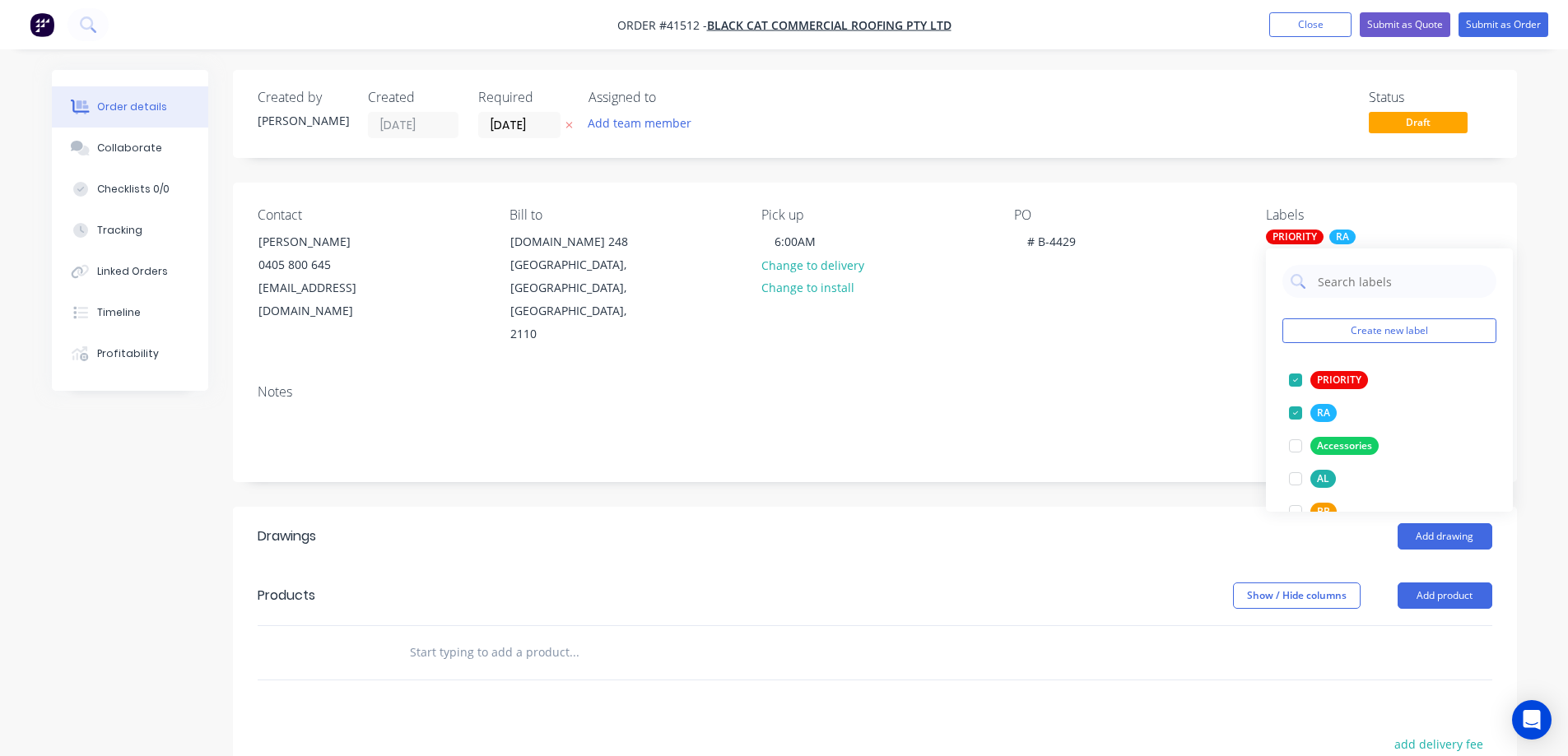
click at [1207, 371] on div "Notes" at bounding box center [875, 426] width 1284 height 111
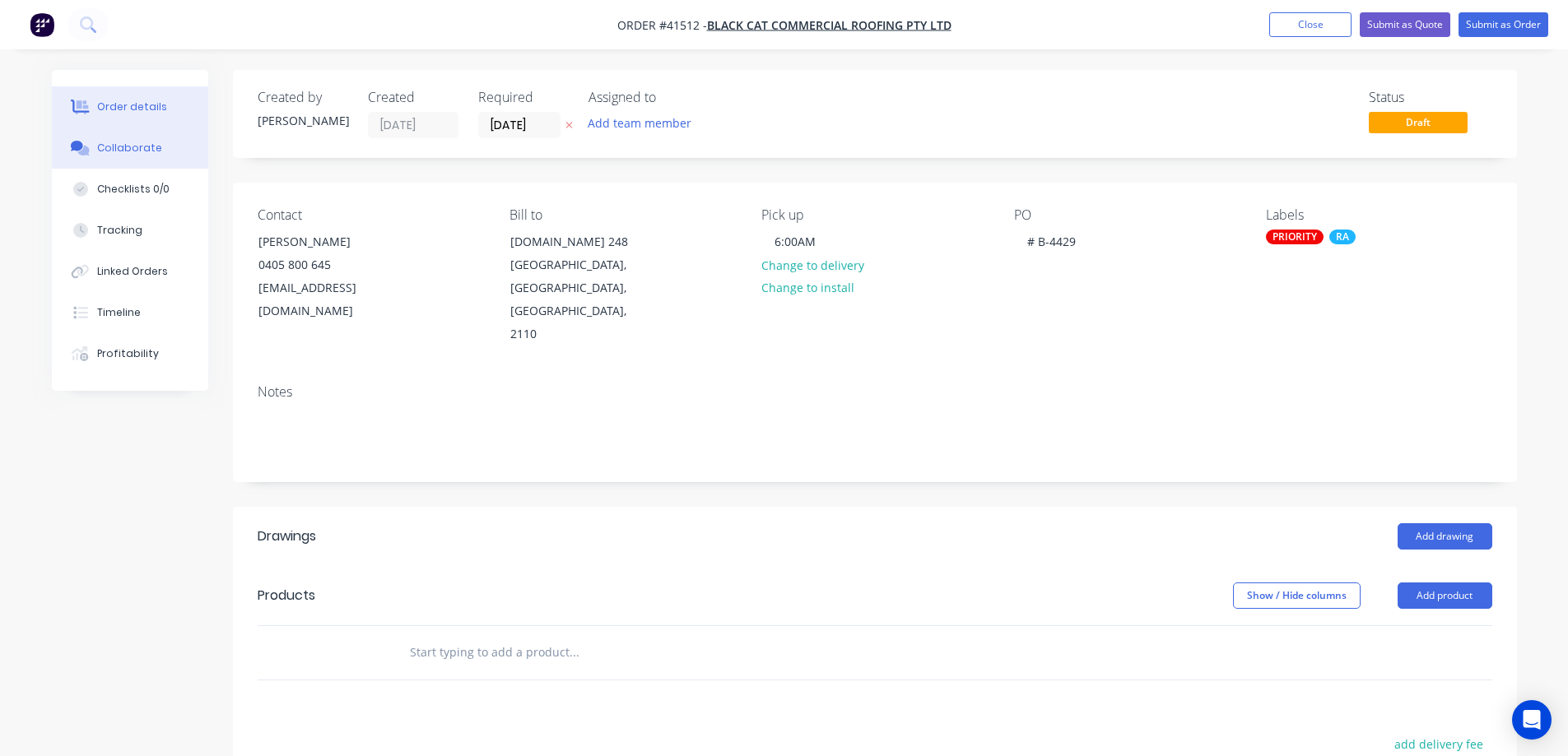
click at [154, 149] on div "Collaborate" at bounding box center [130, 148] width 65 height 15
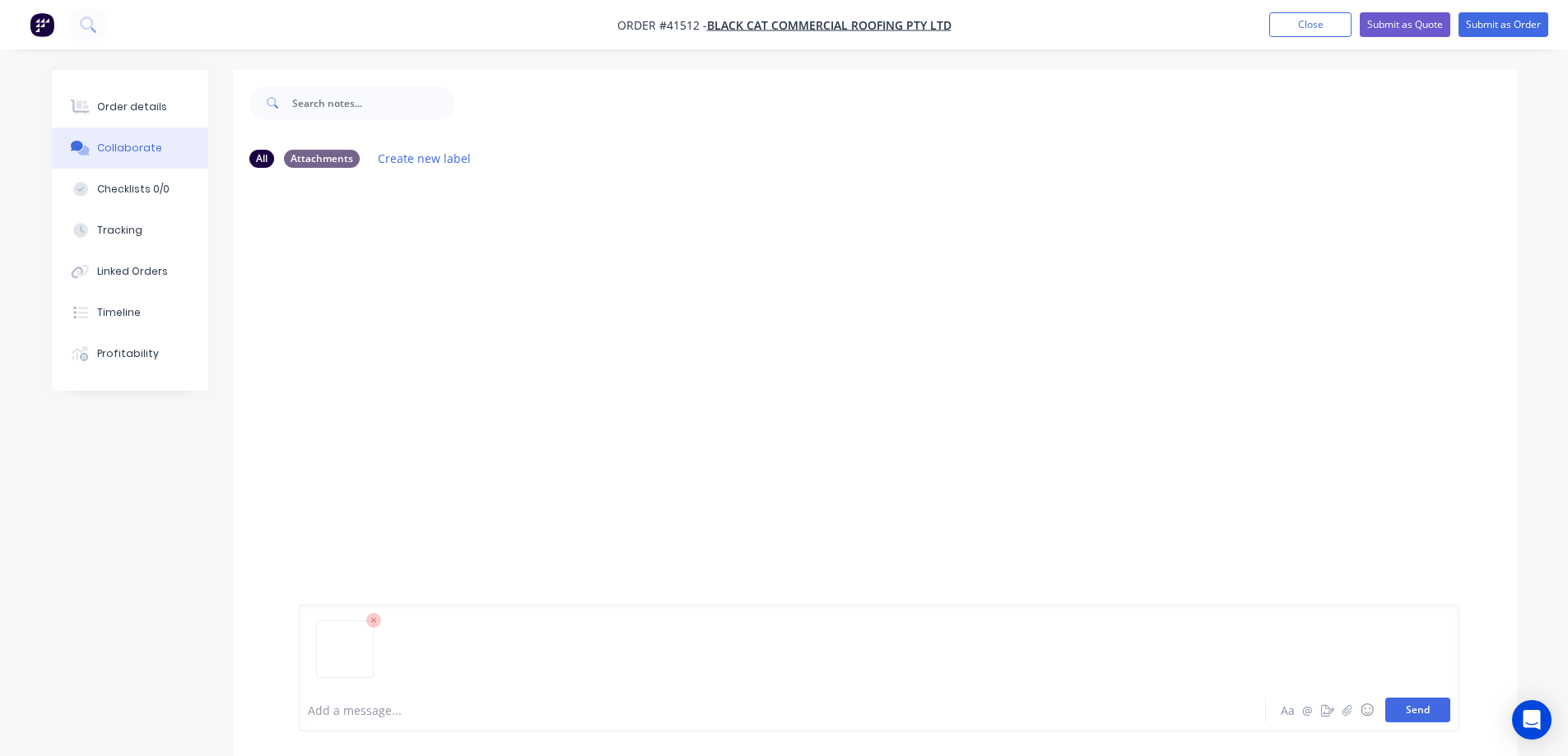
click at [1397, 705] on button "Send" at bounding box center [1418, 710] width 65 height 24
click at [1342, 711] on icon "button" at bounding box center [1347, 710] width 10 height 12
click at [1401, 711] on button "Send" at bounding box center [1418, 710] width 65 height 24
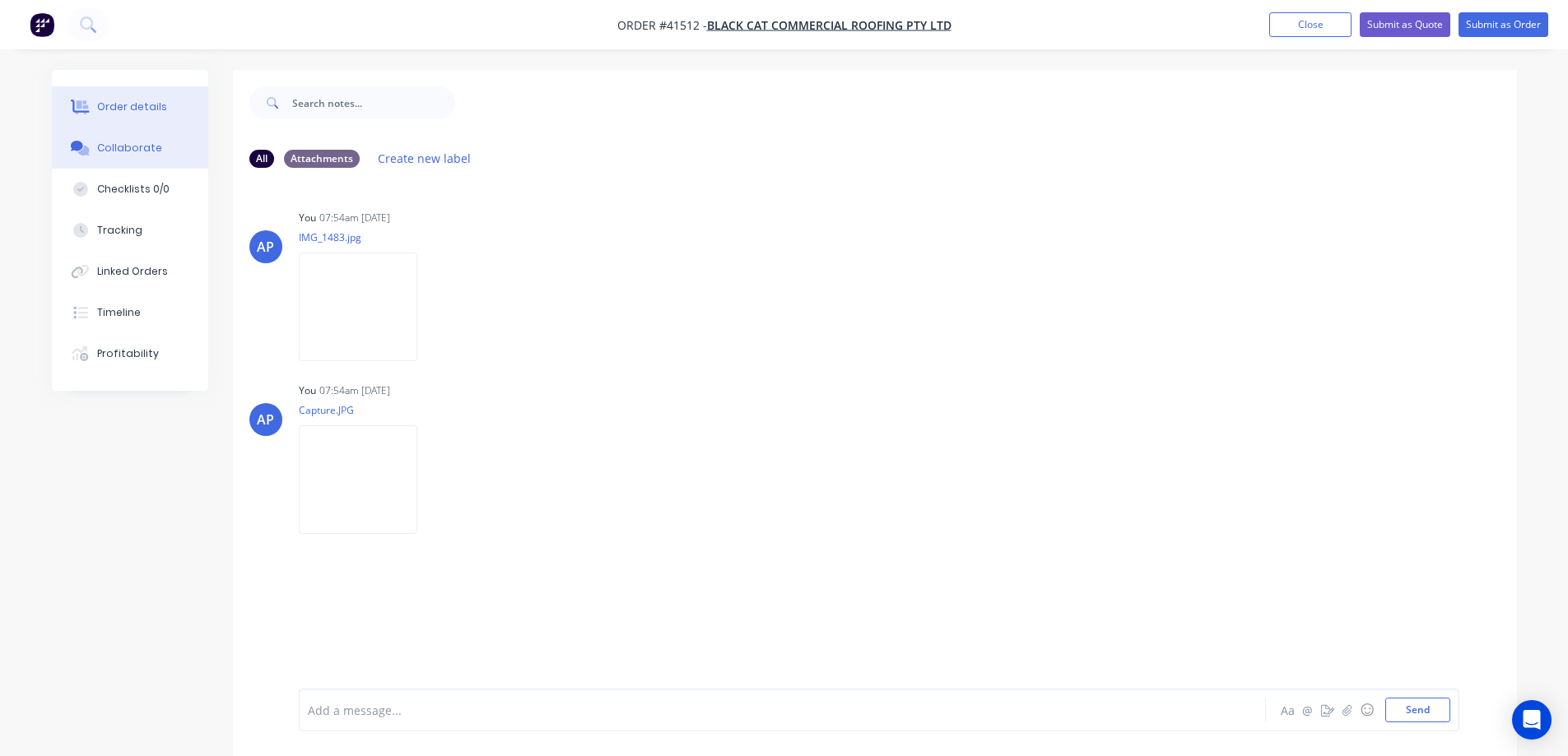
click at [170, 106] on button "Order details" at bounding box center [130, 106] width 156 height 41
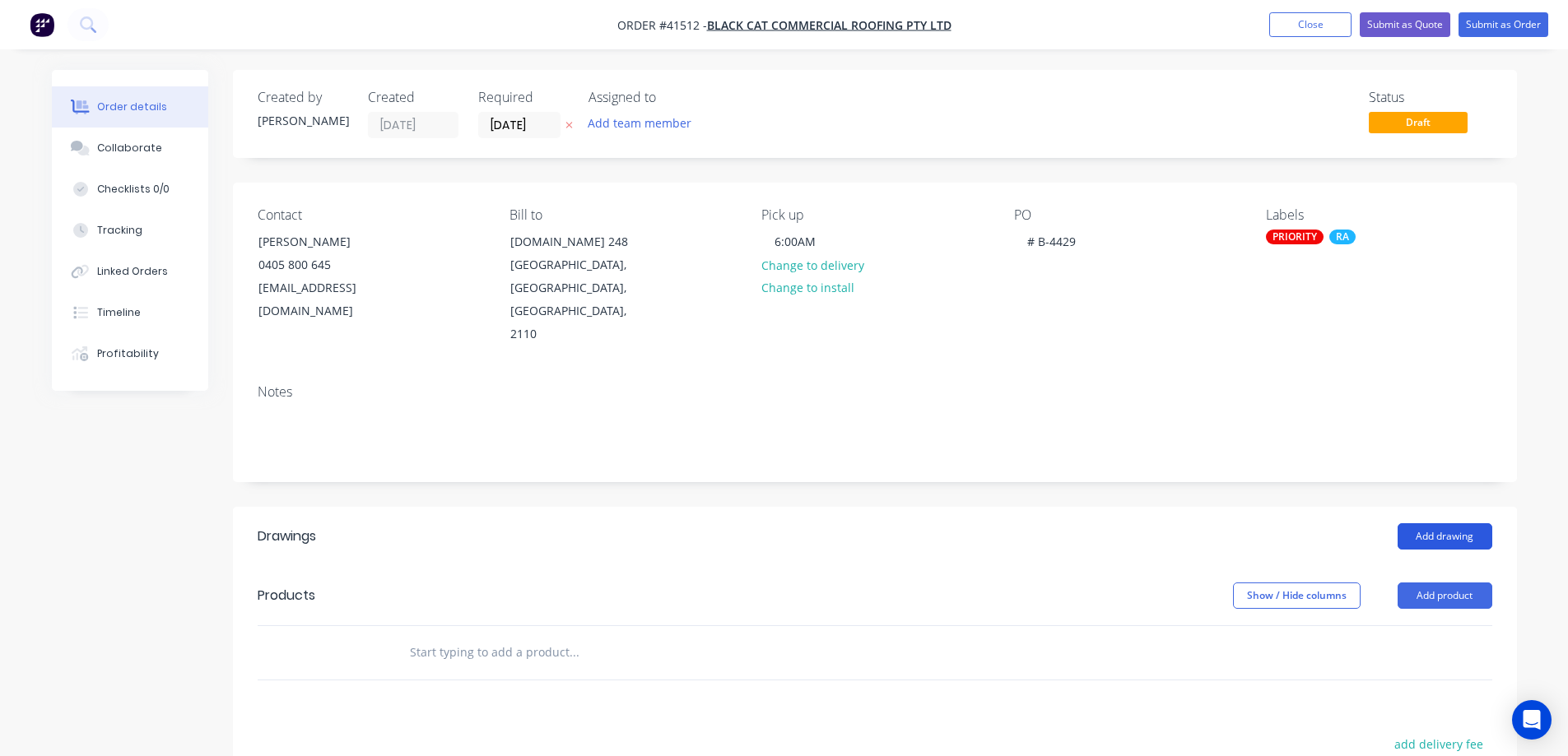
click at [1437, 523] on button "Add drawing" at bounding box center [1445, 536] width 94 height 26
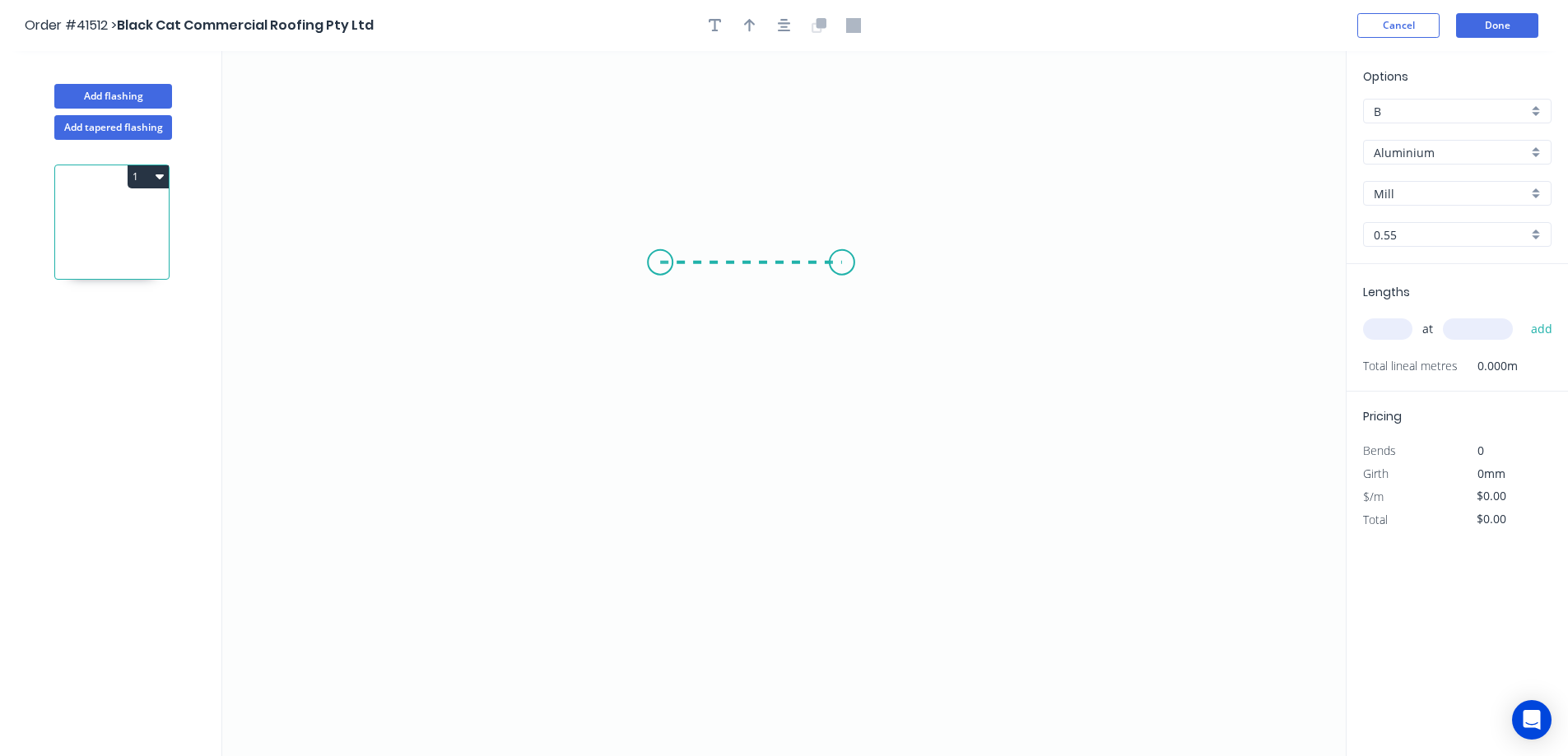
drag, startPoint x: 660, startPoint y: 263, endPoint x: 842, endPoint y: 272, distance: 182.2
click at [842, 272] on icon "0" at bounding box center [784, 403] width 1124 height 705
drag, startPoint x: 842, startPoint y: 272, endPoint x: 842, endPoint y: 540, distance: 268.0
click at [842, 540] on icon "0 ?" at bounding box center [784, 403] width 1124 height 705
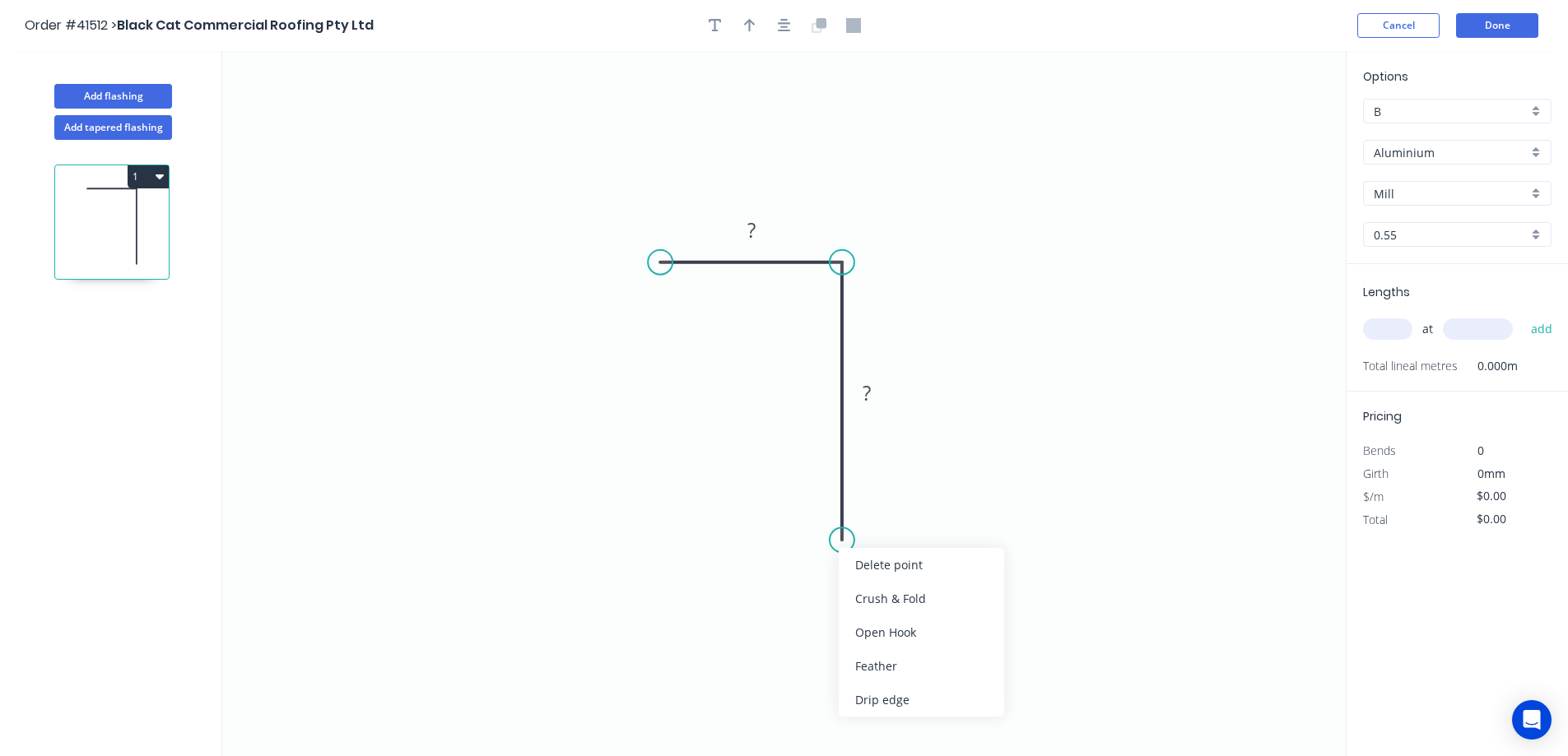
click at [867, 673] on div "Feather" at bounding box center [921, 665] width 165 height 34
click at [755, 235] on tspan "?" at bounding box center [751, 230] width 8 height 27
type input "$21.67"
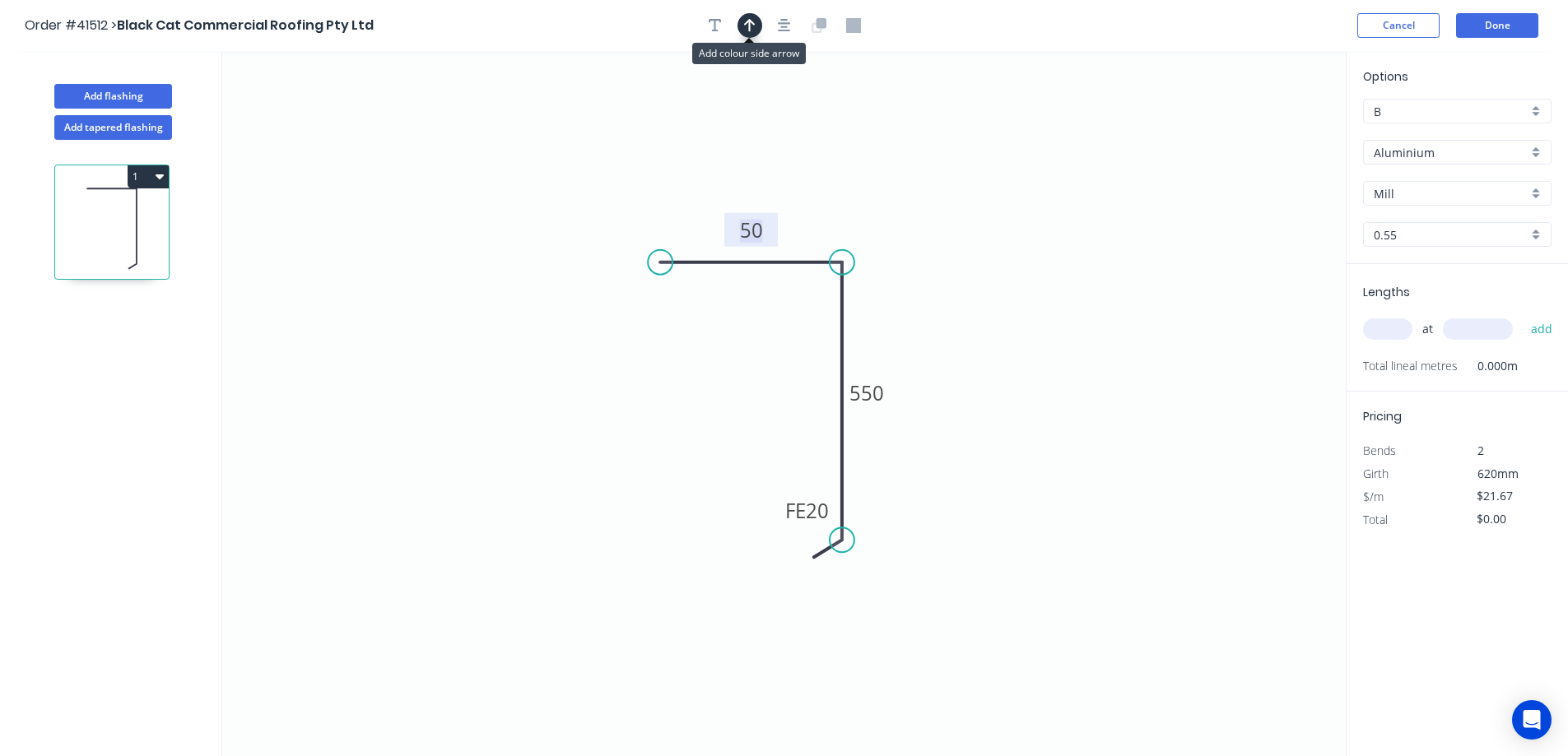
click at [750, 23] on icon "button" at bounding box center [750, 25] width 12 height 14
drag, startPoint x: 1262, startPoint y: 131, endPoint x: 953, endPoint y: 218, distance: 321.0
click at [954, 218] on icon at bounding box center [956, 199] width 15 height 53
click at [953, 218] on icon at bounding box center [954, 199] width 15 height 53
click at [1378, 334] on input "text" at bounding box center [1388, 329] width 49 height 22
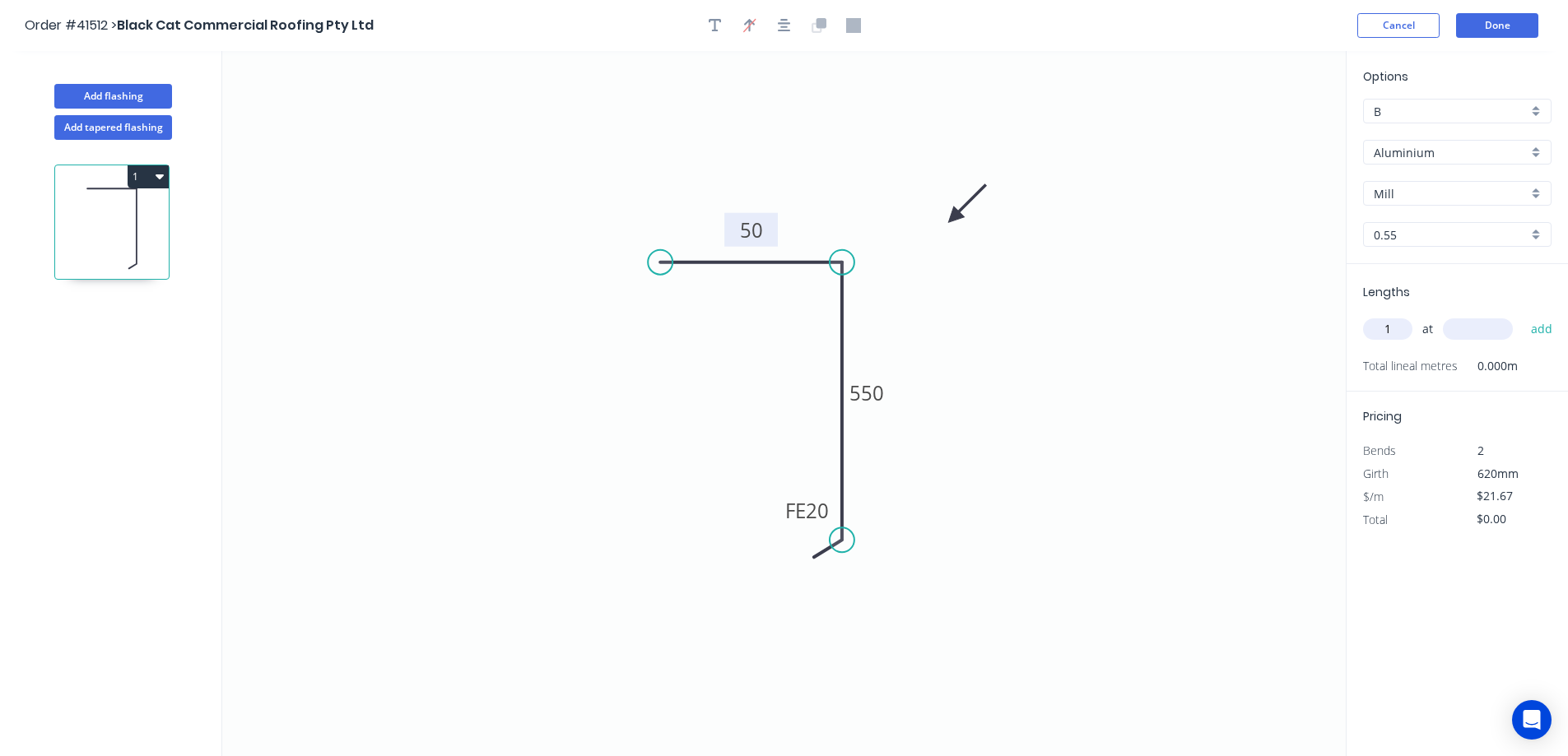
type input "1"
type input "2700"
click at [1523, 315] on button "add" at bounding box center [1542, 329] width 39 height 28
type input "$58.51"
click at [1529, 144] on div "Aluminium" at bounding box center [1457, 151] width 189 height 24
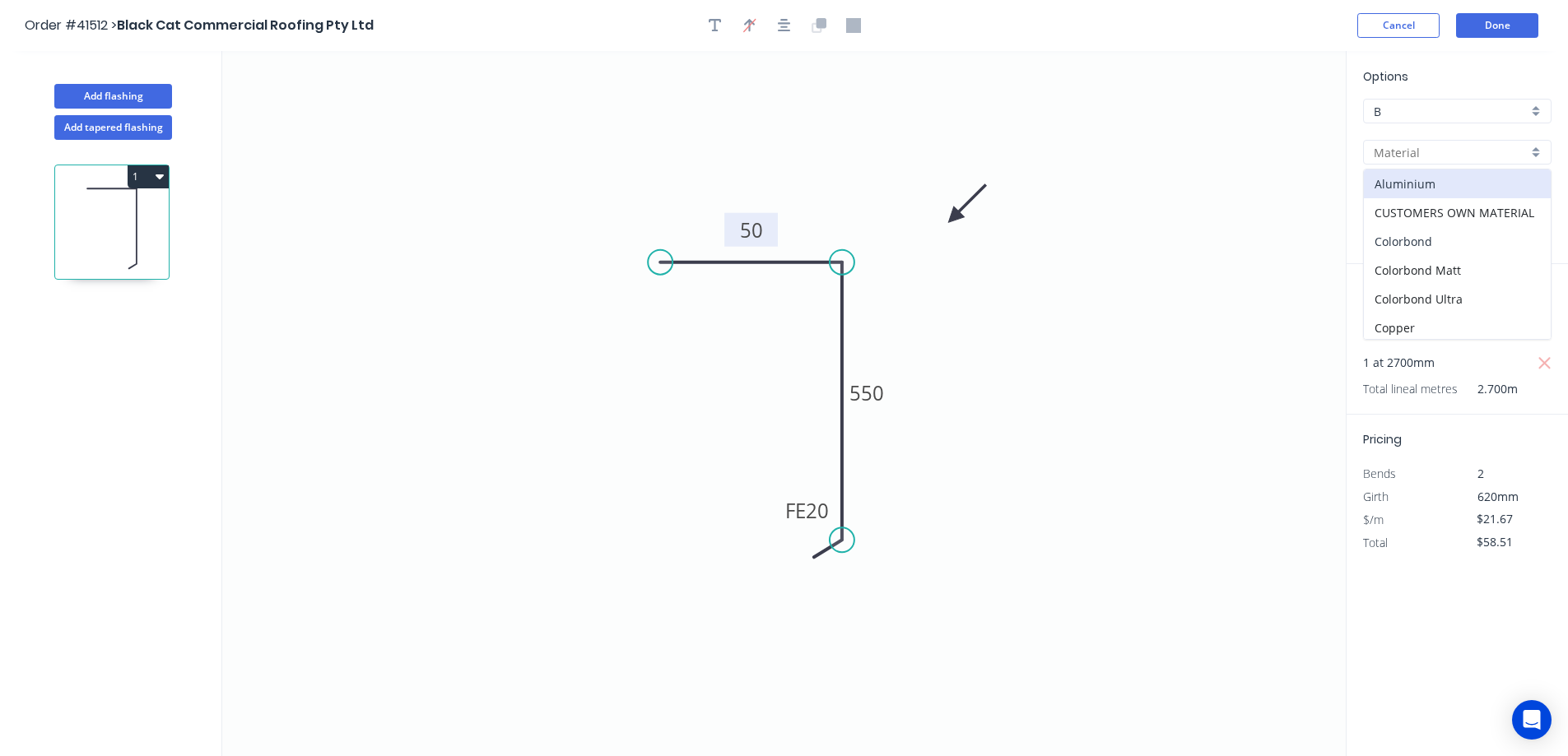
click at [1431, 238] on div "Colorbond" at bounding box center [1457, 242] width 187 height 29
type input "Colorbond"
type input "Basalt"
type input "$18.95"
type input "$51.17"
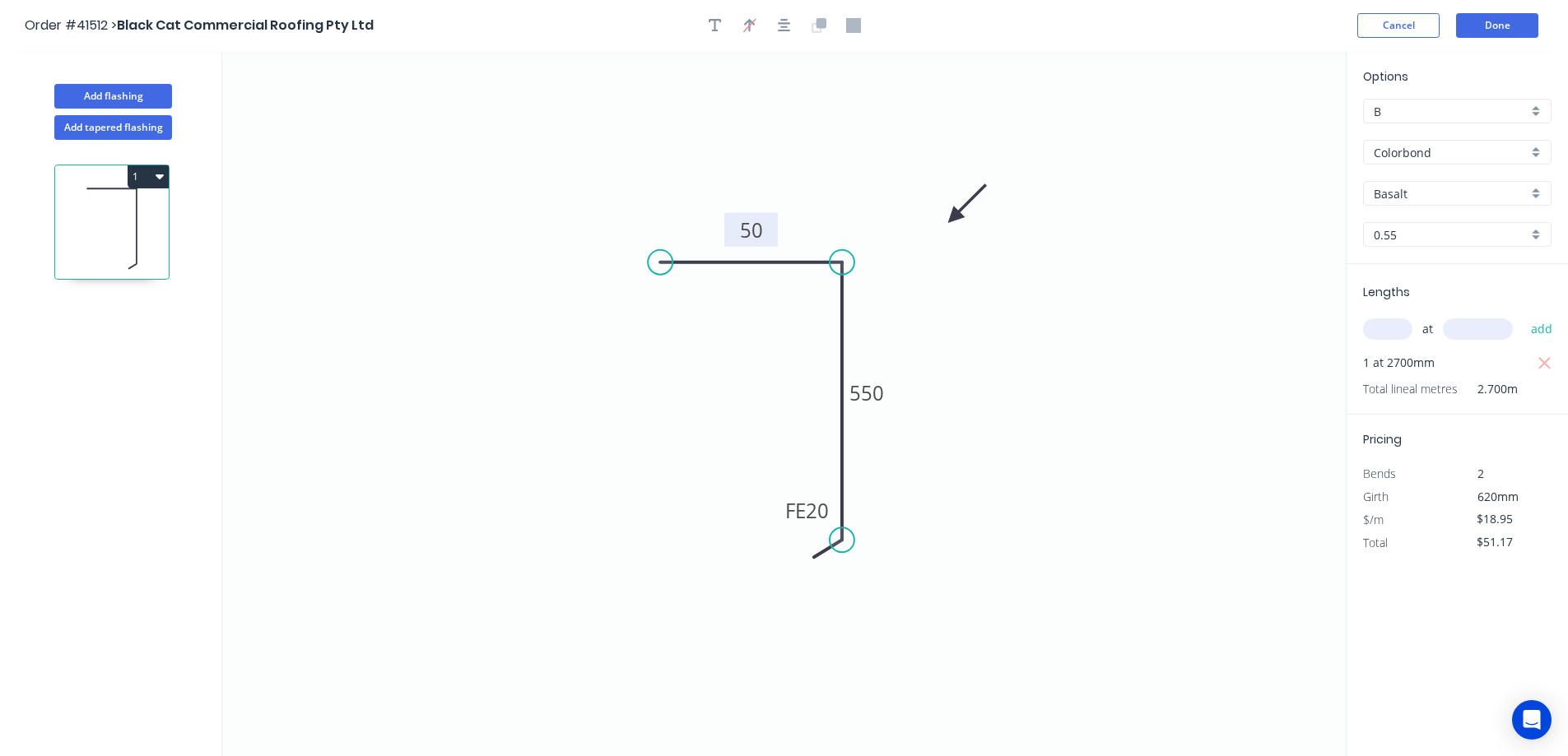
click at [1534, 189] on div "Basalt" at bounding box center [1457, 193] width 189 height 24
click at [1423, 335] on div "Windspray" at bounding box center [1457, 336] width 187 height 29
type input "Windspray"
click at [157, 94] on button "Add flashing" at bounding box center [113, 96] width 118 height 24
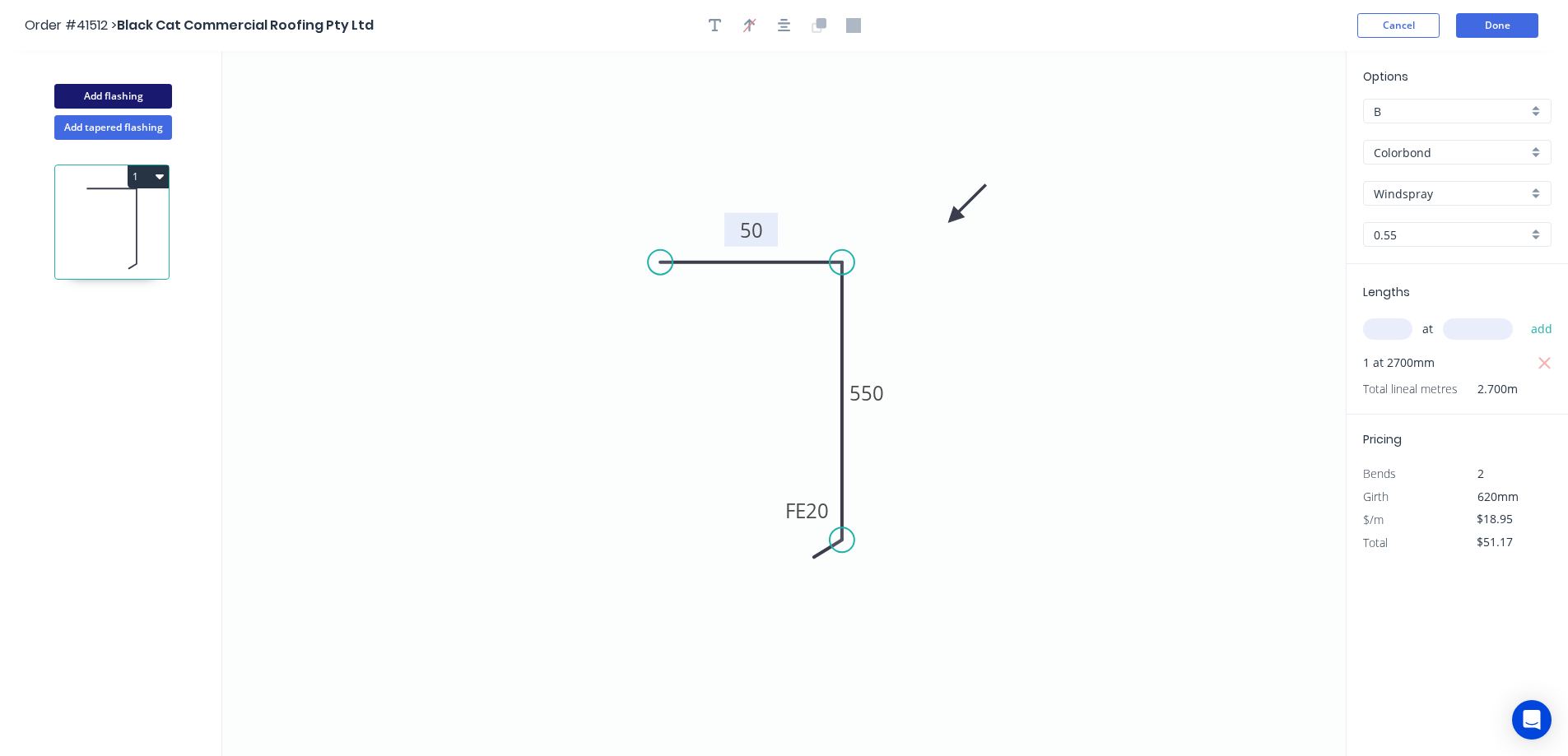
type input "$0.00"
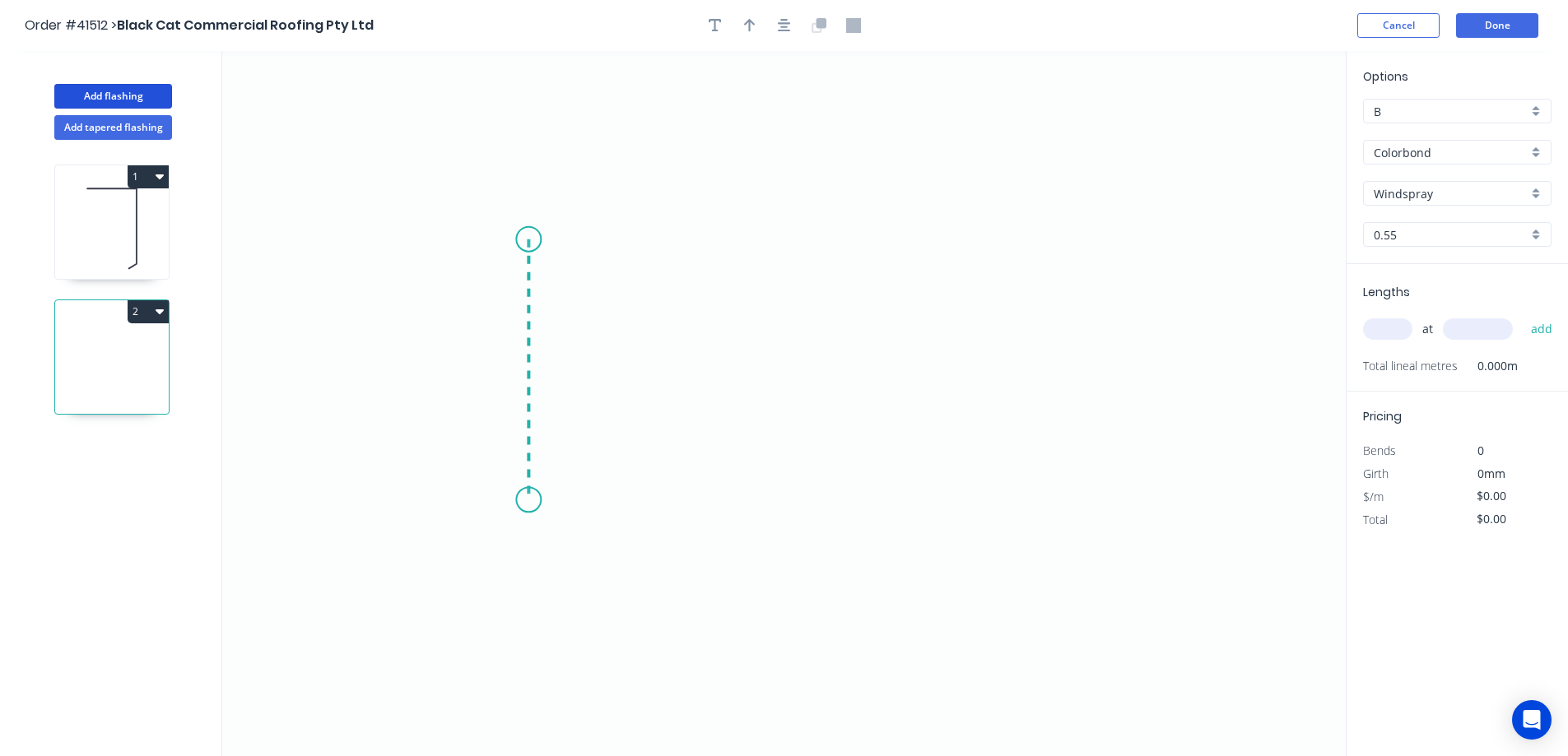
drag, startPoint x: 529, startPoint y: 239, endPoint x: 511, endPoint y: 500, distance: 261.6
click at [511, 500] on icon "0" at bounding box center [784, 403] width 1124 height 705
drag, startPoint x: 511, startPoint y: 500, endPoint x: 1070, endPoint y: 495, distance: 559.0
click at [1070, 495] on icon "0 ?" at bounding box center [784, 403] width 1124 height 705
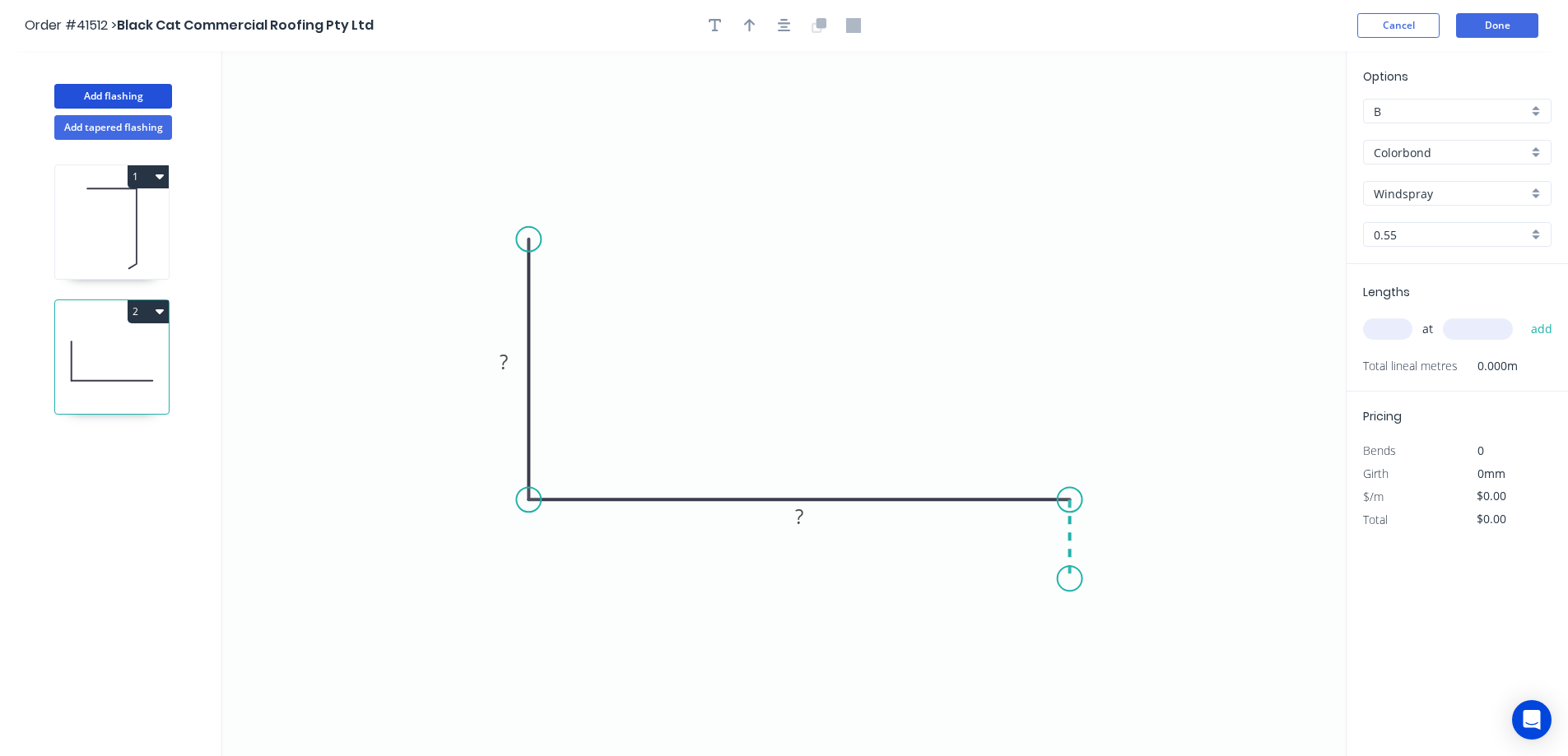
click at [1067, 579] on icon "0 ? ?" at bounding box center [784, 403] width 1124 height 705
click at [1067, 579] on circle at bounding box center [1069, 577] width 24 height 24
drag, startPoint x: 1067, startPoint y: 579, endPoint x: 916, endPoint y: 502, distance: 169.5
click at [1066, 578] on circle at bounding box center [1069, 577] width 24 height 24
click at [516, 358] on rect at bounding box center [503, 363] width 33 height 23
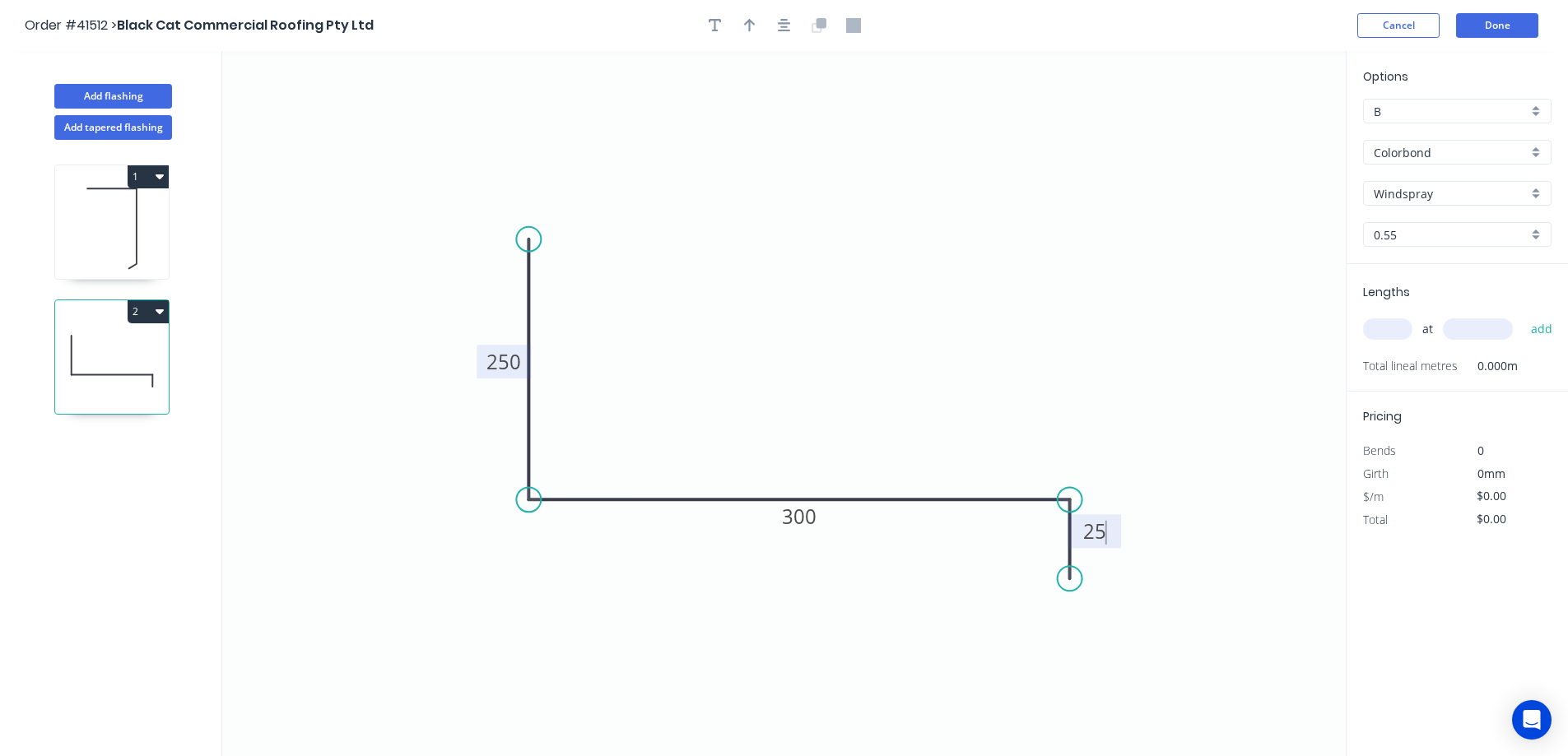
type input "$17.07"
click at [759, 20] on button "button" at bounding box center [749, 25] width 24 height 24
drag, startPoint x: 1263, startPoint y: 130, endPoint x: 923, endPoint y: 281, distance: 372.0
click at [923, 281] on icon at bounding box center [928, 260] width 15 height 53
click at [923, 281] on icon at bounding box center [922, 263] width 15 height 53
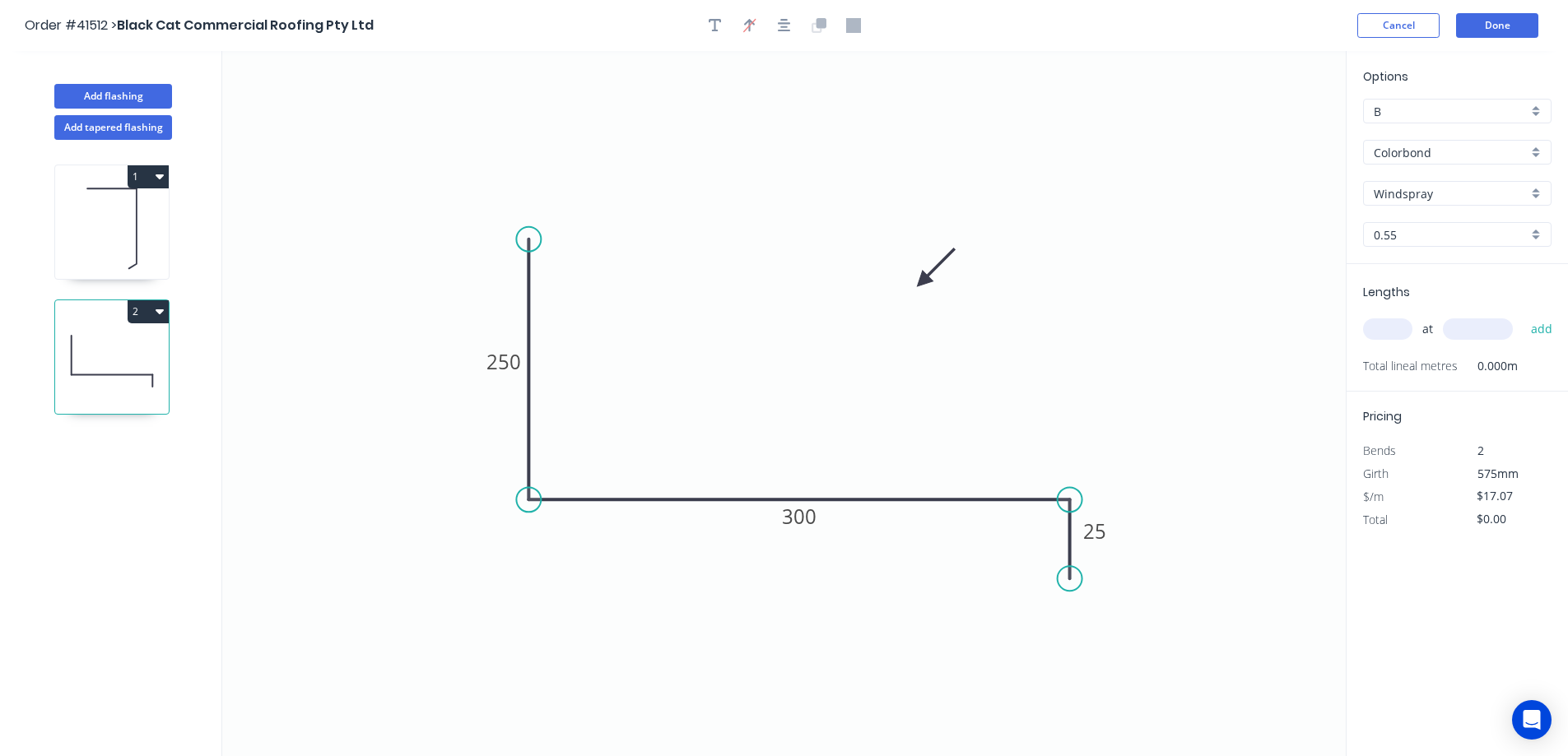
click at [1383, 332] on input "text" at bounding box center [1388, 329] width 49 height 22
type input "1"
type input "2700"
click at [1523, 315] on button "add" at bounding box center [1542, 329] width 39 height 28
click at [156, 314] on icon "button" at bounding box center [160, 311] width 8 height 14
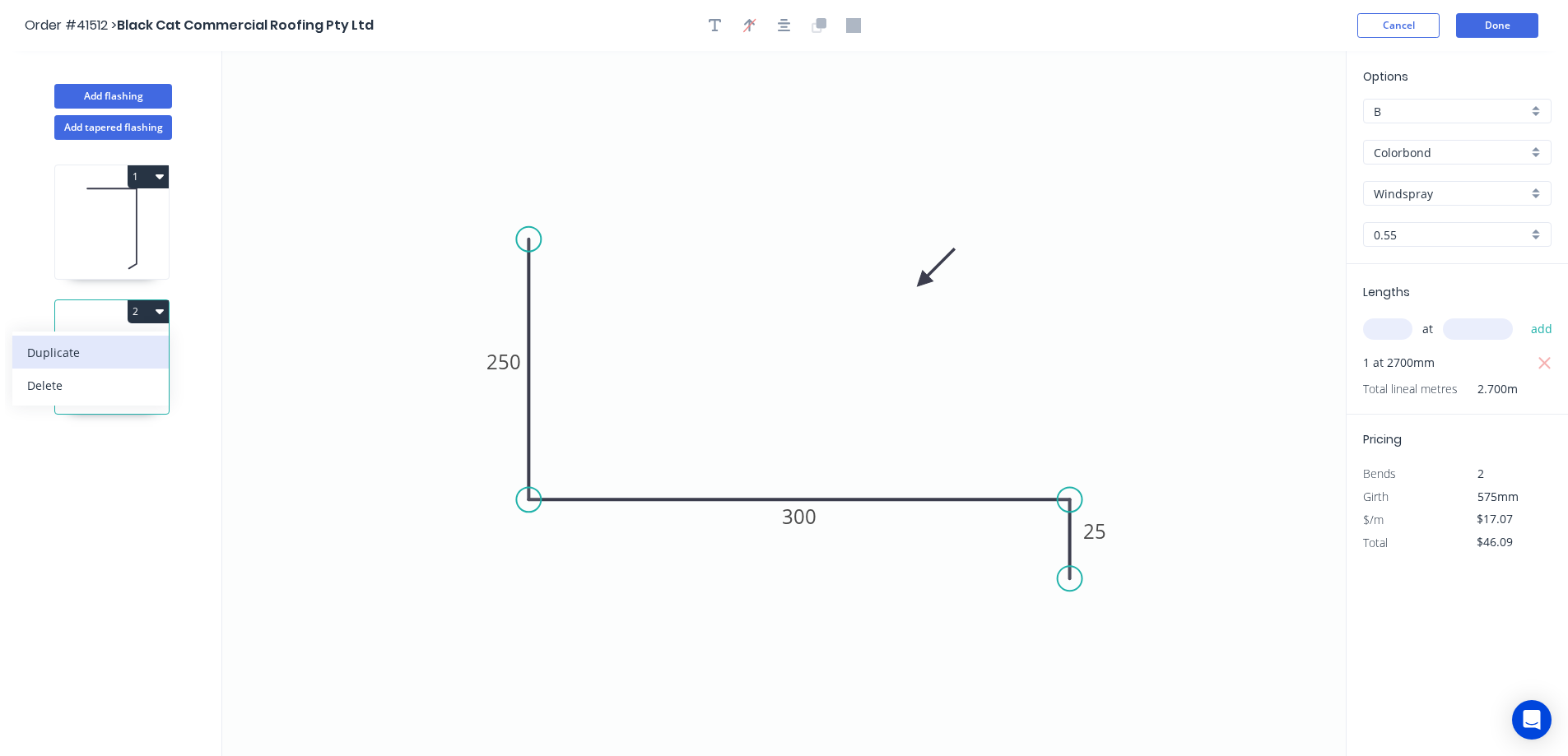
click at [139, 344] on div "Duplicate" at bounding box center [91, 353] width 127 height 24
type input "$0.00"
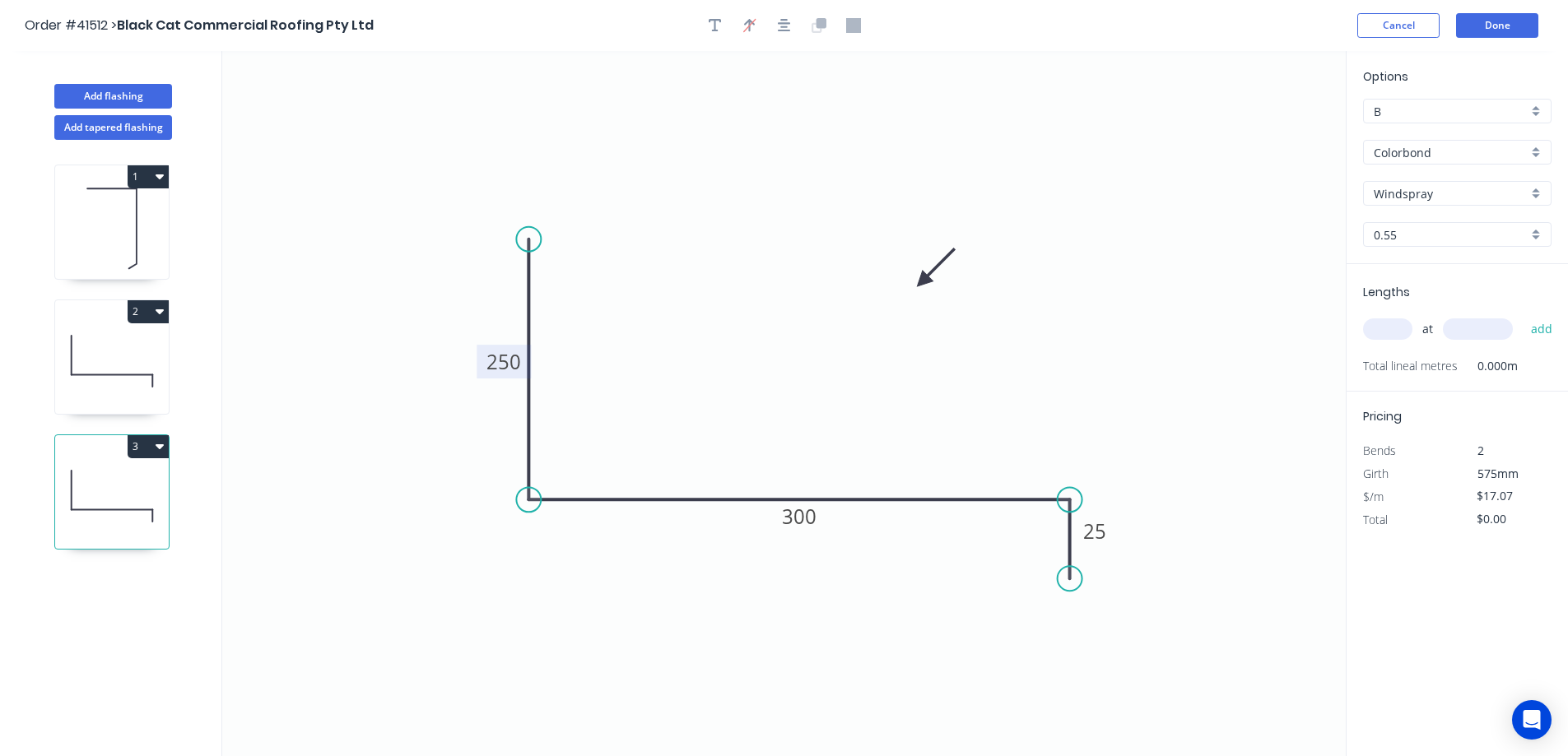
click at [504, 358] on tspan "250" at bounding box center [503, 362] width 34 height 27
click at [791, 515] on tspan "300" at bounding box center [799, 517] width 34 height 27
click at [800, 441] on icon "0 300 270 25" at bounding box center [784, 403] width 1124 height 705
type input "$17.07"
click at [1378, 328] on input "text" at bounding box center [1388, 329] width 49 height 22
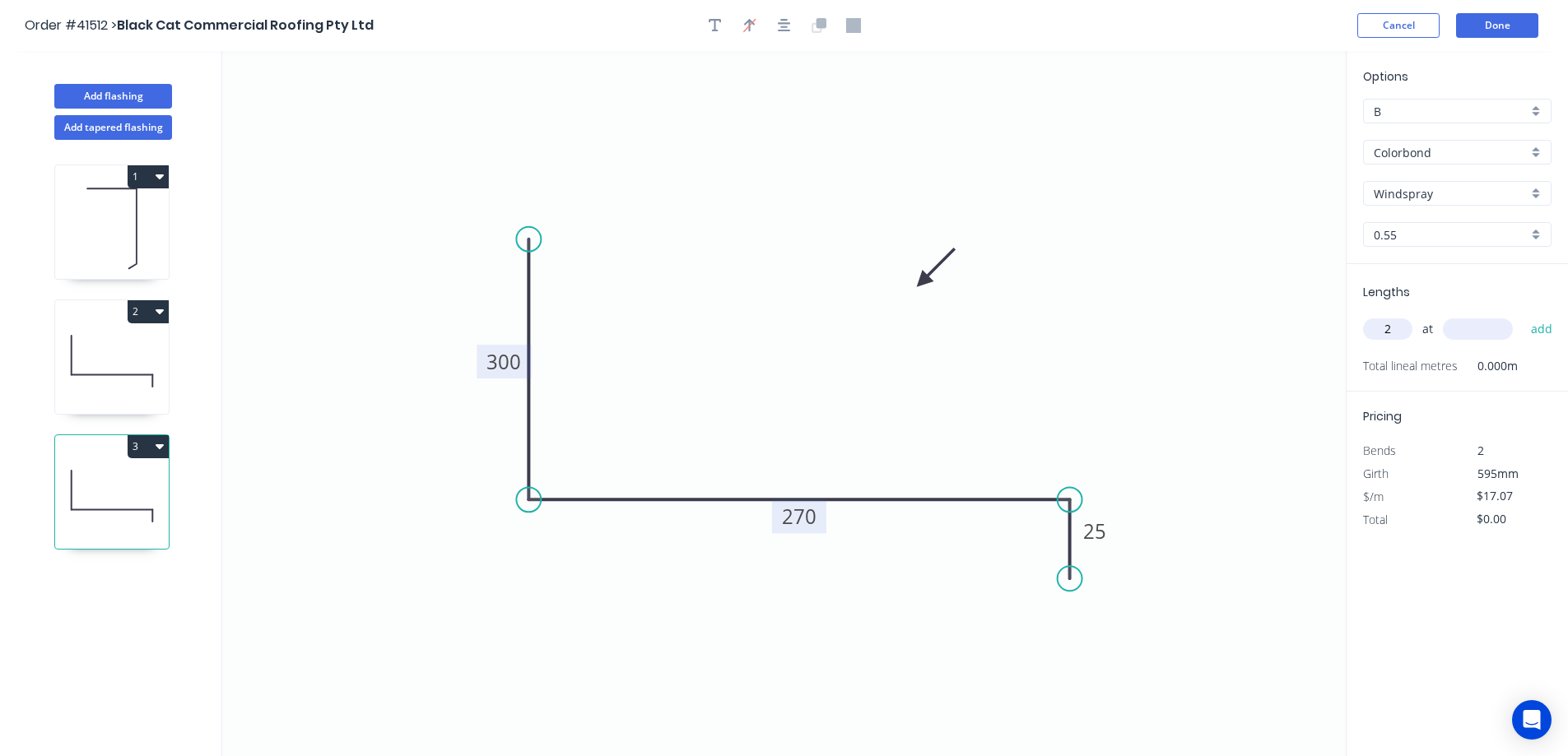
type input "2"
type input "4500"
click at [1523, 315] on button "add" at bounding box center [1542, 329] width 39 height 28
type input "$153.63"
click at [1470, 23] on button "Done" at bounding box center [1497, 25] width 83 height 24
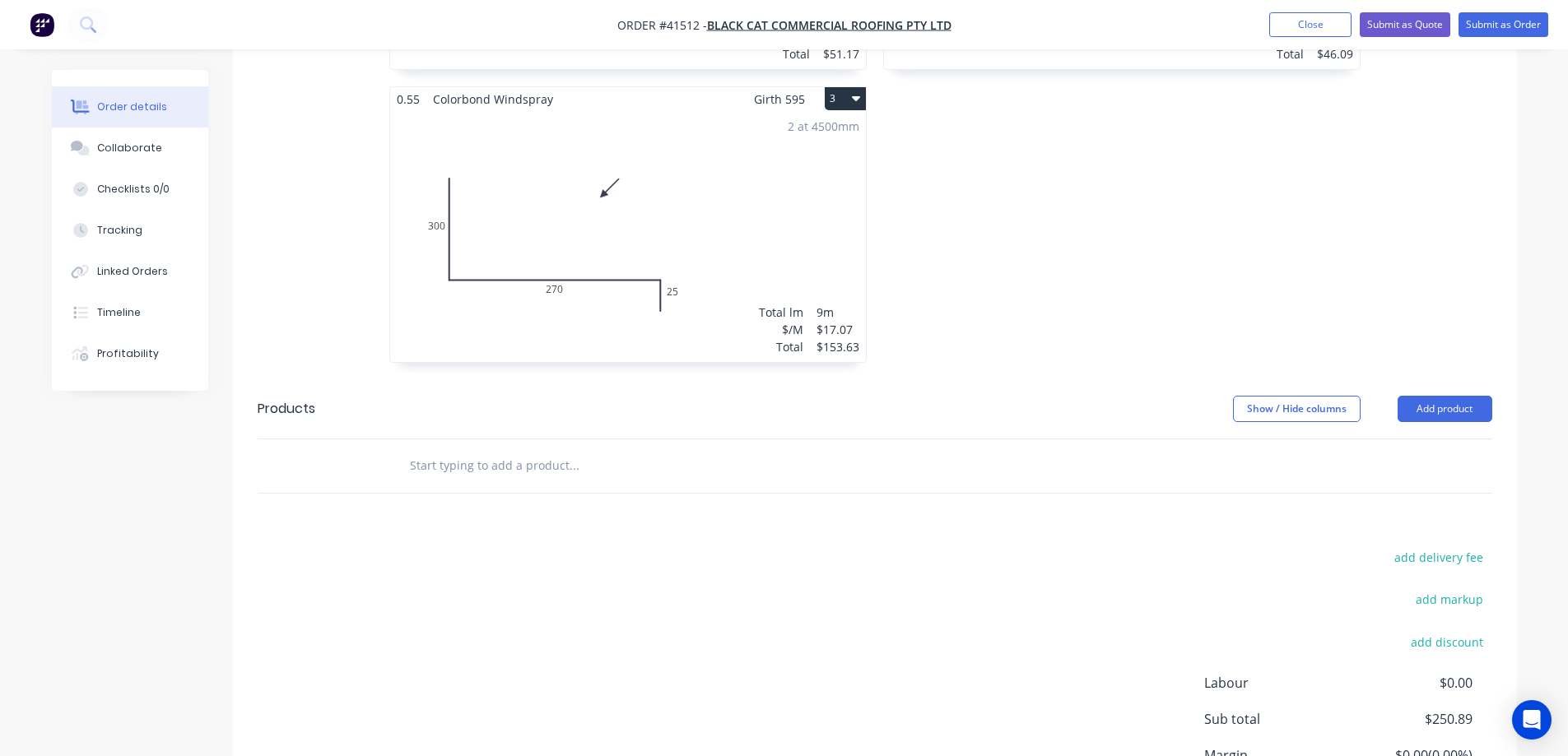
scroll to position [884, 0]
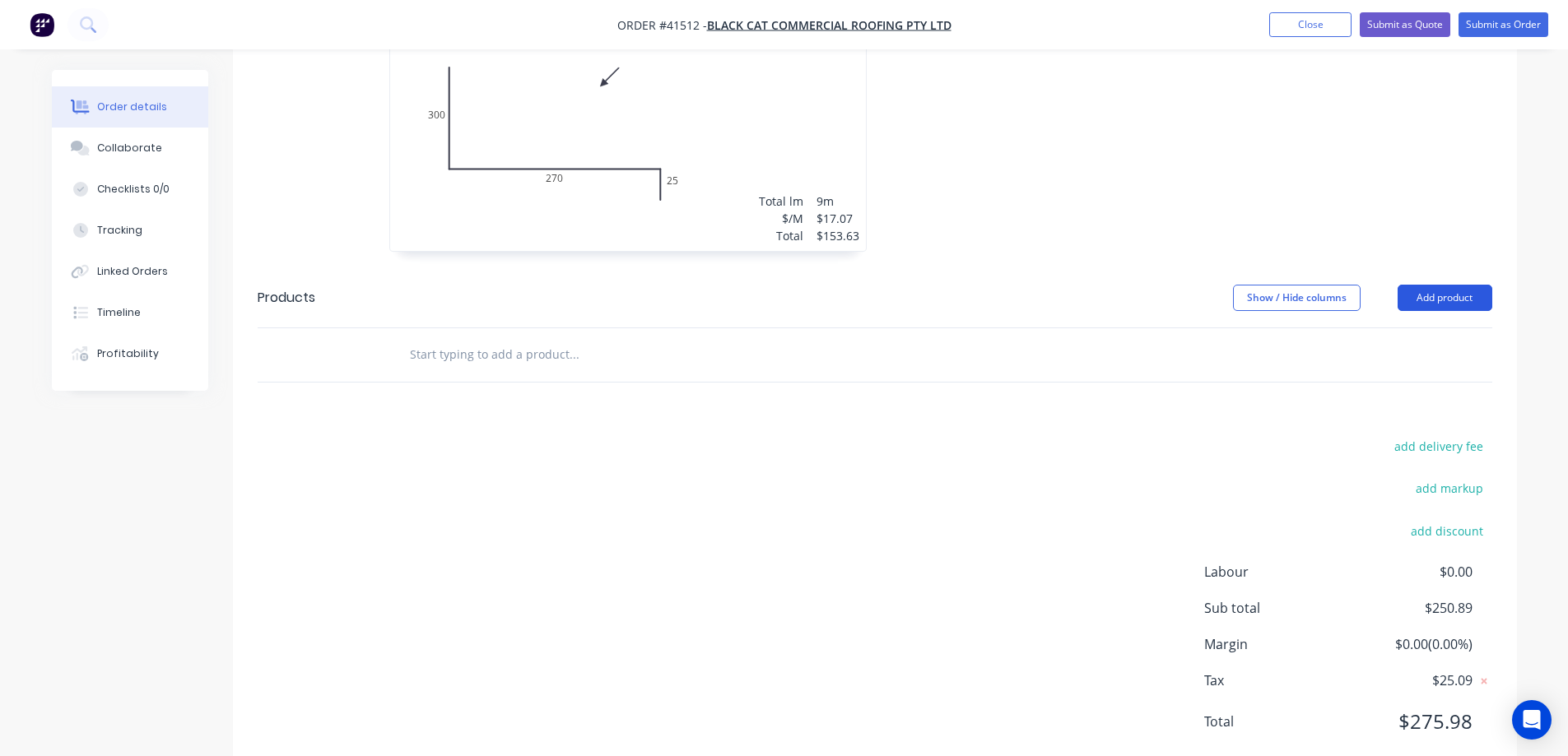
click at [1443, 285] on button "Add product" at bounding box center [1445, 297] width 94 height 26
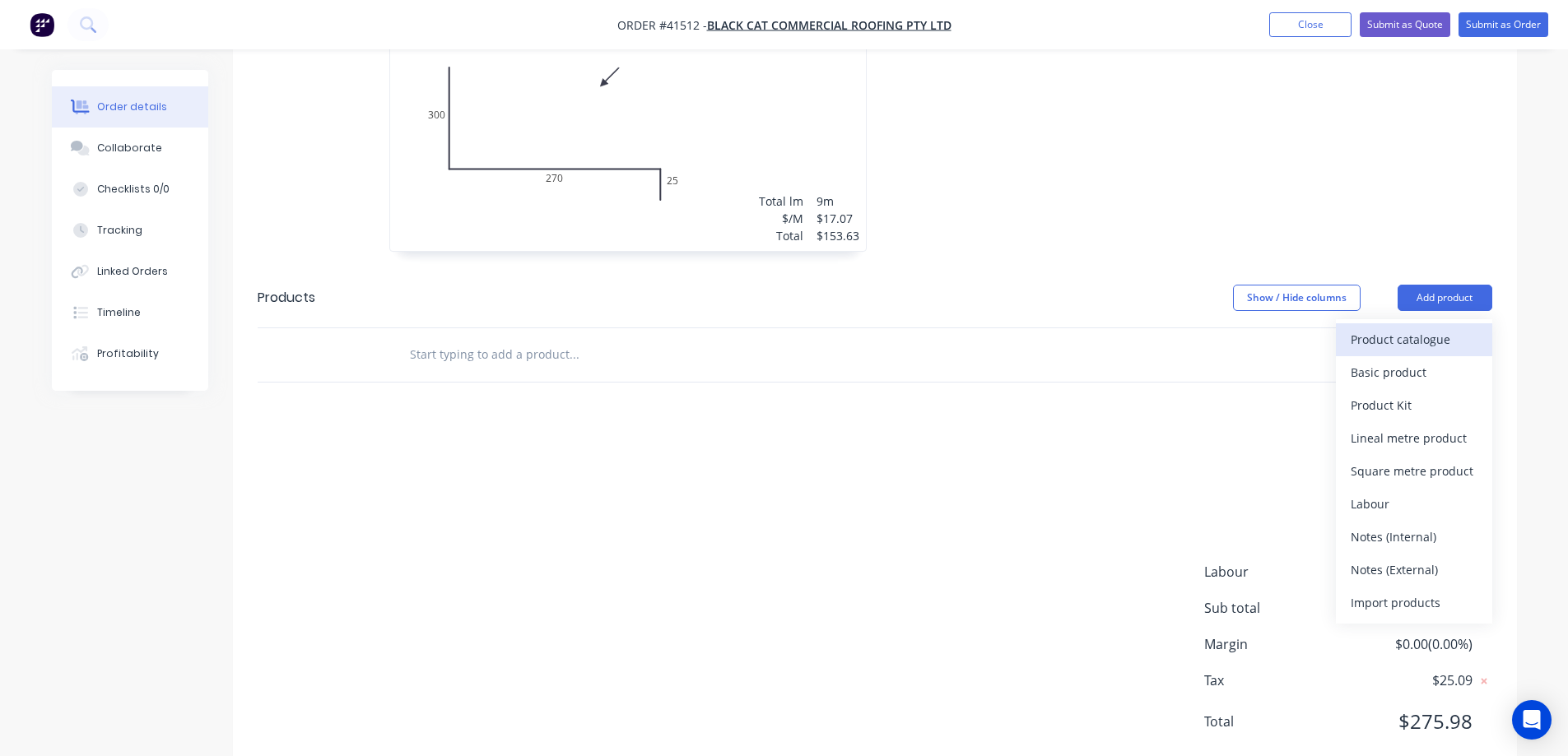
click at [1422, 327] on div "Product catalogue" at bounding box center [1415, 339] width 127 height 24
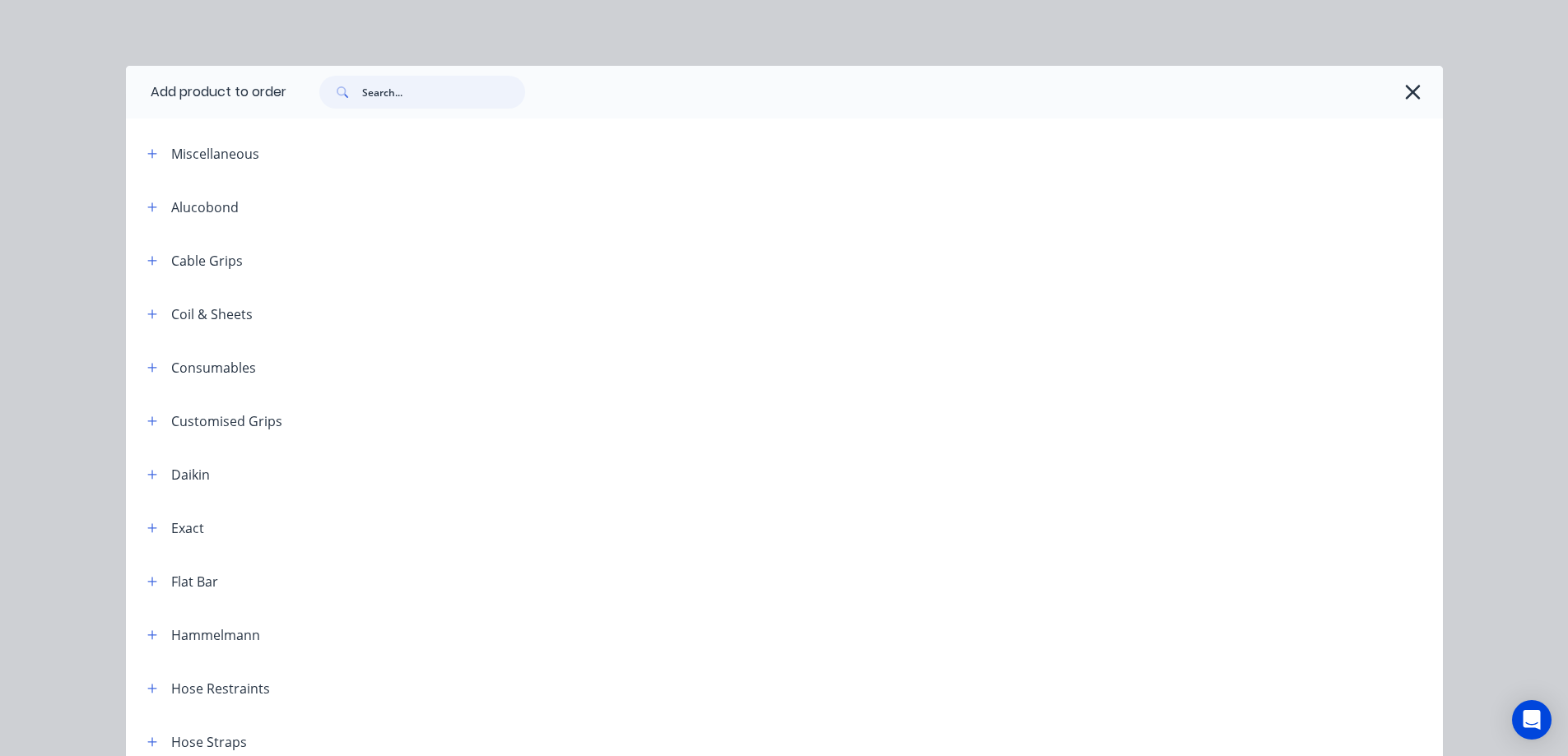
click at [446, 95] on input "text" at bounding box center [443, 92] width 163 height 33
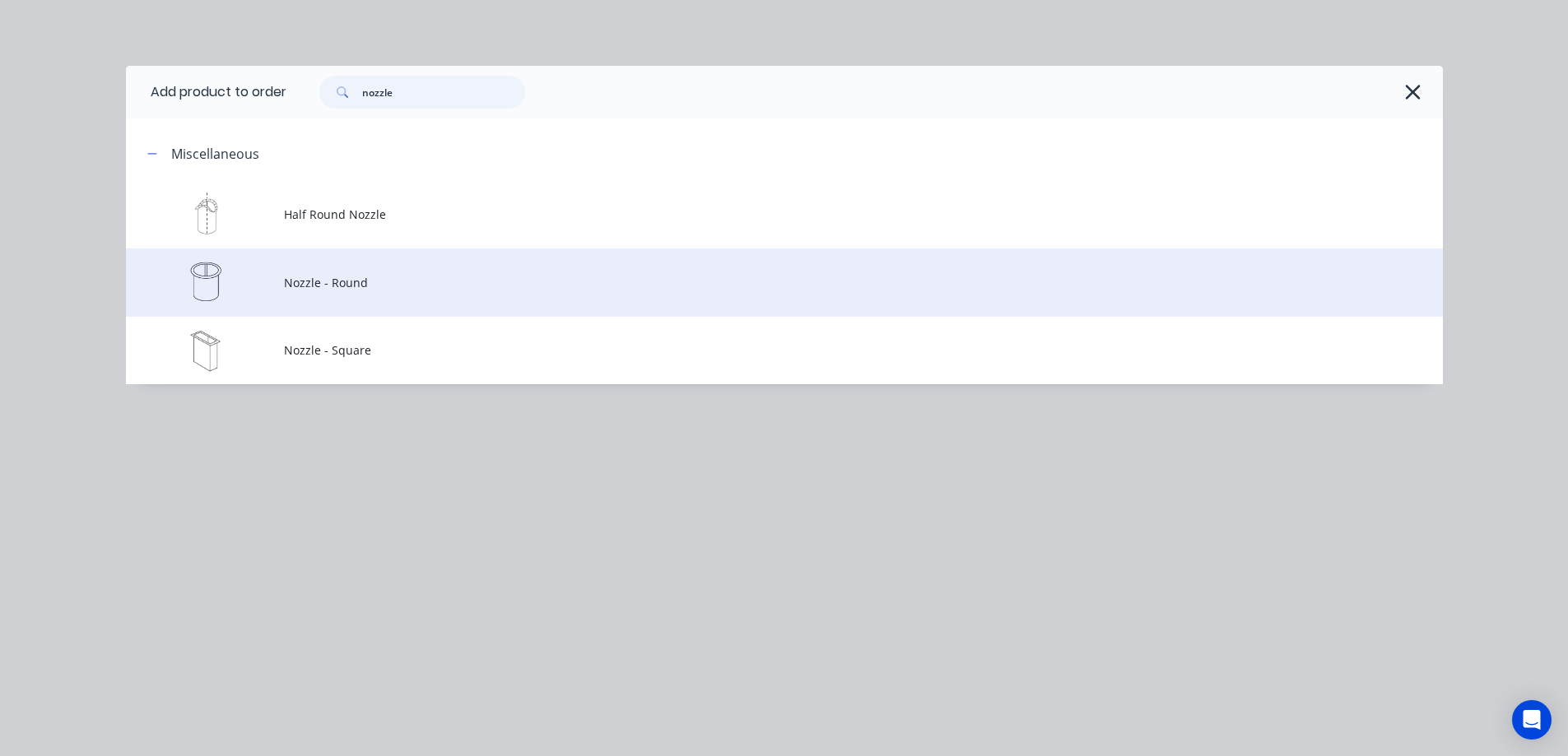
type input "nozzle"
click at [339, 282] on span "Nozzle - Round" at bounding box center [747, 282] width 927 height 17
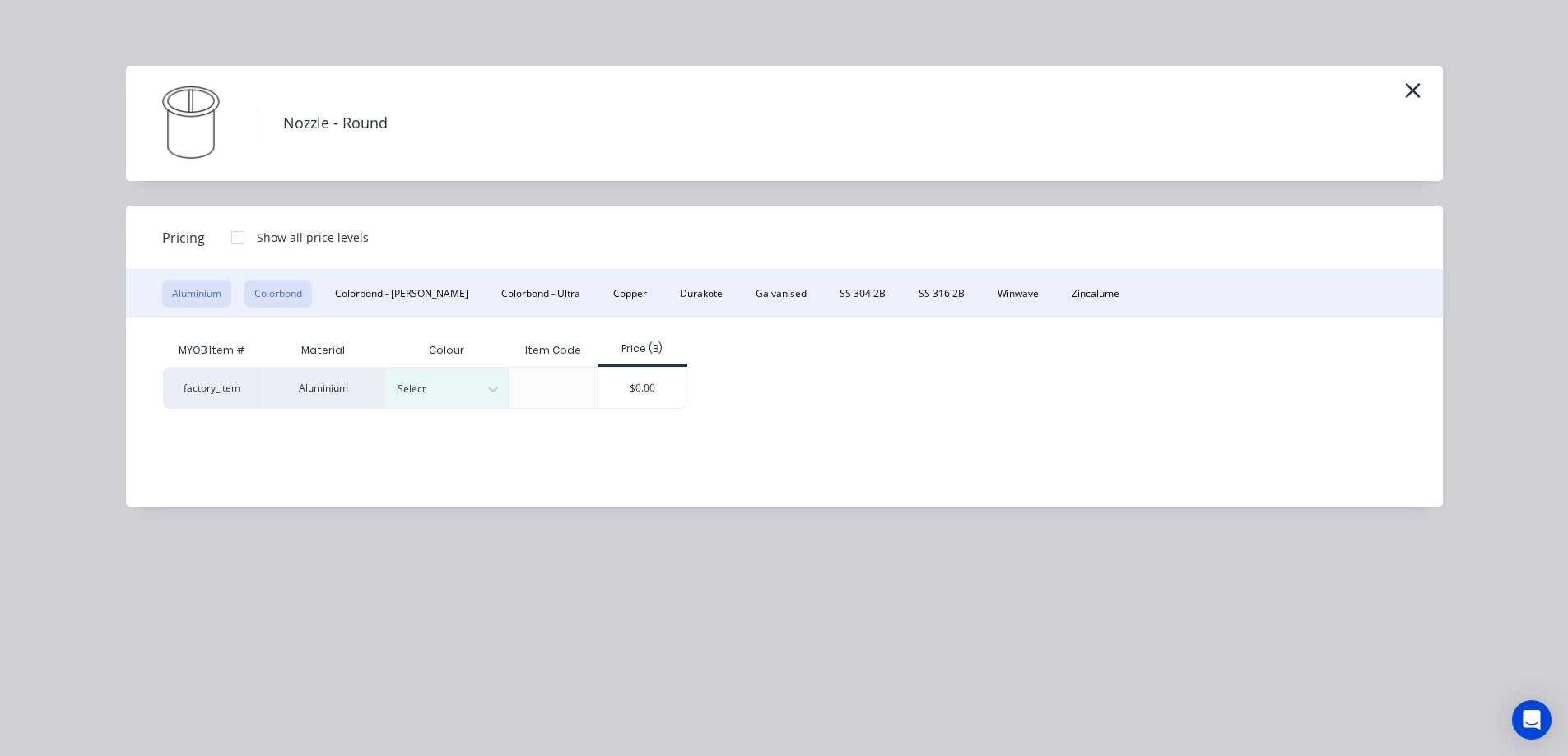
click at [281, 296] on button "Colorbond" at bounding box center [278, 294] width 67 height 28
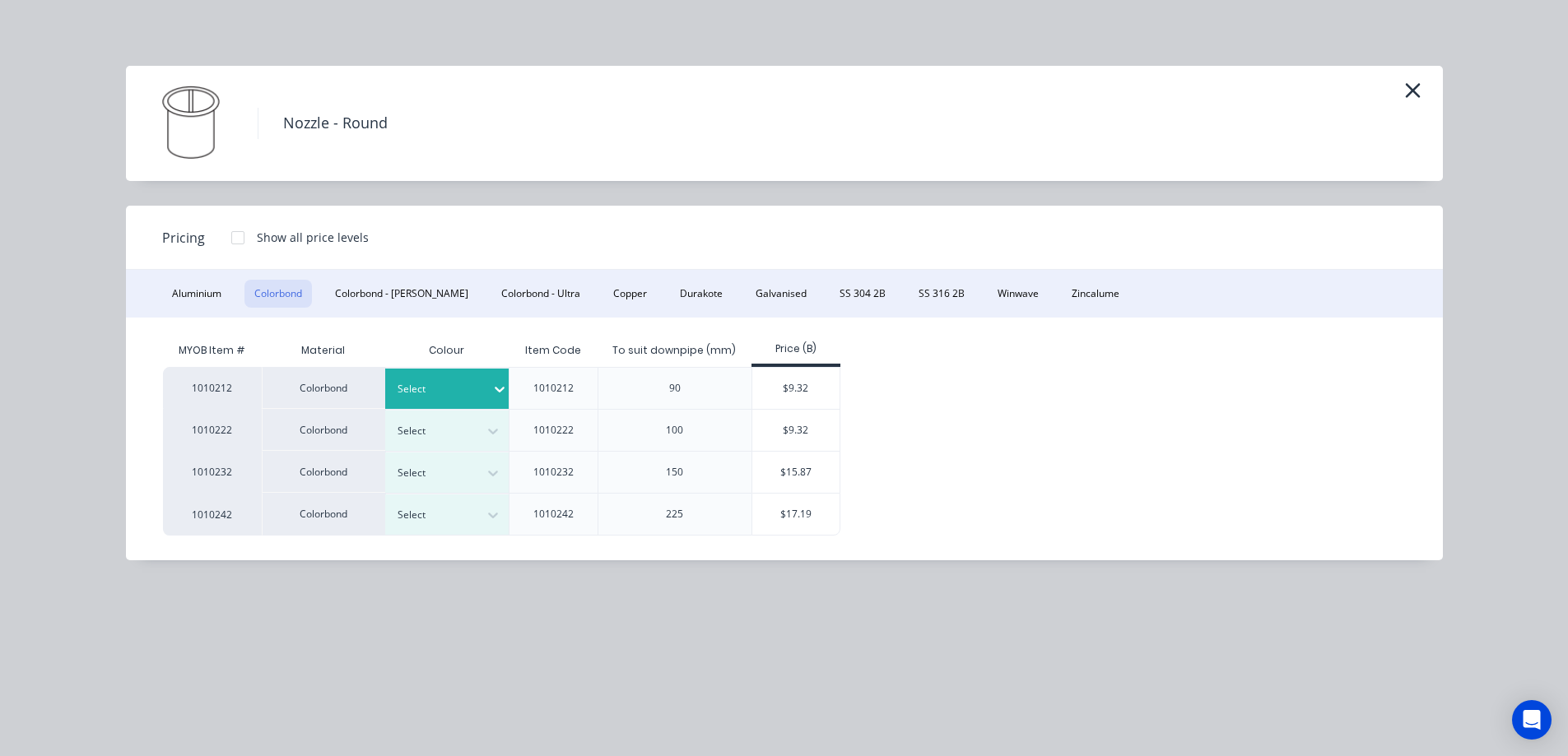
click at [492, 385] on icon at bounding box center [500, 389] width 16 height 16
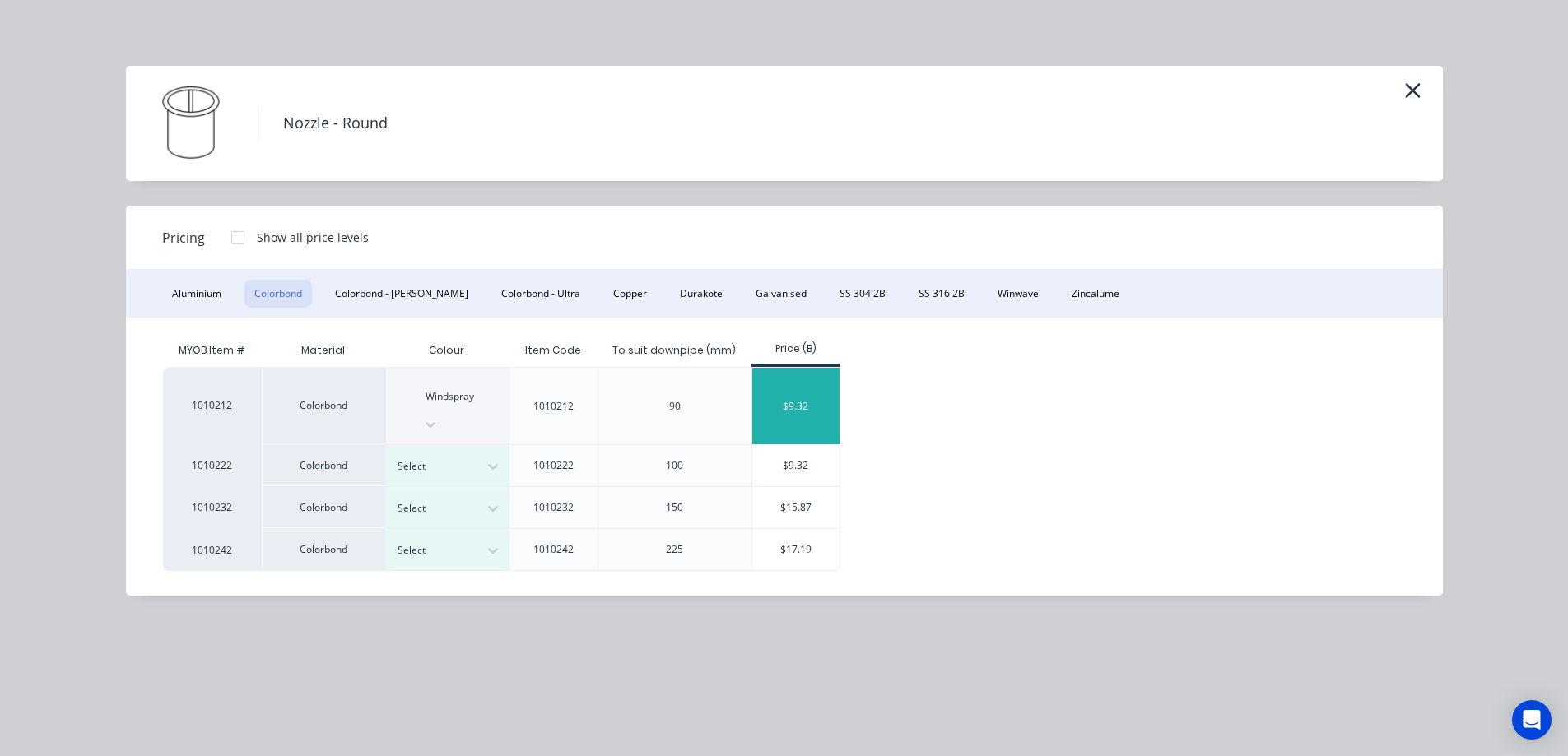
click at [789, 393] on div "$9.32" at bounding box center [796, 406] width 88 height 76
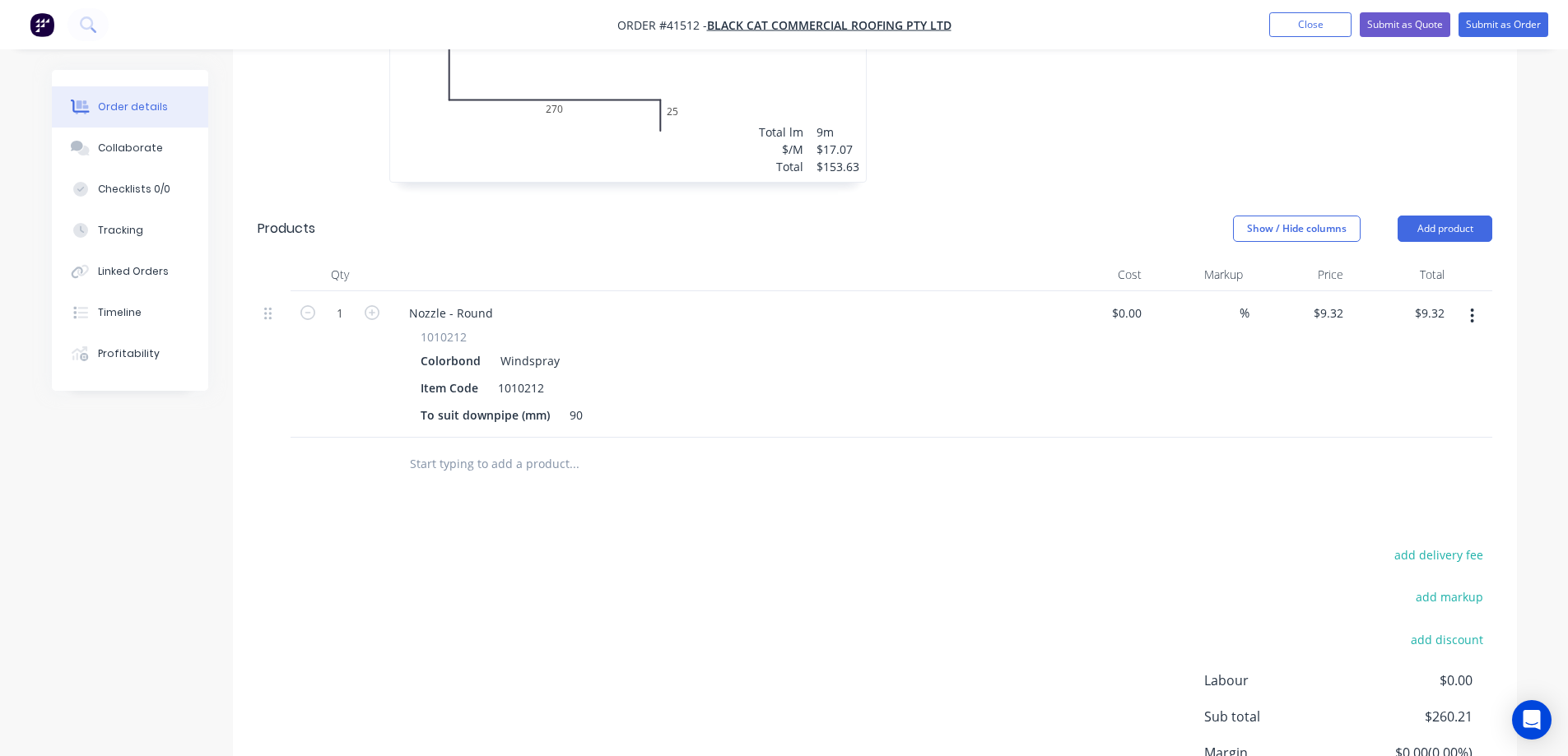
scroll to position [1048, 0]
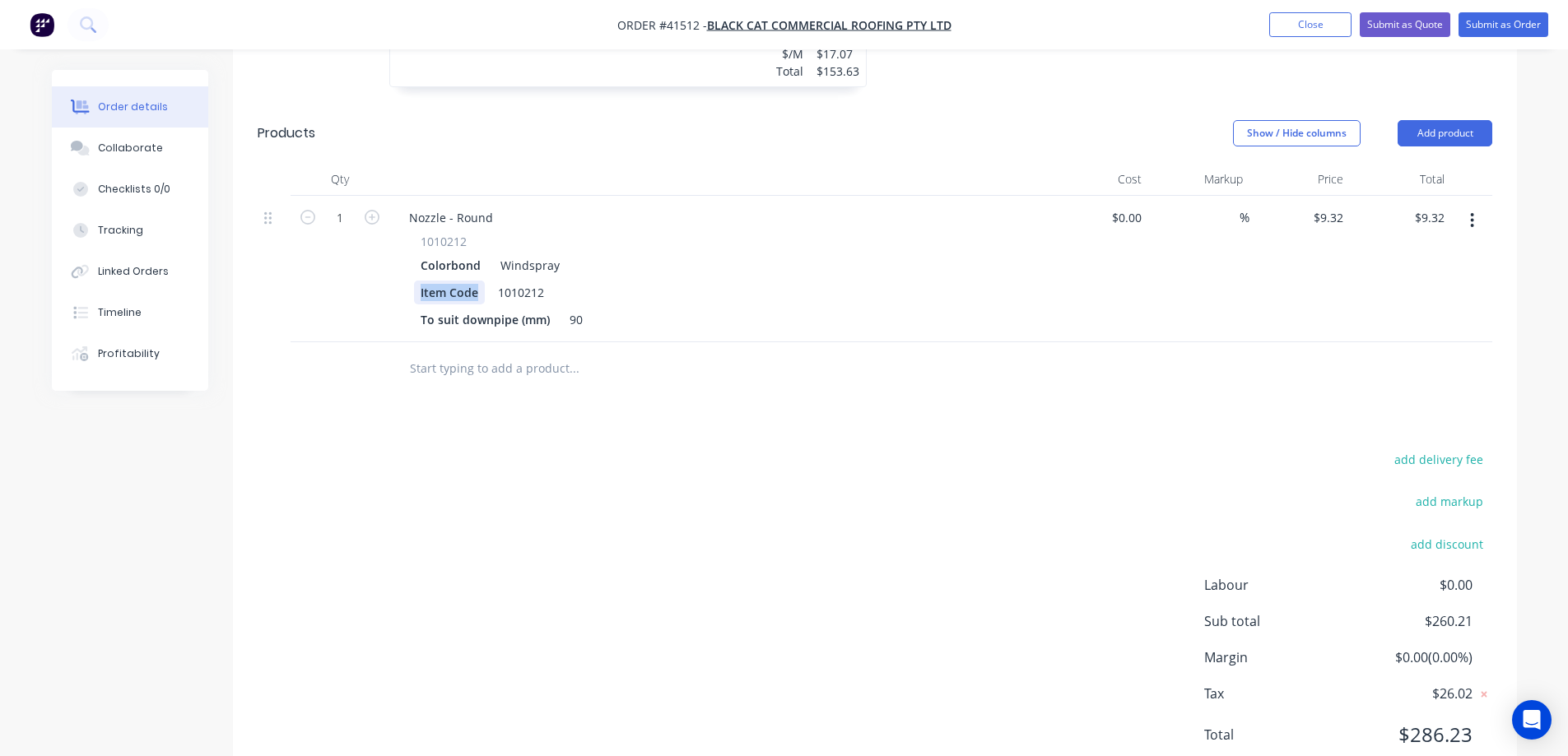
drag, startPoint x: 484, startPoint y: 247, endPoint x: 412, endPoint y: 252, distance: 72.2
click at [412, 252] on div "1010212 Colorbond Windspray Item Code 1010212 To suit downpipe (mm) 90" at bounding box center [719, 282] width 646 height 99
click at [576, 281] on div "500mm long" at bounding box center [540, 293] width 82 height 24
click at [718, 281] on div "Description 500mm long" at bounding box center [716, 293] width 602 height 24
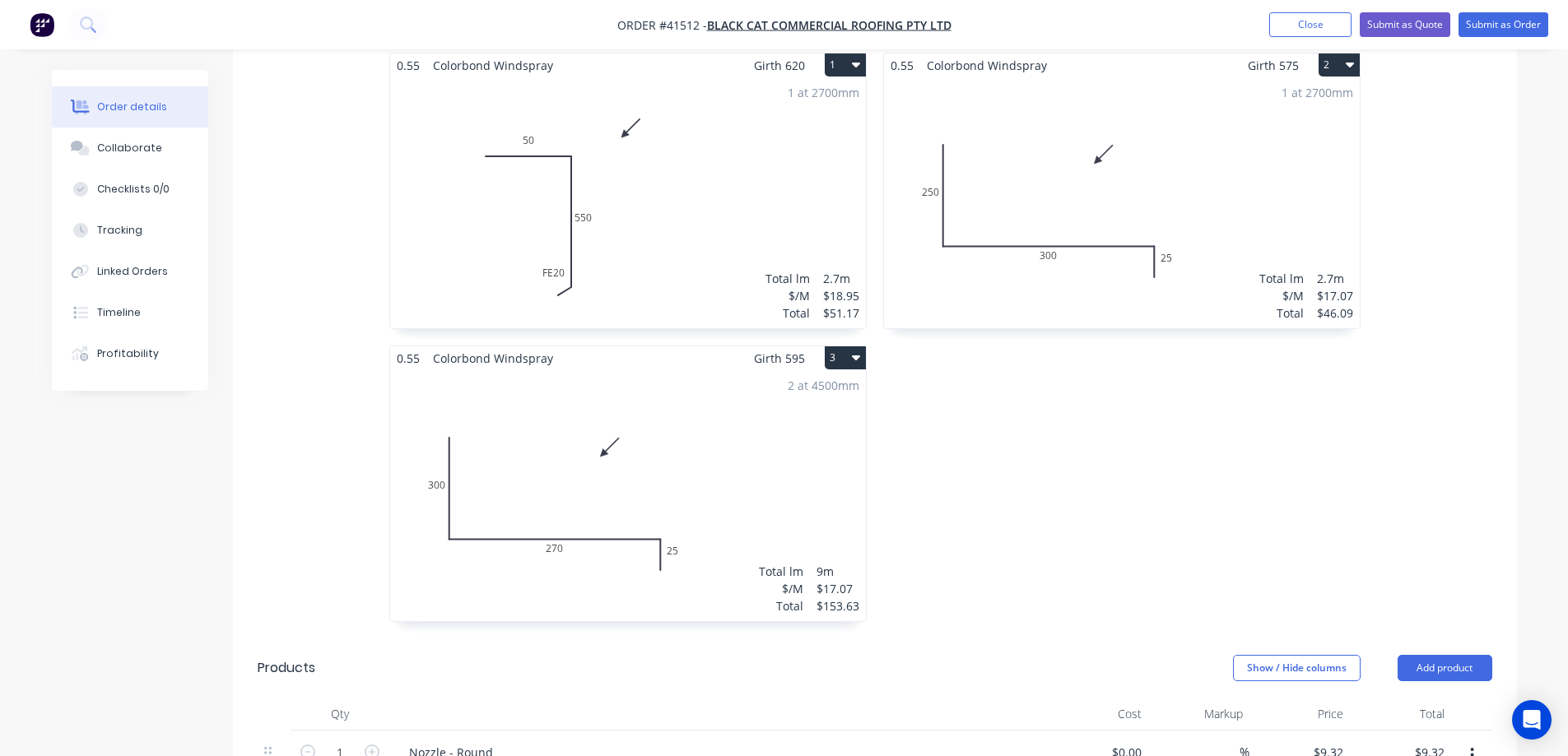
scroll to position [719, 0]
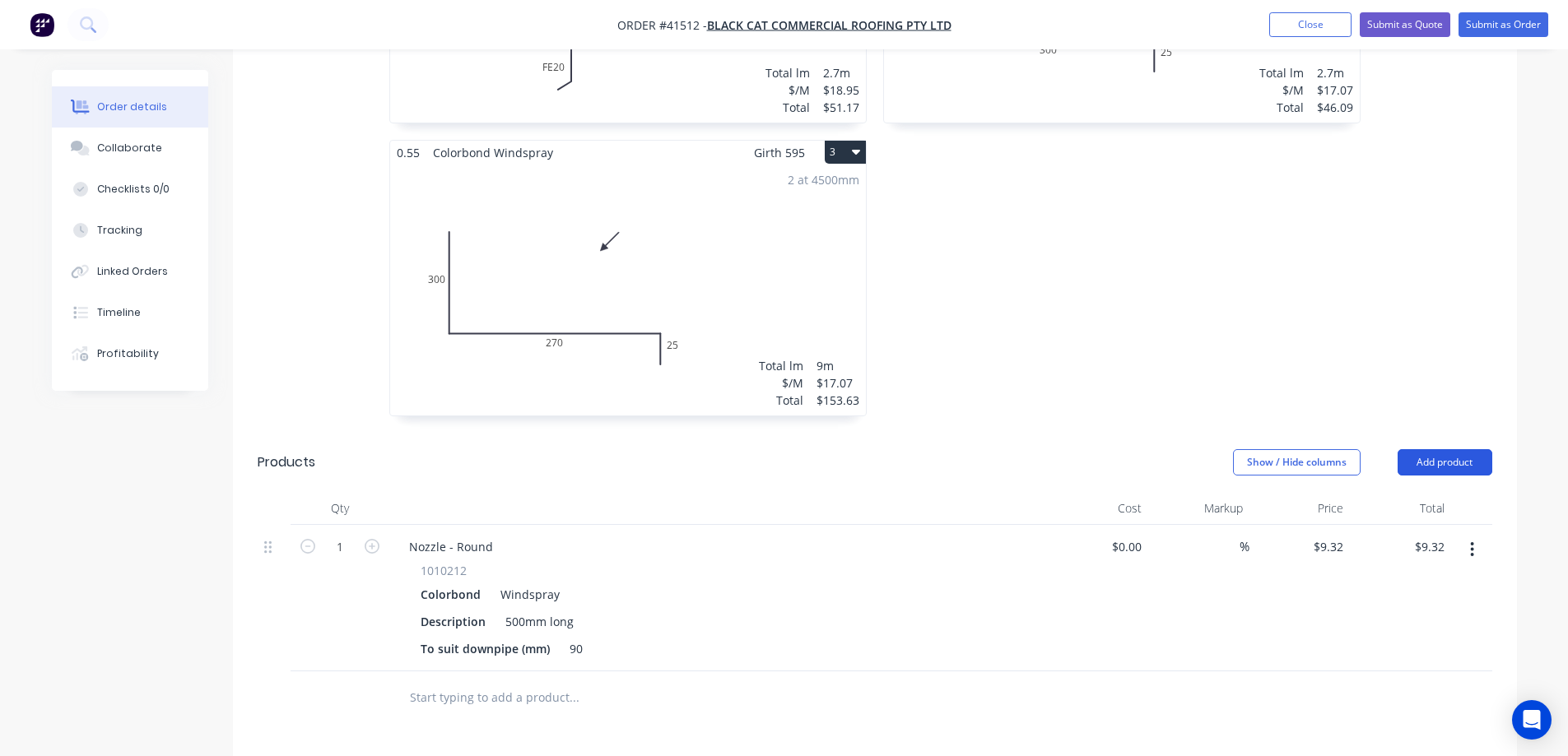
click at [1472, 450] on button "Add product" at bounding box center [1445, 462] width 94 height 26
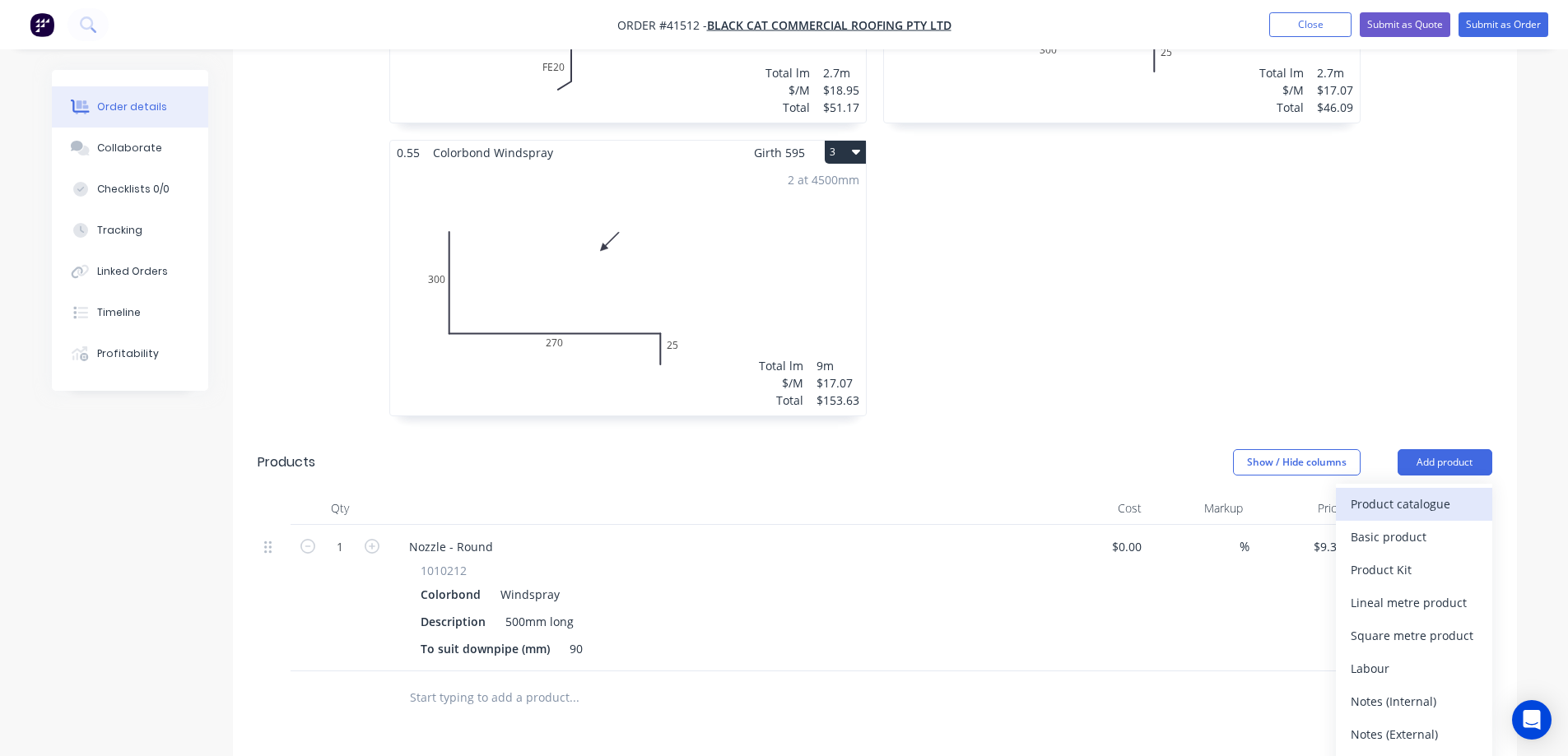
click at [1442, 492] on div "Product catalogue" at bounding box center [1415, 504] width 127 height 24
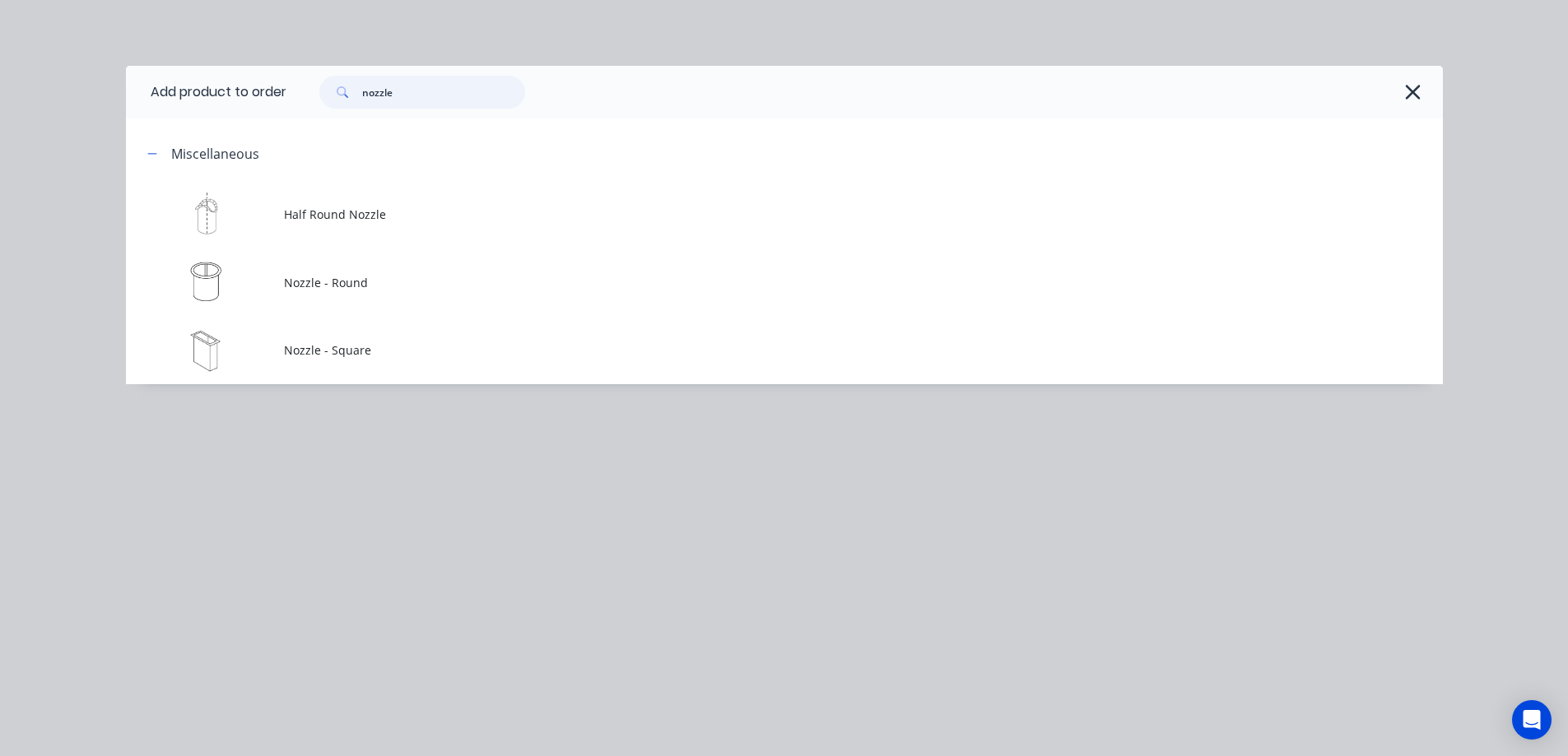
drag, startPoint x: 402, startPoint y: 97, endPoint x: 341, endPoint y: 96, distance: 61.0
click at [341, 96] on div "nozzle" at bounding box center [422, 92] width 206 height 33
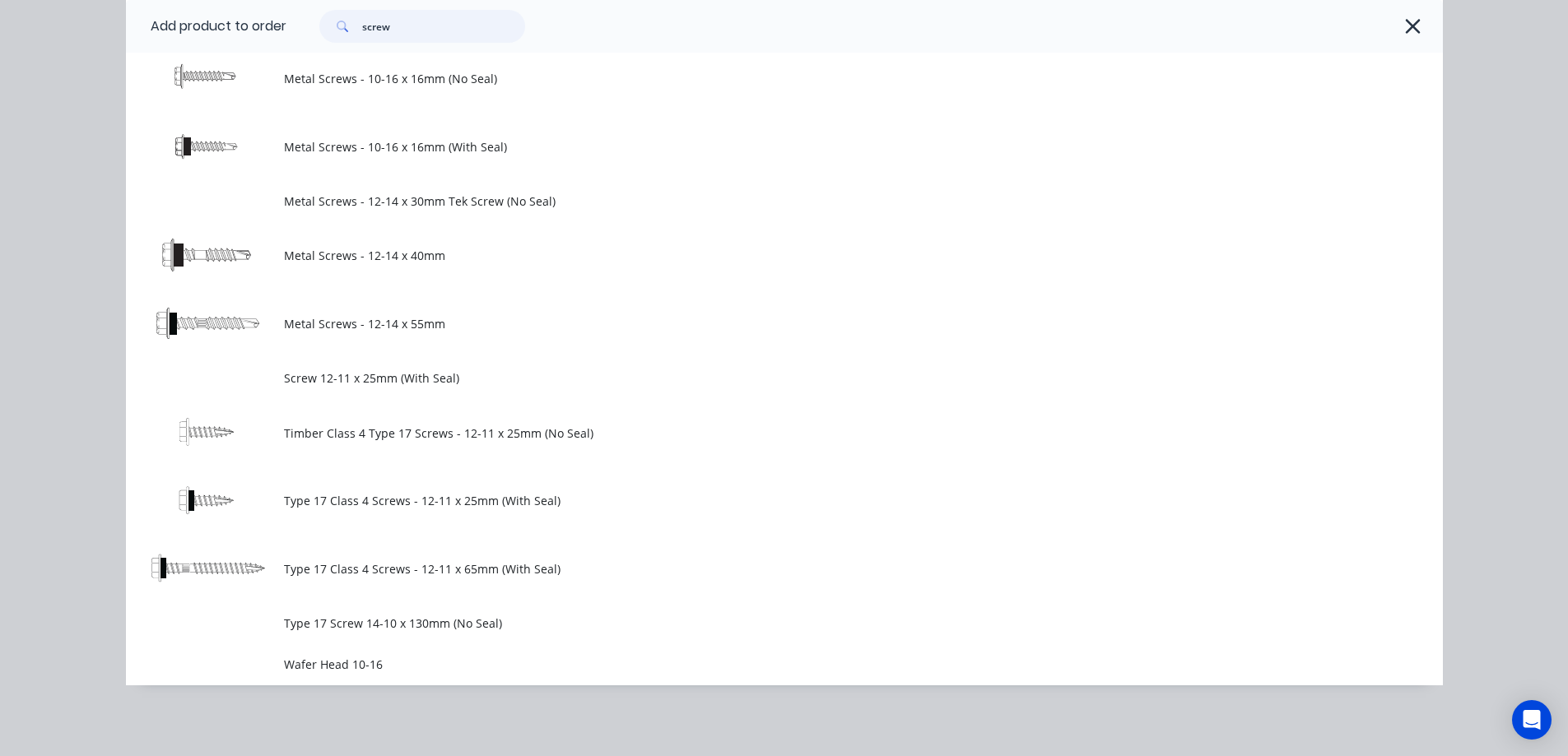
scroll to position [777, 0]
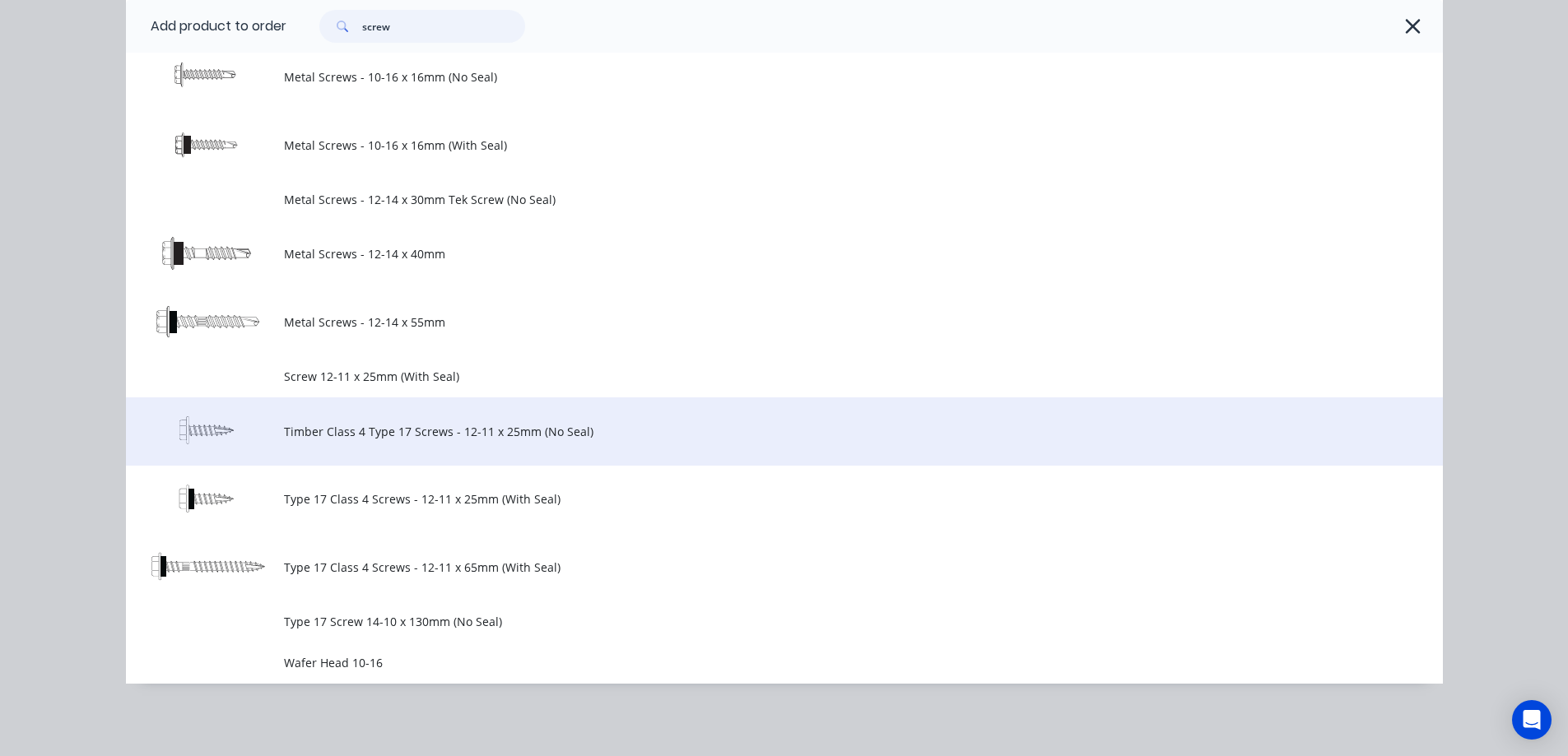
type input "screw"
click at [507, 429] on span "Timber Class 4 Type 17 Screws - 12-11 x 25mm (No Seal)" at bounding box center [747, 431] width 927 height 17
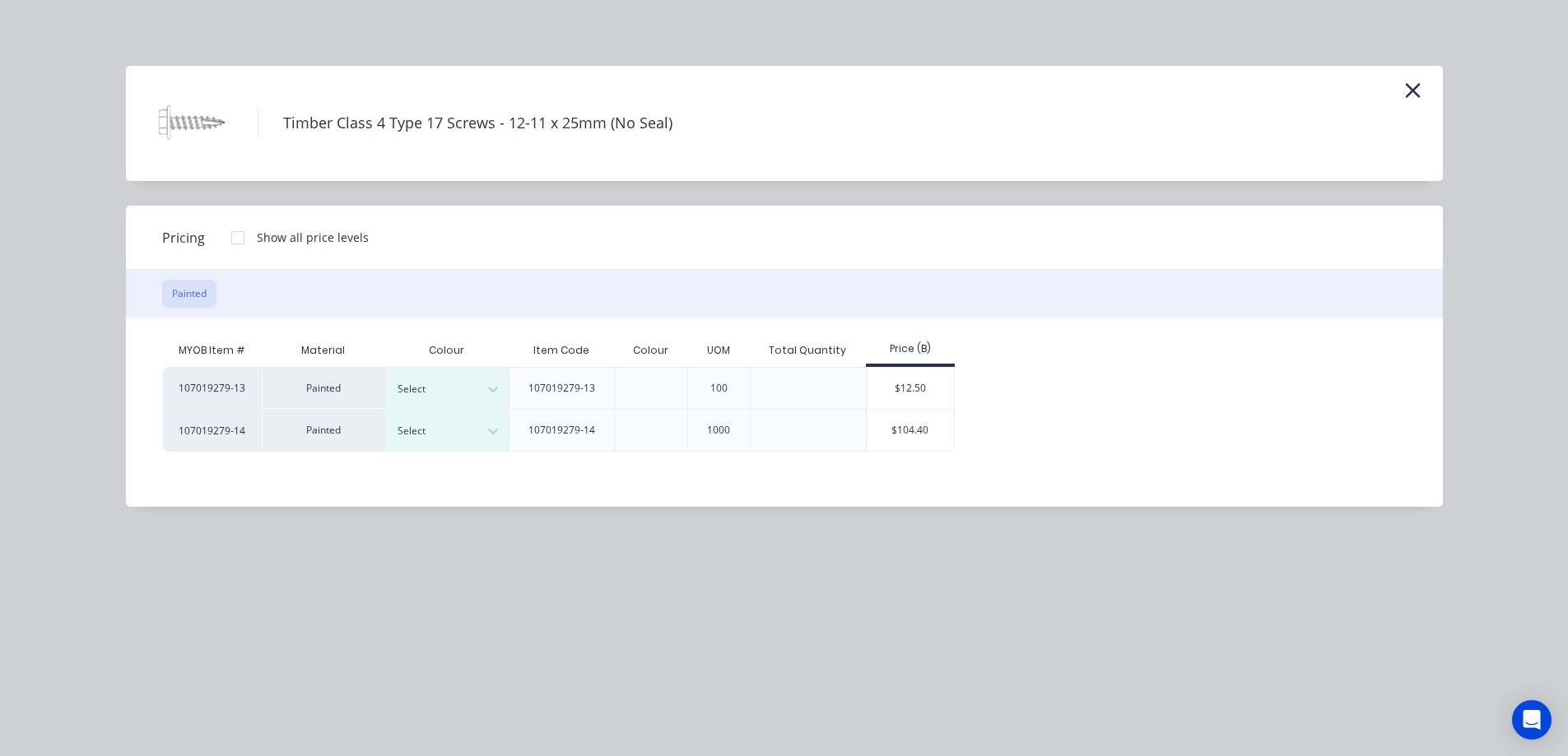
scroll to position [0, 0]
click at [492, 387] on icon at bounding box center [493, 389] width 16 height 16
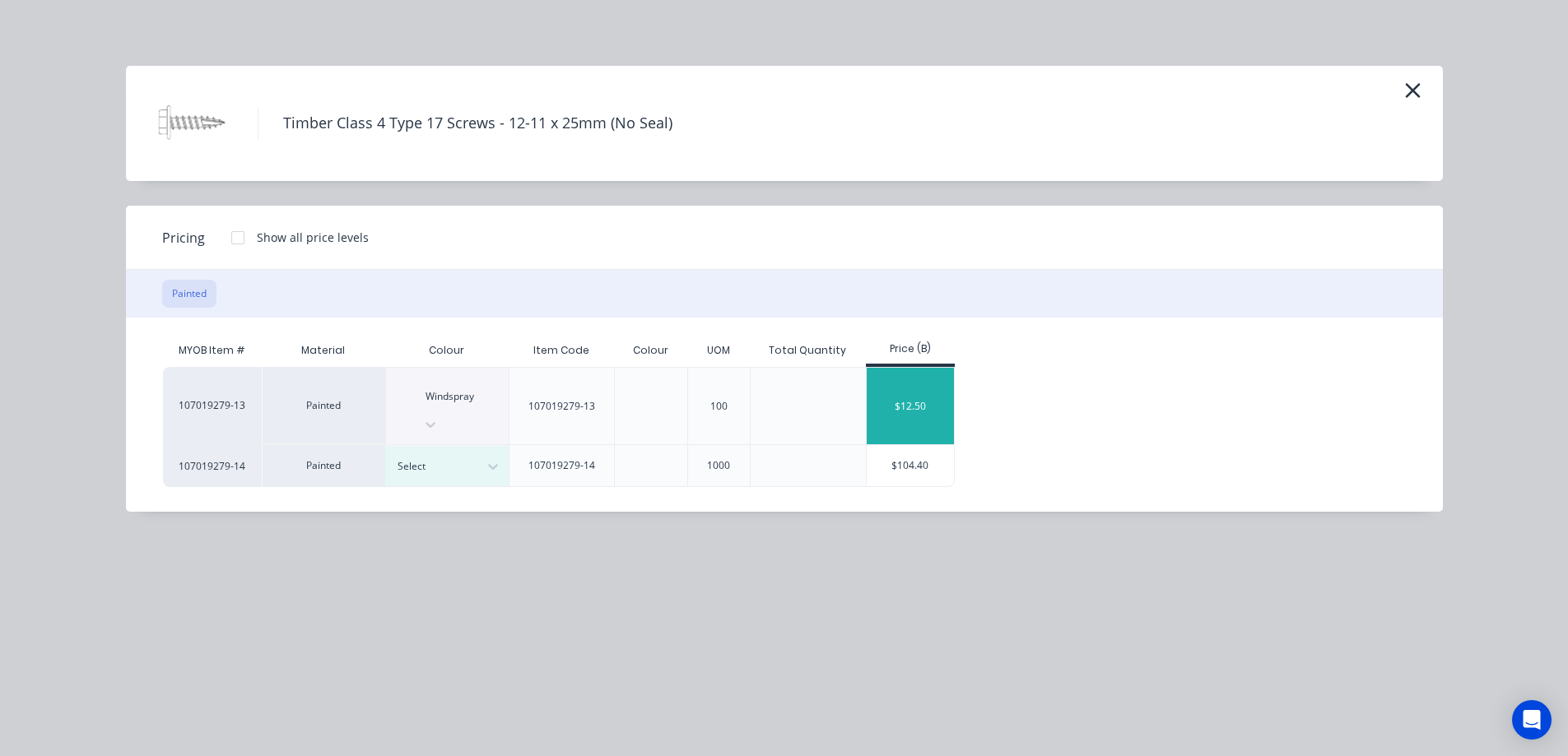
click at [914, 383] on div "$12.50" at bounding box center [911, 406] width 88 height 76
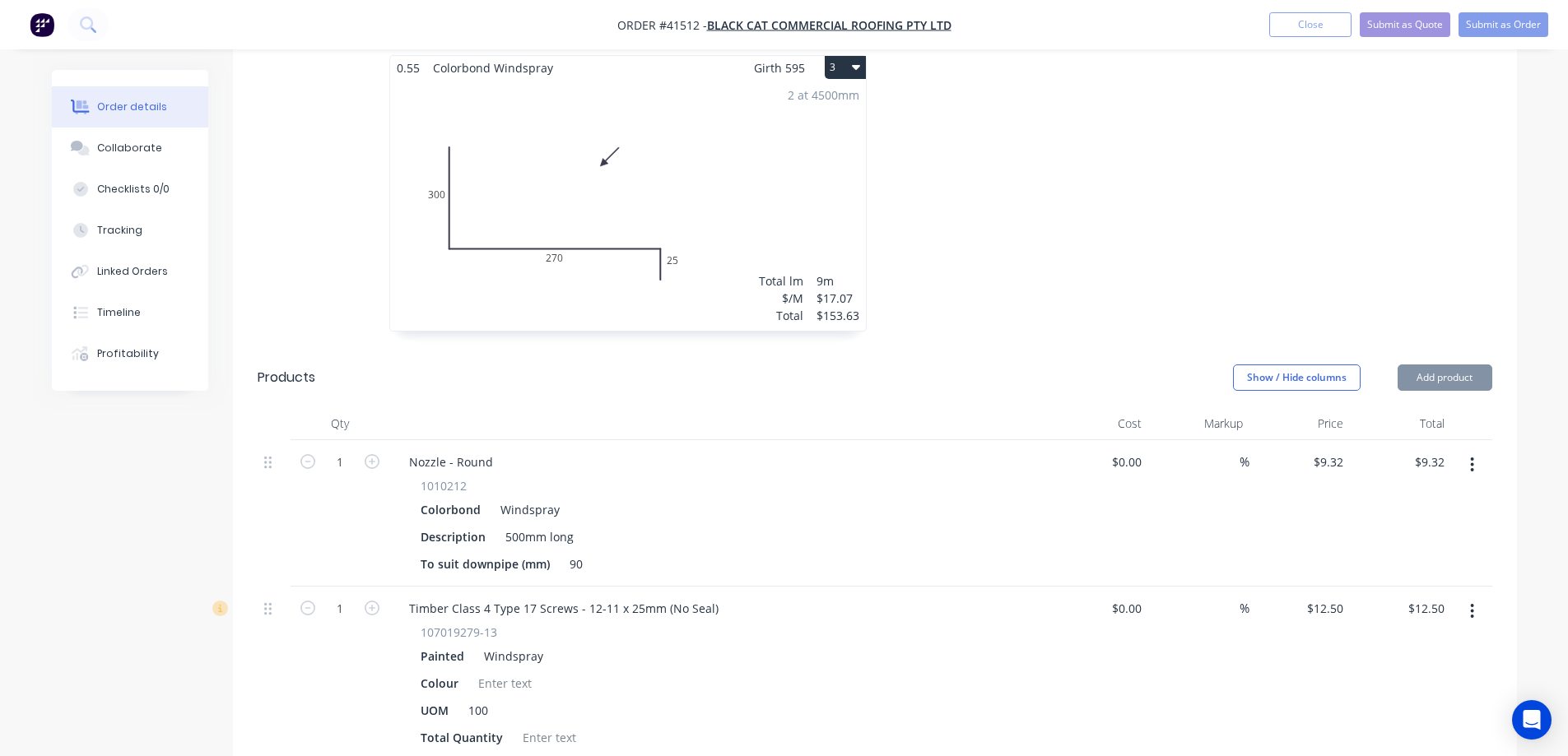
scroll to position [966, 0]
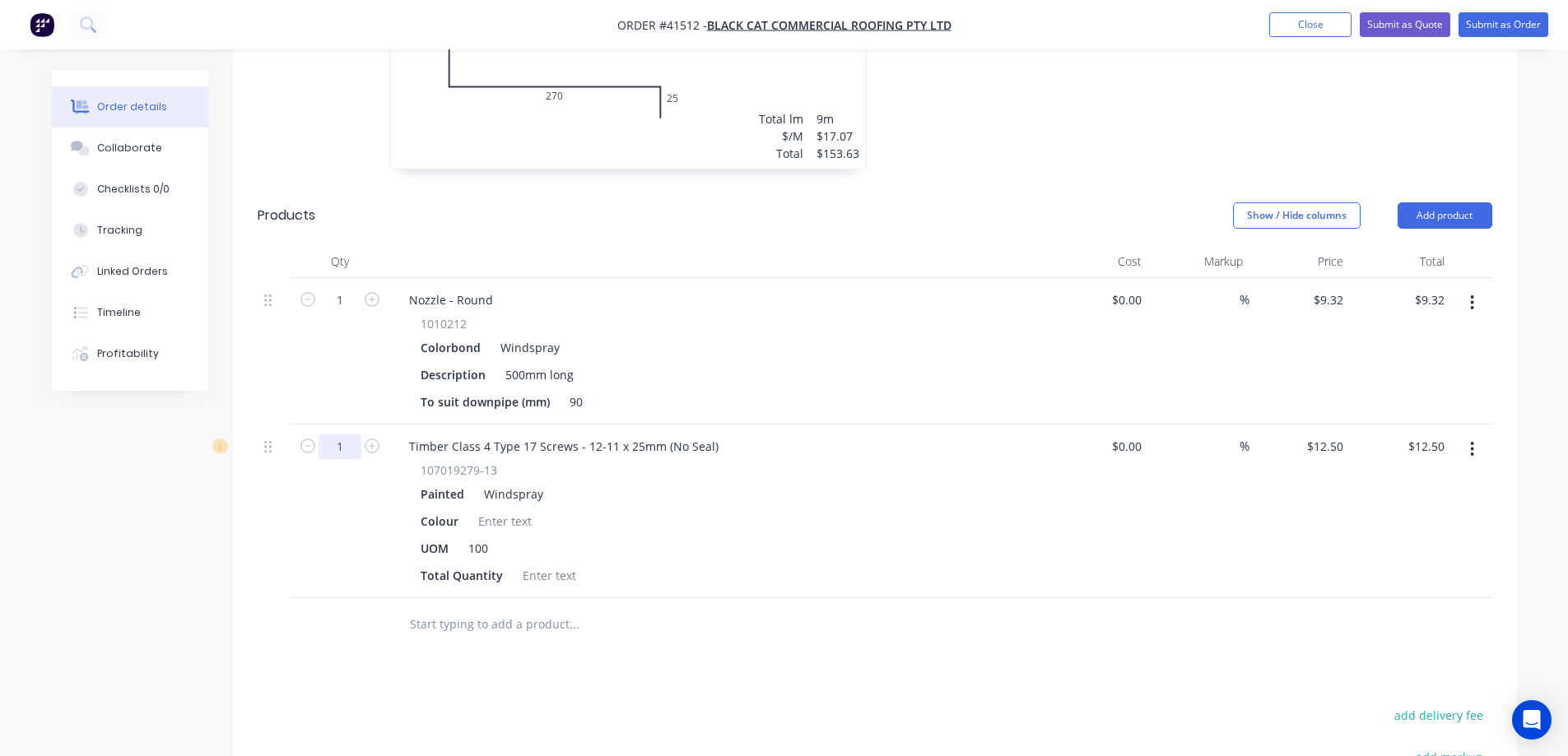
click at [350, 313] on input "1" at bounding box center [339, 300] width 43 height 24
type input "3"
type input "$37.50"
click at [638, 564] on div "Total Quantity" at bounding box center [716, 576] width 602 height 24
click at [549, 564] on div at bounding box center [550, 576] width 67 height 24
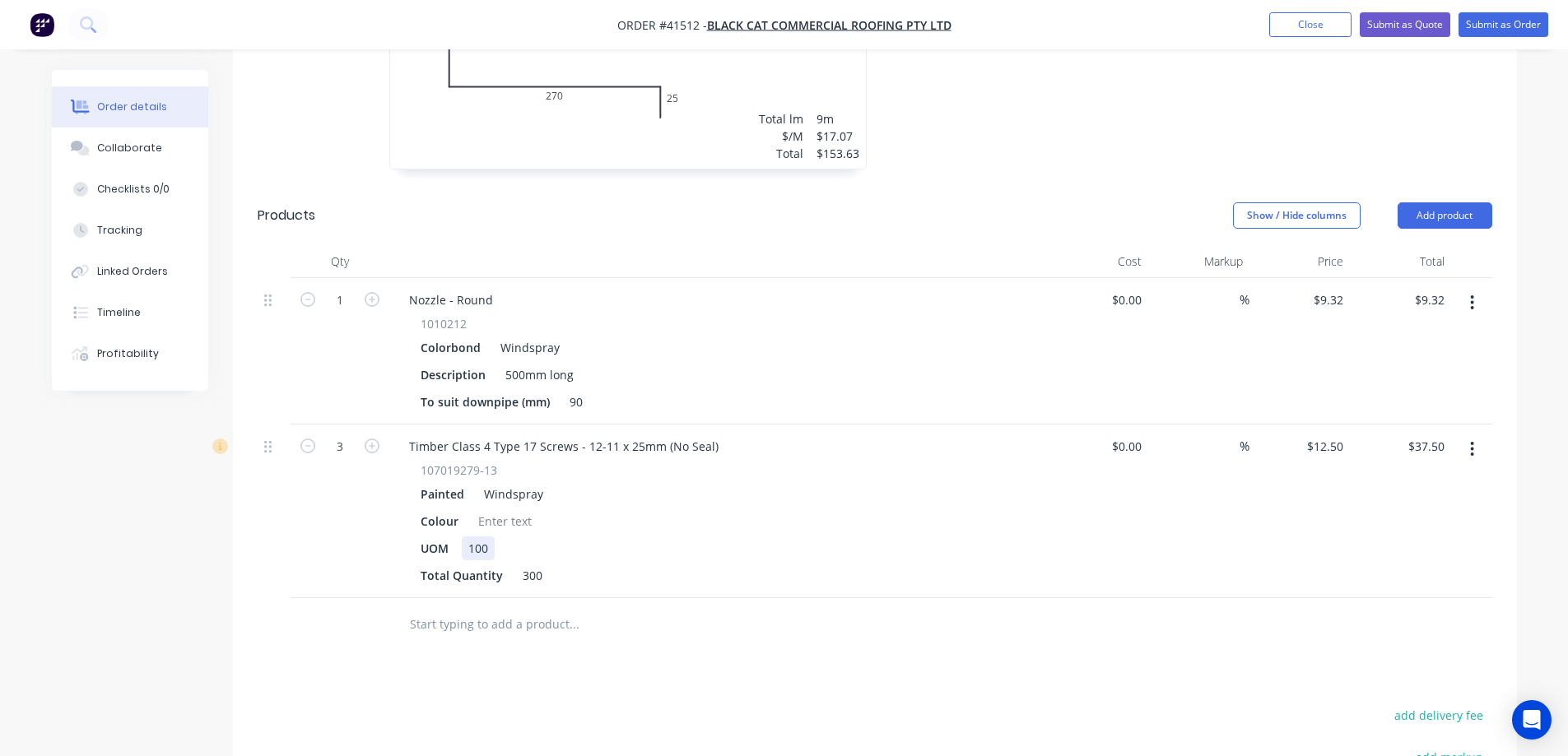
click at [710, 487] on div "107019279-13 Painted Windspray Colour UOM 100 Total Quantity 300" at bounding box center [719, 524] width 646 height 126
click at [1437, 202] on button "Add product" at bounding box center [1445, 215] width 94 height 26
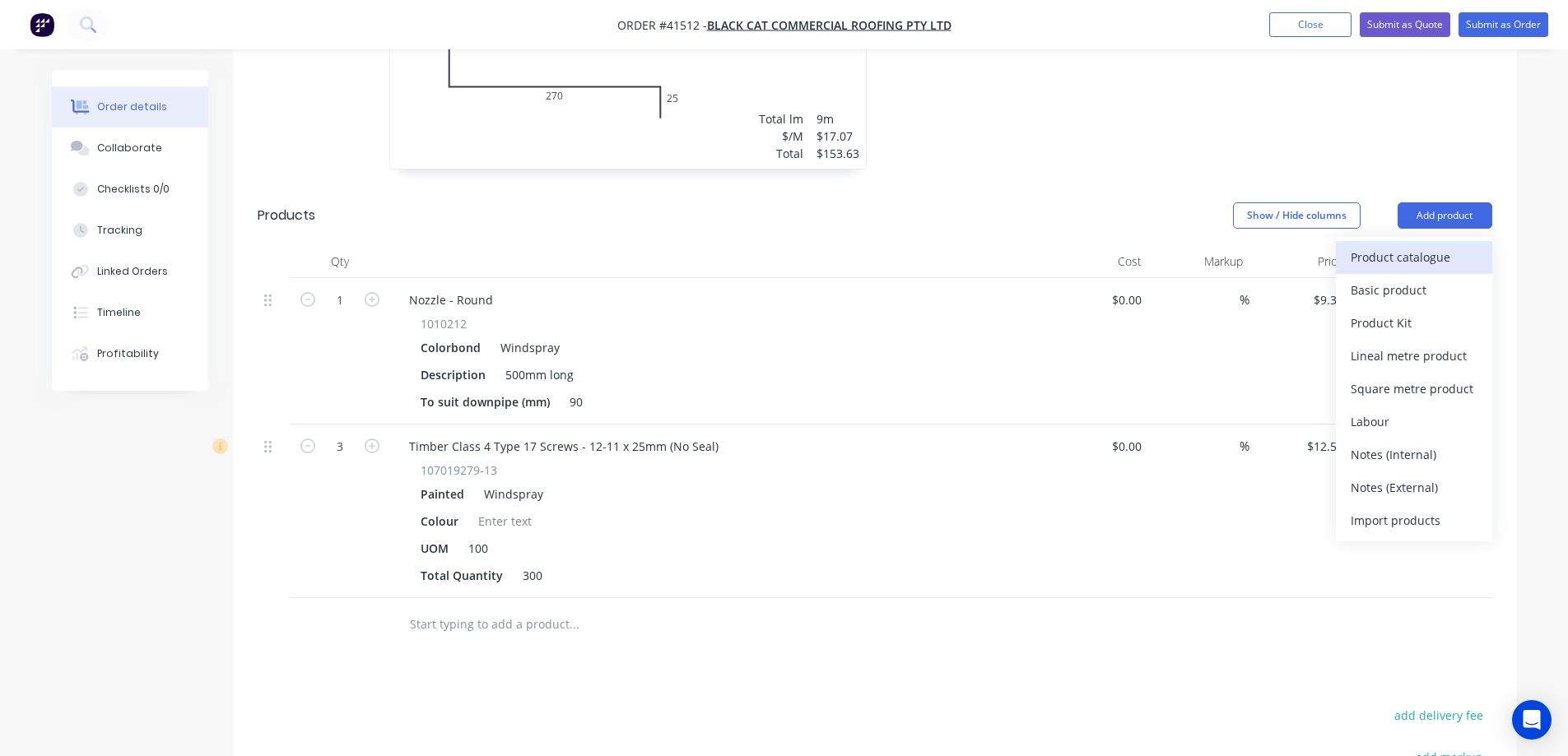
click at [1444, 245] on div "Product catalogue" at bounding box center [1415, 257] width 127 height 24
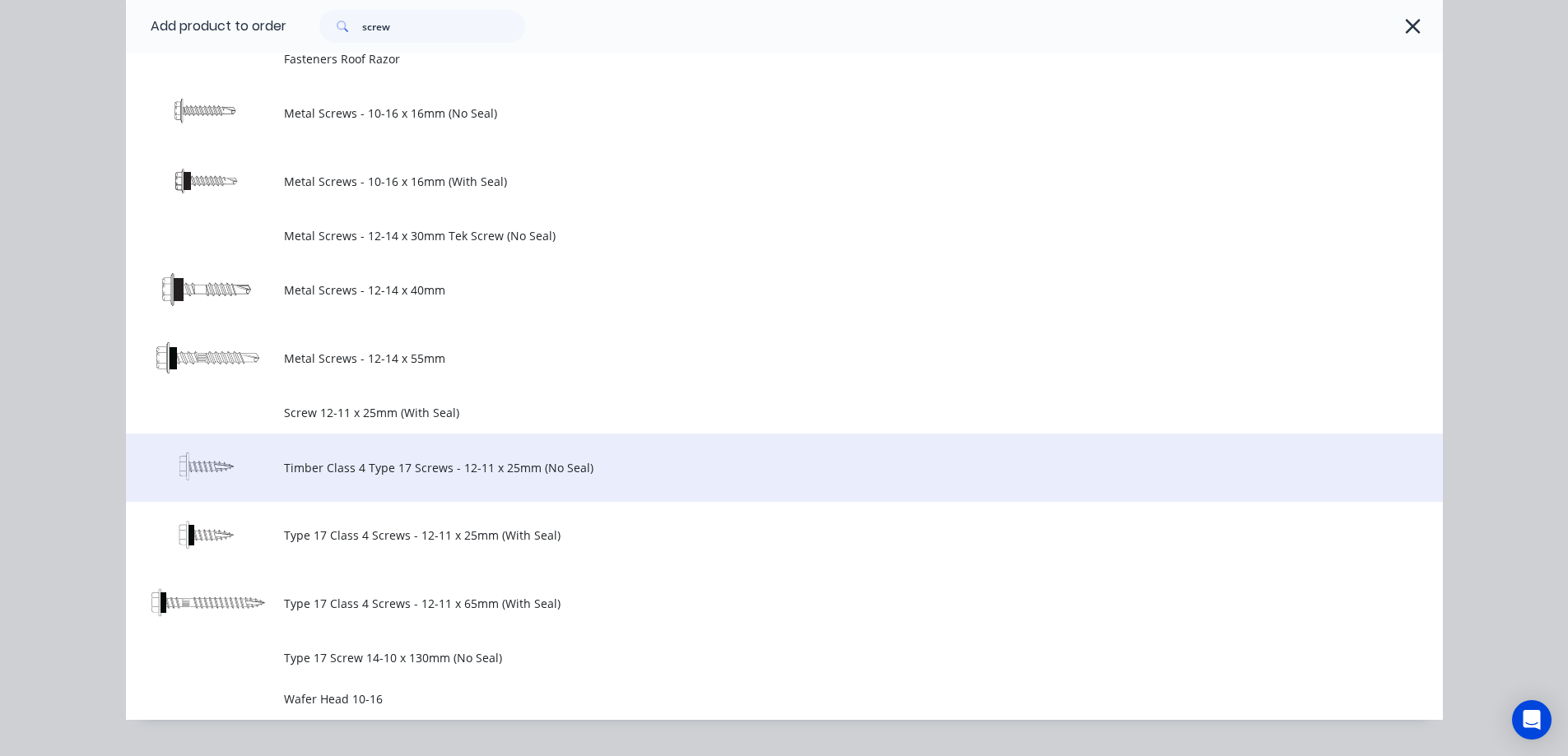
scroll to position [777, 0]
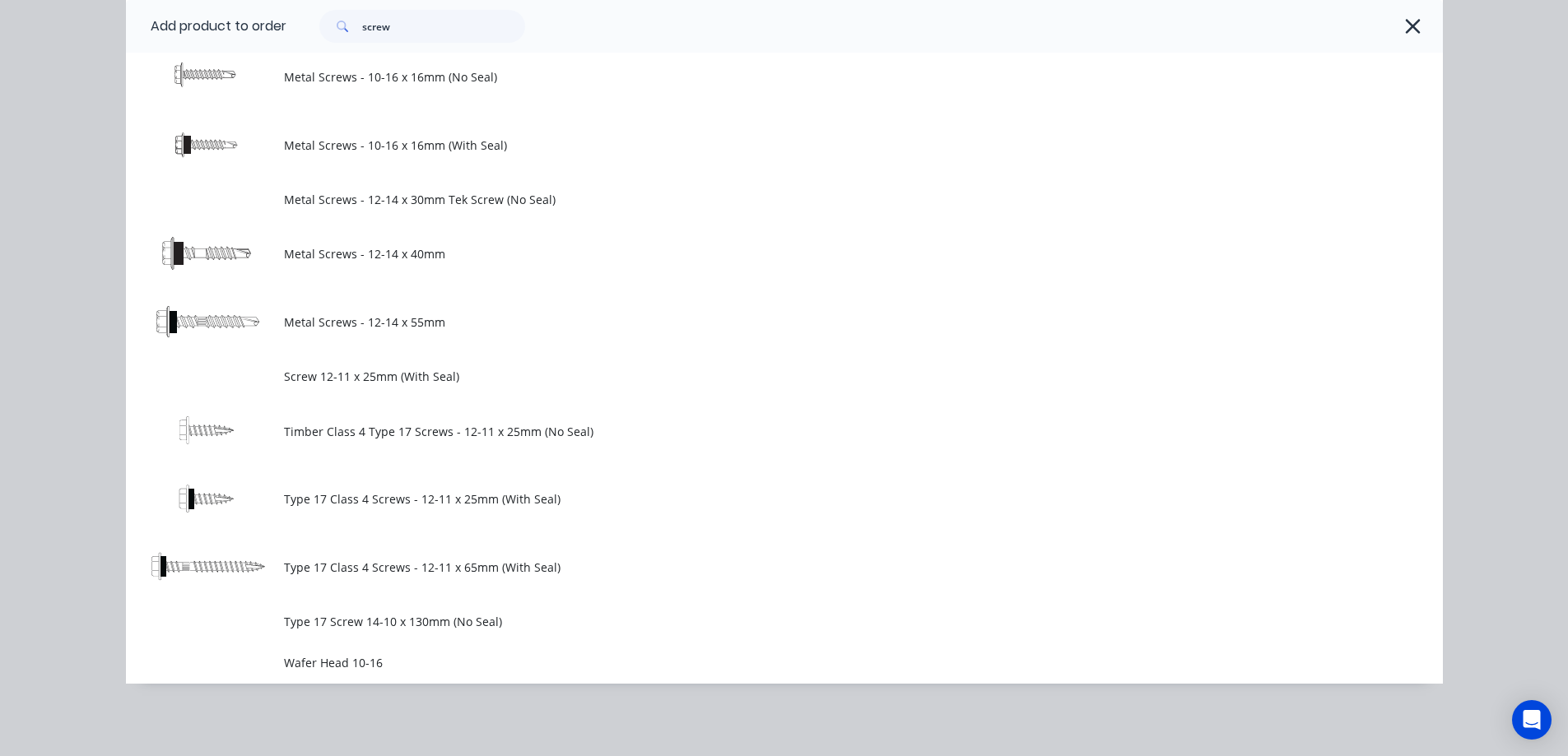
click at [397, 322] on span "Metal Screws - 12-14 x 55mm" at bounding box center [747, 322] width 927 height 17
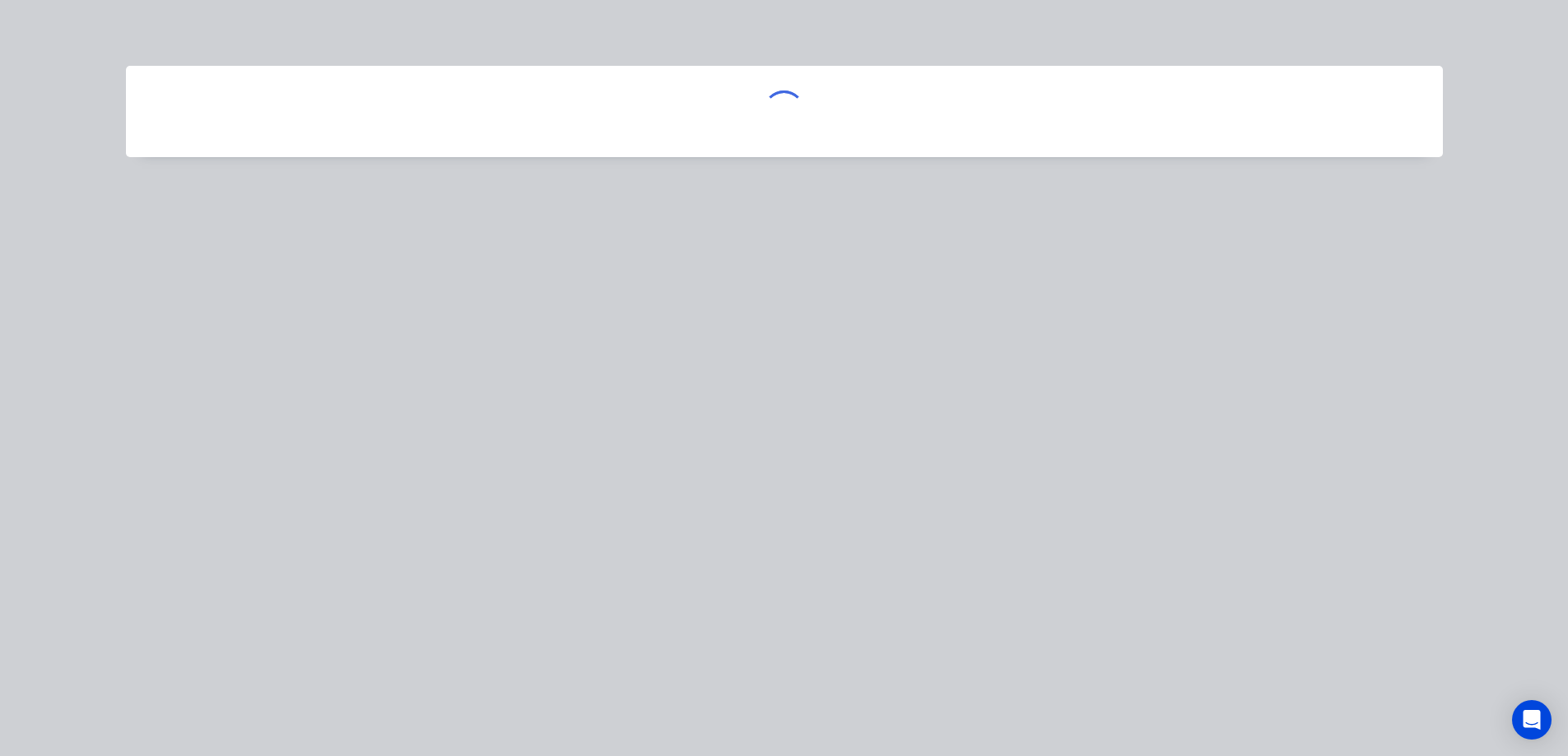
scroll to position [0, 0]
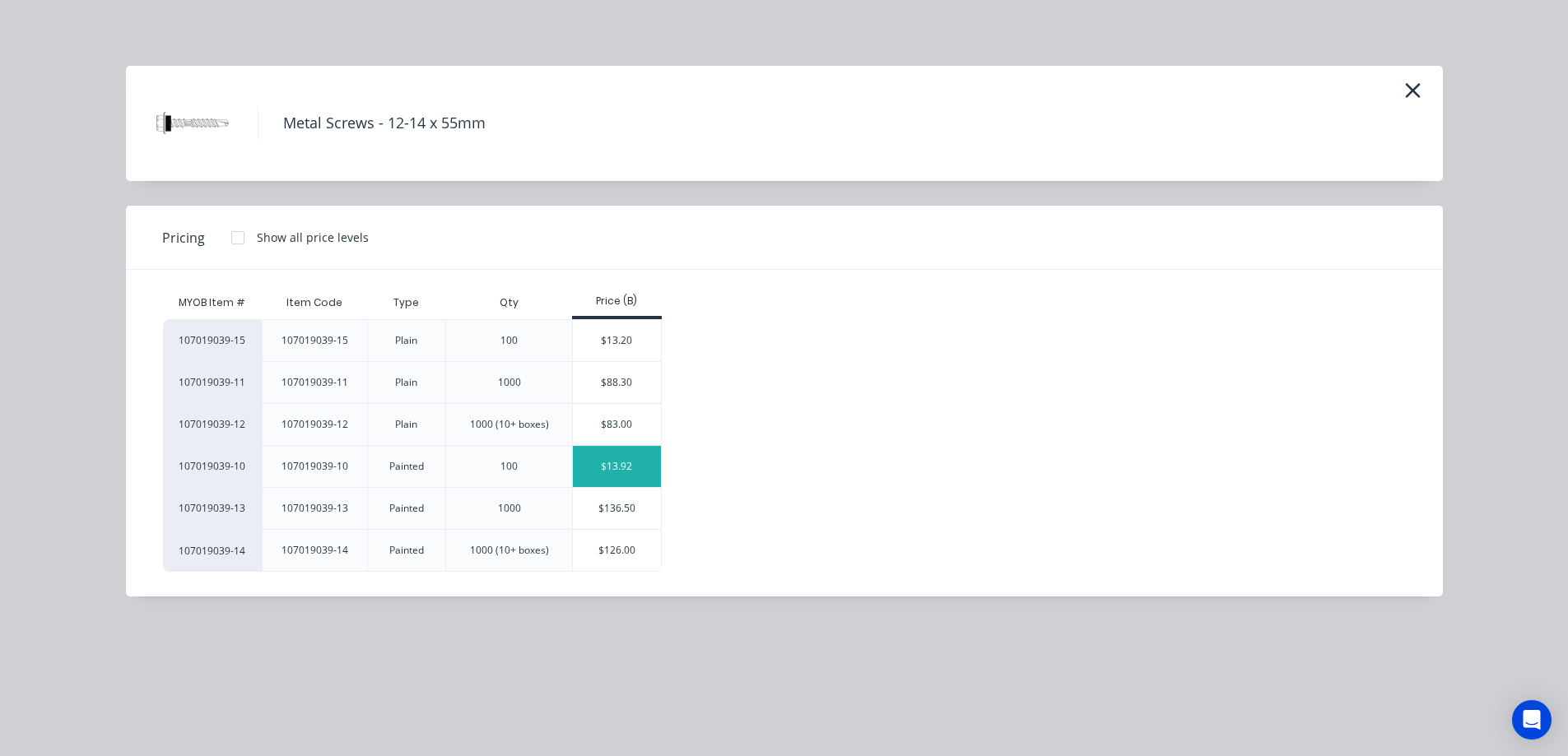
click at [603, 467] on div "$13.92" at bounding box center [617, 466] width 88 height 41
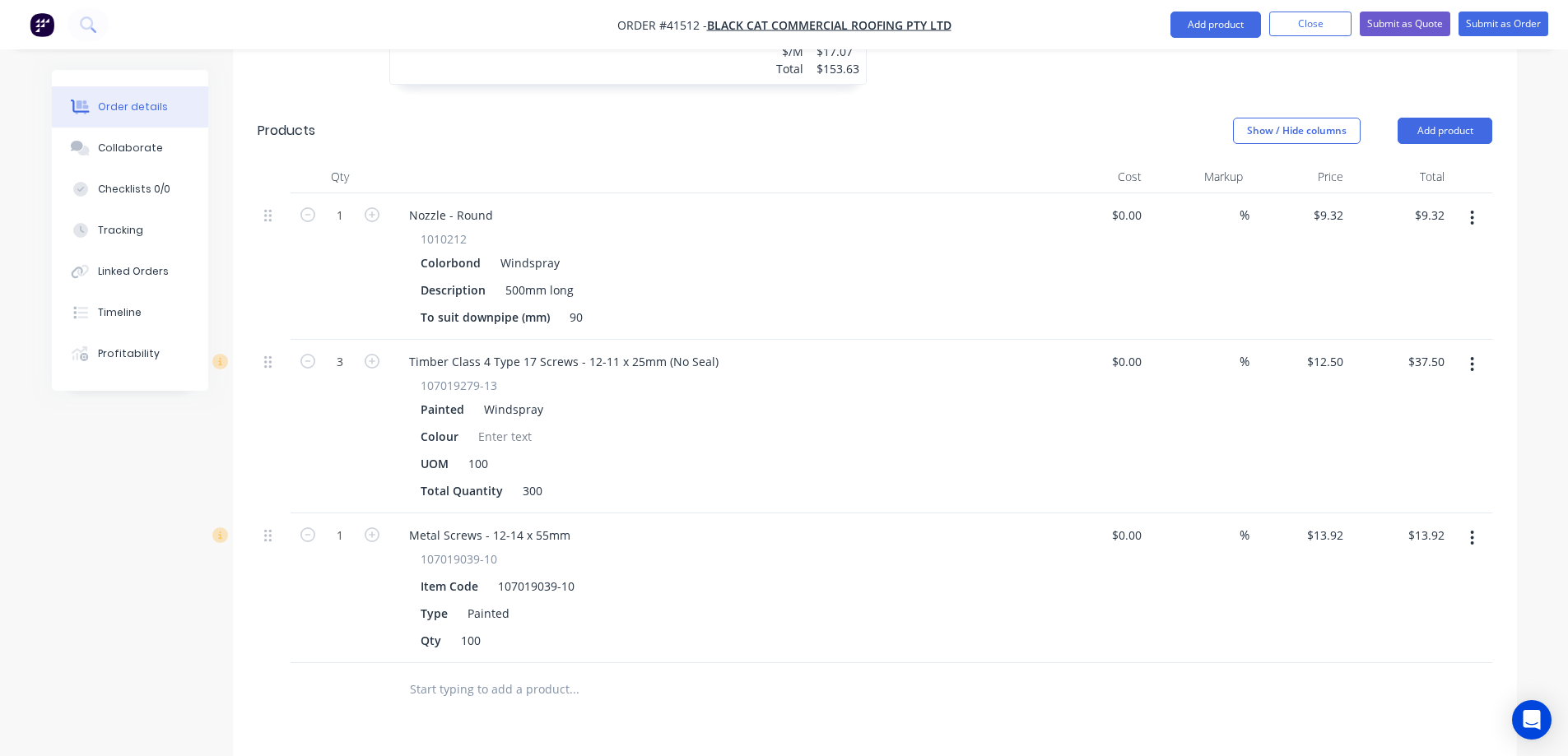
scroll to position [1130, 0]
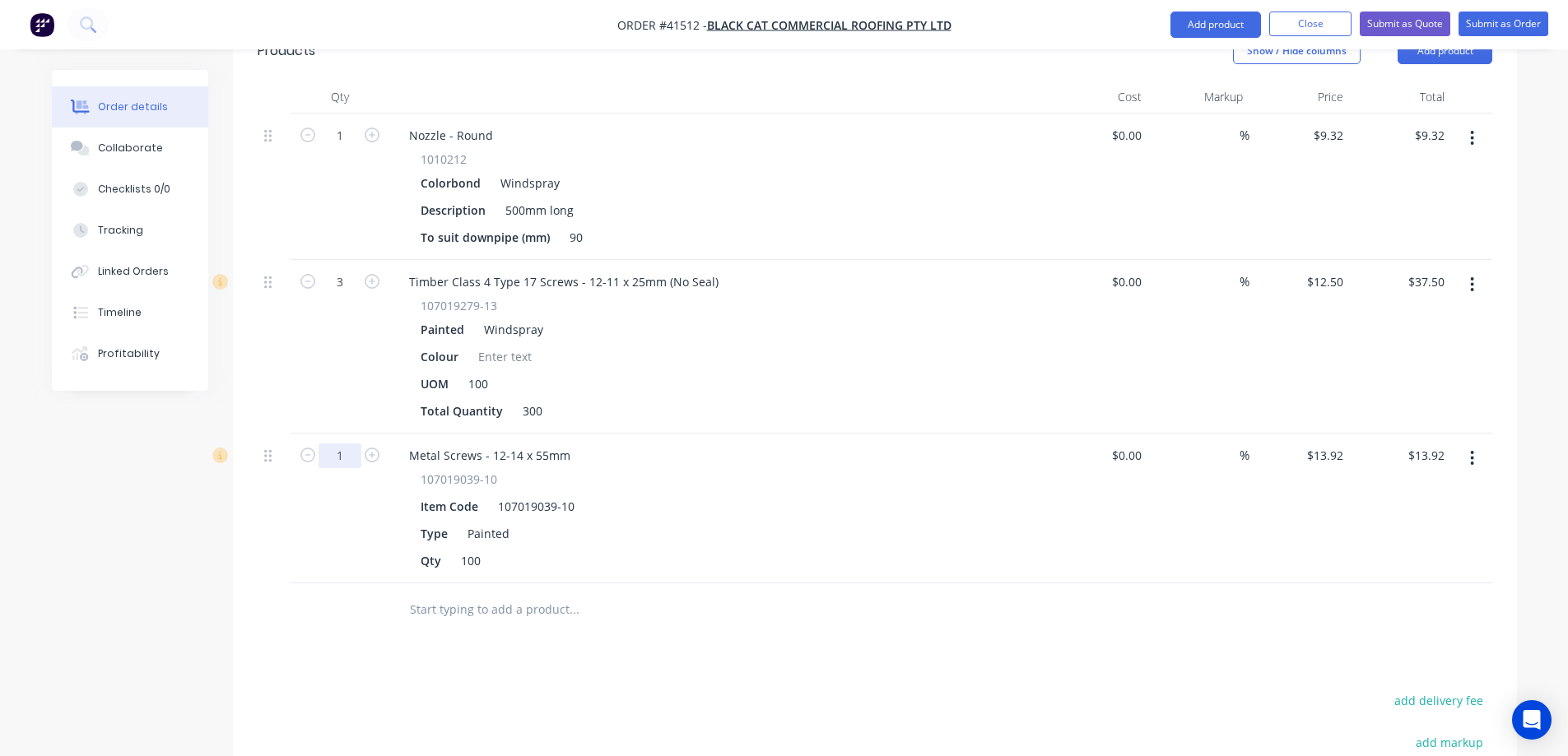
click at [344, 148] on input "1" at bounding box center [339, 135] width 43 height 24
type input "5"
type input "$69.60"
click at [644, 548] on div "Qty 100" at bounding box center [716, 560] width 602 height 24
drag, startPoint x: 482, startPoint y: 519, endPoint x: 456, endPoint y: 518, distance: 26.0
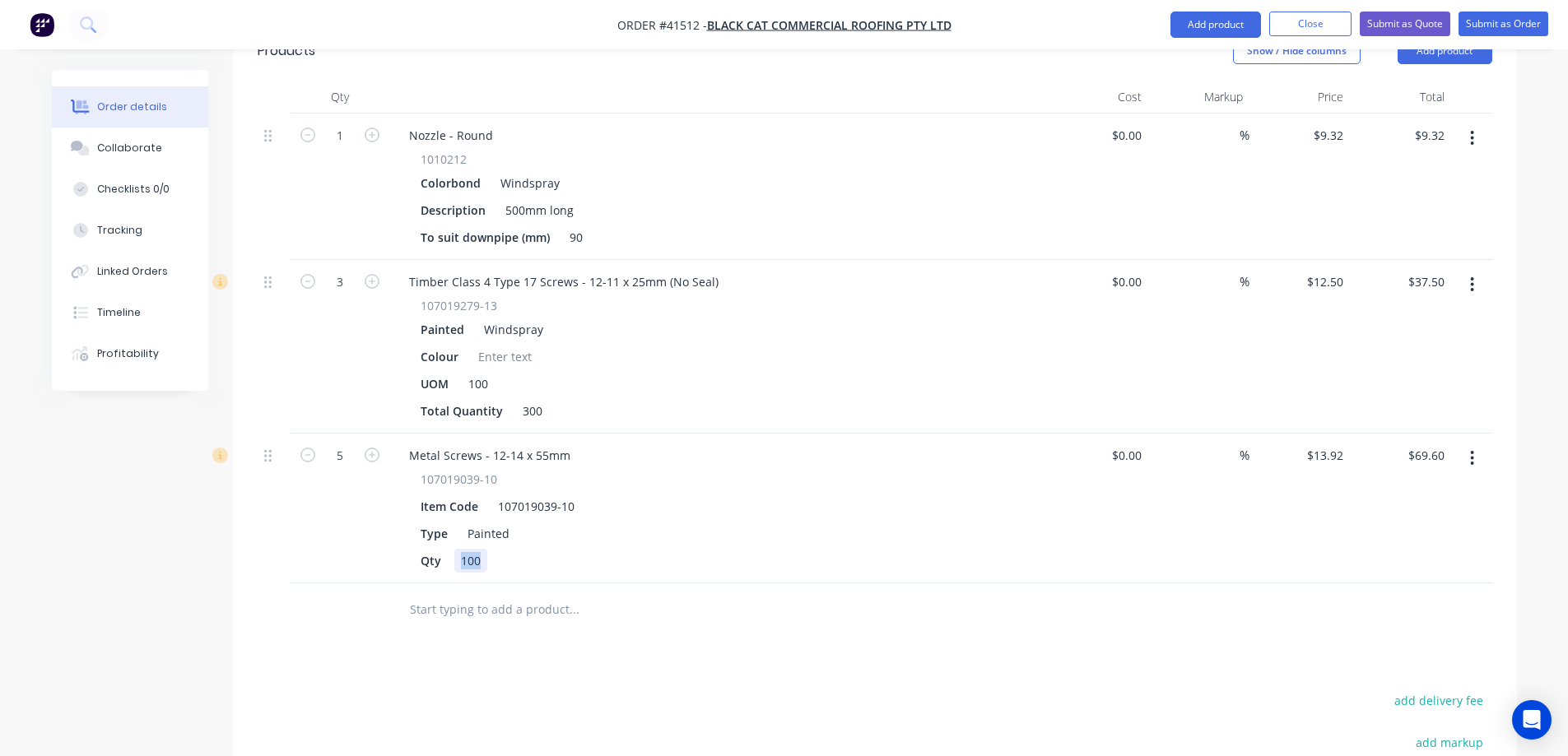
click at [457, 548] on div "100" at bounding box center [471, 560] width 33 height 24
click at [511, 521] on div "Painted" at bounding box center [488, 533] width 55 height 24
click at [639, 548] on div "Qty 500" at bounding box center [716, 560] width 602 height 24
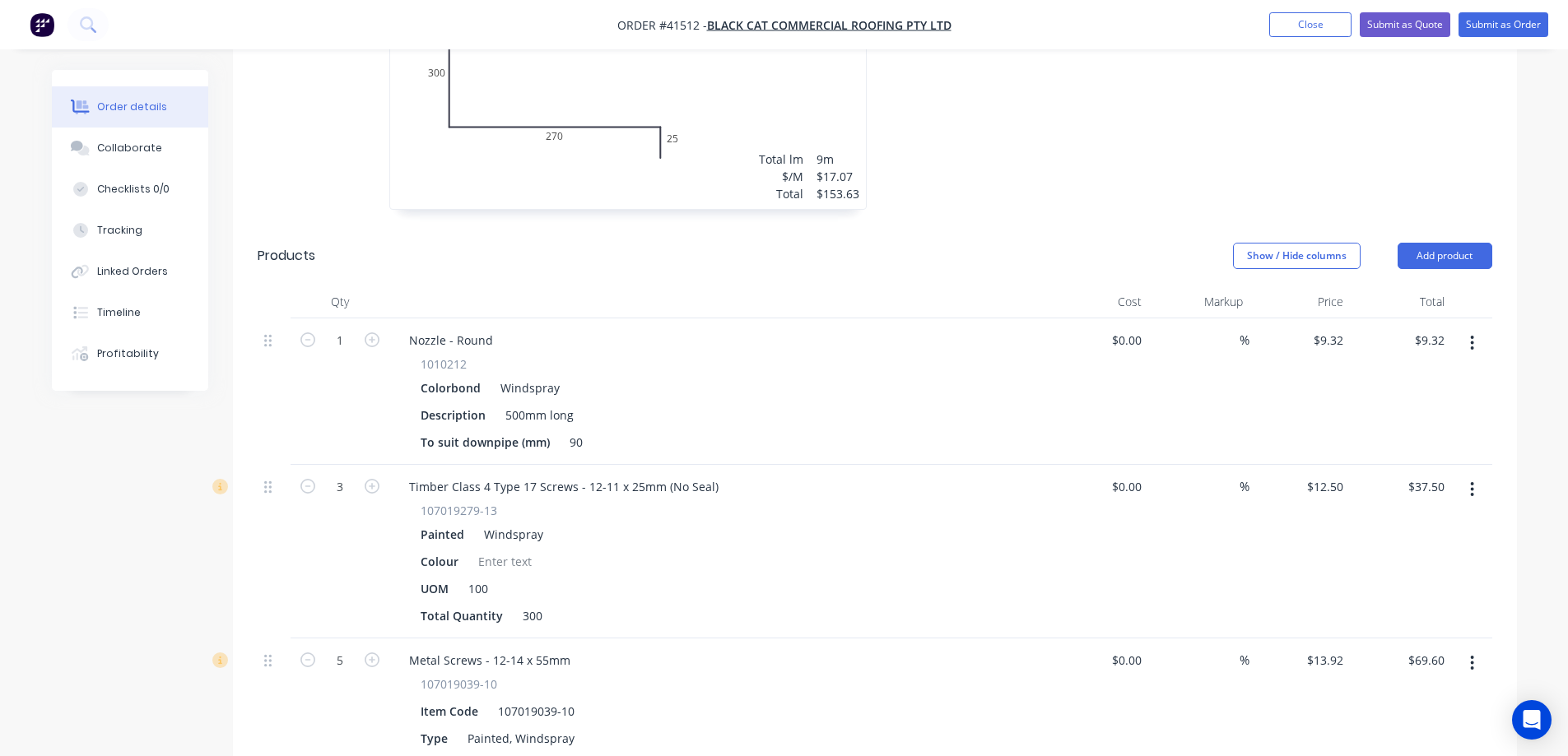
scroll to position [884, 0]
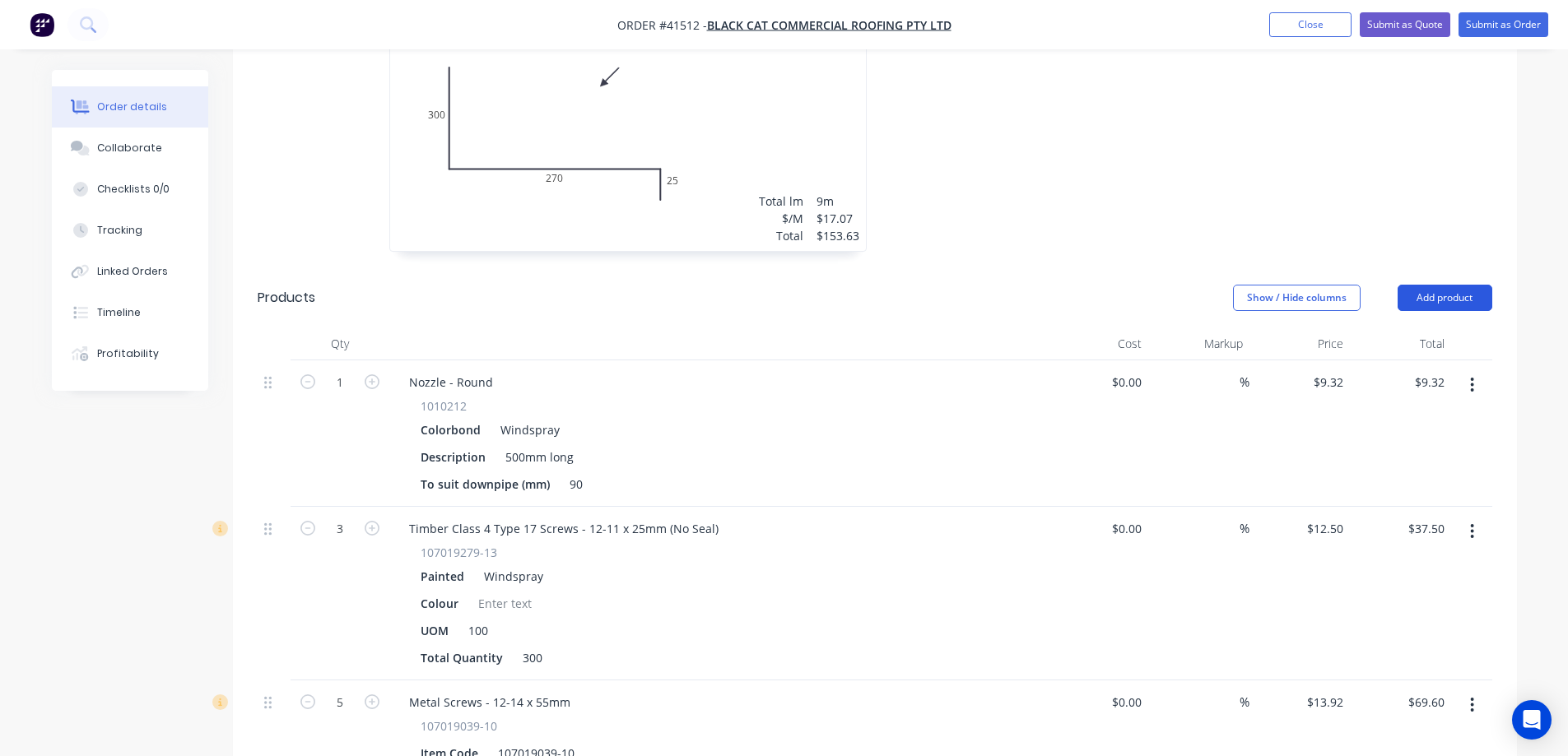
drag, startPoint x: 1456, startPoint y: 249, endPoint x: 1458, endPoint y: 258, distance: 9.2
click at [1457, 285] on button "Add product" at bounding box center [1445, 297] width 94 height 26
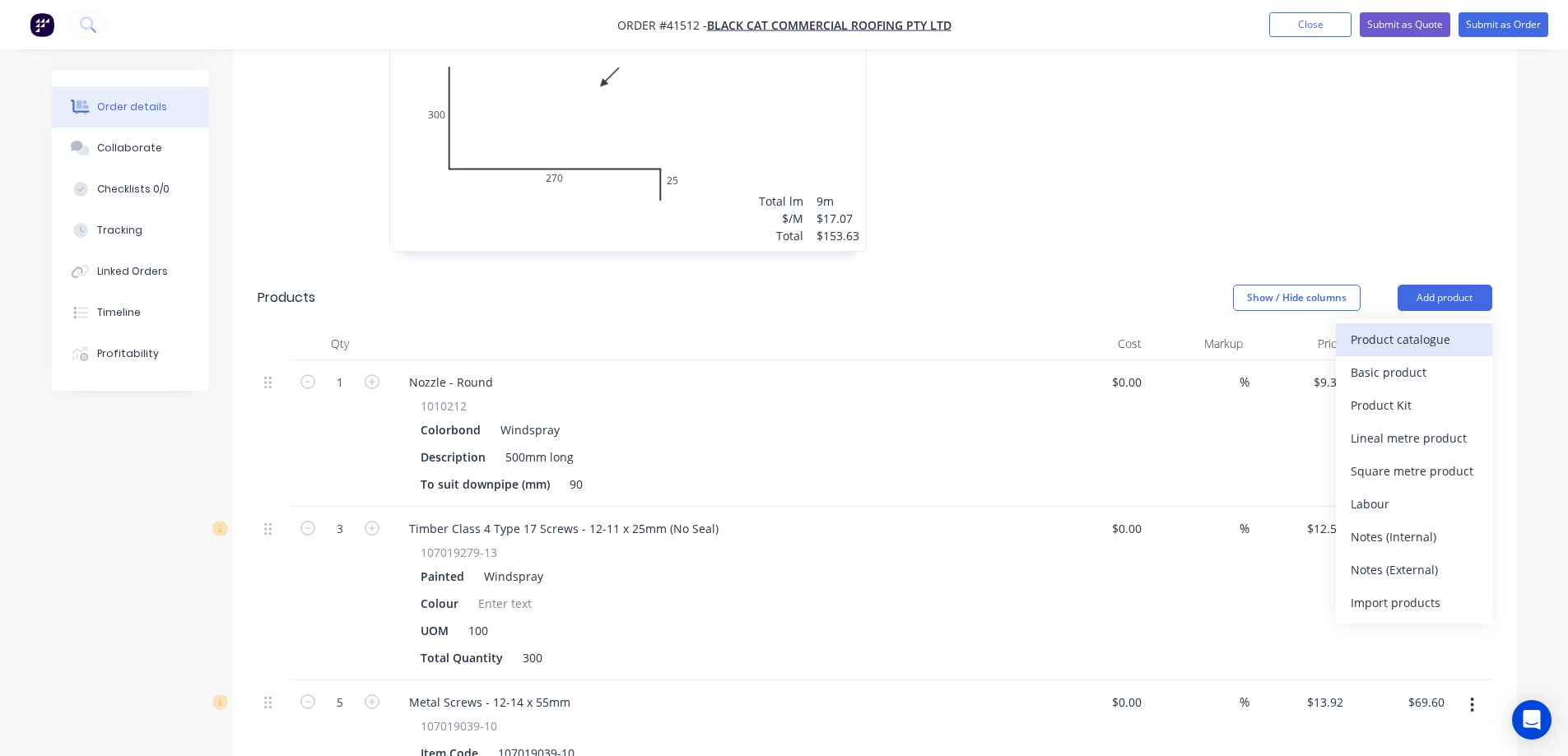
click at [1446, 327] on div "Product catalogue" at bounding box center [1415, 339] width 127 height 24
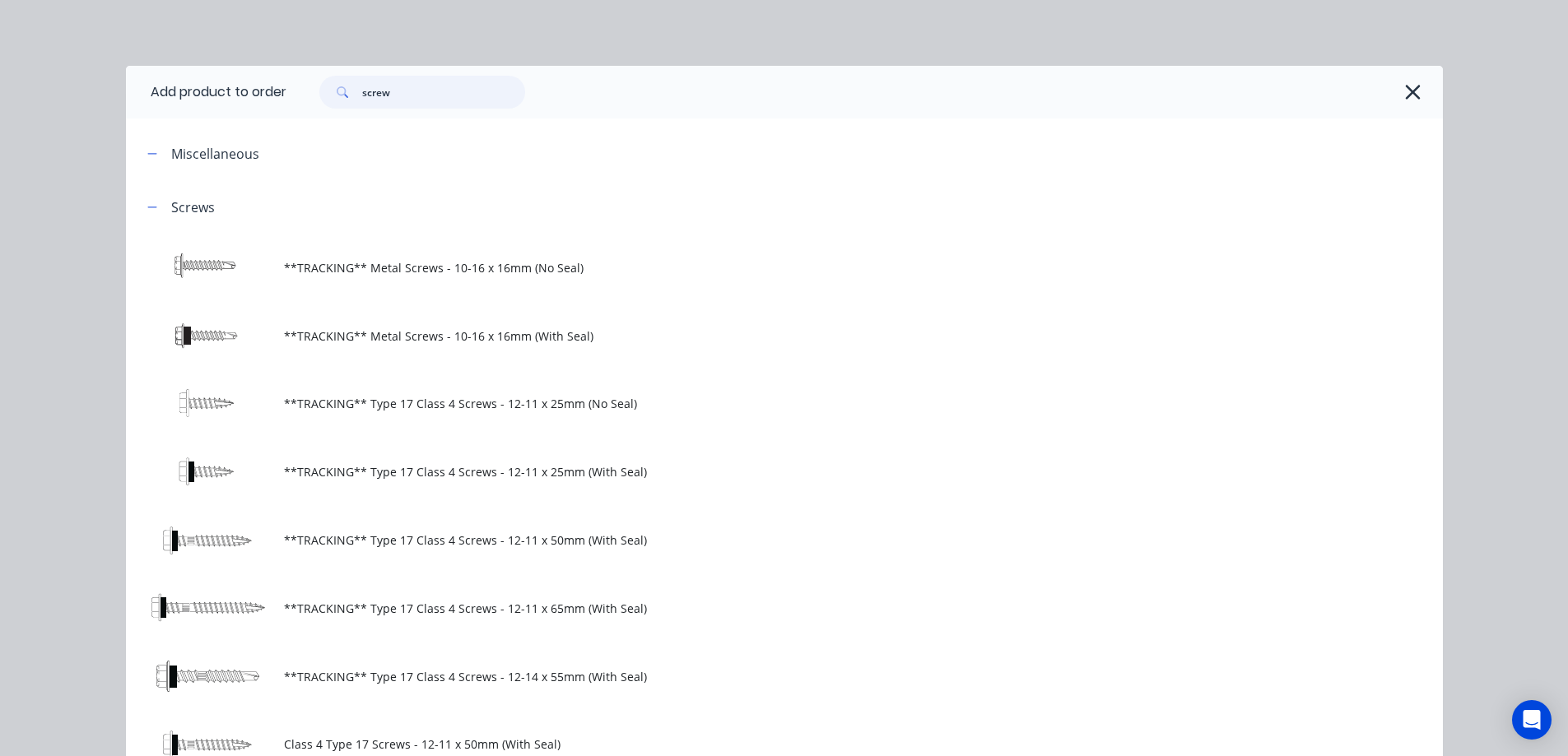
drag, startPoint x: 384, startPoint y: 91, endPoint x: 346, endPoint y: 94, distance: 38.1
click at [346, 94] on div "screw" at bounding box center [422, 92] width 206 height 33
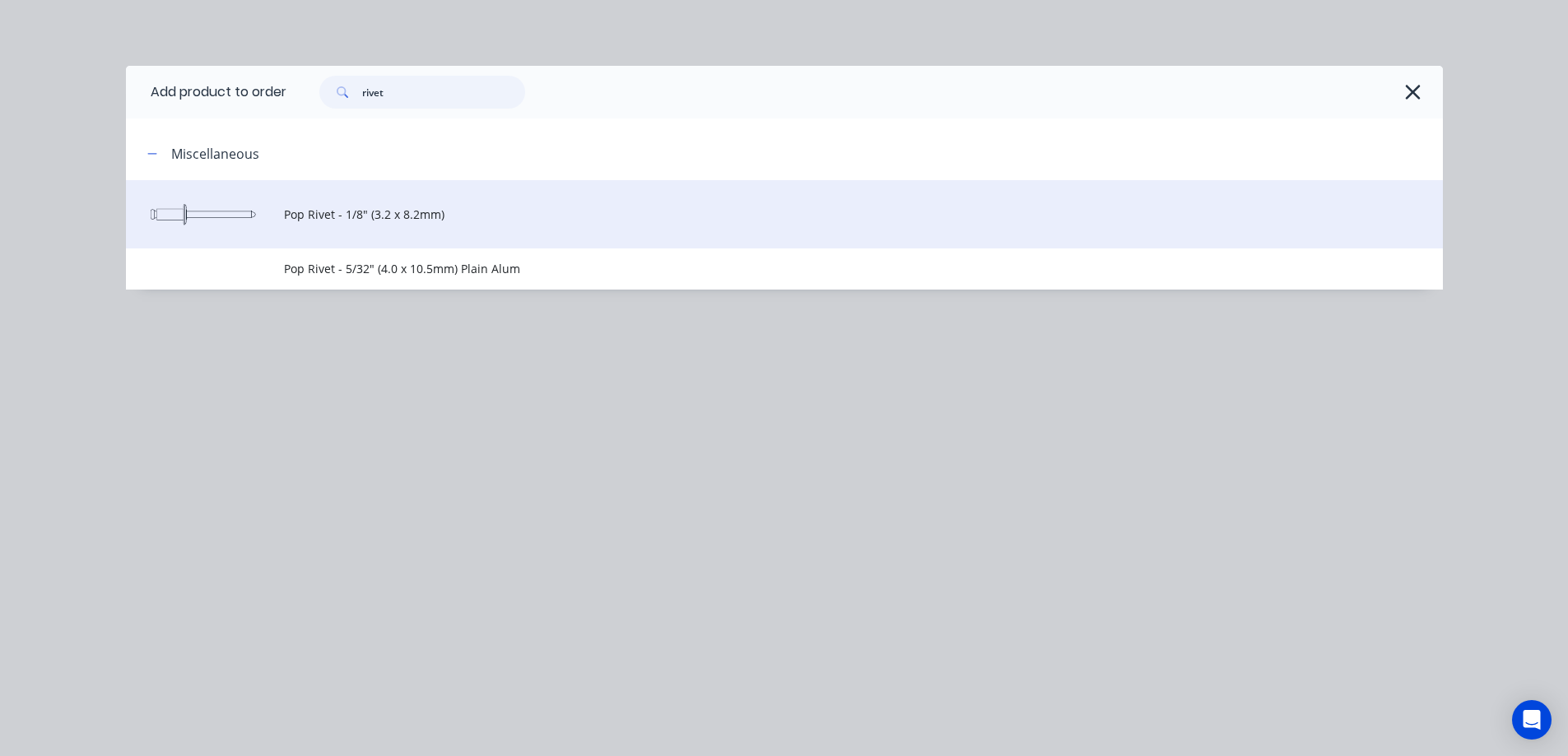
type input "rivet"
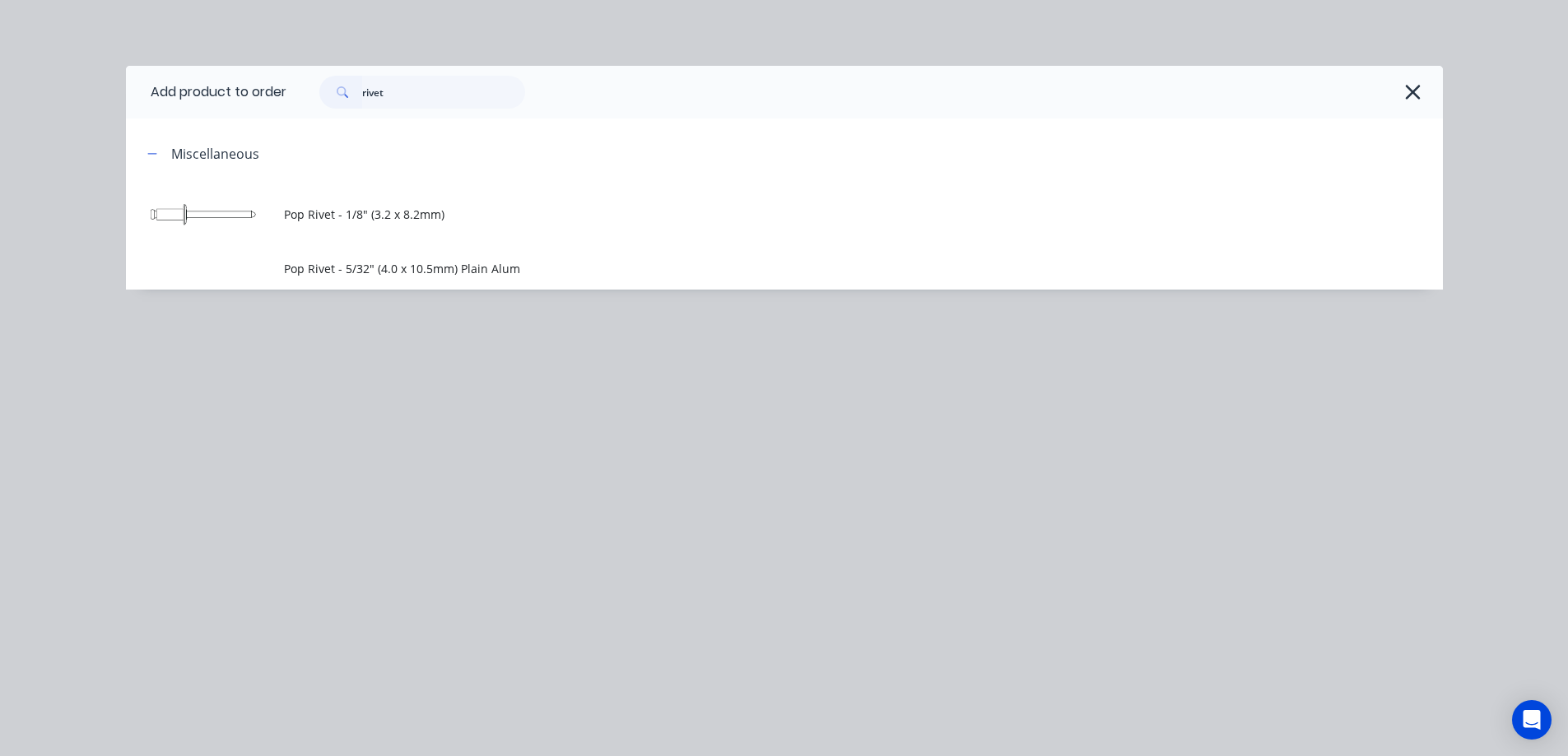
click at [414, 209] on span "Pop Rivet - 1/8" (3.2 x 8.2mm)" at bounding box center [747, 214] width 927 height 17
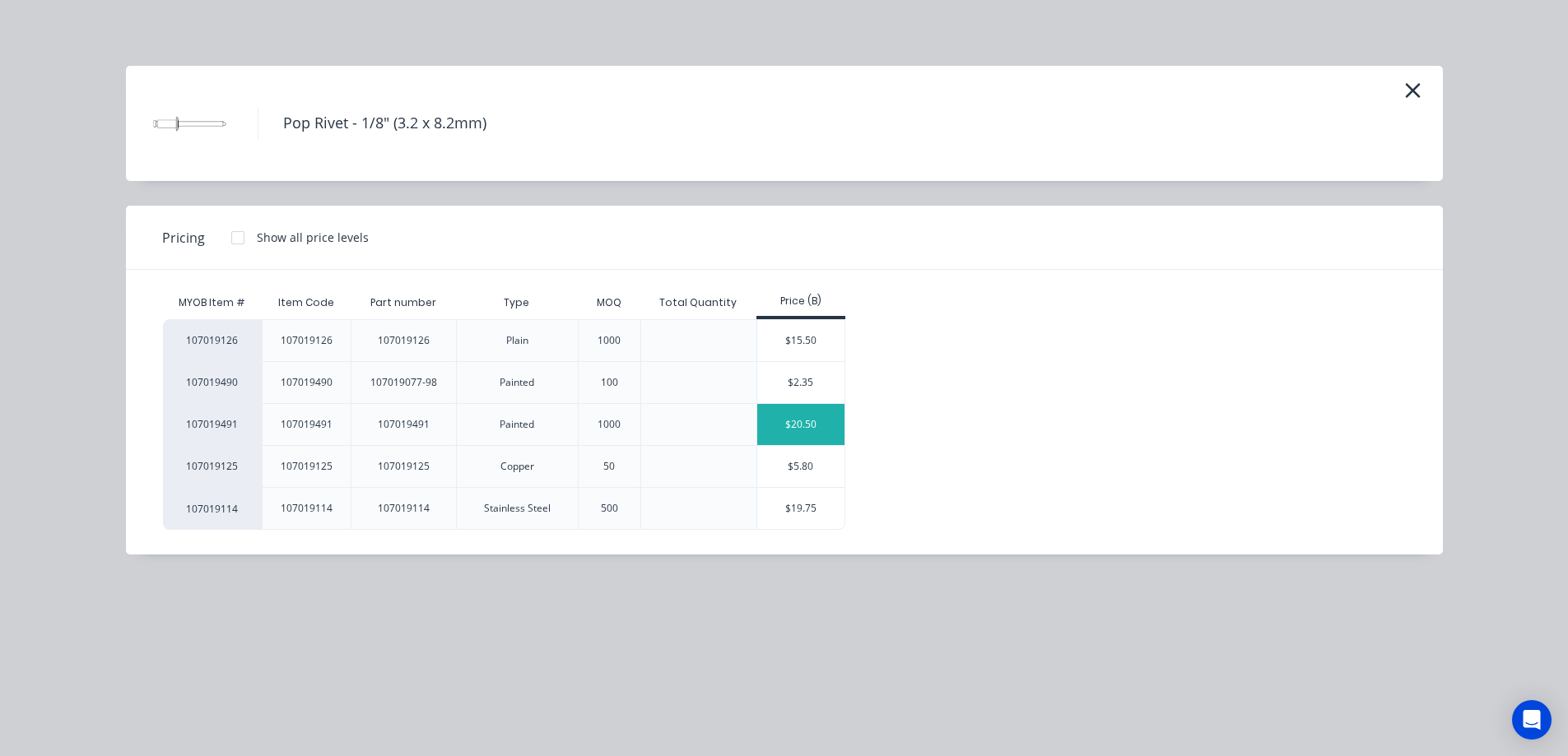
click at [789, 423] on div "$20.50" at bounding box center [801, 424] width 88 height 41
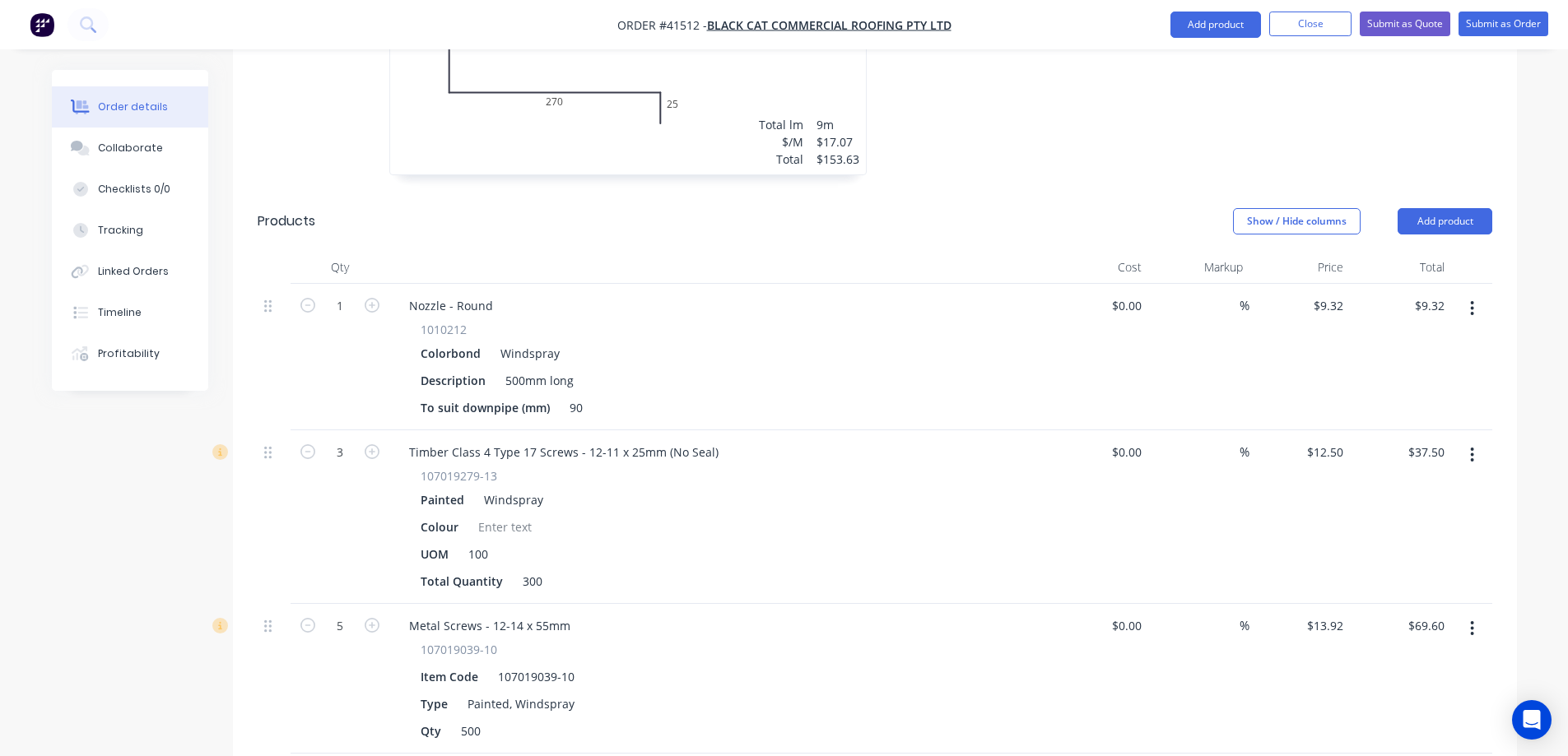
scroll to position [1213, 0]
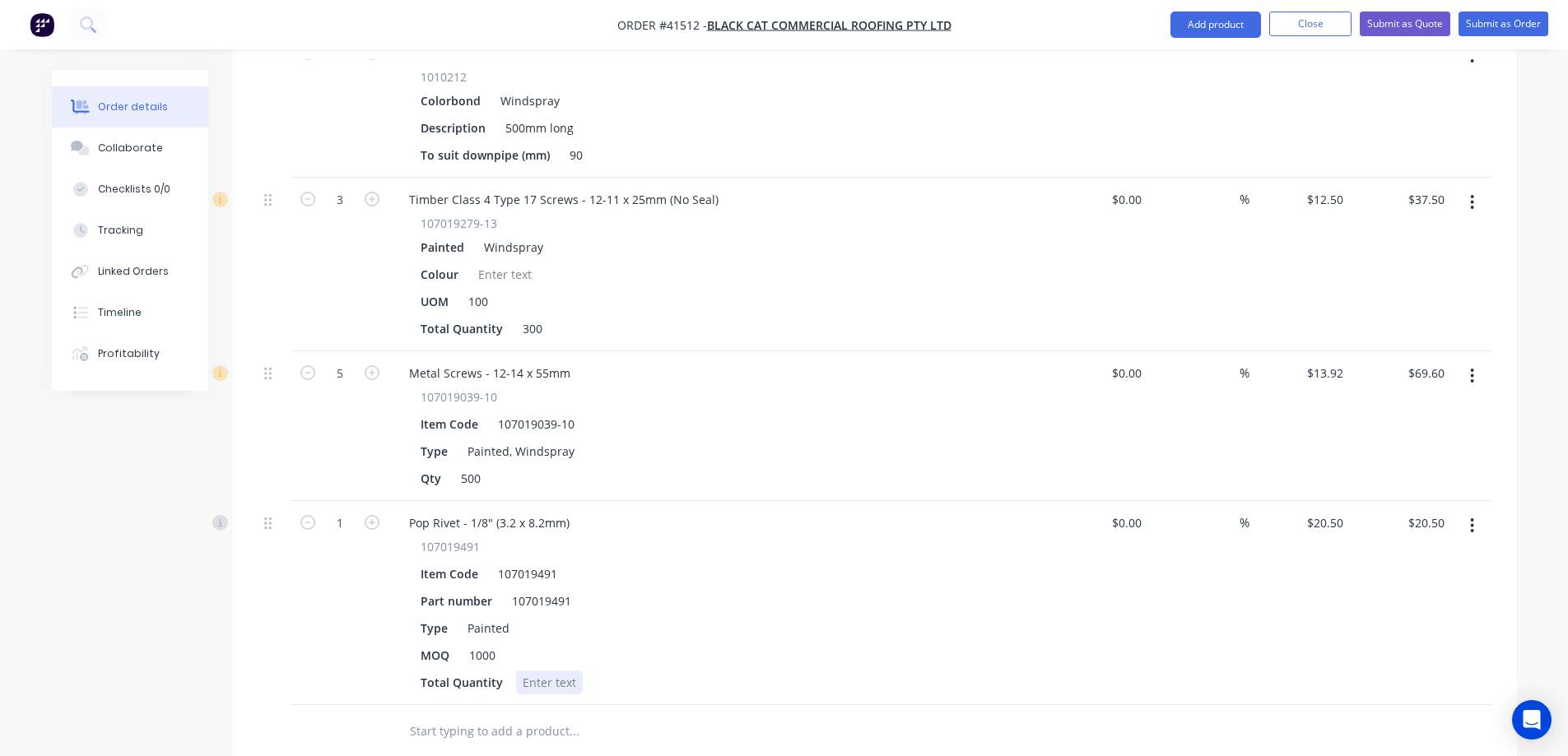
click at [529, 671] on div at bounding box center [550, 683] width 67 height 24
click at [521, 616] on div "Type Painted" at bounding box center [716, 628] width 602 height 24
click at [663, 589] on div "Part number 107019491" at bounding box center [716, 601] width 602 height 24
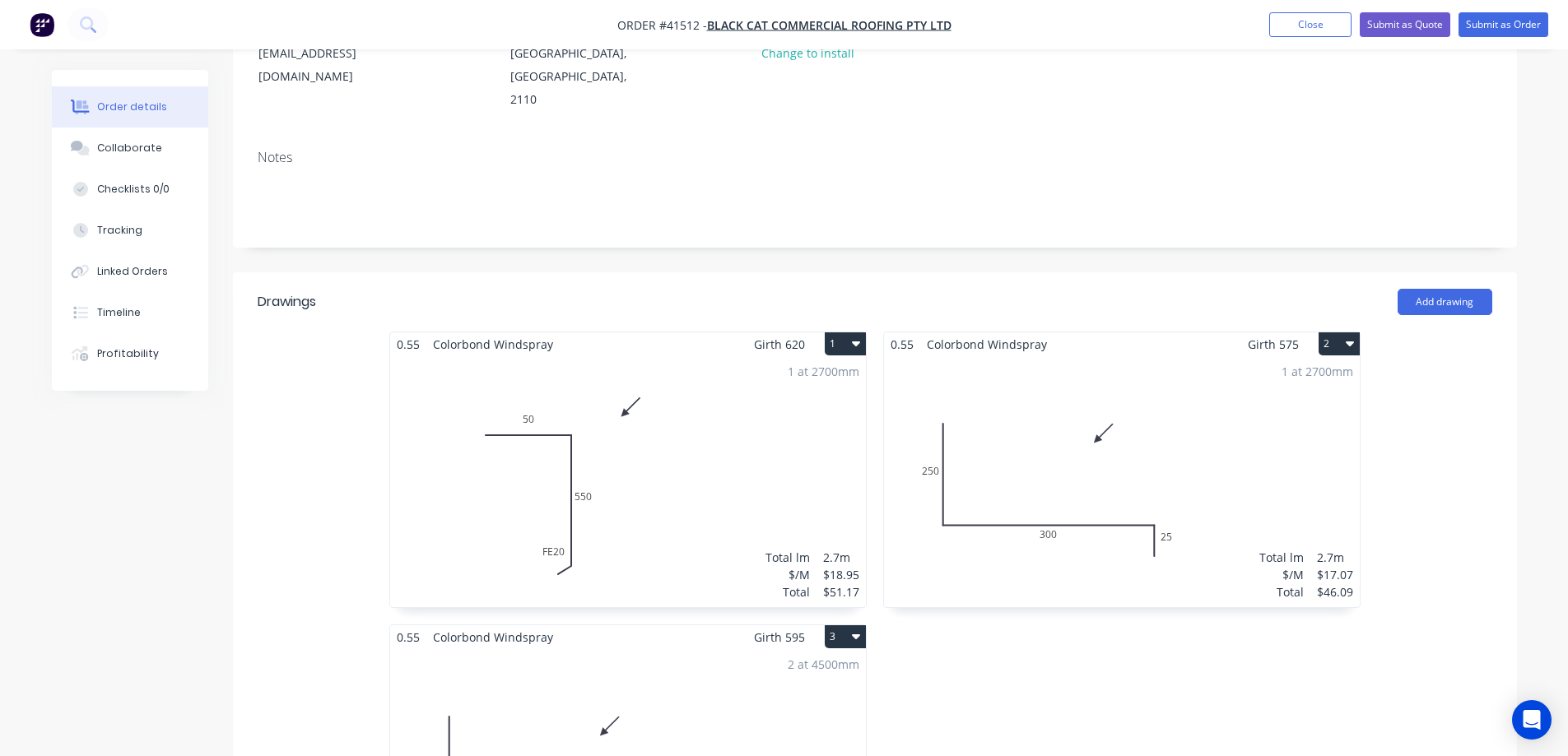
scroll to position [0, 0]
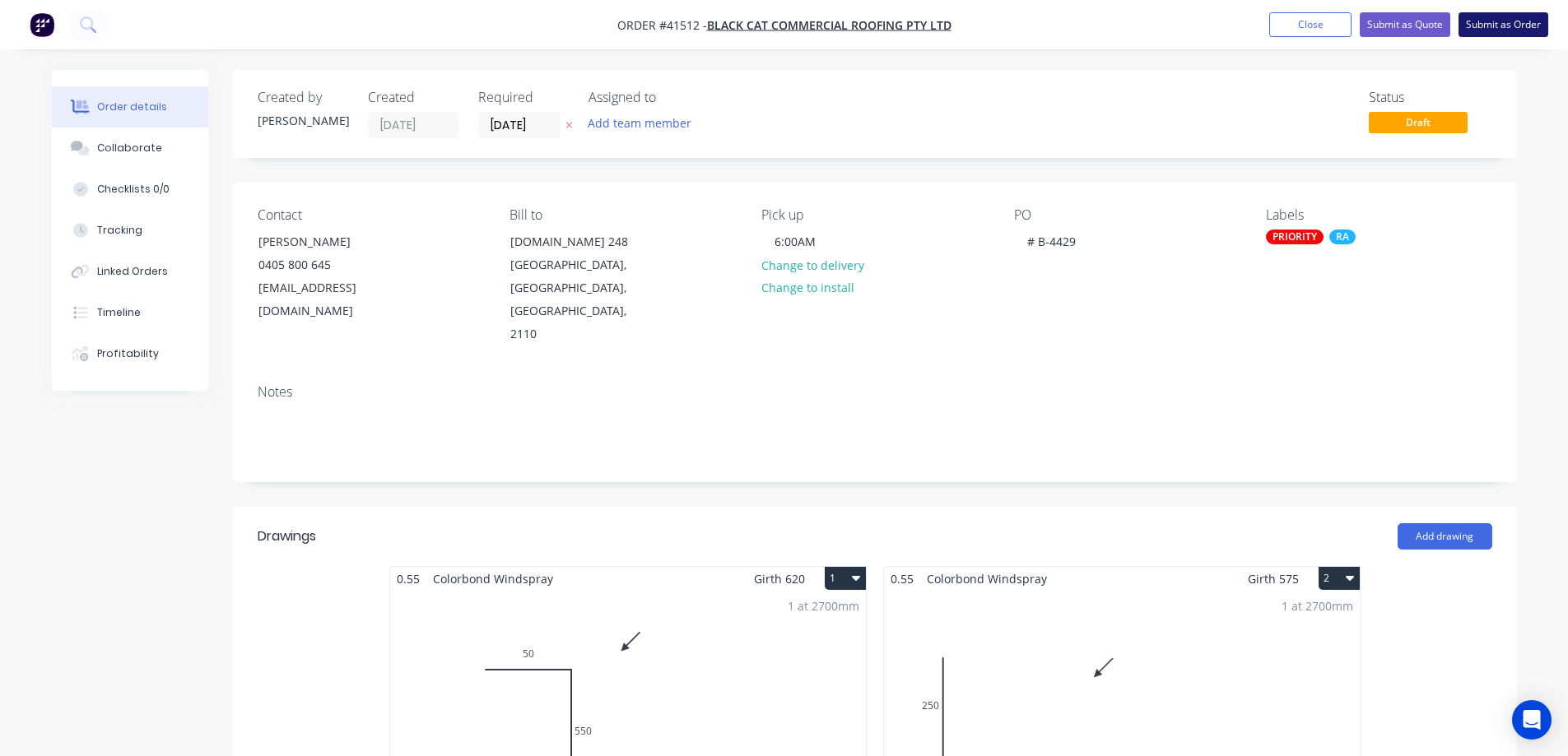
click at [1483, 22] on button "Submit as Order" at bounding box center [1503, 24] width 90 height 24
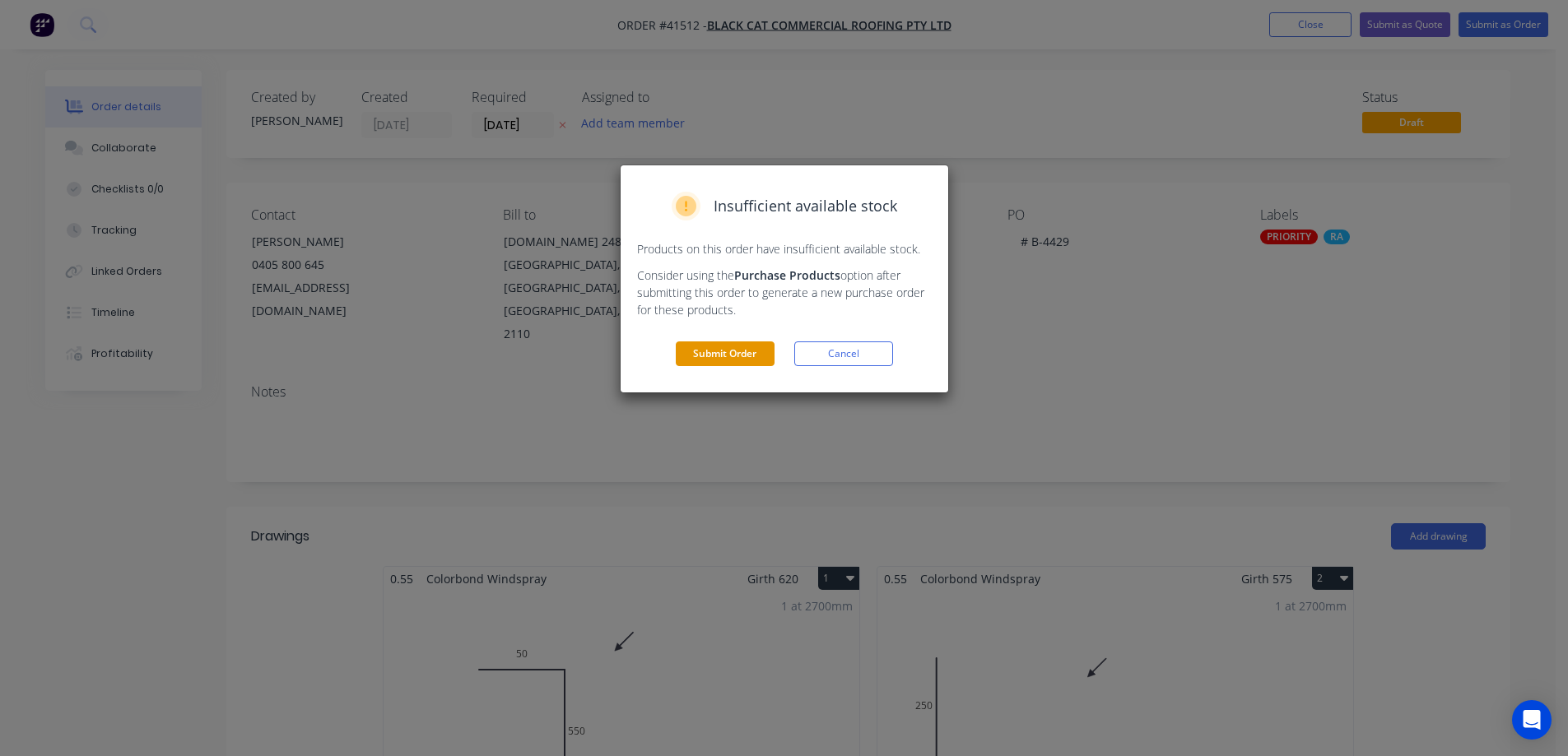
click at [756, 357] on button "Submit Order" at bounding box center [725, 354] width 99 height 24
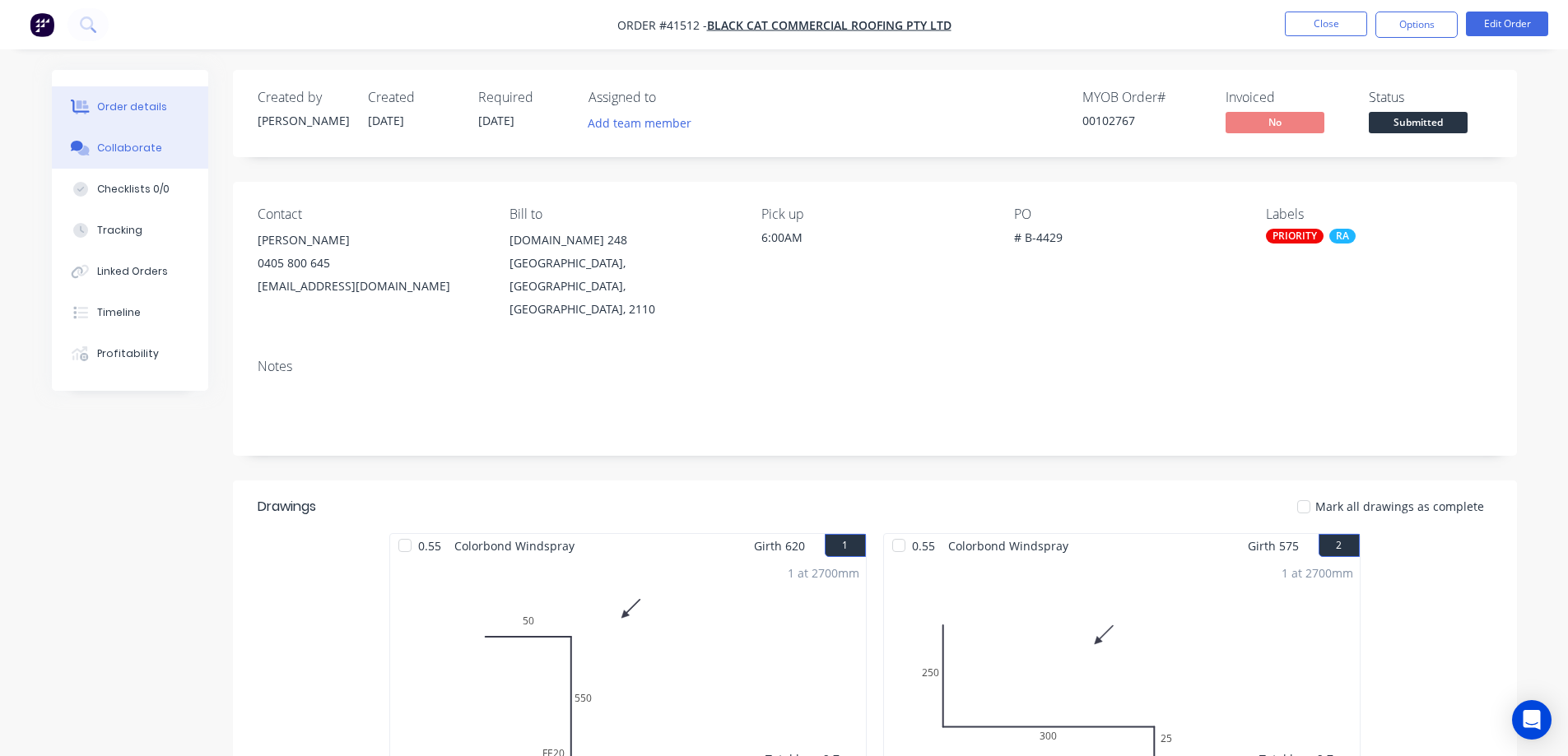
click at [150, 150] on div "Collaborate" at bounding box center [130, 148] width 65 height 15
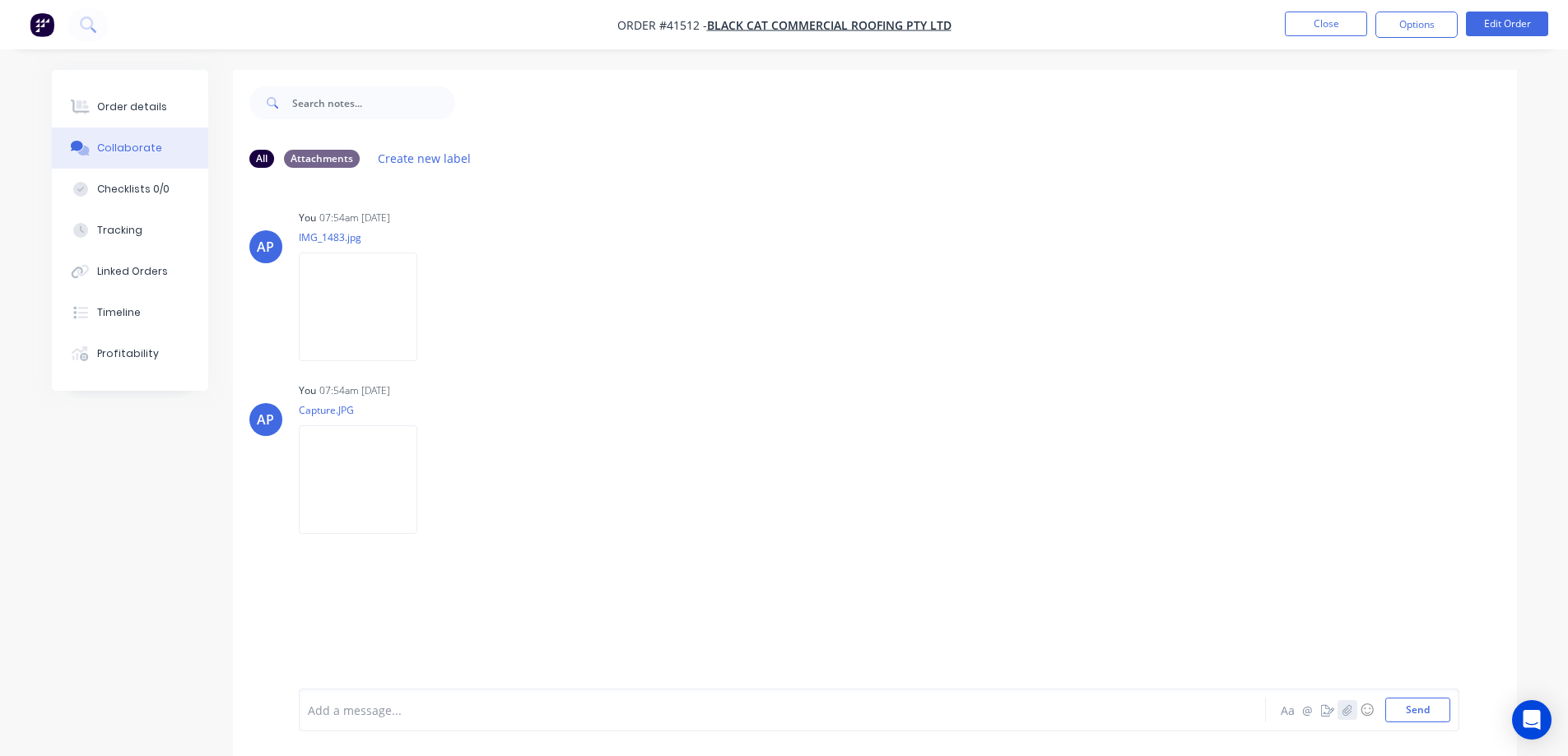
click at [1349, 711] on icon "button" at bounding box center [1347, 710] width 10 height 12
click at [1401, 711] on button "Send" at bounding box center [1418, 710] width 65 height 24
click at [149, 102] on div "Order details" at bounding box center [131, 107] width 70 height 15
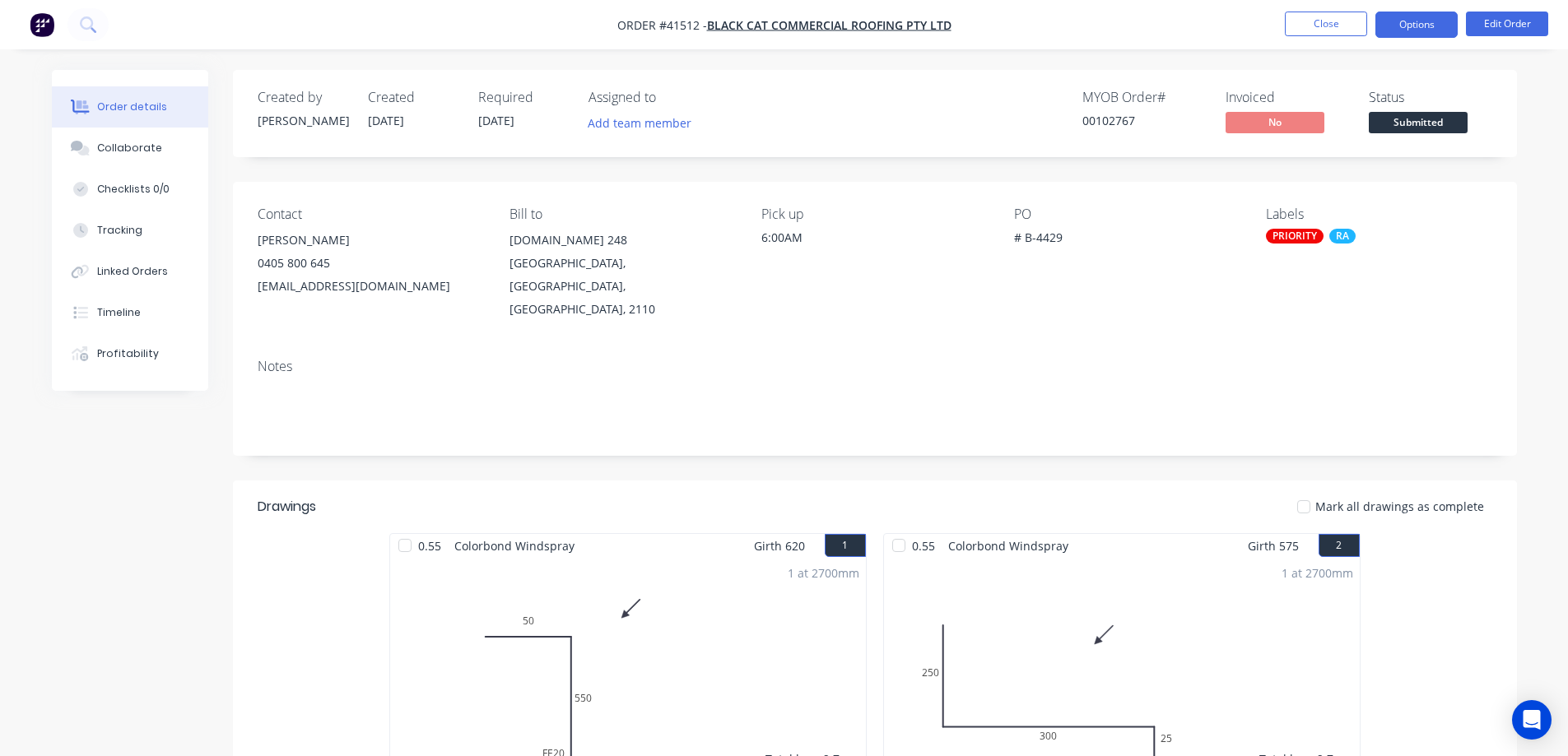
click at [1423, 23] on button "Options" at bounding box center [1417, 24] width 83 height 26
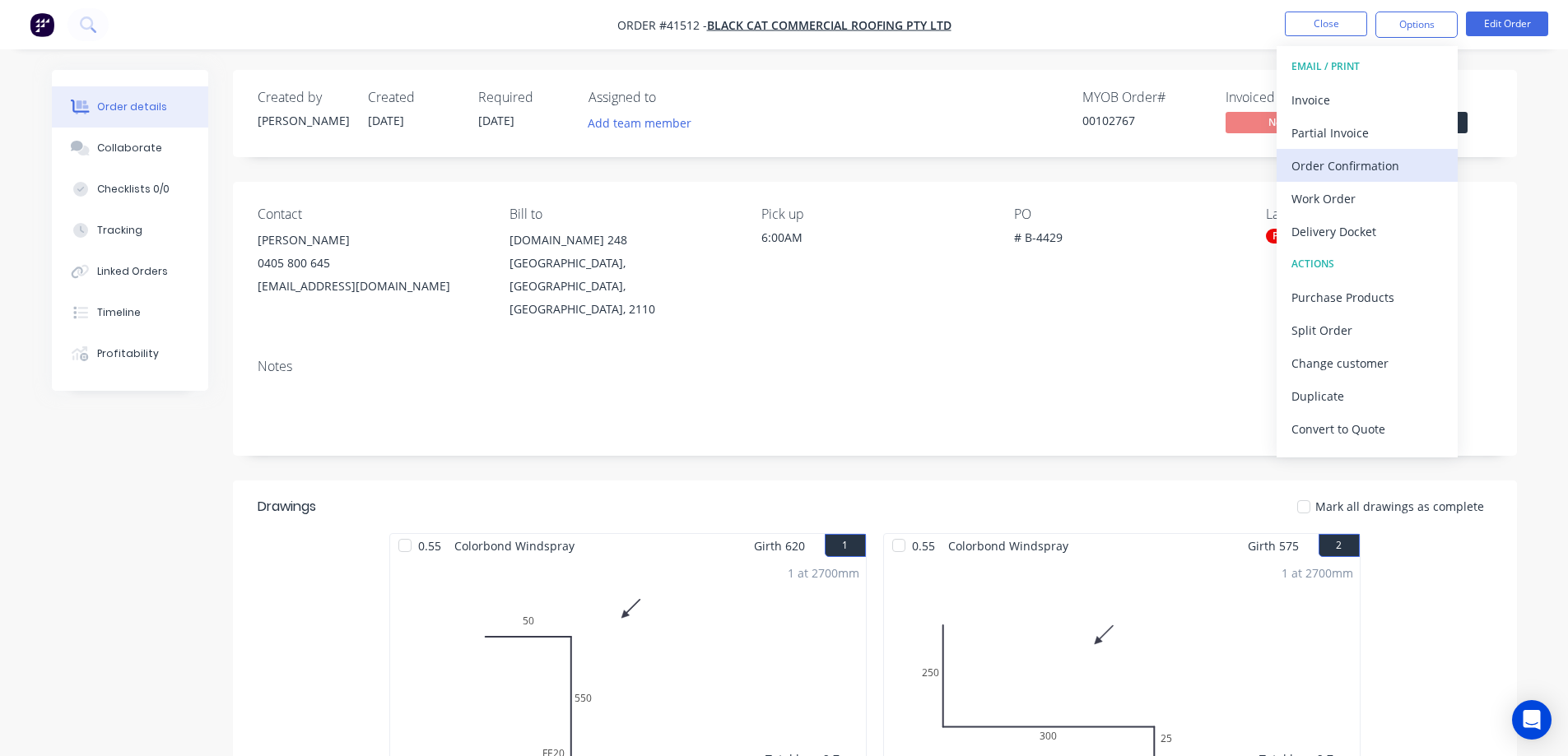
click at [1368, 161] on div "Order Confirmation" at bounding box center [1367, 166] width 151 height 24
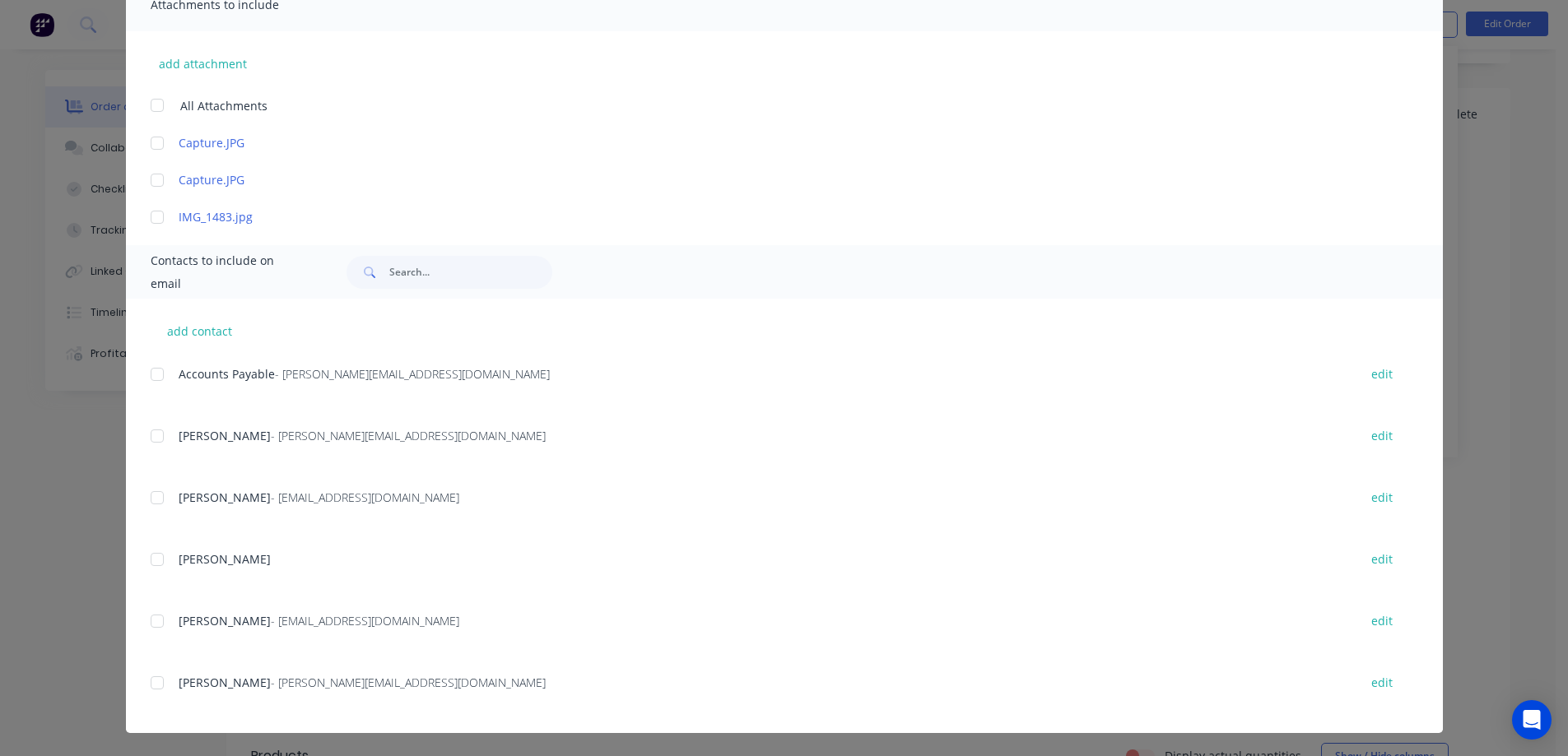
scroll to position [412, 0]
drag, startPoint x: 153, startPoint y: 624, endPoint x: 218, endPoint y: 624, distance: 65.0
click at [157, 621] on div at bounding box center [157, 621] width 33 height 33
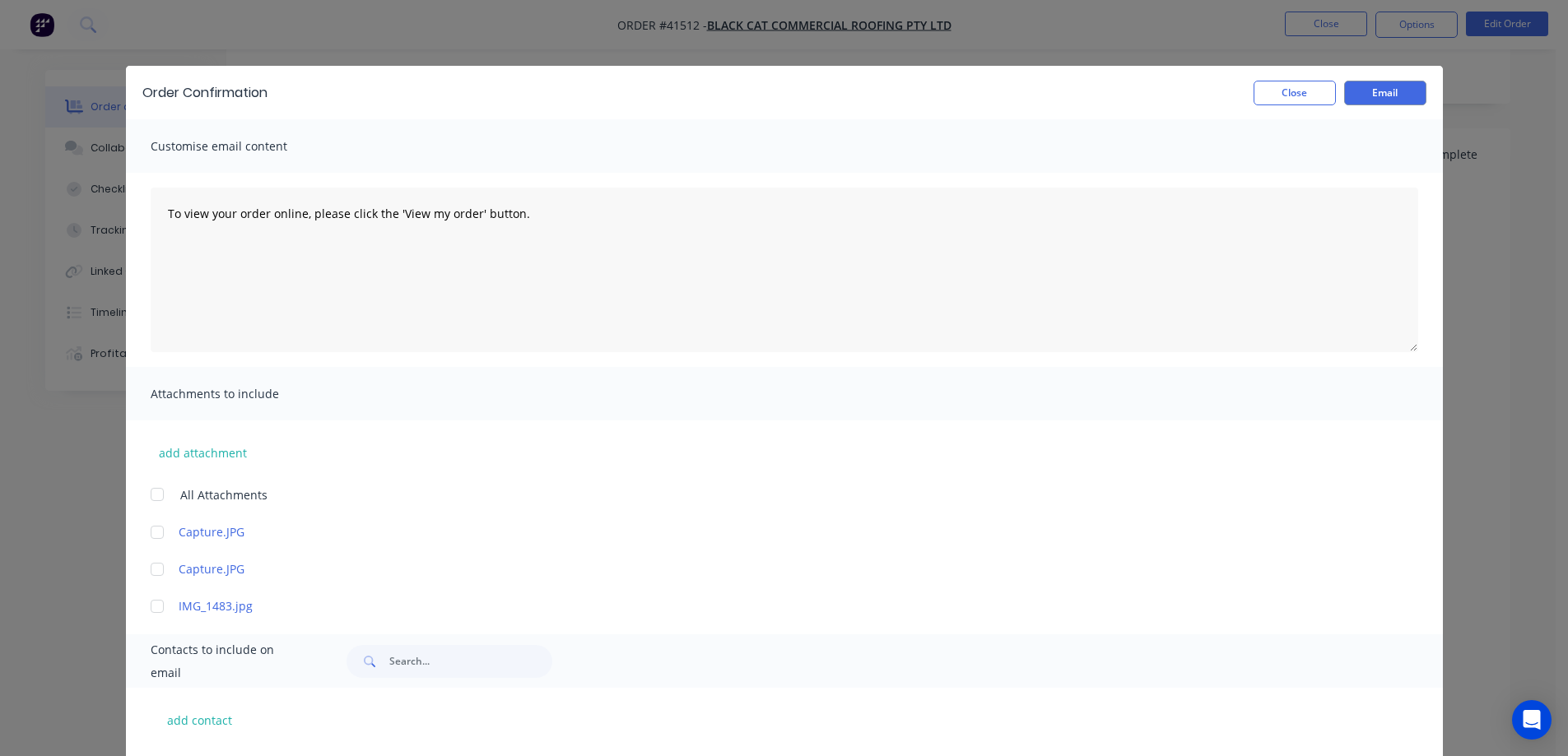
scroll to position [165, 0]
click at [1361, 90] on button "Email" at bounding box center [1385, 92] width 83 height 24
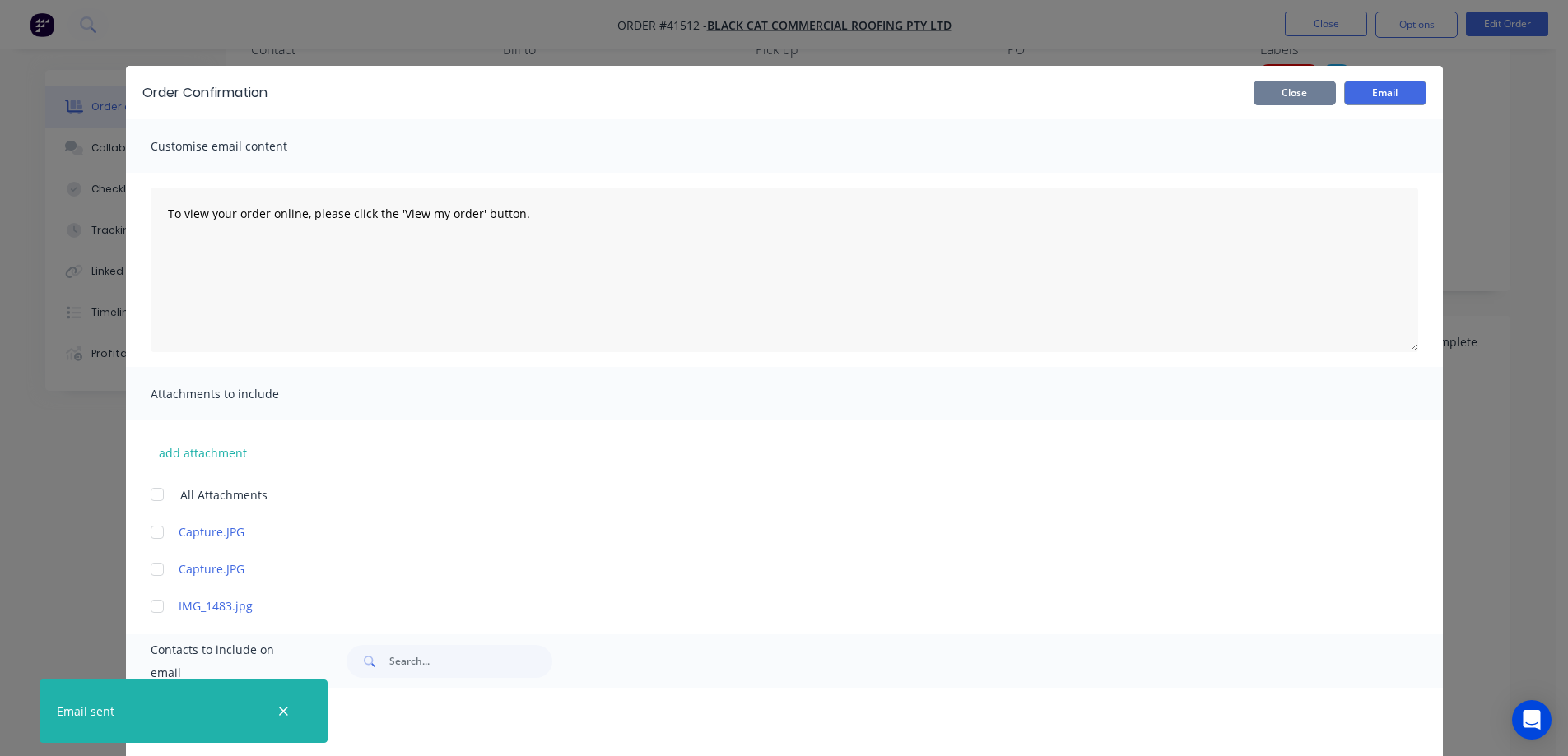
click at [1312, 95] on button "Close" at bounding box center [1294, 92] width 83 height 24
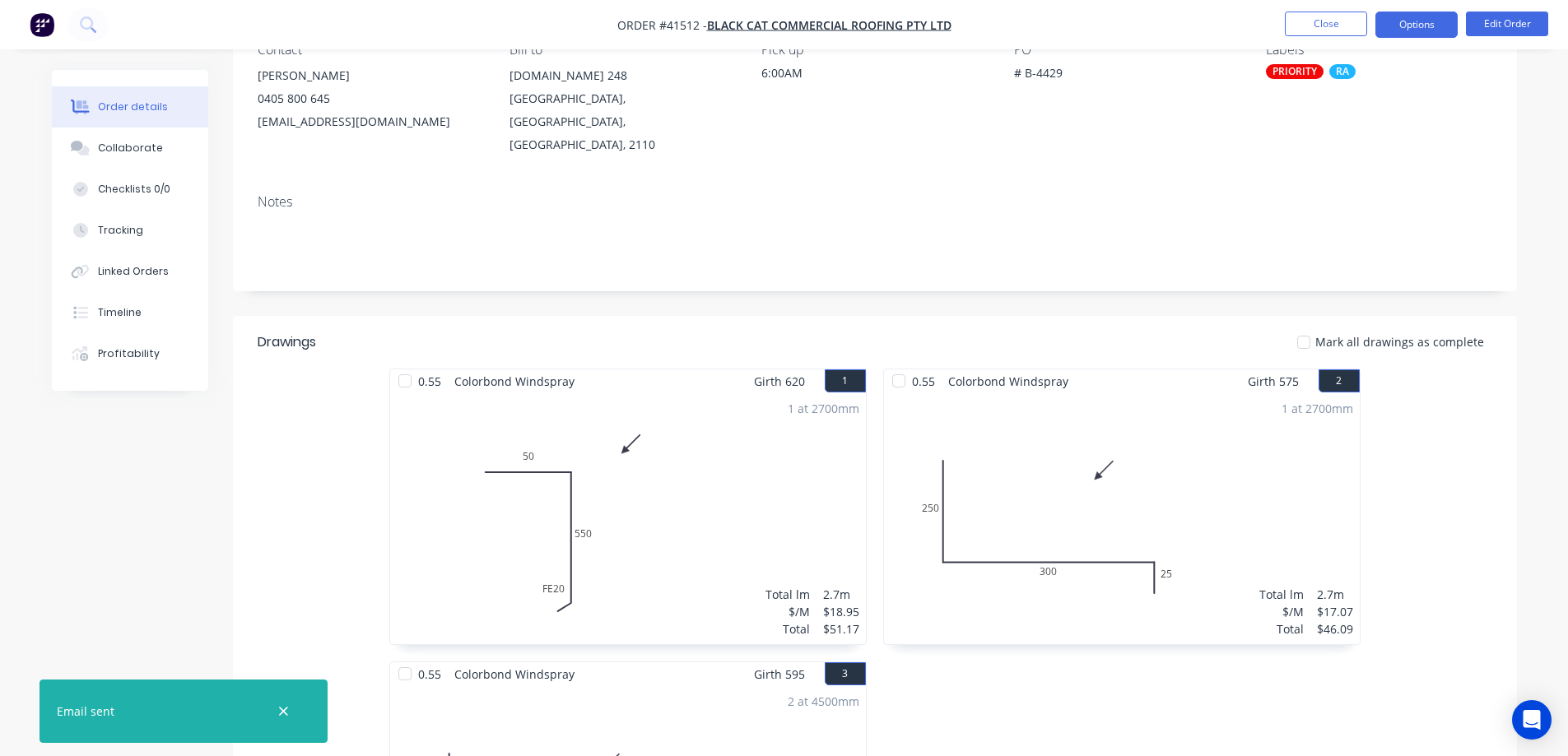
click at [1399, 24] on button "Options" at bounding box center [1417, 24] width 83 height 26
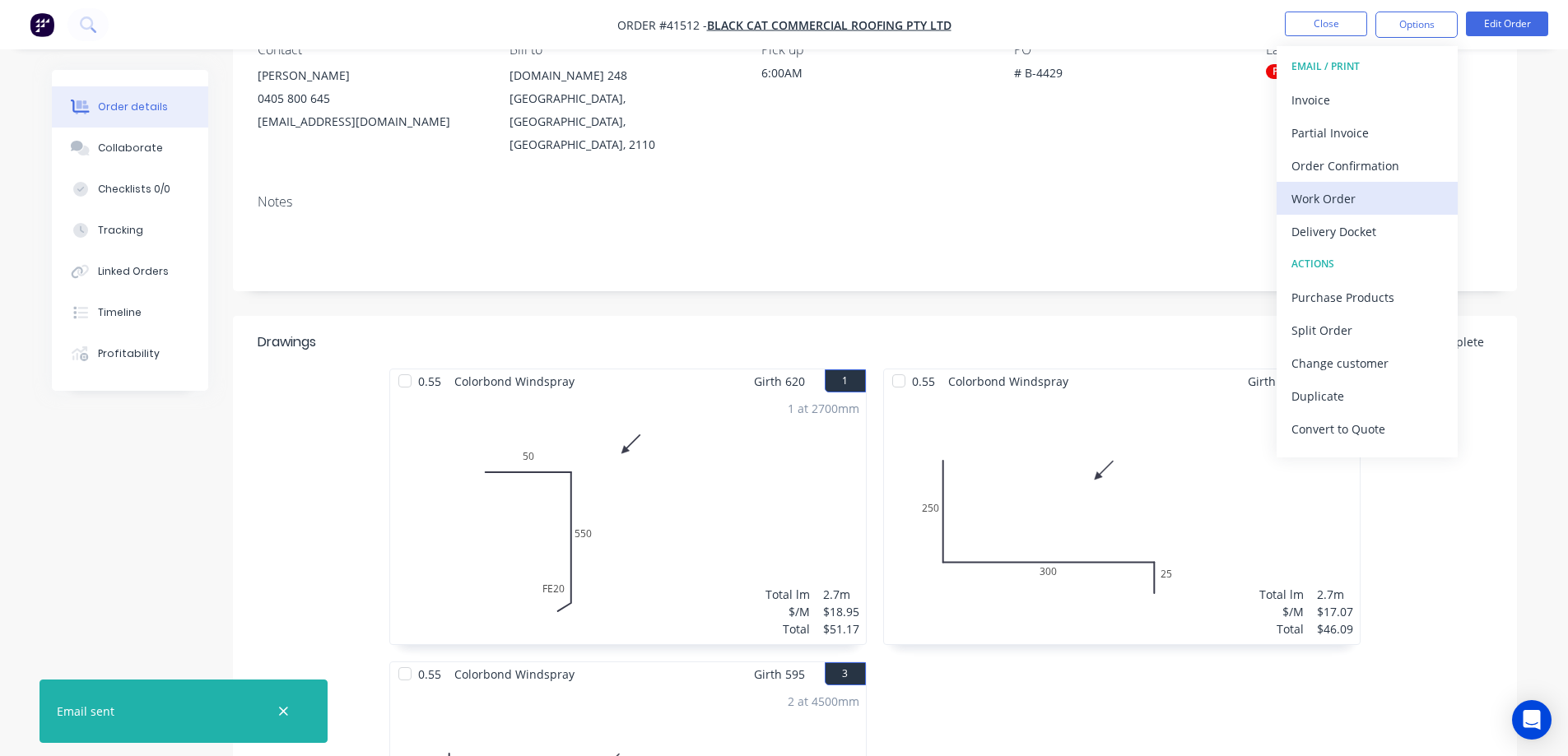
click at [1346, 198] on div "Work Order" at bounding box center [1367, 199] width 151 height 24
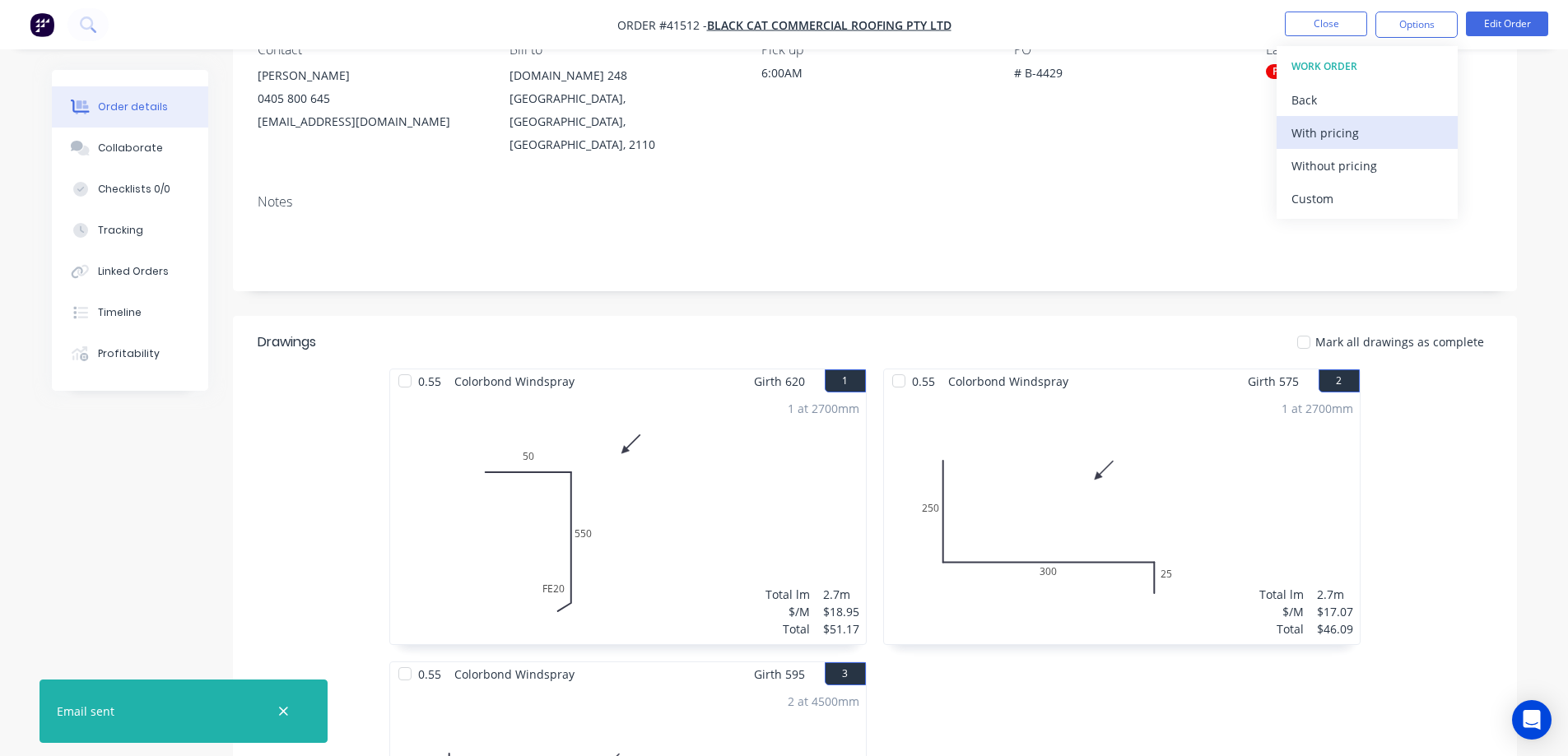
click at [1339, 121] on div "With pricing" at bounding box center [1367, 132] width 151 height 24
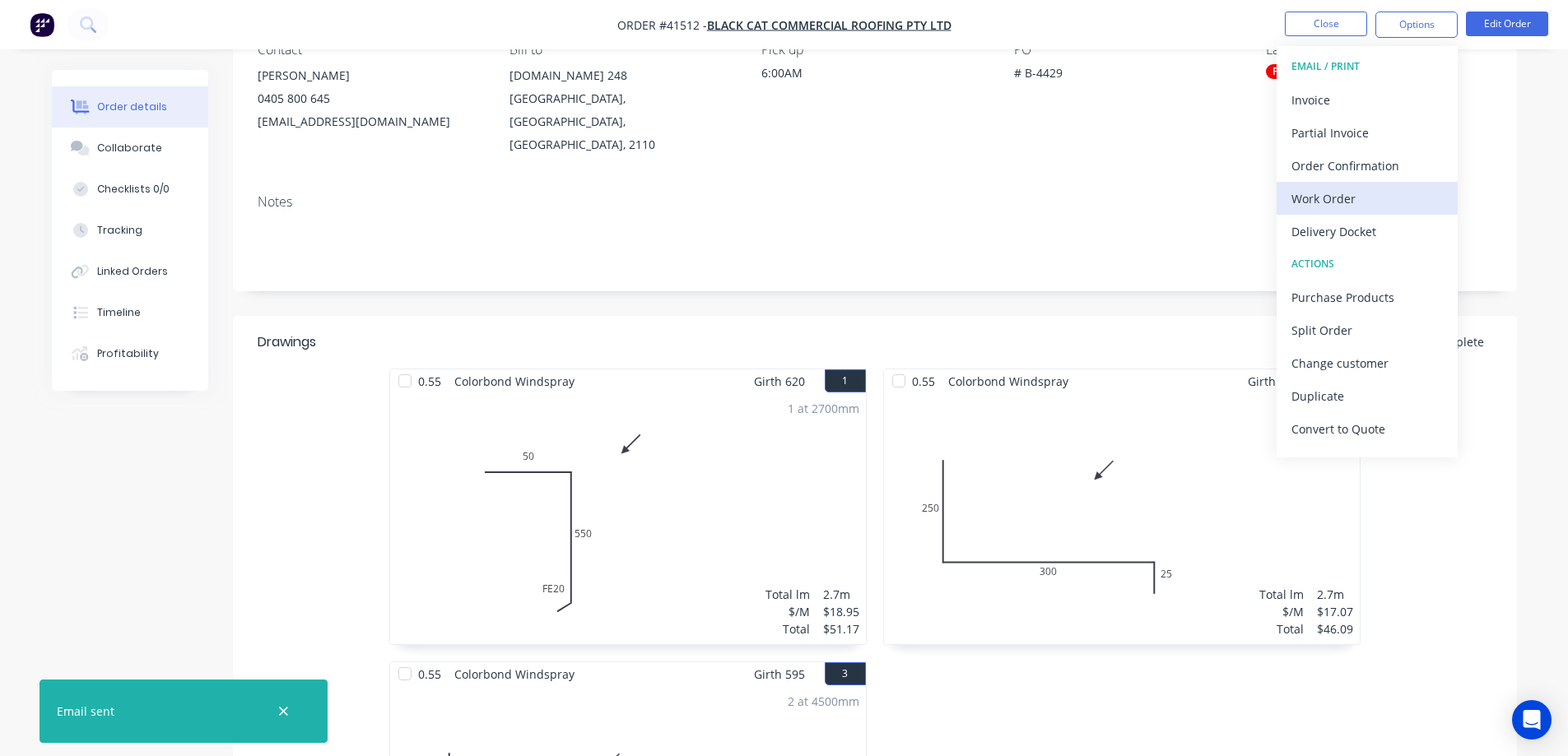
click at [1332, 197] on div "Work Order" at bounding box center [1367, 199] width 151 height 24
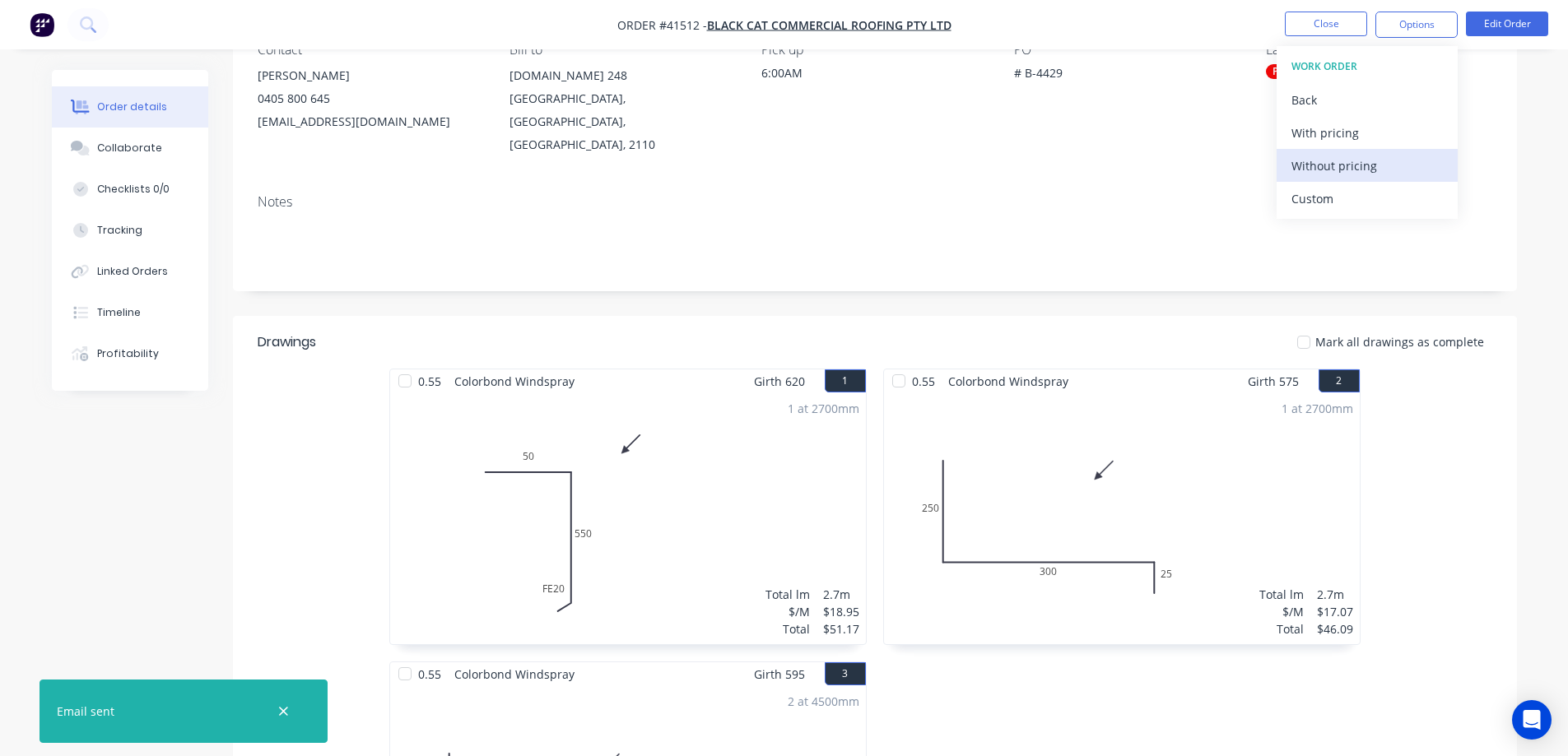
click at [1351, 170] on div "Without pricing" at bounding box center [1367, 166] width 151 height 24
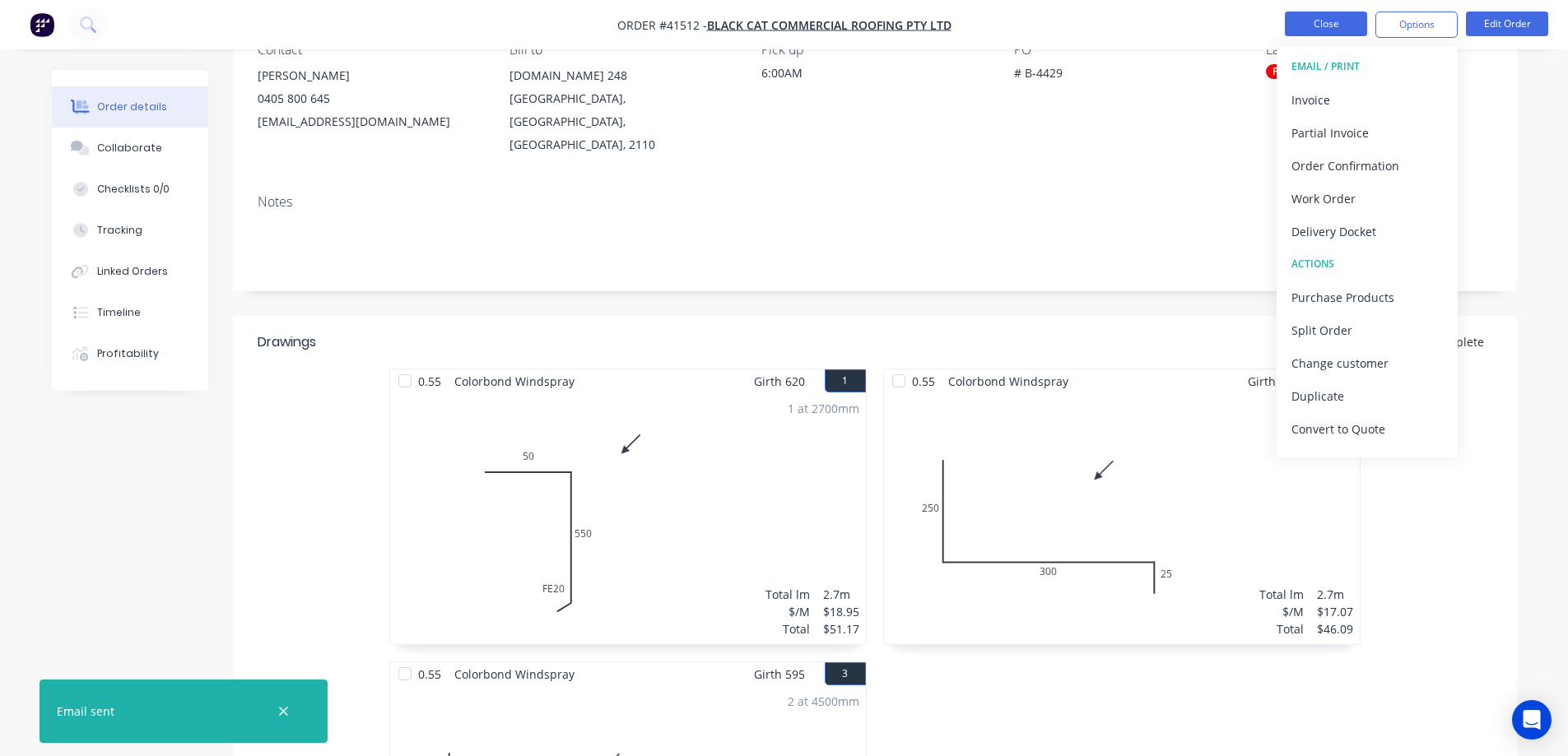
click at [1298, 23] on button "Close" at bounding box center [1326, 24] width 83 height 24
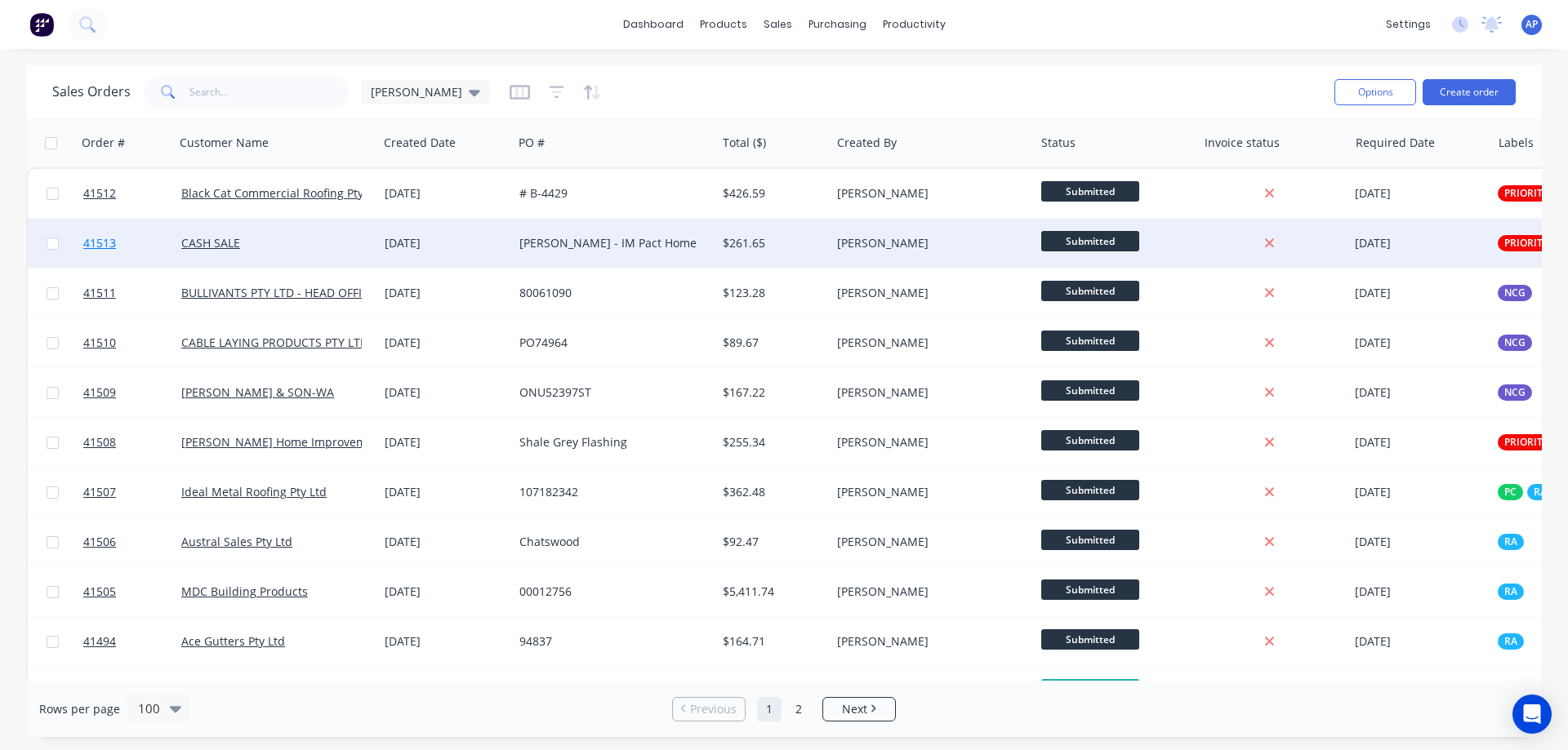
click at [101, 243] on span "41513" at bounding box center [100, 243] width 32 height 16
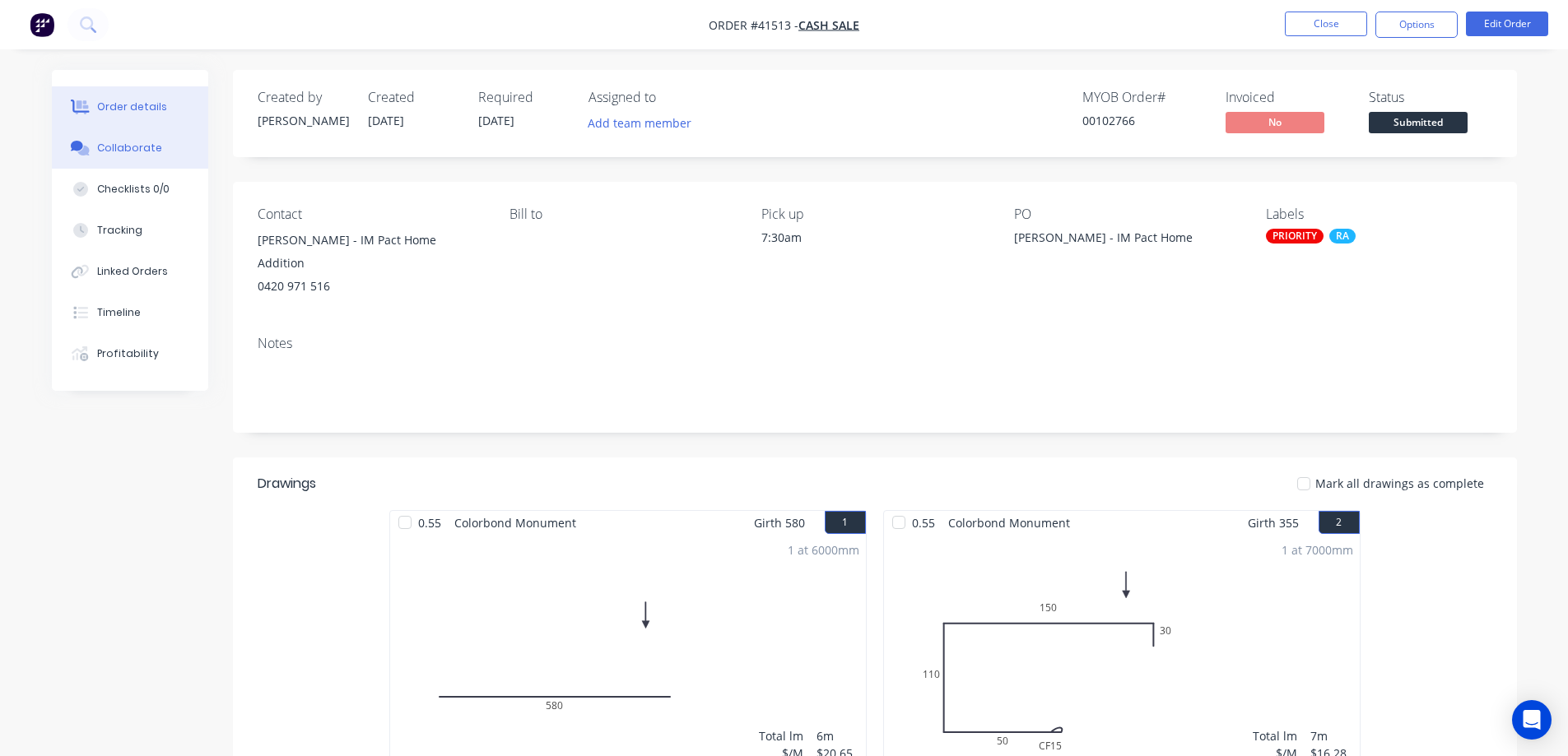
click at [130, 150] on div "Collaborate" at bounding box center [130, 148] width 65 height 15
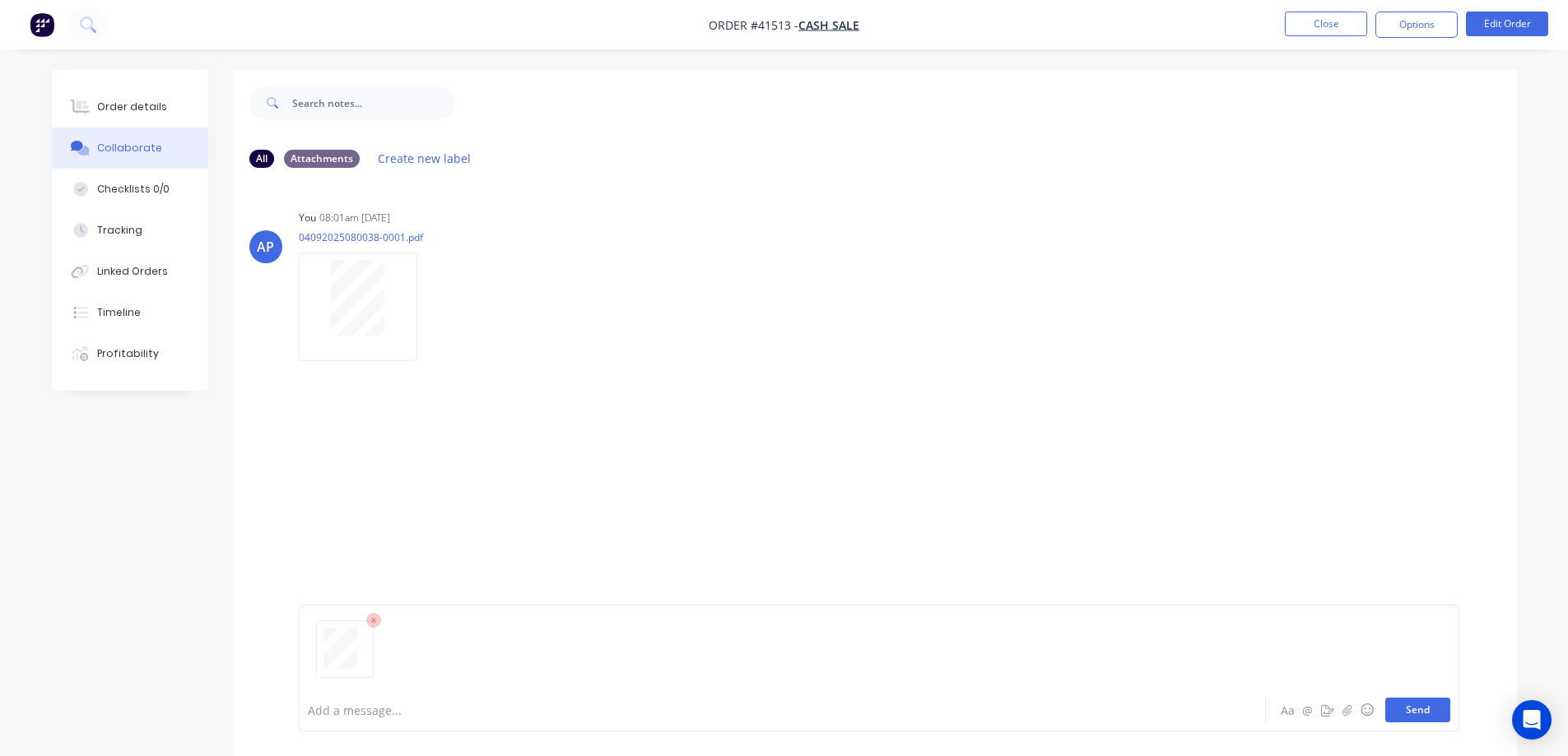
click at [1409, 714] on button "Send" at bounding box center [1418, 710] width 65 height 24
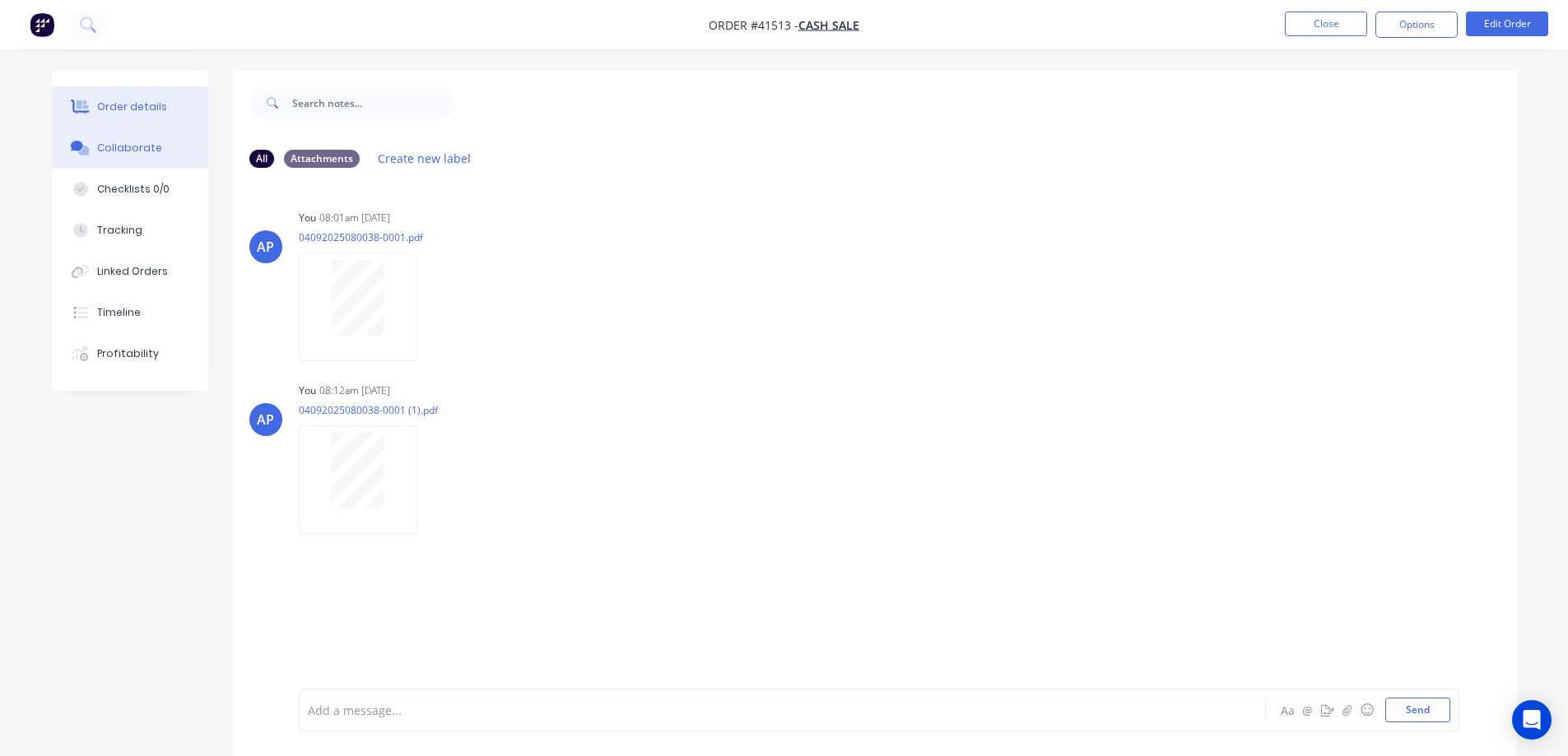
click at [161, 106] on button "Order details" at bounding box center [130, 106] width 156 height 41
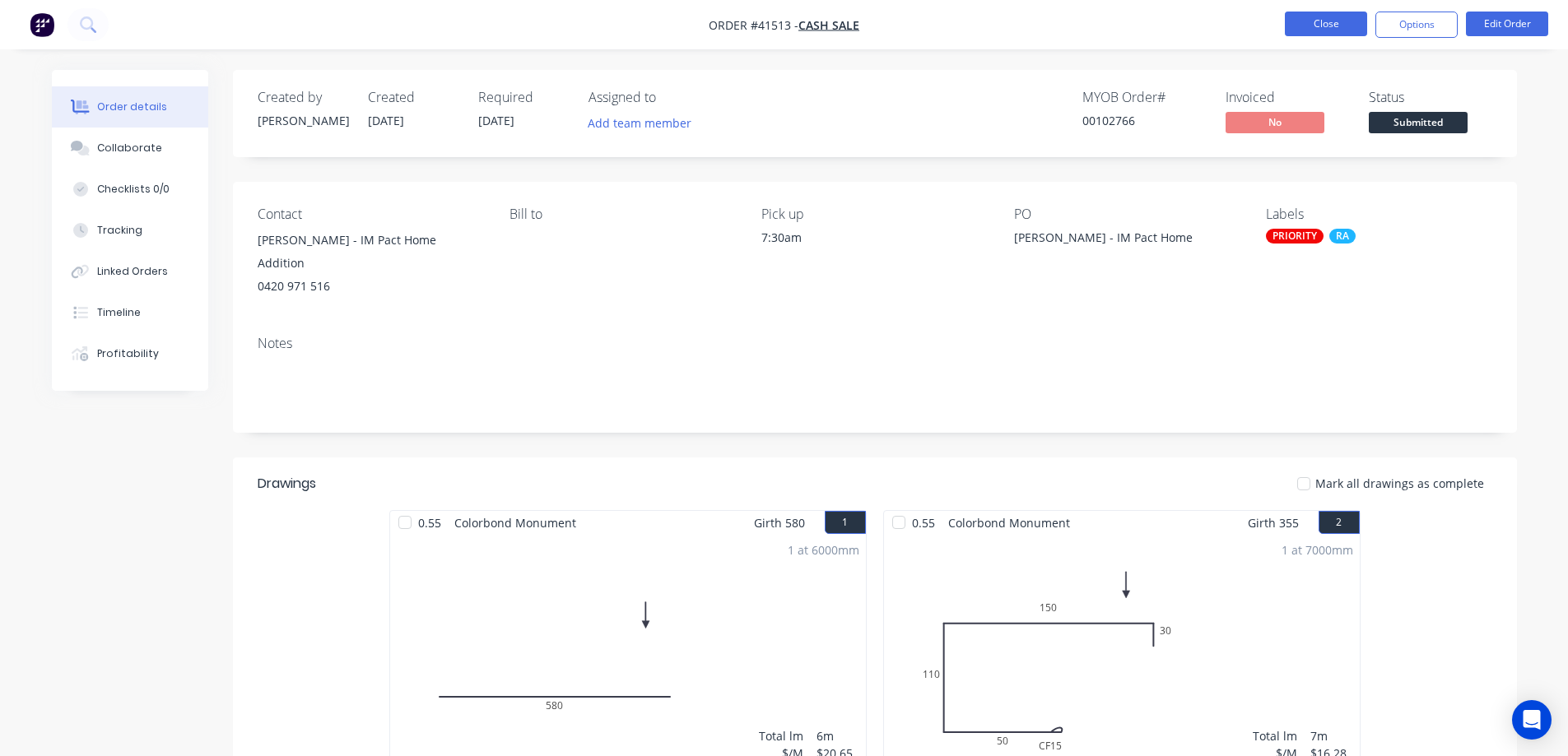
click at [1334, 24] on button "Close" at bounding box center [1326, 24] width 83 height 24
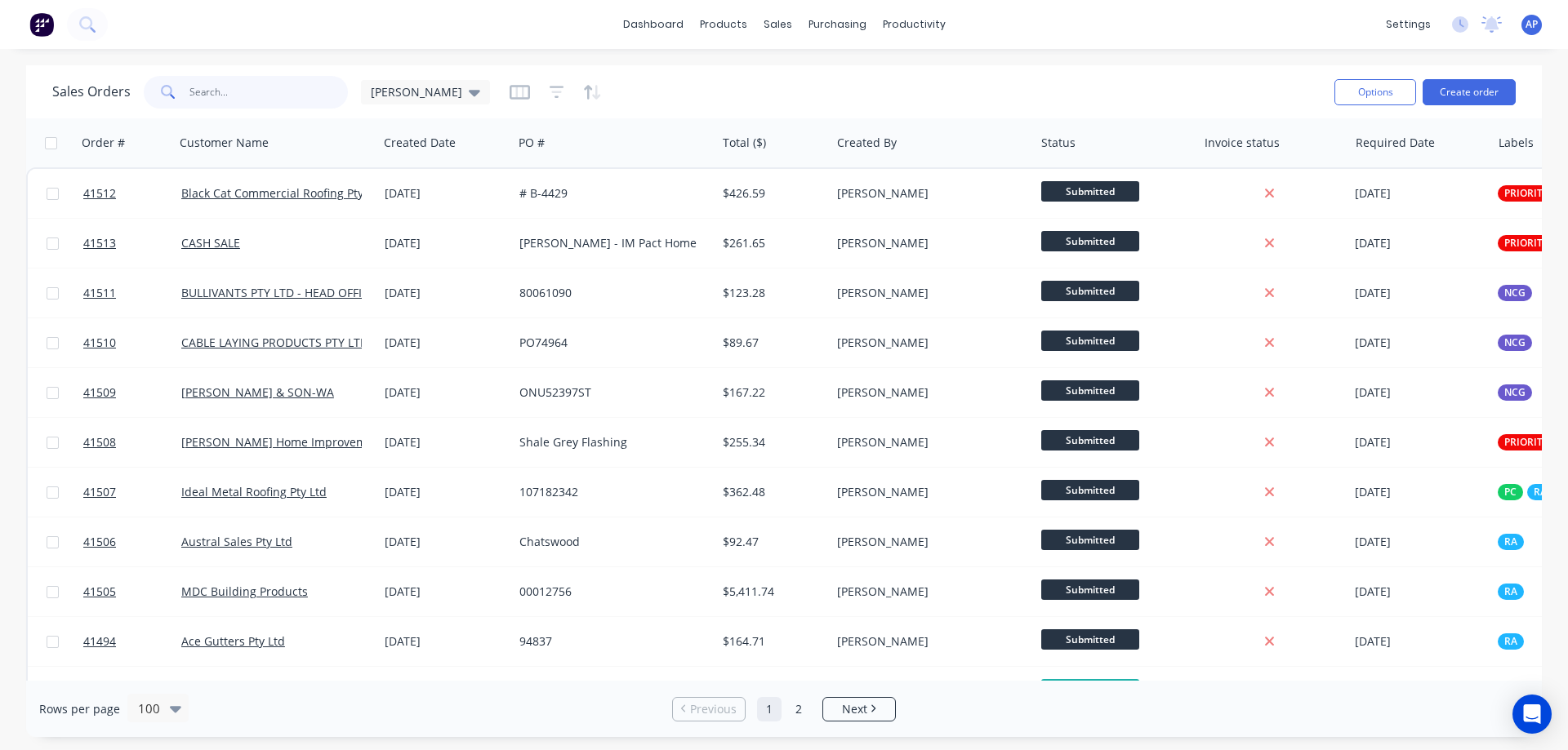
click at [273, 83] on input "text" at bounding box center [269, 92] width 159 height 32
type input "41477"
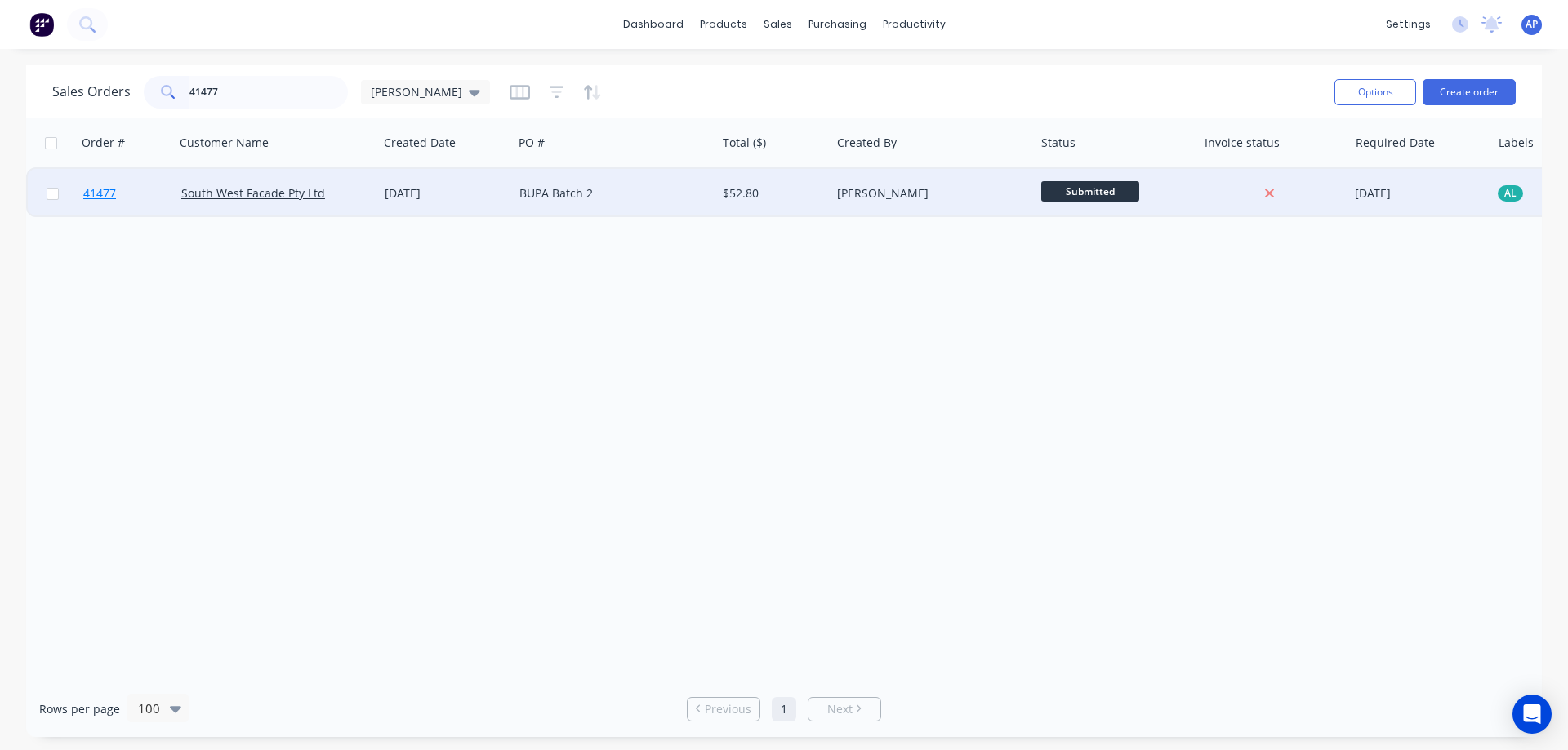
click at [103, 197] on span "41477" at bounding box center [100, 193] width 32 height 16
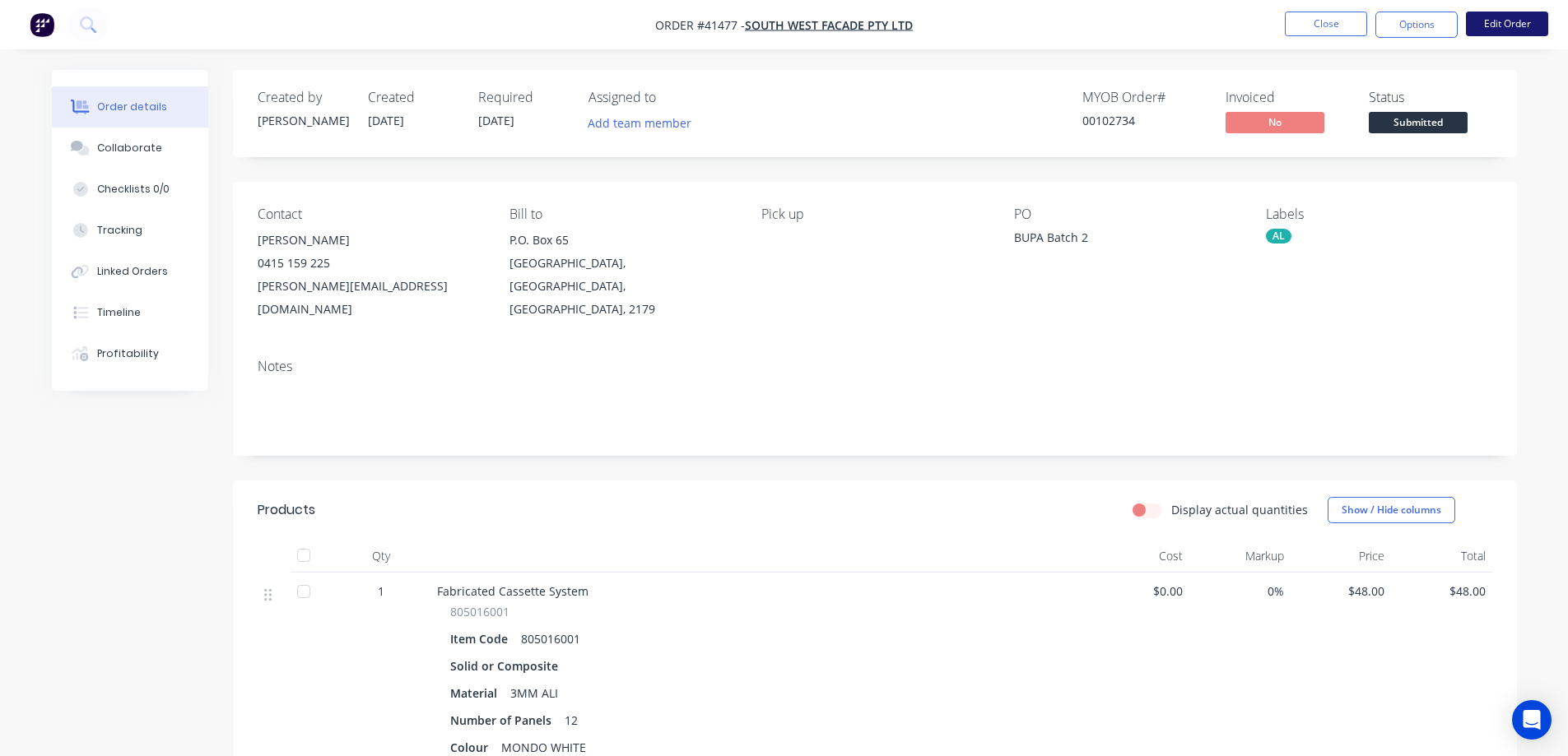
click at [1480, 26] on button "Edit Order" at bounding box center [1507, 24] width 83 height 24
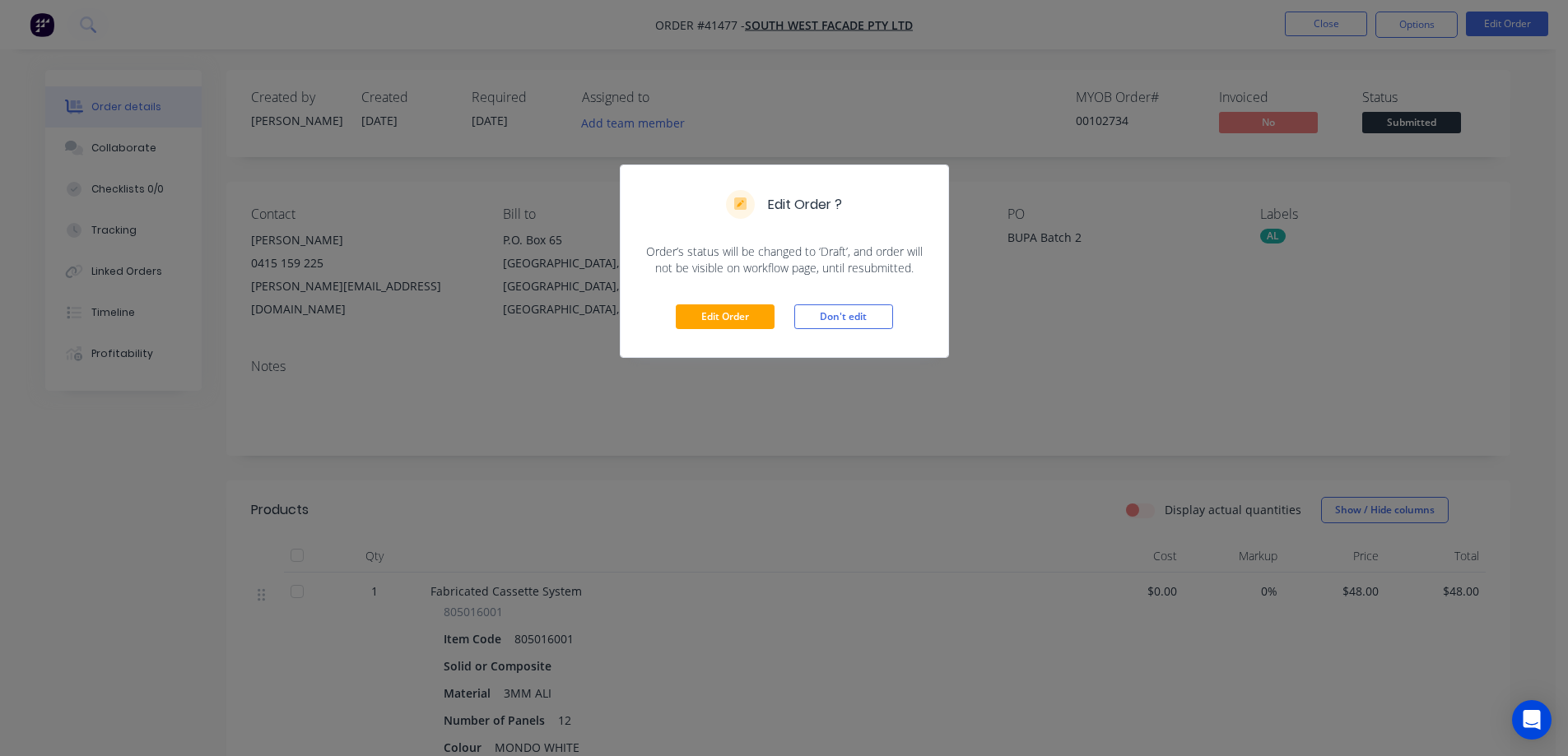
click at [747, 281] on div "Edit Order Don't edit" at bounding box center [784, 316] width 327 height 81
click at [747, 316] on button "Edit Order" at bounding box center [725, 316] width 99 height 24
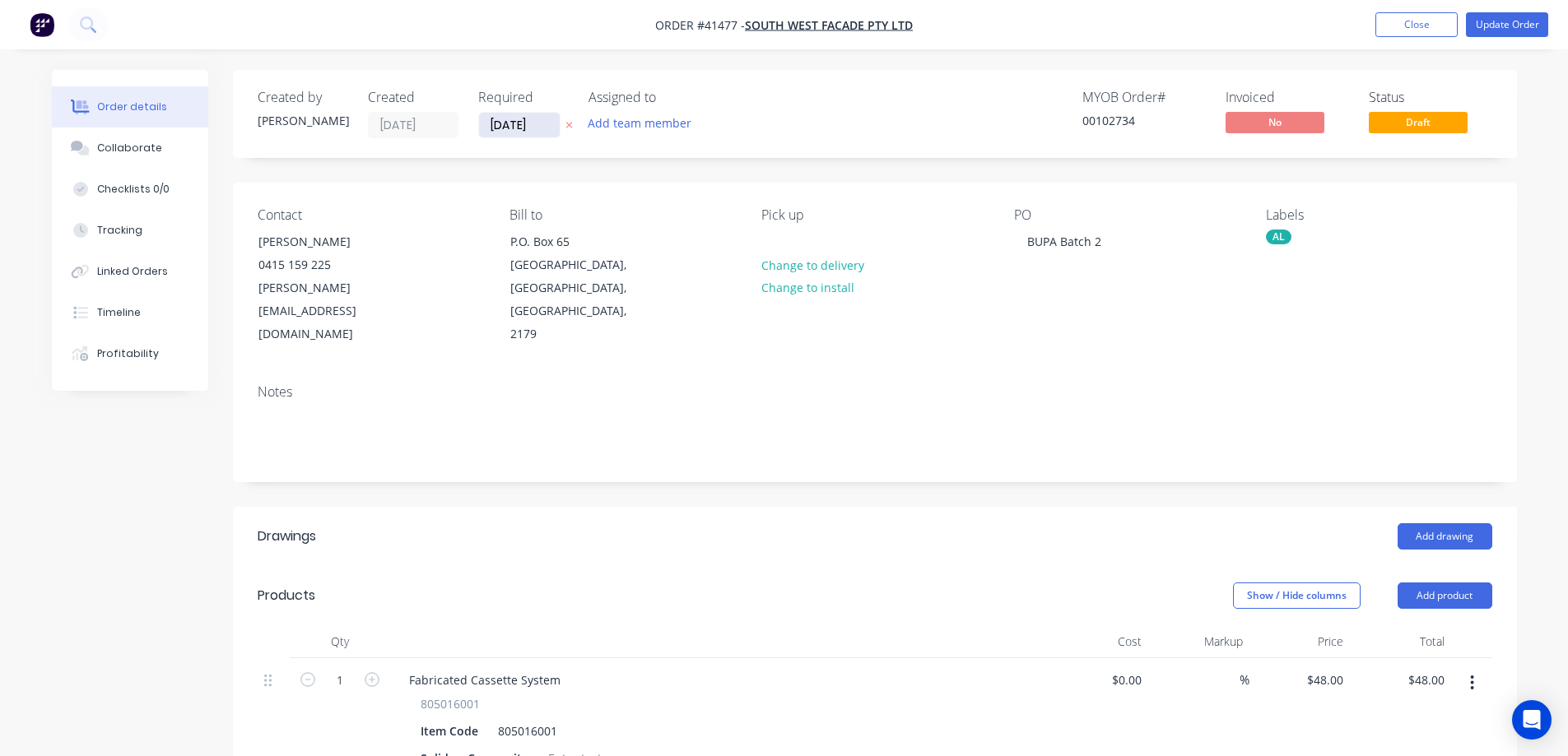
click at [511, 122] on input "02/09/25" at bounding box center [519, 124] width 81 height 24
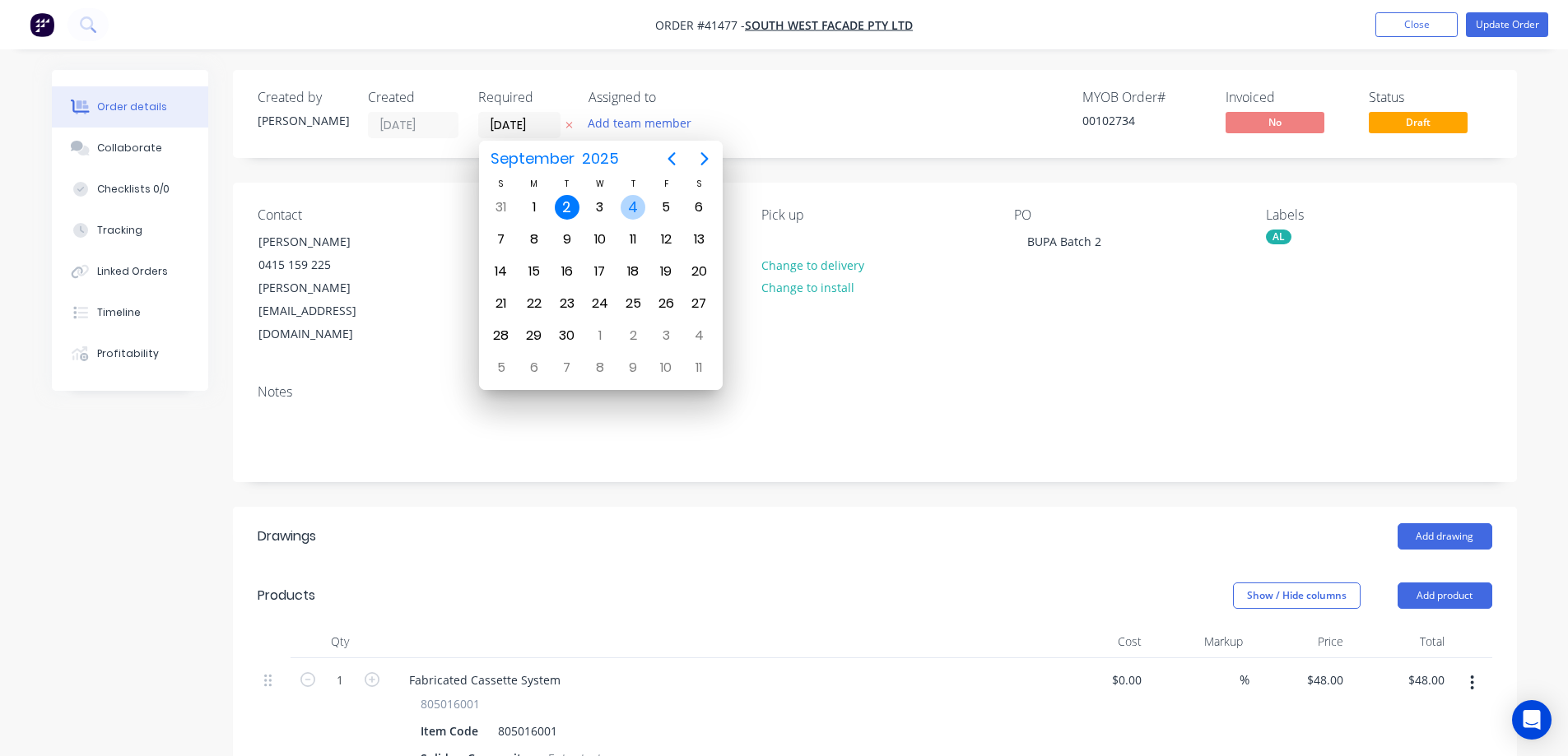
click at [633, 205] on div "4" at bounding box center [632, 207] width 24 height 24
type input "[DATE]"
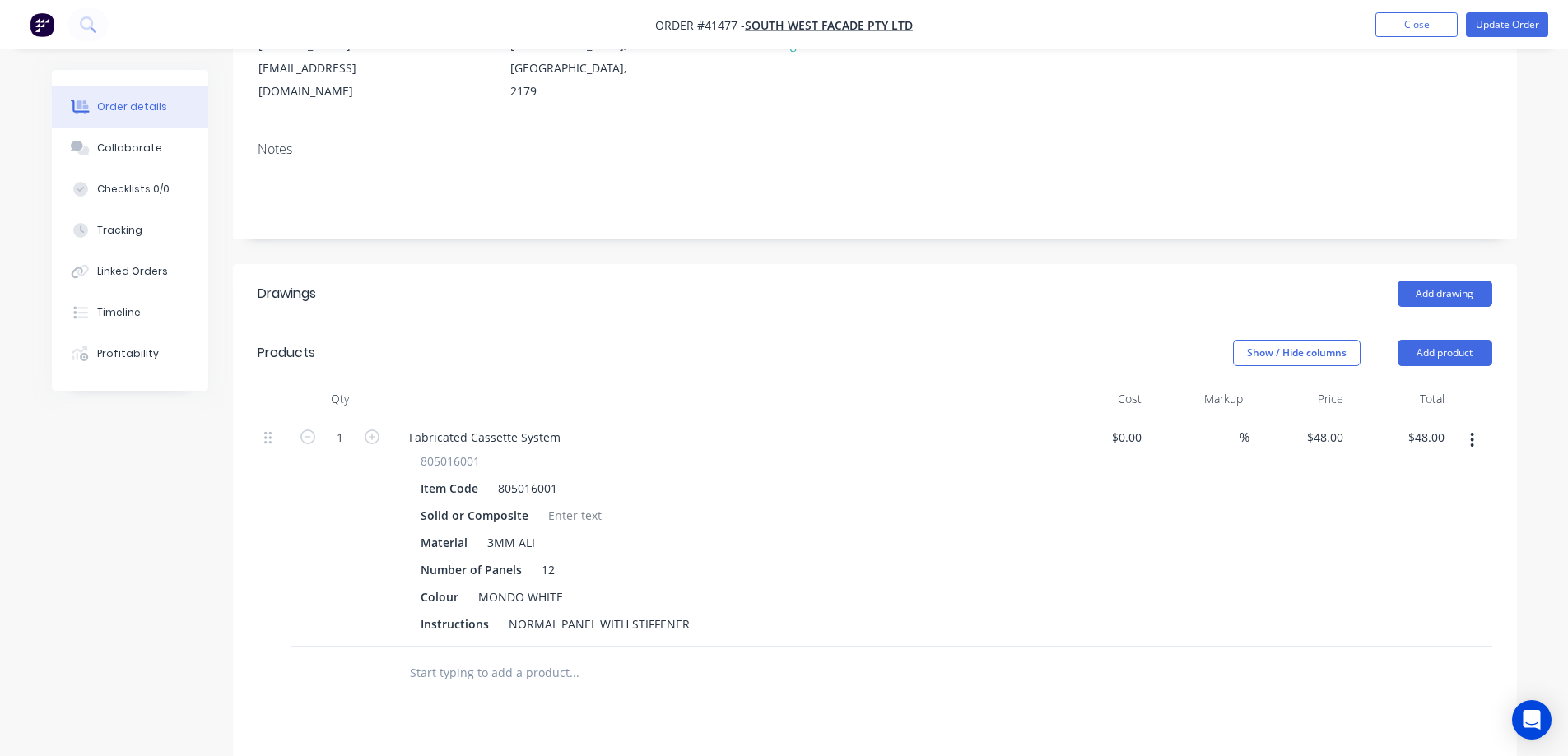
scroll to position [247, 0]
click at [344, 422] on input "1" at bounding box center [339, 433] width 43 height 24
type input "36.17"
type input "$1,736.16"
click at [404, 321] on header "Products Show / Hide columns Add product" at bounding box center [875, 348] width 1284 height 59
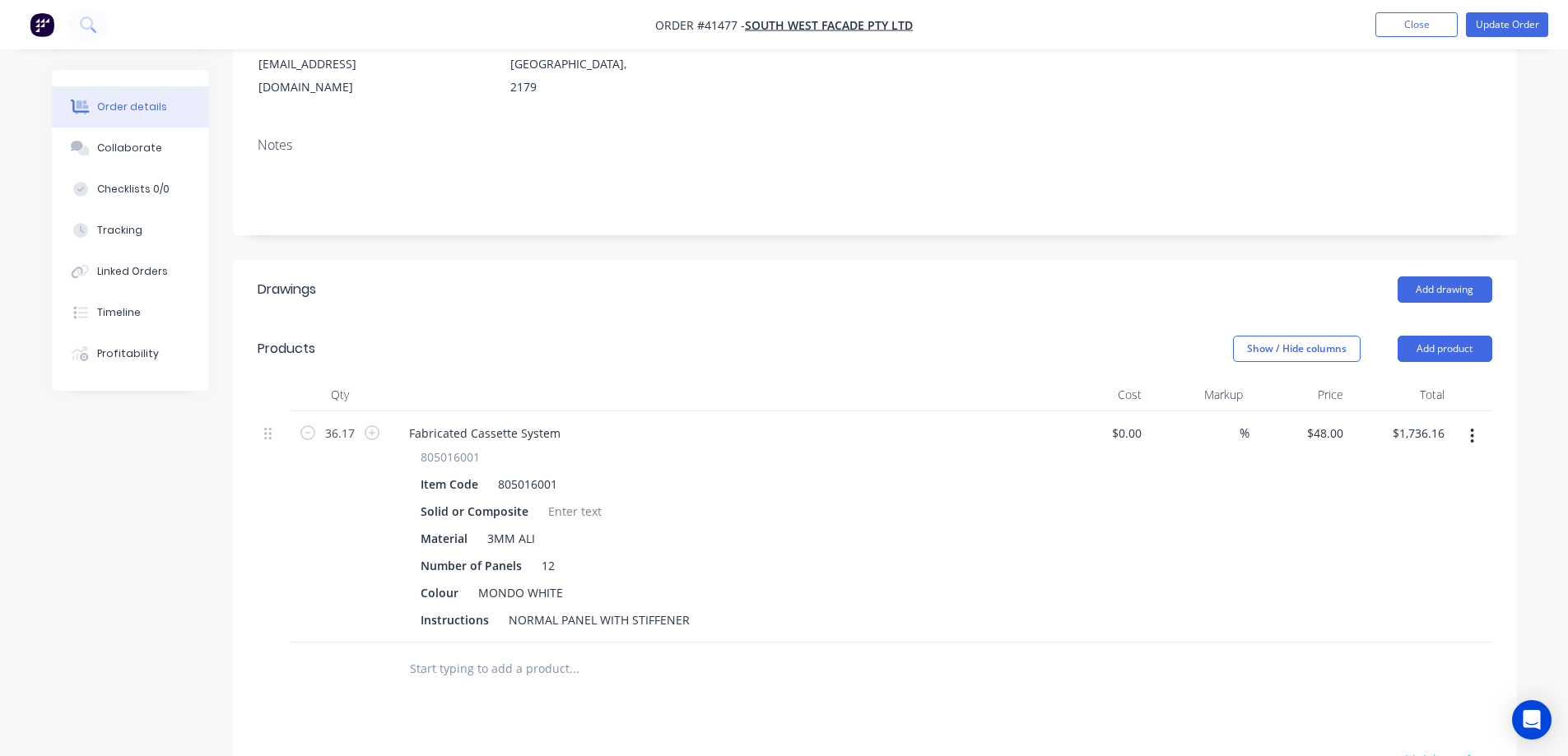
scroll to position [0, 0]
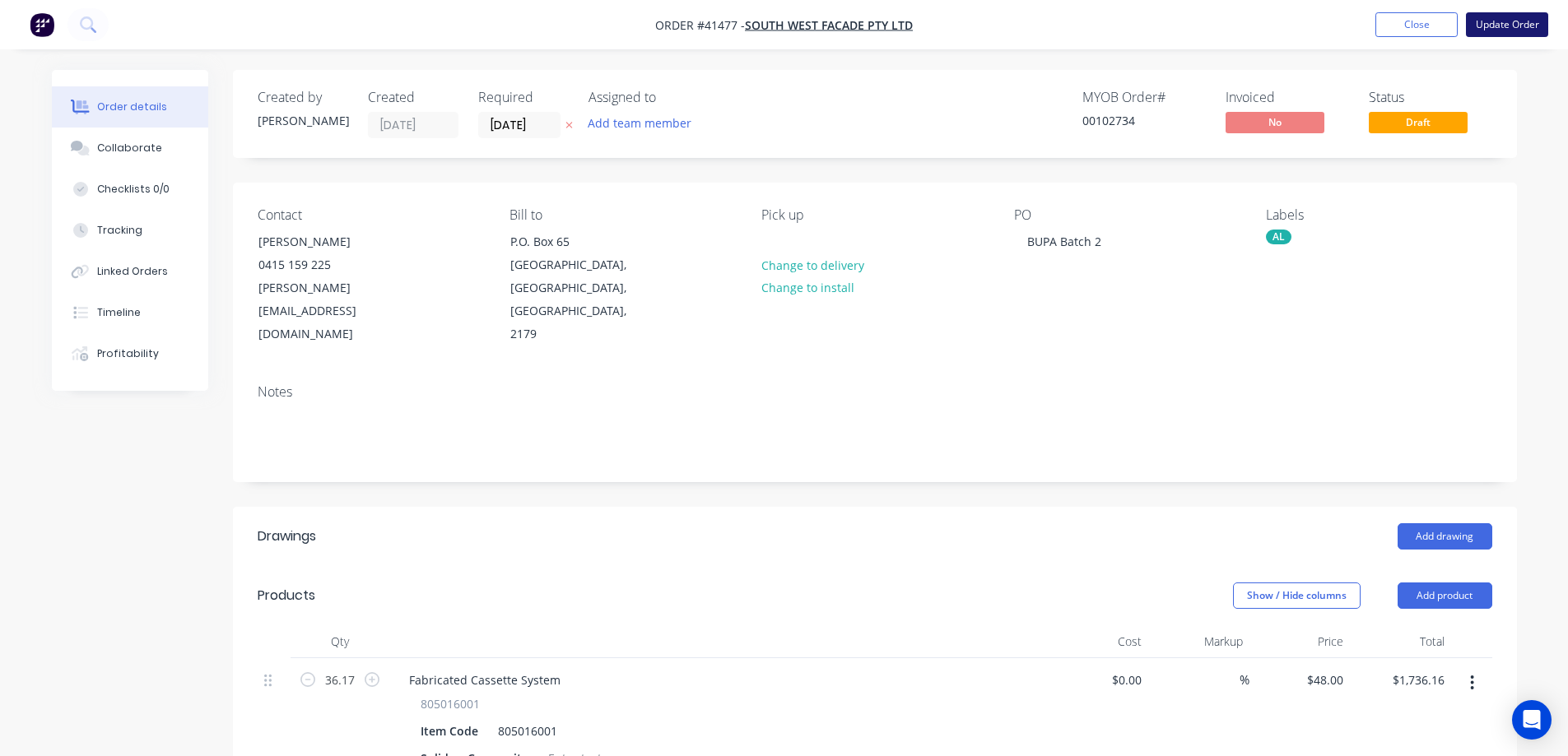
click at [1481, 24] on button "Update Order" at bounding box center [1507, 24] width 83 height 24
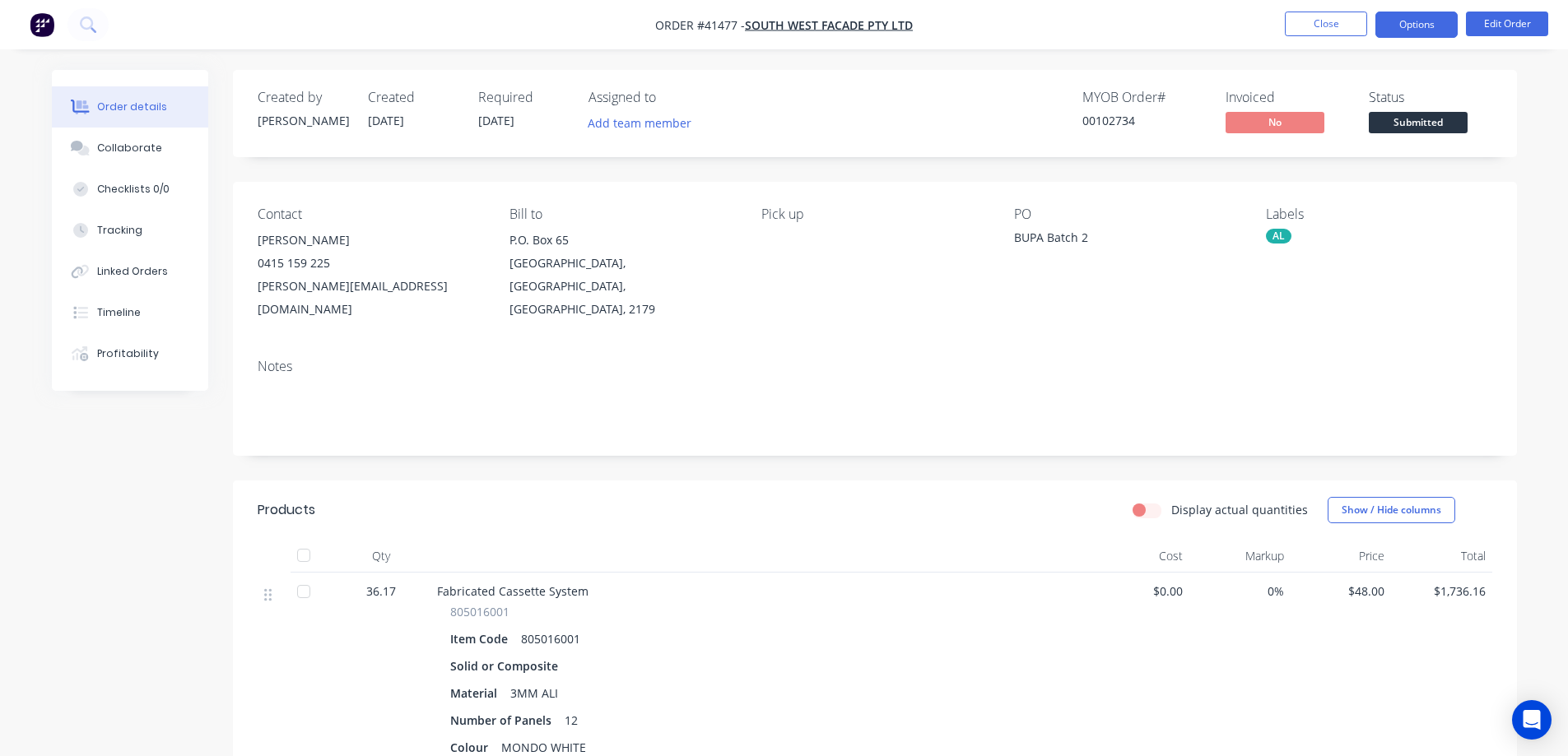
click at [1388, 24] on button "Options" at bounding box center [1417, 24] width 83 height 26
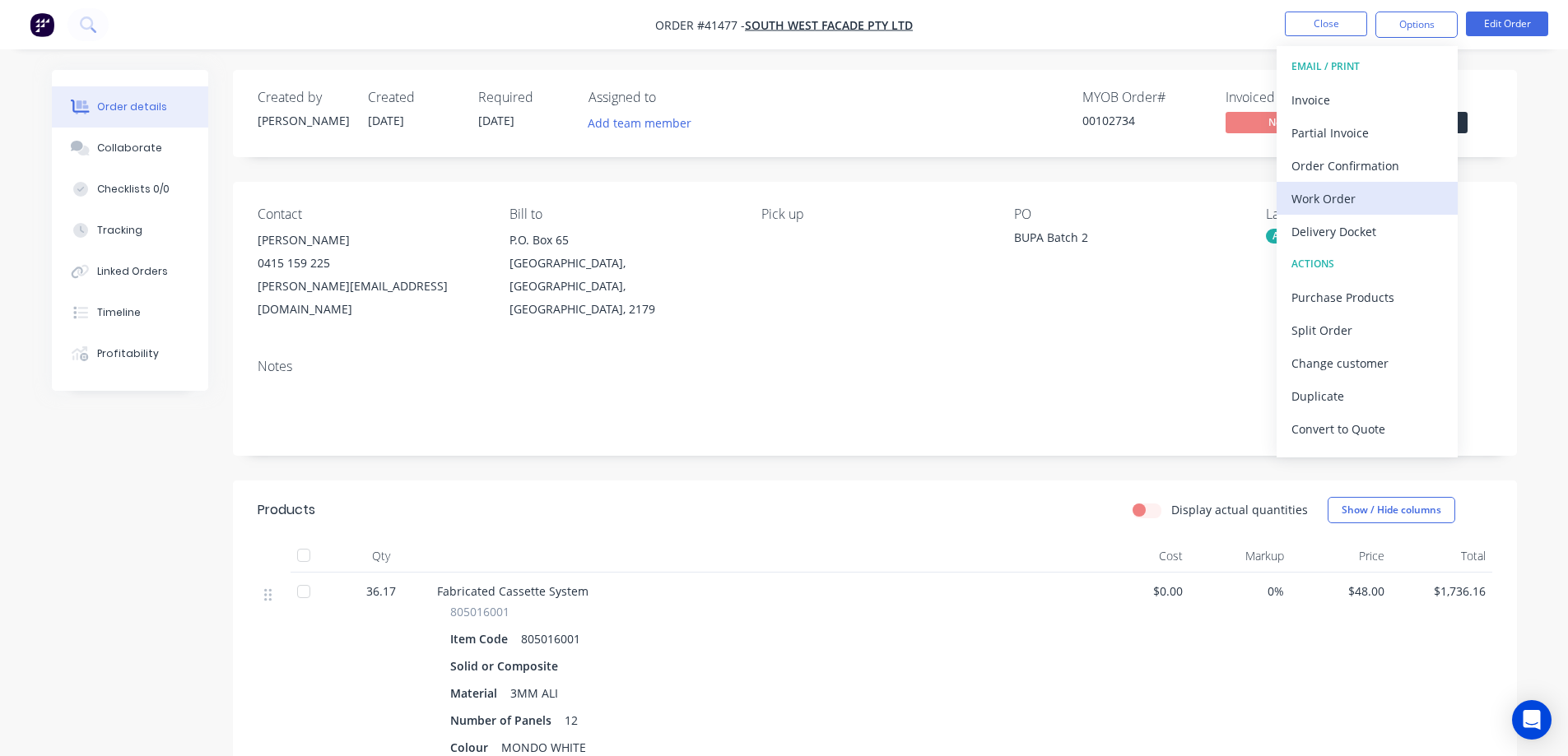
click at [1344, 193] on div "Work Order" at bounding box center [1367, 199] width 151 height 24
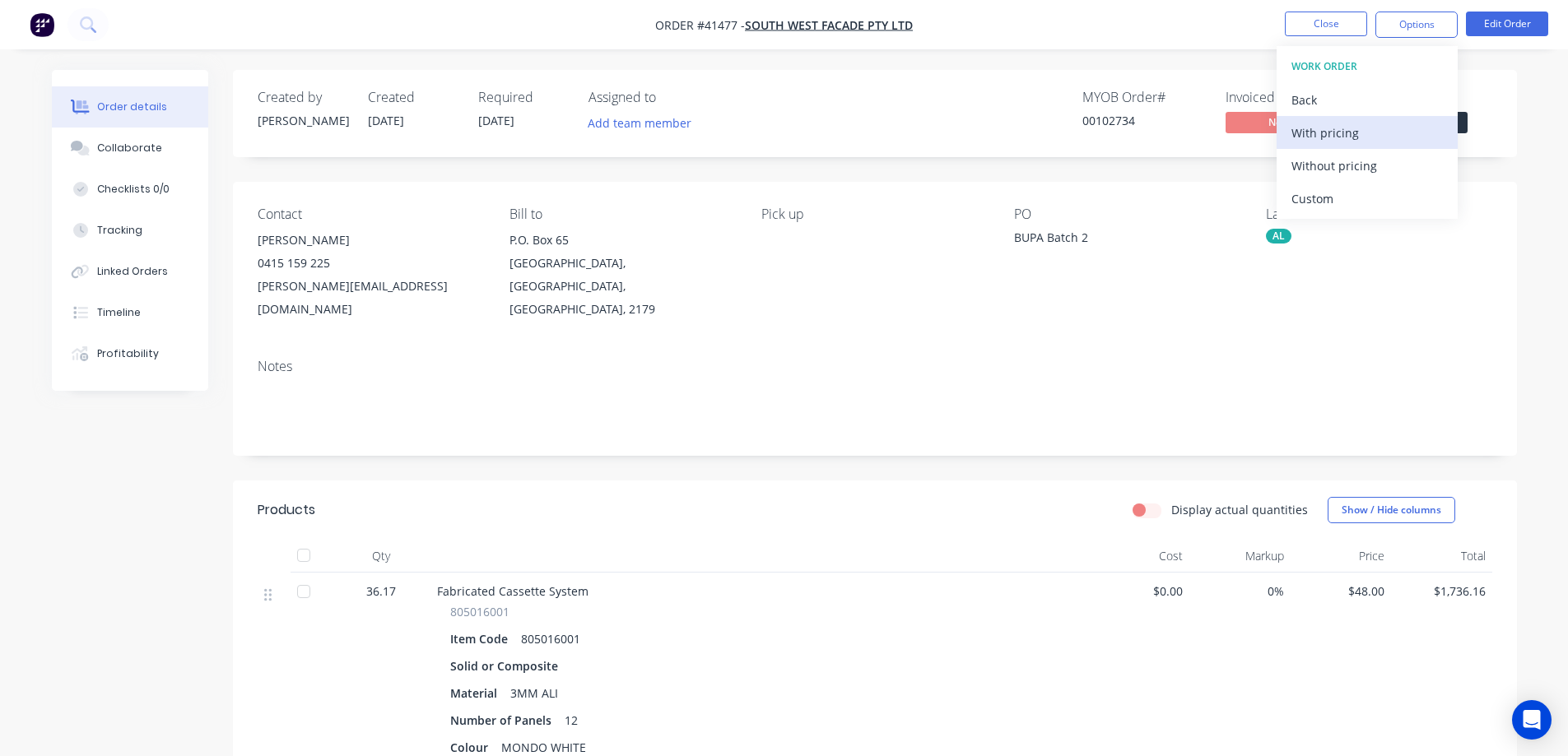
click at [1336, 134] on div "With pricing" at bounding box center [1367, 132] width 151 height 24
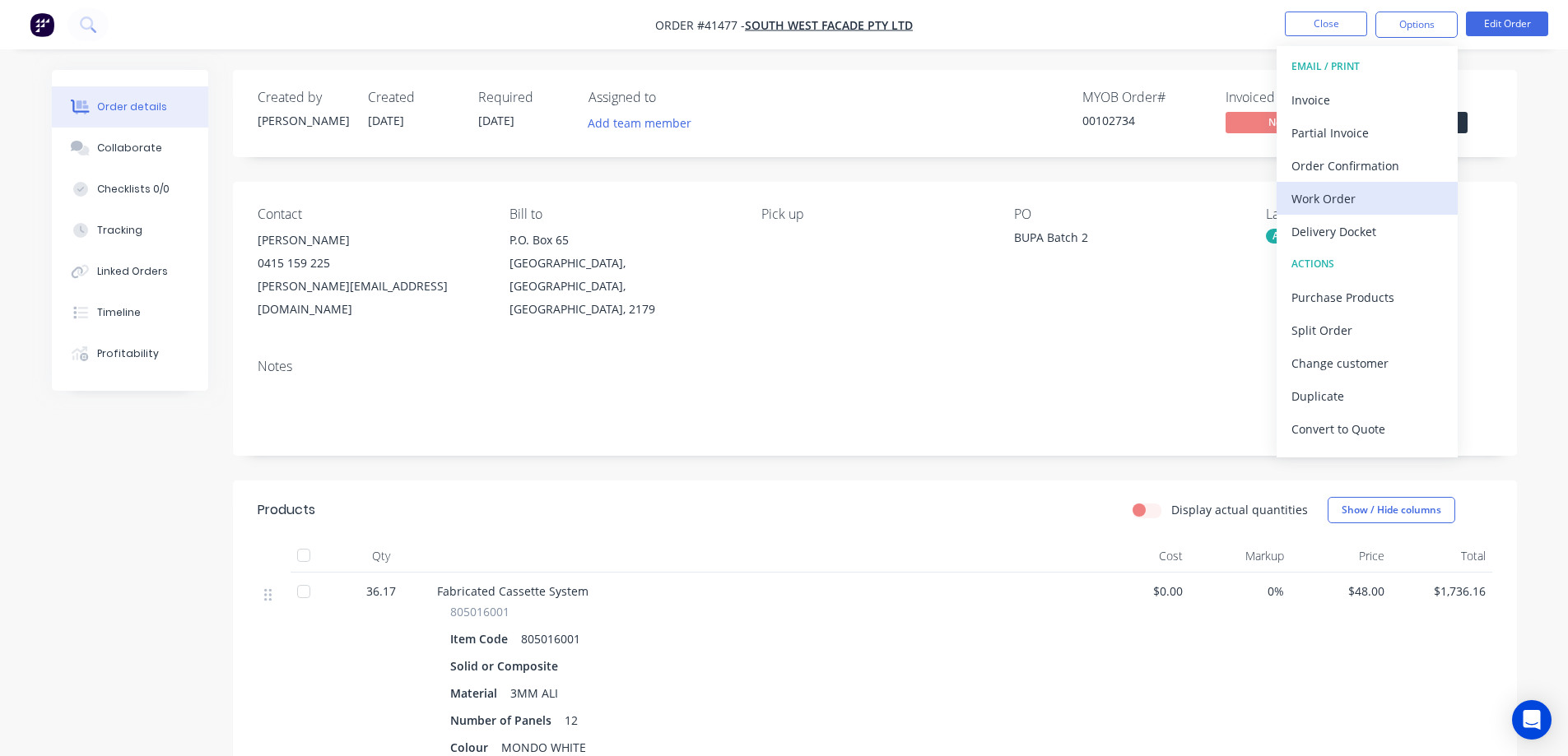
click at [1310, 197] on div "Work Order" at bounding box center [1367, 199] width 151 height 24
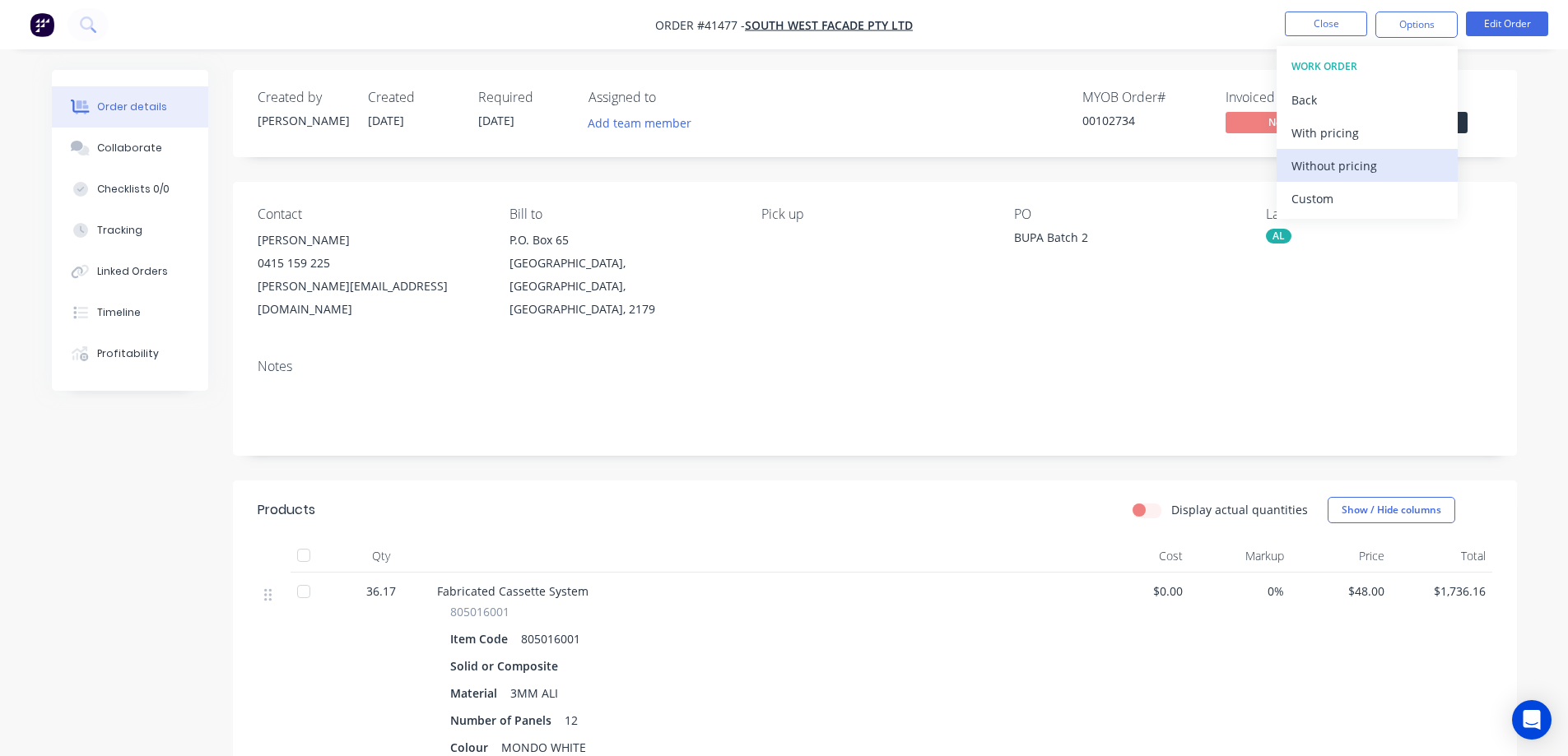
click at [1332, 167] on div "Without pricing" at bounding box center [1367, 166] width 151 height 24
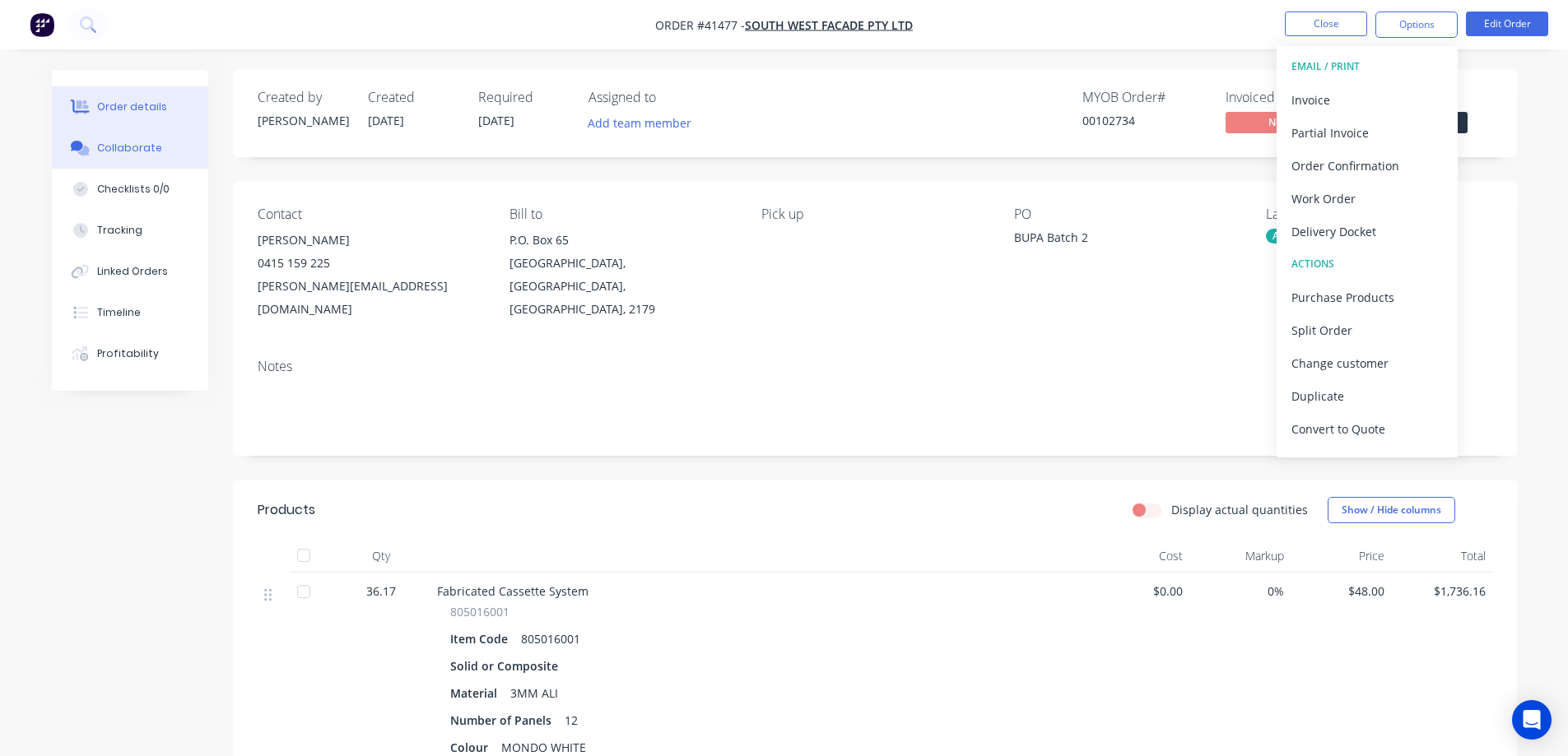
click at [146, 147] on div "Collaborate" at bounding box center [130, 148] width 65 height 15
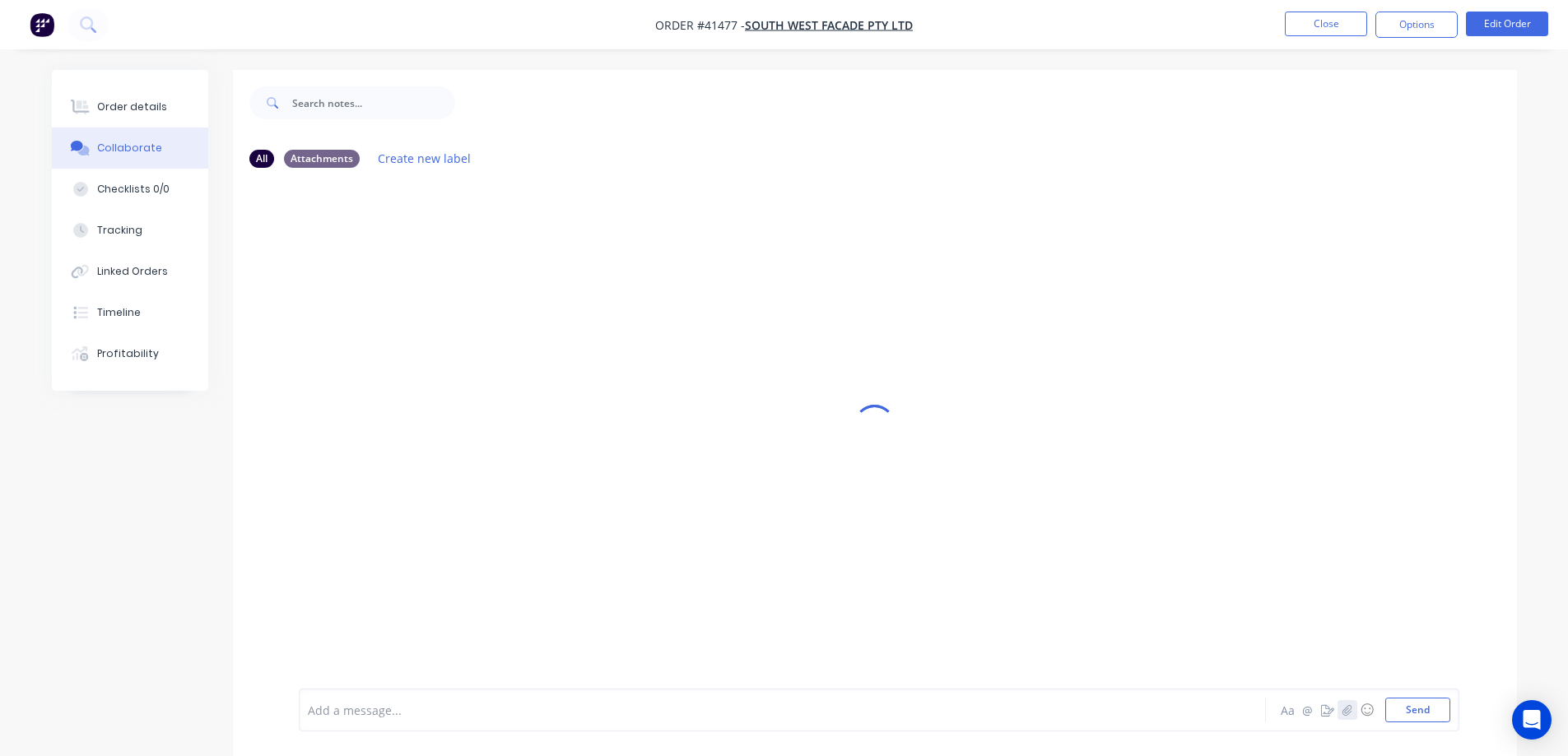
click at [1342, 709] on icon "button" at bounding box center [1347, 710] width 10 height 12
click at [1413, 716] on button "Send" at bounding box center [1418, 710] width 65 height 24
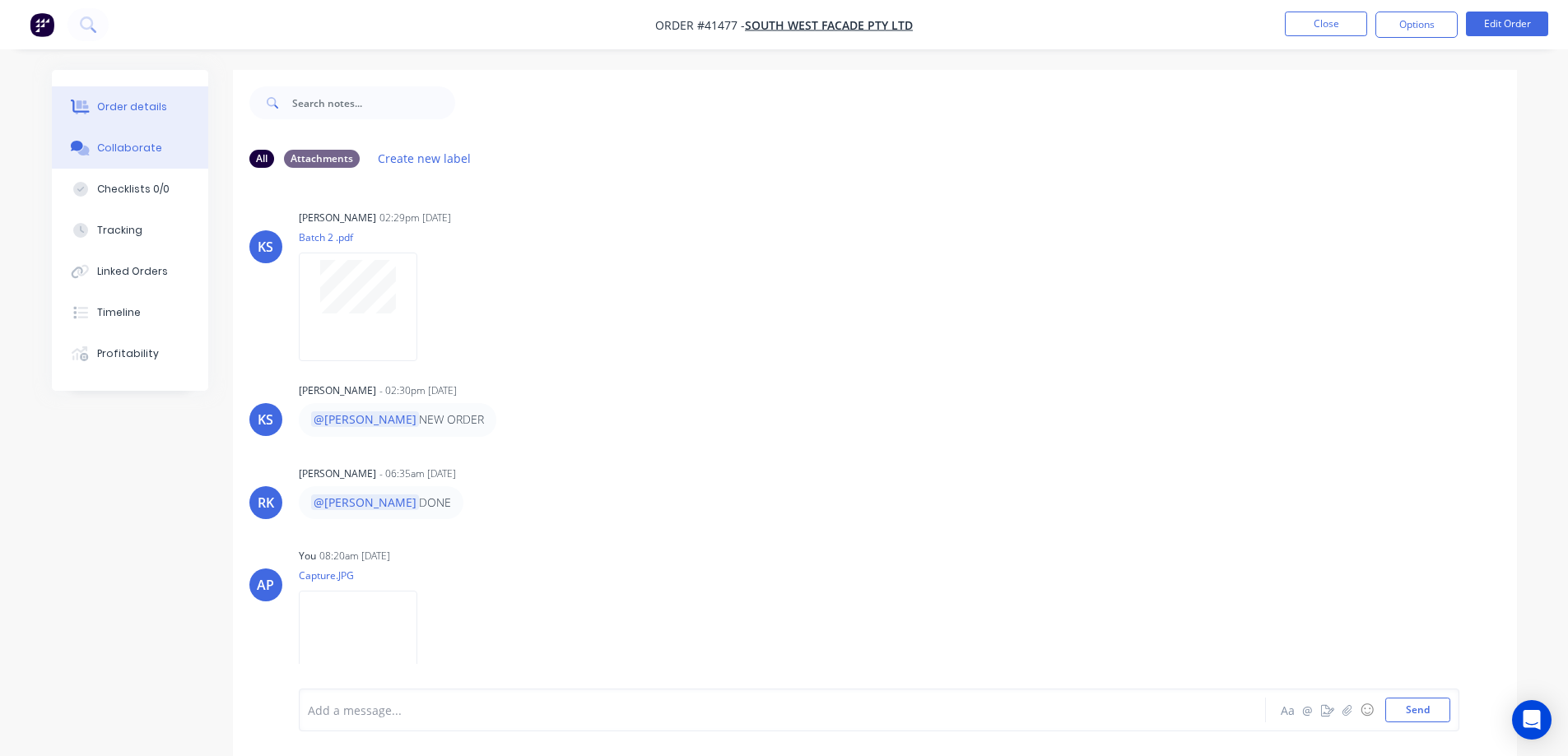
click at [160, 111] on div "Order details" at bounding box center [131, 107] width 70 height 15
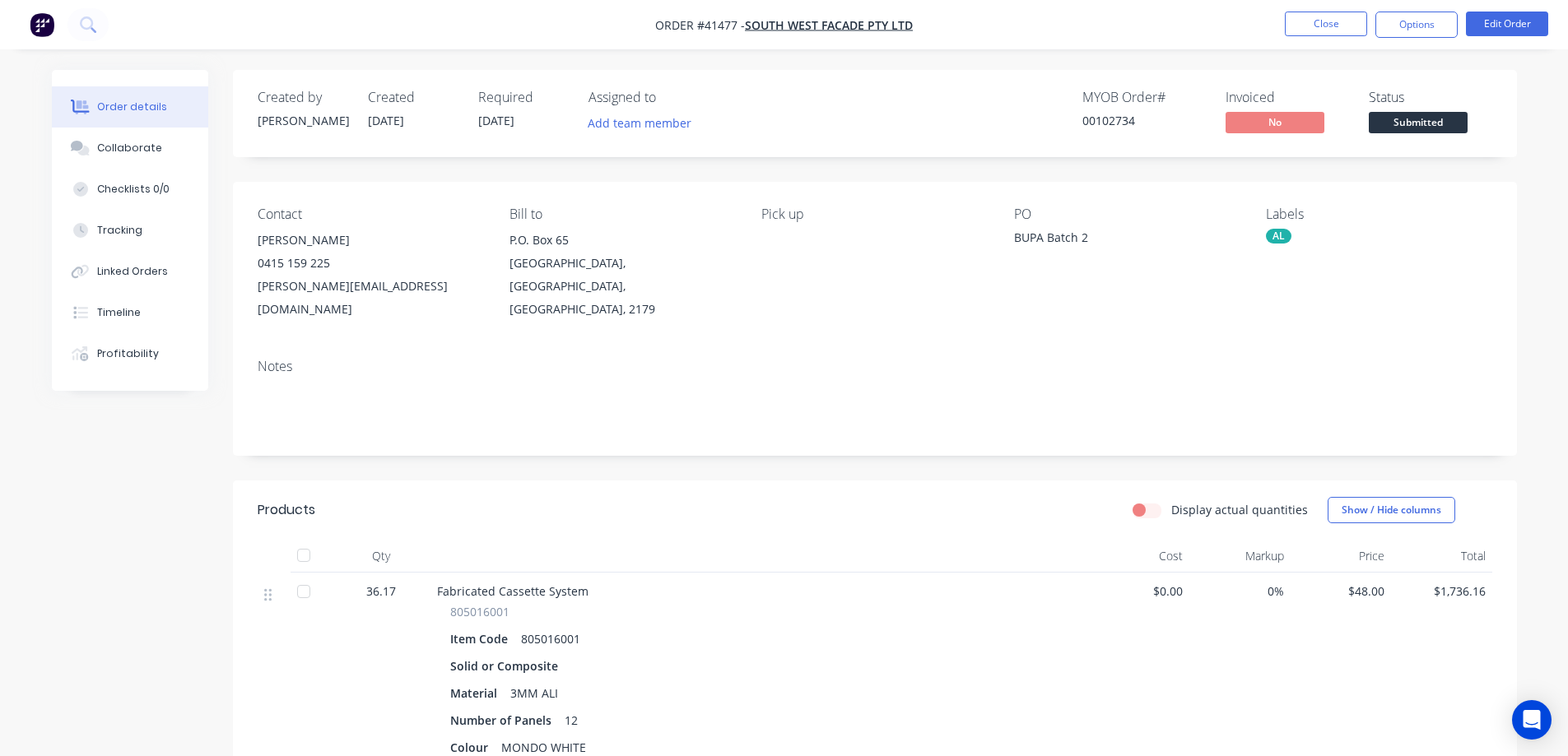
drag, startPoint x: 1388, startPoint y: 115, endPoint x: 1388, endPoint y: 129, distance: 14.0
click at [1388, 115] on span "Submitted" at bounding box center [1417, 121] width 99 height 21
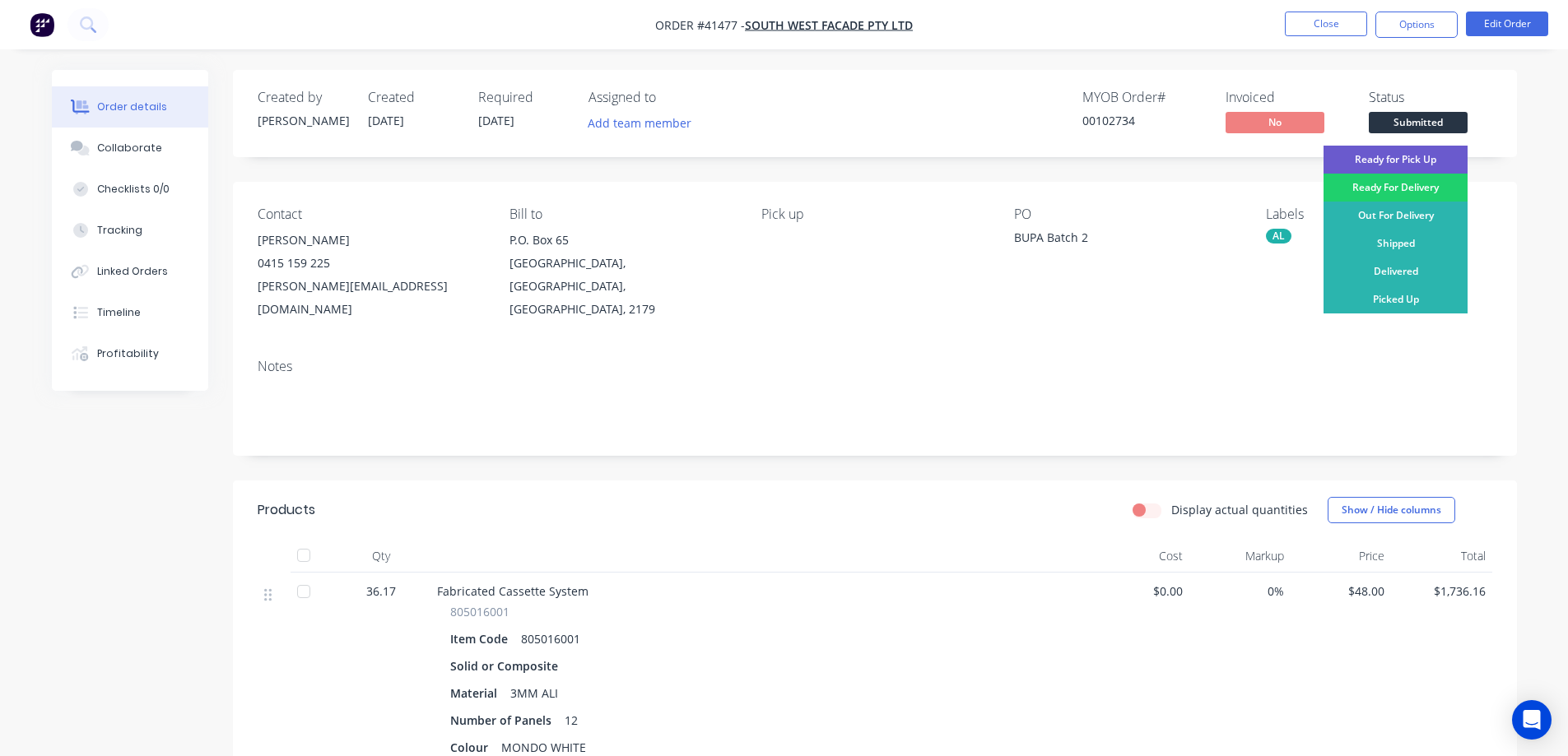
click at [1376, 159] on div "Ready for Pick Up" at bounding box center [1396, 160] width 144 height 28
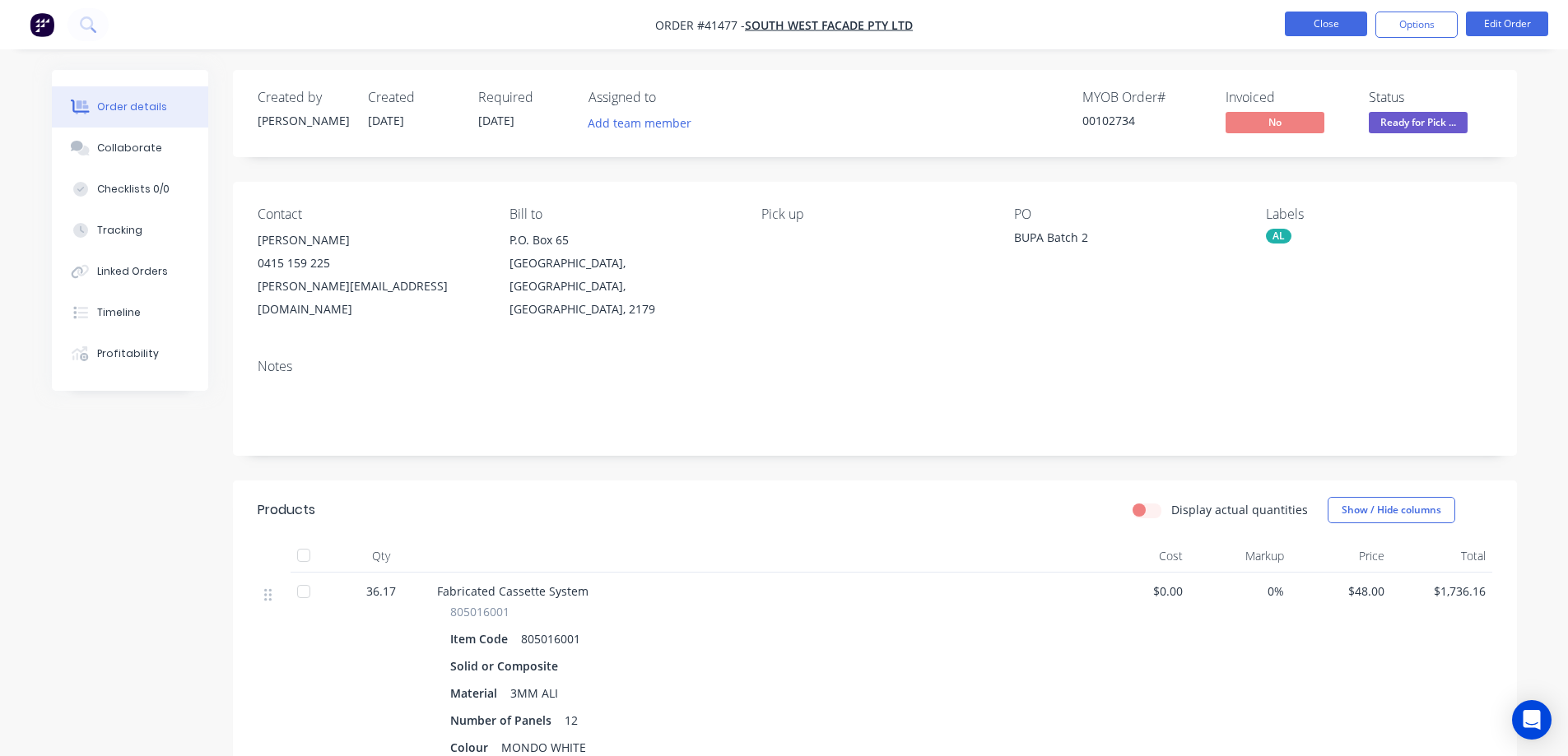
click at [1330, 17] on button "Close" at bounding box center [1326, 24] width 83 height 24
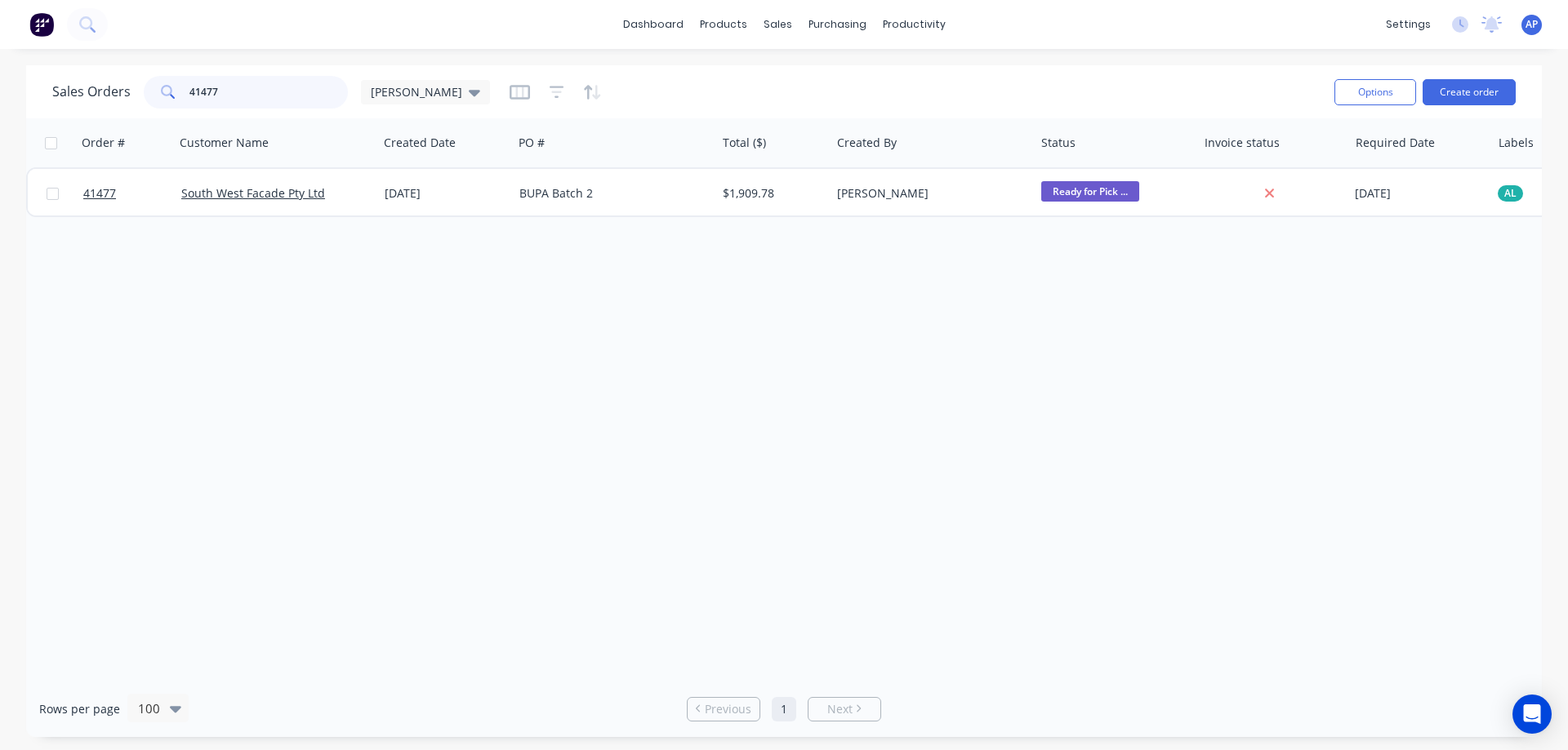
drag, startPoint x: 251, startPoint y: 94, endPoint x: 166, endPoint y: 92, distance: 85.0
click at [166, 92] on div "41477" at bounding box center [246, 92] width 204 height 32
type input "corvus"
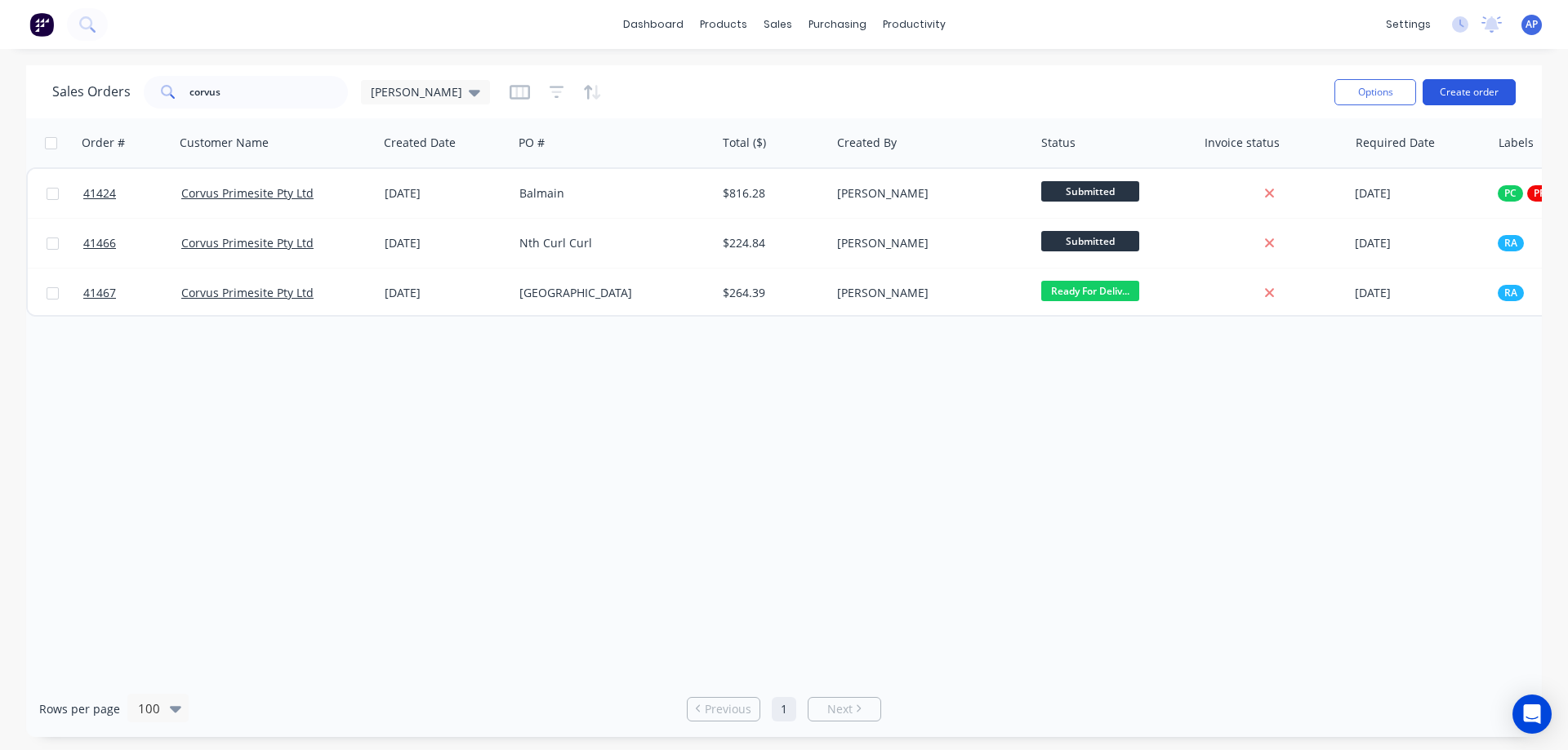
click at [1456, 94] on button "Create order" at bounding box center [1468, 92] width 93 height 26
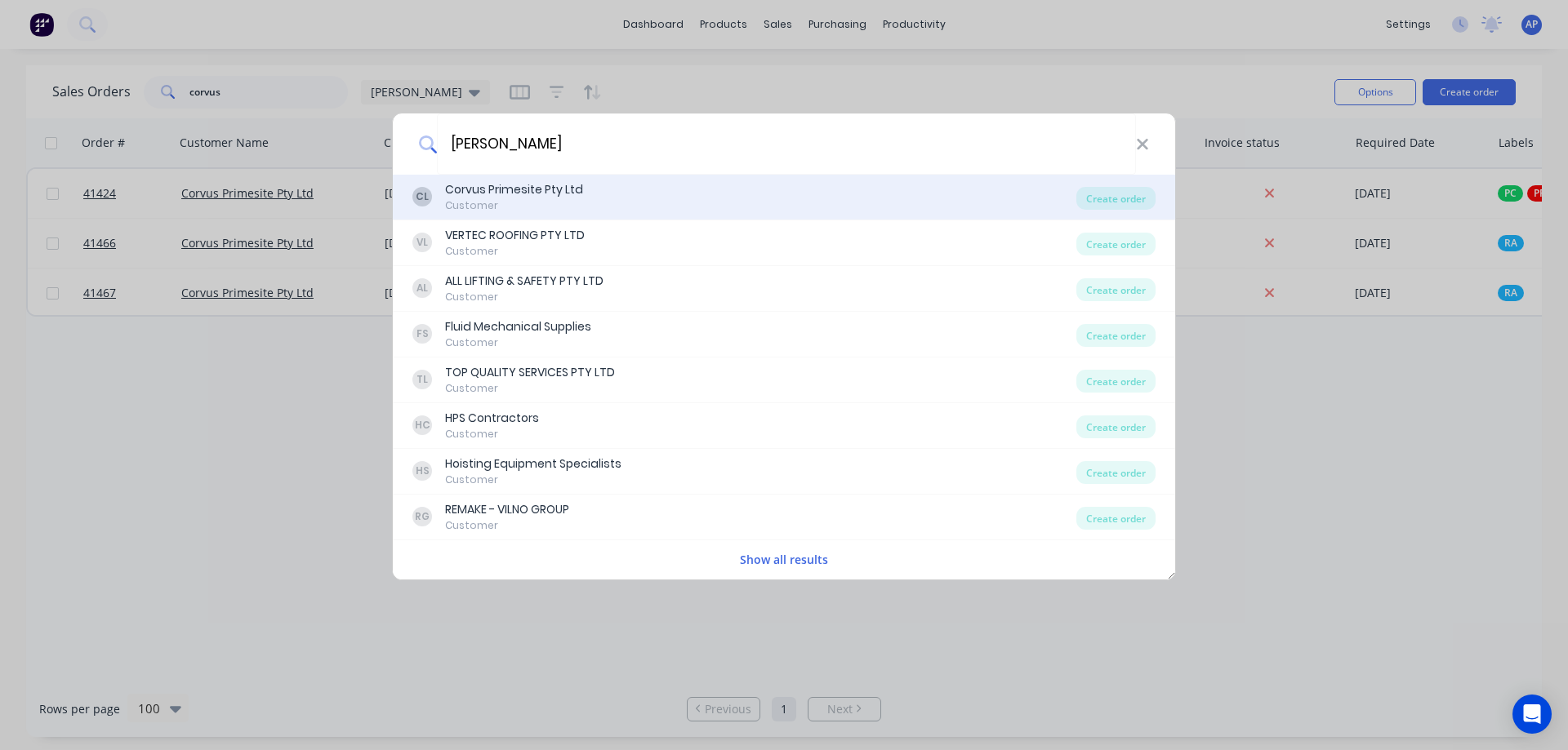
type input "sean"
click at [511, 192] on div "Corvus Primesite Pty Ltd" at bounding box center [514, 190] width 138 height 17
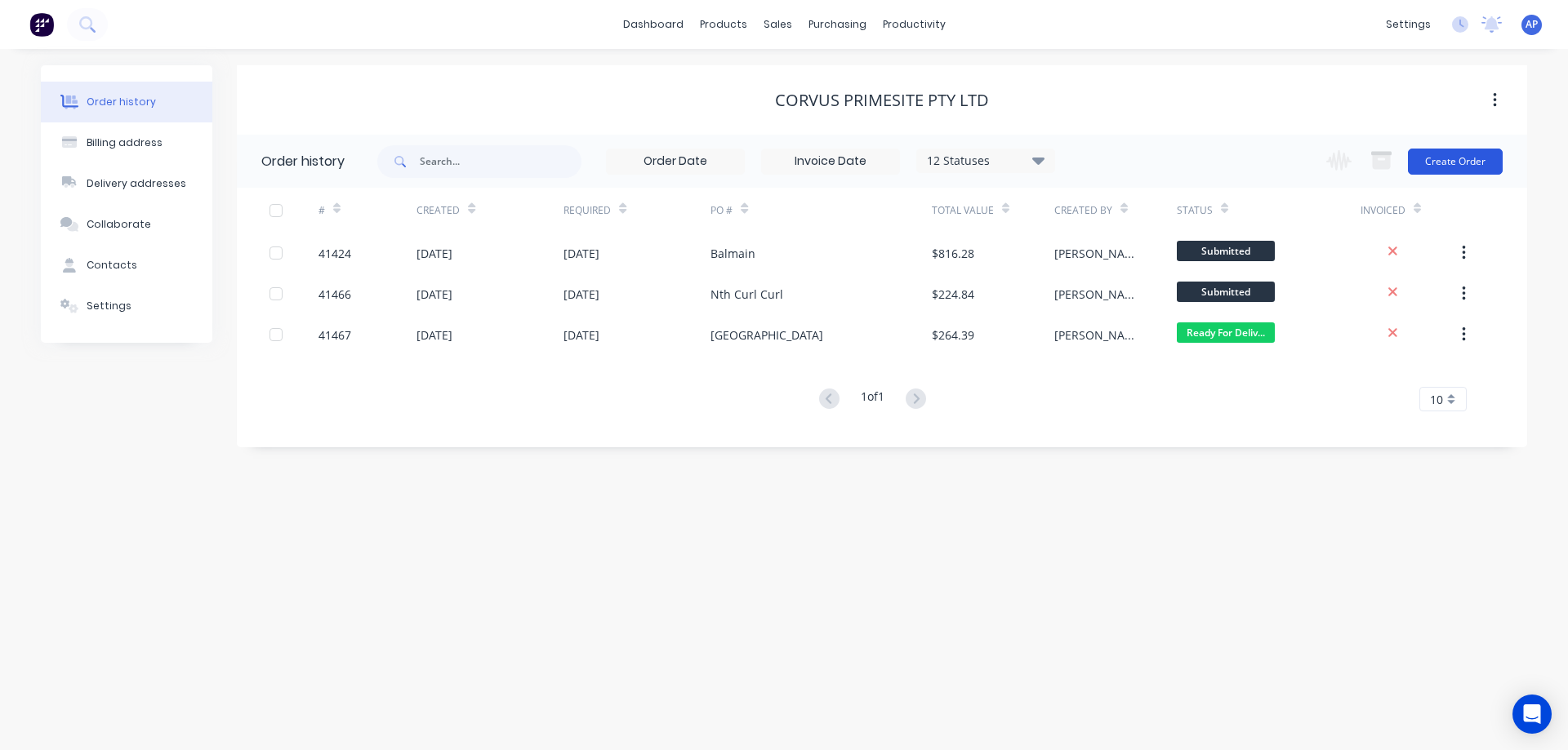
click at [1459, 161] on button "Create Order" at bounding box center [1455, 161] width 94 height 26
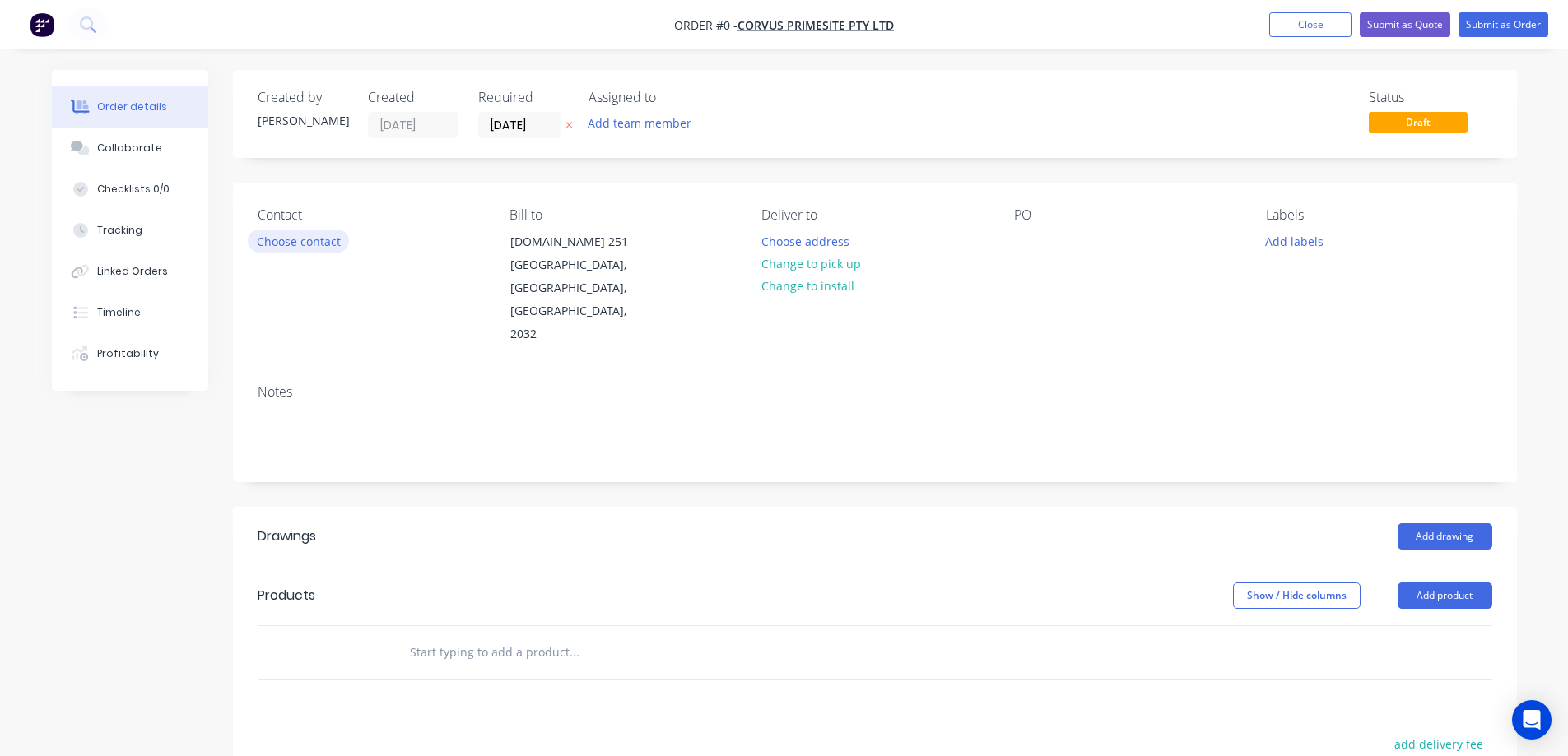
click at [298, 245] on button "Choose contact" at bounding box center [298, 240] width 102 height 23
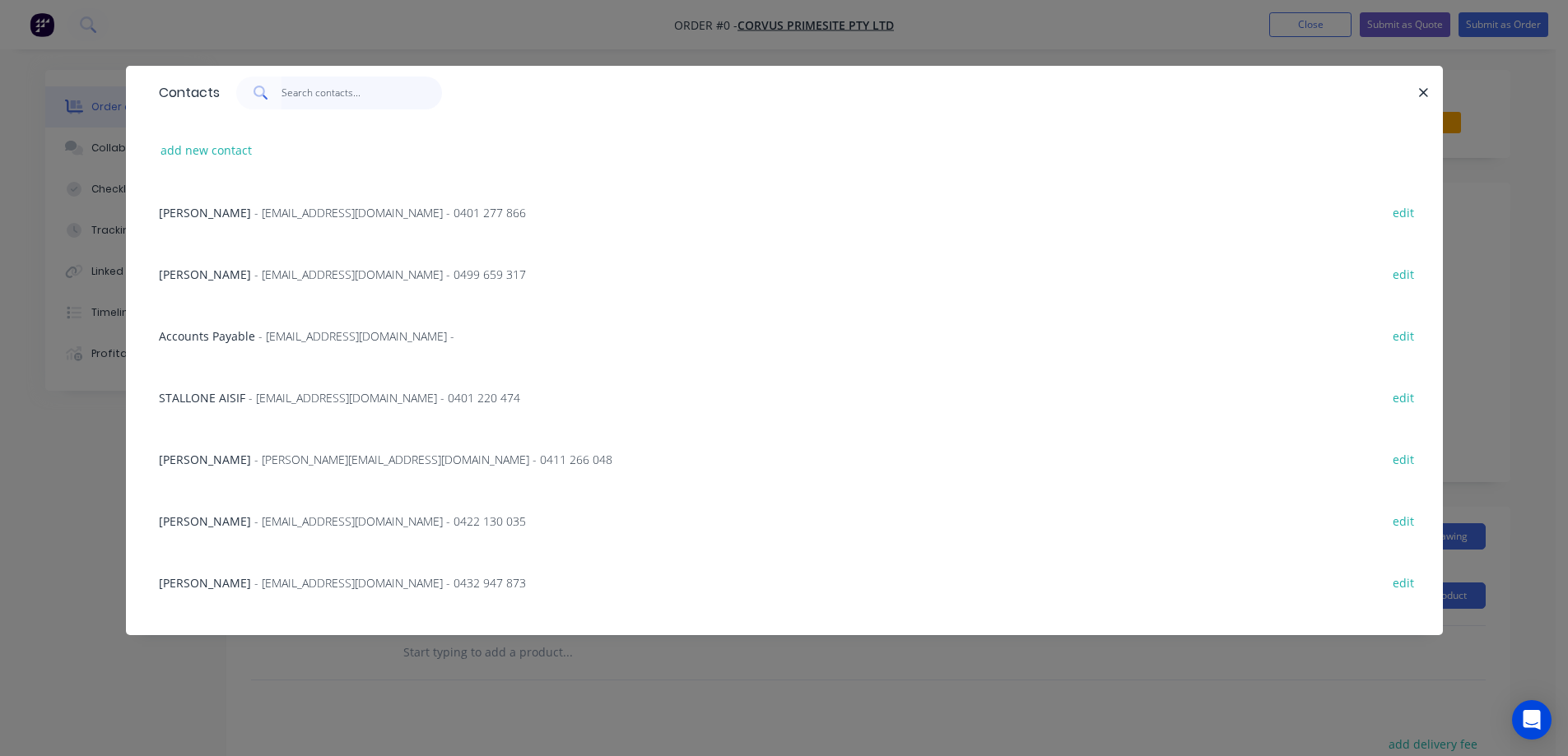
click at [319, 100] on input "text" at bounding box center [361, 92] width 161 height 33
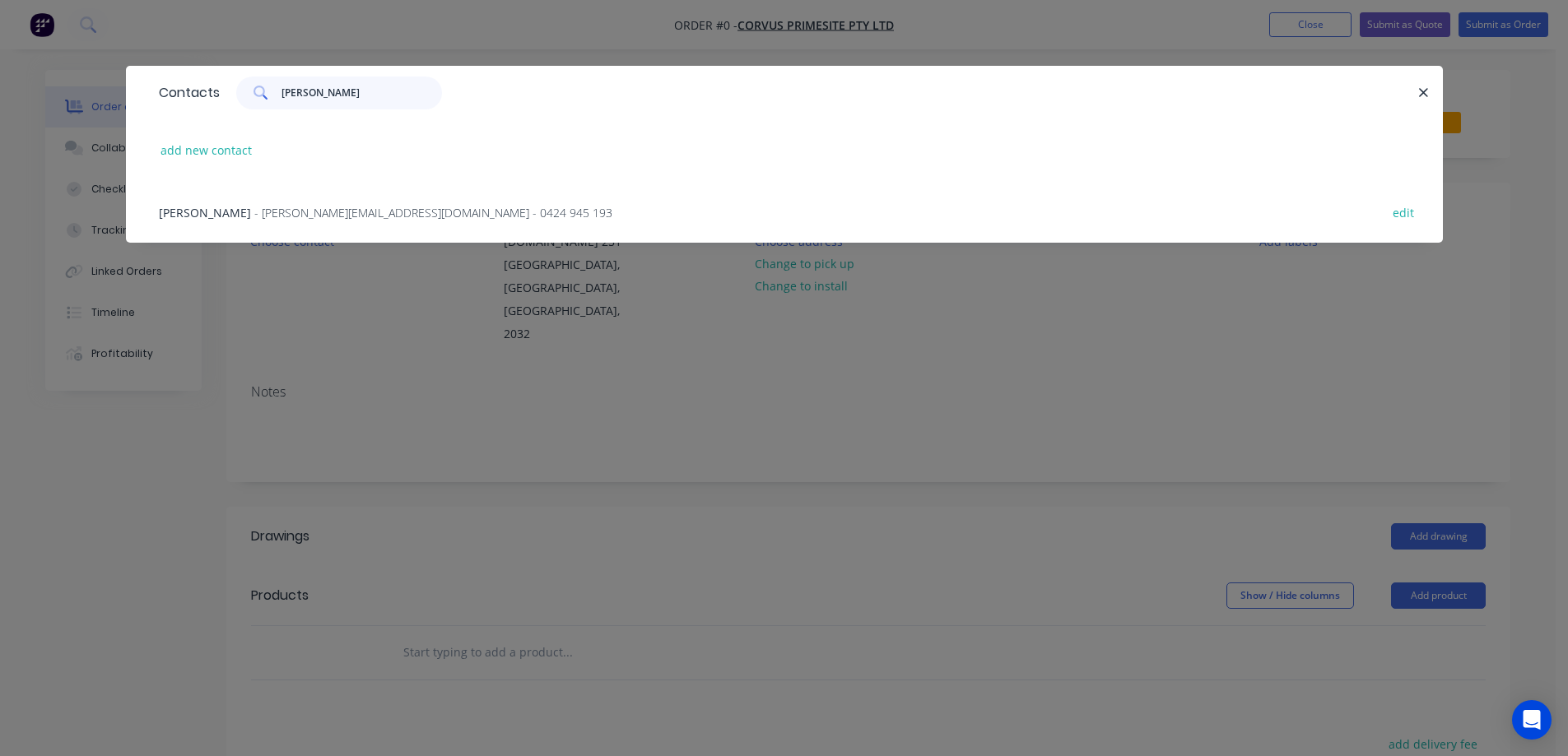
type input "sean"
click at [360, 214] on span "- sean@corvusprimesite.com.au - 0424 945 193" at bounding box center [433, 212] width 358 height 15
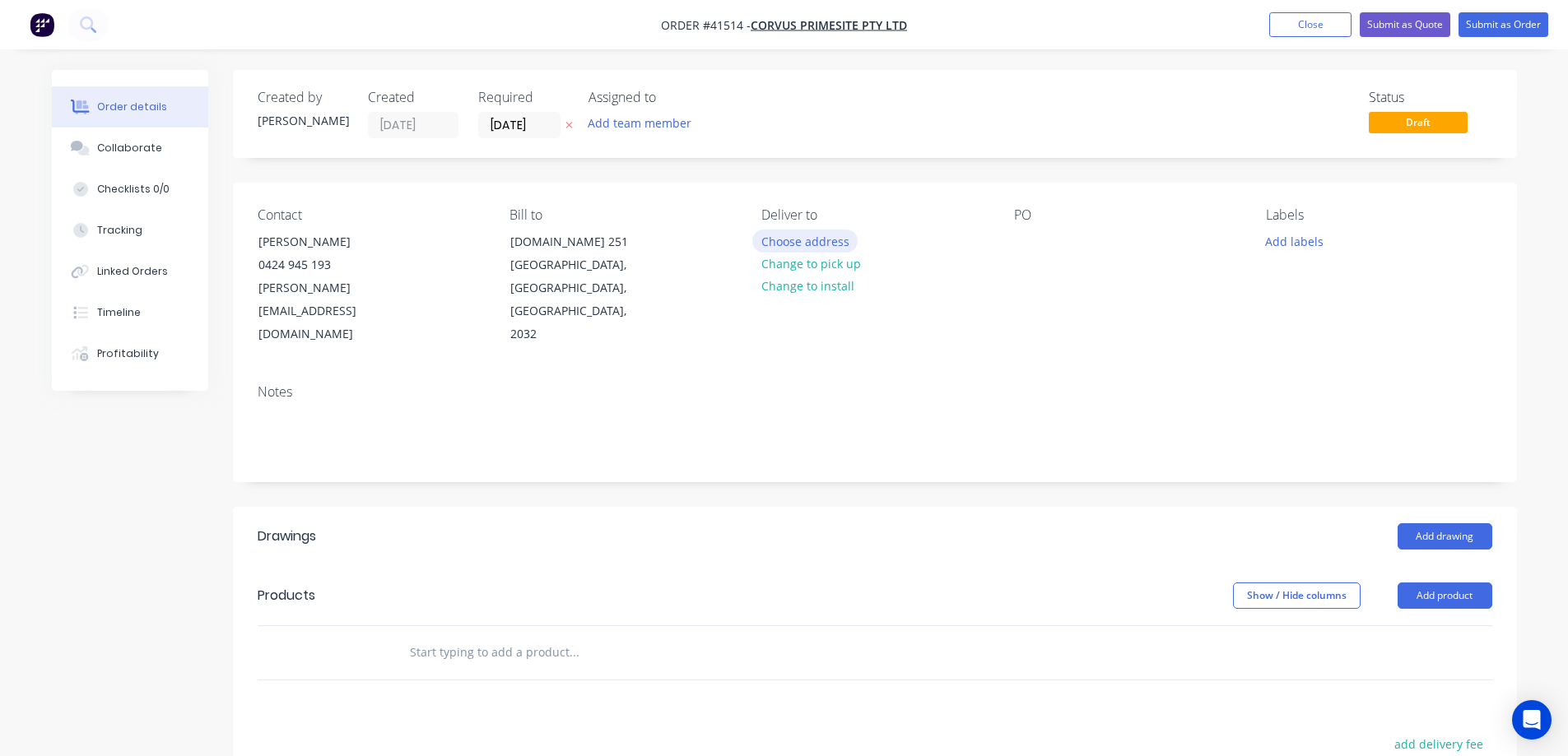
click at [813, 238] on button "Choose address" at bounding box center [805, 240] width 105 height 23
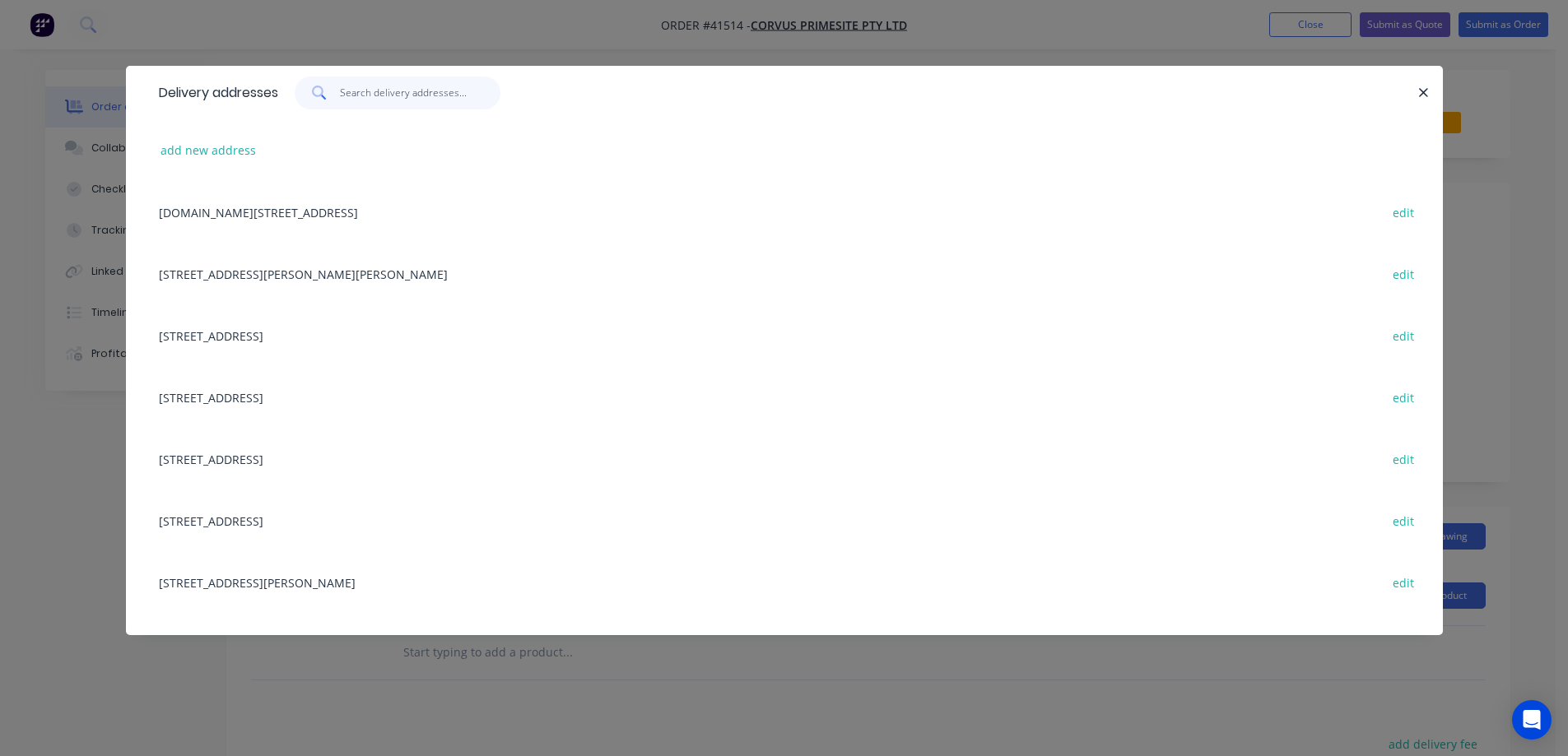
click at [370, 95] on input "text" at bounding box center [420, 92] width 161 height 33
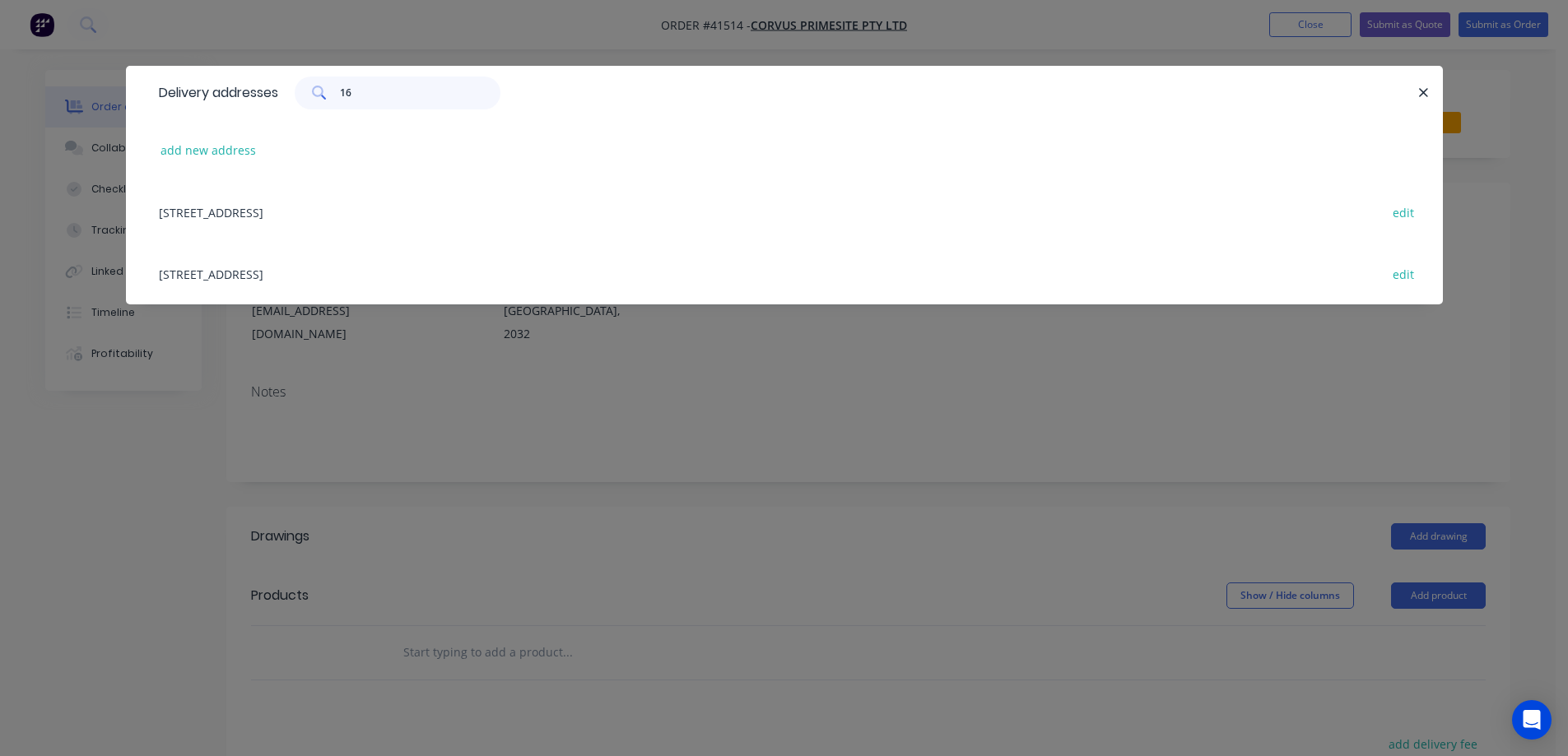
type input "16"
click at [365, 211] on div "16 Alkoo Ave, Little Bay, New South Wales, Australia, 2036 edit" at bounding box center [784, 212] width 1268 height 62
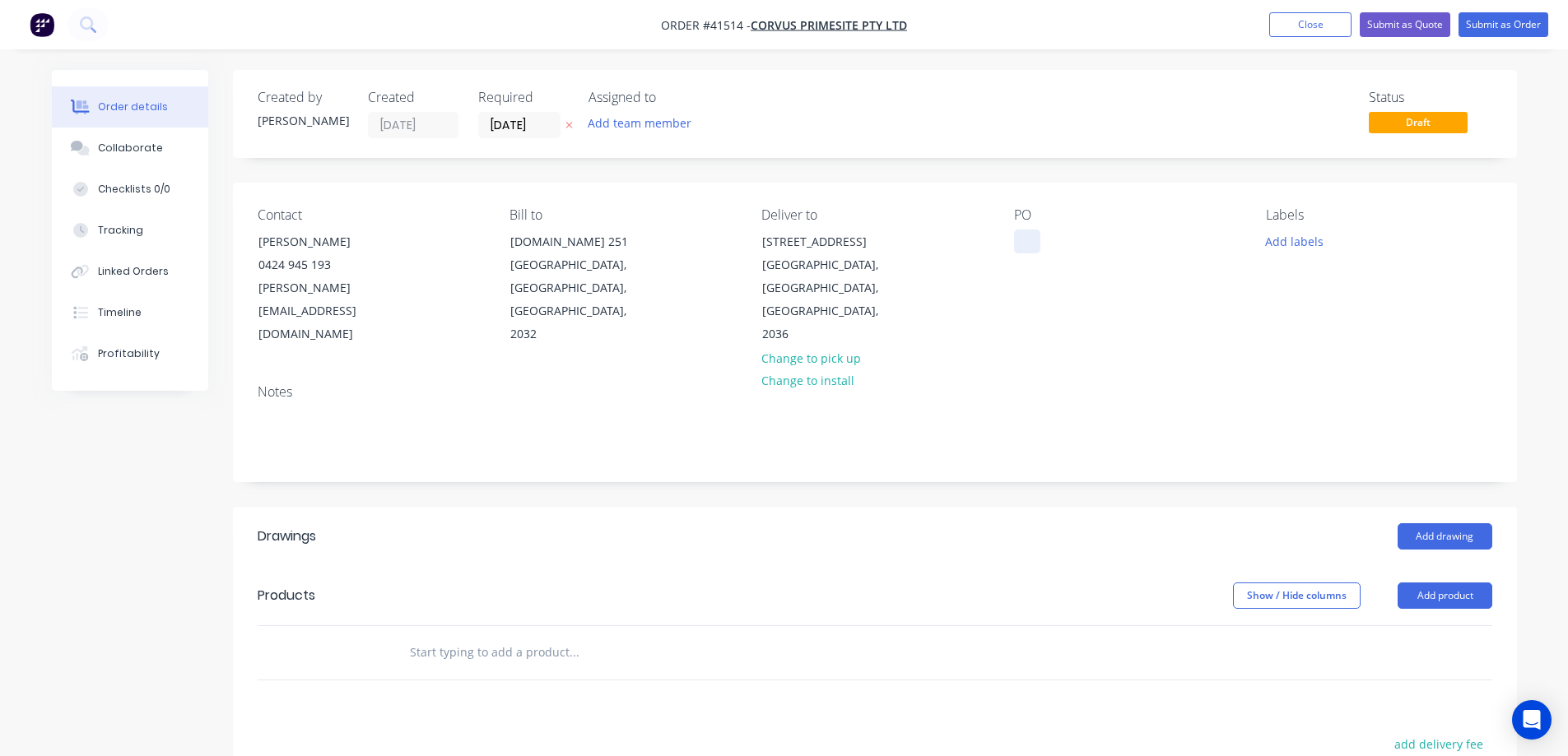
click at [1027, 236] on div at bounding box center [1027, 241] width 26 height 24
click at [1280, 235] on button "Add labels" at bounding box center [1295, 240] width 76 height 23
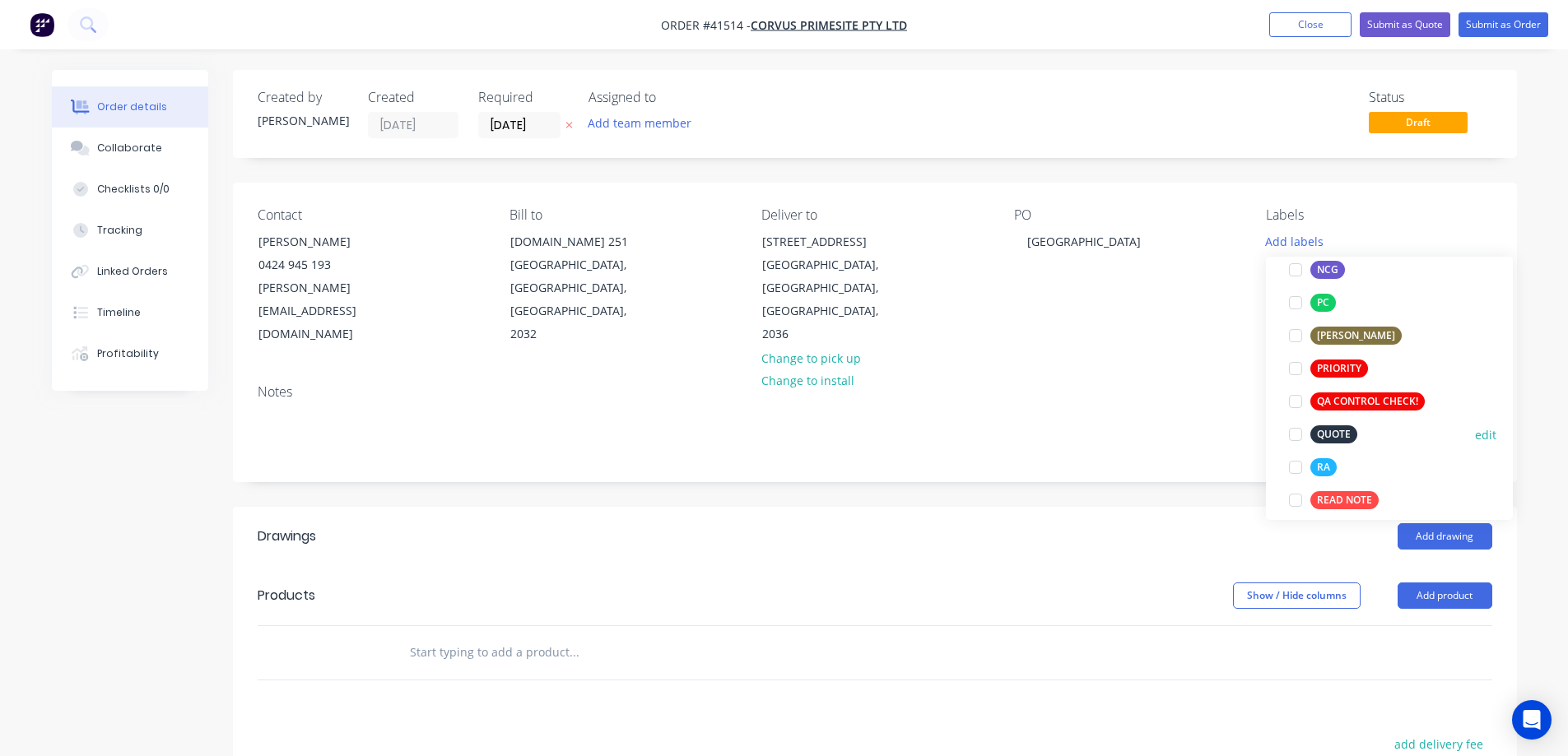
scroll to position [412, 0]
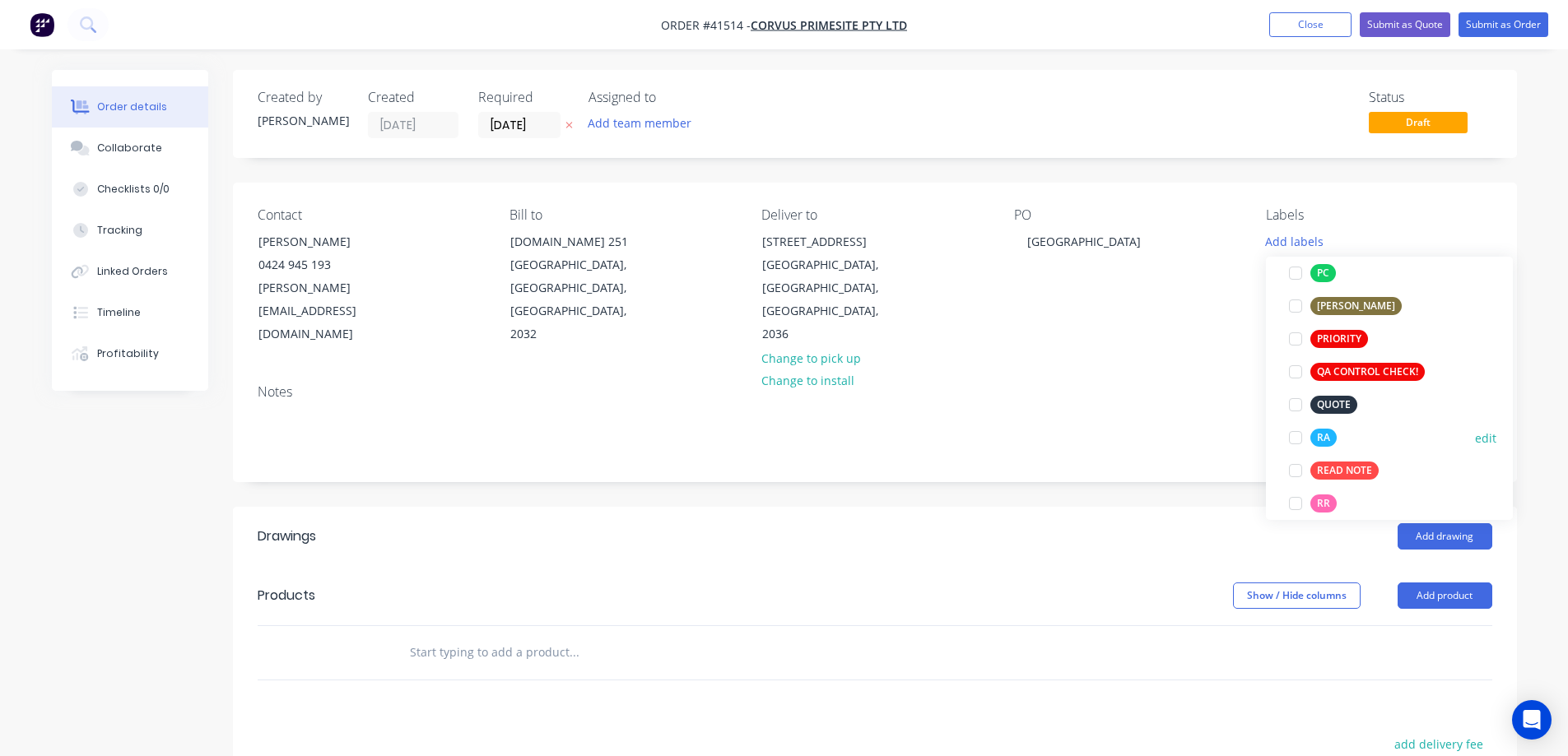
drag, startPoint x: 1298, startPoint y: 438, endPoint x: 983, endPoint y: 413, distance: 316.0
click at [1298, 438] on div at bounding box center [1296, 438] width 33 height 33
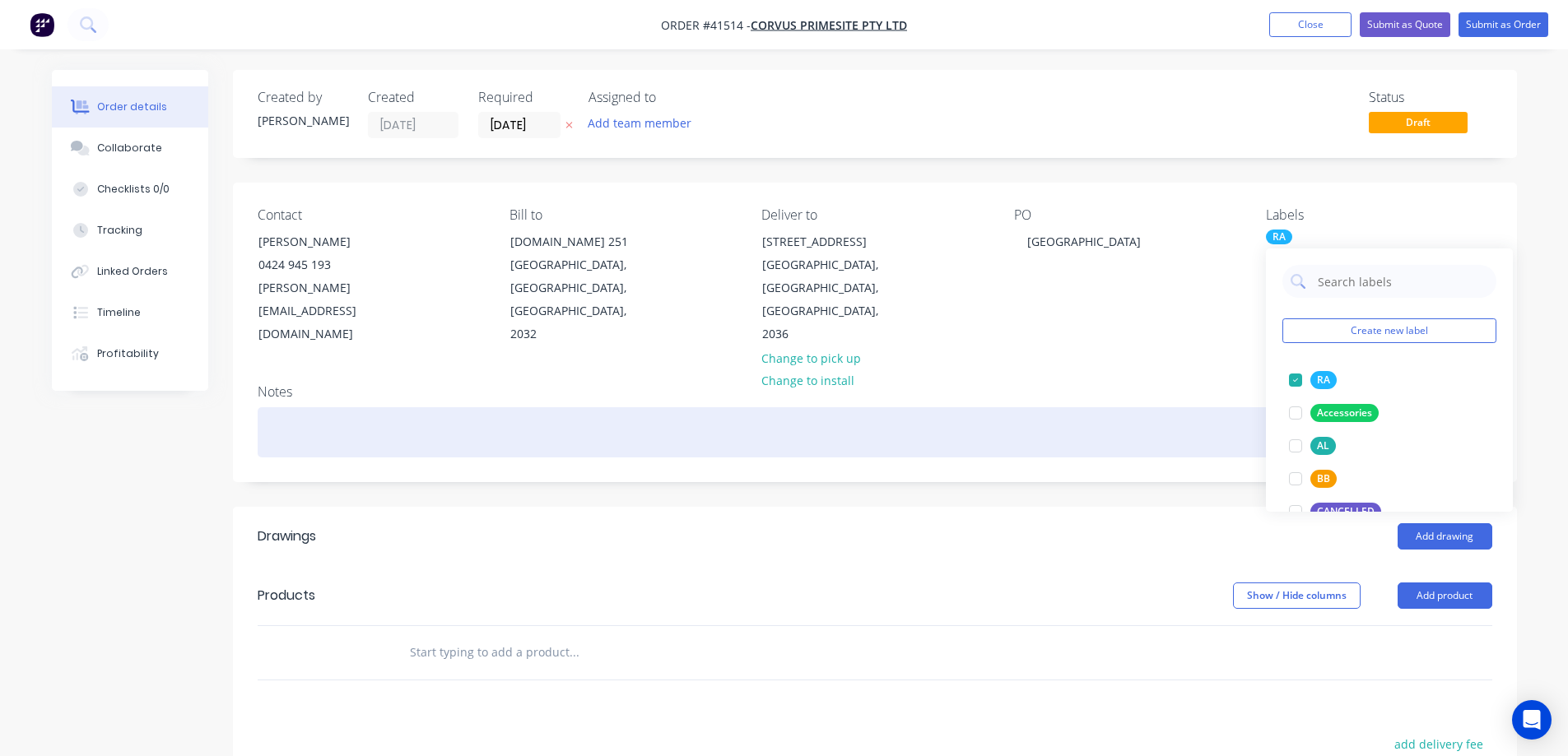
click at [290, 407] on div at bounding box center [875, 431] width 1235 height 50
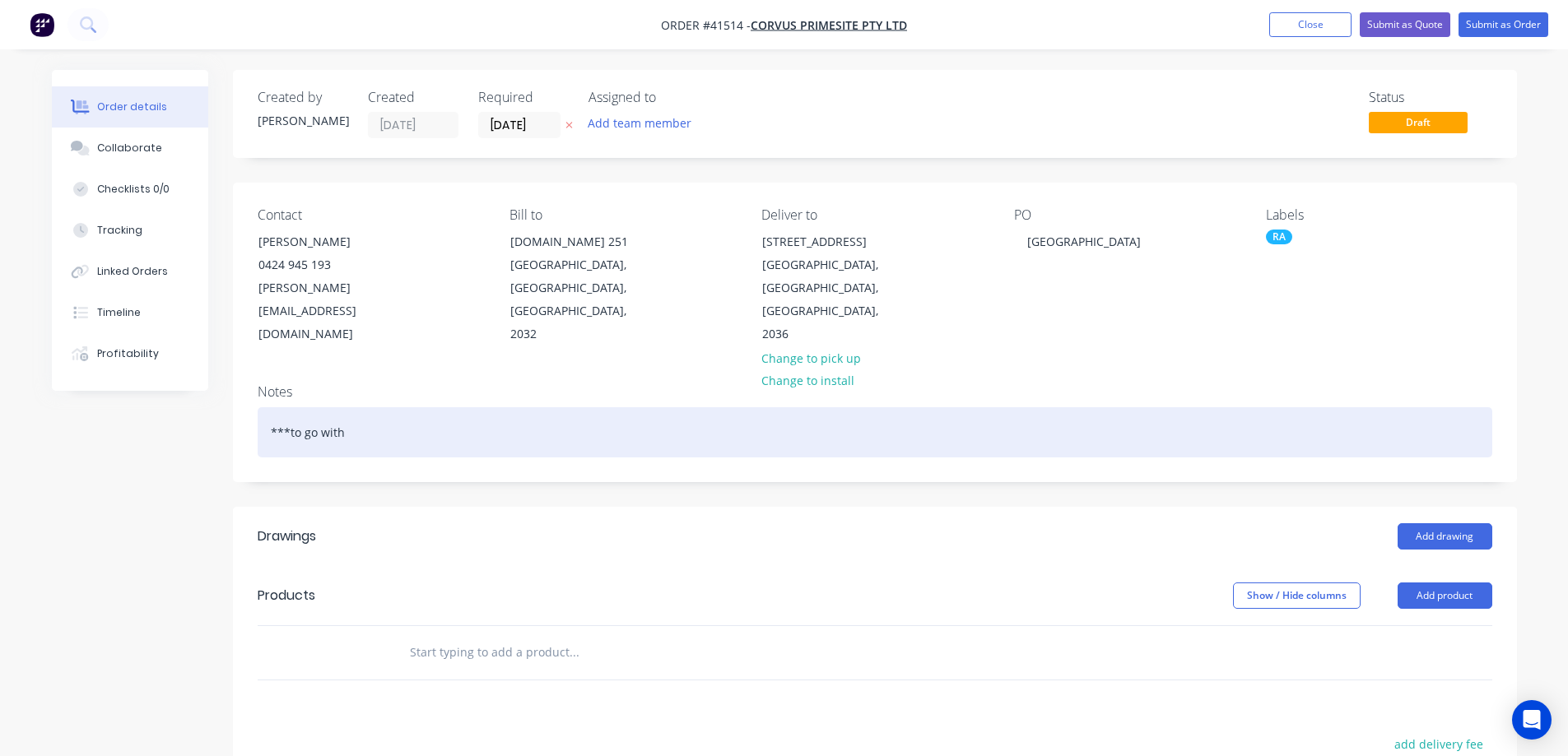
click at [388, 407] on div "***to go with" at bounding box center [875, 431] width 1235 height 50
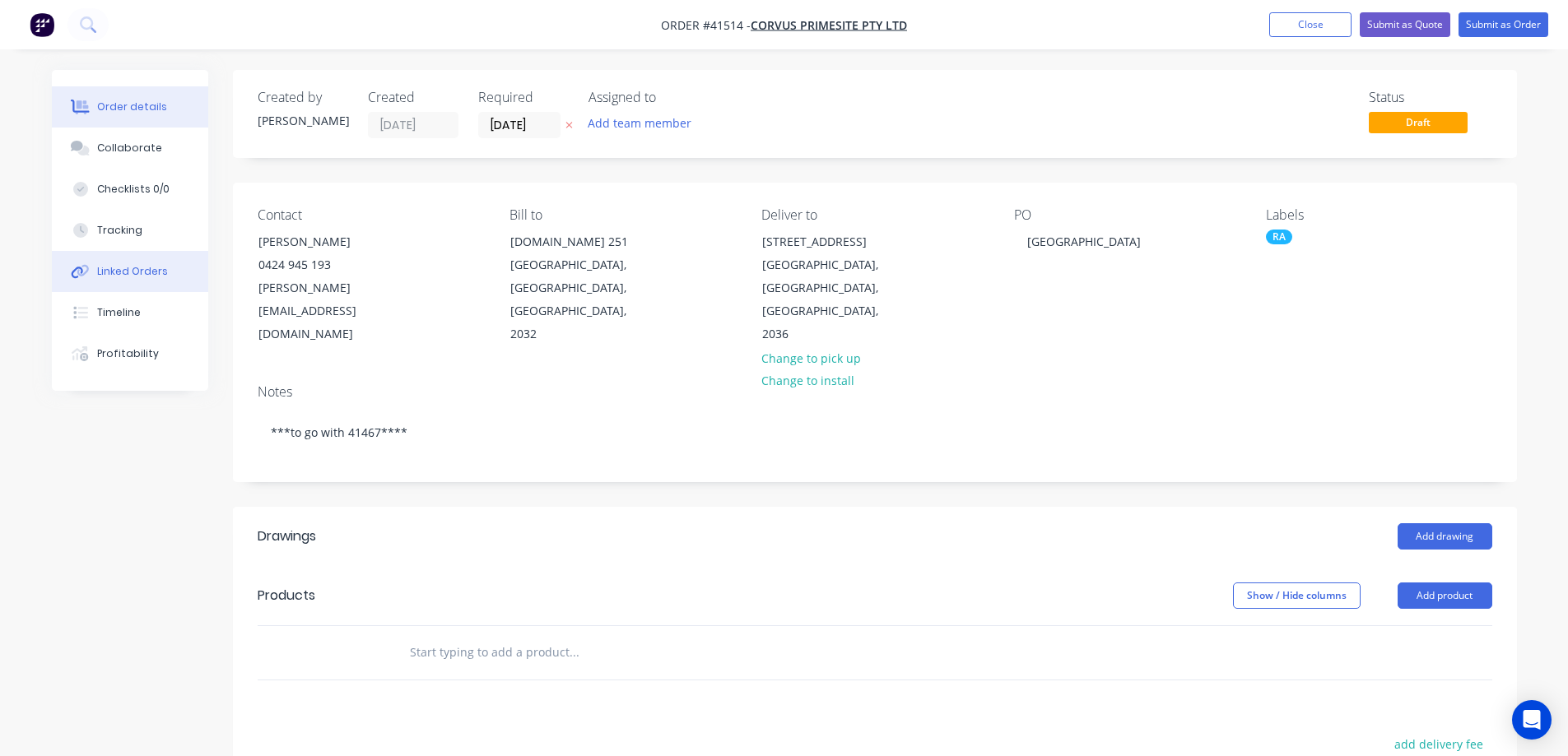
click at [138, 270] on div "Linked Orders" at bounding box center [132, 271] width 71 height 15
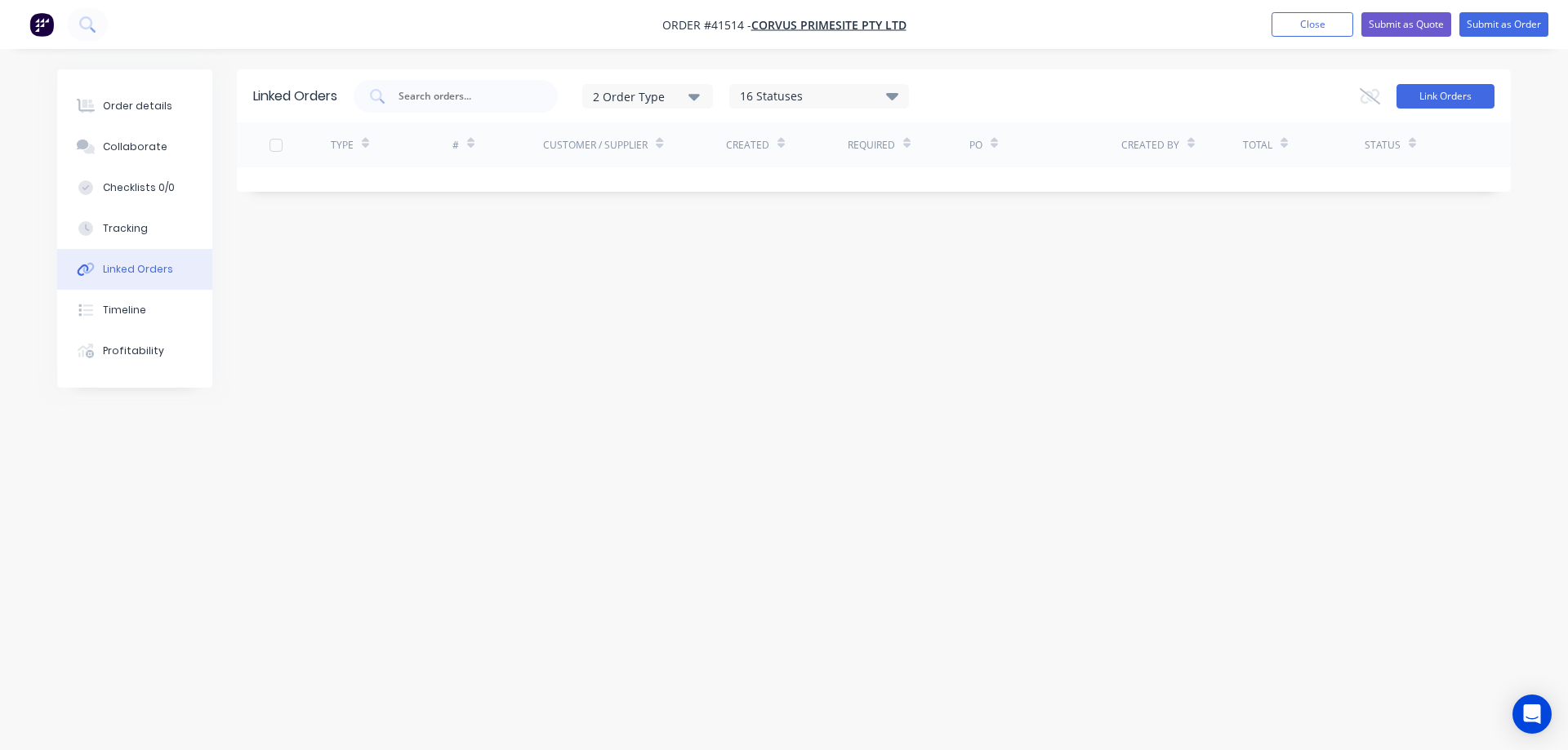
click at [1437, 95] on button "Link Orders" at bounding box center [1445, 95] width 98 height 24
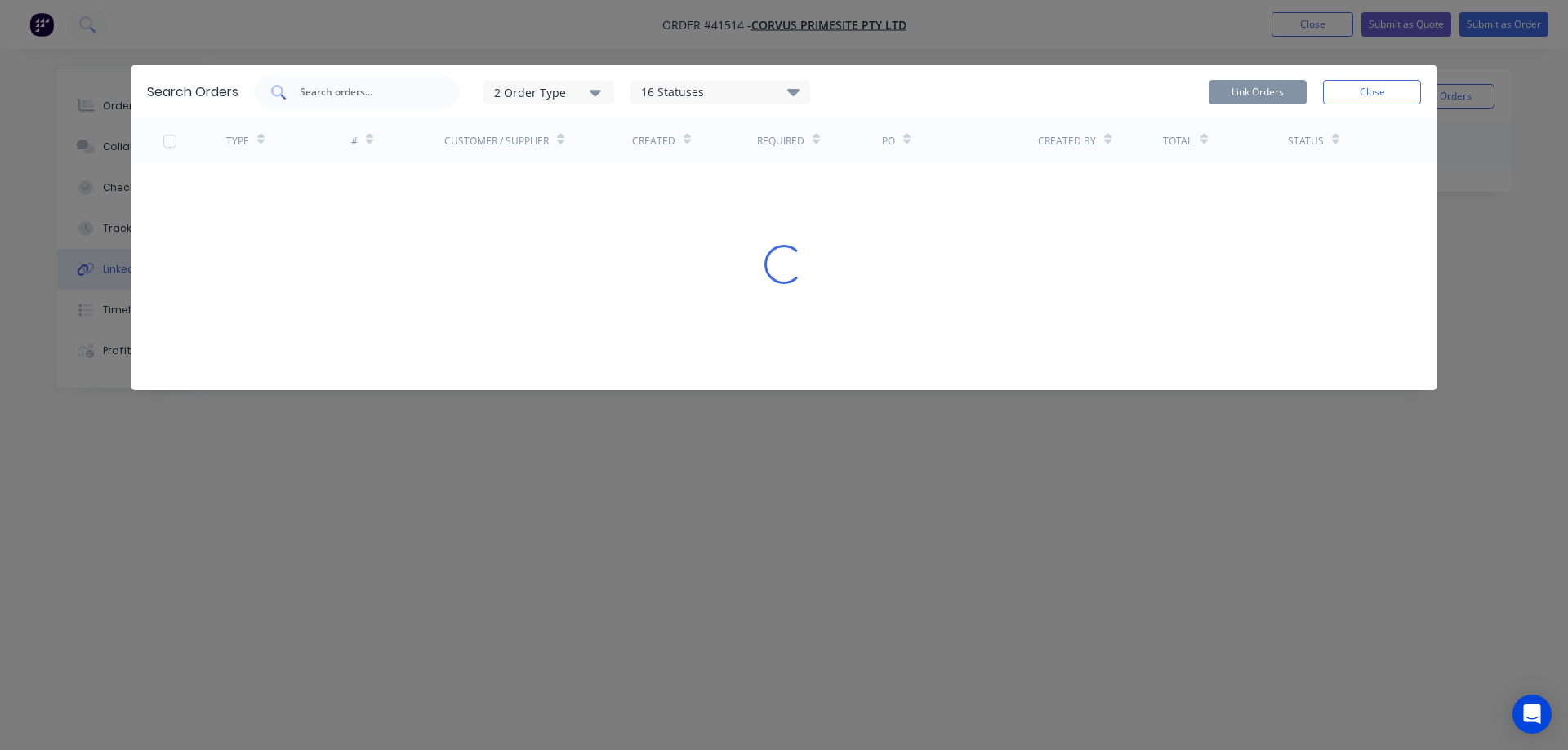
click at [315, 93] on input "text" at bounding box center [365, 92] width 136 height 16
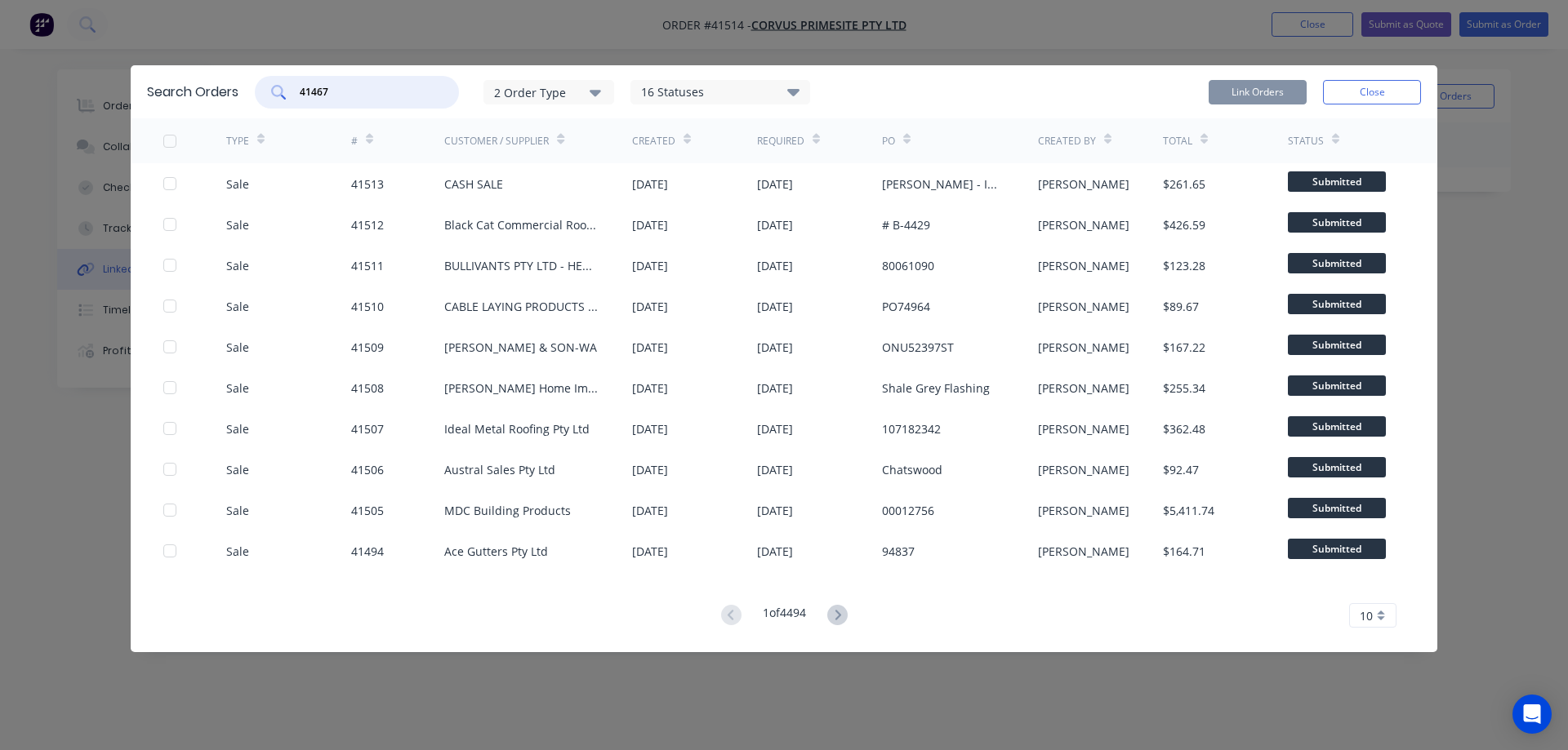
type input "41467"
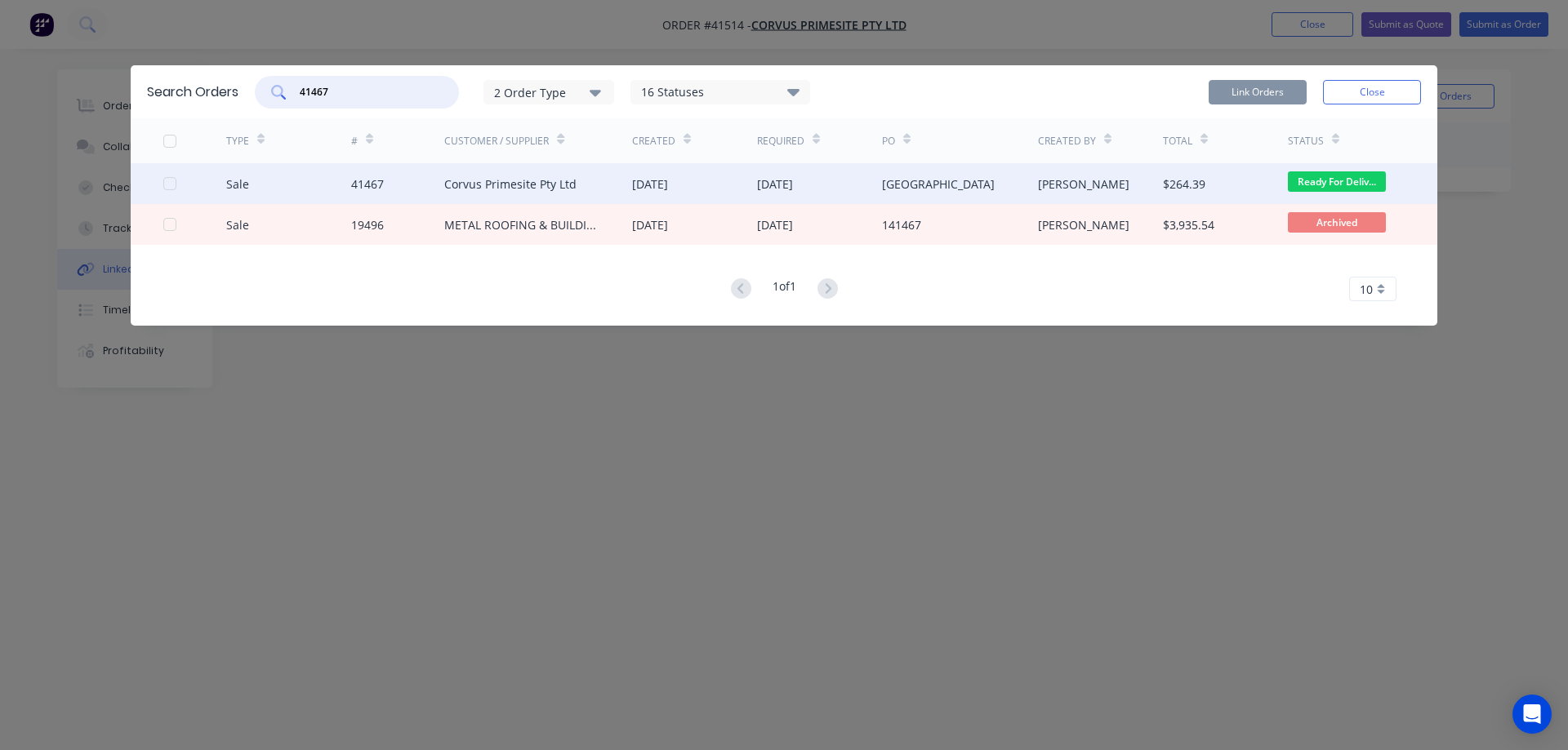
click at [168, 180] on div at bounding box center [170, 183] width 32 height 32
click at [1238, 87] on button "Link Orders" at bounding box center [1257, 92] width 98 height 24
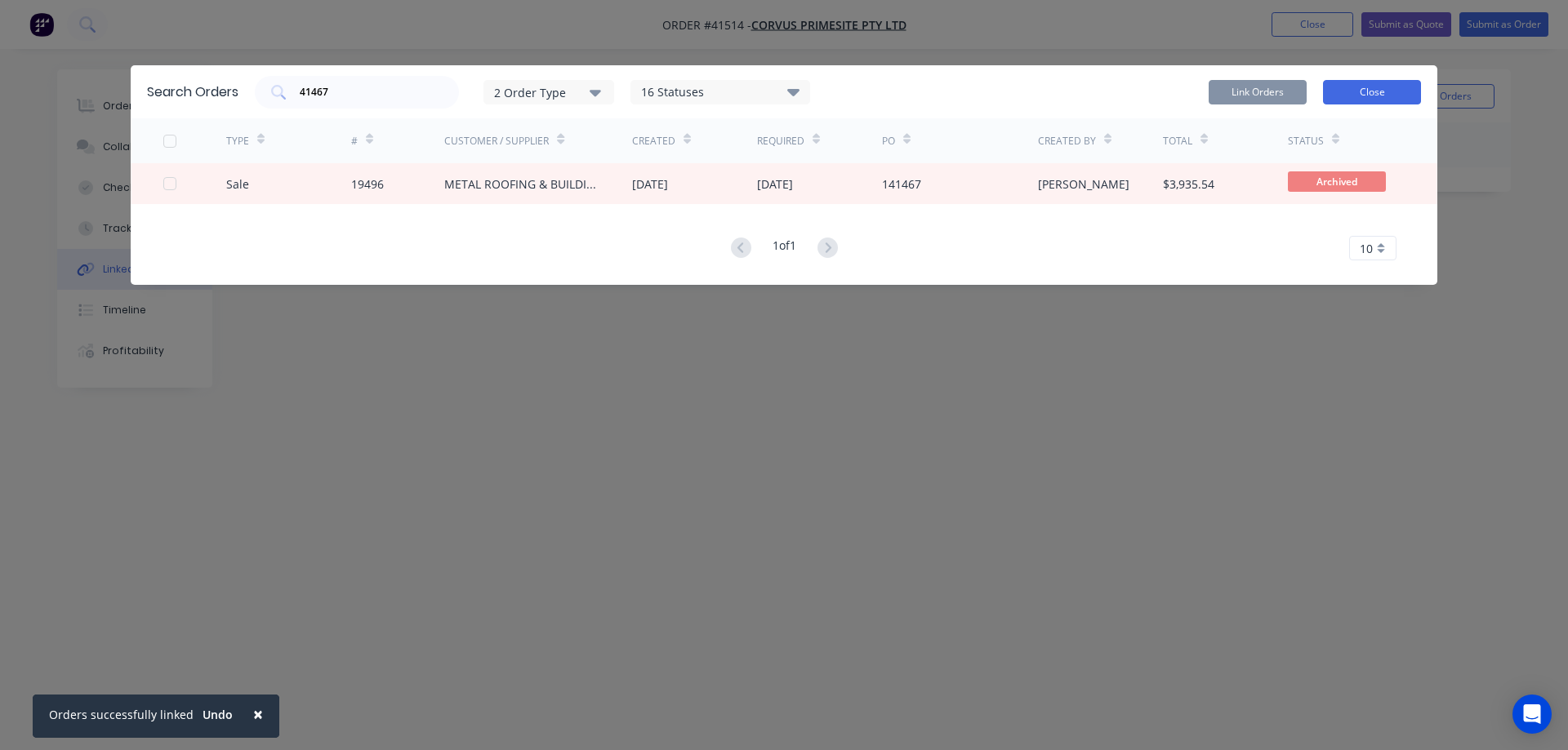
click at [1354, 91] on button "Close" at bounding box center [1371, 92] width 98 height 24
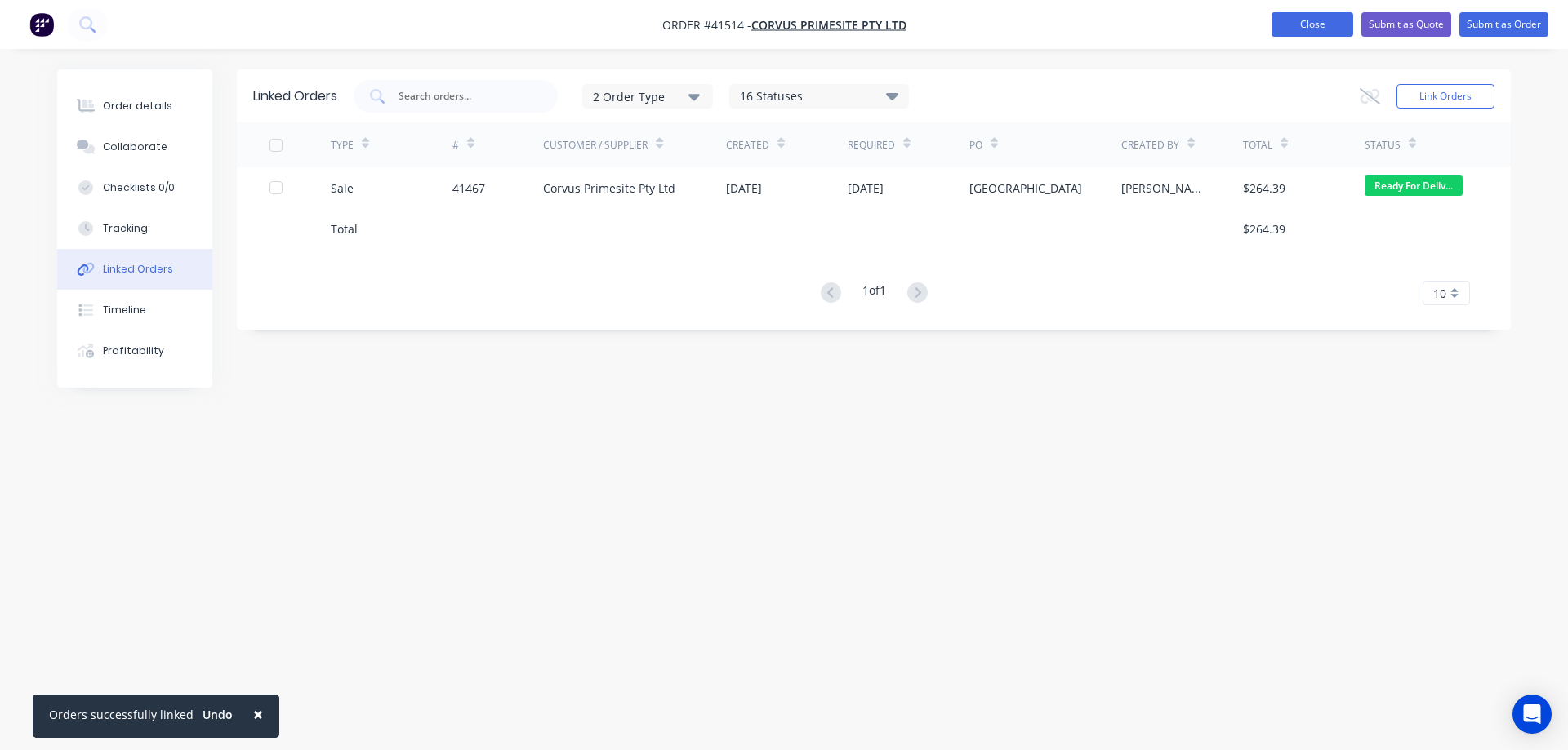
click at [1309, 31] on button "Close" at bounding box center [1312, 24] width 82 height 24
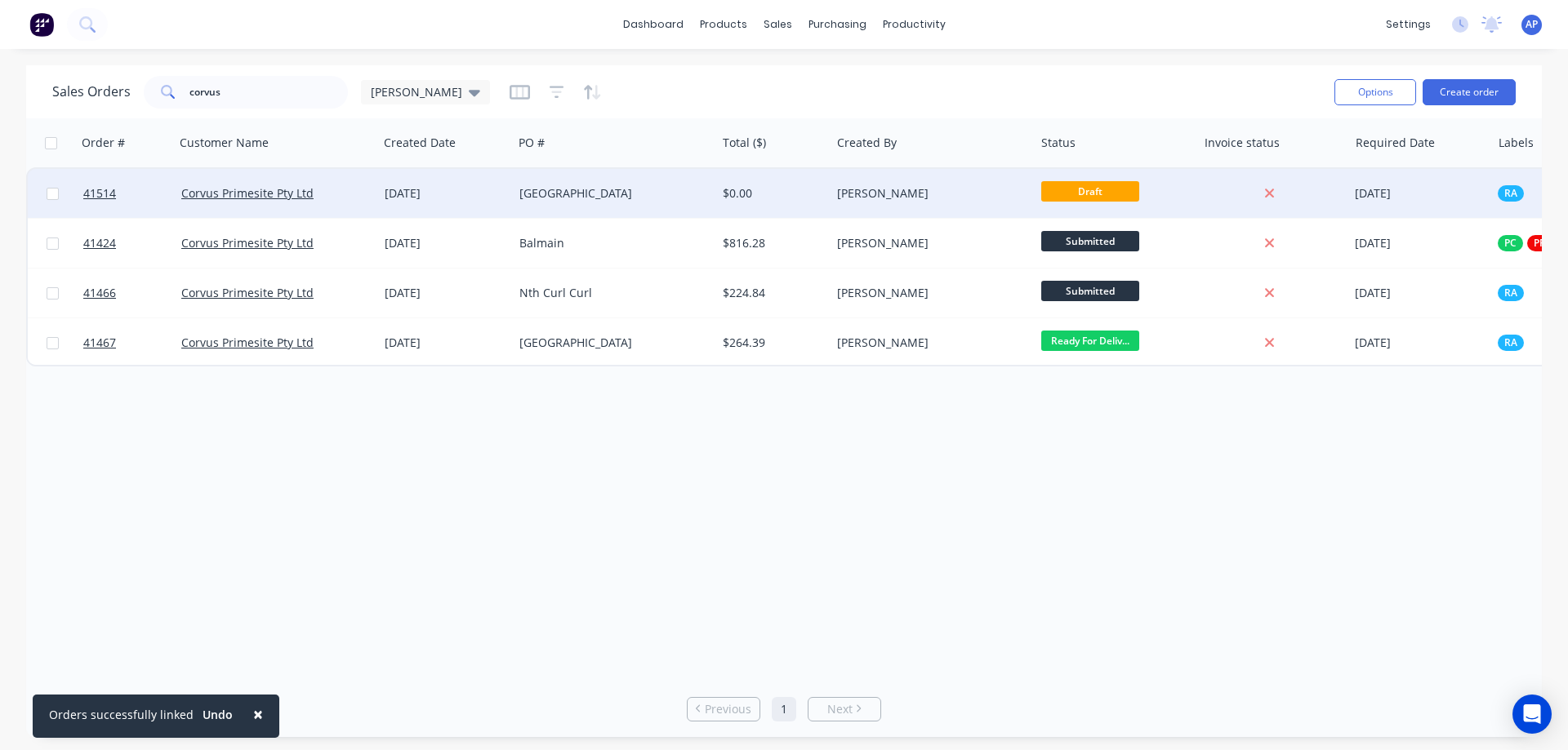
click at [606, 197] on div "[GEOGRAPHIC_DATA]" at bounding box center [610, 193] width 182 height 16
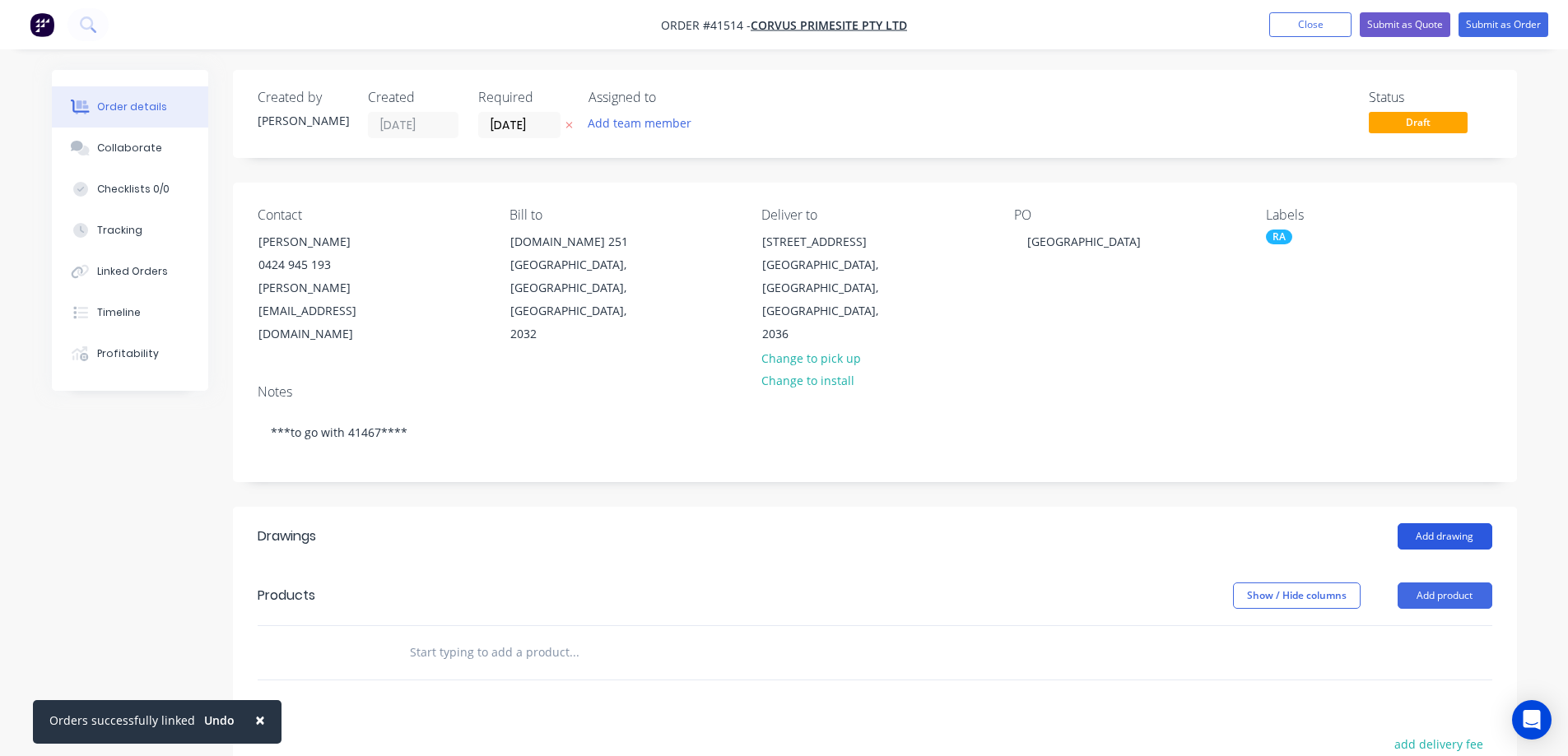
click at [1419, 523] on button "Add drawing" at bounding box center [1445, 536] width 94 height 26
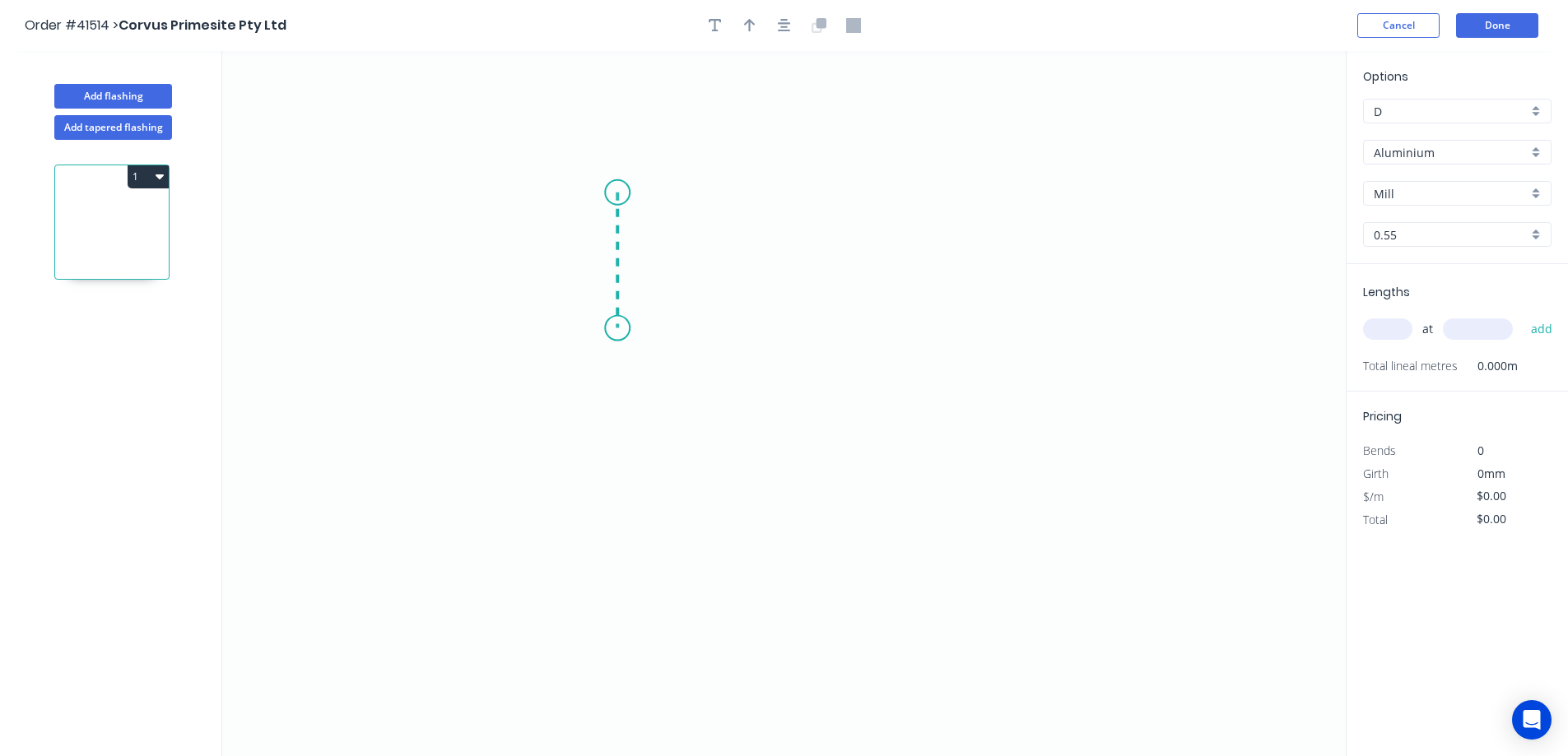
drag, startPoint x: 618, startPoint y: 192, endPoint x: 618, endPoint y: 329, distance: 137.0
click at [618, 329] on icon "0" at bounding box center [784, 403] width 1124 height 705
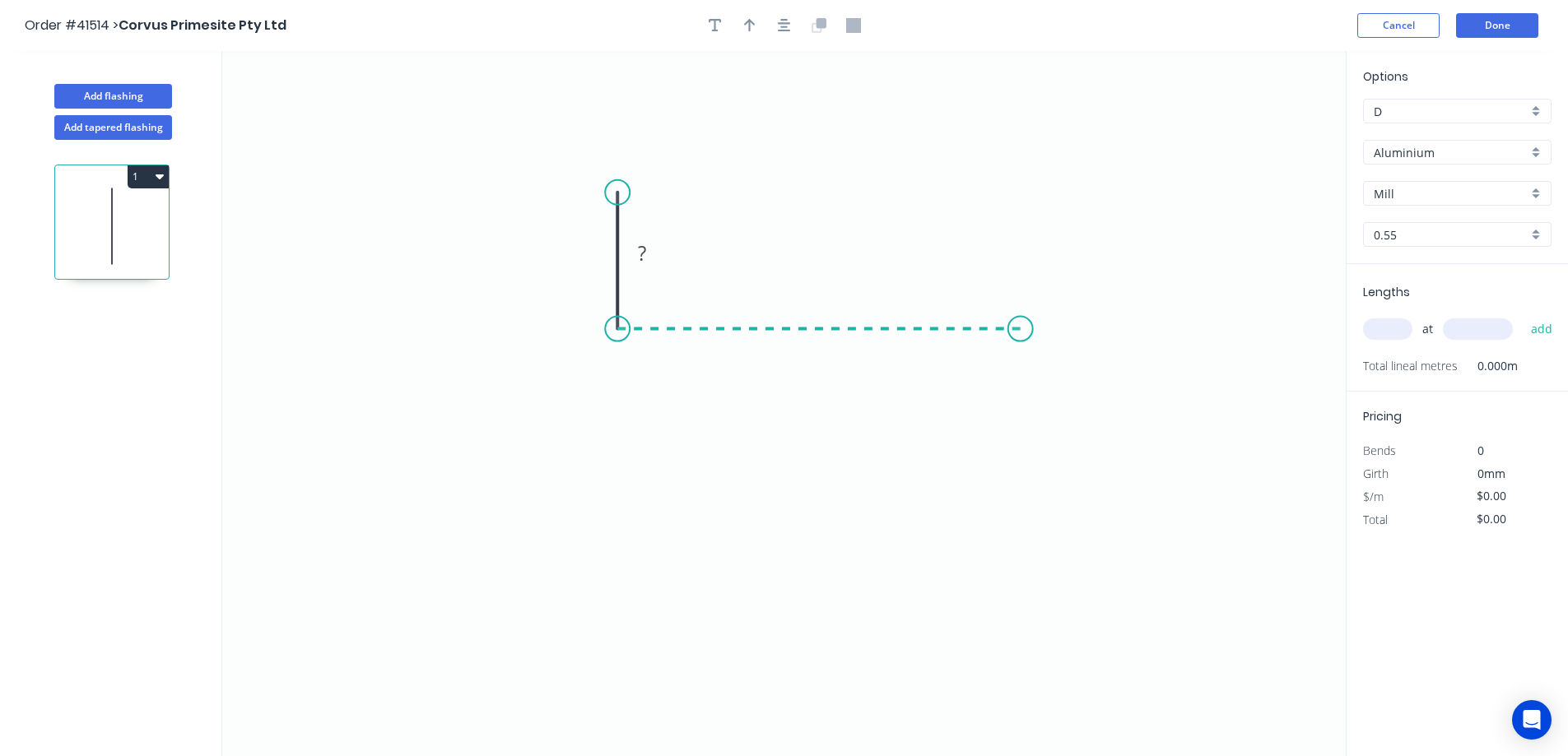
drag, startPoint x: 618, startPoint y: 329, endPoint x: 1049, endPoint y: 337, distance: 431.1
click at [1049, 337] on icon "0 ?" at bounding box center [784, 403] width 1124 height 705
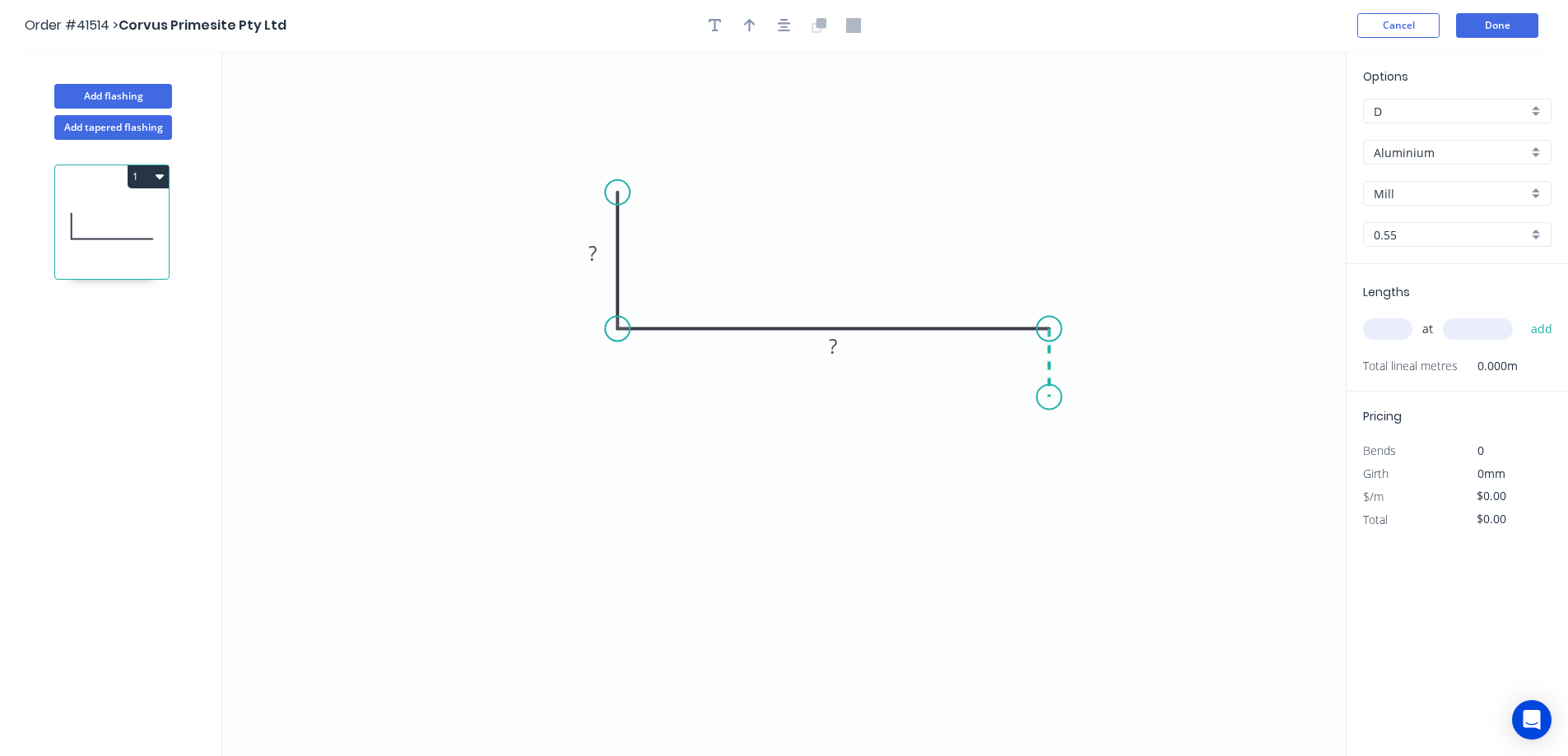
drag, startPoint x: 1049, startPoint y: 337, endPoint x: 1053, endPoint y: 397, distance: 60.1
click at [1053, 397] on icon "0 ? ?" at bounding box center [784, 403] width 1124 height 705
click at [1053, 397] on circle at bounding box center [1049, 397] width 24 height 24
click at [593, 249] on tspan "?" at bounding box center [592, 253] width 8 height 27
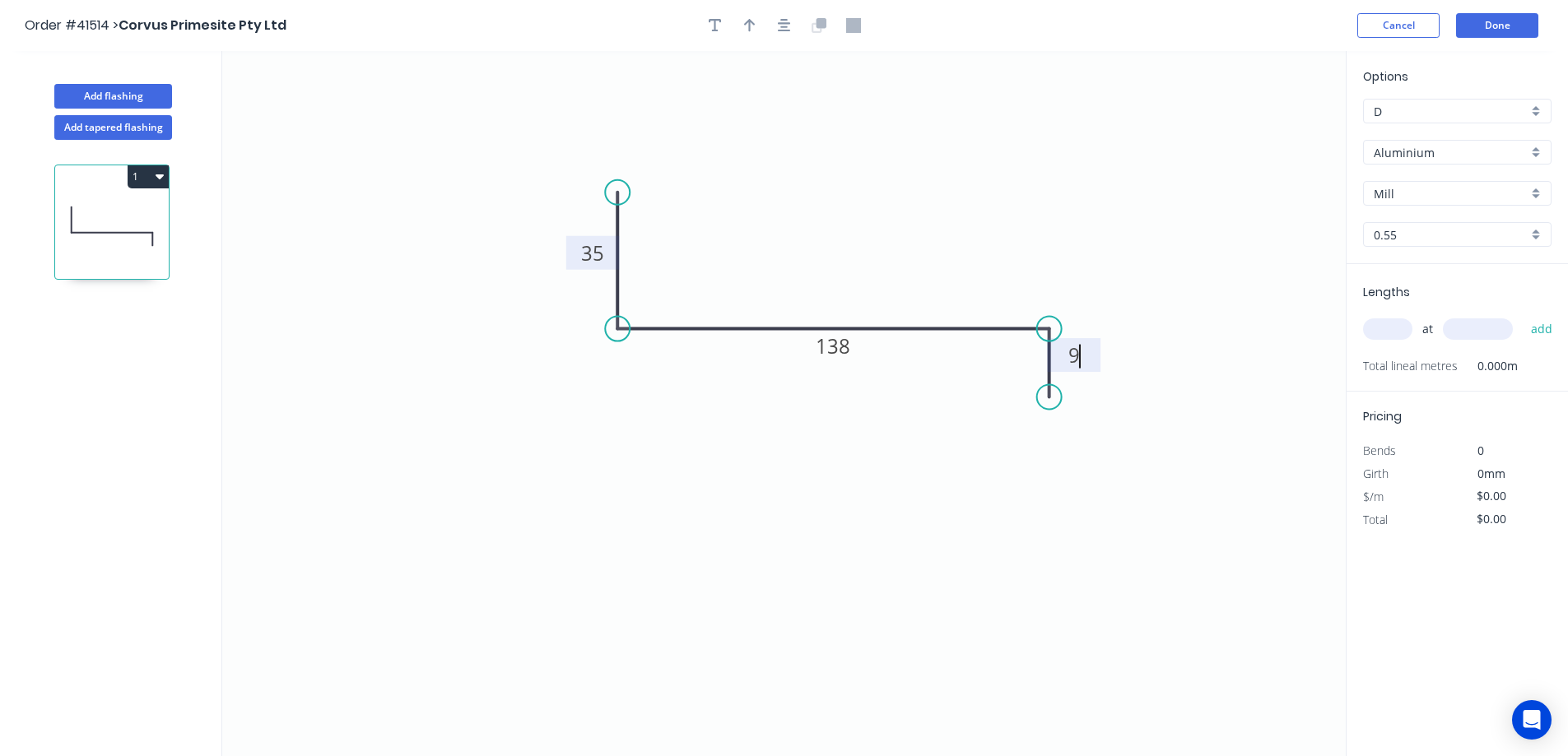
type input "$9.42"
drag, startPoint x: 749, startPoint y: 21, endPoint x: 956, endPoint y: 55, distance: 209.8
click at [752, 19] on icon "button" at bounding box center [750, 25] width 12 height 15
drag, startPoint x: 1181, startPoint y: 163, endPoint x: 1004, endPoint y: 203, distance: 181.5
click at [1005, 203] on icon at bounding box center [1008, 184] width 15 height 53
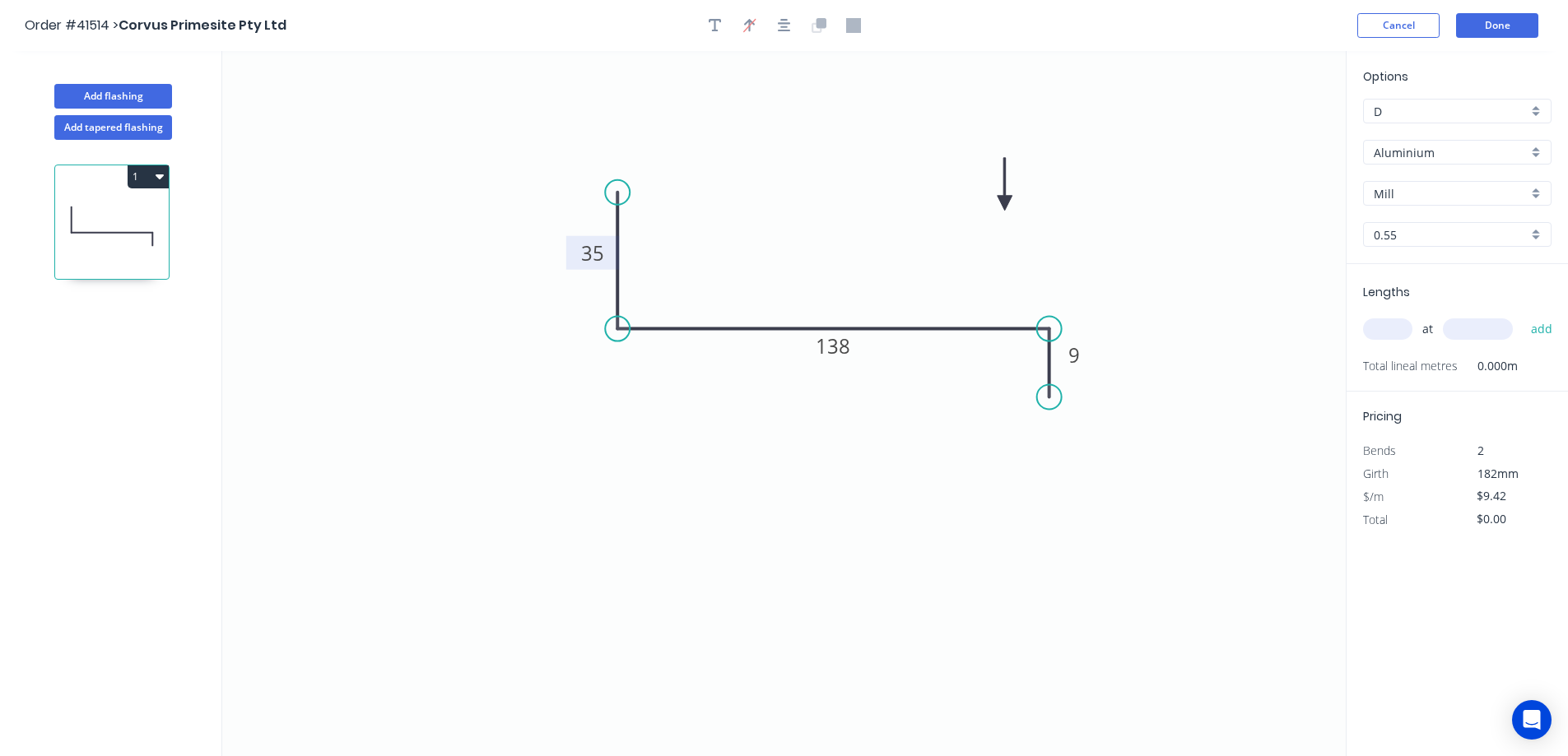
click at [1537, 151] on div "Aluminium" at bounding box center [1457, 151] width 189 height 24
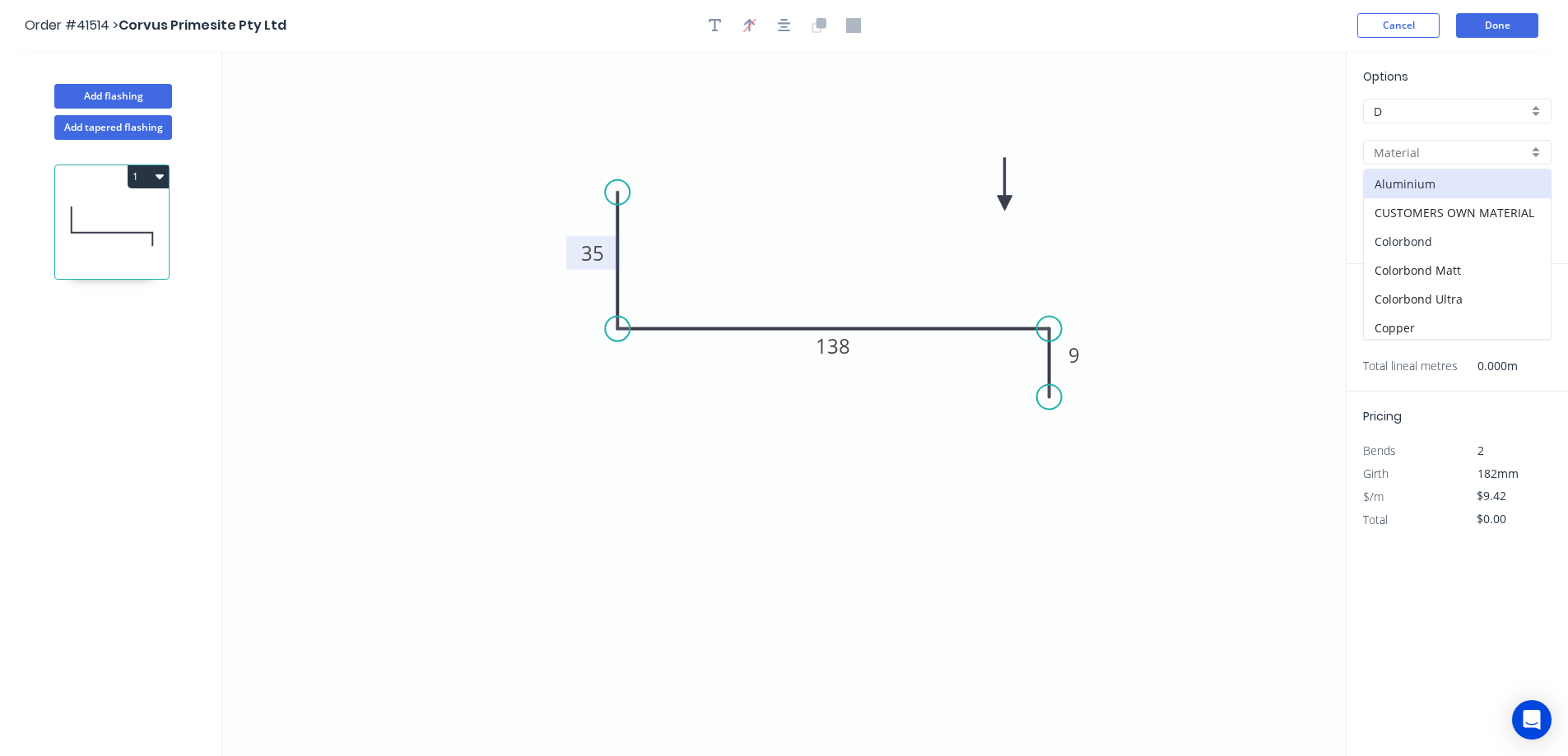
click at [1458, 238] on div "Colorbond" at bounding box center [1457, 242] width 187 height 29
type input "Colorbond"
type input "Basalt"
type input "$7.59"
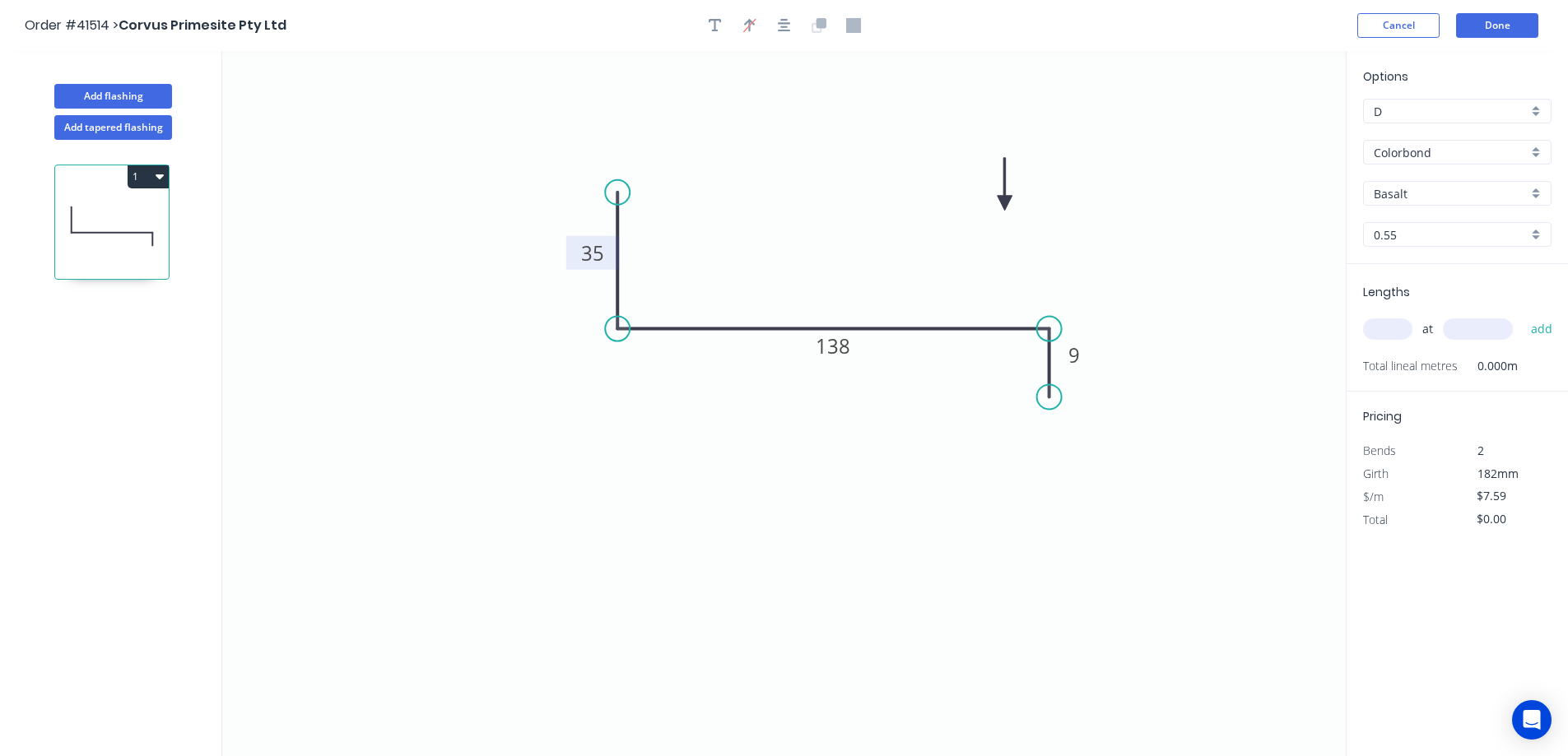
click at [1535, 193] on div "Basalt" at bounding box center [1457, 193] width 189 height 24
click at [1437, 276] on div "Dover White" at bounding box center [1457, 286] width 187 height 29
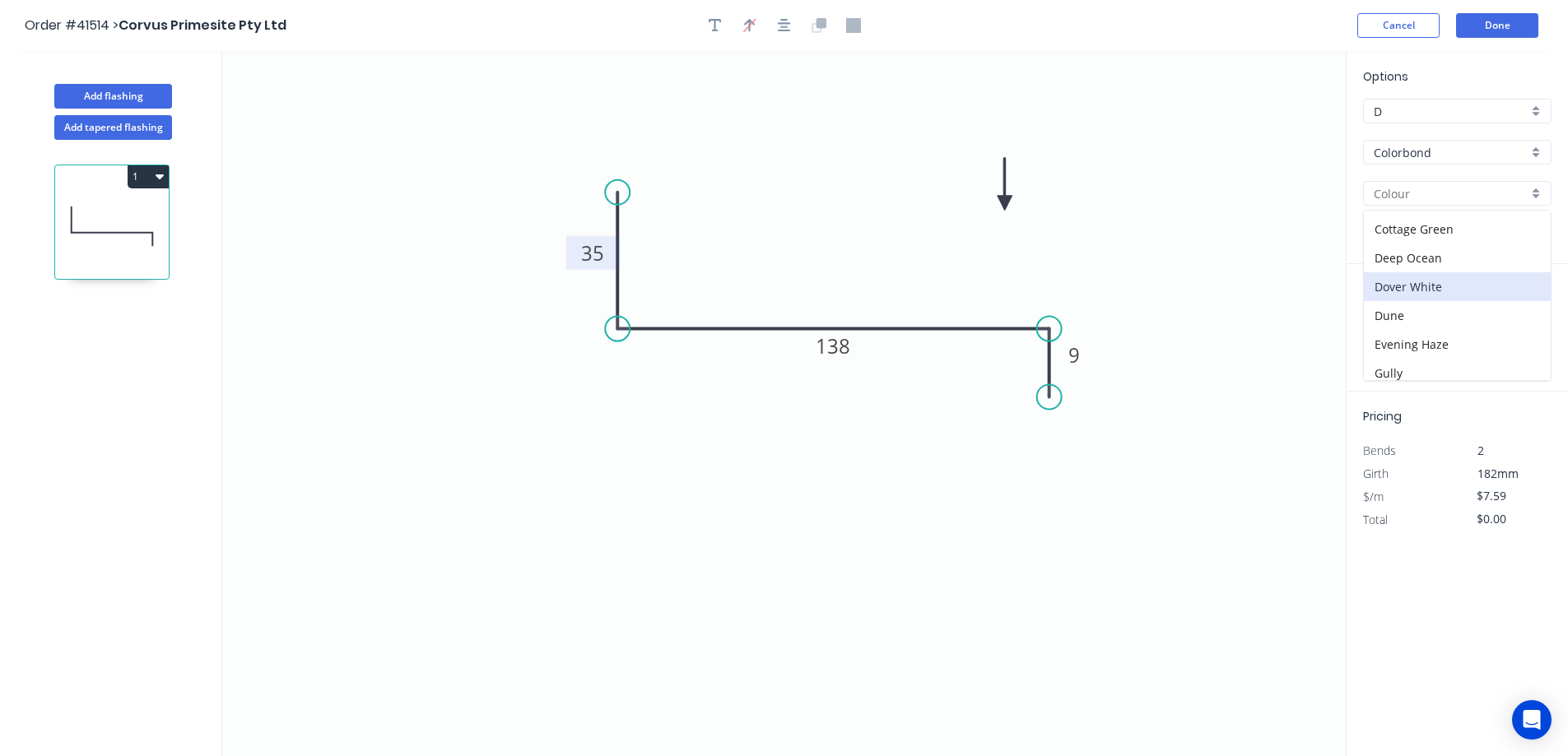
type input "Dover White"
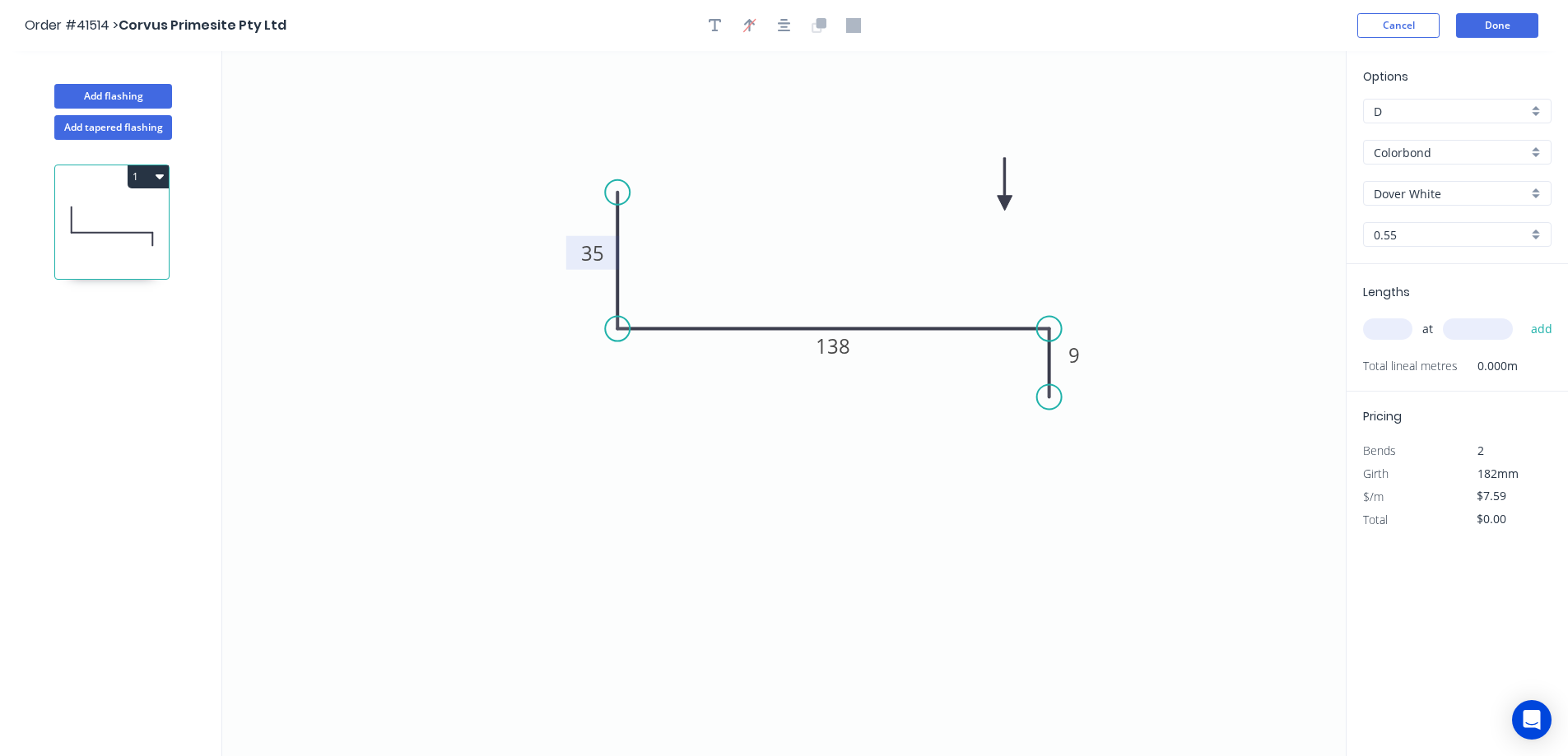
click at [1388, 327] on input "text" at bounding box center [1388, 329] width 49 height 22
type input "1"
type input "3280"
click at [1523, 315] on button "add" at bounding box center [1542, 329] width 39 height 28
type input "$24.90"
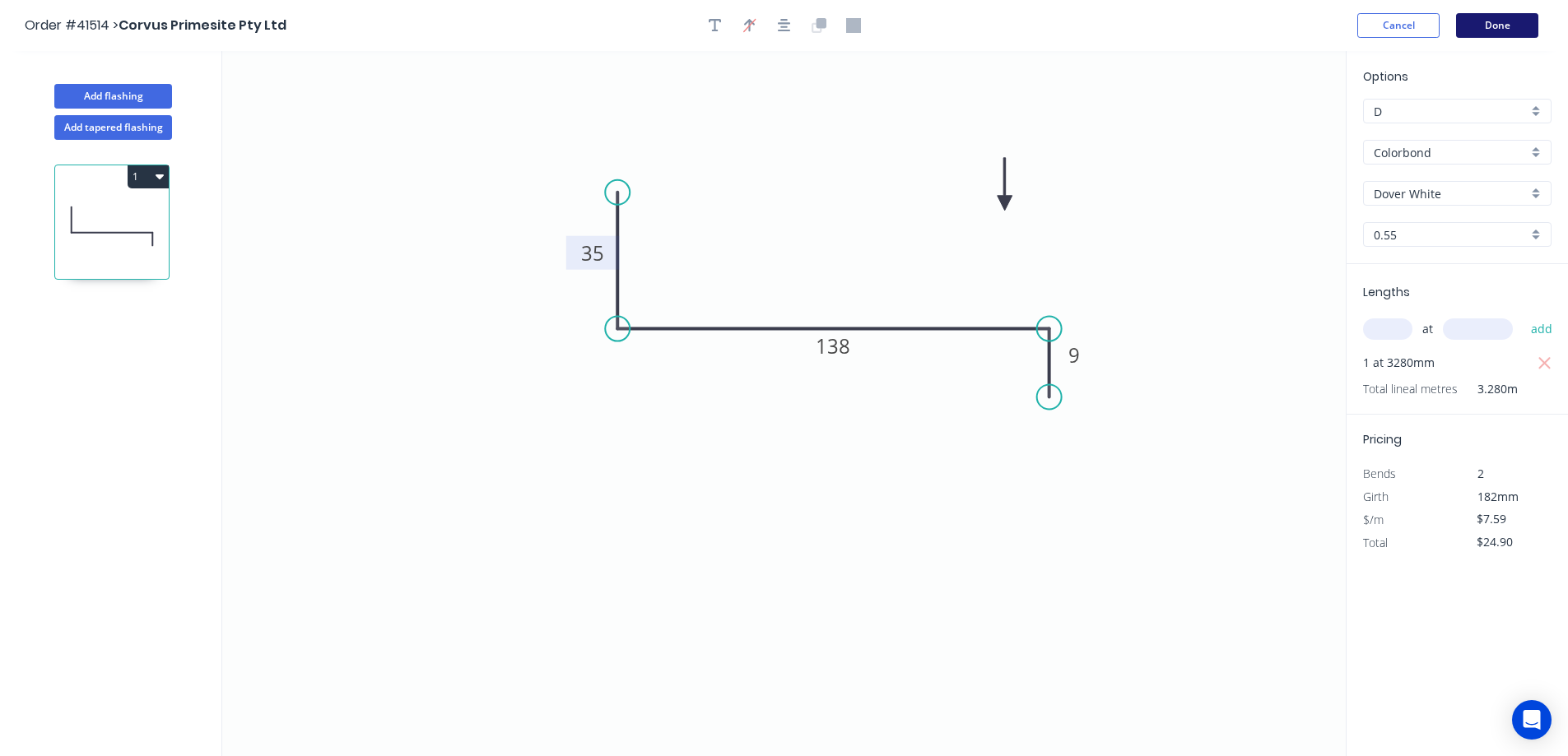
click at [1494, 23] on button "Done" at bounding box center [1497, 25] width 83 height 24
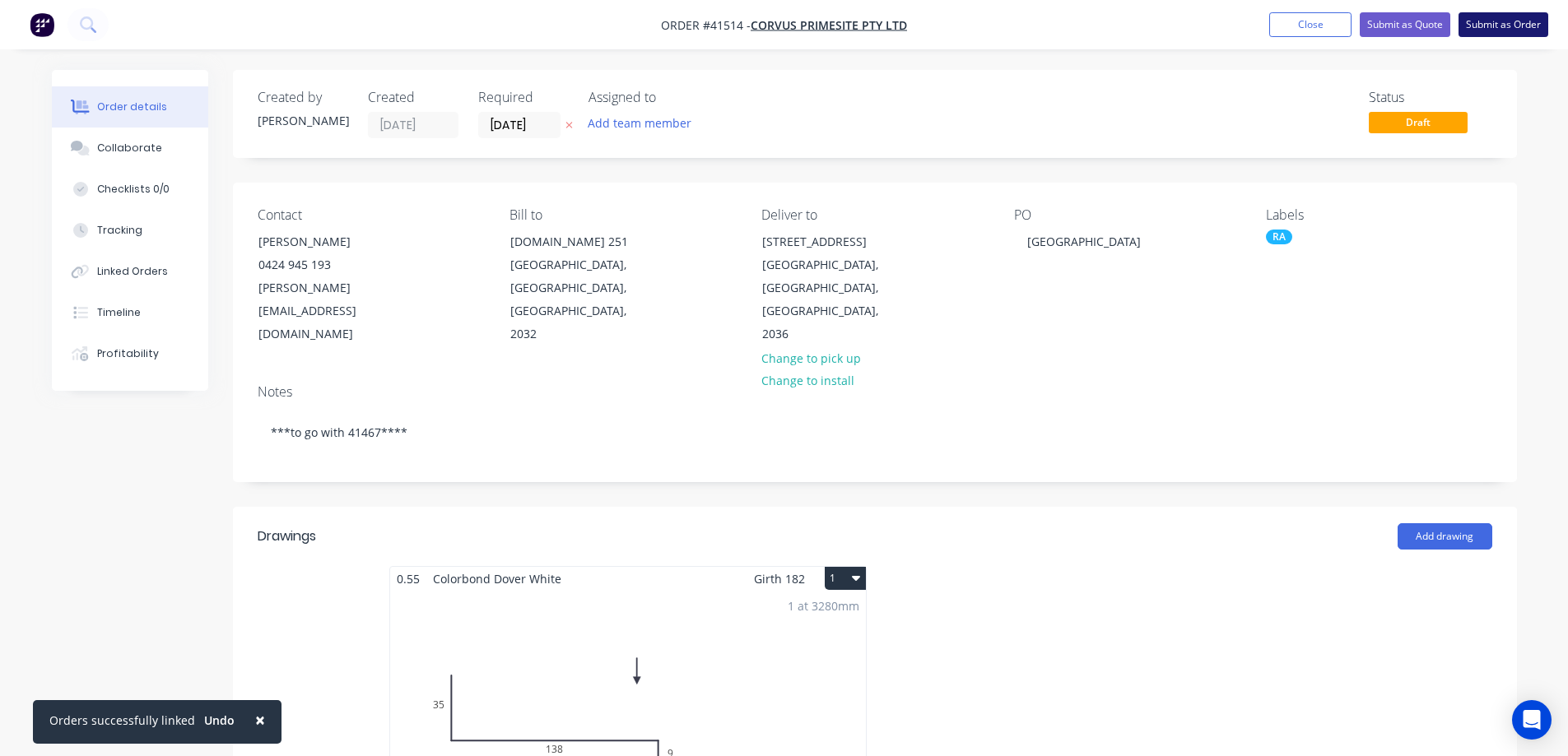
click at [1481, 25] on button "Submit as Order" at bounding box center [1503, 24] width 90 height 24
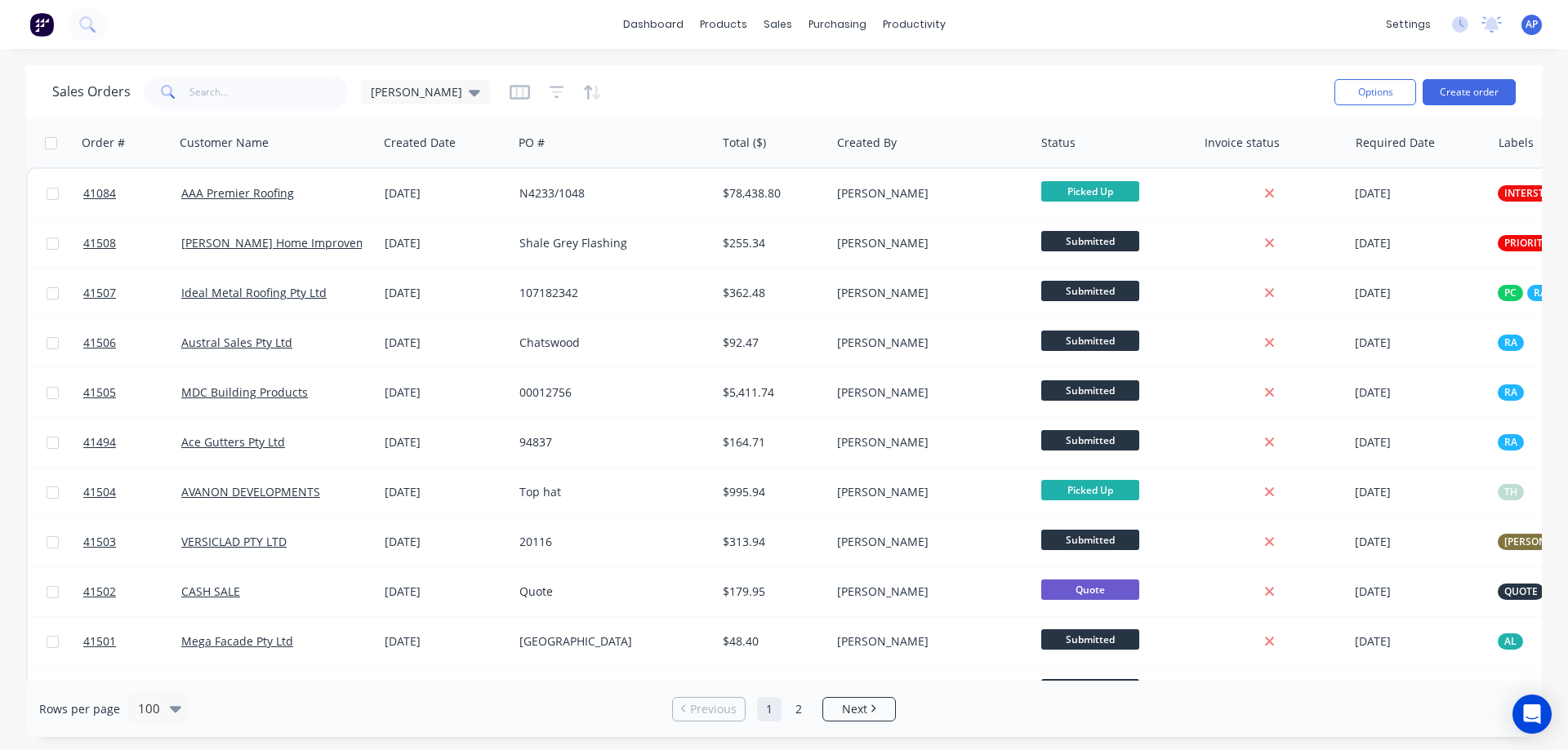
click at [107, 246] on span "41508" at bounding box center [100, 243] width 32 height 16
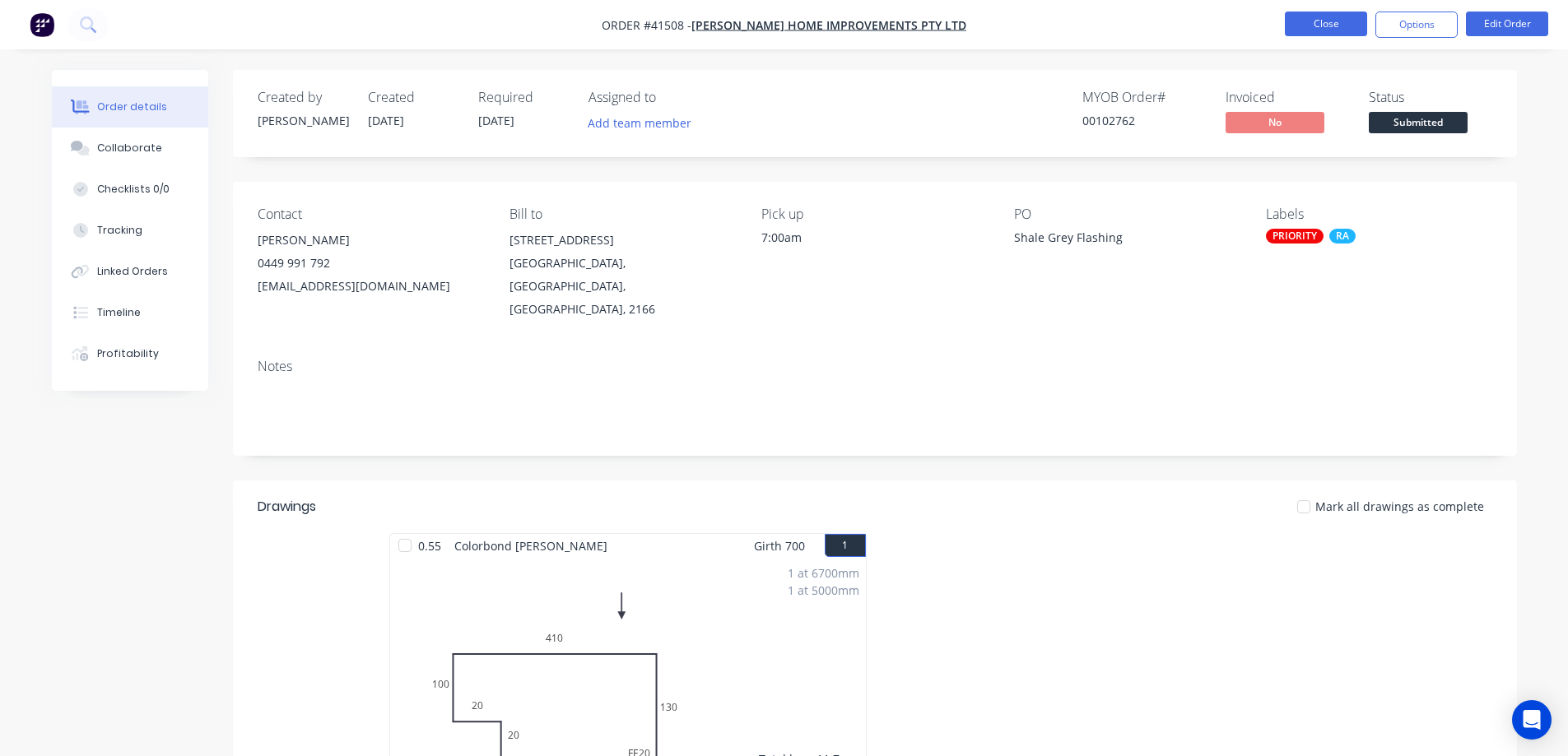
click at [1338, 18] on button "Close" at bounding box center [1326, 24] width 83 height 24
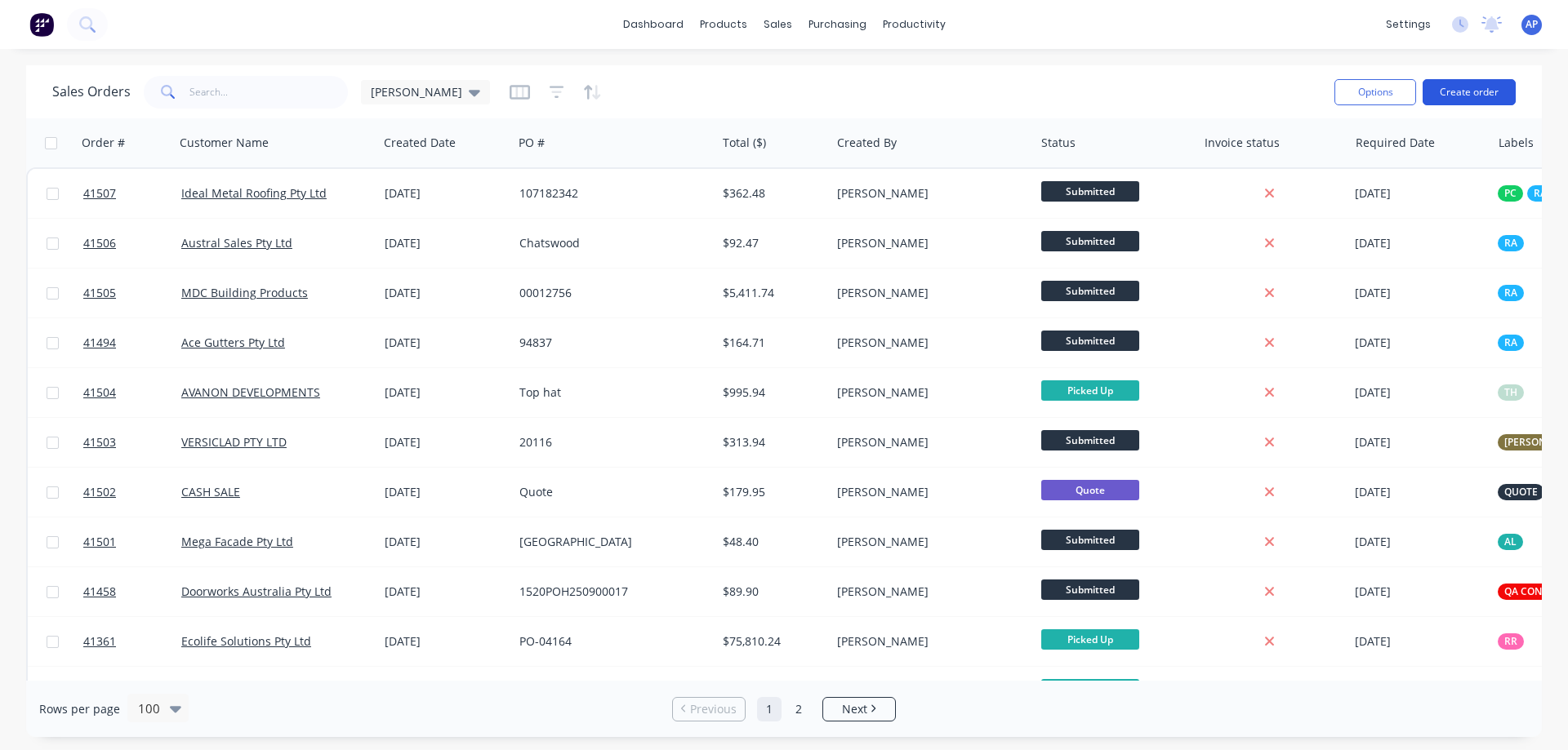
click at [1456, 93] on button "Create order" at bounding box center [1468, 92] width 93 height 26
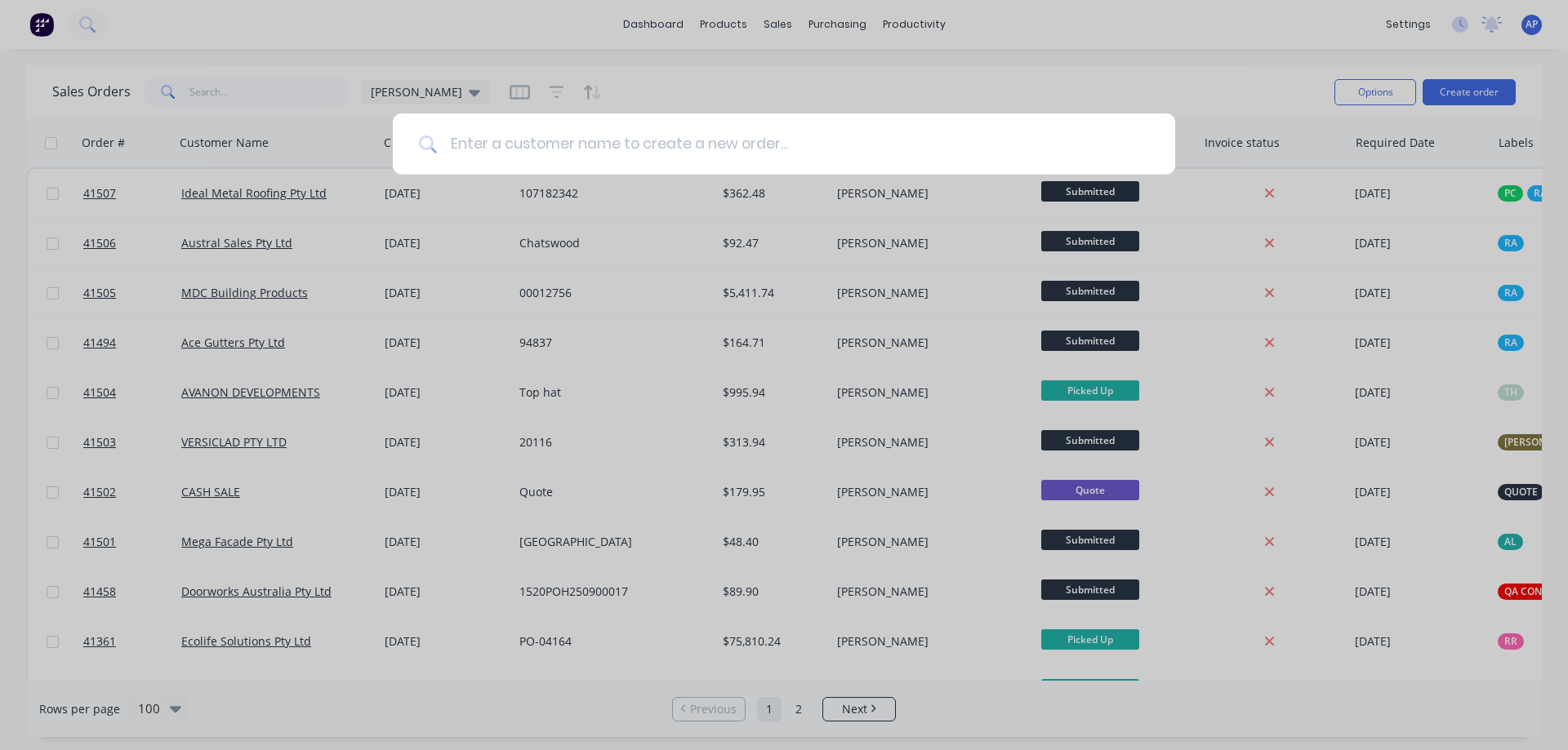
click at [555, 155] on input at bounding box center [793, 144] width 712 height 61
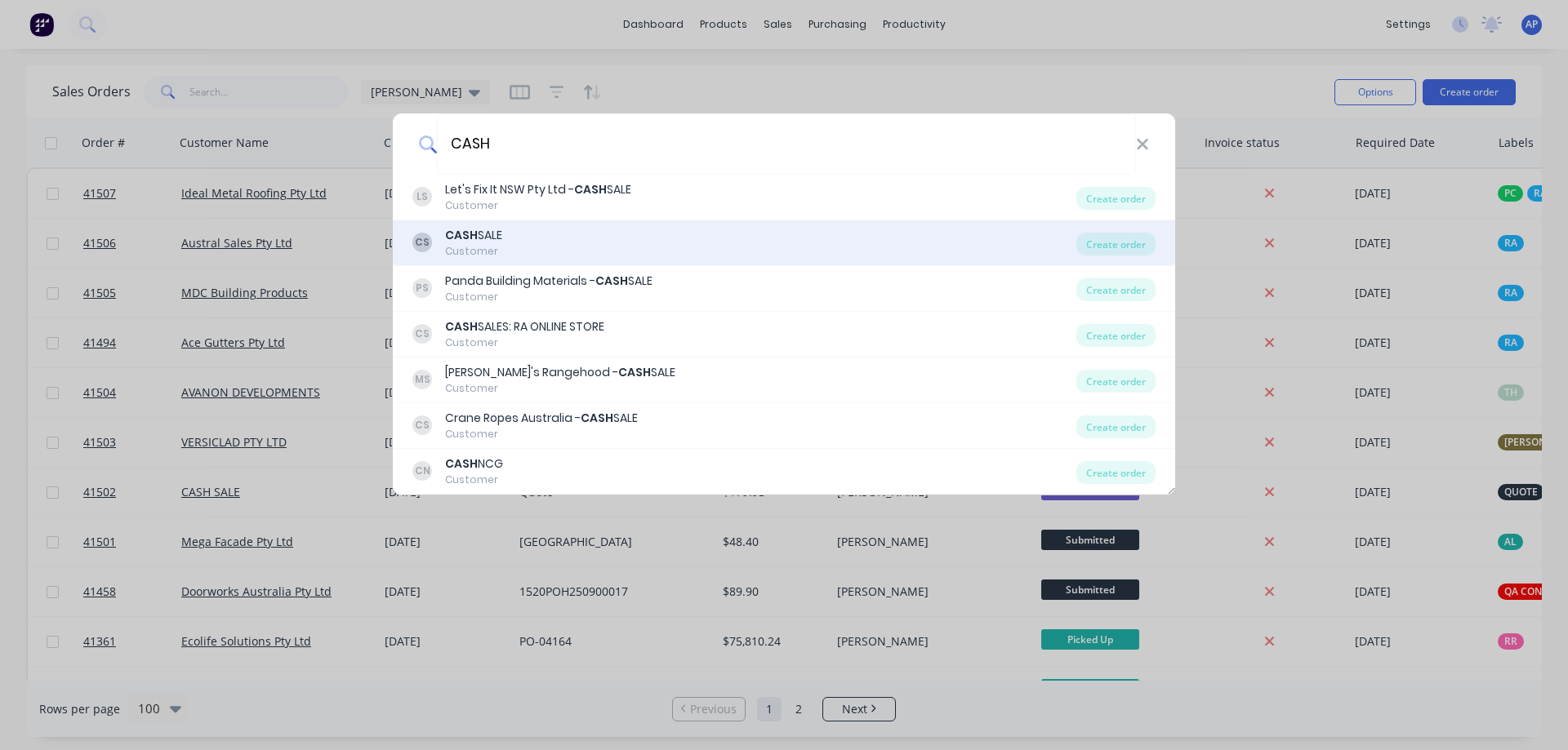
type input "CASH"
click at [501, 235] on div "CASH SALE" at bounding box center [474, 235] width 58 height 17
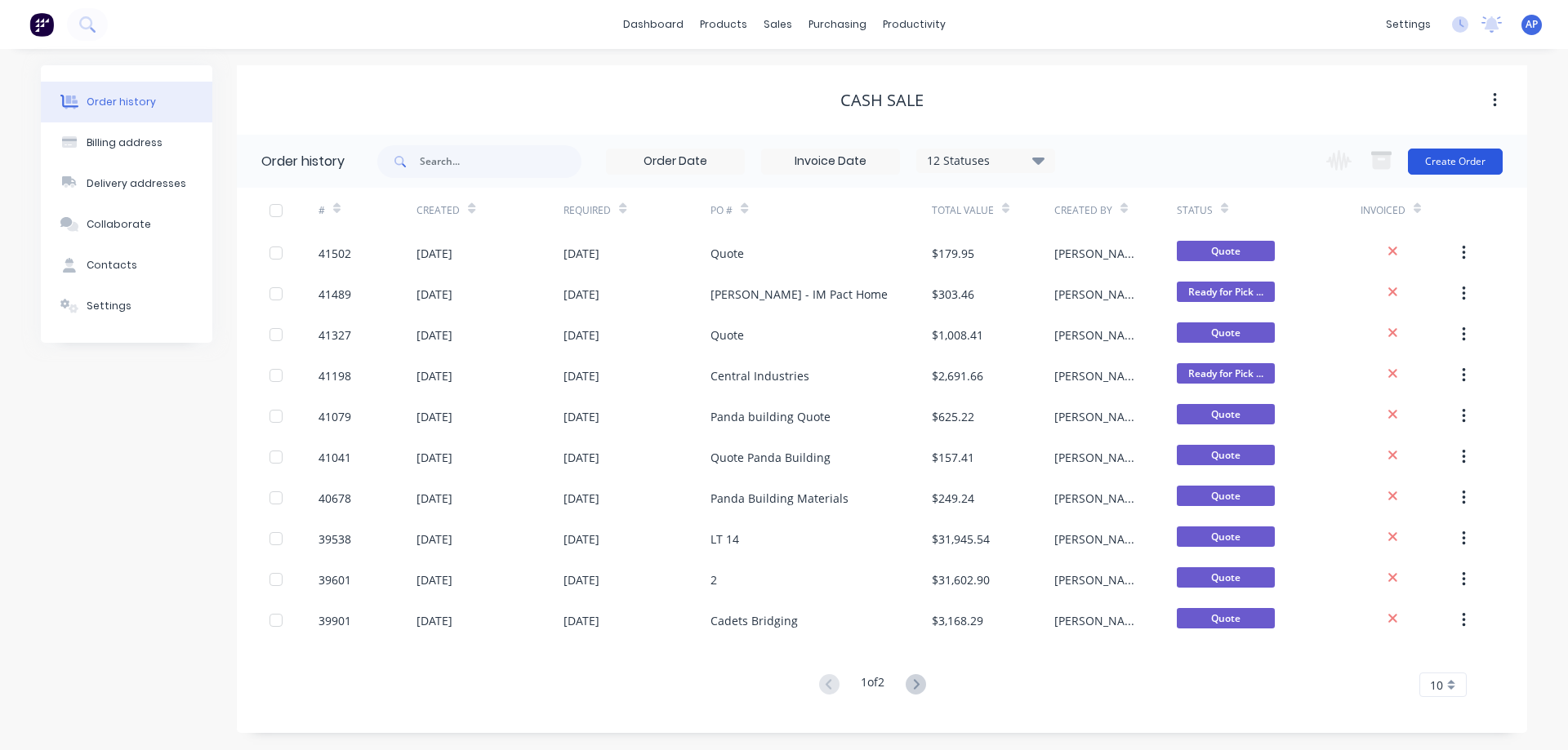
click at [1455, 163] on button "Create Order" at bounding box center [1455, 161] width 94 height 26
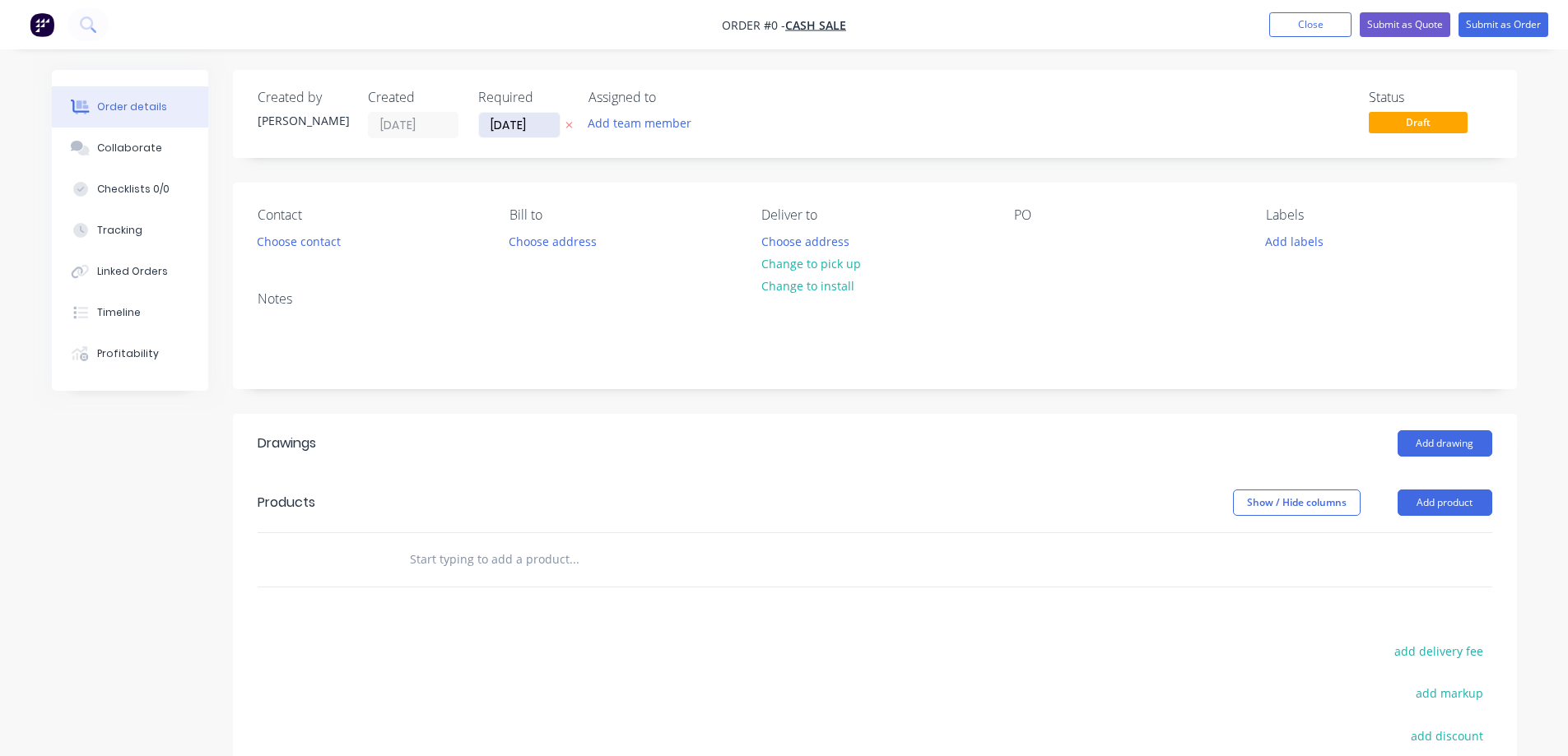
click at [501, 125] on input "[DATE]" at bounding box center [519, 124] width 81 height 24
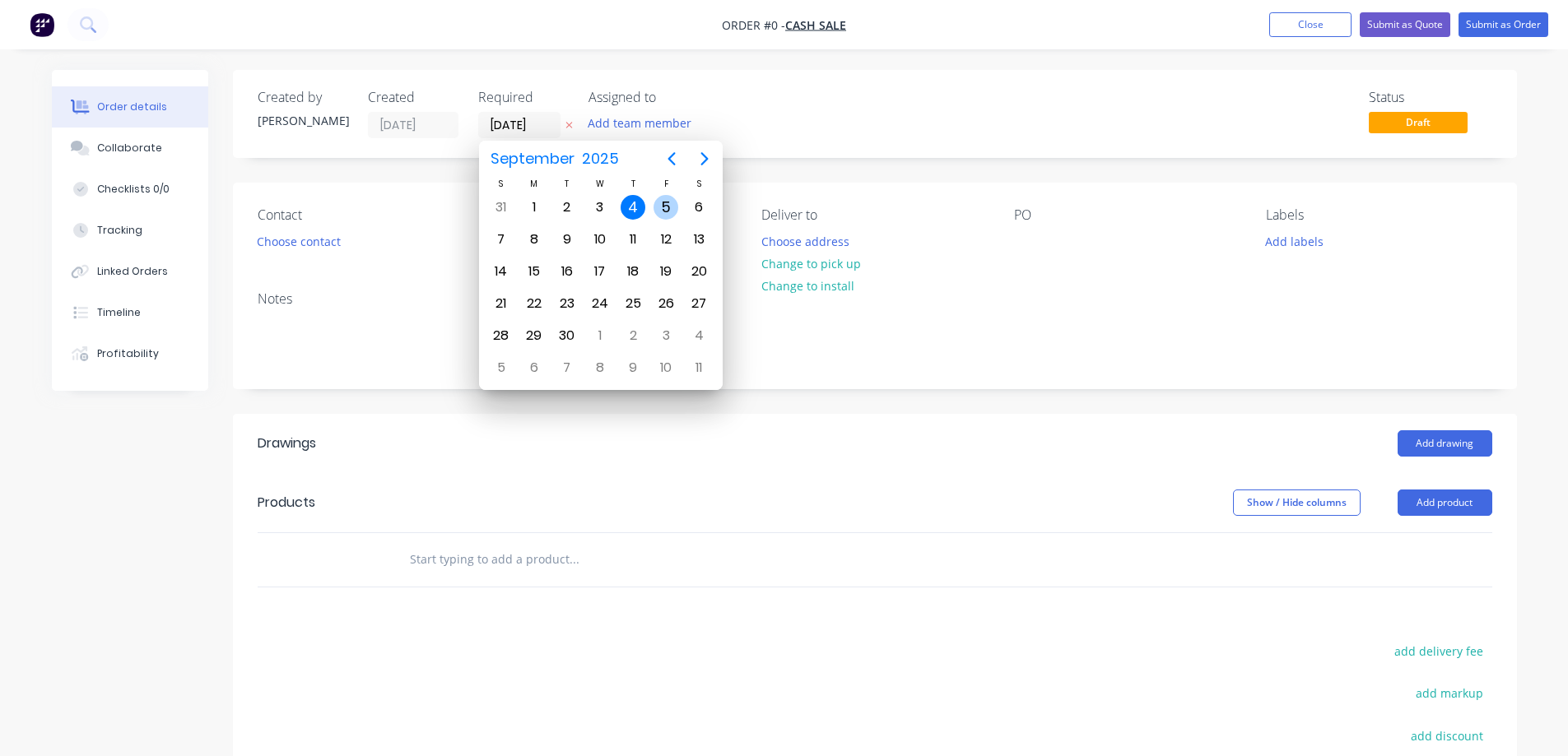
click at [673, 203] on div "5" at bounding box center [666, 207] width 24 height 24
type input "[DATE]"
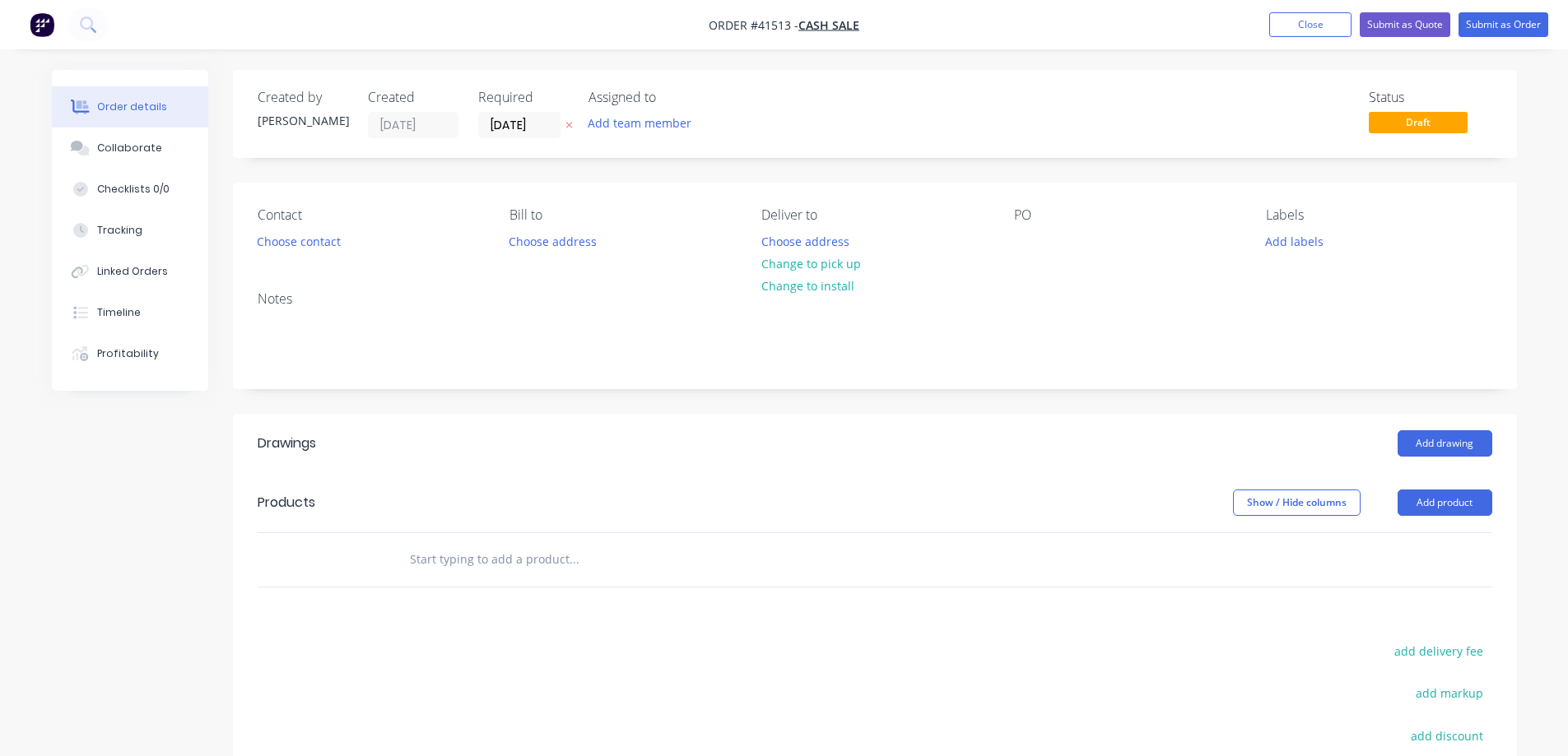
click at [318, 238] on button "Choose contact" at bounding box center [298, 240] width 102 height 23
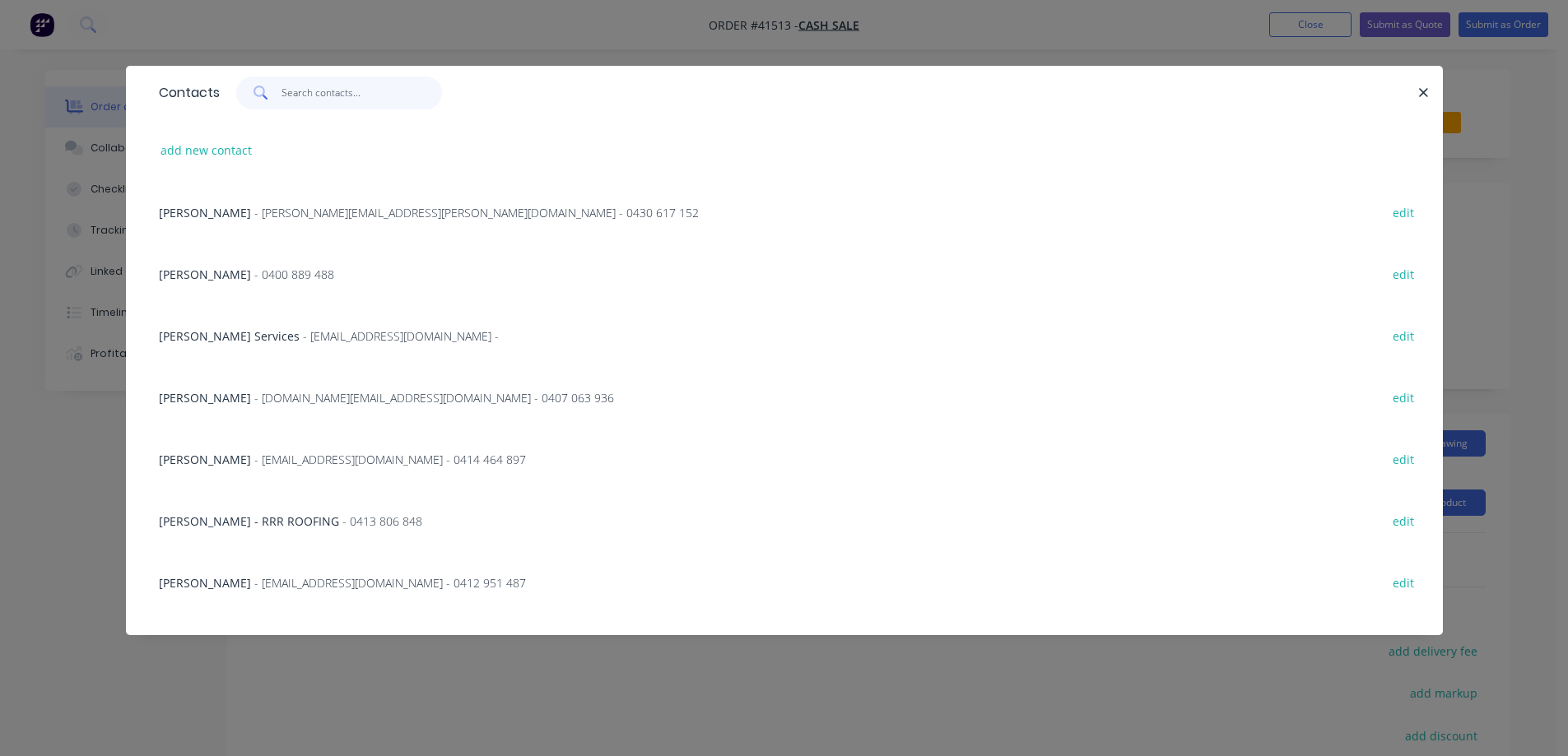
click at [314, 93] on input "text" at bounding box center [361, 92] width 161 height 33
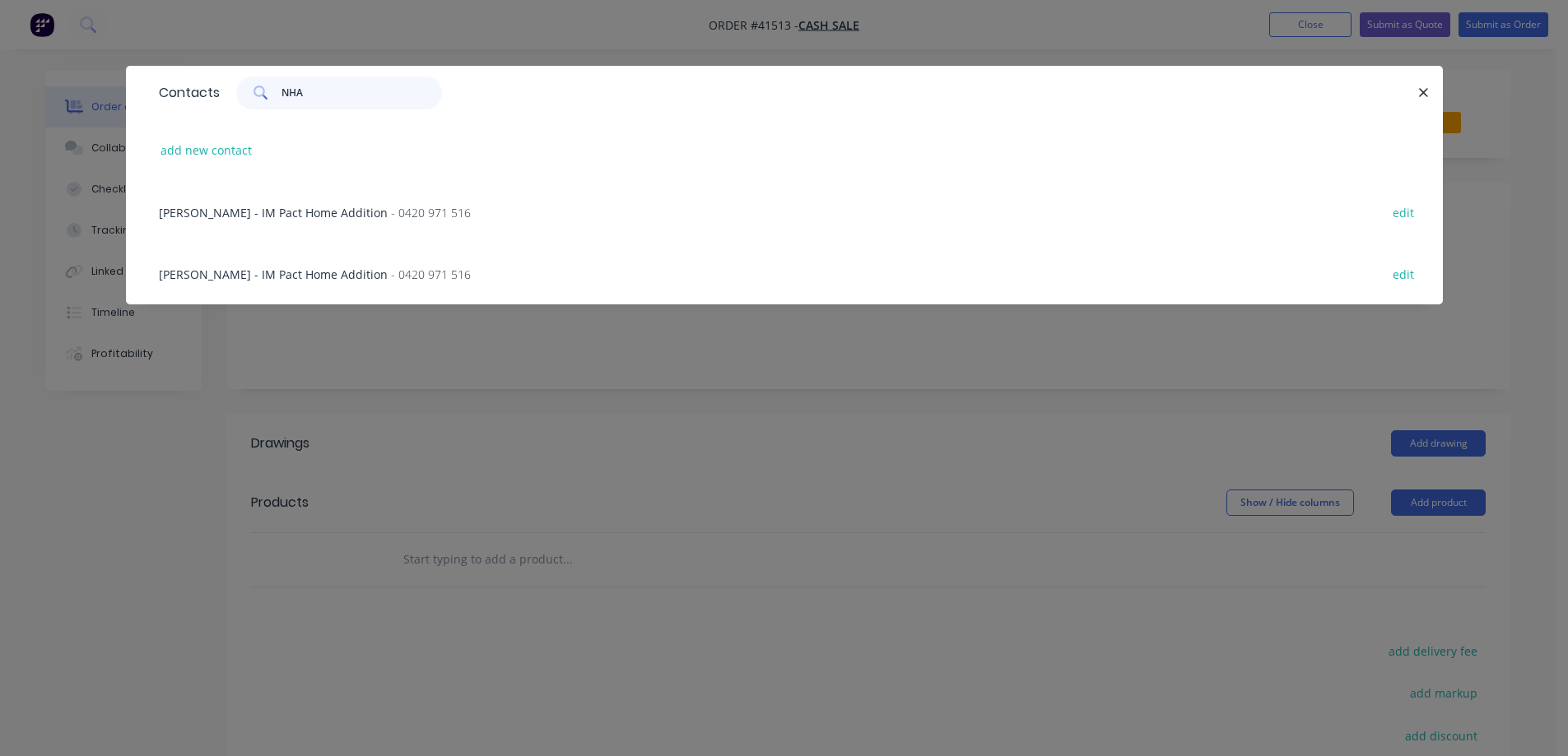
type input "NHA"
click at [391, 209] on span "- 0420 971 516" at bounding box center [431, 212] width 80 height 15
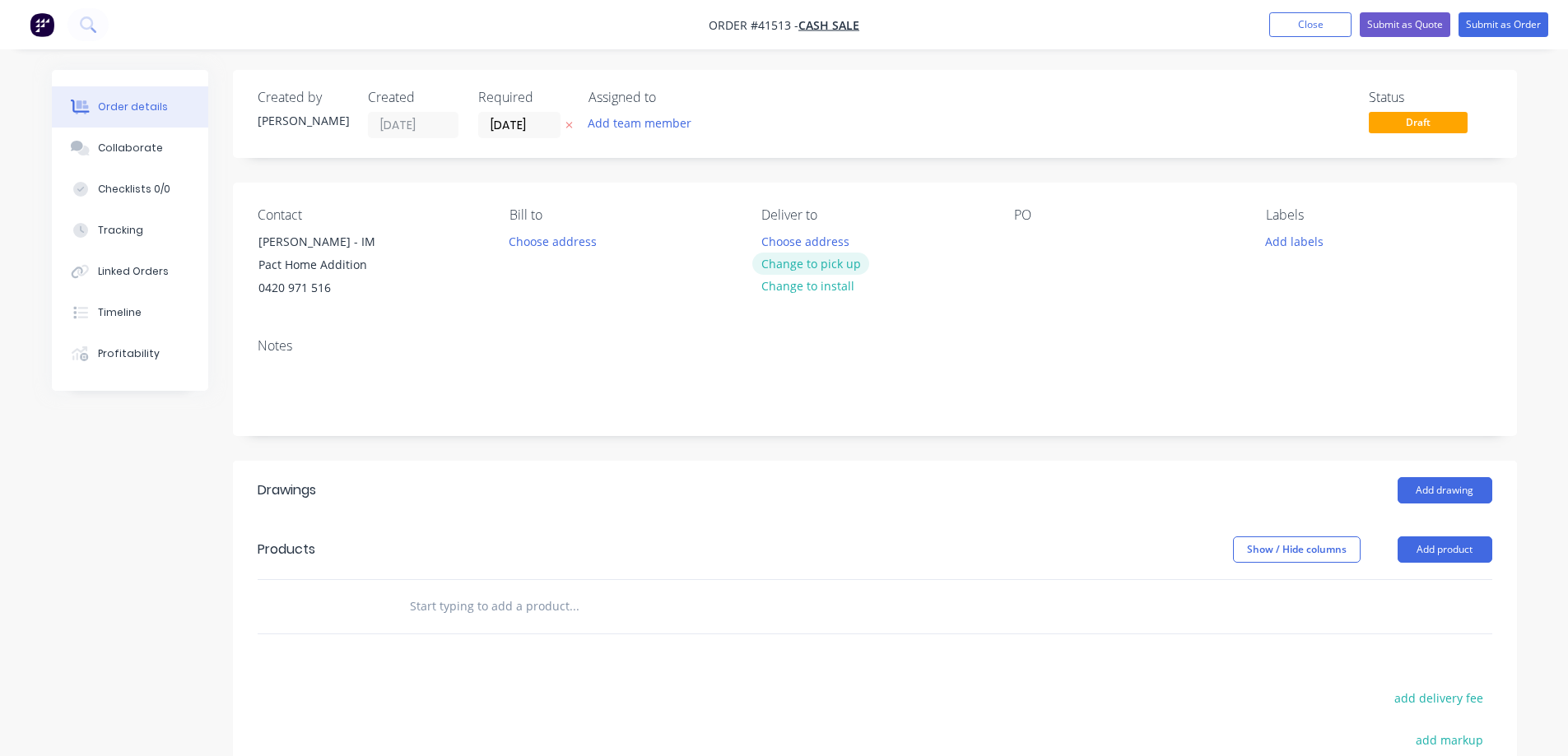
click at [777, 267] on button "Change to pick up" at bounding box center [811, 264] width 117 height 23
click at [1022, 244] on div at bounding box center [1027, 241] width 26 height 24
click at [1269, 240] on button "Add labels" at bounding box center [1295, 240] width 76 height 23
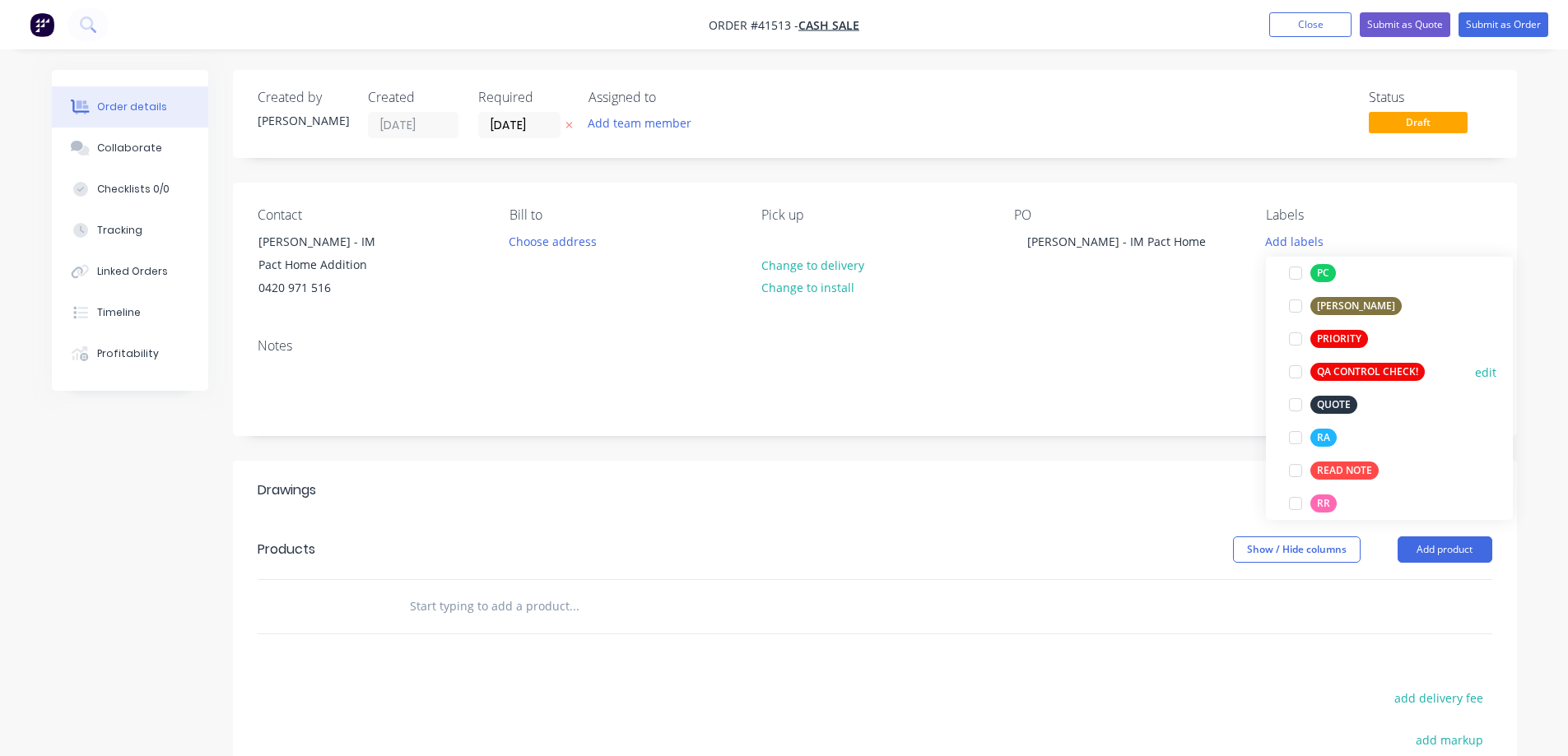
scroll to position [494, 0]
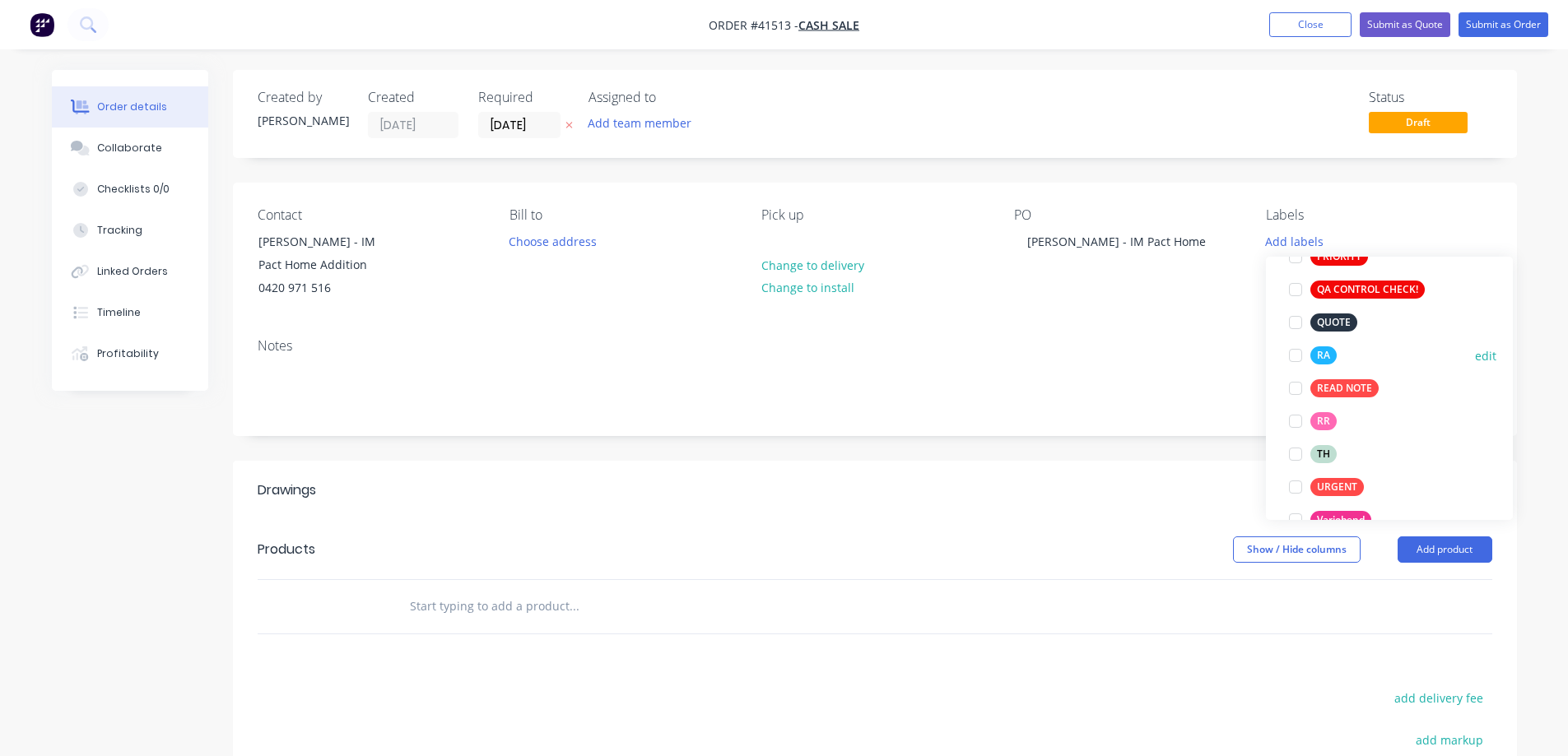
click at [1300, 352] on div at bounding box center [1296, 355] width 33 height 33
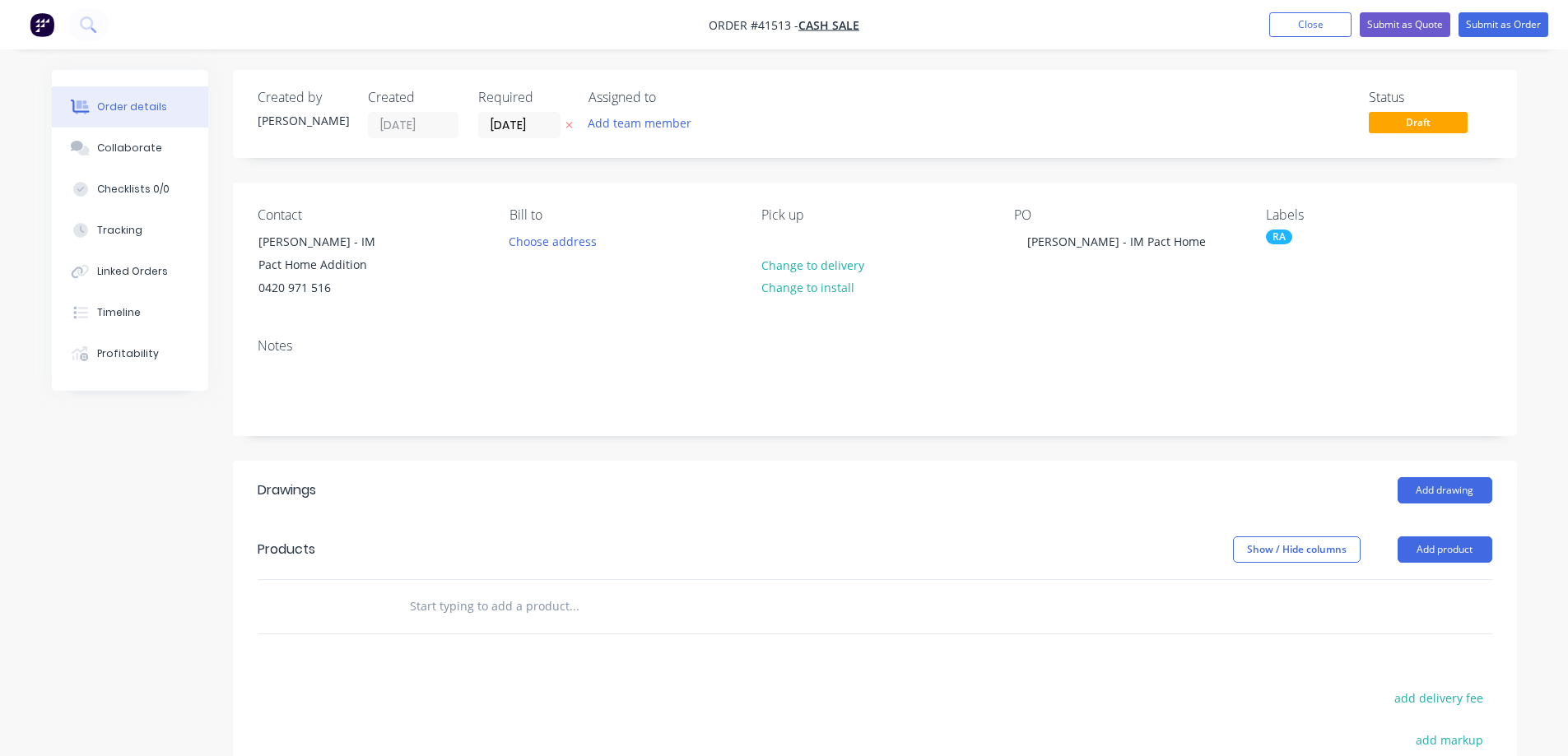
click at [789, 236] on div "Pick up Change to delivery Change to install" at bounding box center [874, 254] width 226 height 93
click at [780, 236] on div at bounding box center [774, 241] width 26 height 24
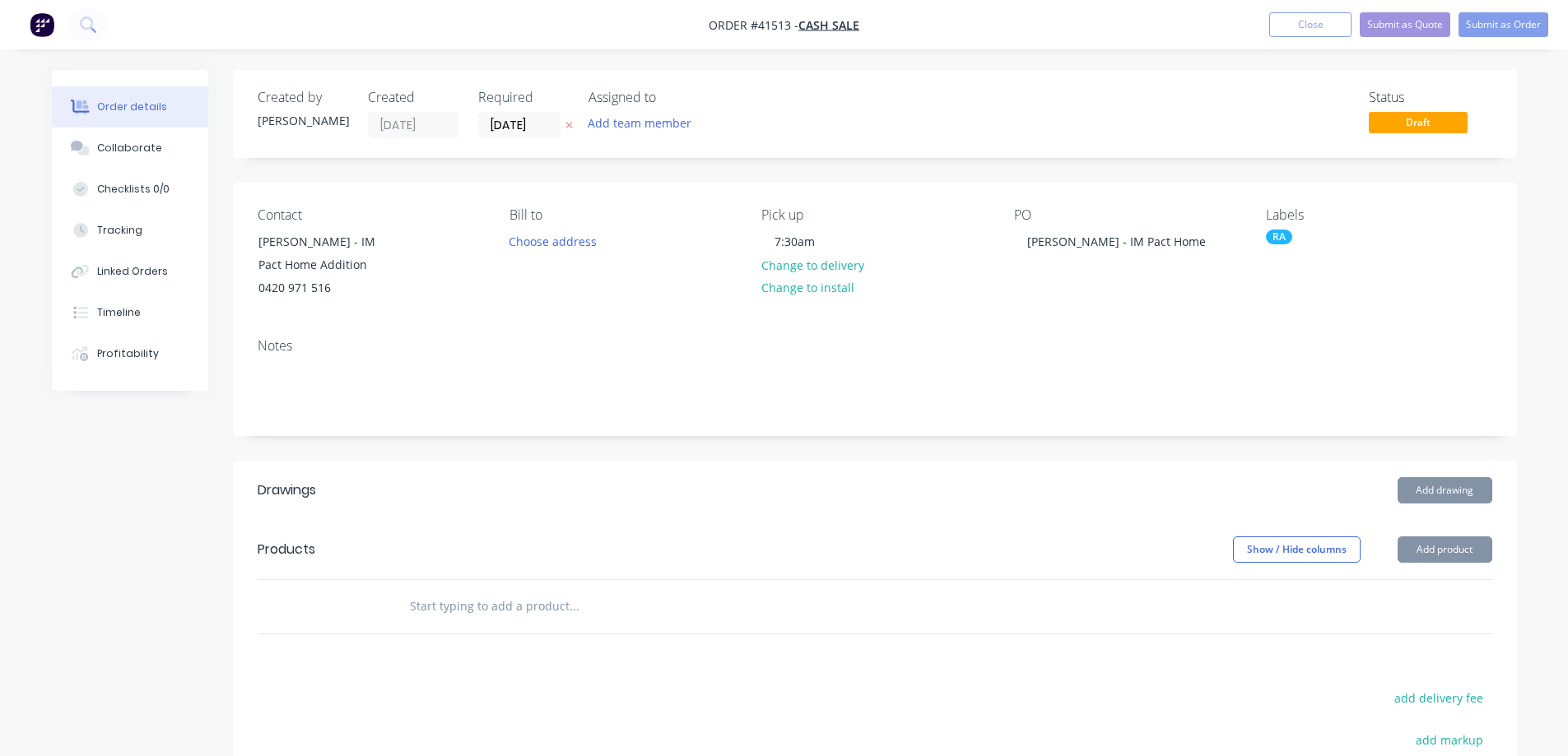
click at [1280, 238] on div "RA" at bounding box center [1279, 237] width 26 height 15
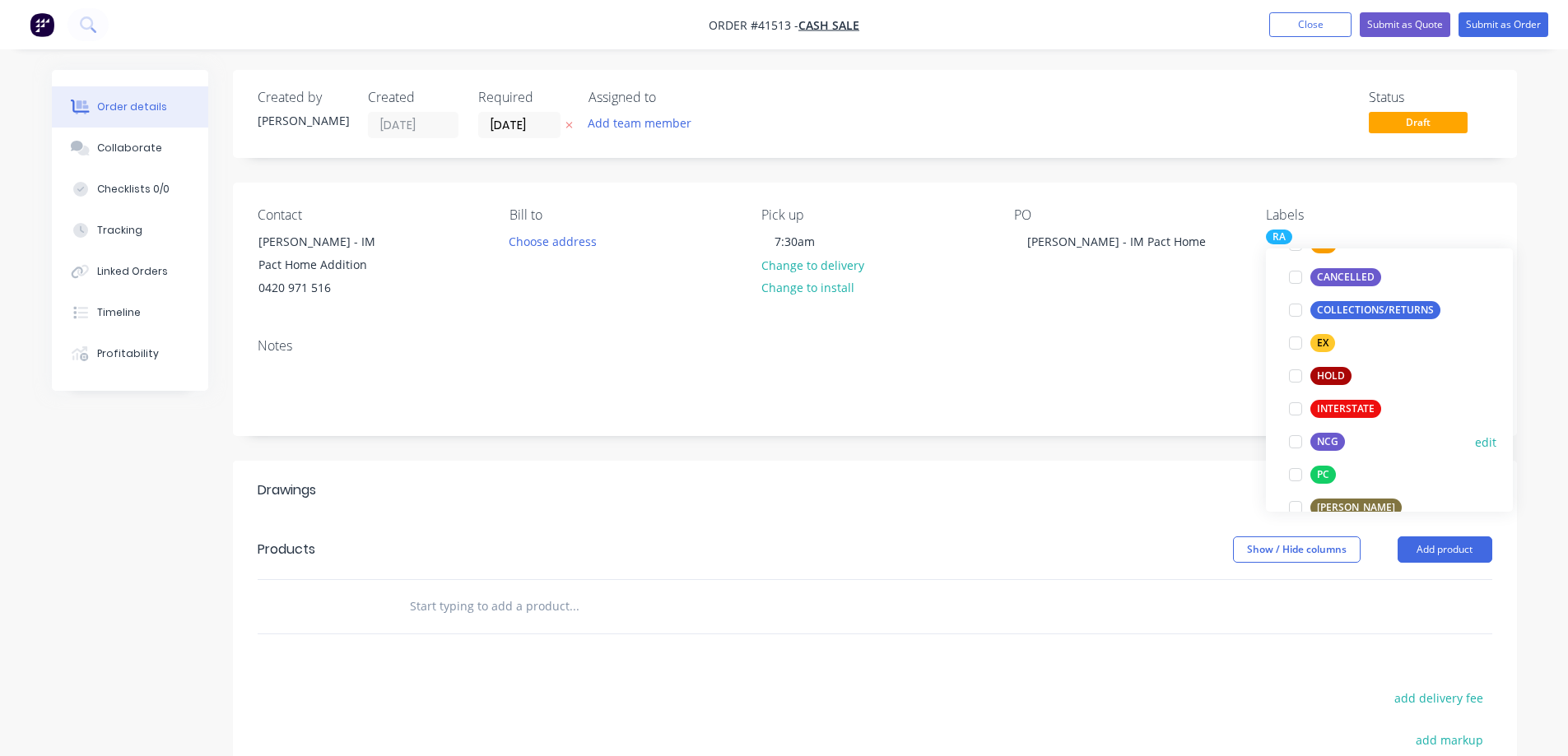
scroll to position [329, 0]
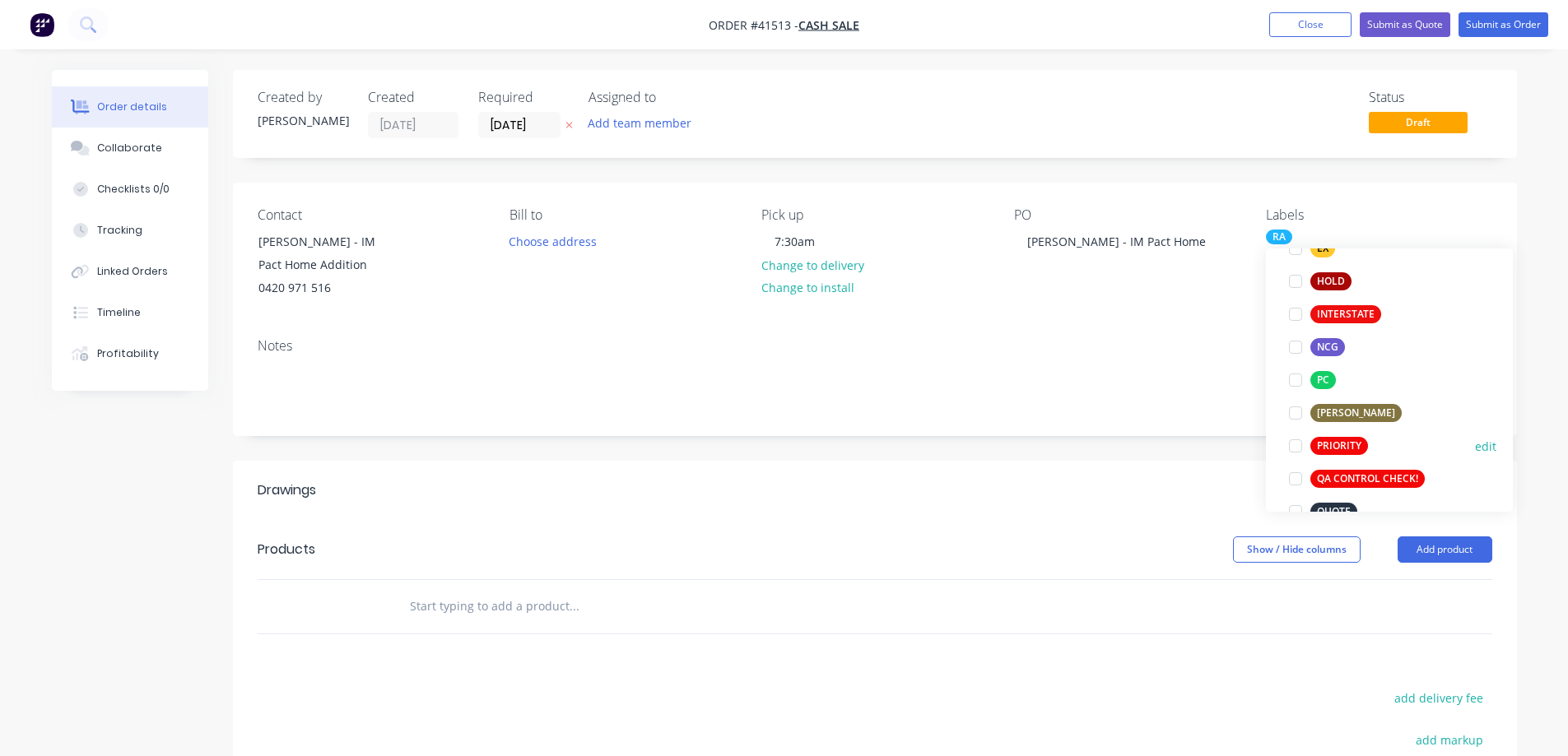
click at [1296, 445] on div at bounding box center [1296, 446] width 33 height 33
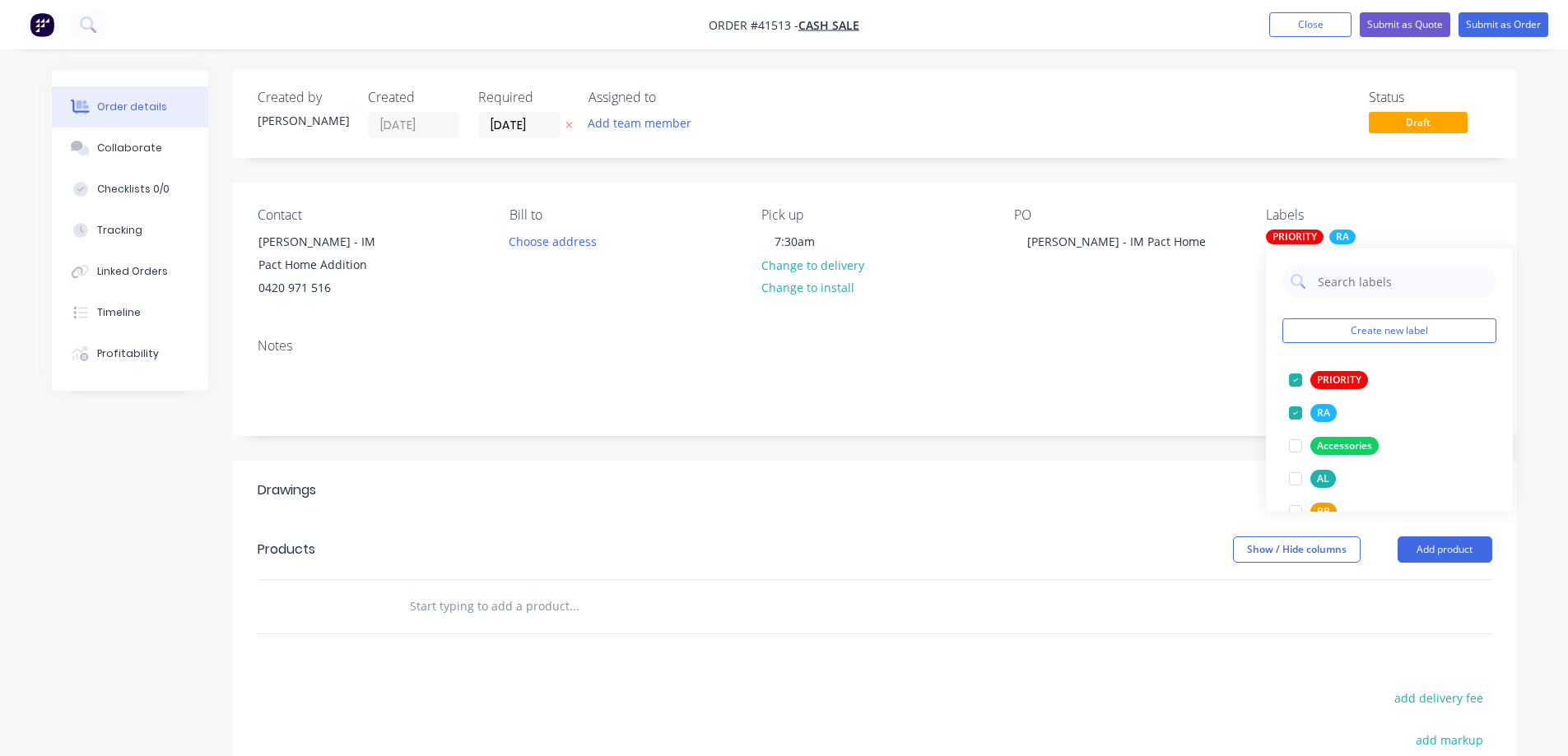
click at [920, 341] on div "Notes" at bounding box center [875, 345] width 1235 height 15
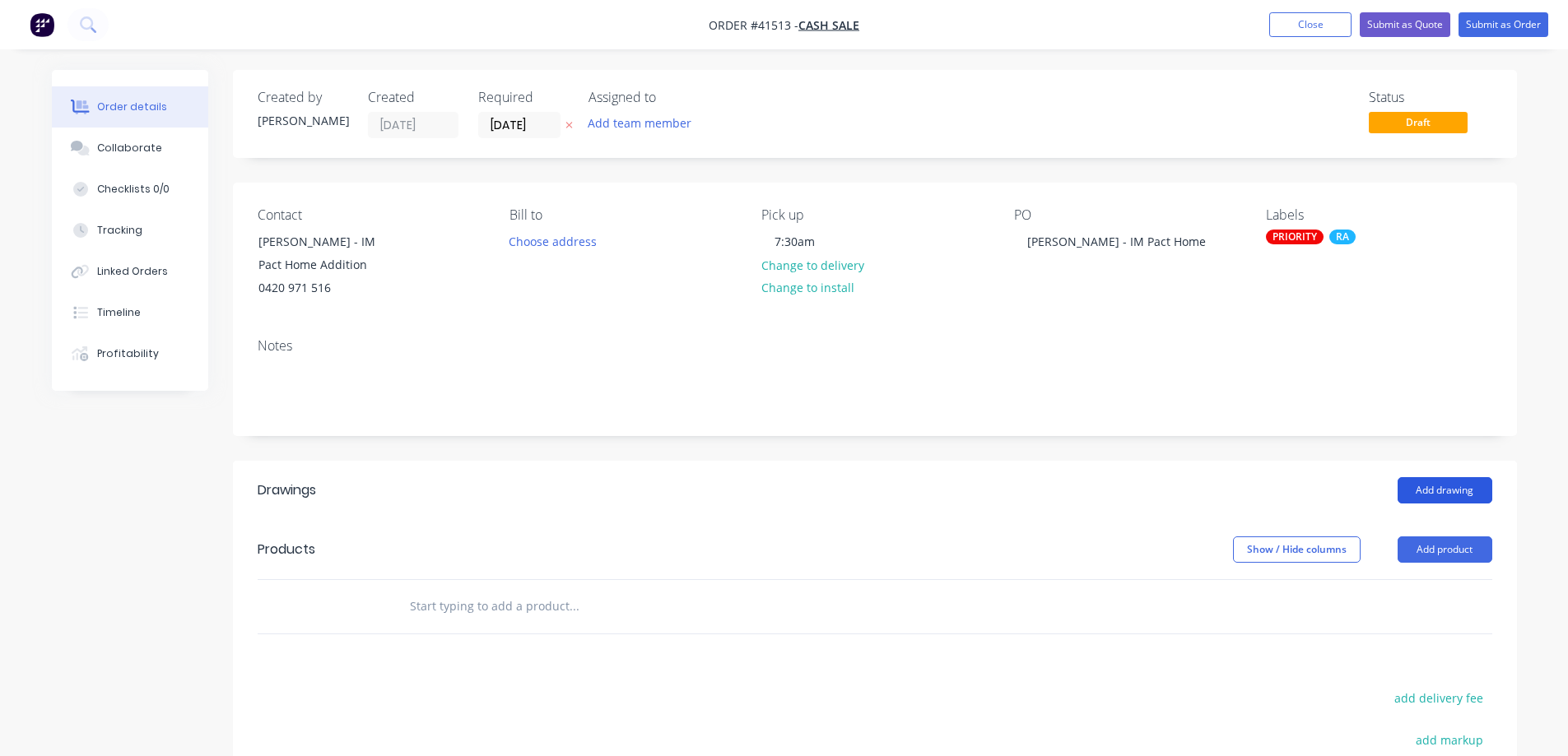
click at [1447, 493] on button "Add drawing" at bounding box center [1445, 489] width 94 height 26
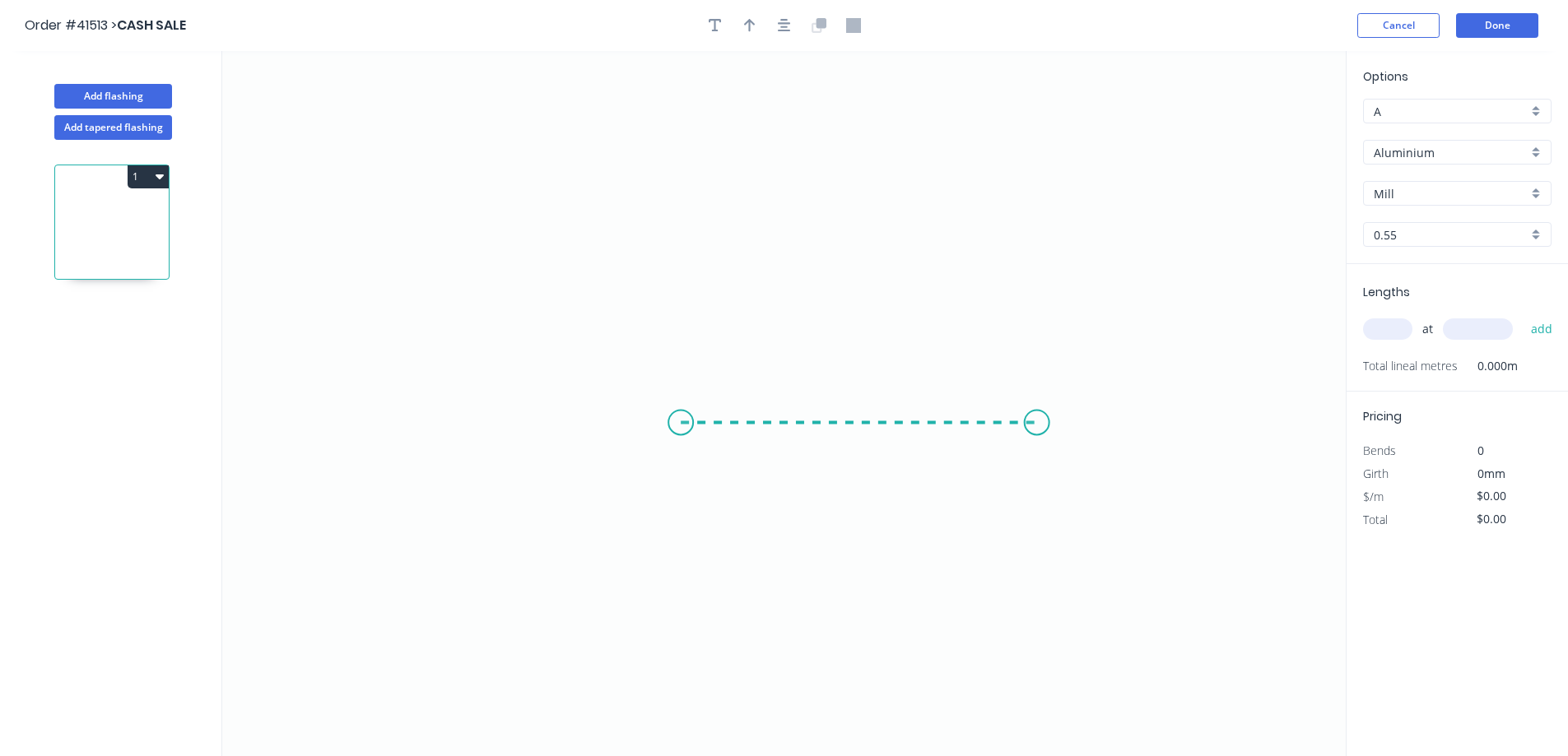
drag, startPoint x: 681, startPoint y: 423, endPoint x: 1047, endPoint y: 426, distance: 366.0
click at [1047, 426] on icon "0" at bounding box center [784, 403] width 1124 height 705
click at [1047, 426] on circle at bounding box center [1047, 422] width 24 height 24
drag, startPoint x: 1047, startPoint y: 426, endPoint x: 914, endPoint y: 460, distance: 137.3
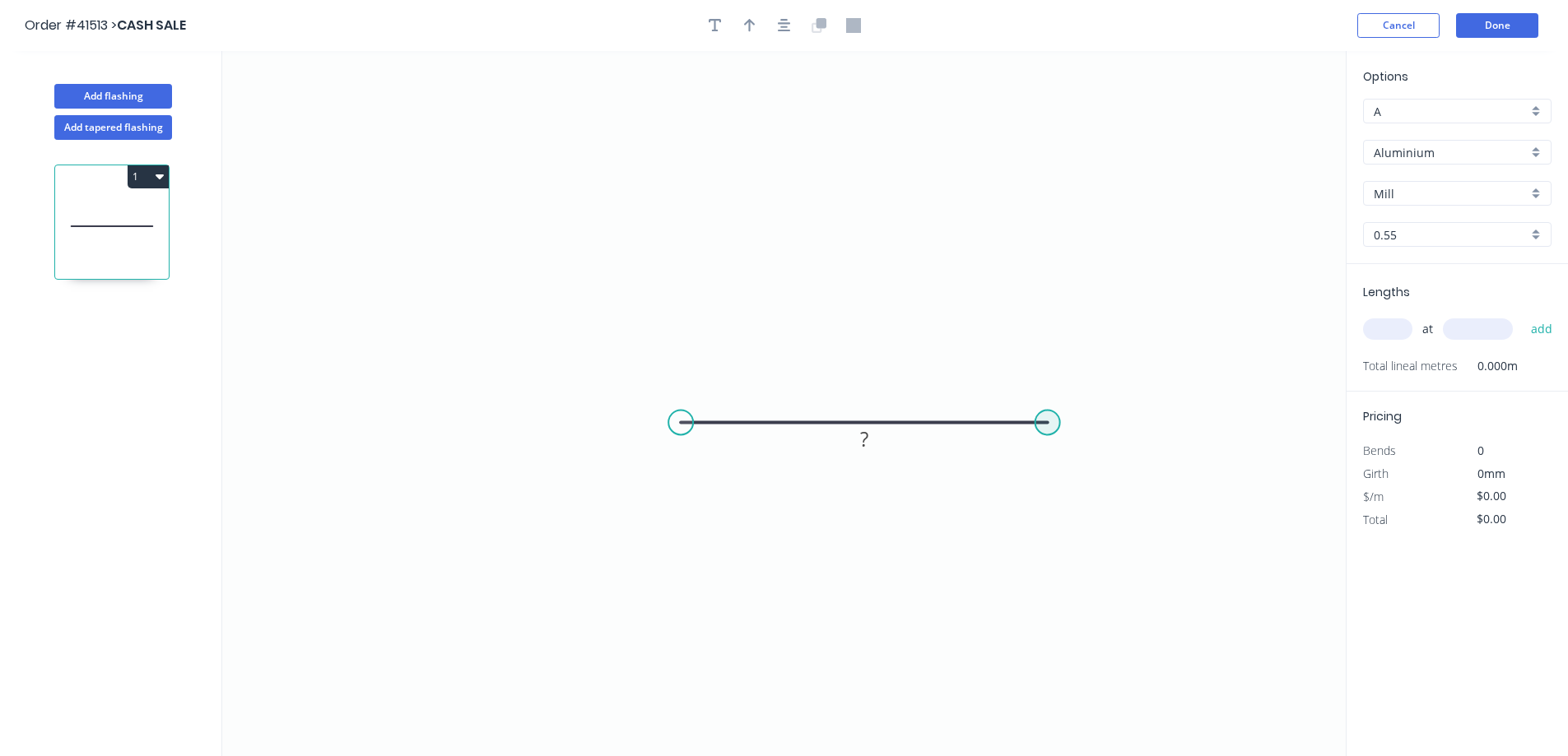
click at [1047, 425] on circle at bounding box center [1047, 422] width 24 height 24
click at [866, 434] on tspan "?" at bounding box center [864, 439] width 8 height 27
drag, startPoint x: 745, startPoint y: 24, endPoint x: 825, endPoint y: 41, distance: 81.8
click at [749, 24] on icon "button" at bounding box center [750, 25] width 12 height 14
type input "$23.41"
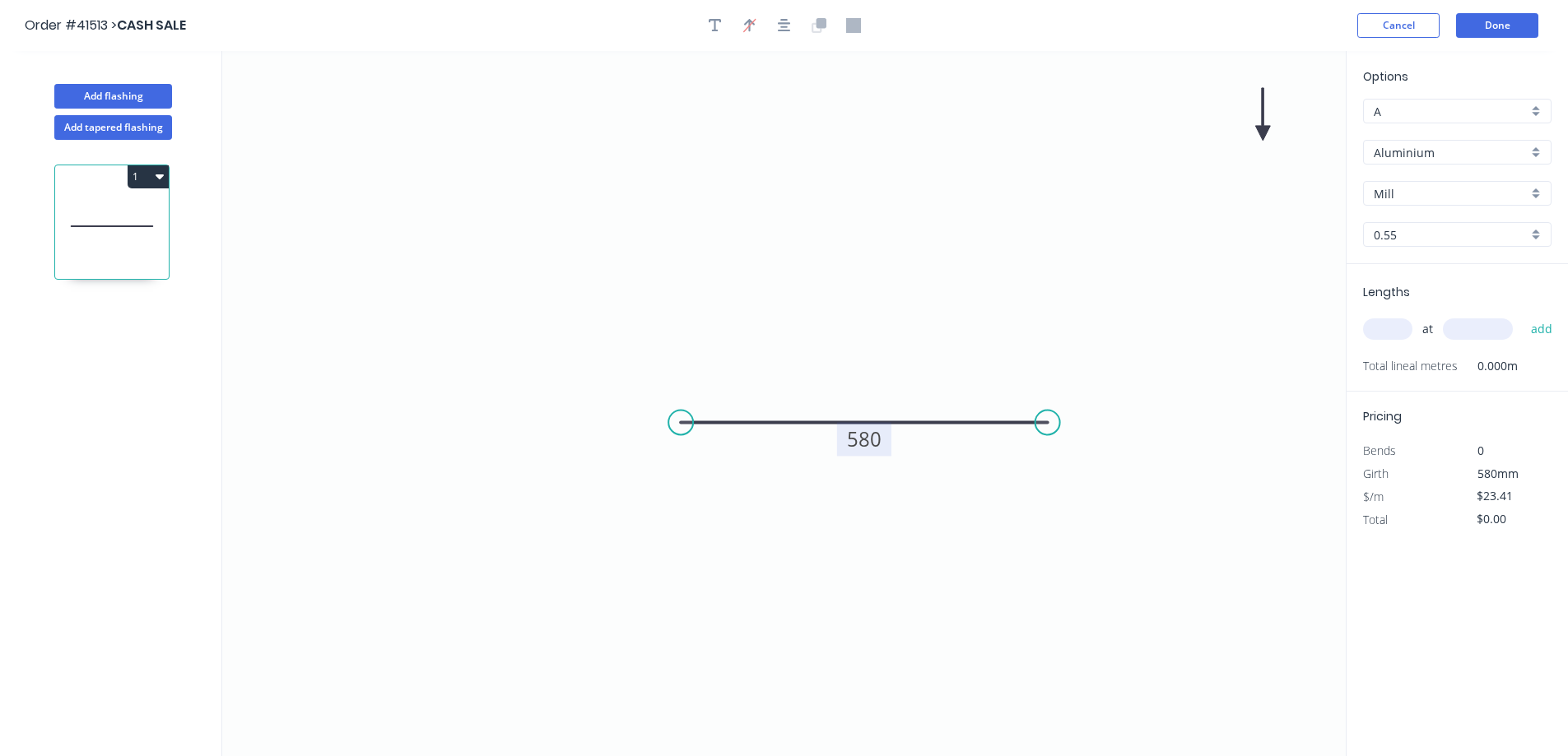
drag, startPoint x: 1258, startPoint y: 125, endPoint x: 1009, endPoint y: 257, distance: 281.8
click at [1003, 264] on icon "0 580" at bounding box center [784, 403] width 1124 height 705
drag, startPoint x: 1260, startPoint y: 131, endPoint x: 1074, endPoint y: 266, distance: 229.8
click at [1009, 307] on icon at bounding box center [1003, 296] width 15 height 53
click at [1538, 145] on div "Aluminium" at bounding box center [1457, 151] width 189 height 24
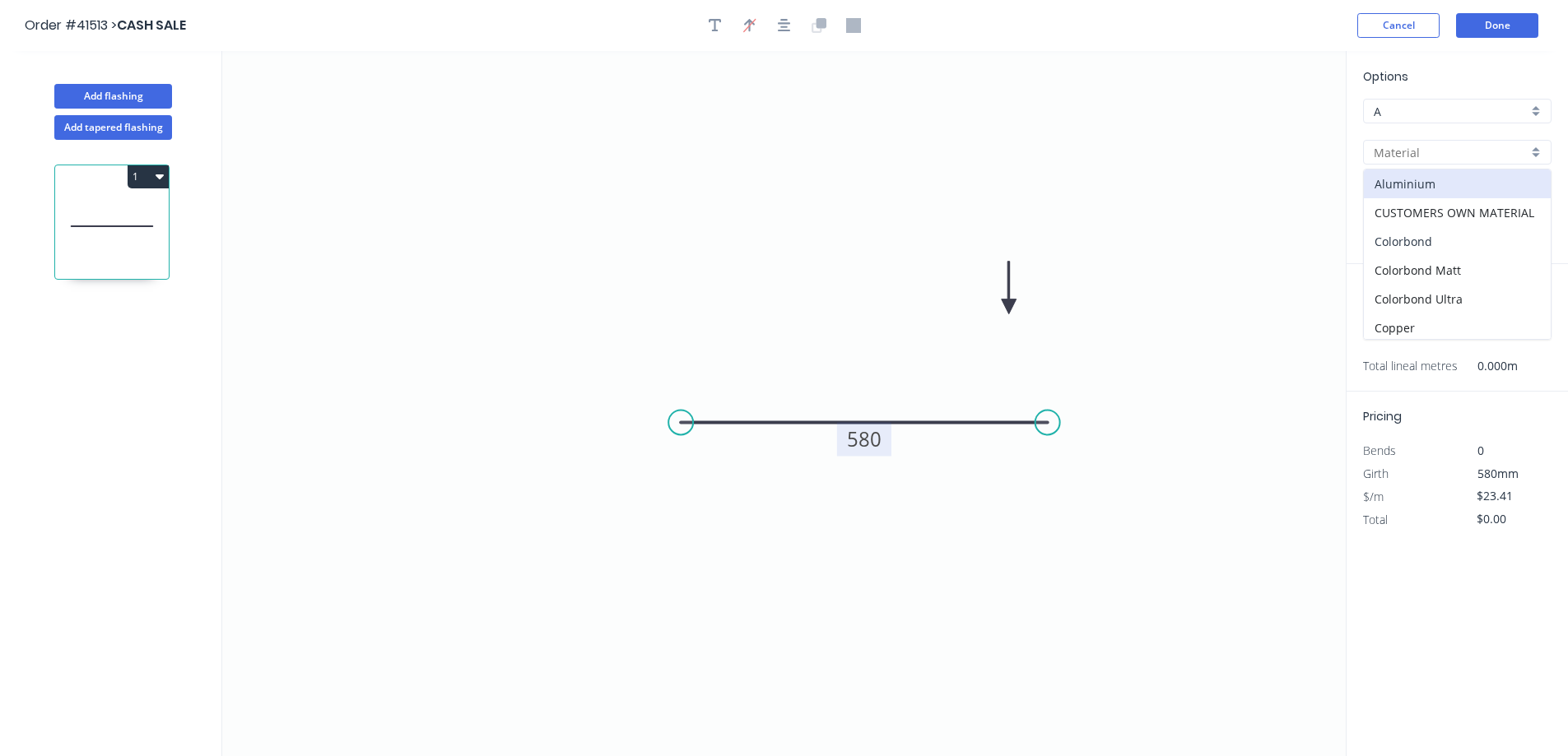
drag, startPoint x: 1459, startPoint y: 241, endPoint x: 1489, endPoint y: 211, distance: 42.4
click at [1459, 239] on div "Colorbond" at bounding box center [1457, 242] width 187 height 29
type input "Colorbond"
type input "Basalt"
type input "$20.65"
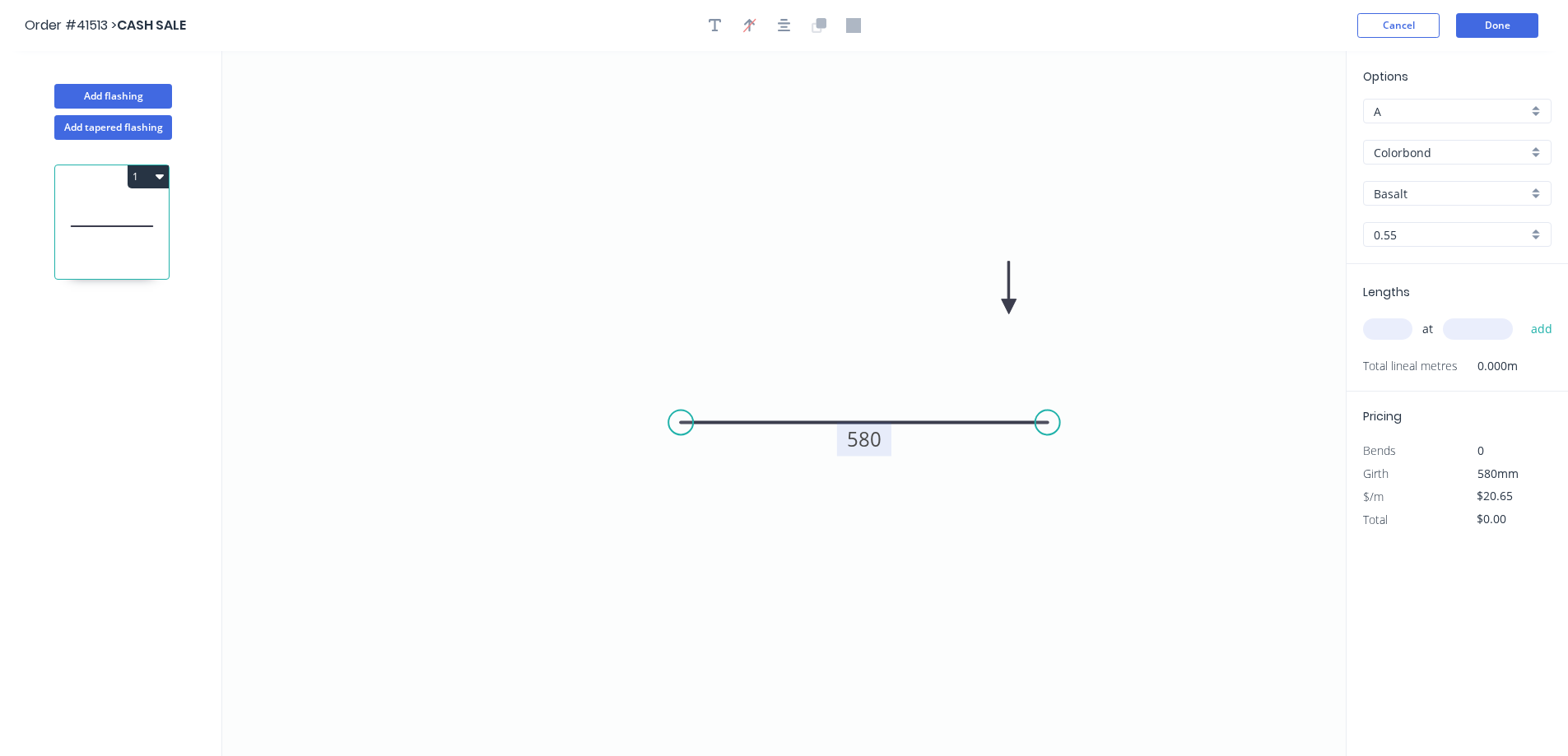
click at [1538, 195] on div "Basalt" at bounding box center [1457, 193] width 189 height 24
drag, startPoint x: 1447, startPoint y: 245, endPoint x: 1456, endPoint y: 237, distance: 12.0
click at [1447, 243] on div "Monument" at bounding box center [1457, 242] width 187 height 29
type input "Monument"
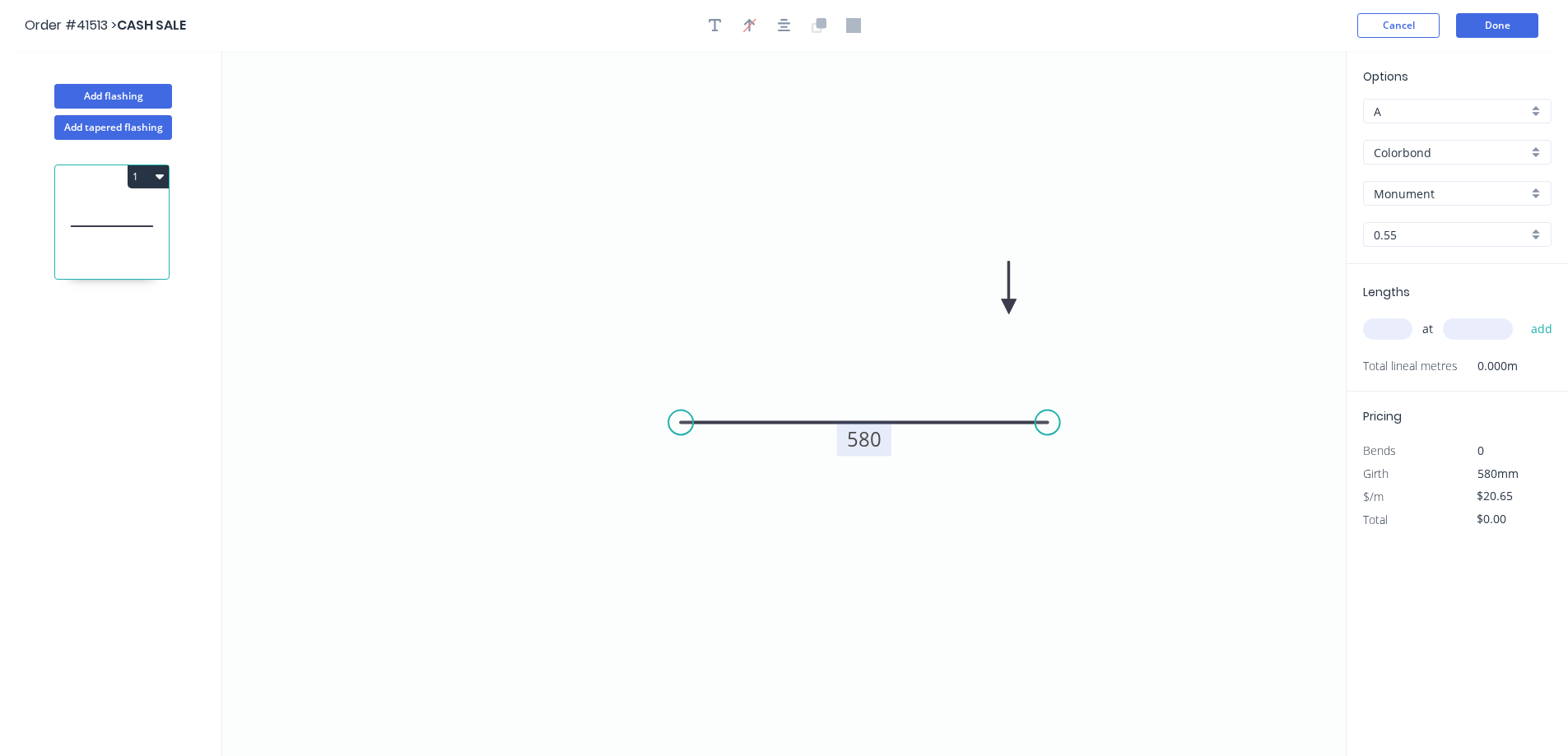
click at [1404, 328] on input "text" at bounding box center [1388, 329] width 49 height 22
type input "1"
type input "6000"
click at [1523, 315] on button "add" at bounding box center [1542, 329] width 39 height 28
type input "$123.90"
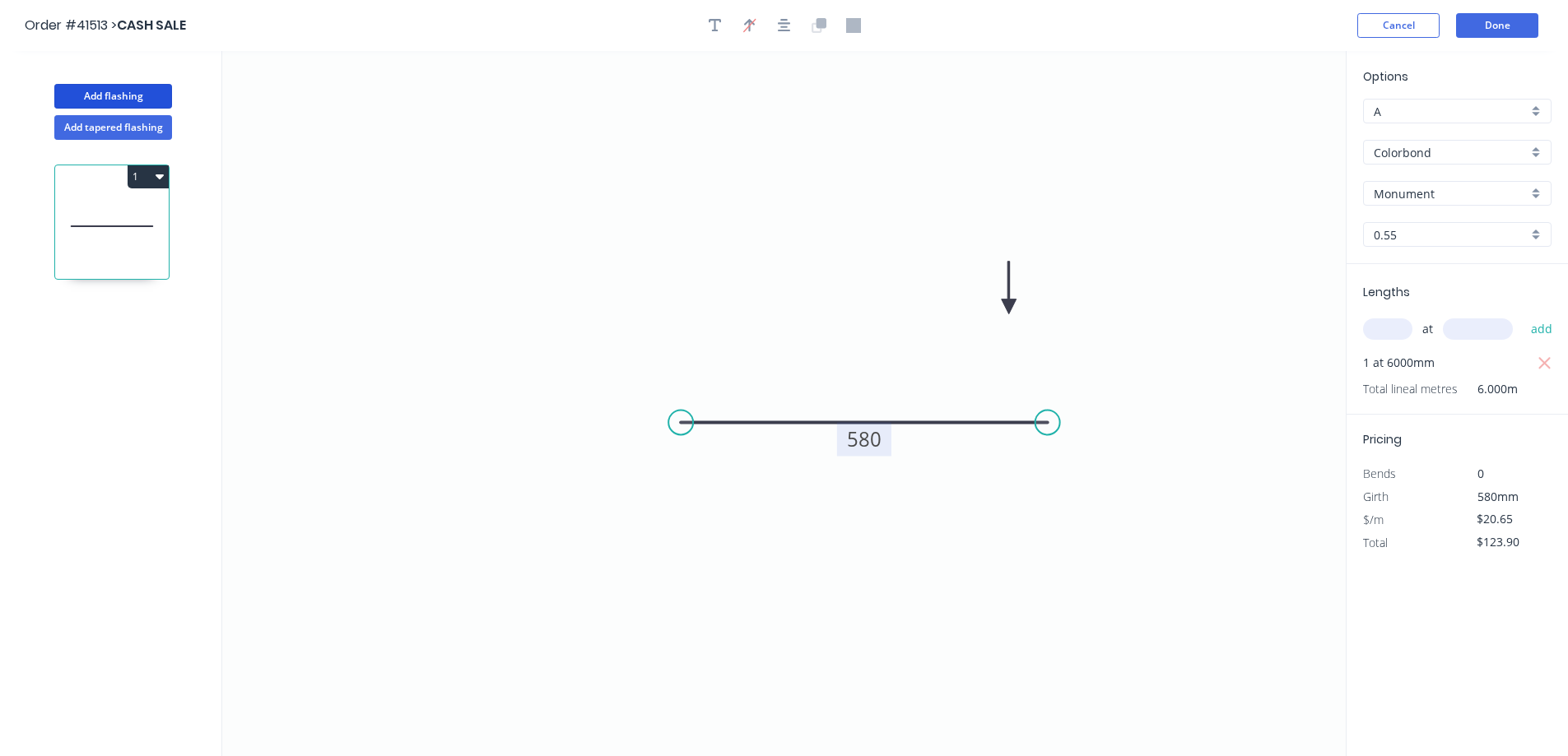
drag, startPoint x: 134, startPoint y: 94, endPoint x: 145, endPoint y: 83, distance: 15.6
click at [135, 94] on button "Add flashing" at bounding box center [113, 96] width 118 height 24
type input "$0.00"
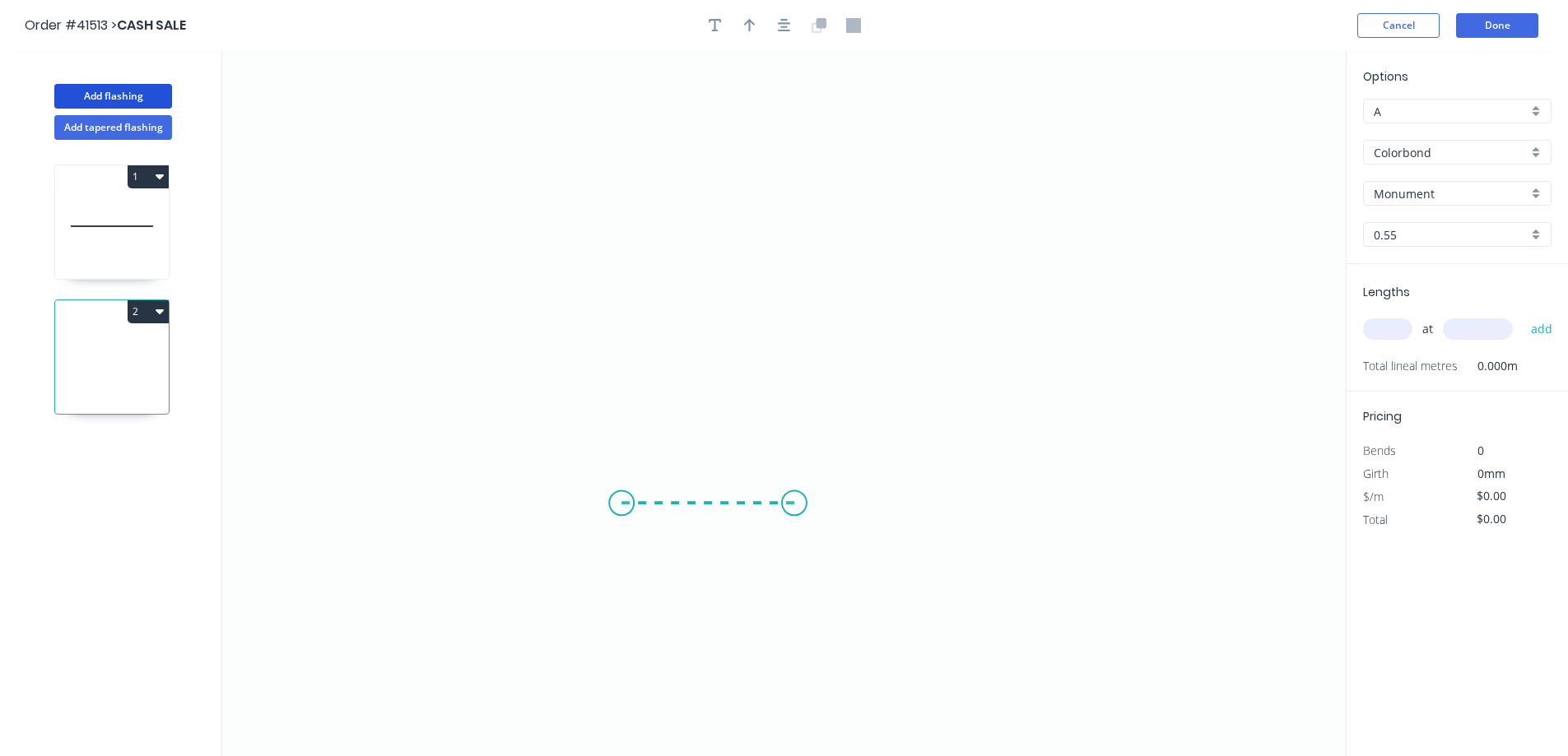
drag, startPoint x: 794, startPoint y: 504, endPoint x: 601, endPoint y: 493, distance: 193.3
click at [601, 493] on icon "0" at bounding box center [784, 403] width 1124 height 705
drag, startPoint x: 593, startPoint y: 484, endPoint x: 608, endPoint y: 245, distance: 239.5
click at [608, 245] on icon "0 ?" at bounding box center [784, 403] width 1124 height 705
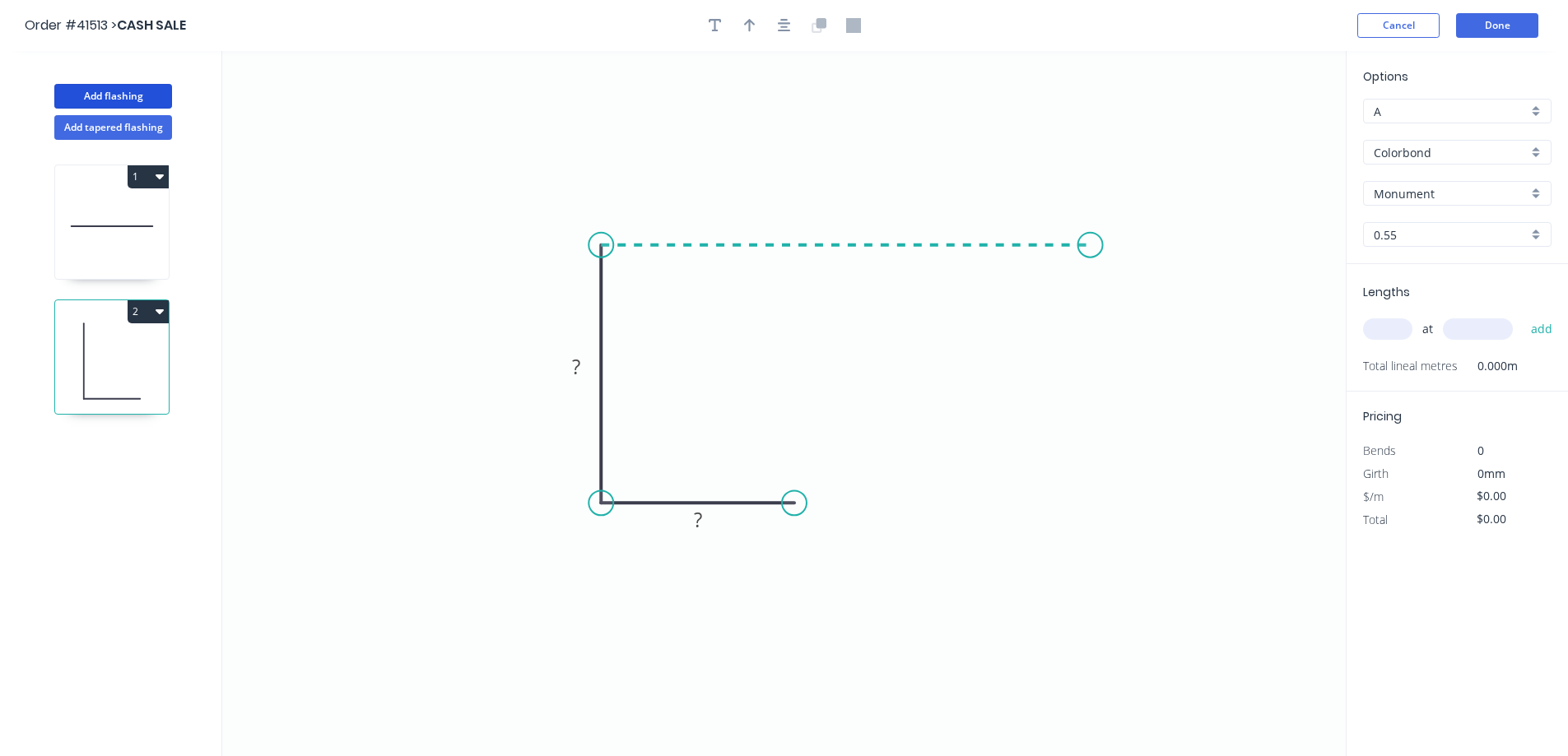
click at [1099, 256] on icon "0 ? ?" at bounding box center [784, 403] width 1124 height 705
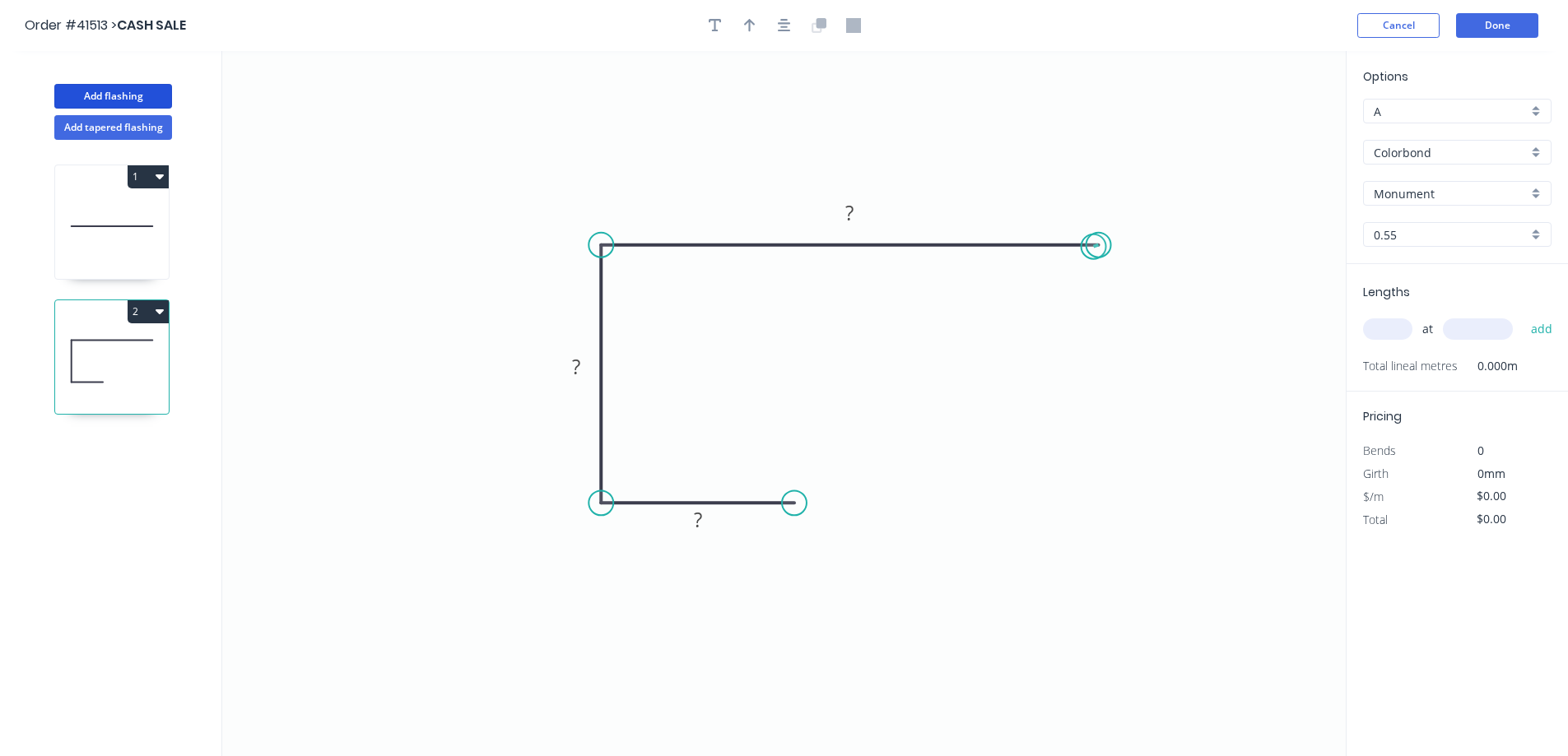
click at [1094, 247] on circle at bounding box center [1098, 245] width 24 height 24
click at [880, 509] on circle at bounding box center [880, 502] width 24 height 24
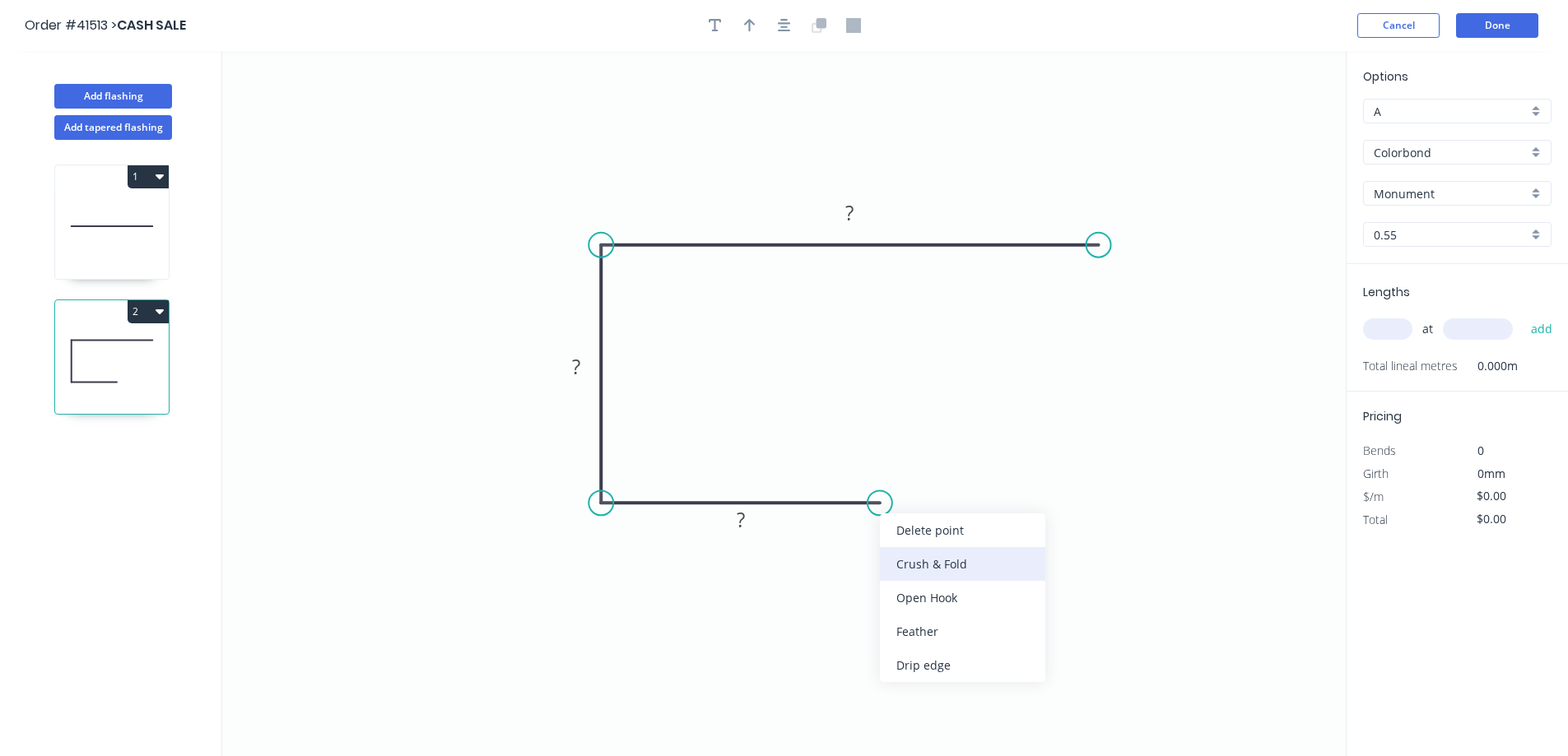
drag, startPoint x: 925, startPoint y: 556, endPoint x: 892, endPoint y: 535, distance: 39.1
click at [924, 554] on div "Crush & Fold" at bounding box center [962, 564] width 165 height 34
click at [871, 528] on tspan "10" at bounding box center [869, 530] width 23 height 27
click at [1101, 250] on circle at bounding box center [1098, 245] width 24 height 24
drag, startPoint x: 1101, startPoint y: 250, endPoint x: 1102, endPoint y: 298, distance: 48.0
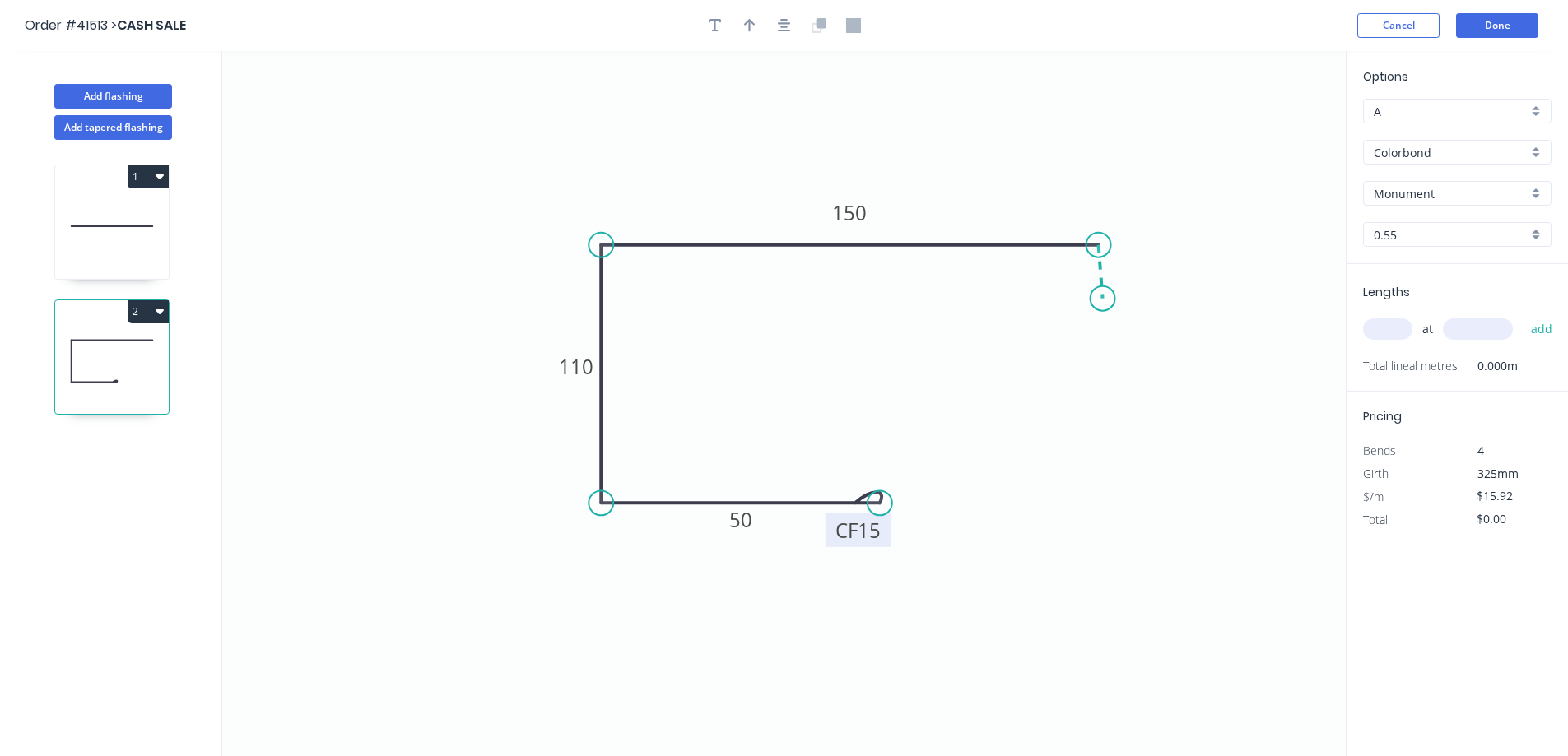
click at [1102, 298] on icon "0 CF 15 50 110 150" at bounding box center [784, 403] width 1124 height 705
type input "$16.28"
click at [1101, 298] on circle at bounding box center [1098, 298] width 24 height 24
click at [1099, 299] on circle at bounding box center [1098, 298] width 24 height 24
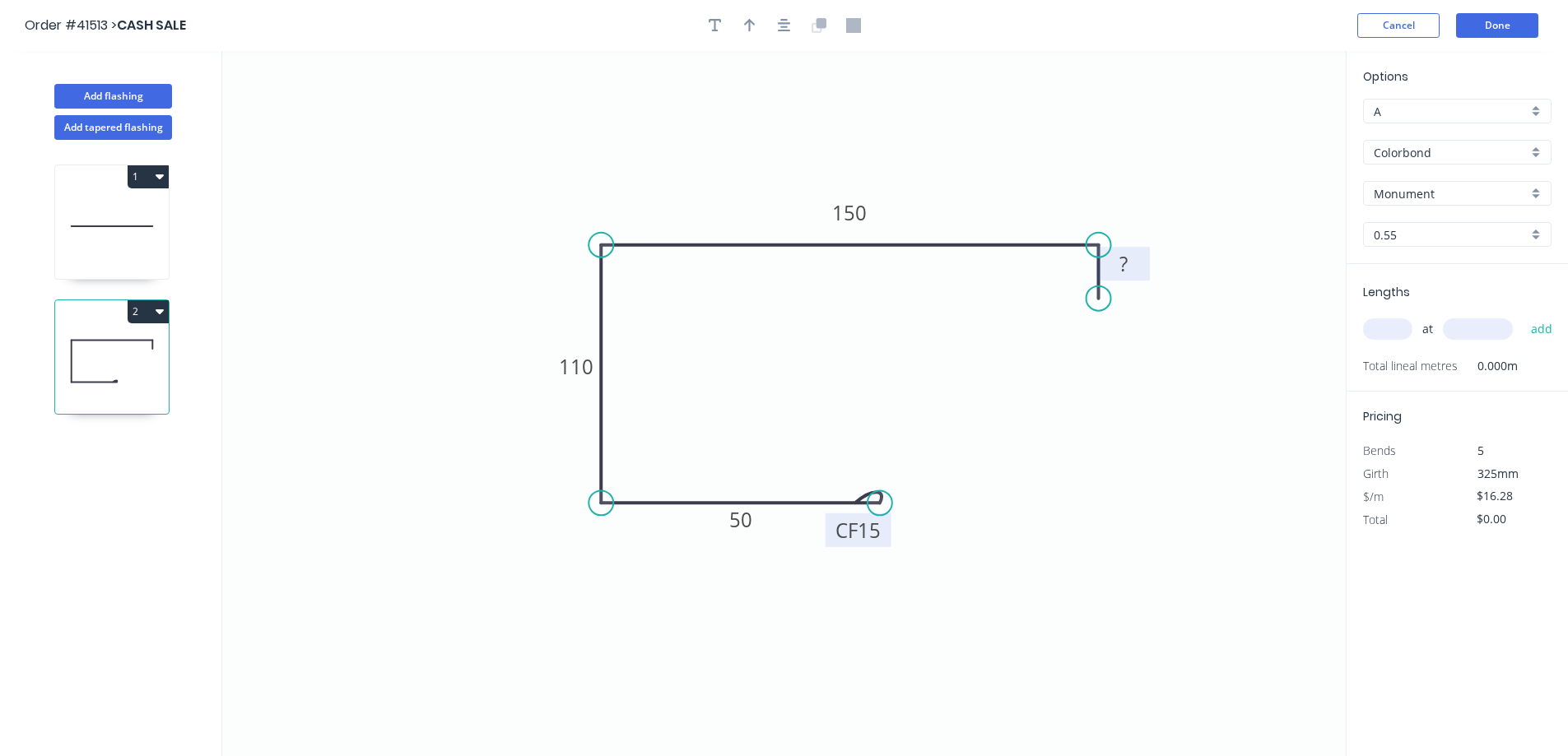
click at [1122, 267] on tspan "?" at bounding box center [1123, 264] width 8 height 27
drag, startPoint x: 745, startPoint y: 25, endPoint x: 784, endPoint y: 22, distance: 39.1
click at [746, 24] on icon "button" at bounding box center [750, 25] width 12 height 15
drag, startPoint x: 1261, startPoint y: 130, endPoint x: 1033, endPoint y: 175, distance: 232.4
click at [1033, 175] on icon at bounding box center [1038, 155] width 15 height 53
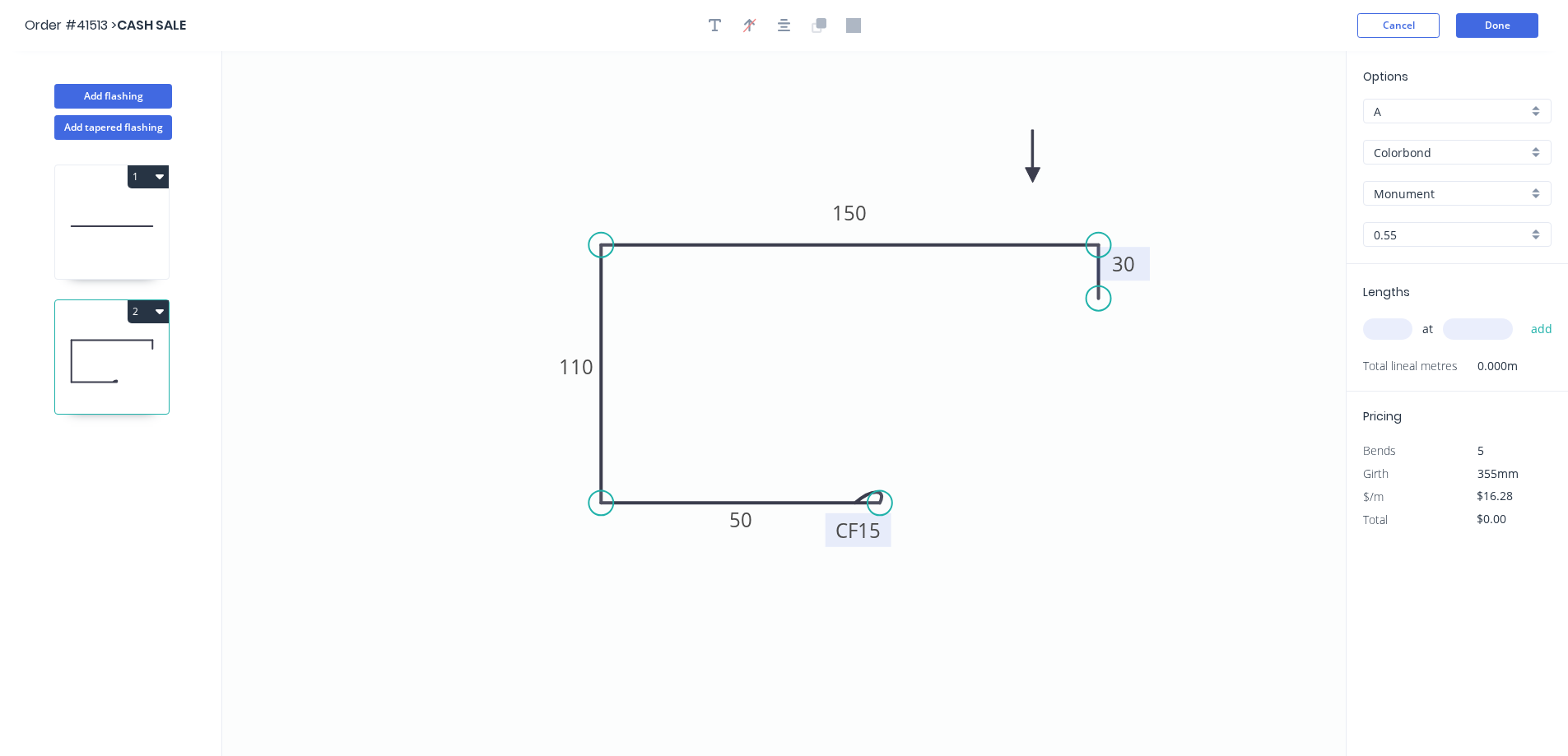
click at [1392, 334] on input "text" at bounding box center [1388, 329] width 49 height 22
type input "1"
type input "7000"
click at [1523, 315] on button "add" at bounding box center [1542, 329] width 39 height 28
type input "$113.96"
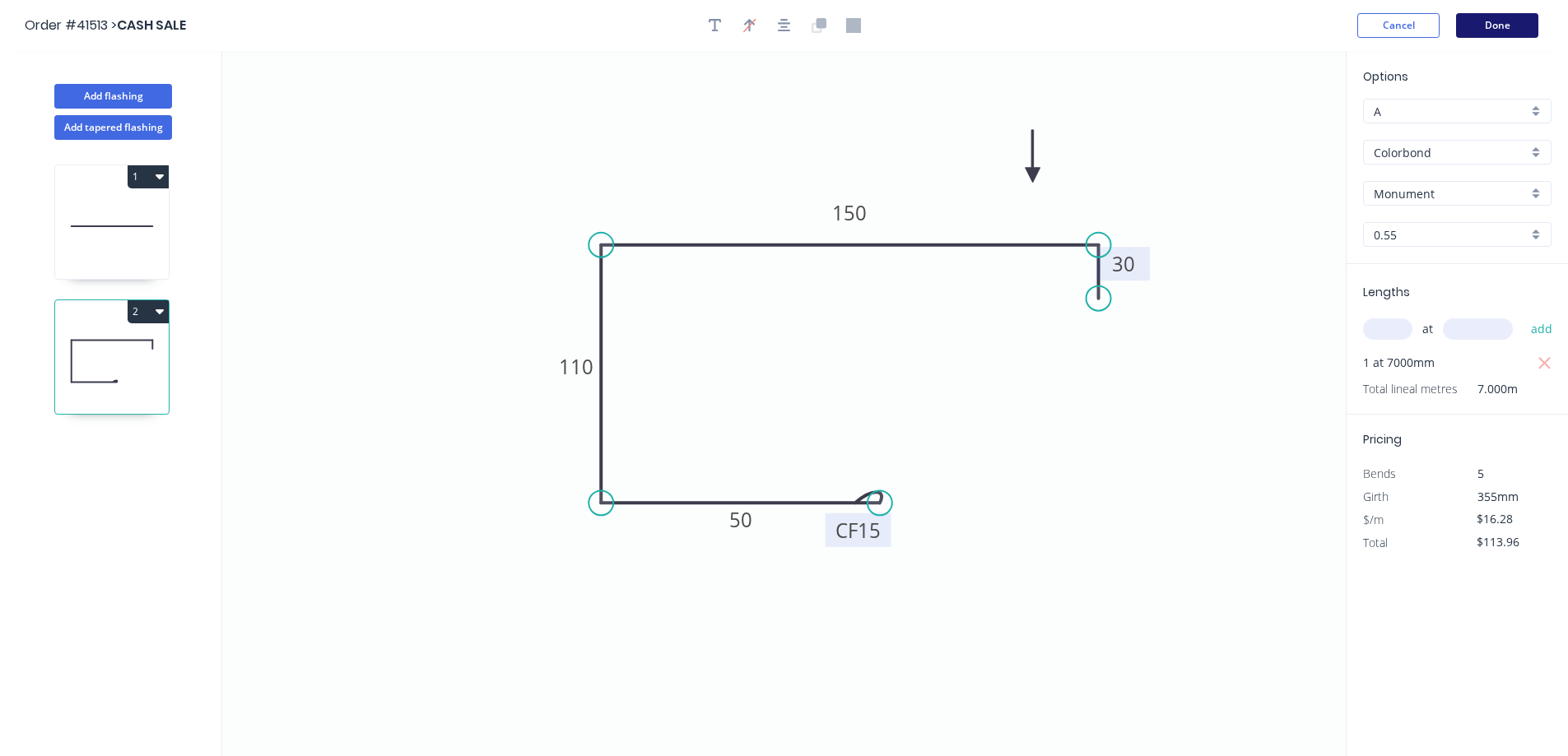
click at [1479, 31] on button "Done" at bounding box center [1497, 25] width 83 height 24
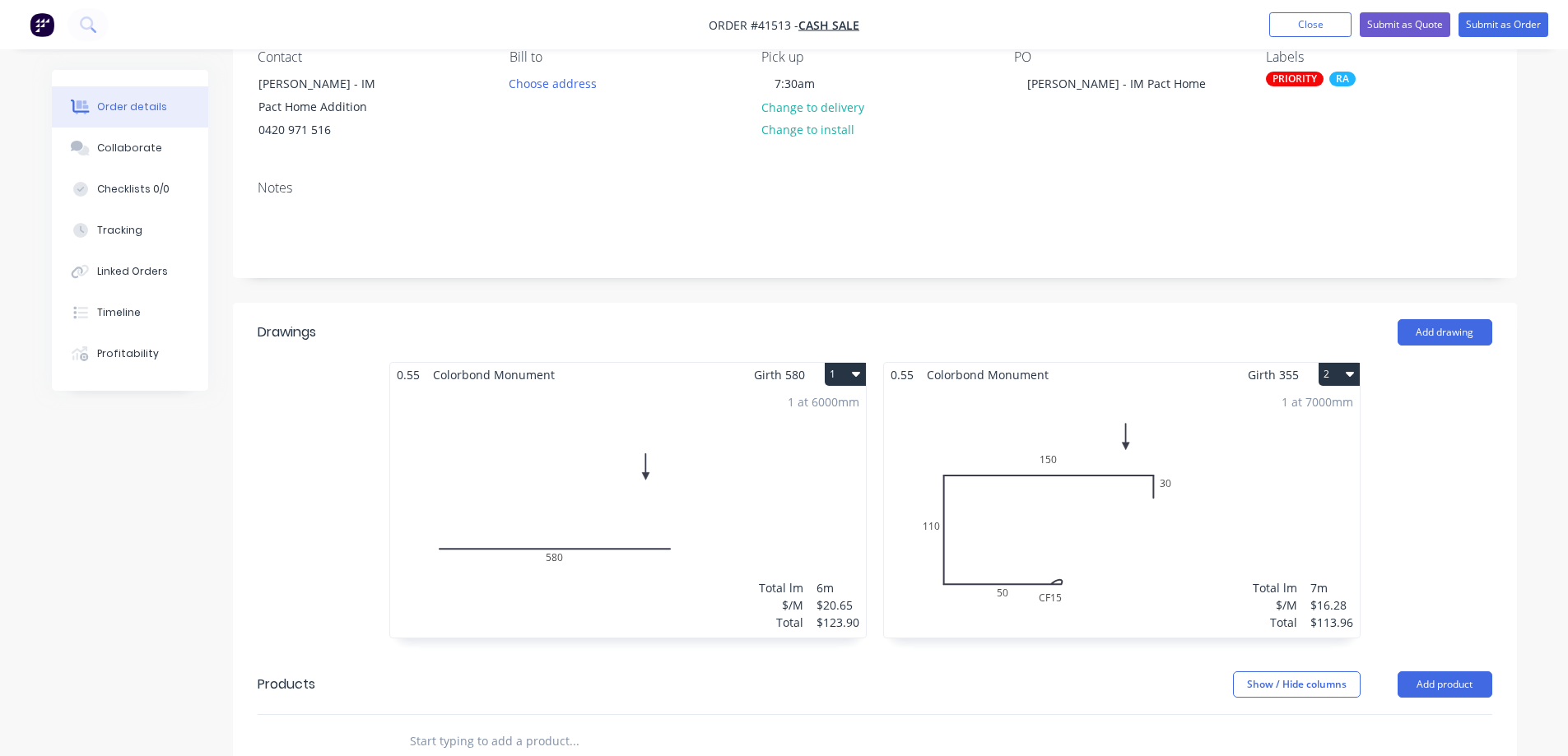
scroll to position [165, 0]
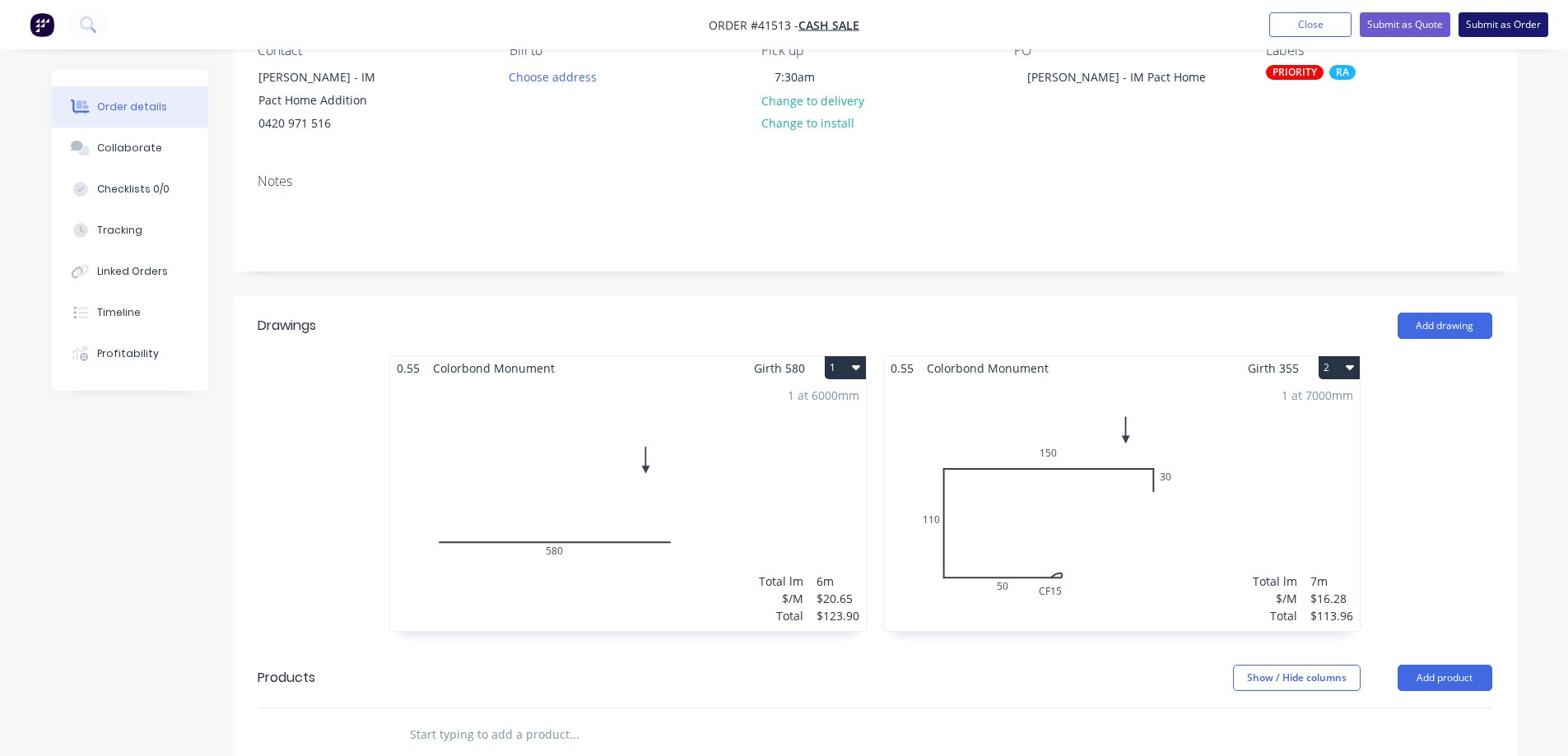
click at [1477, 28] on button "Submit as Order" at bounding box center [1503, 24] width 90 height 24
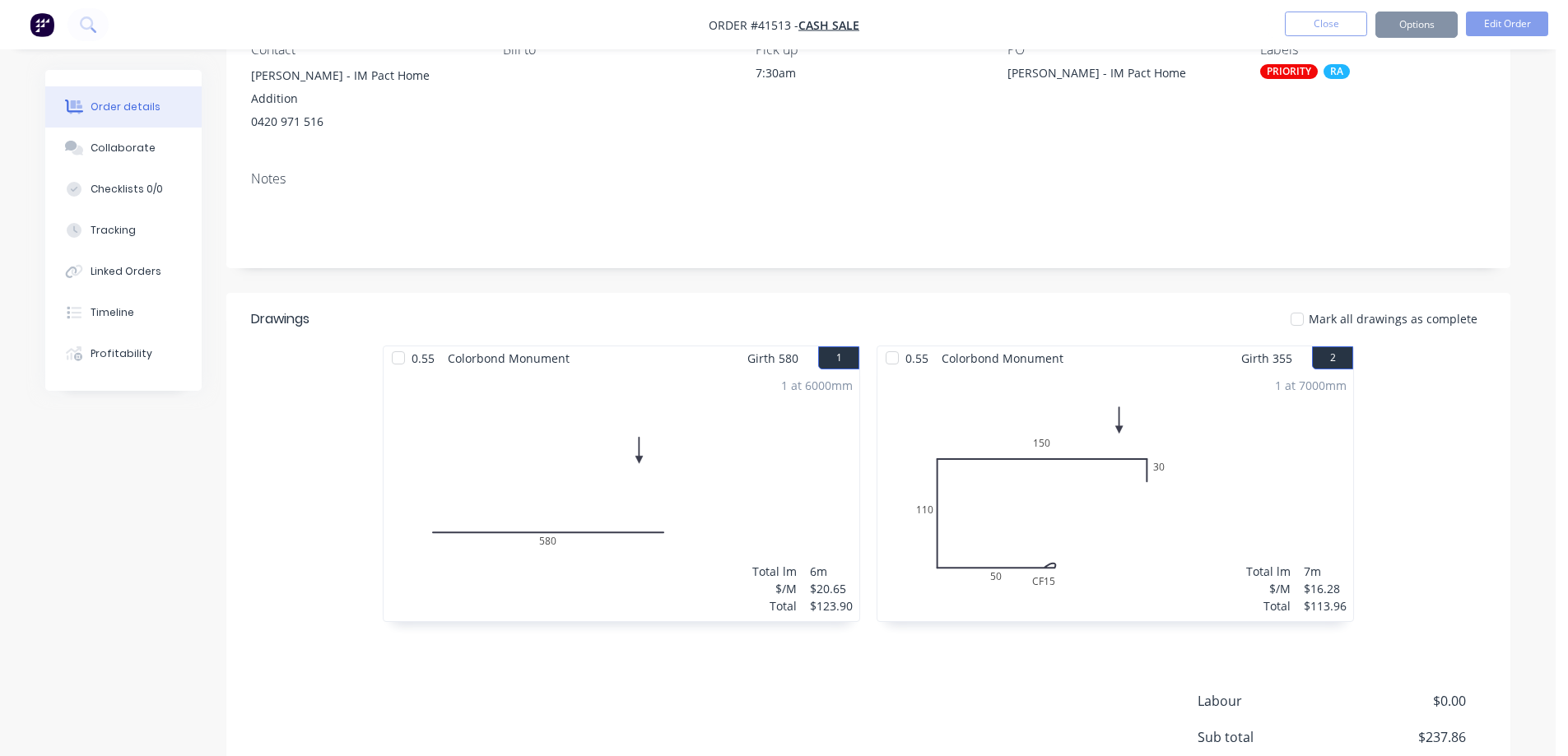
scroll to position [0, 0]
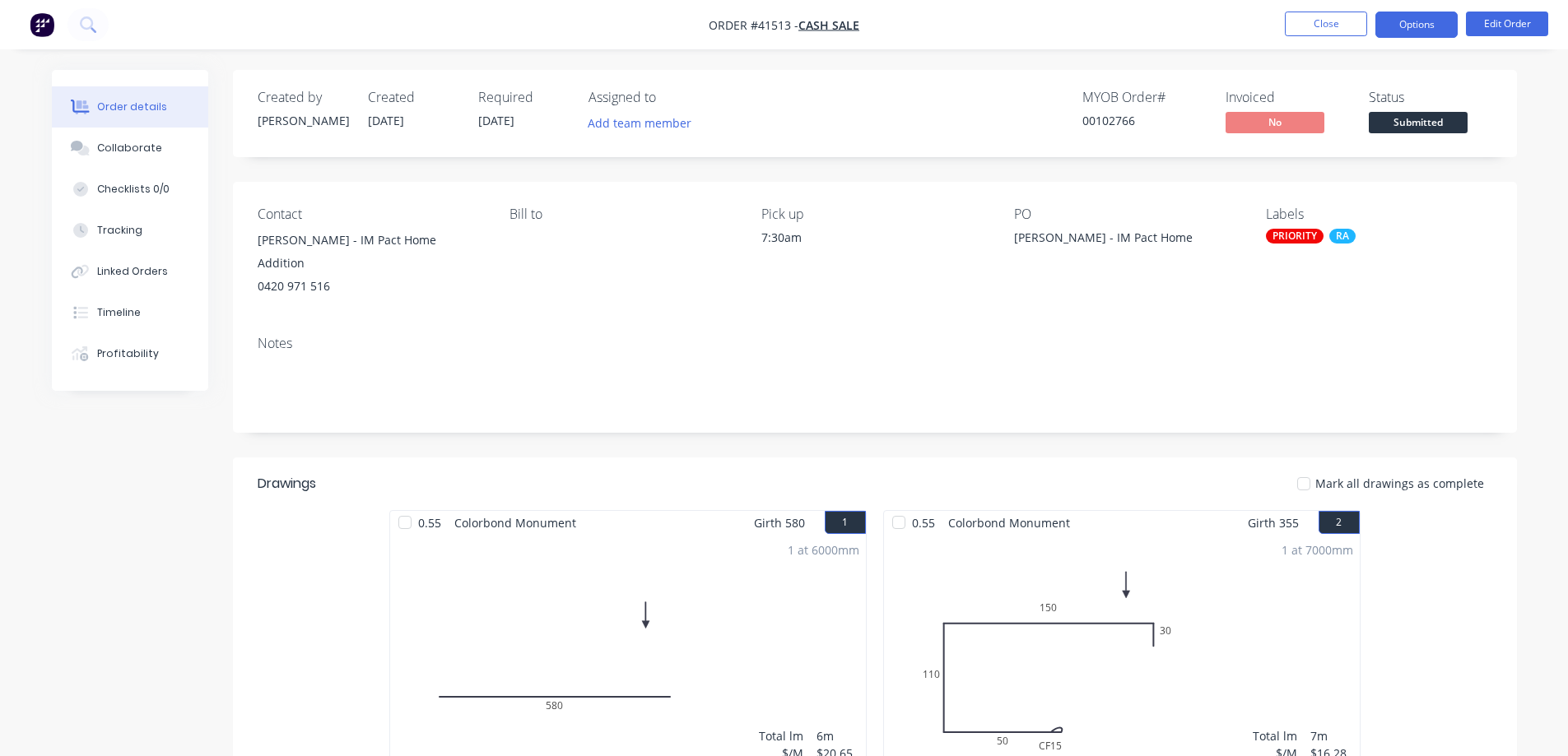
click at [1417, 30] on button "Options" at bounding box center [1417, 24] width 83 height 26
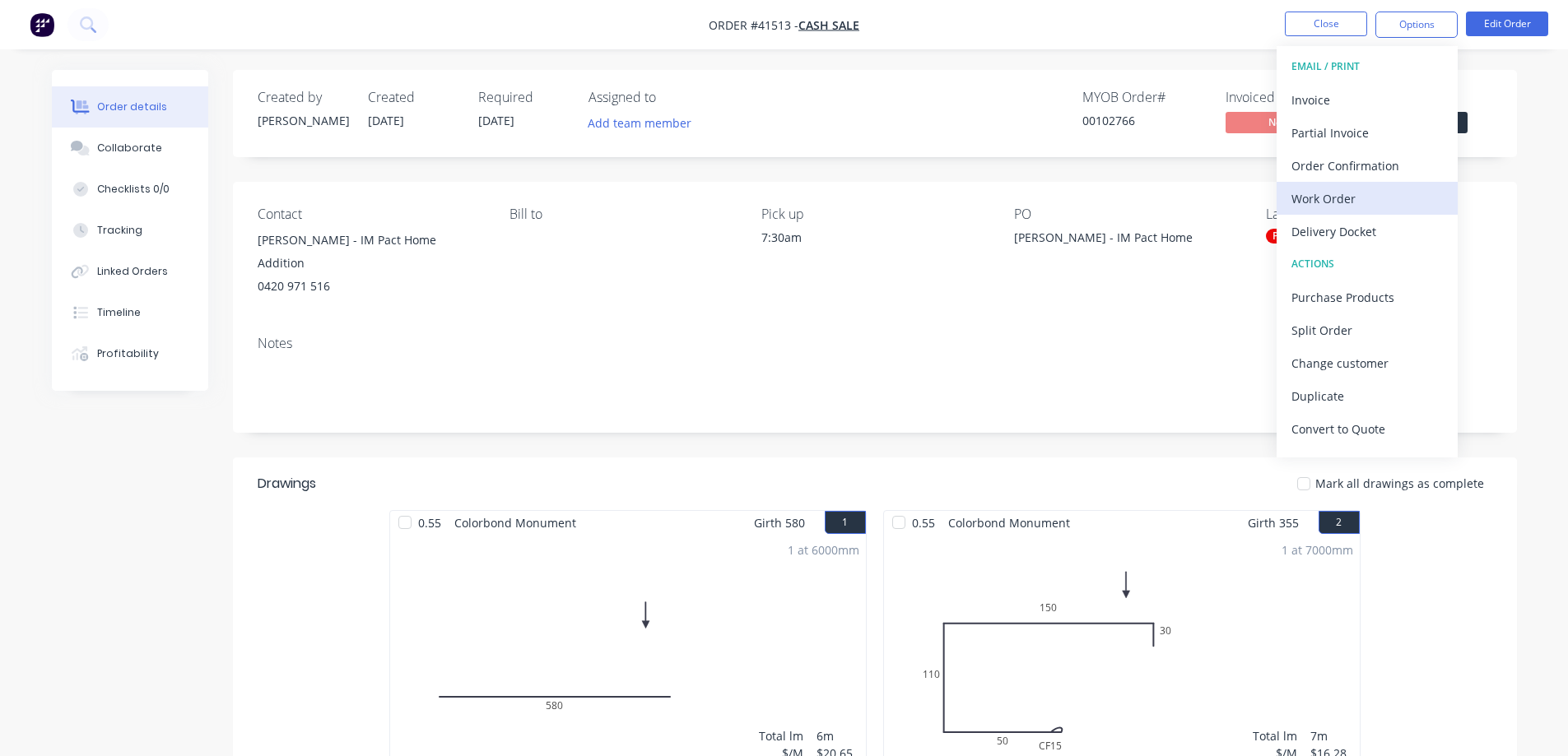
click at [1353, 197] on div "Work Order" at bounding box center [1367, 199] width 151 height 24
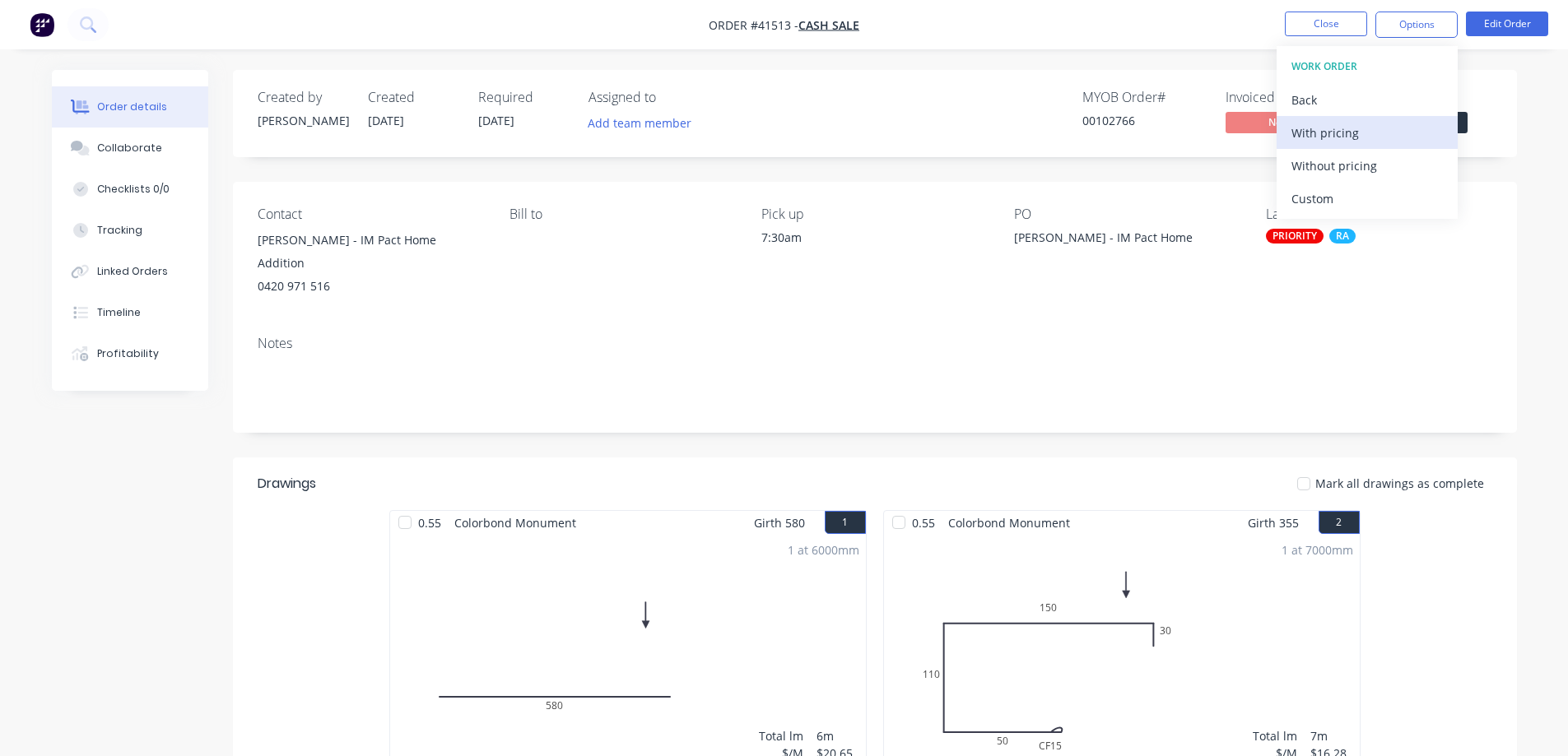
click at [1345, 131] on div "With pricing" at bounding box center [1367, 132] width 151 height 24
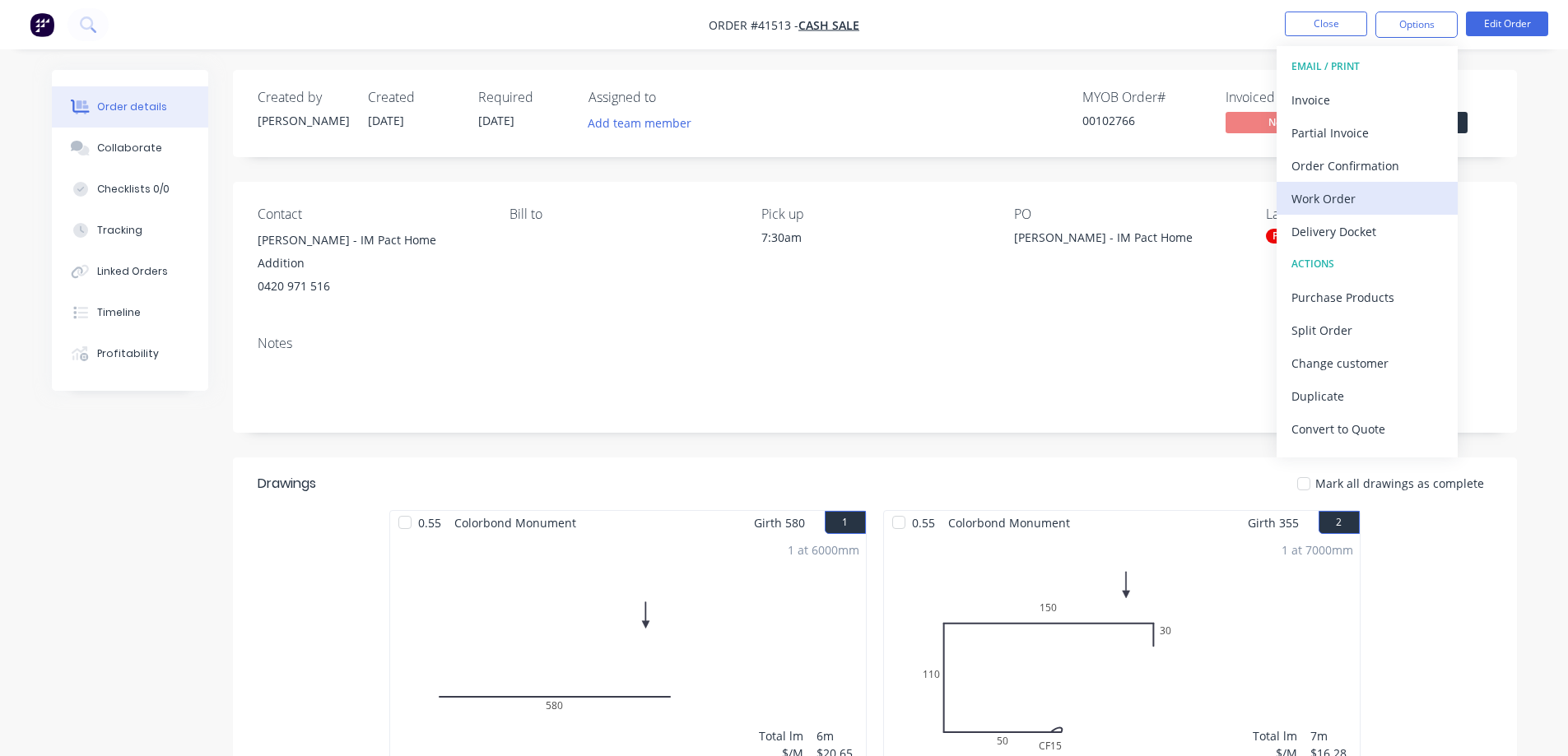
click at [1302, 200] on div "Work Order" at bounding box center [1367, 199] width 151 height 24
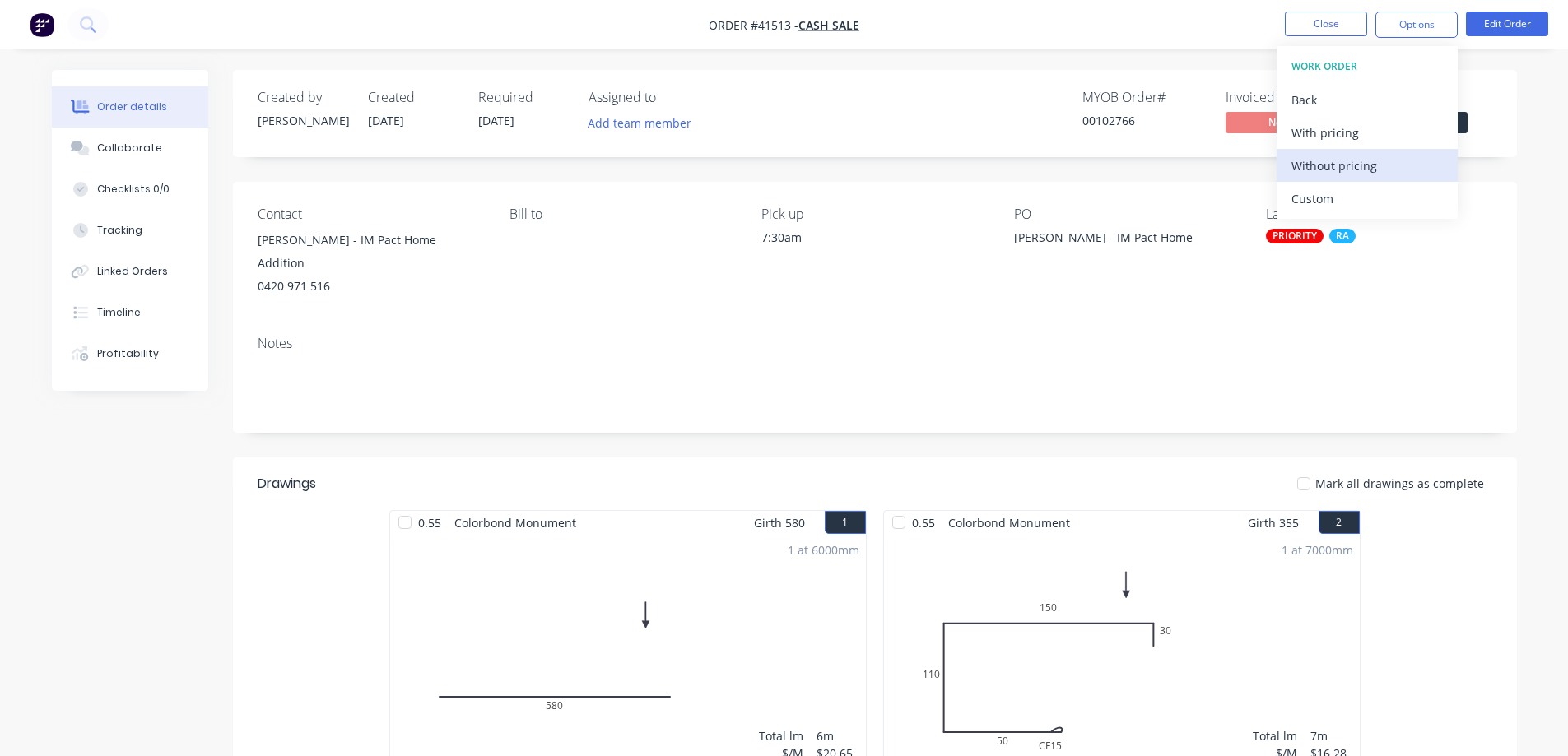
click at [1353, 169] on div "Without pricing" at bounding box center [1367, 166] width 151 height 24
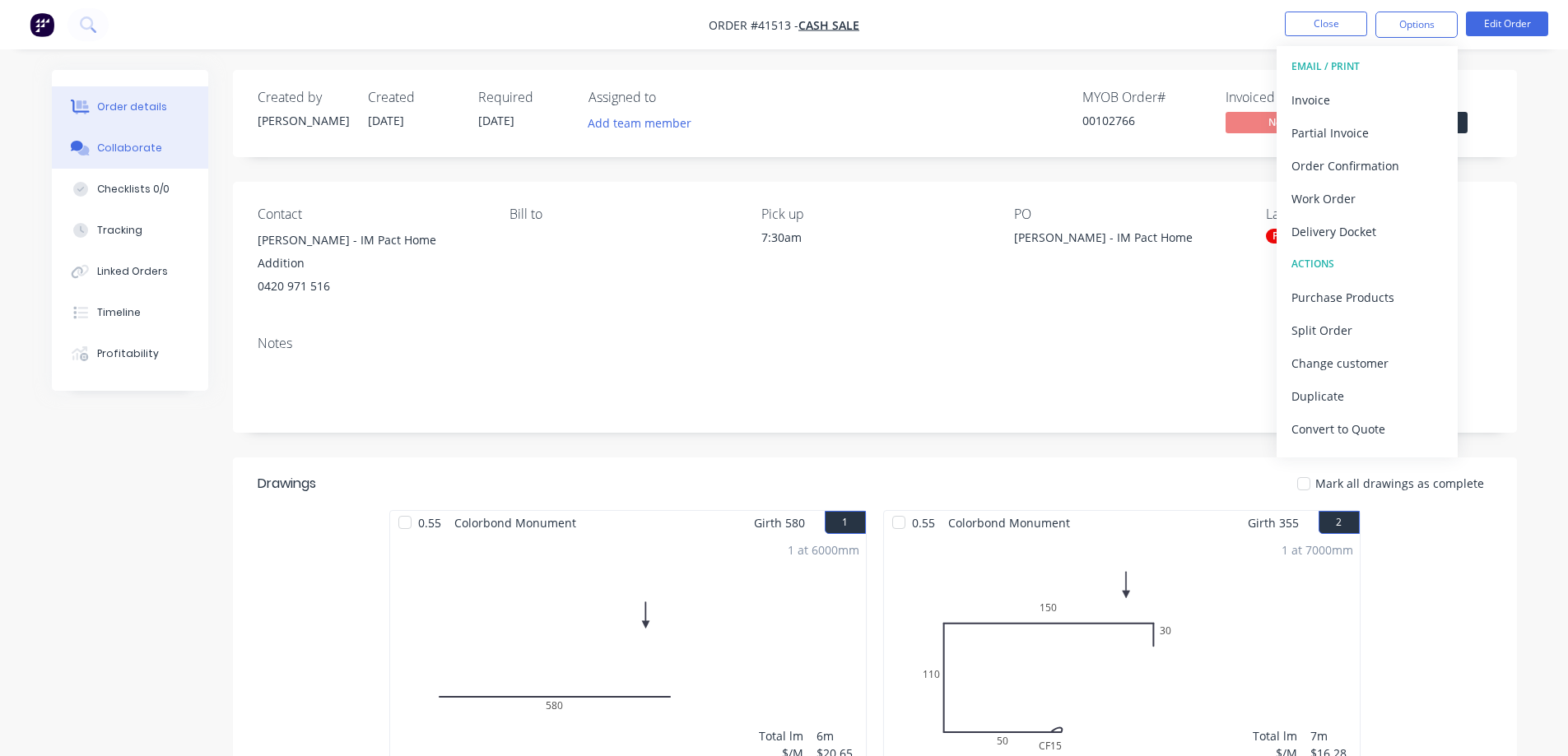
click at [108, 150] on div "Collaborate" at bounding box center [130, 148] width 65 height 15
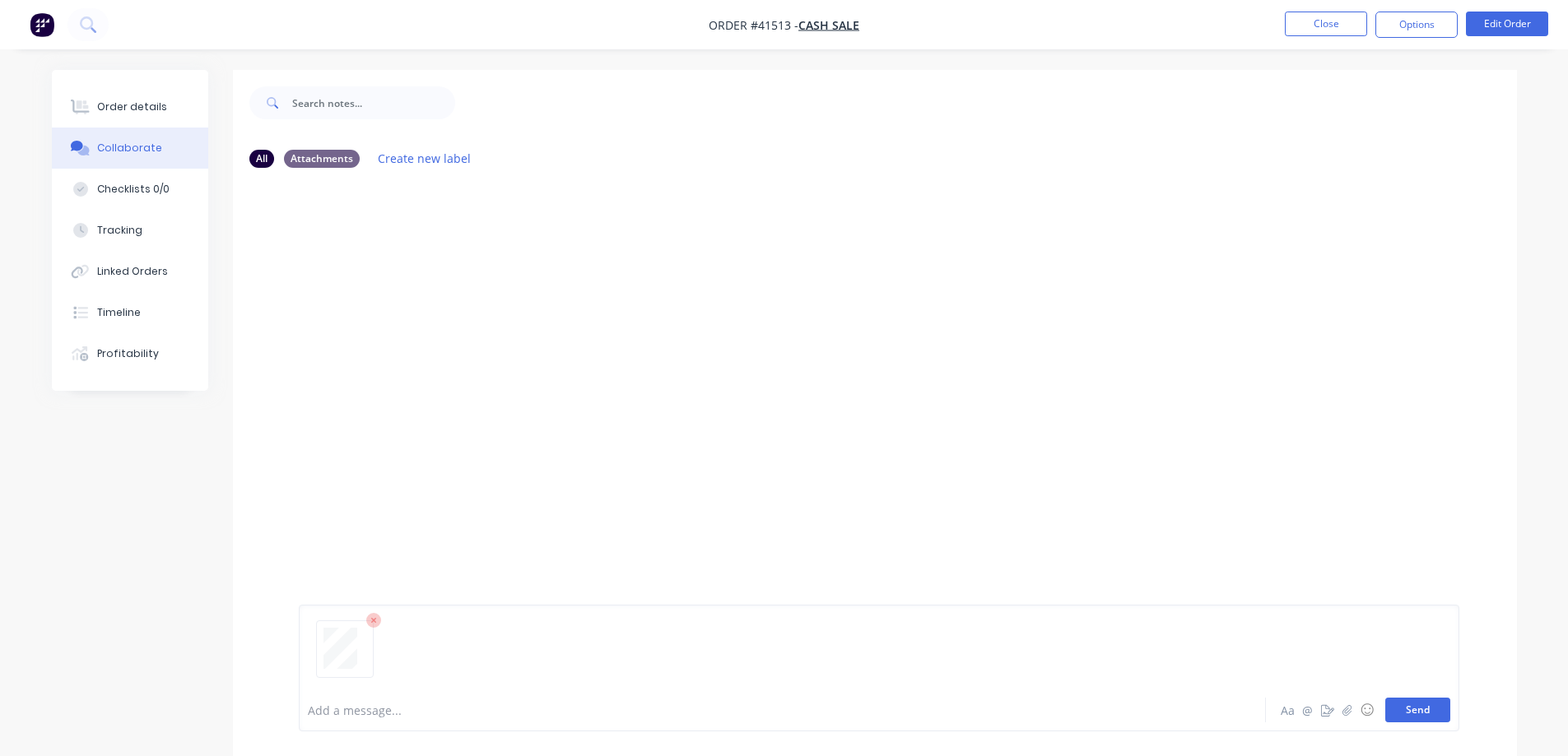
click at [1414, 701] on button "Send" at bounding box center [1418, 710] width 65 height 24
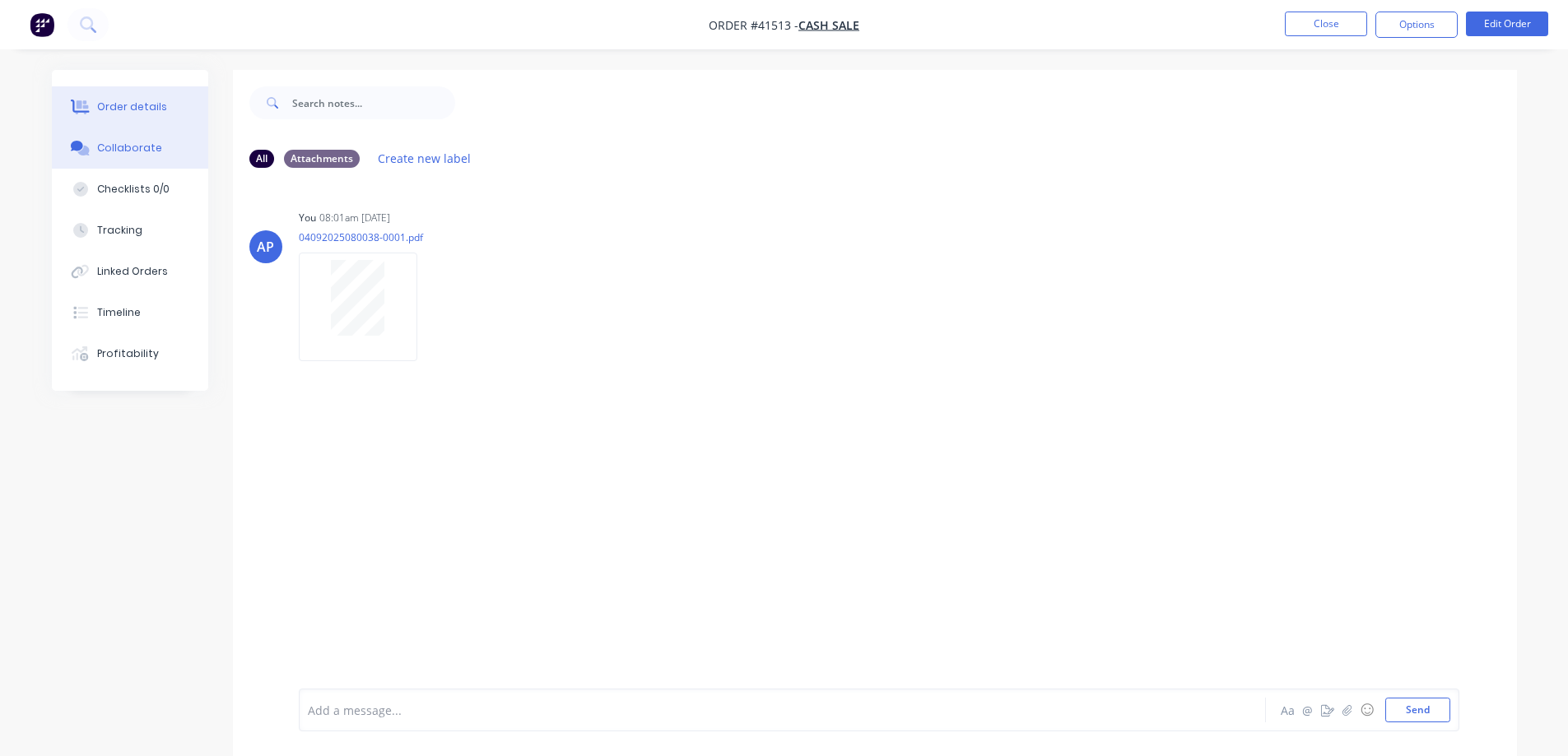
click at [156, 107] on div "Order details" at bounding box center [131, 107] width 70 height 15
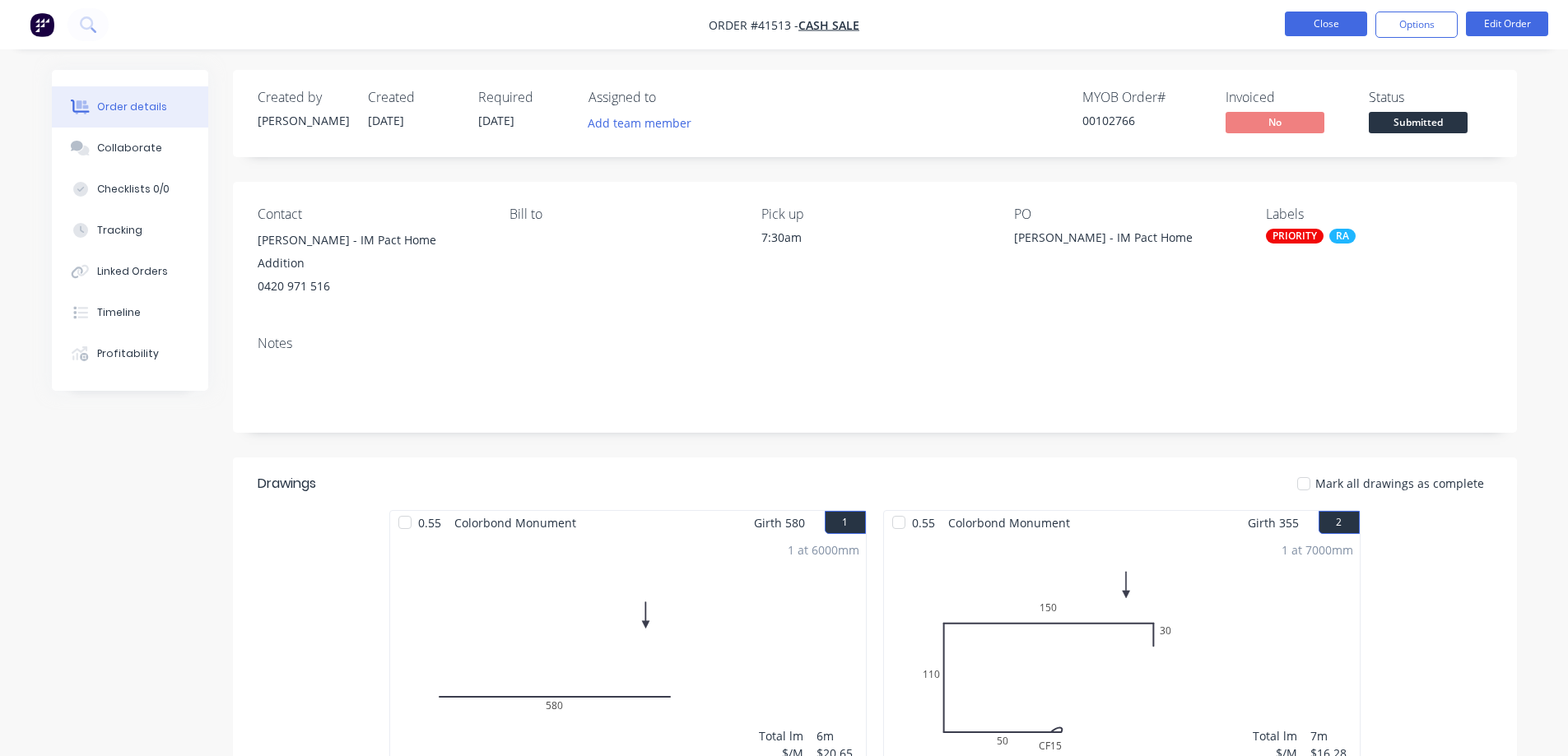
click at [1298, 24] on button "Close" at bounding box center [1326, 24] width 83 height 24
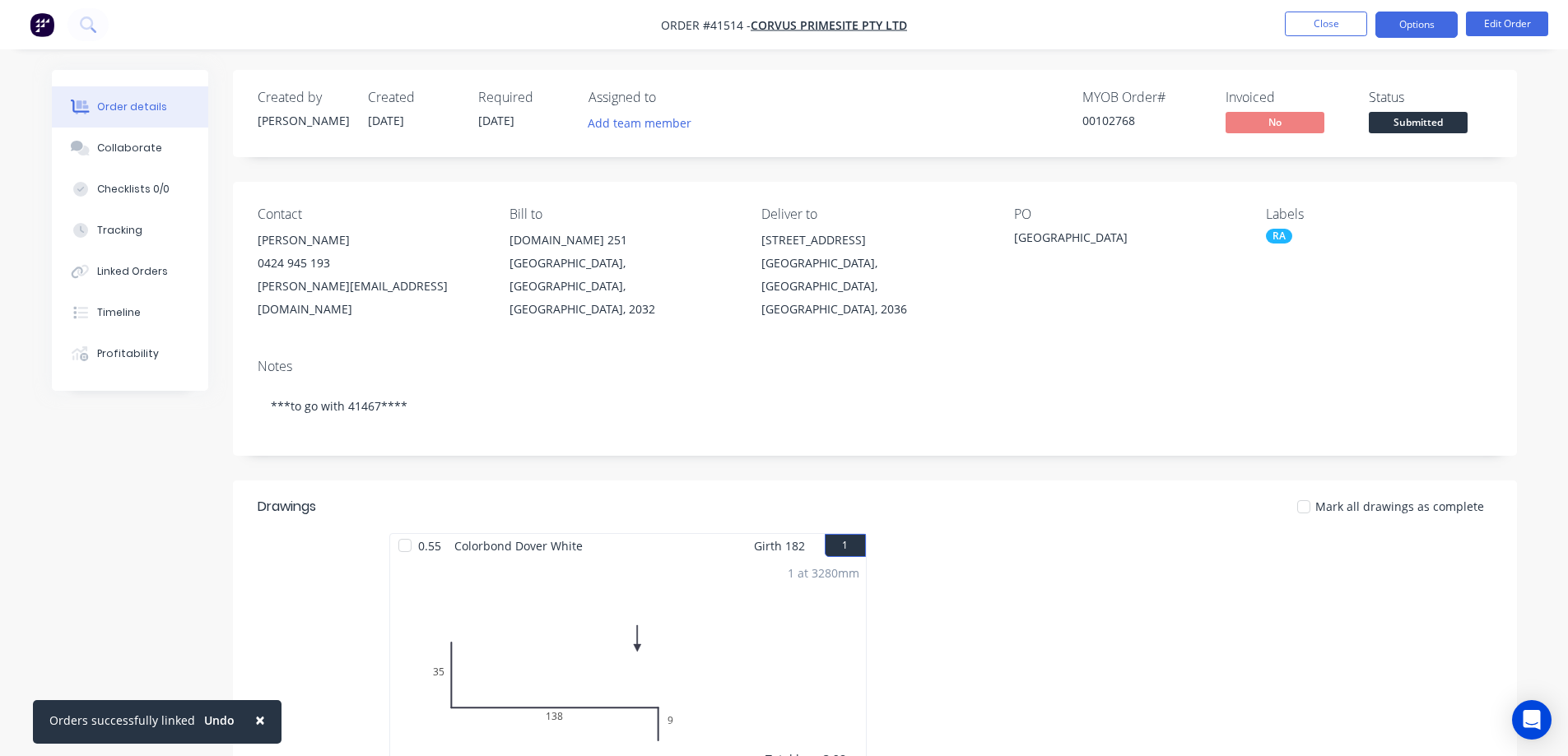
click at [1391, 29] on button "Options" at bounding box center [1417, 24] width 83 height 26
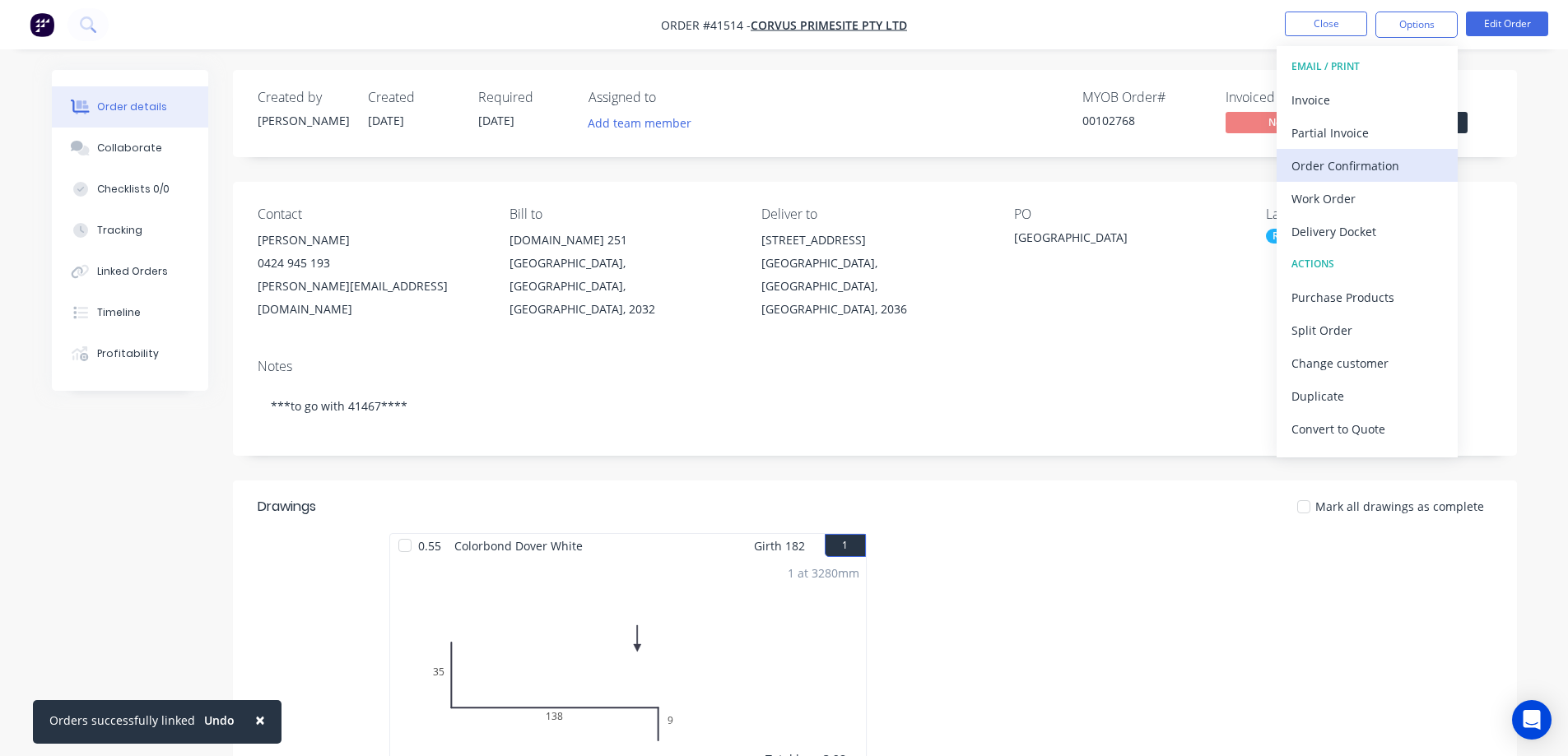
click at [1377, 158] on div "Order Confirmation" at bounding box center [1367, 166] width 151 height 24
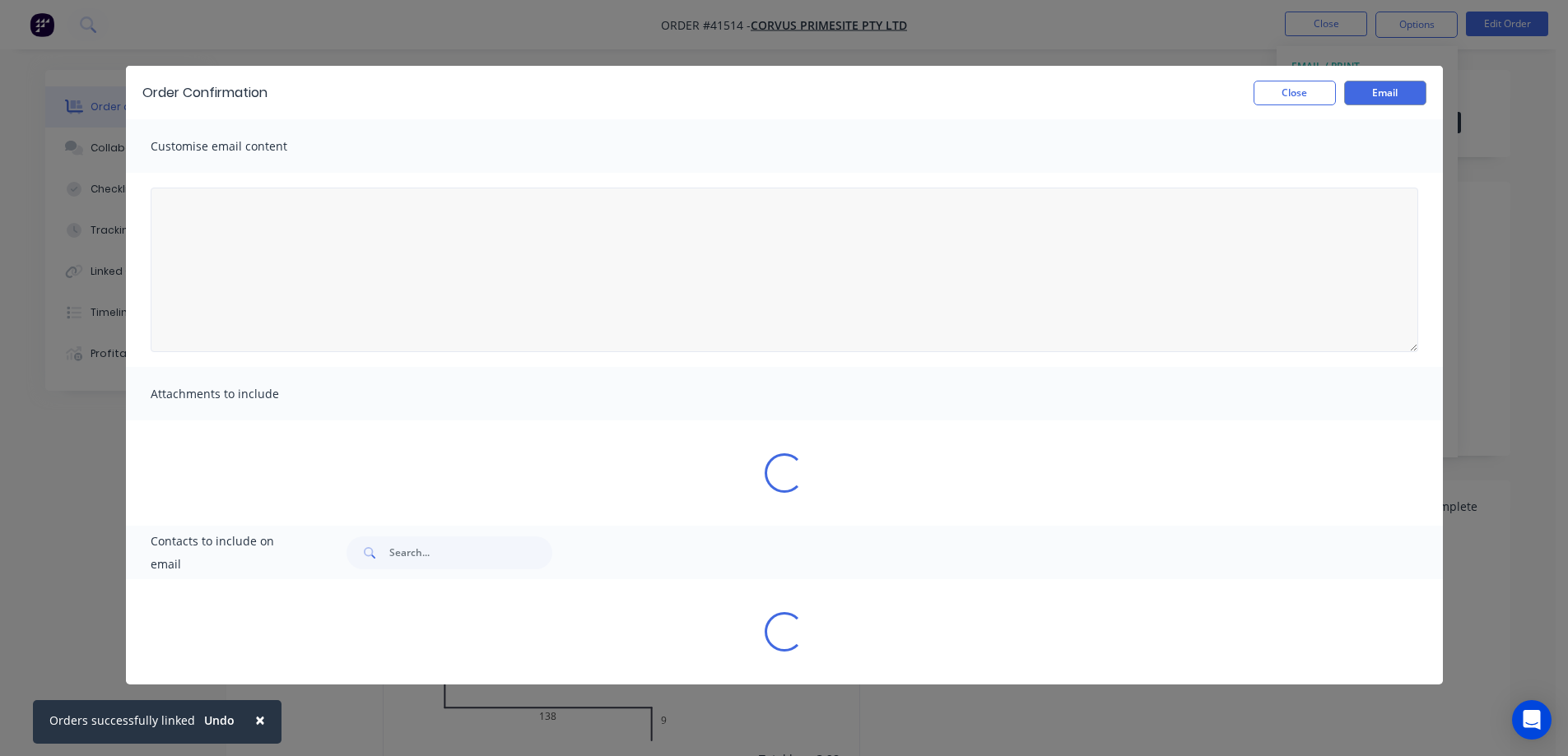
type textarea "To view your order online, please click the 'View my order' button."
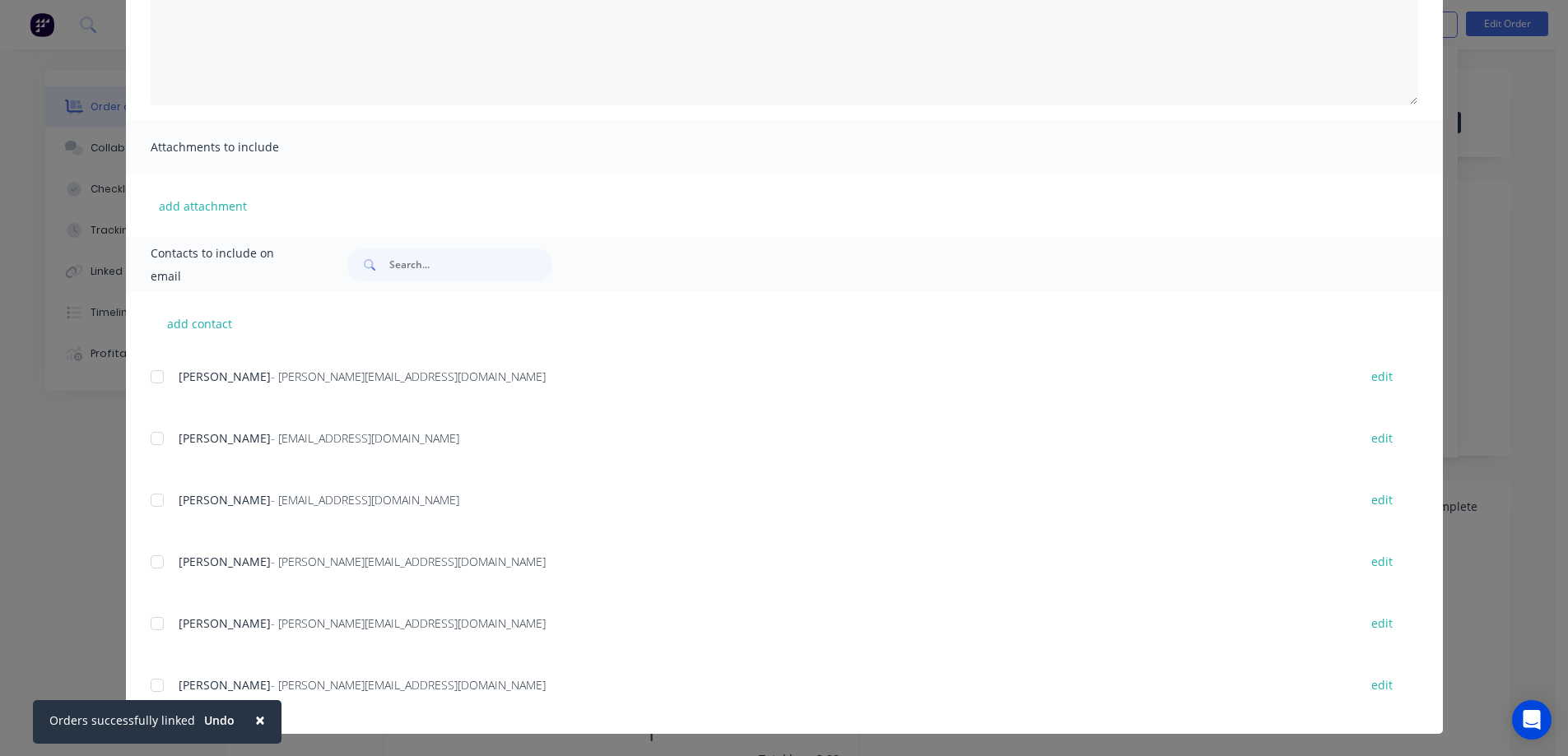
scroll to position [247, 0]
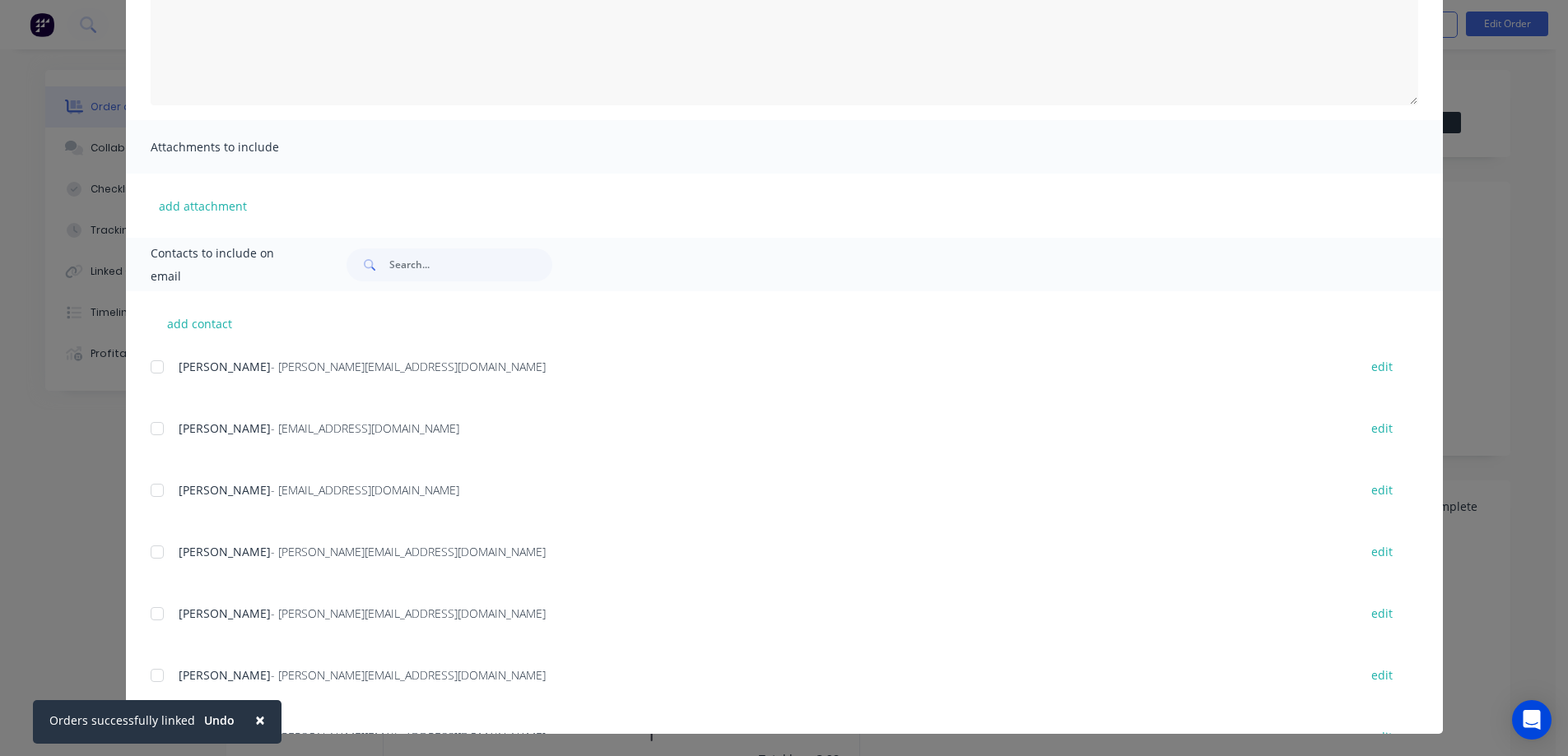
drag, startPoint x: 251, startPoint y: 718, endPoint x: 248, endPoint y: 664, distance: 54.1
click at [255, 717] on span "×" at bounding box center [259, 720] width 10 height 23
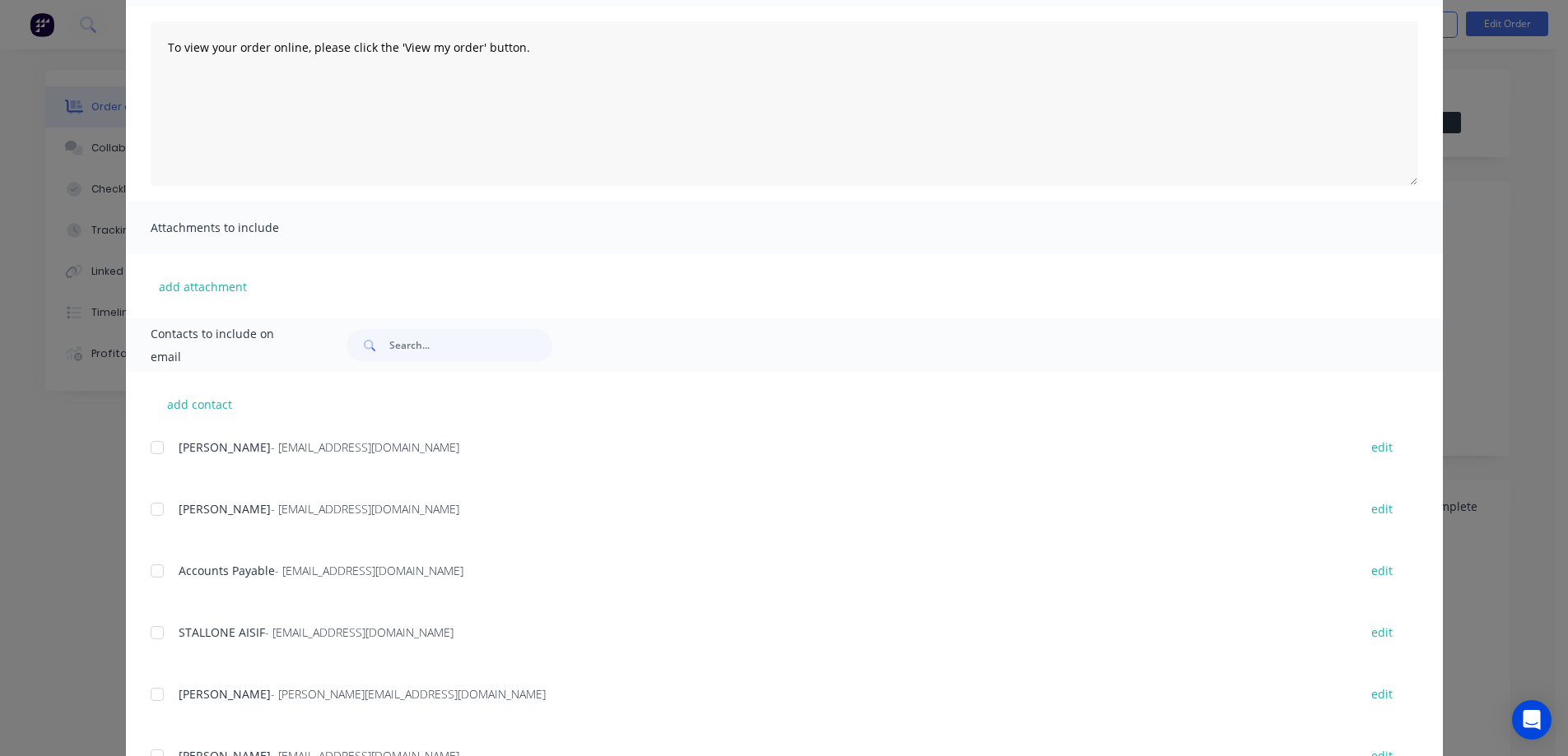
scroll to position [82, 0]
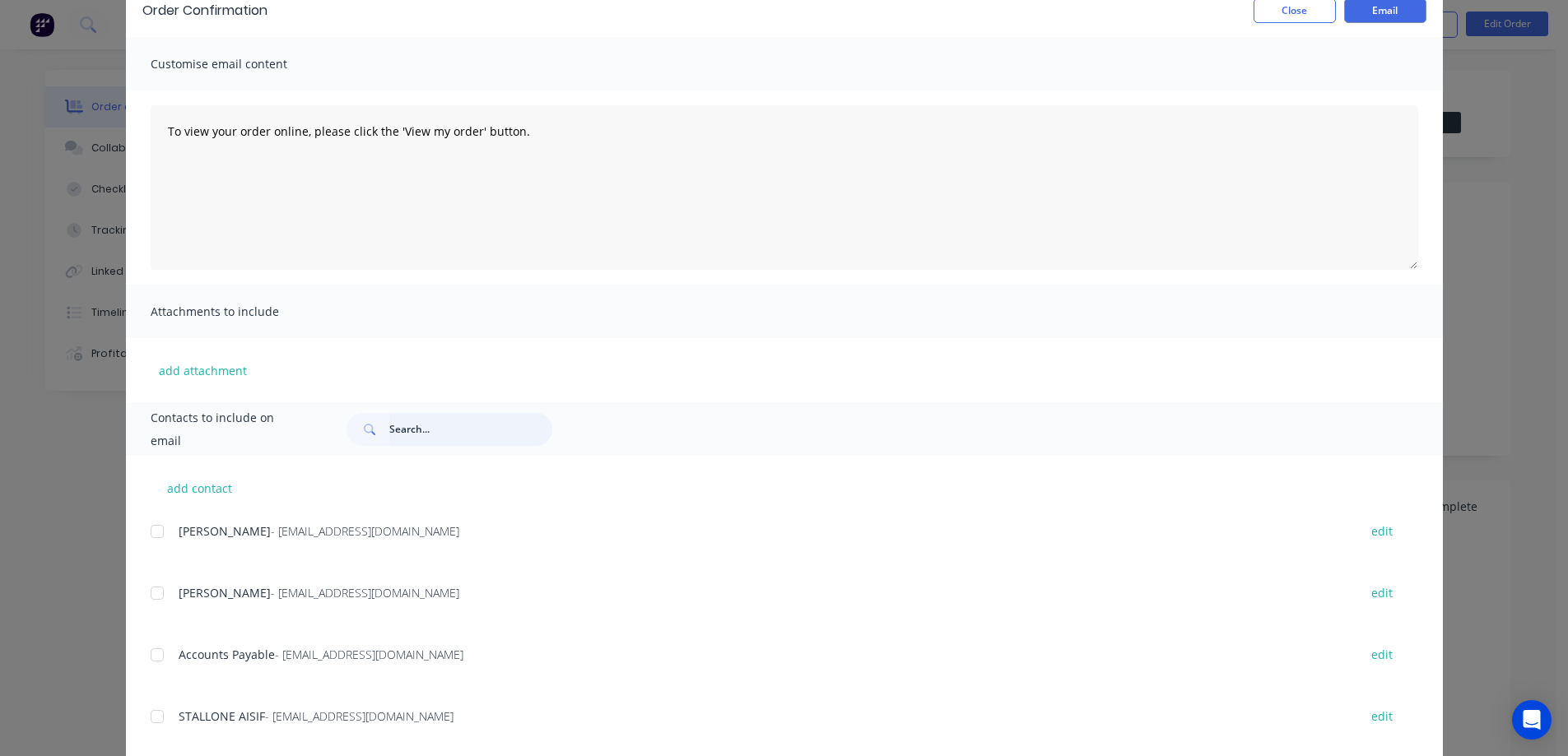
click at [395, 432] on input "text" at bounding box center [471, 430] width 163 height 33
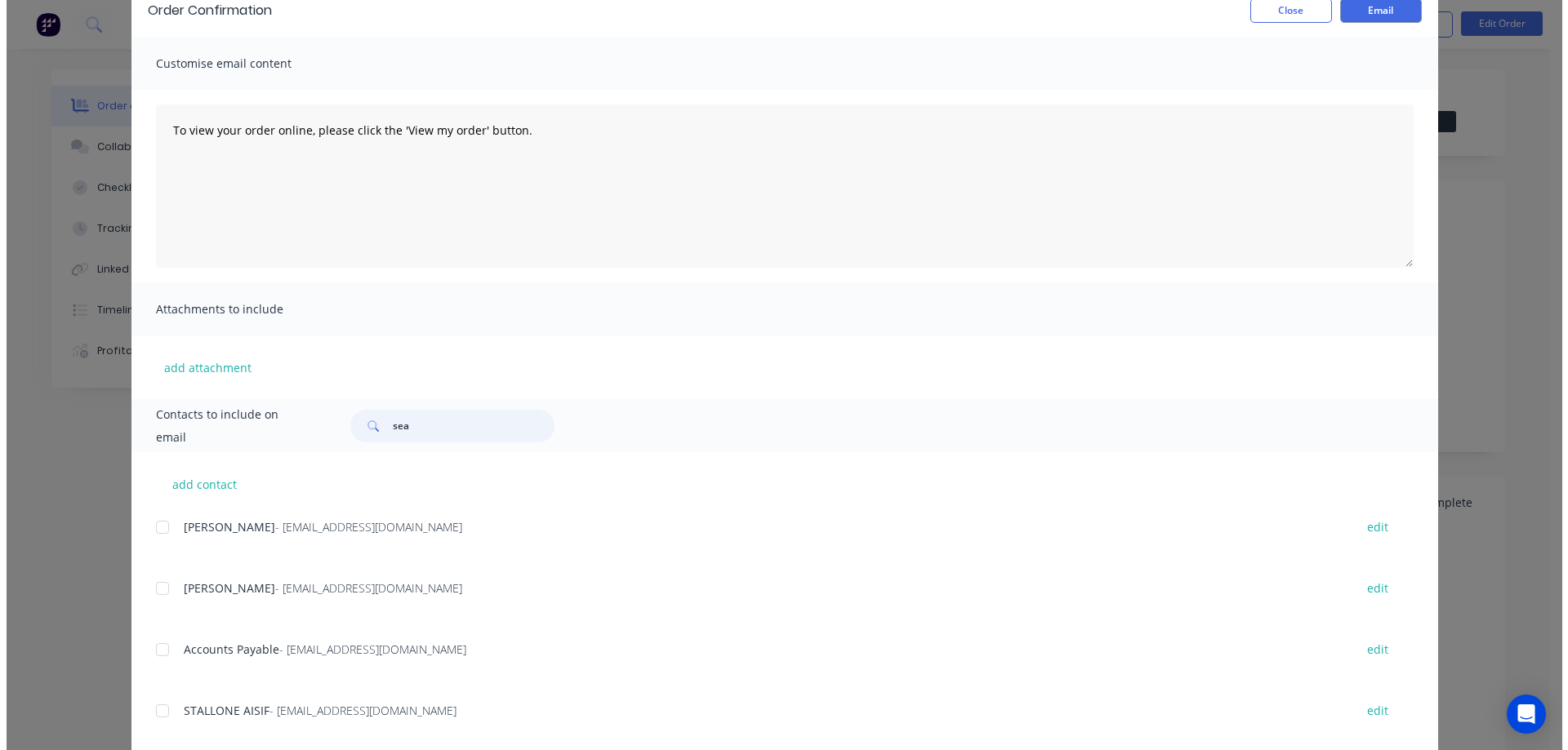
scroll to position [0, 0]
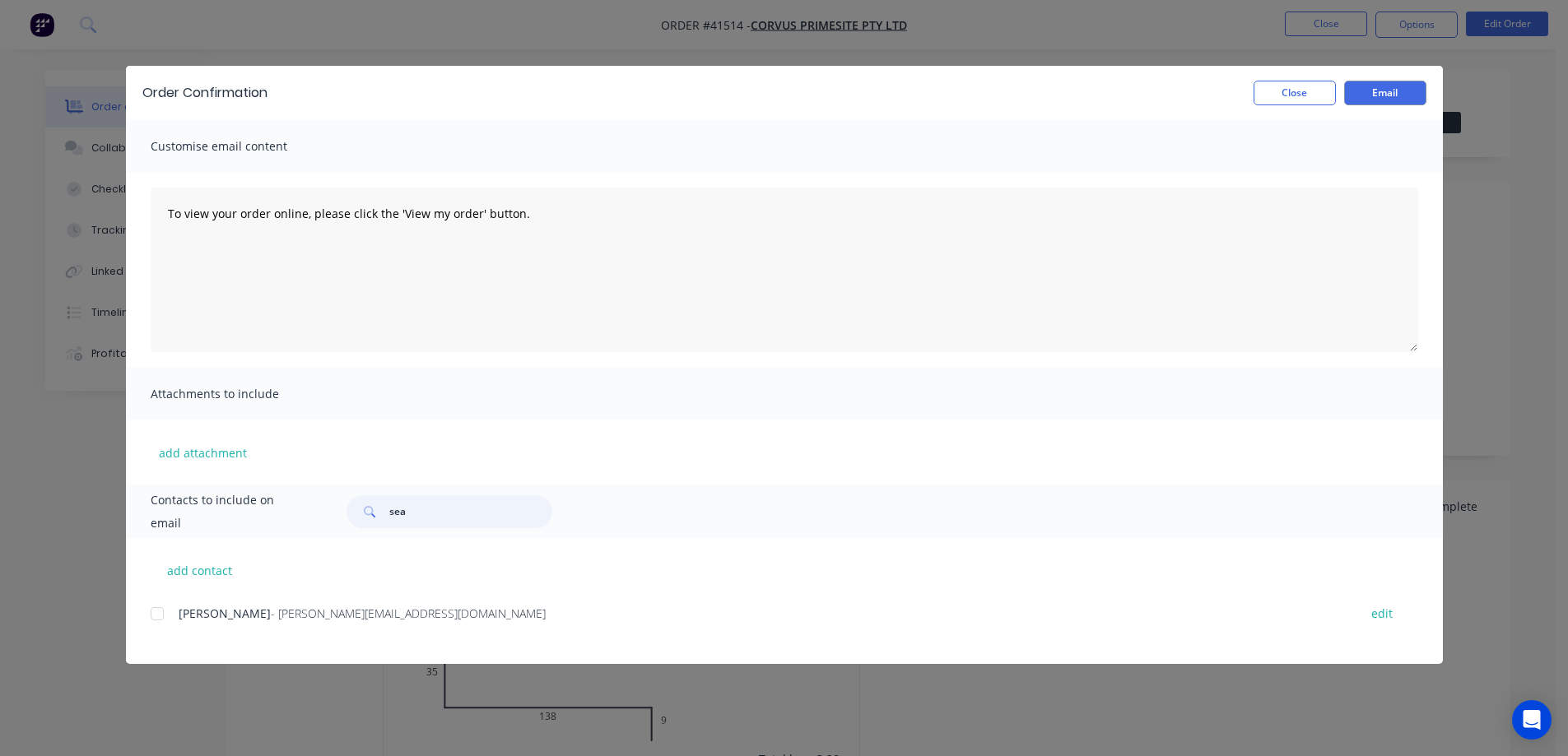
click at [160, 614] on div at bounding box center [157, 614] width 33 height 33
type input "sea"
click at [1368, 92] on button "Email" at bounding box center [1385, 92] width 83 height 24
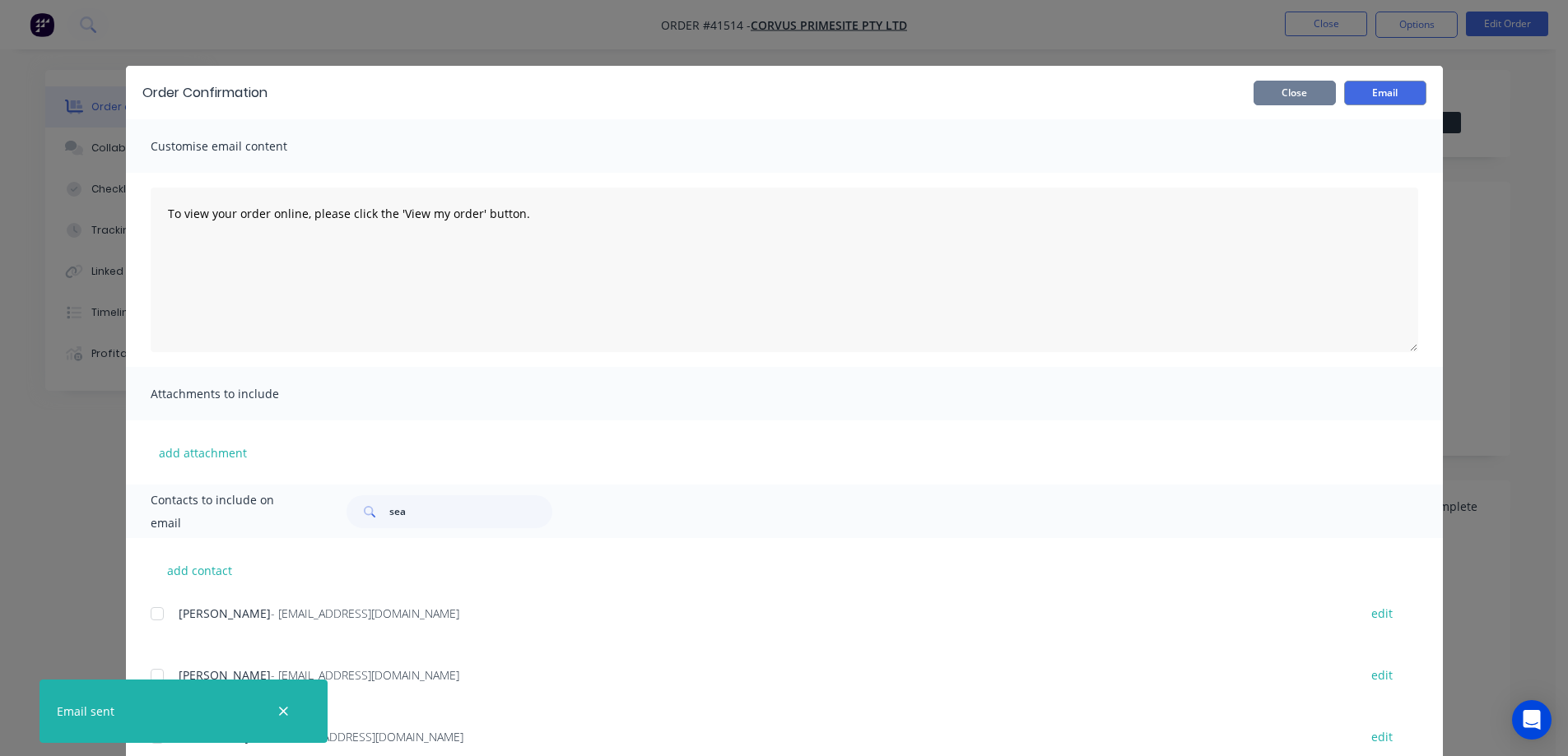
click at [1315, 95] on button "Close" at bounding box center [1294, 92] width 83 height 24
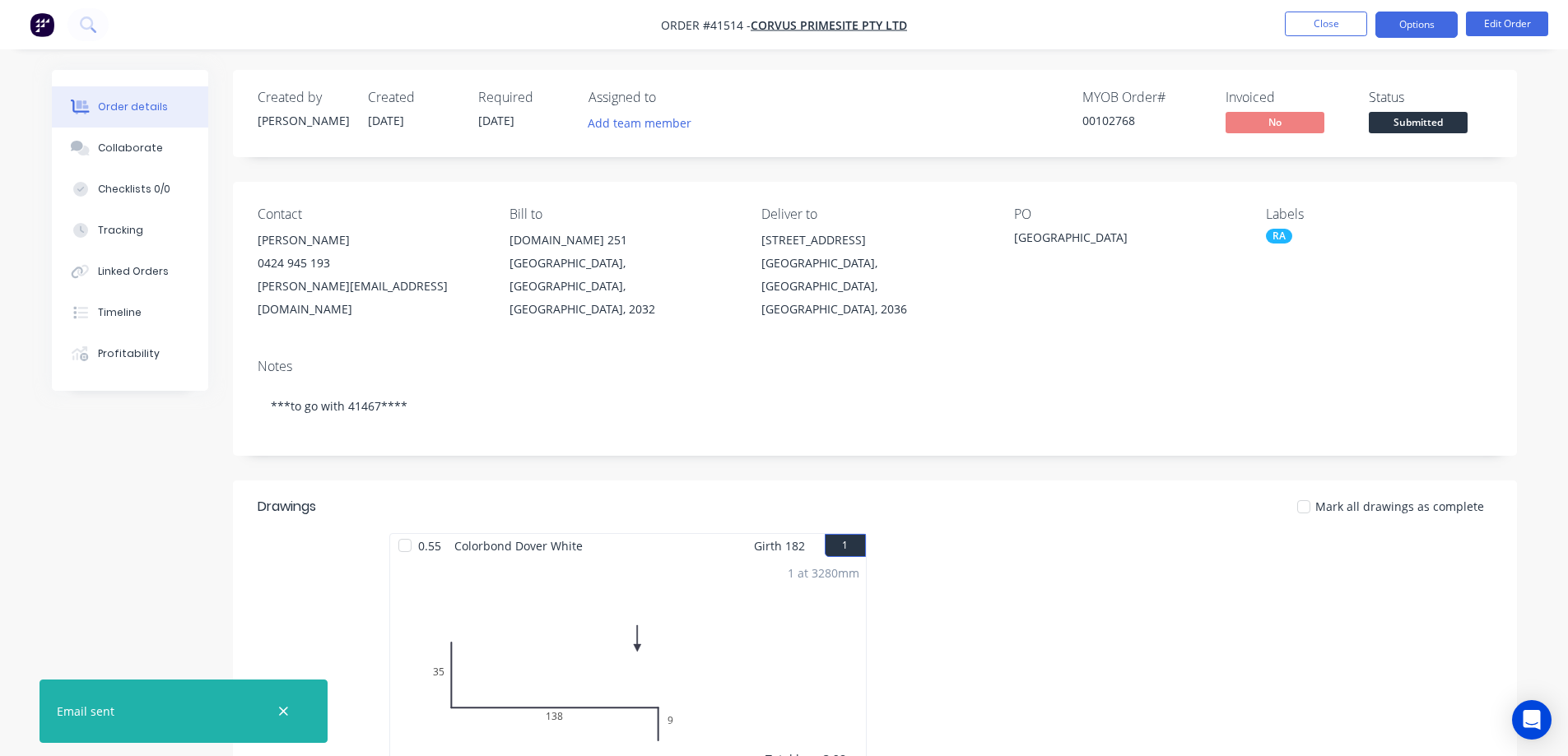
click at [1398, 23] on button "Options" at bounding box center [1417, 24] width 83 height 26
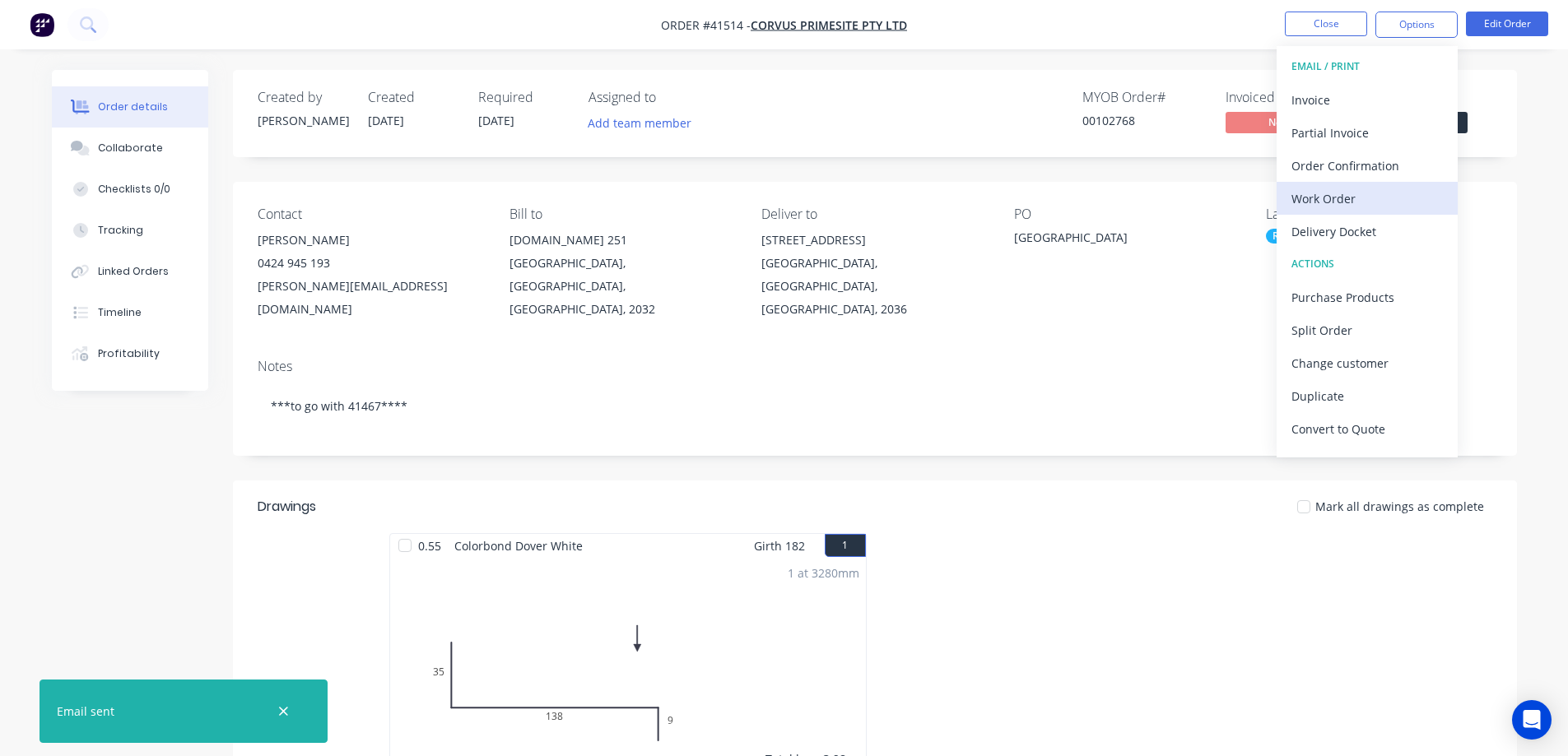
click at [1351, 199] on div "Work Order" at bounding box center [1367, 199] width 151 height 24
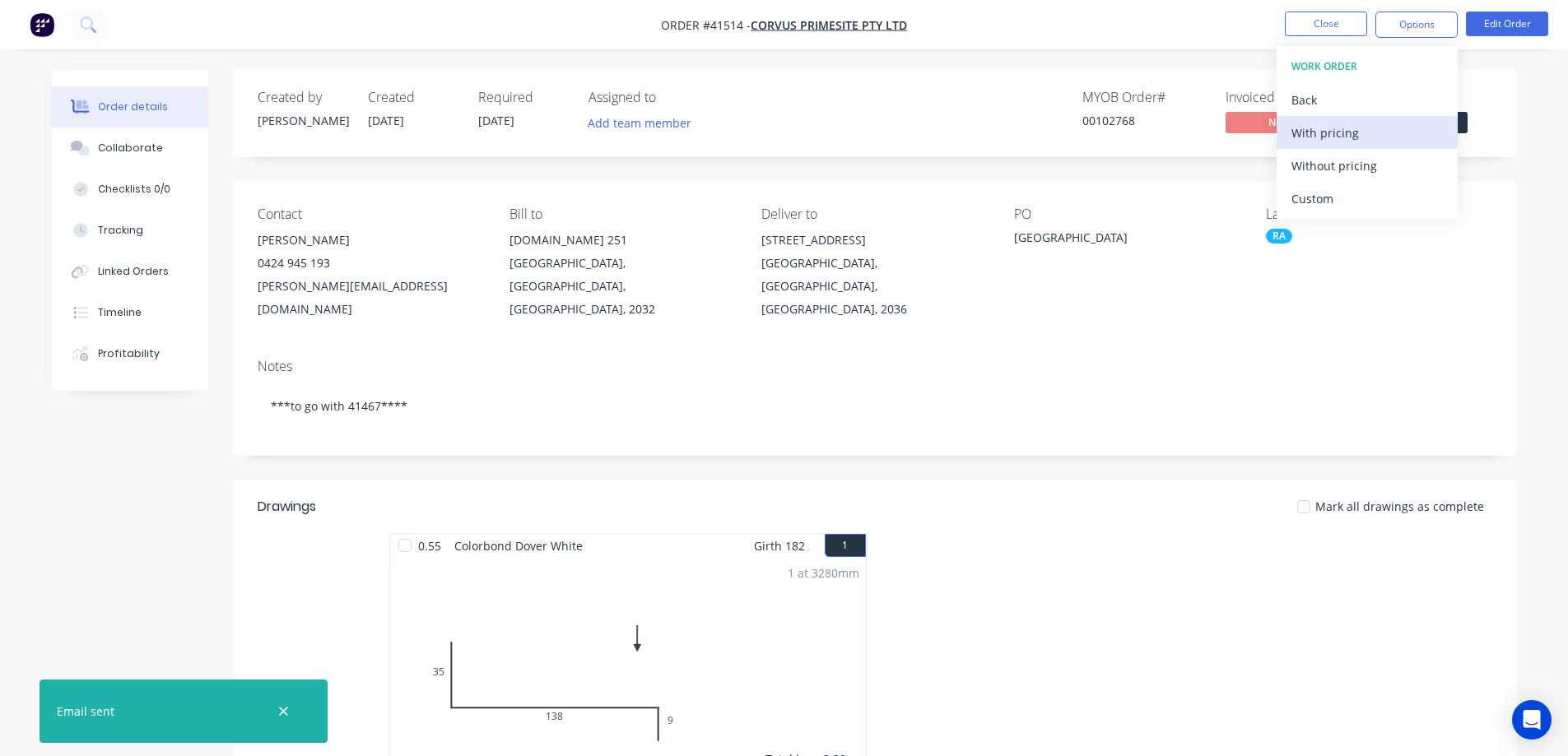
click at [1355, 135] on div "With pricing" at bounding box center [1367, 132] width 151 height 24
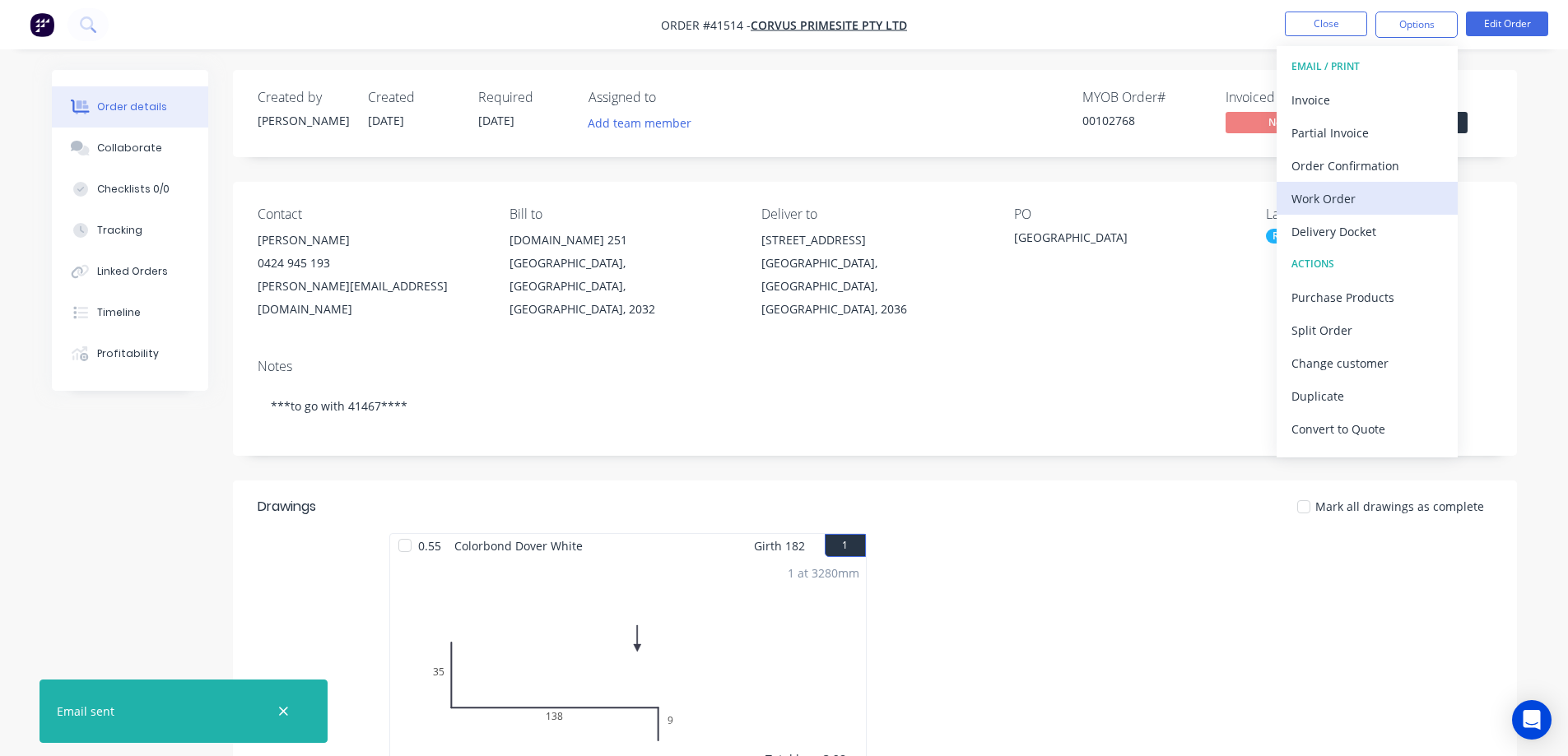
click at [1304, 199] on div "Work Order" at bounding box center [1367, 199] width 151 height 24
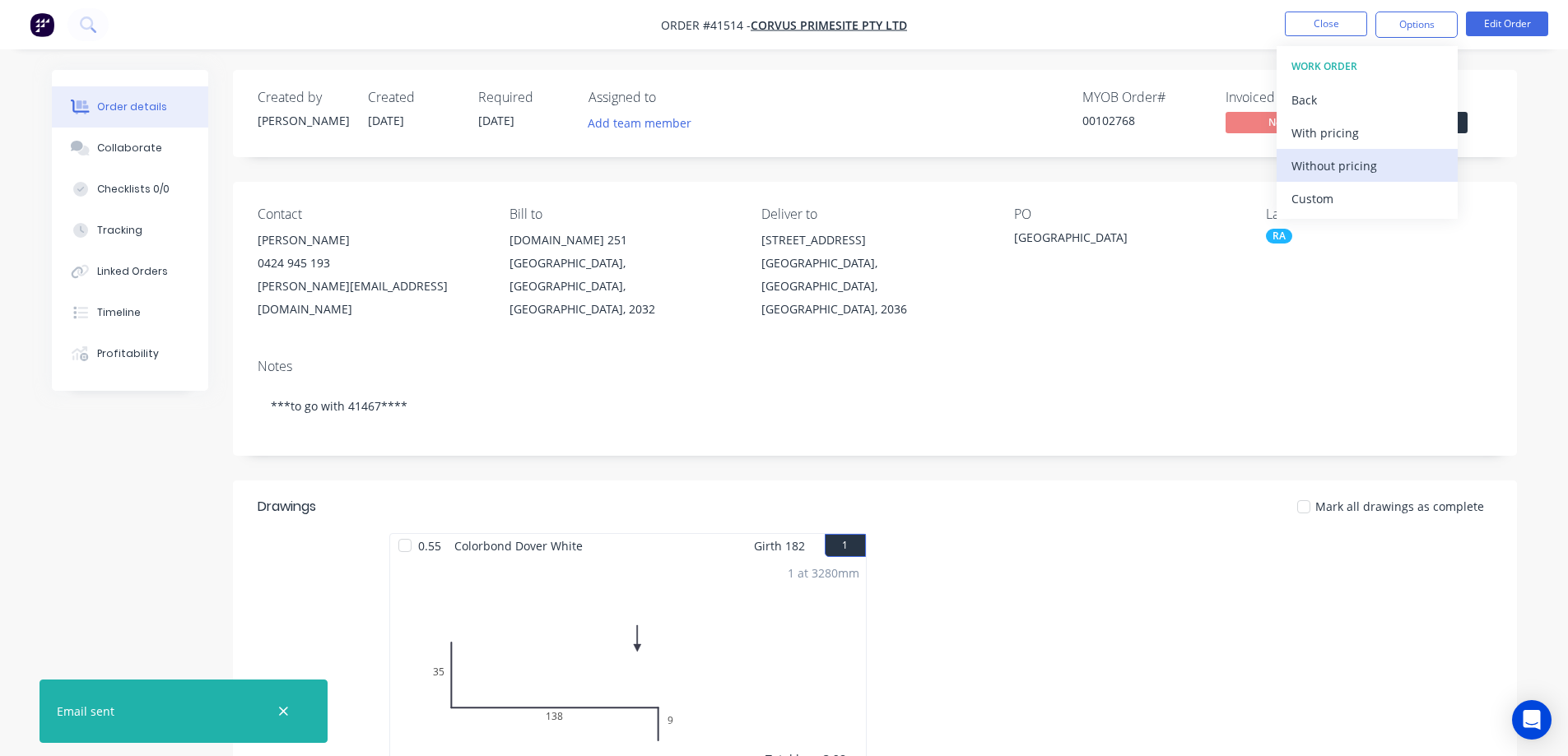
click at [1340, 164] on div "Without pricing" at bounding box center [1367, 166] width 151 height 24
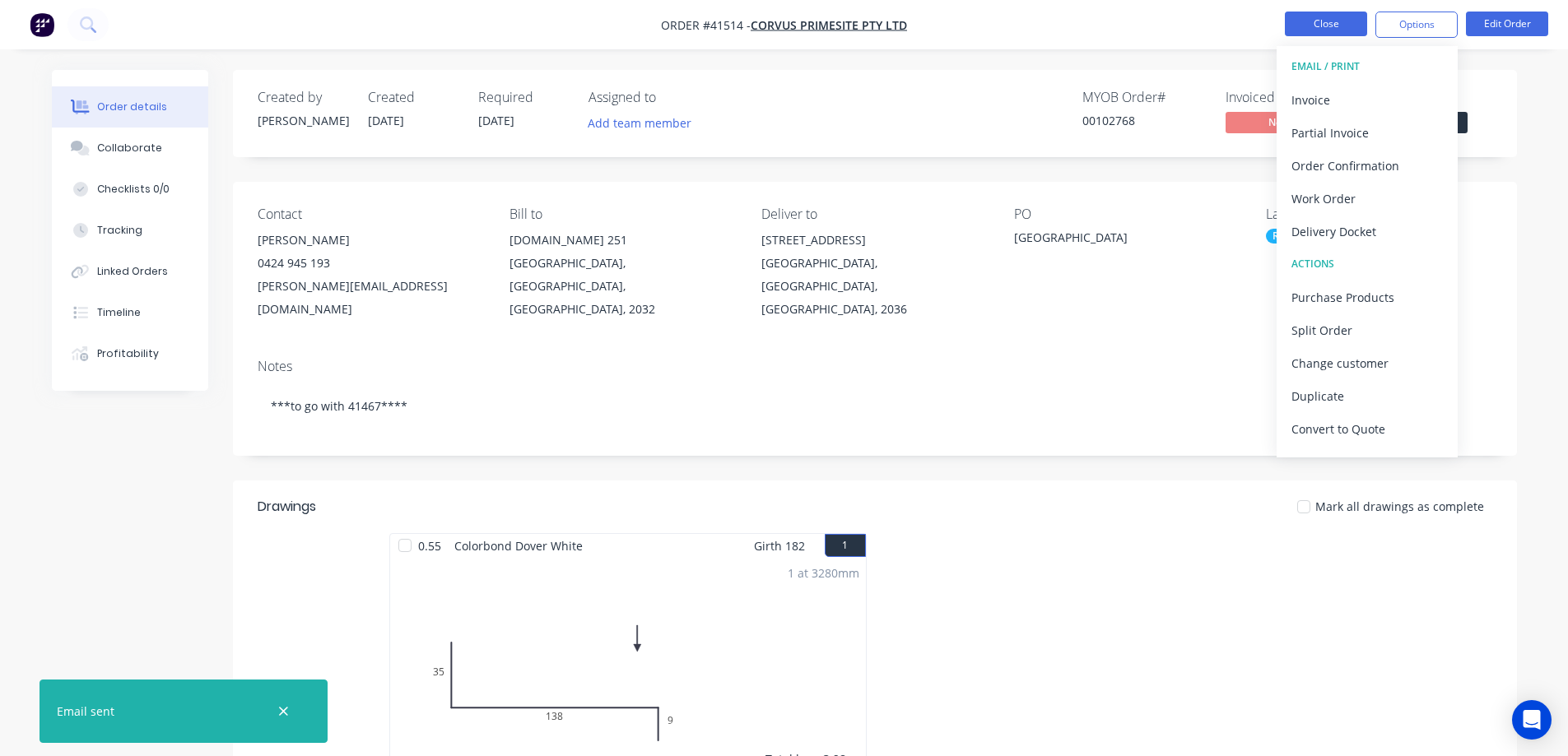
click at [1313, 21] on button "Close" at bounding box center [1326, 24] width 83 height 24
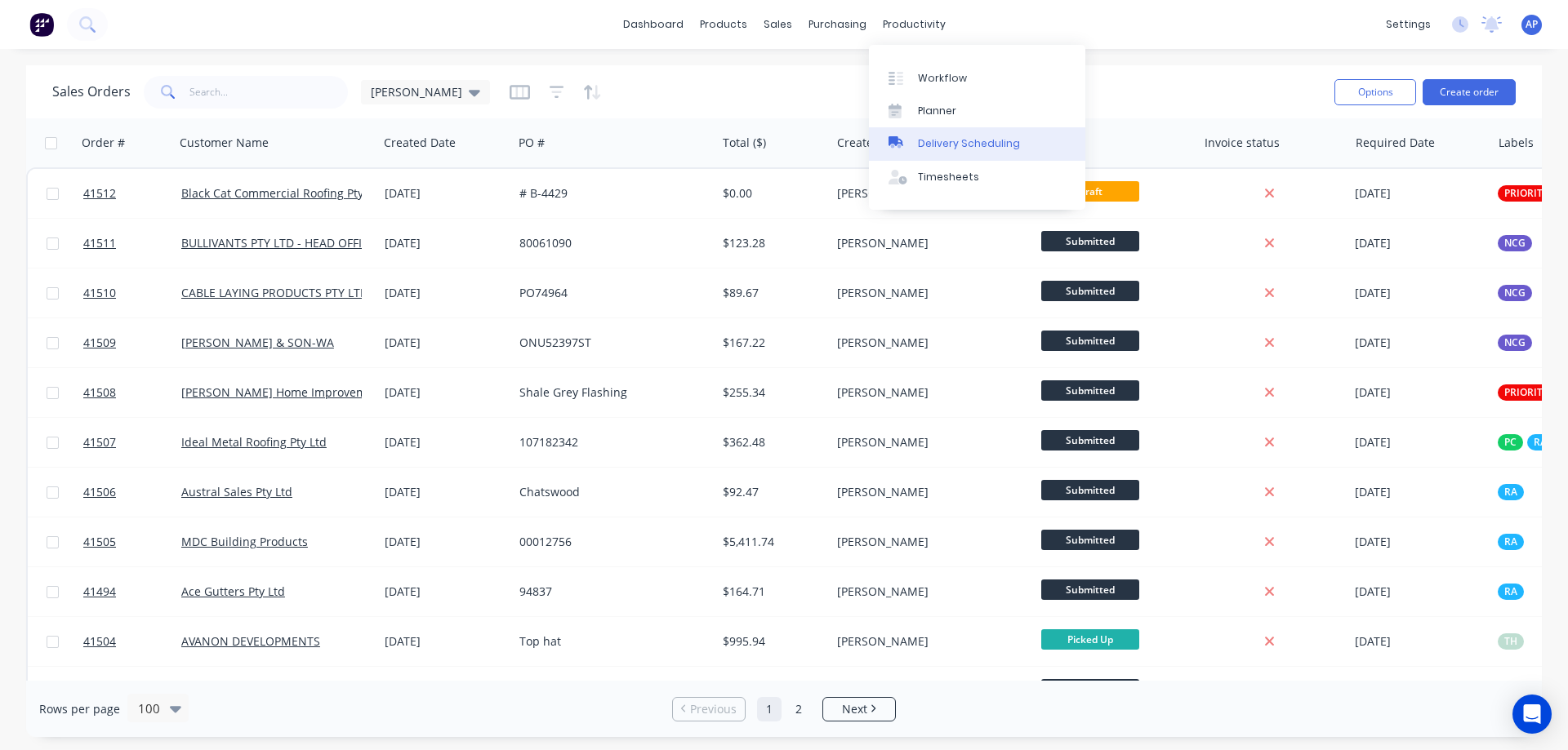
click at [1003, 137] on div "Delivery Scheduling" at bounding box center [968, 144] width 102 height 14
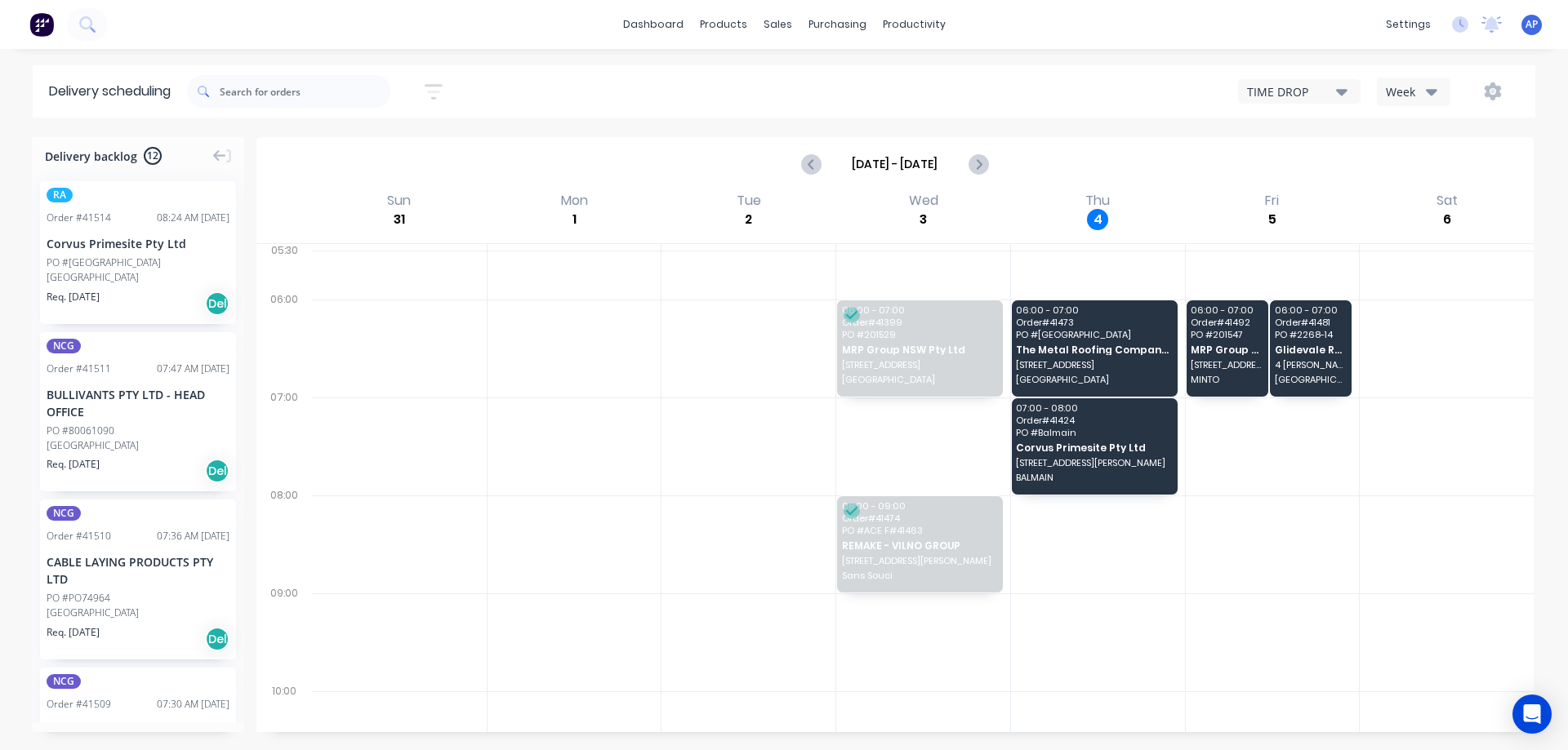
click at [1449, 85] on div "TIME DROP Week" at bounding box center [1182, 91] width 675 height 30
click at [1434, 92] on icon "button" at bounding box center [1431, 92] width 12 height 6
click at [1444, 161] on div "Vehicle" at bounding box center [1458, 167] width 162 height 32
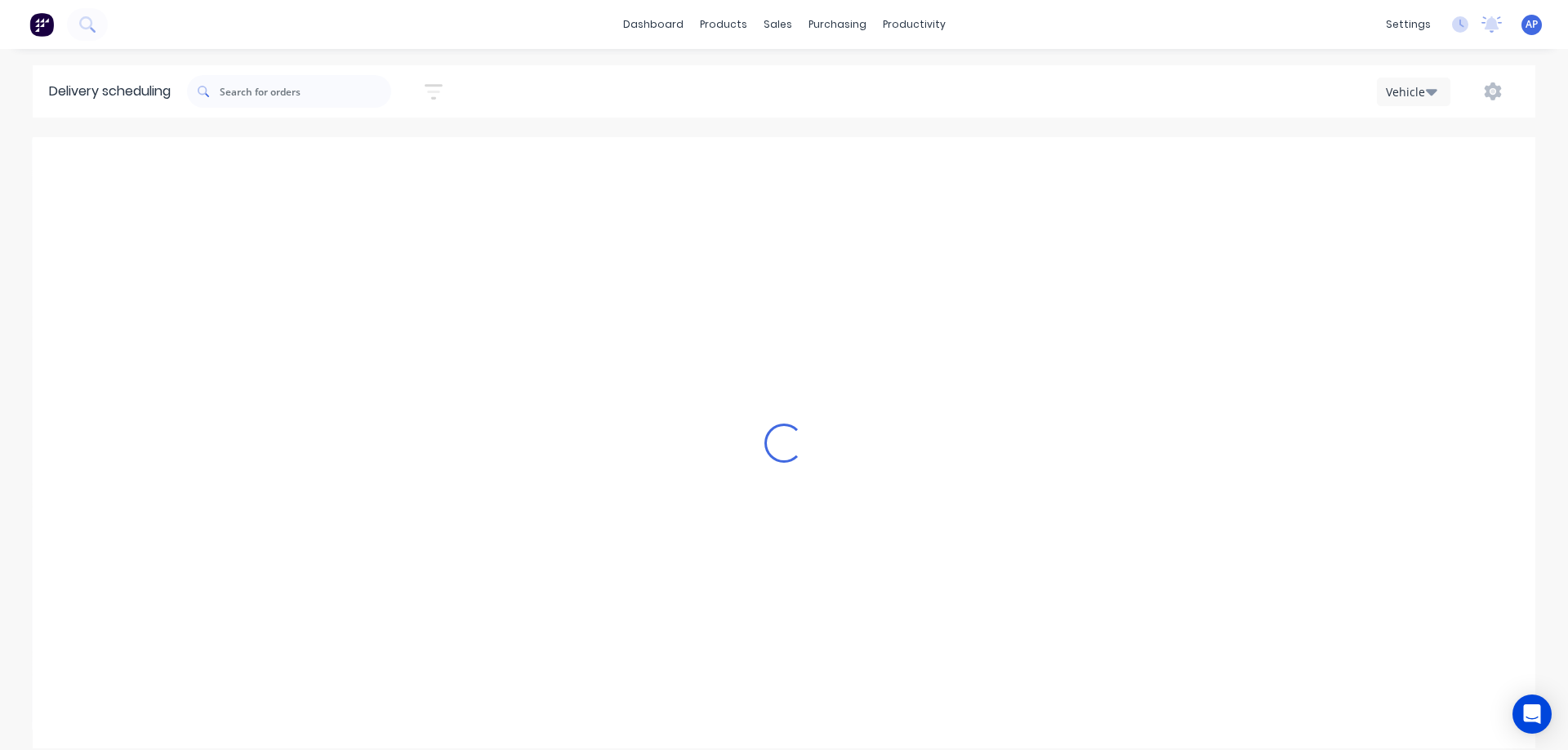
scroll to position [0, 1]
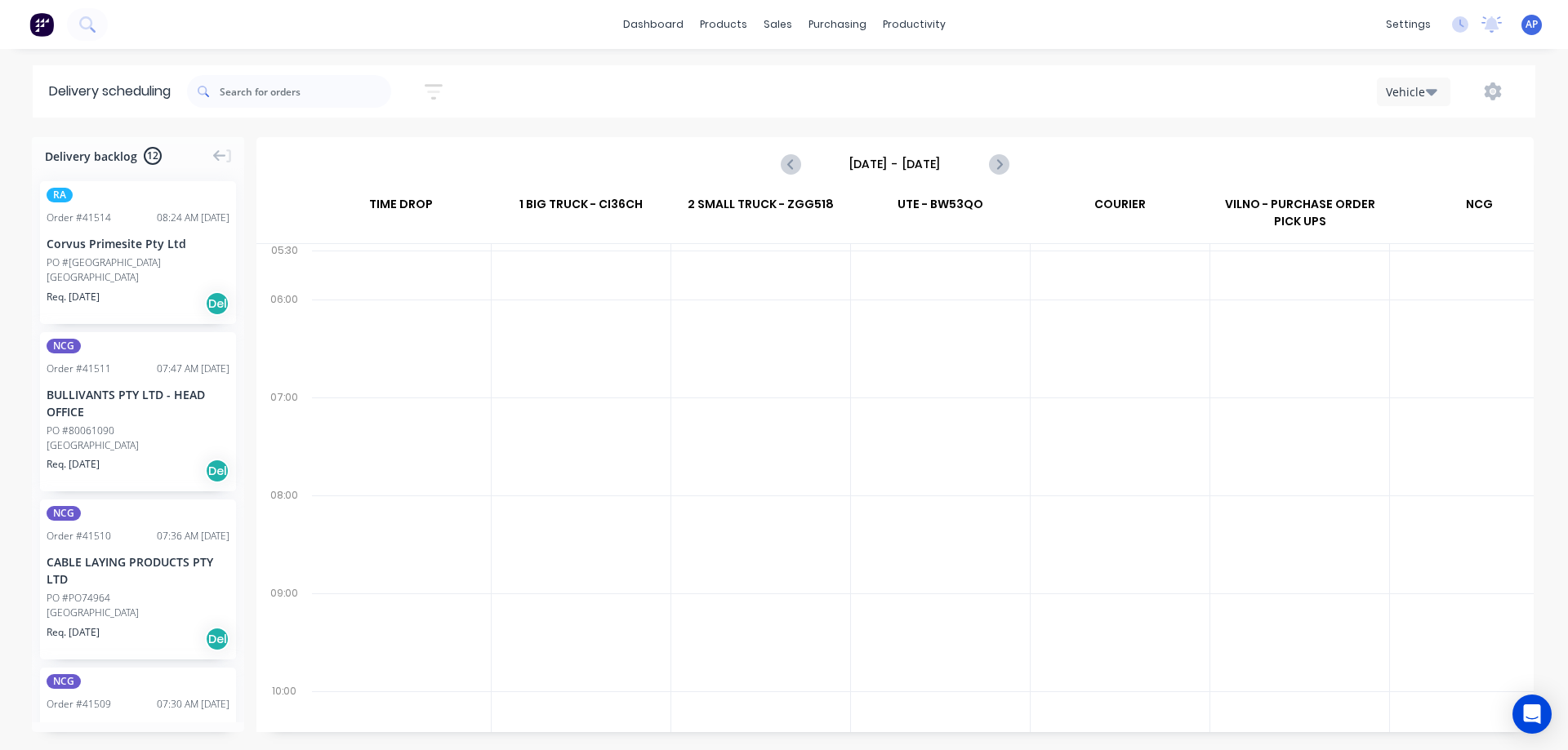
click at [892, 166] on input "[DATE] - [DATE]" at bounding box center [895, 164] width 162 height 24
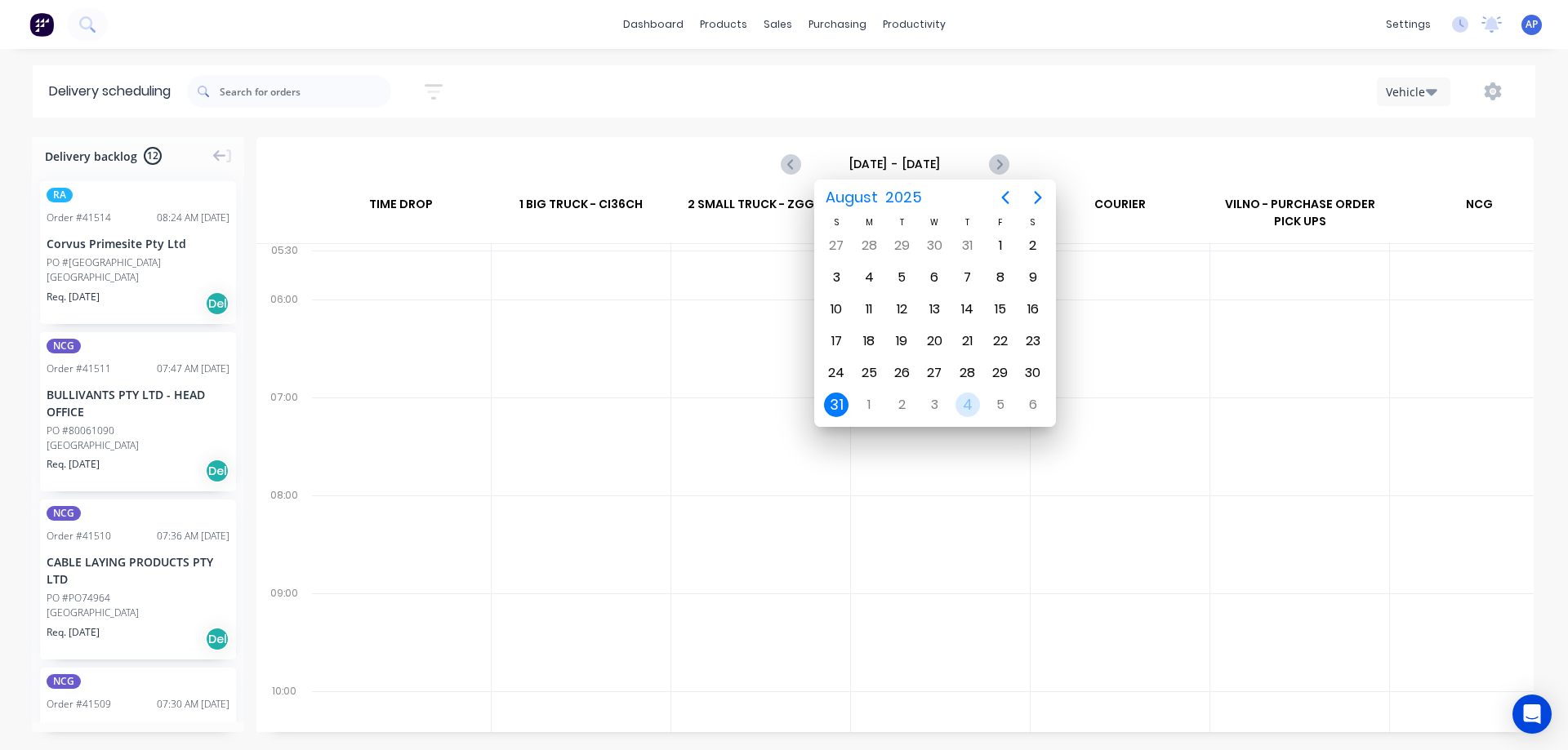
click at [968, 405] on div "4" at bounding box center [967, 405] width 24 height 24
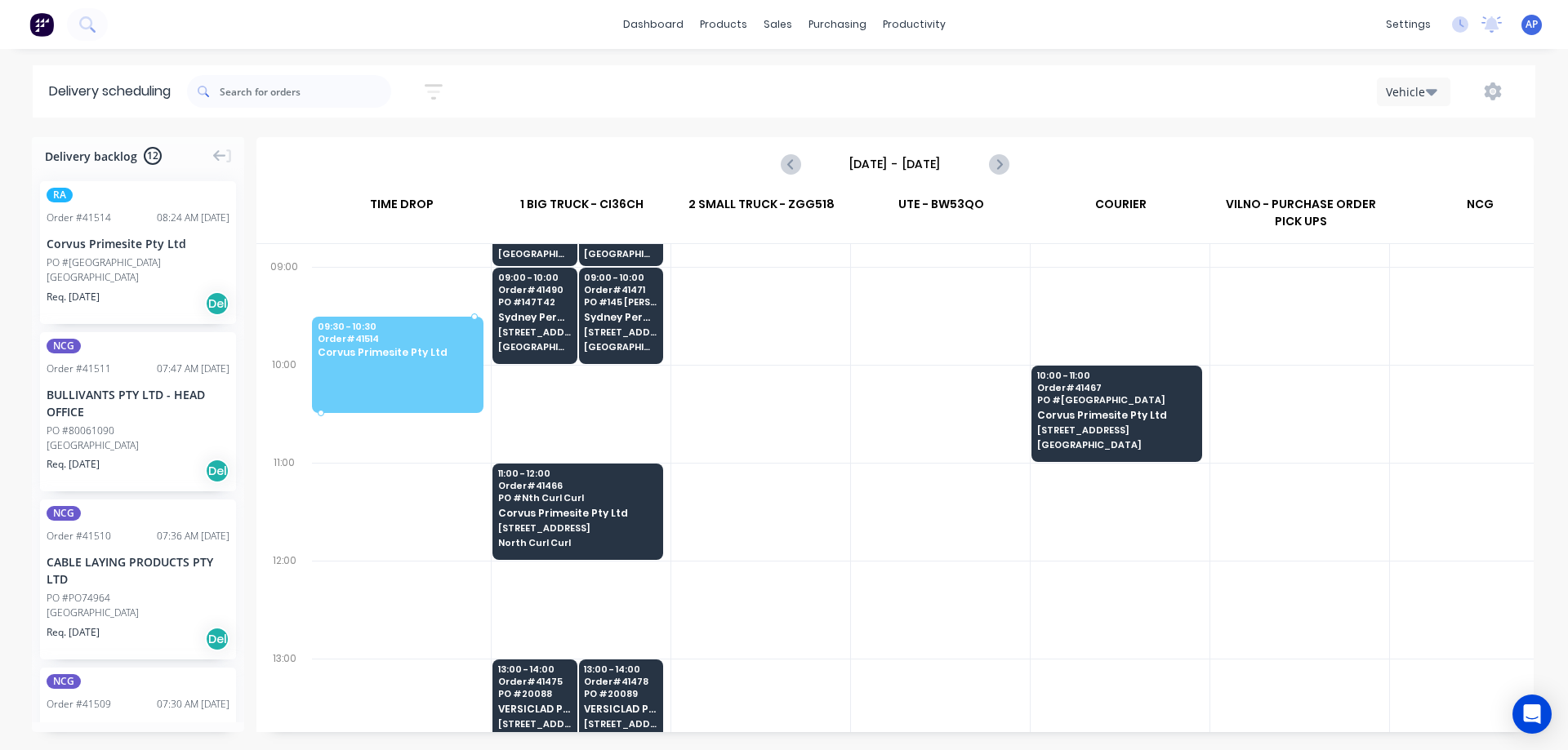
scroll to position [326, 0]
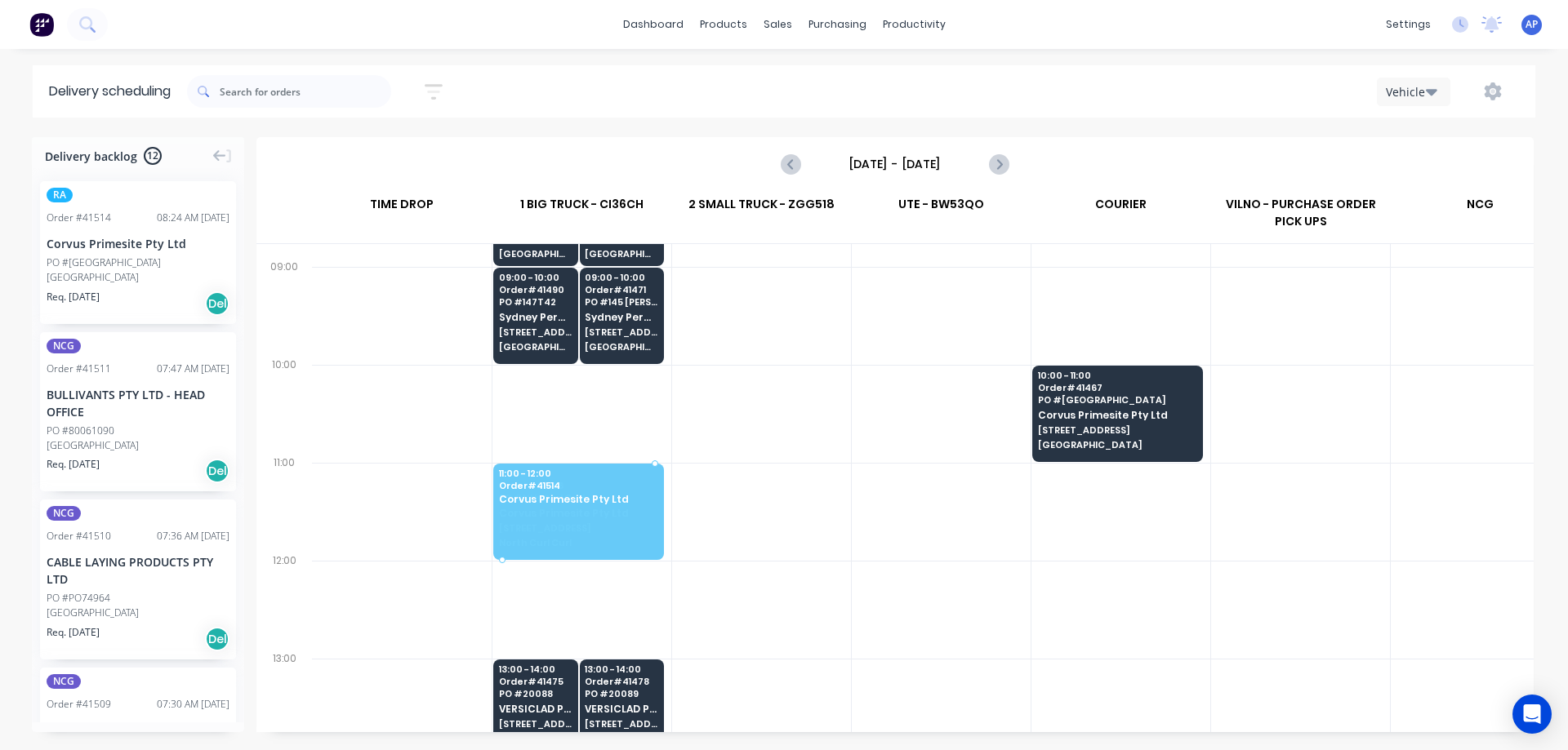
drag, startPoint x: 148, startPoint y: 257, endPoint x: 554, endPoint y: 474, distance: 460.4
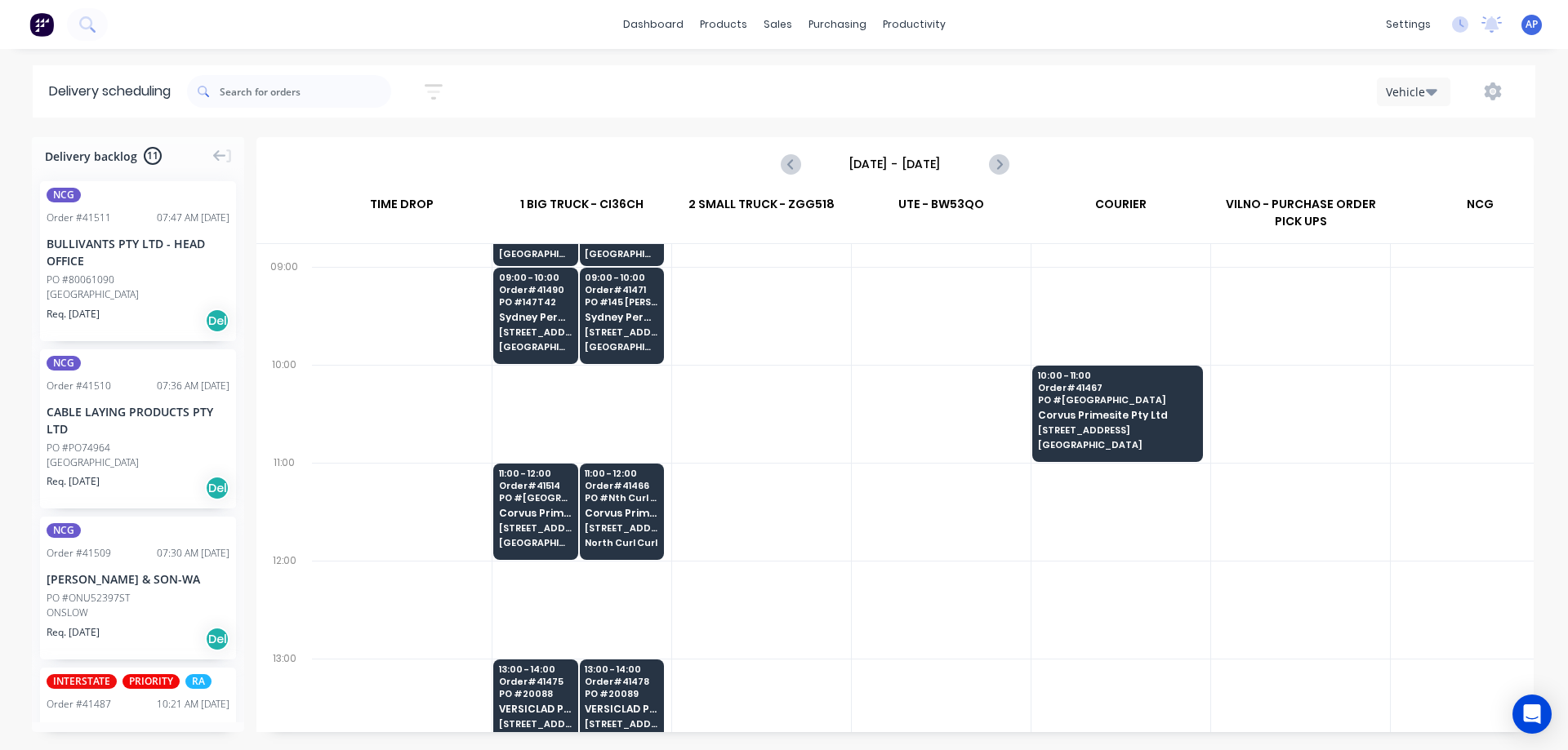
click at [928, 167] on input "[DATE] - [DATE]" at bounding box center [895, 164] width 162 height 24
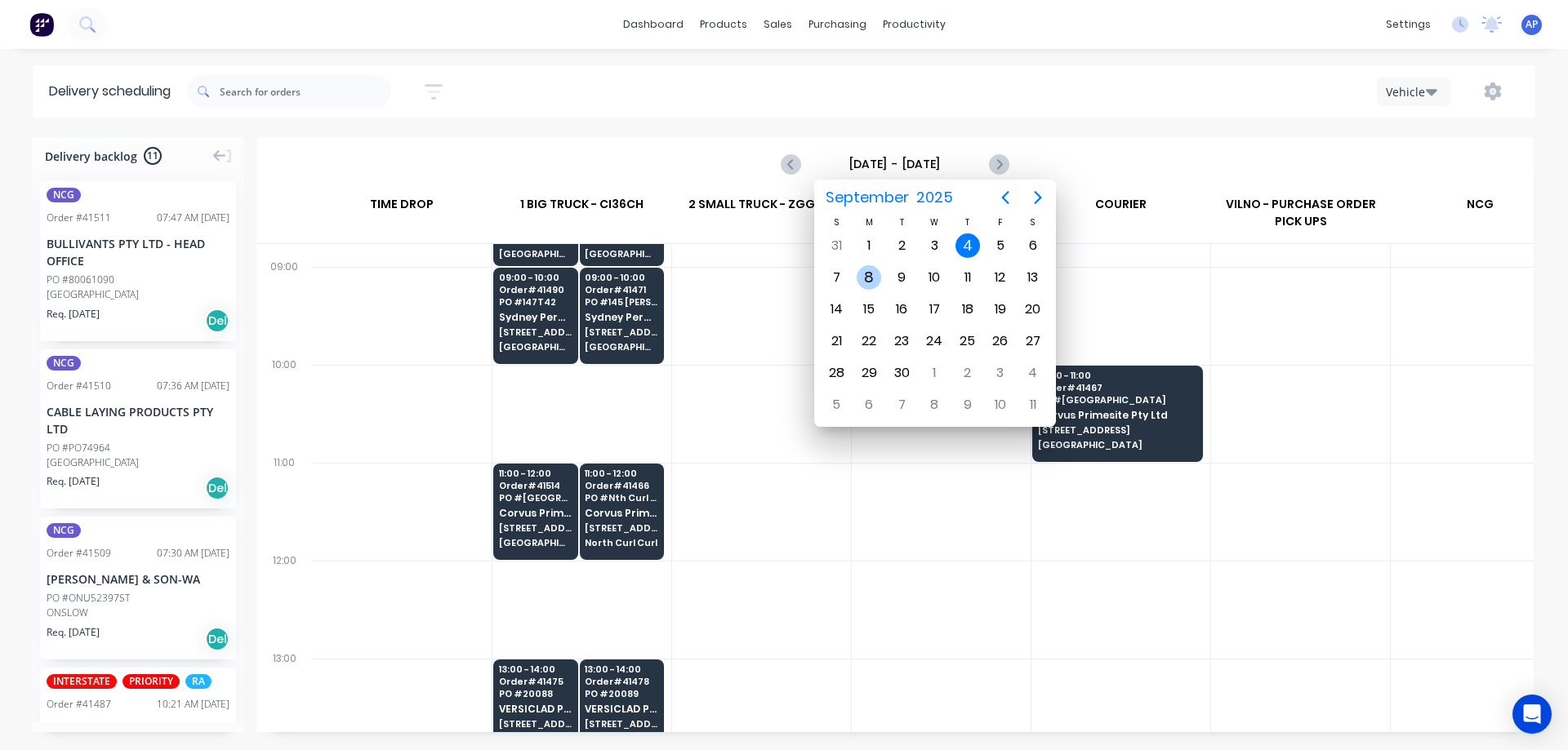
click at [869, 270] on div "8" at bounding box center [868, 277] width 24 height 24
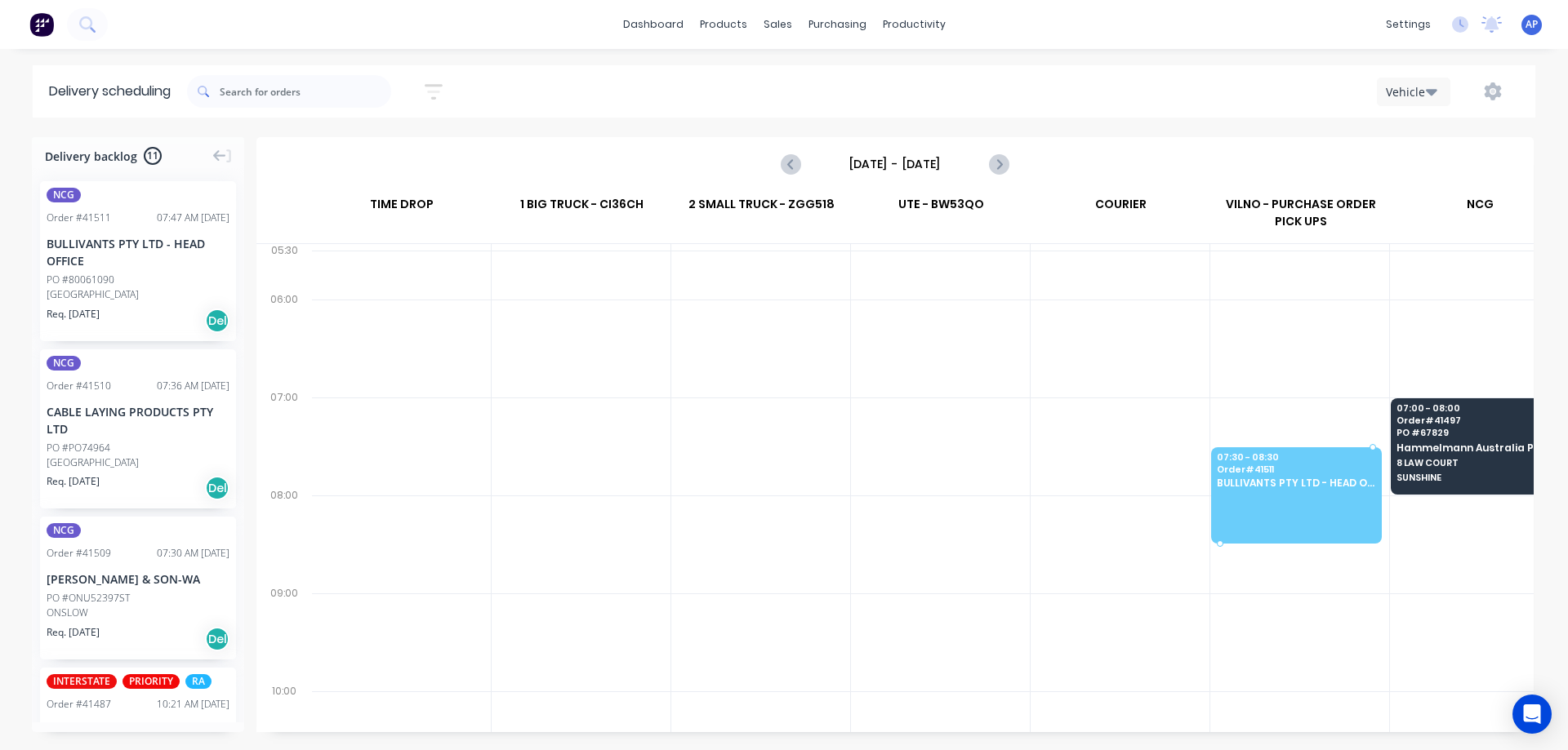
scroll to position [0, 0]
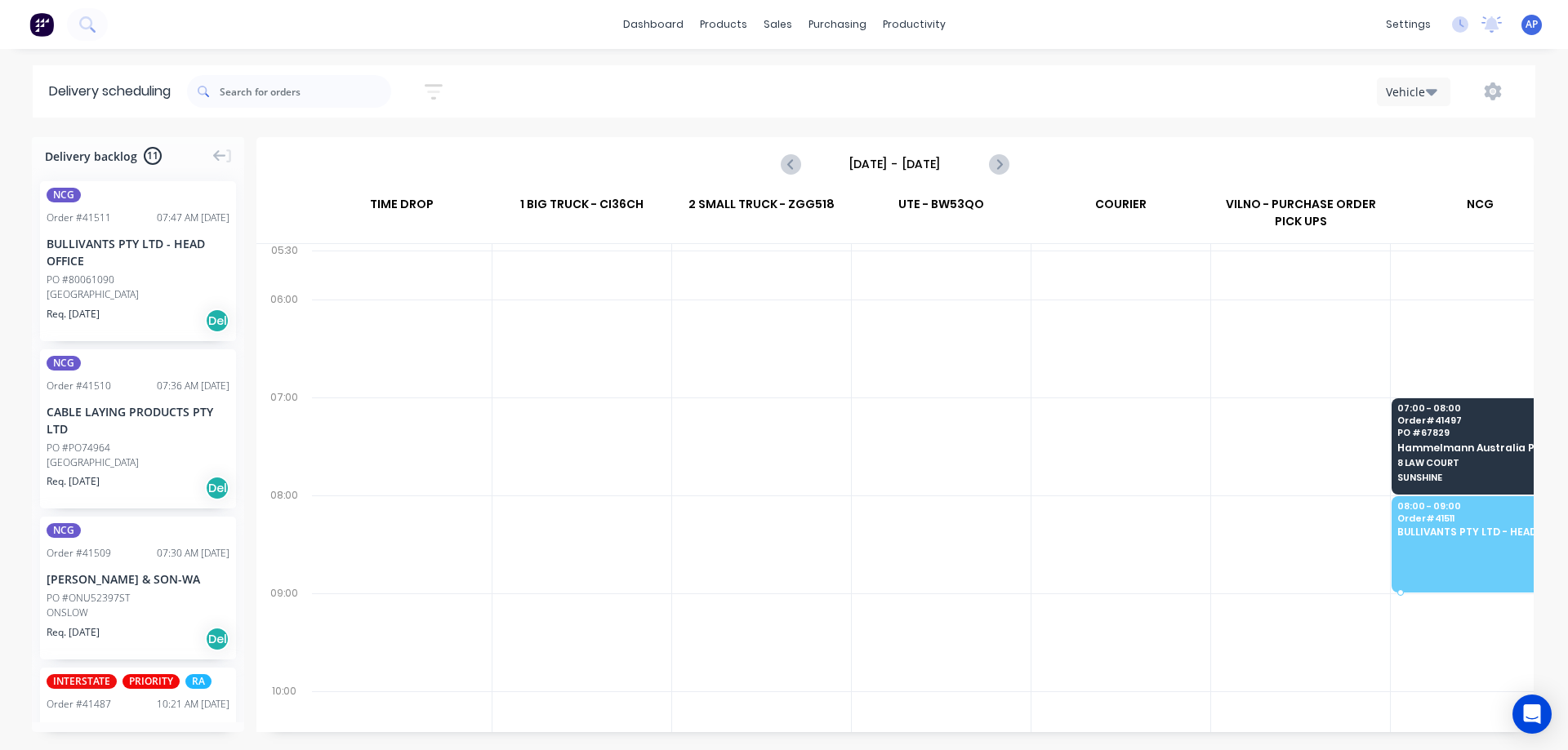
drag, startPoint x: 166, startPoint y: 245, endPoint x: 1206, endPoint y: 462, distance: 1062.4
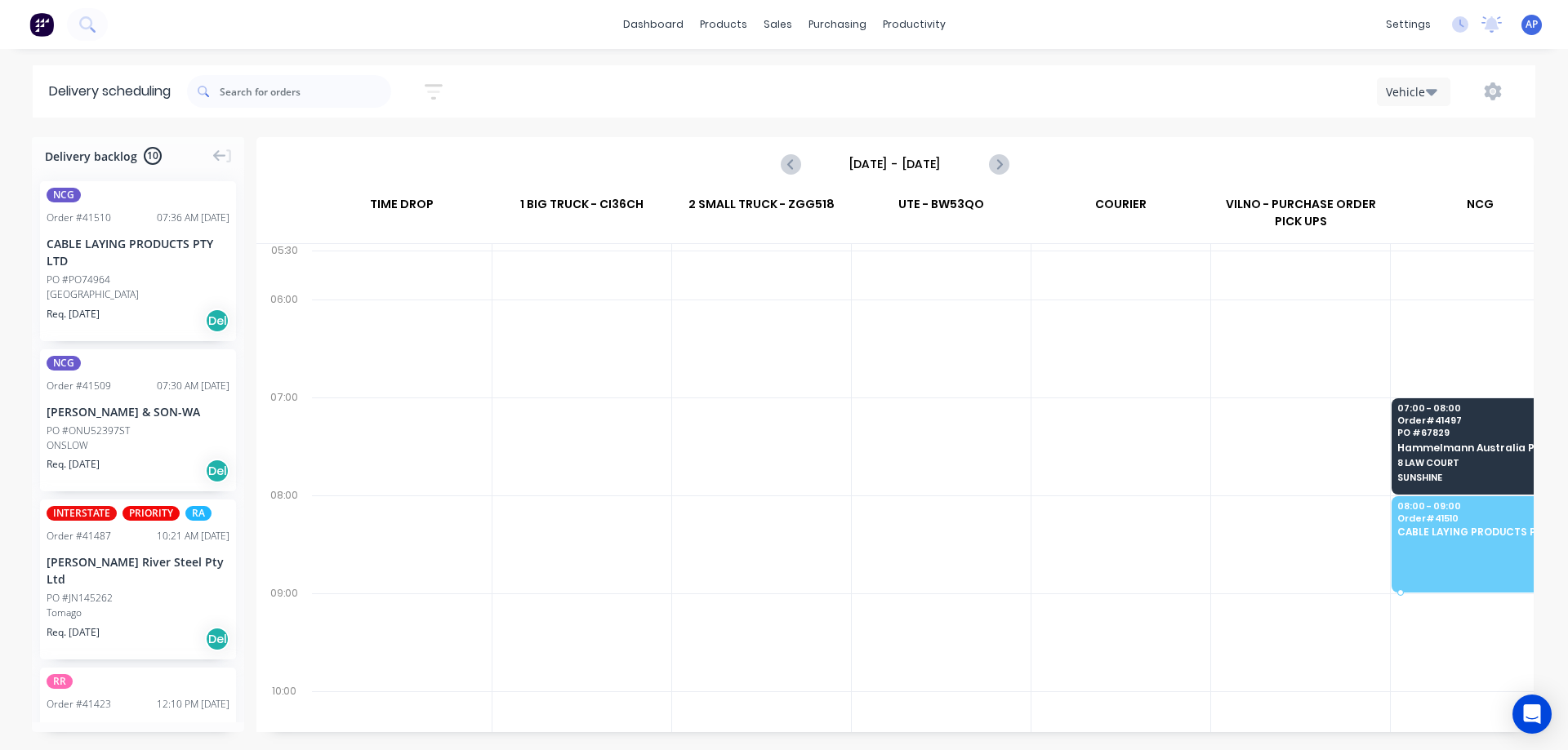
drag, startPoint x: 149, startPoint y: 292, endPoint x: 1315, endPoint y: 473, distance: 1180.0
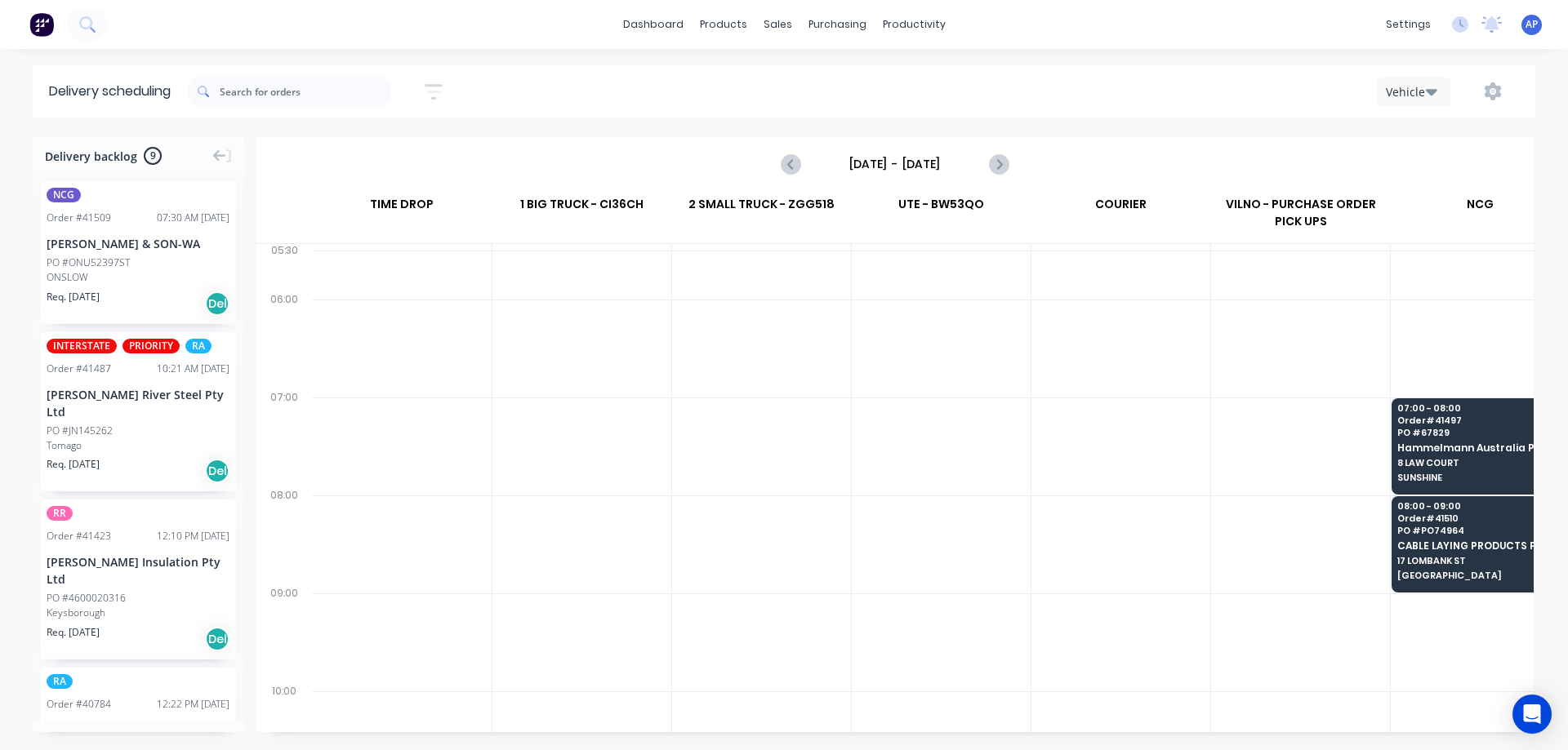
click at [857, 169] on input "[DATE] - [DATE]" at bounding box center [895, 164] width 162 height 24
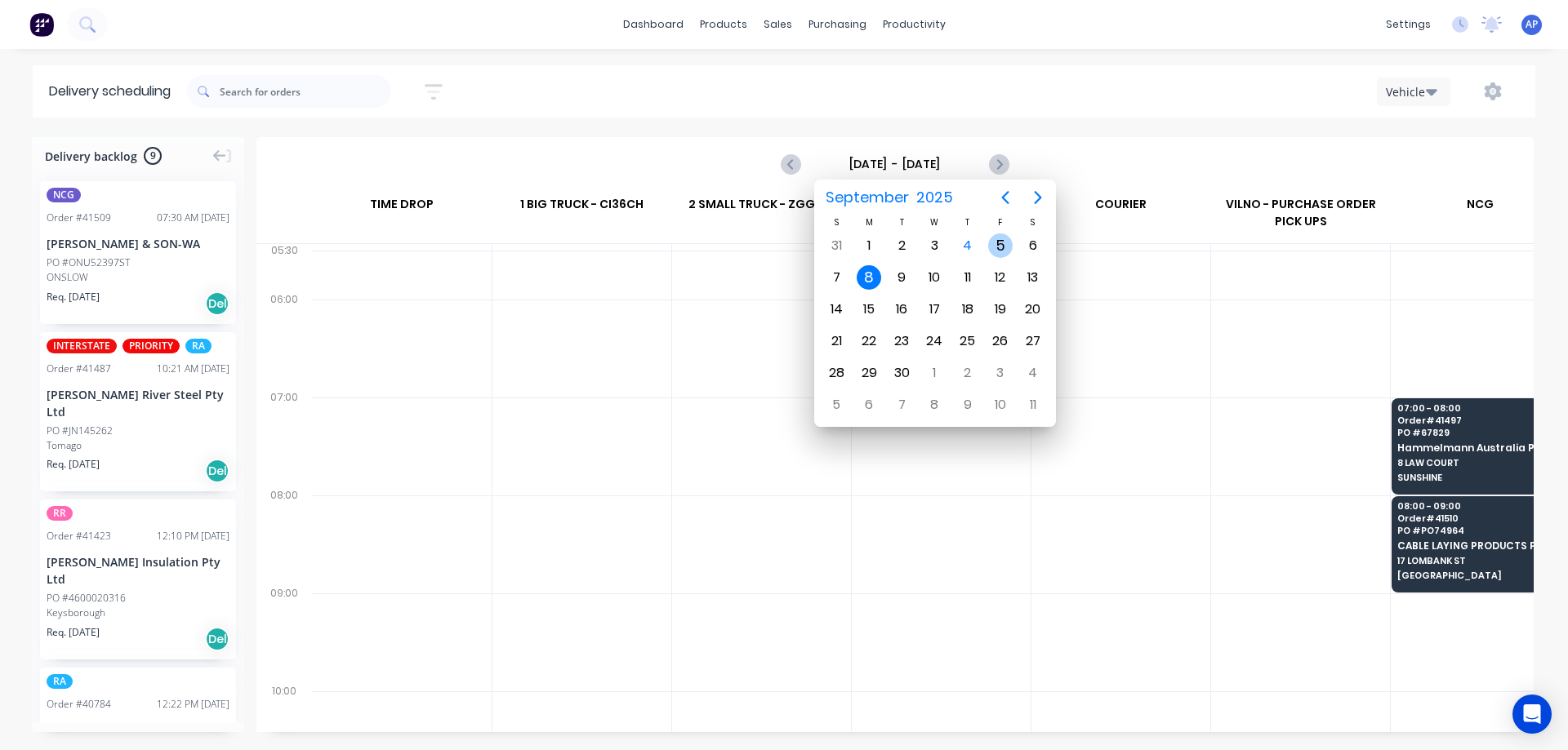
click at [993, 237] on div "5" at bounding box center [999, 246] width 24 height 24
type input "[DATE] - [DATE]"
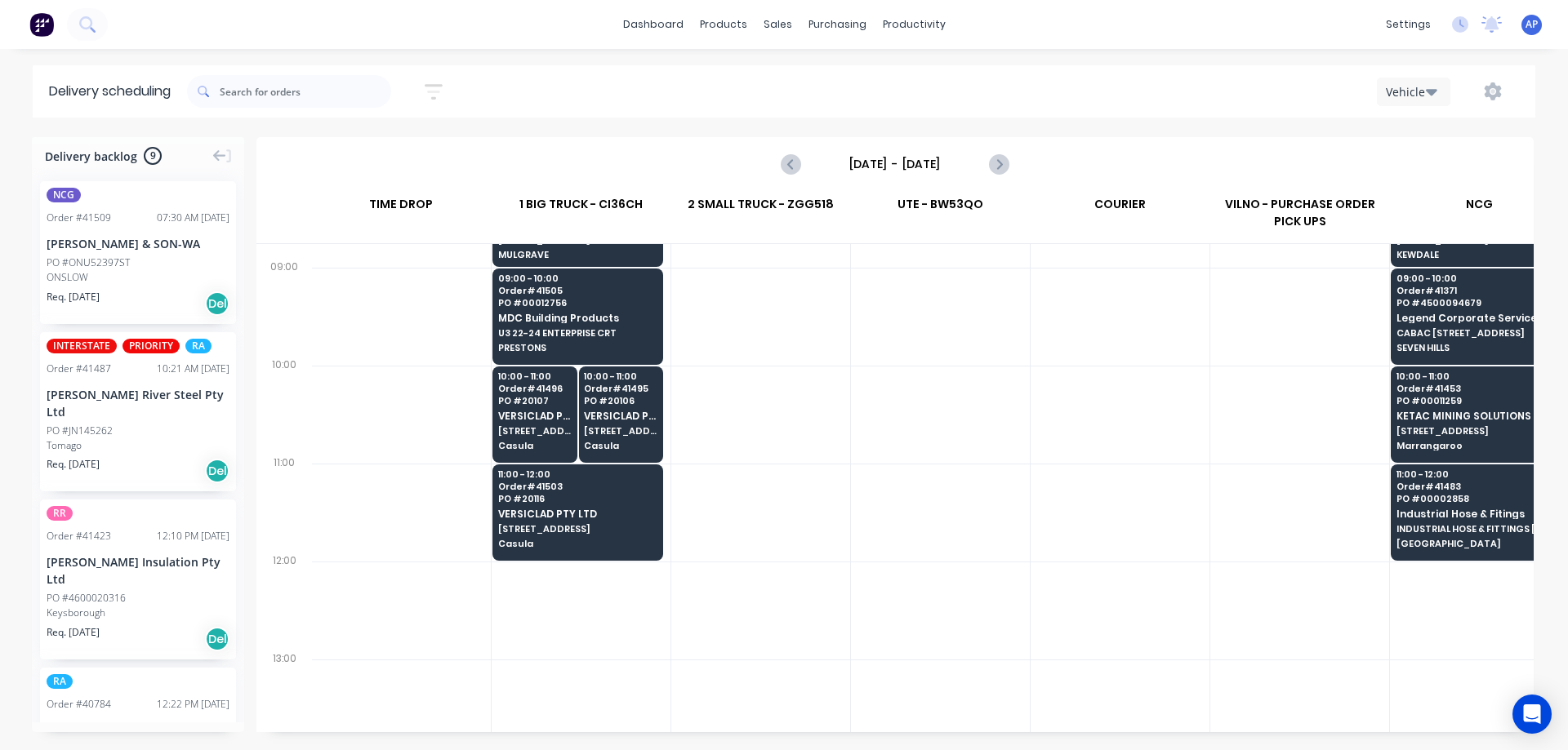
scroll to position [326, 1]
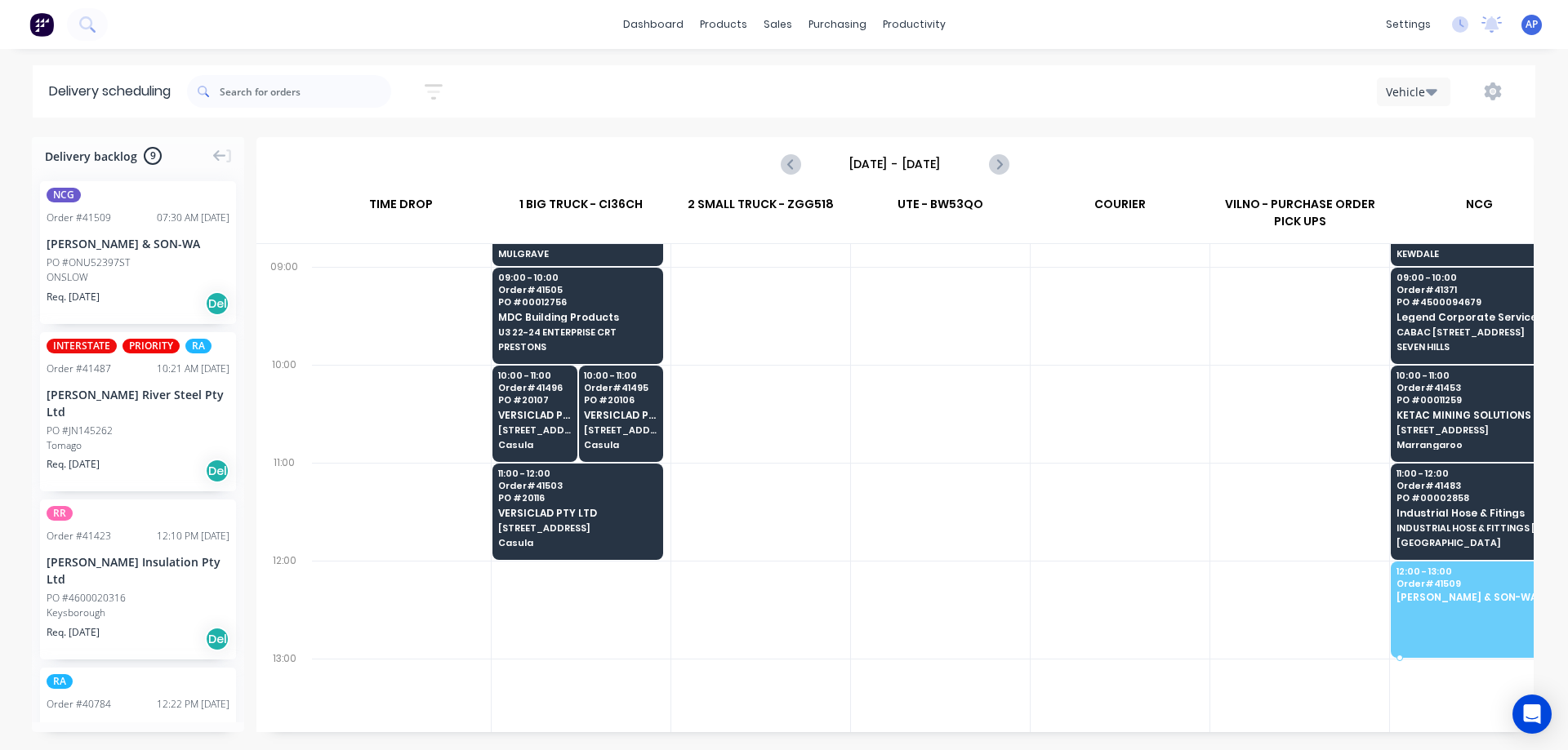
drag, startPoint x: 134, startPoint y: 251, endPoint x: 1417, endPoint y: 569, distance: 1321.8
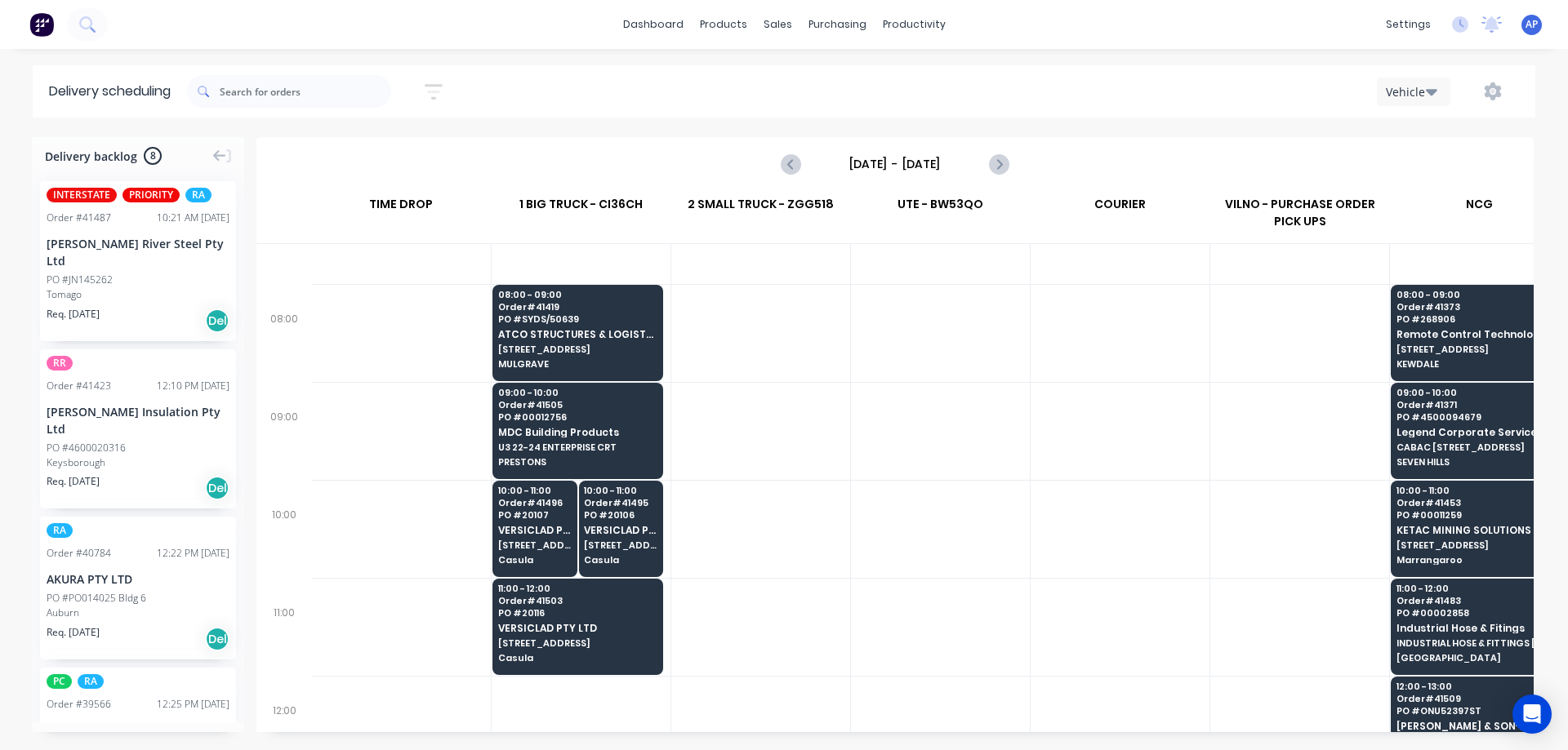
scroll to position [82, 1]
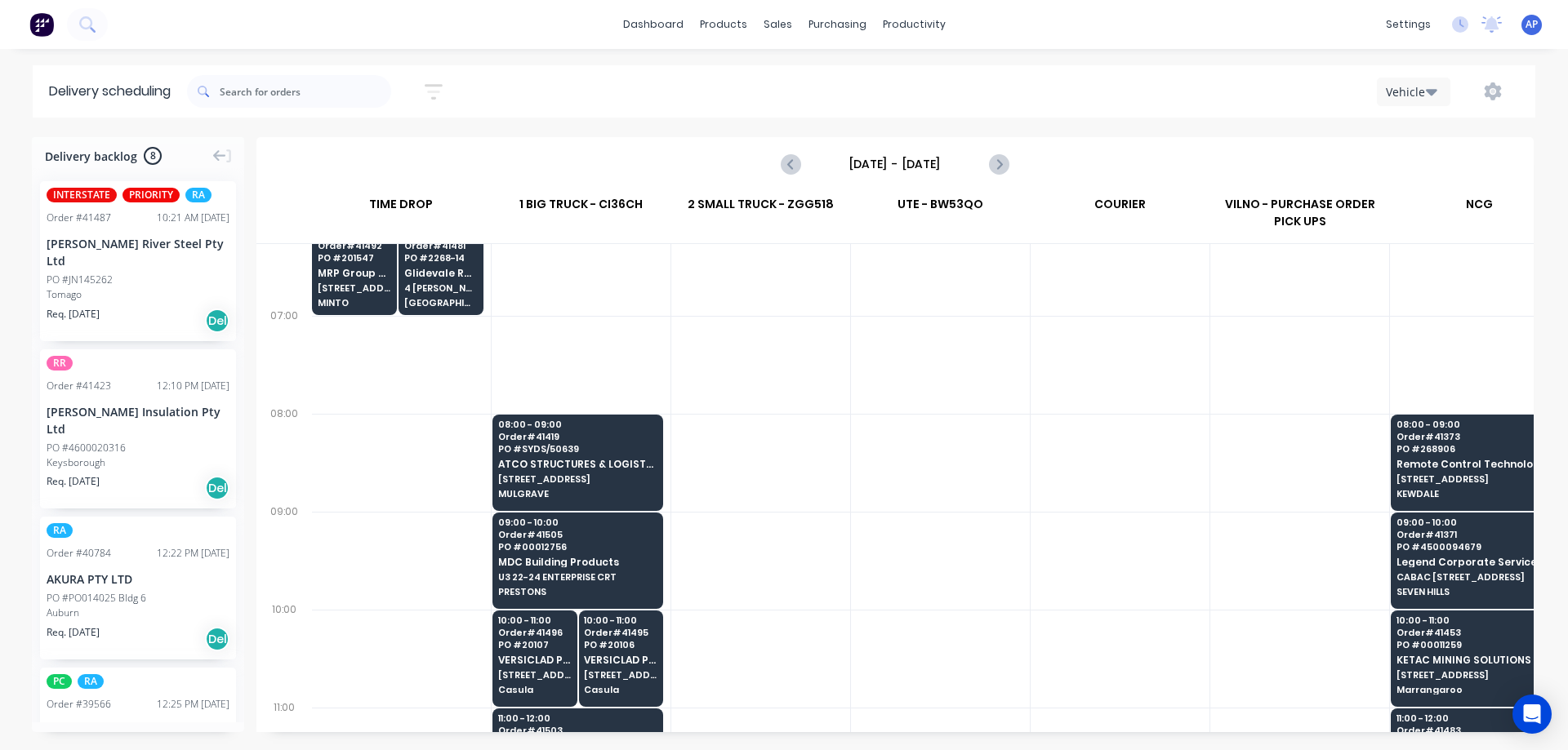
click at [898, 168] on input "[DATE] - [DATE]" at bounding box center [895, 164] width 162 height 24
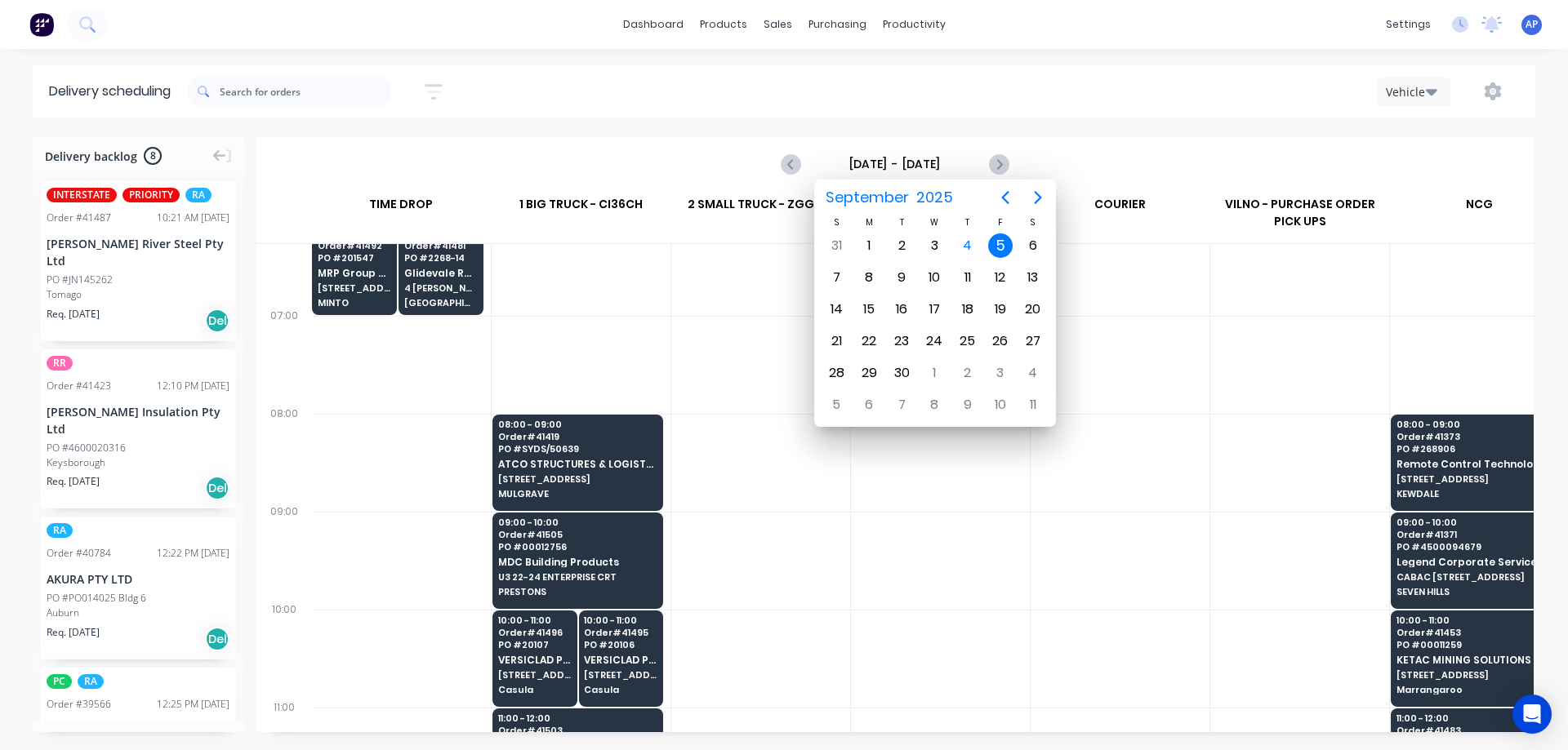
click at [979, 540] on div at bounding box center [940, 560] width 179 height 98
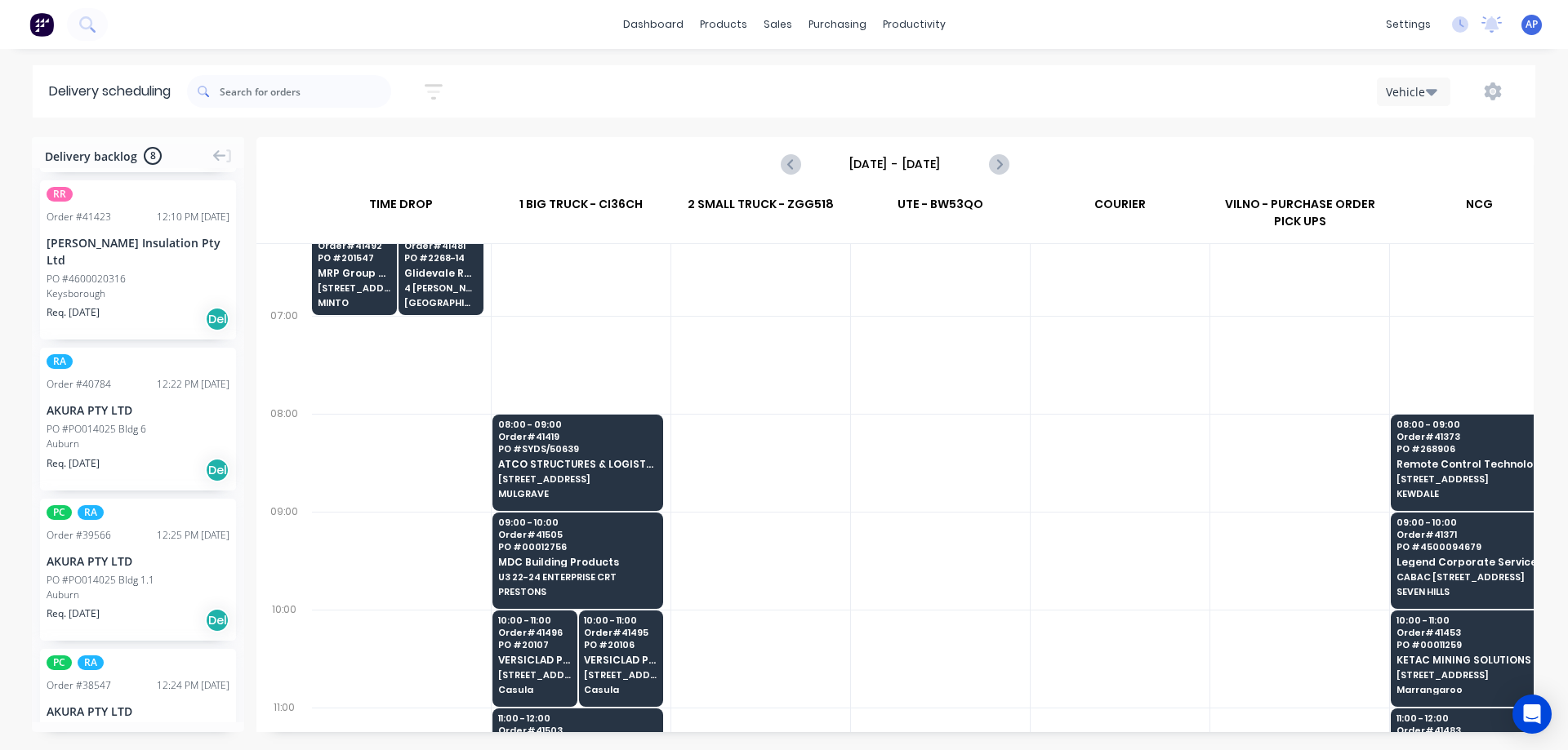
scroll to position [0, 0]
